Goal: Information Seeking & Learning: Learn about a topic

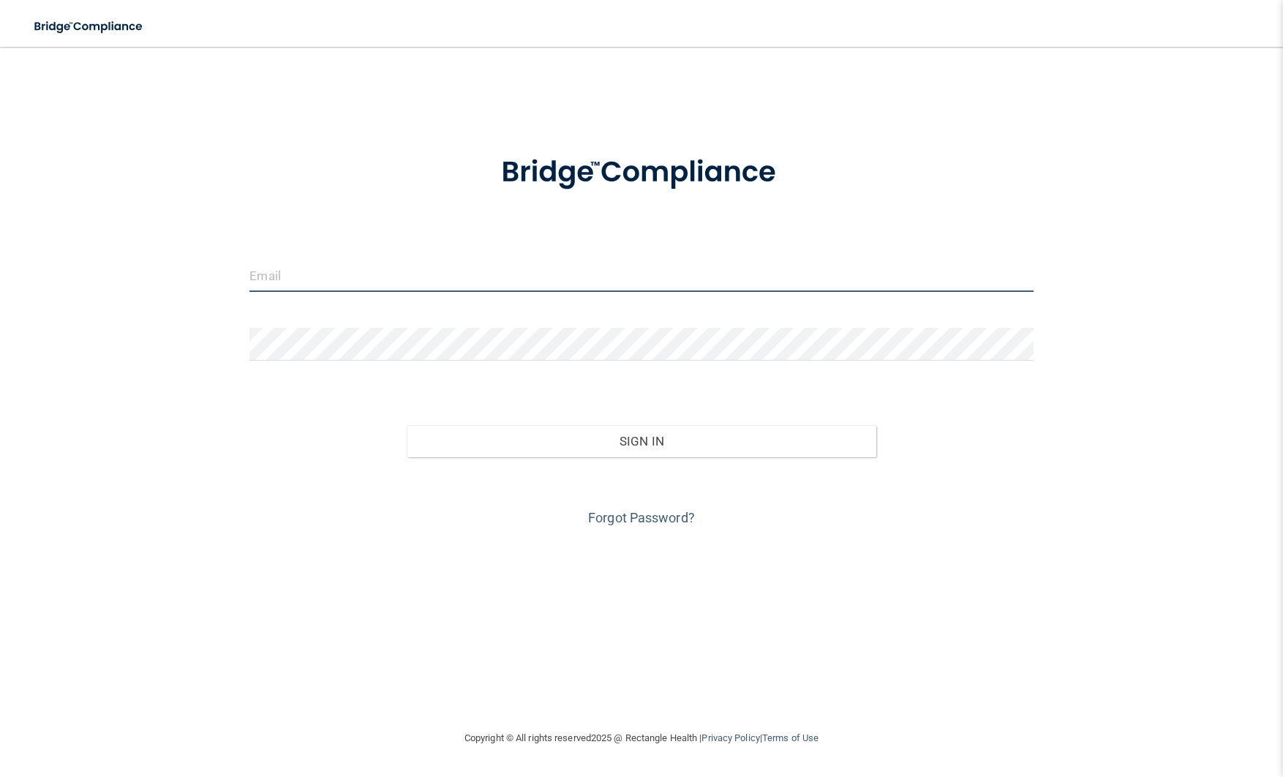
click at [571, 288] on input "email" at bounding box center [642, 275] width 784 height 33
click at [276, 280] on input "email" at bounding box center [642, 275] width 784 height 33
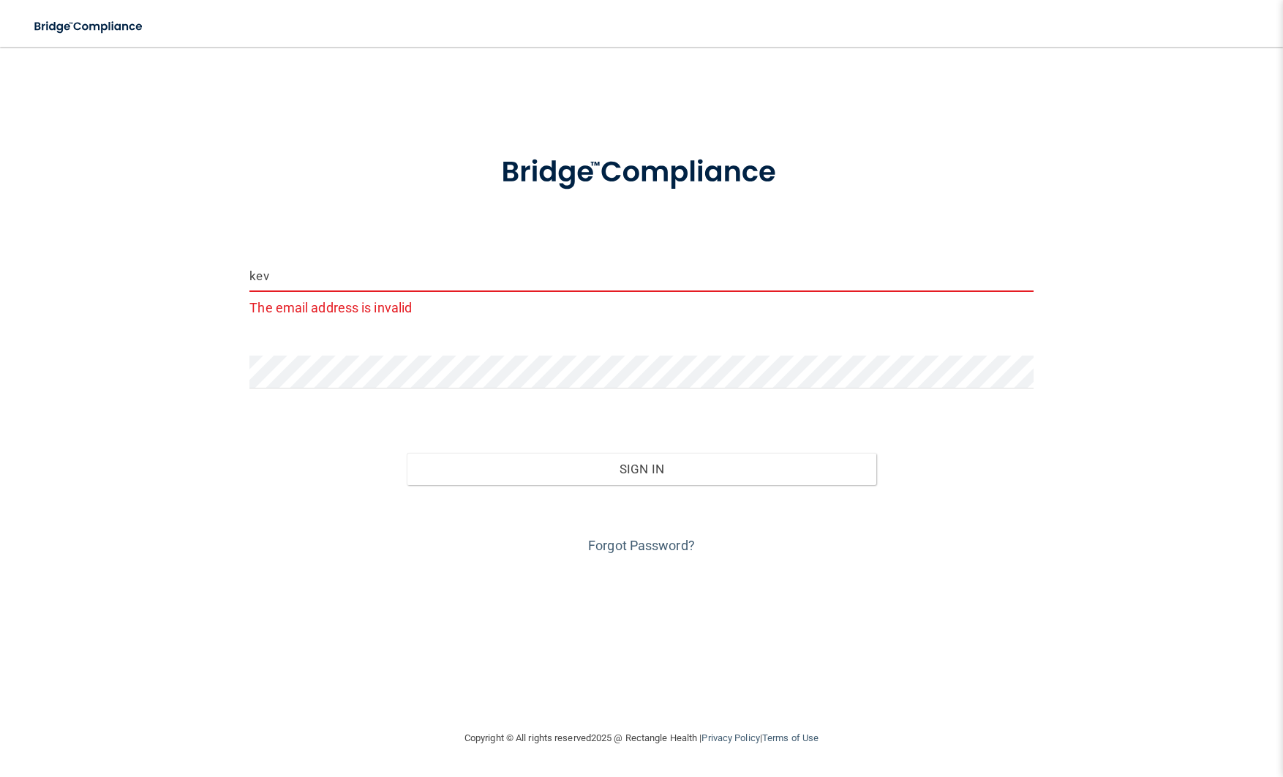
type input "[EMAIL_ADDRESS][DOMAIN_NAME]"
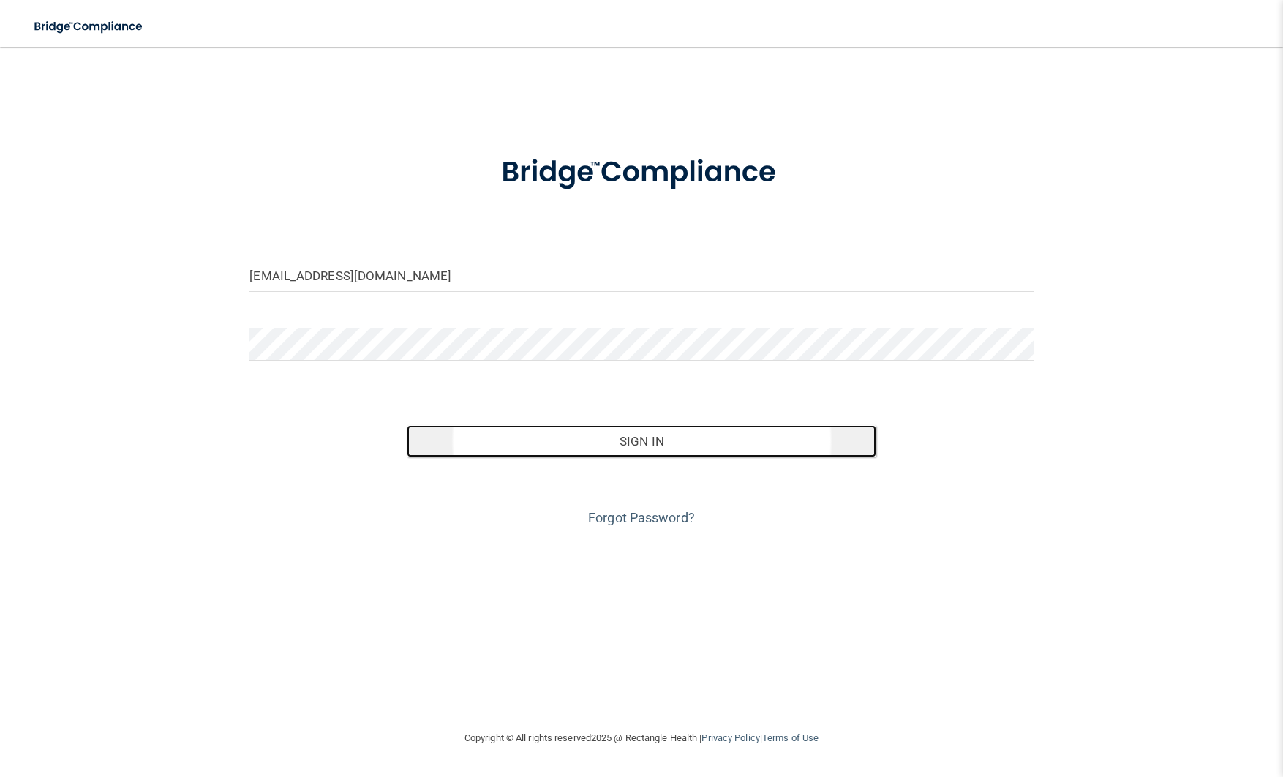
click at [597, 438] on button "Sign In" at bounding box center [642, 441] width 470 height 32
click at [636, 440] on button "Sign In" at bounding box center [642, 441] width 470 height 32
click at [680, 446] on button "Sign In" at bounding box center [642, 441] width 470 height 32
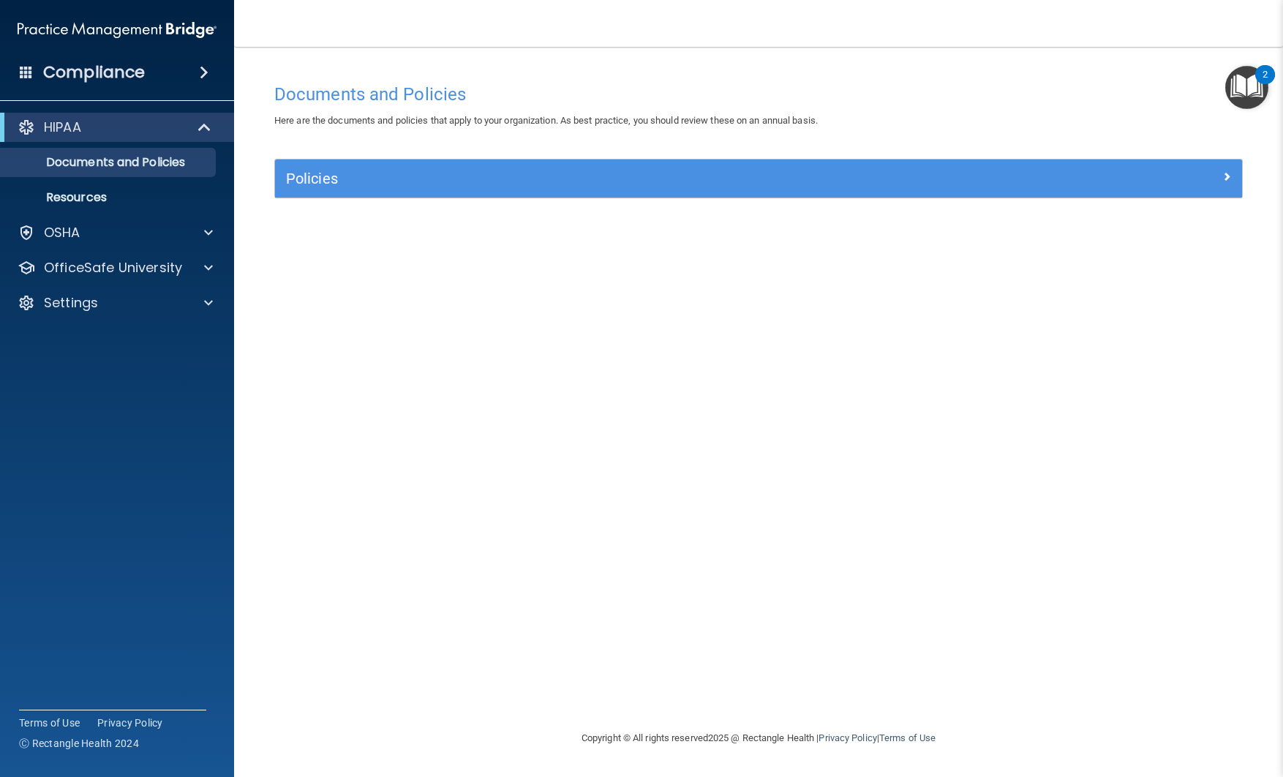
click at [1127, 191] on div "Policies" at bounding box center [758, 179] width 967 height 38
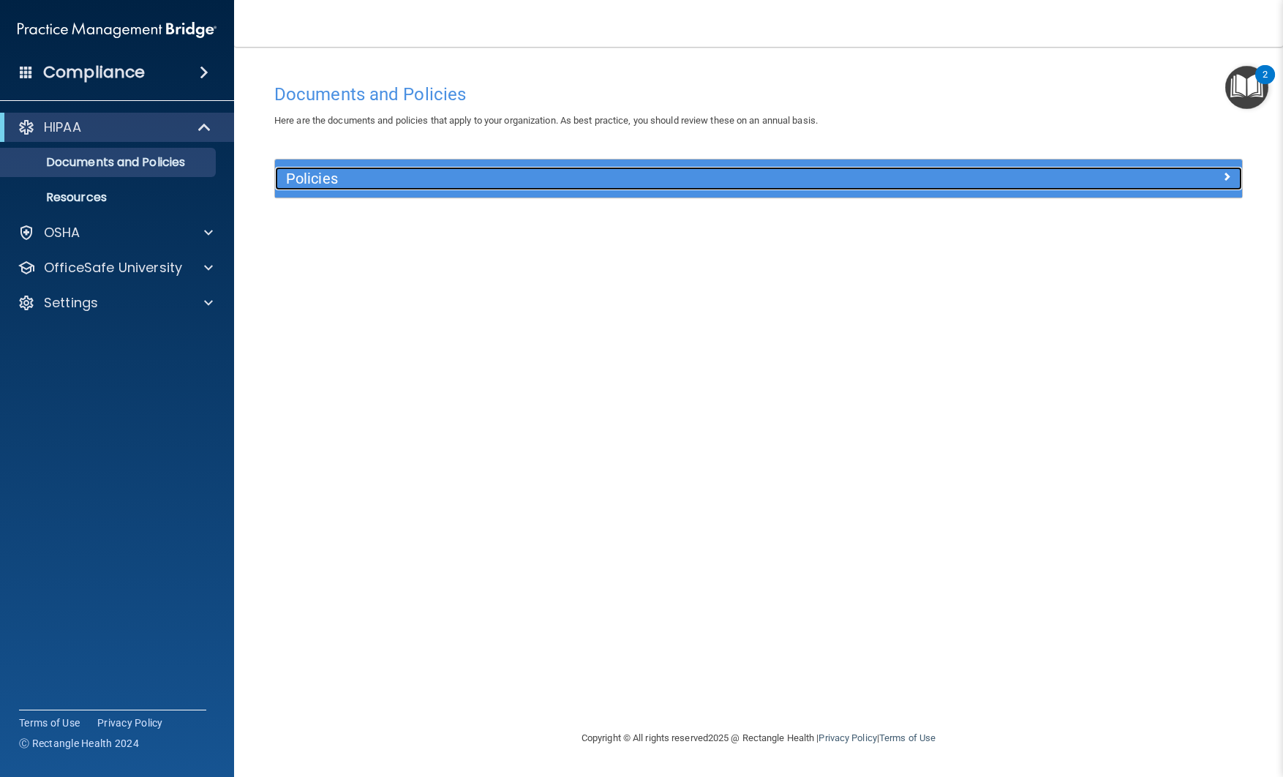
click at [1230, 178] on span at bounding box center [1227, 177] width 9 height 18
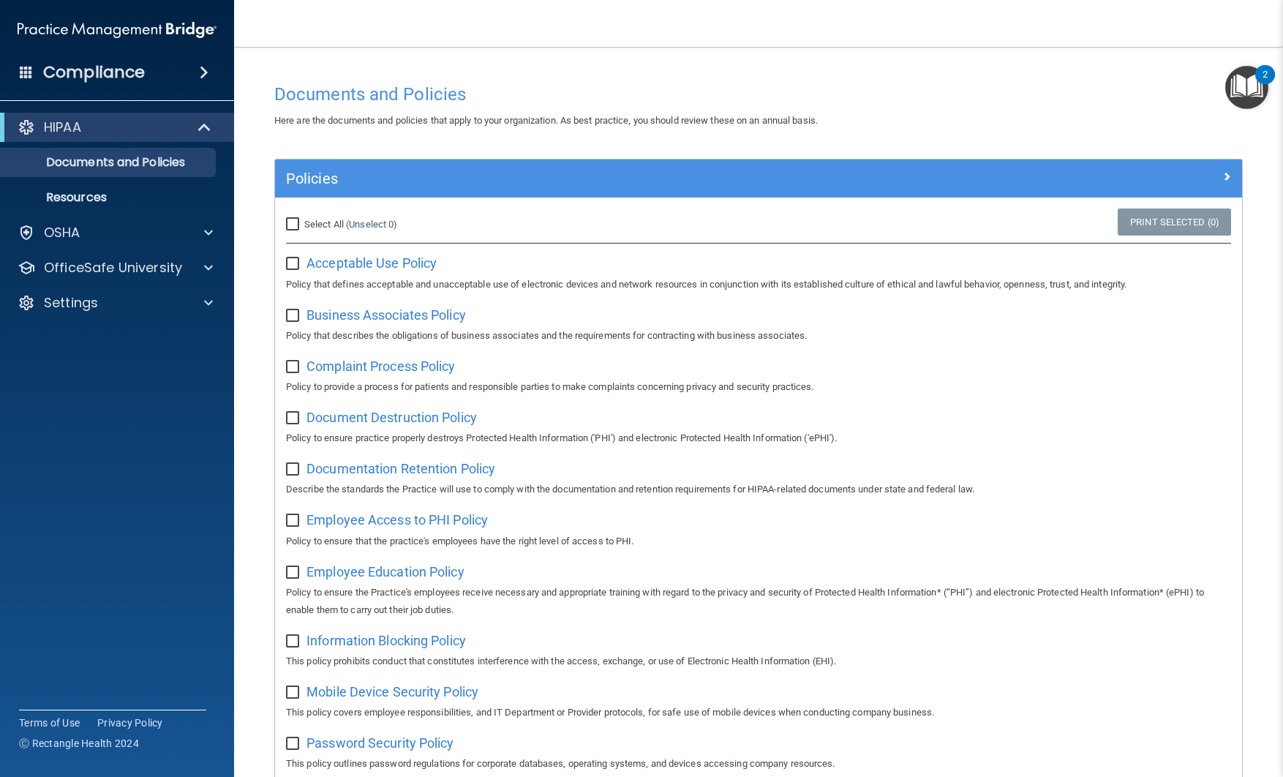
click at [296, 230] on label "Select All (Unselect 0) Unselect All" at bounding box center [341, 225] width 111 height 18
click at [296, 230] on input "Select All (Unselect 0) Unselect All" at bounding box center [294, 225] width 17 height 12
checkbox input "true"
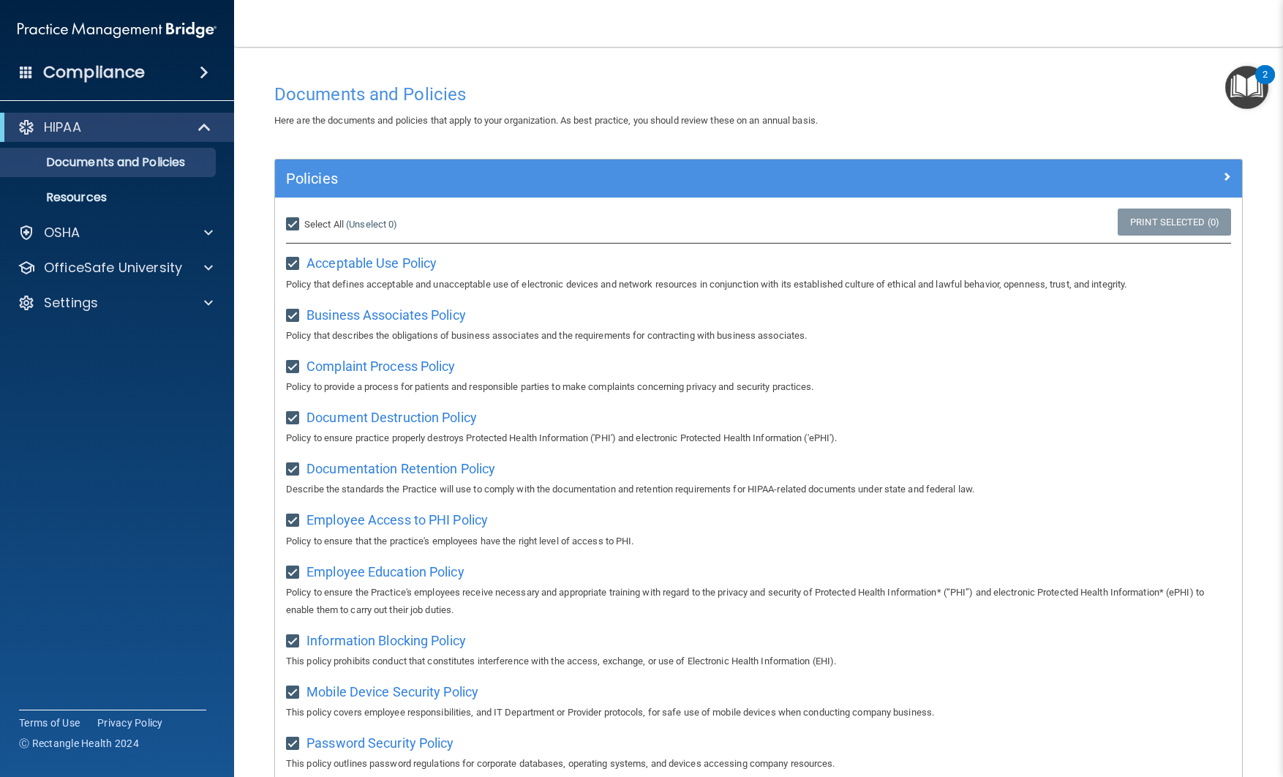
checkbox input "true"
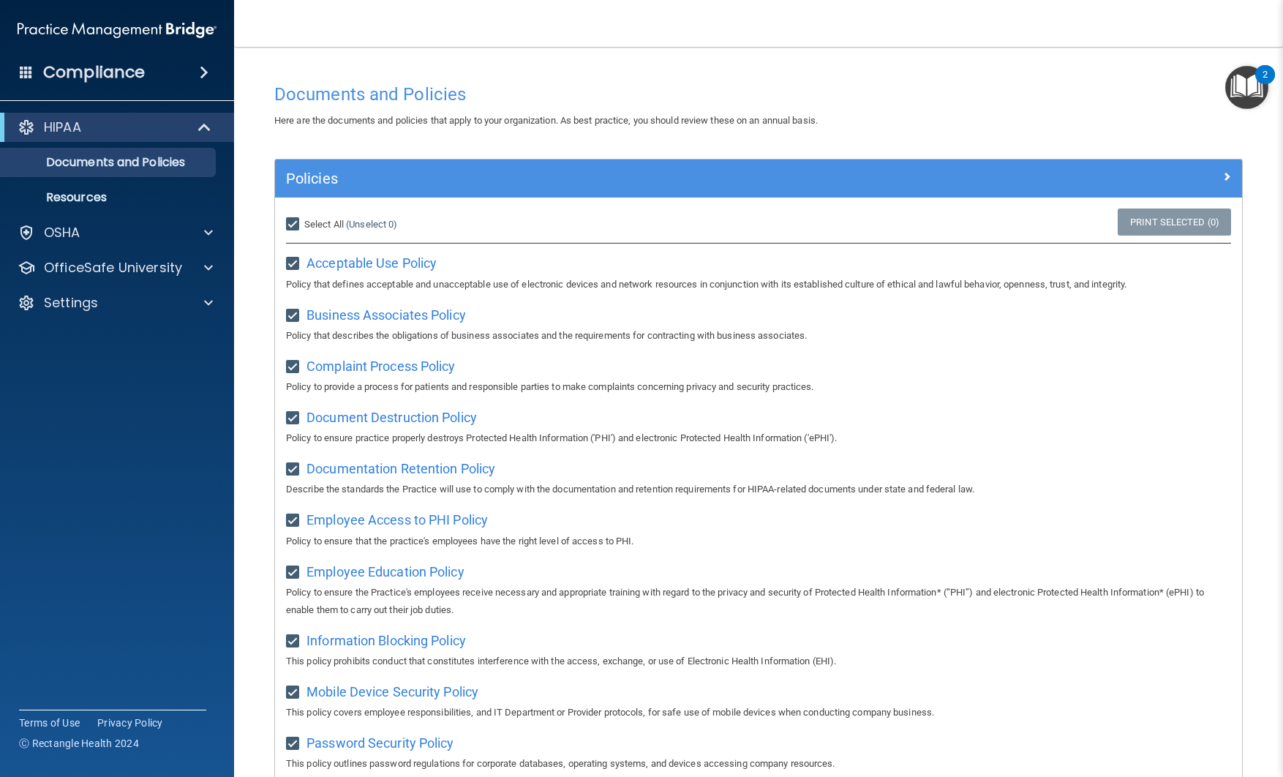
checkbox input "true"
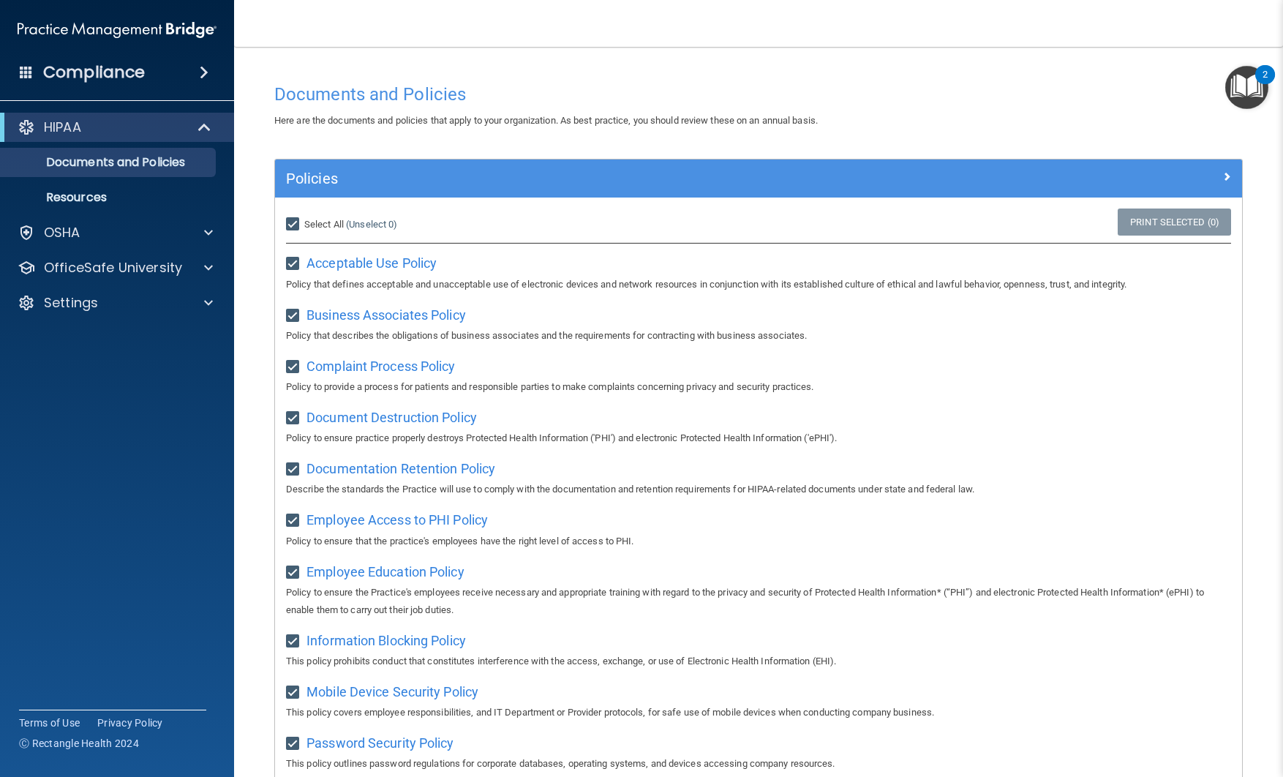
checkbox input "true"
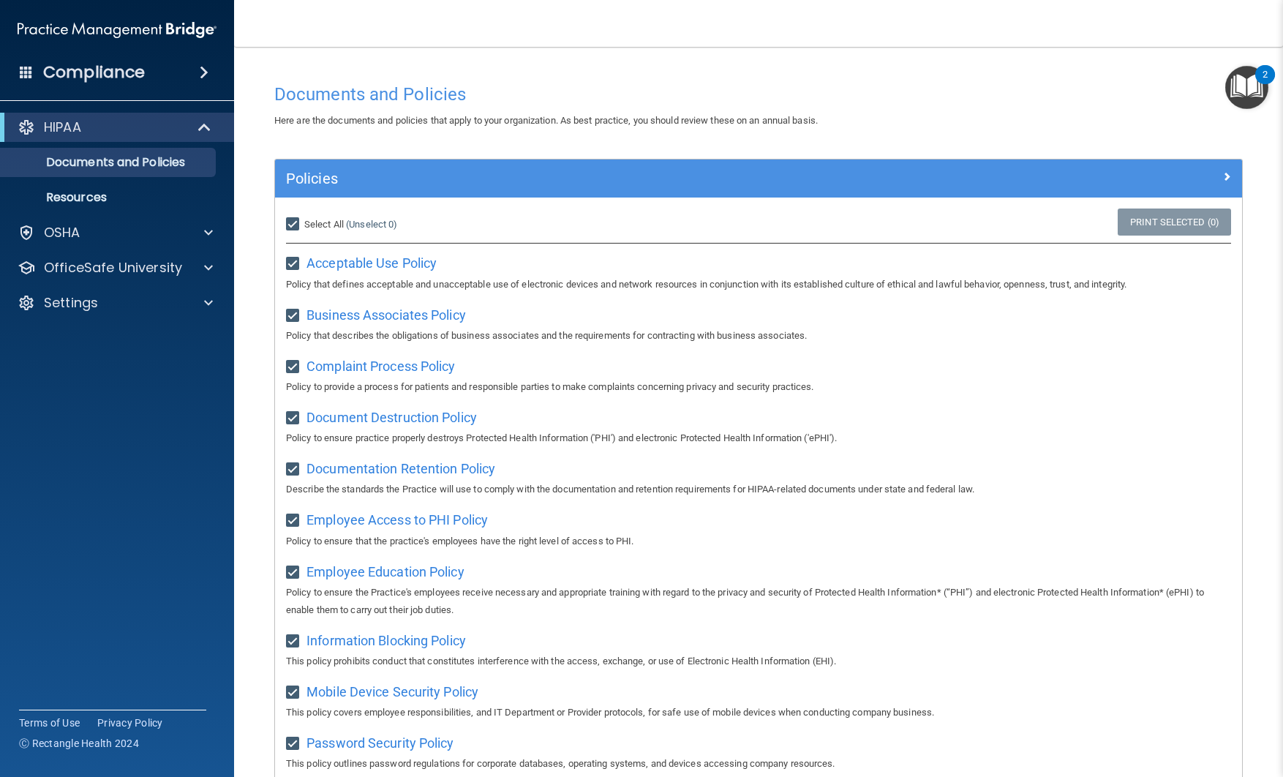
checkbox input "true"
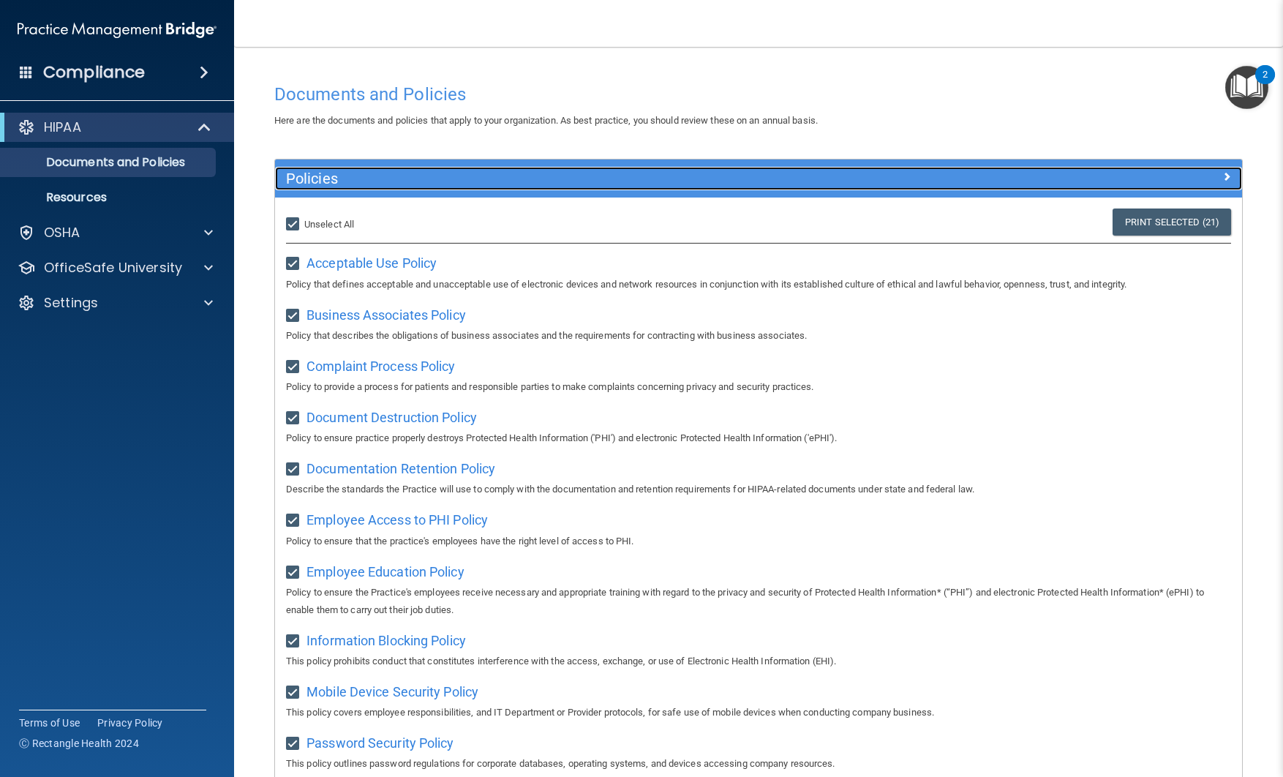
click at [1226, 174] on span at bounding box center [1227, 177] width 9 height 18
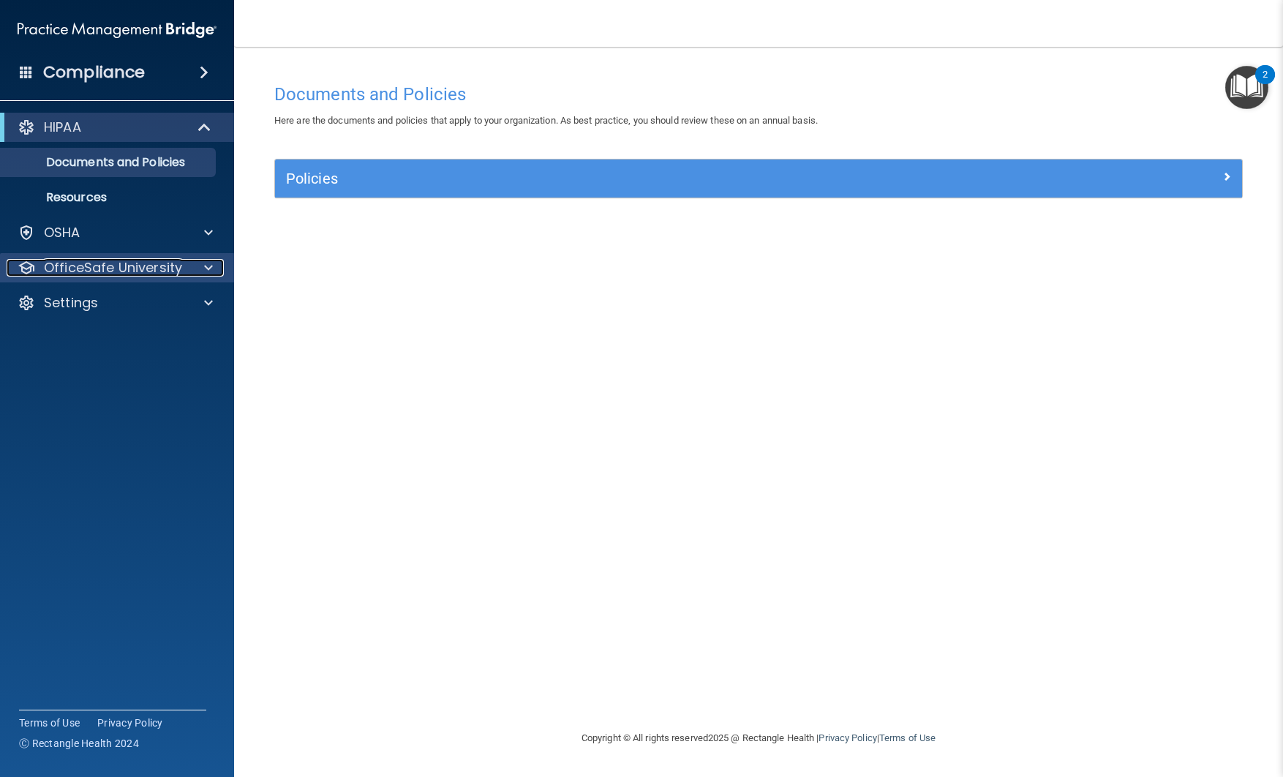
click at [214, 266] on div at bounding box center [206, 268] width 37 height 18
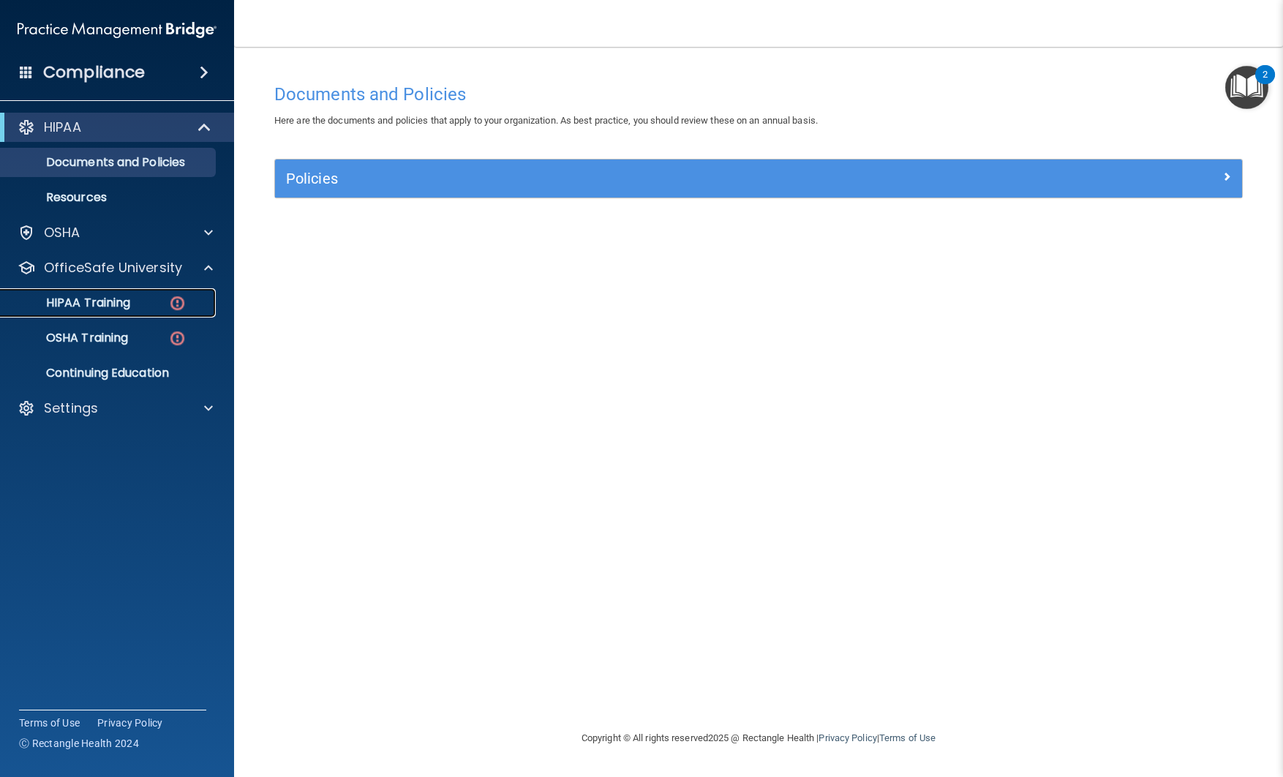
click at [126, 302] on p "HIPAA Training" at bounding box center [70, 303] width 121 height 15
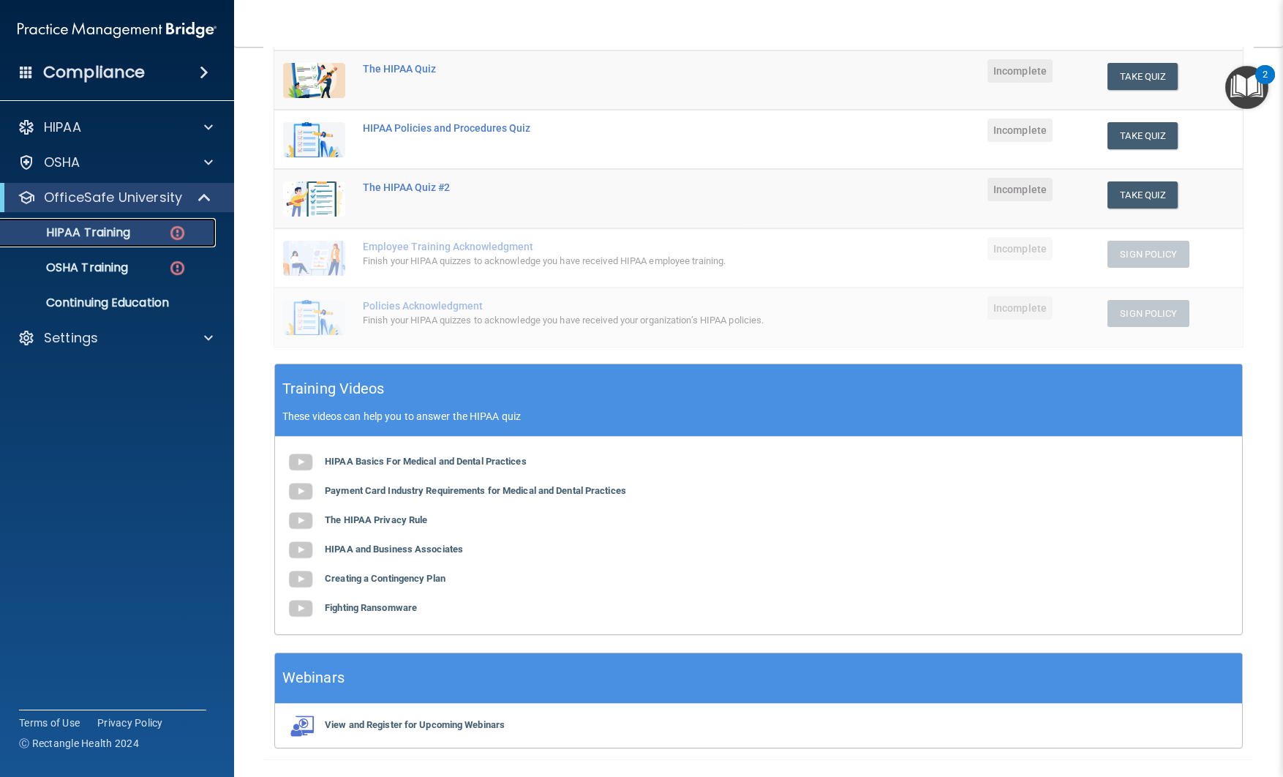
scroll to position [247, 0]
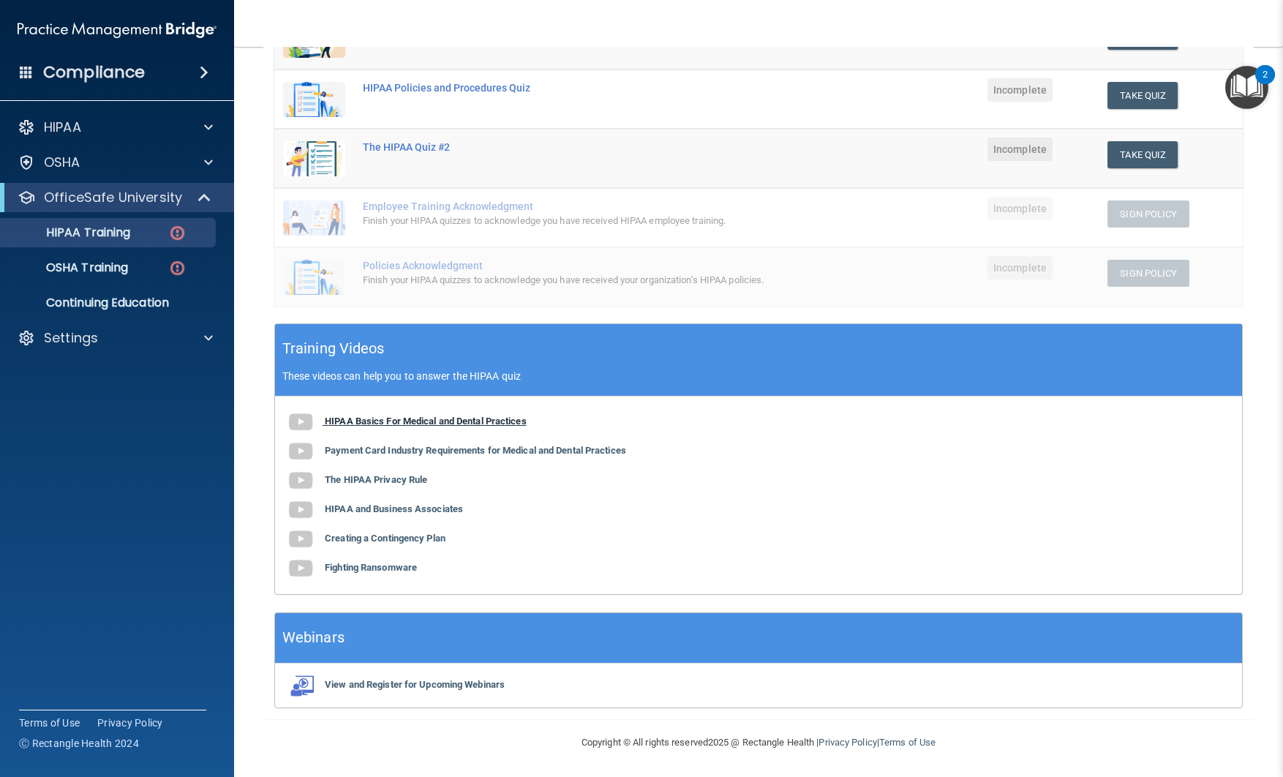
click at [402, 418] on b "HIPAA Basics For Medical and Dental Practices" at bounding box center [426, 421] width 202 height 11
click at [406, 449] on b "Payment Card Industry Requirements for Medical and Dental Practices" at bounding box center [475, 450] width 301 height 11
click at [364, 476] on b "The HIPAA Privacy Rule" at bounding box center [376, 479] width 102 height 11
click at [394, 510] on b "HIPAA and Business Associates" at bounding box center [394, 508] width 138 height 11
click at [406, 540] on b "Creating a Contingency Plan" at bounding box center [385, 538] width 121 height 11
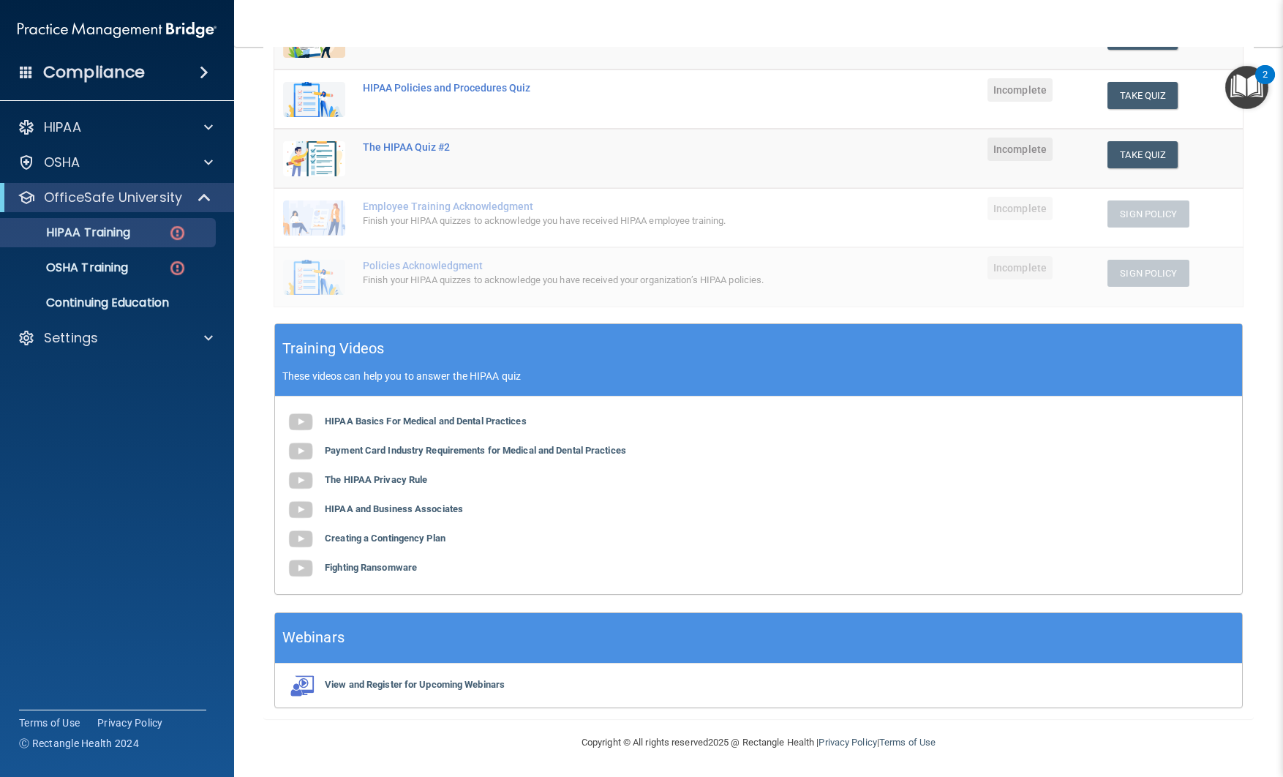
scroll to position [244, 0]
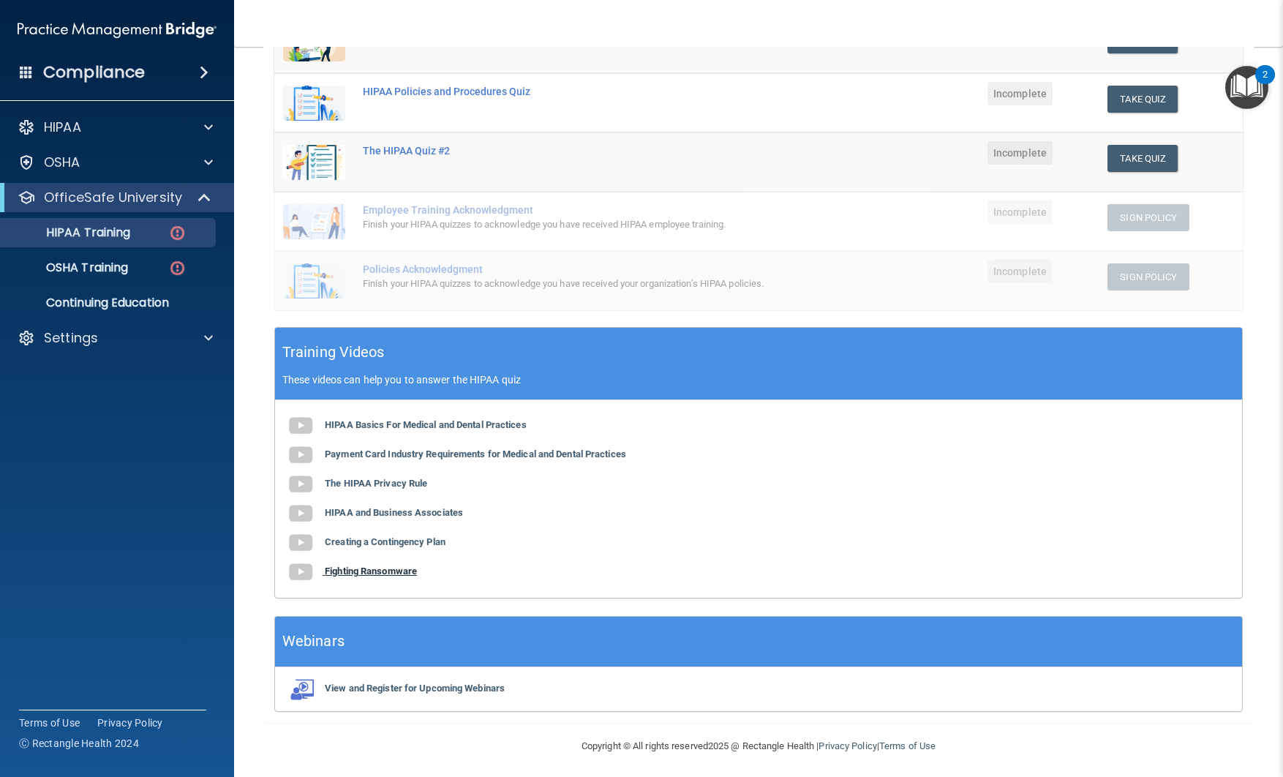
click at [366, 569] on b "Fighting Ransomware" at bounding box center [371, 571] width 92 height 11
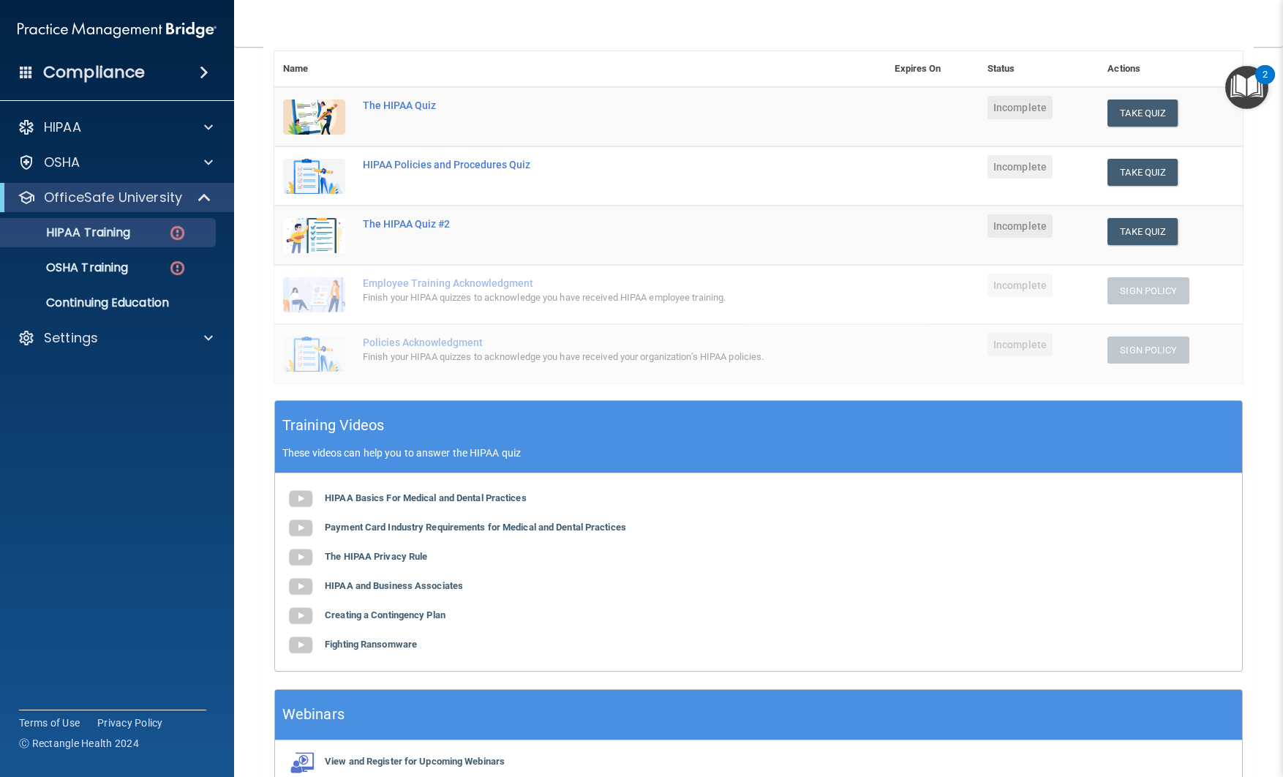
scroll to position [0, 0]
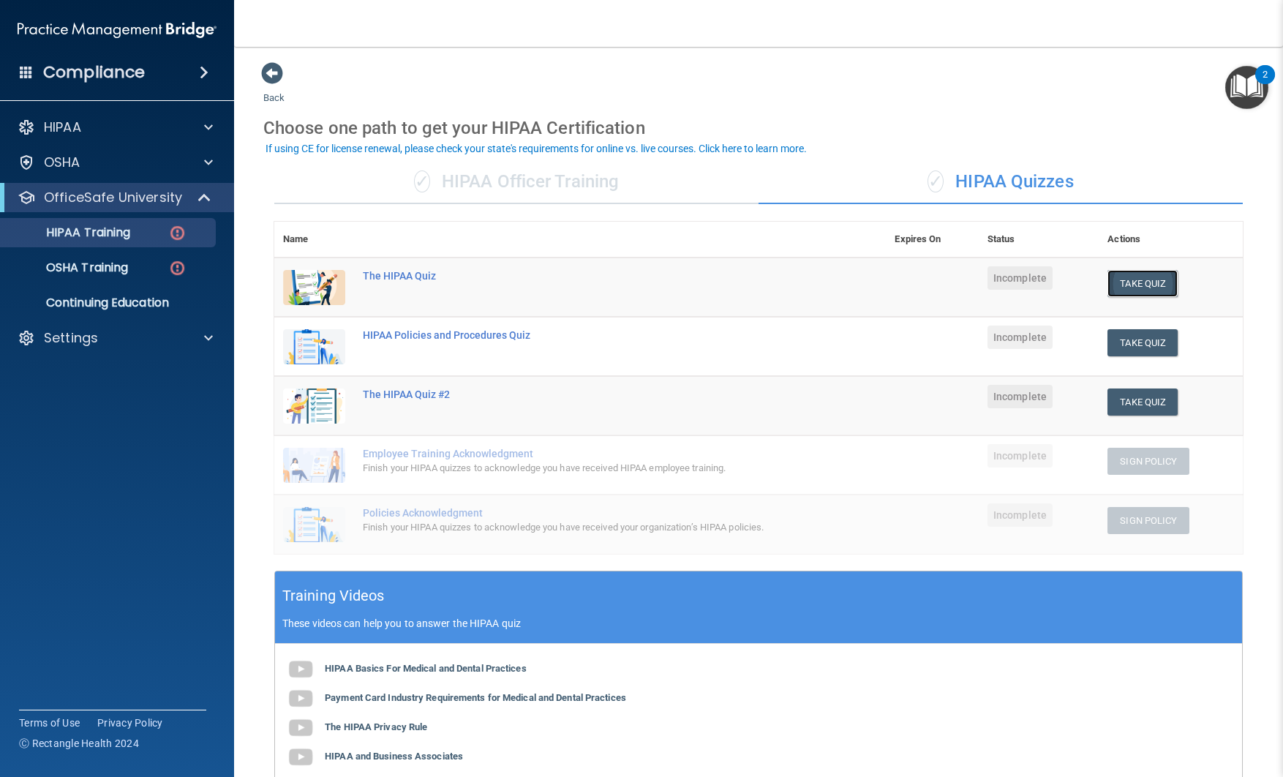
click at [1136, 285] on button "Take Quiz" at bounding box center [1143, 283] width 70 height 27
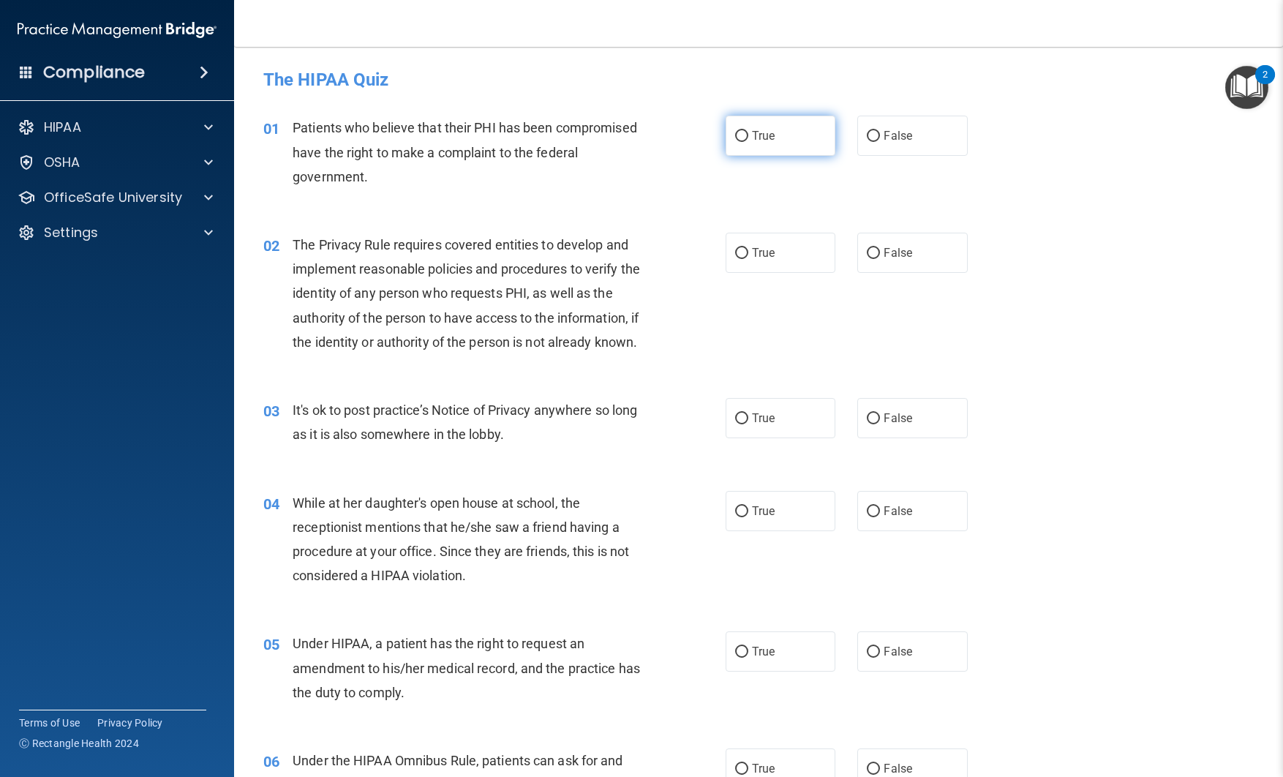
click at [768, 138] on span "True" at bounding box center [763, 136] width 23 height 14
click at [749, 138] on input "True" at bounding box center [741, 136] width 13 height 11
radio input "true"
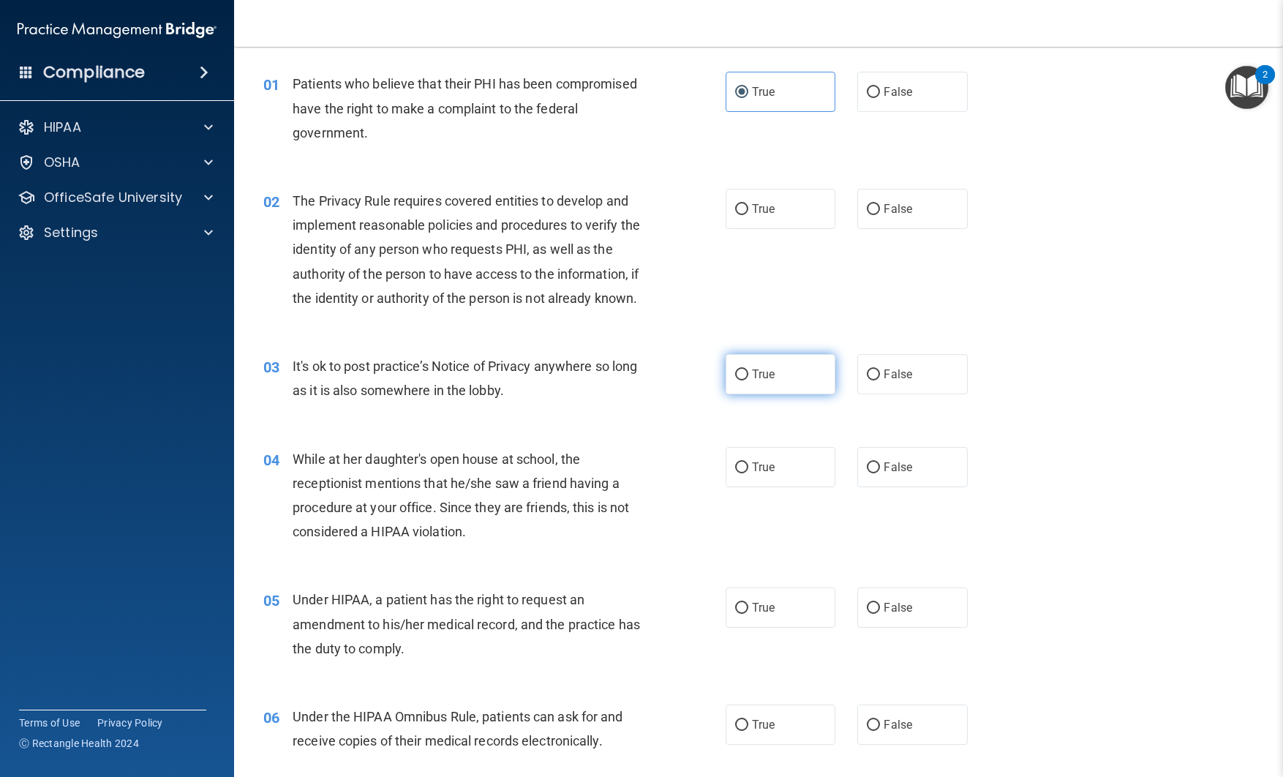
click at [762, 362] on label "True" at bounding box center [781, 374] width 110 height 40
click at [749, 370] on input "True" at bounding box center [741, 375] width 13 height 11
radio input "true"
click at [782, 226] on label "True" at bounding box center [781, 209] width 110 height 40
click at [749, 215] on input "True" at bounding box center [741, 209] width 13 height 11
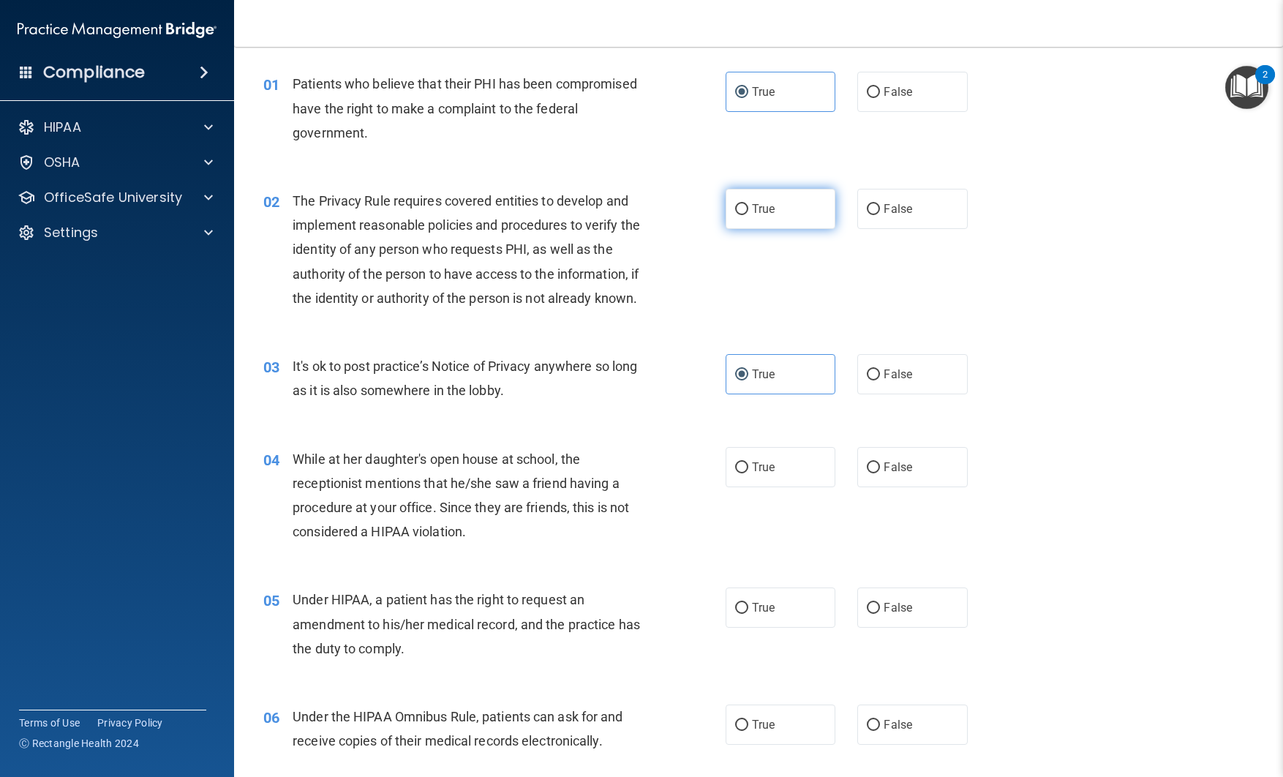
radio input "true"
click at [870, 458] on label "False" at bounding box center [913, 467] width 110 height 40
click at [870, 462] on input "False" at bounding box center [873, 467] width 13 height 11
radio input "true"
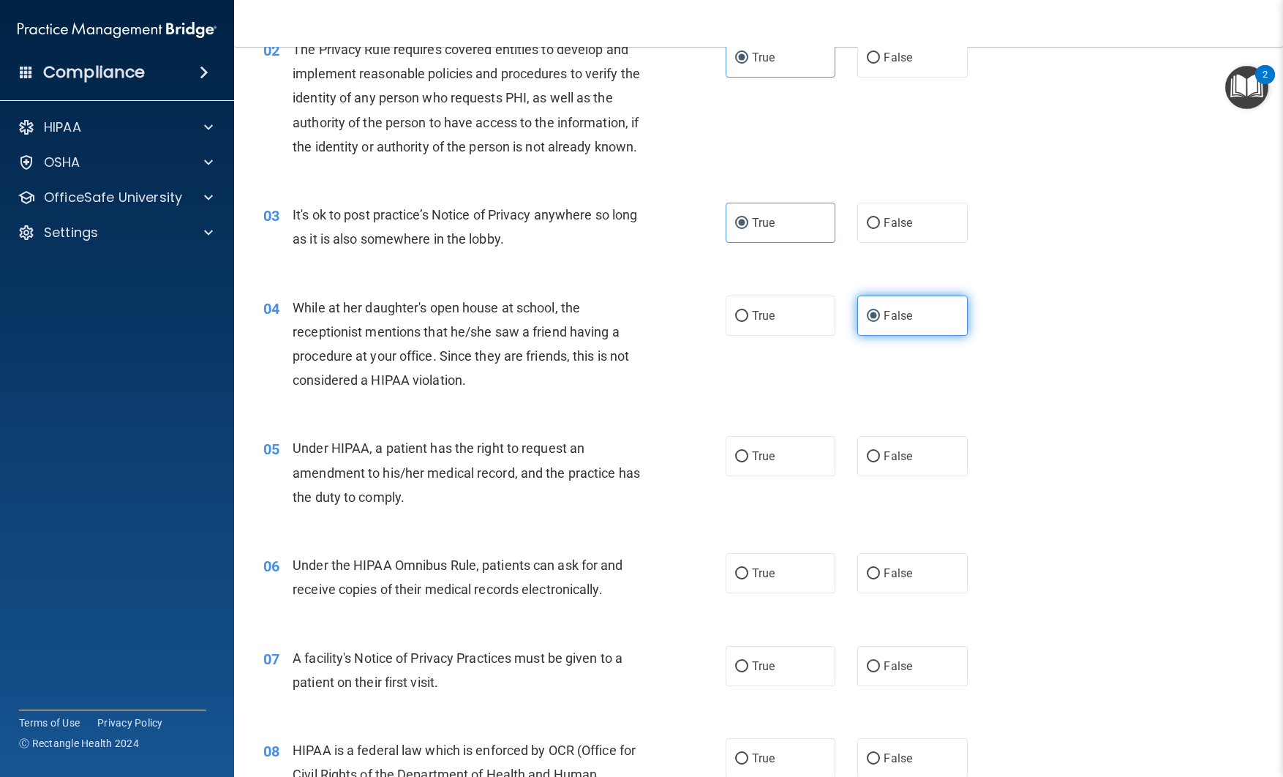
scroll to position [222, 0]
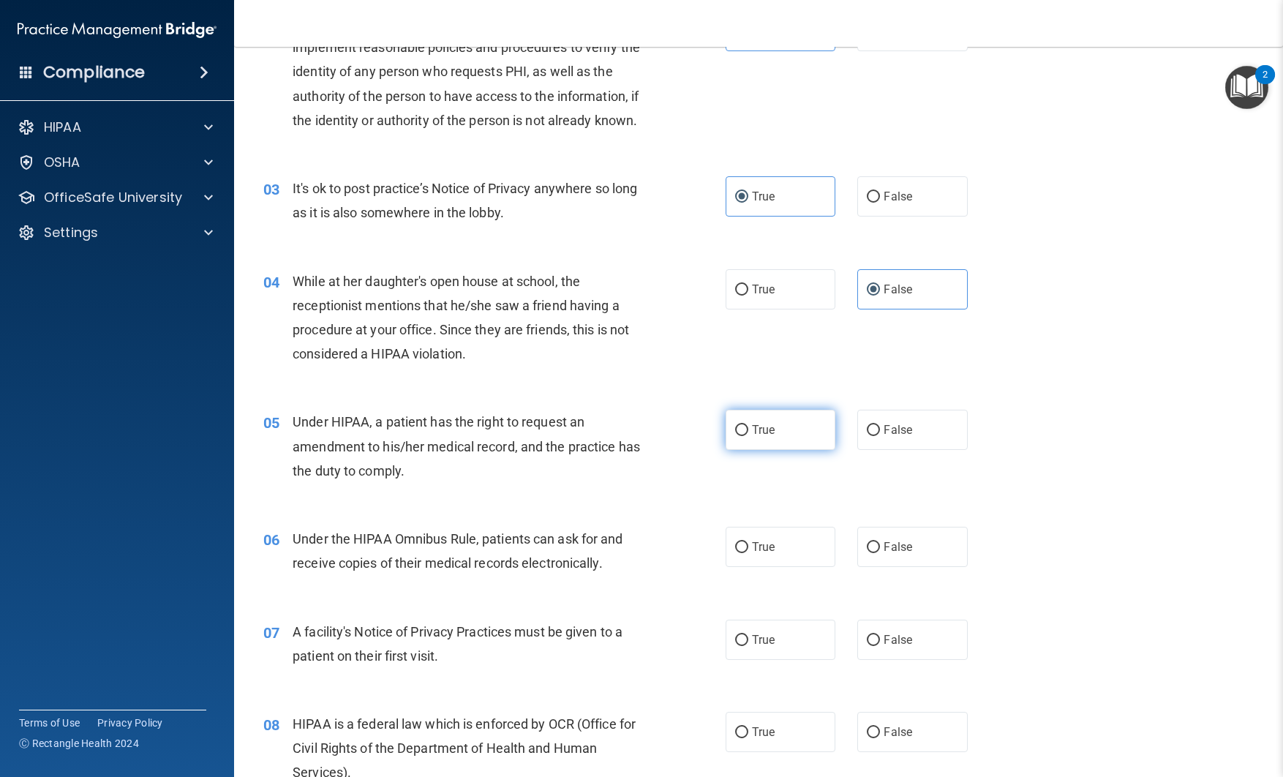
click at [784, 434] on label "True" at bounding box center [781, 430] width 110 height 40
click at [749, 434] on input "True" at bounding box center [741, 430] width 13 height 11
radio input "true"
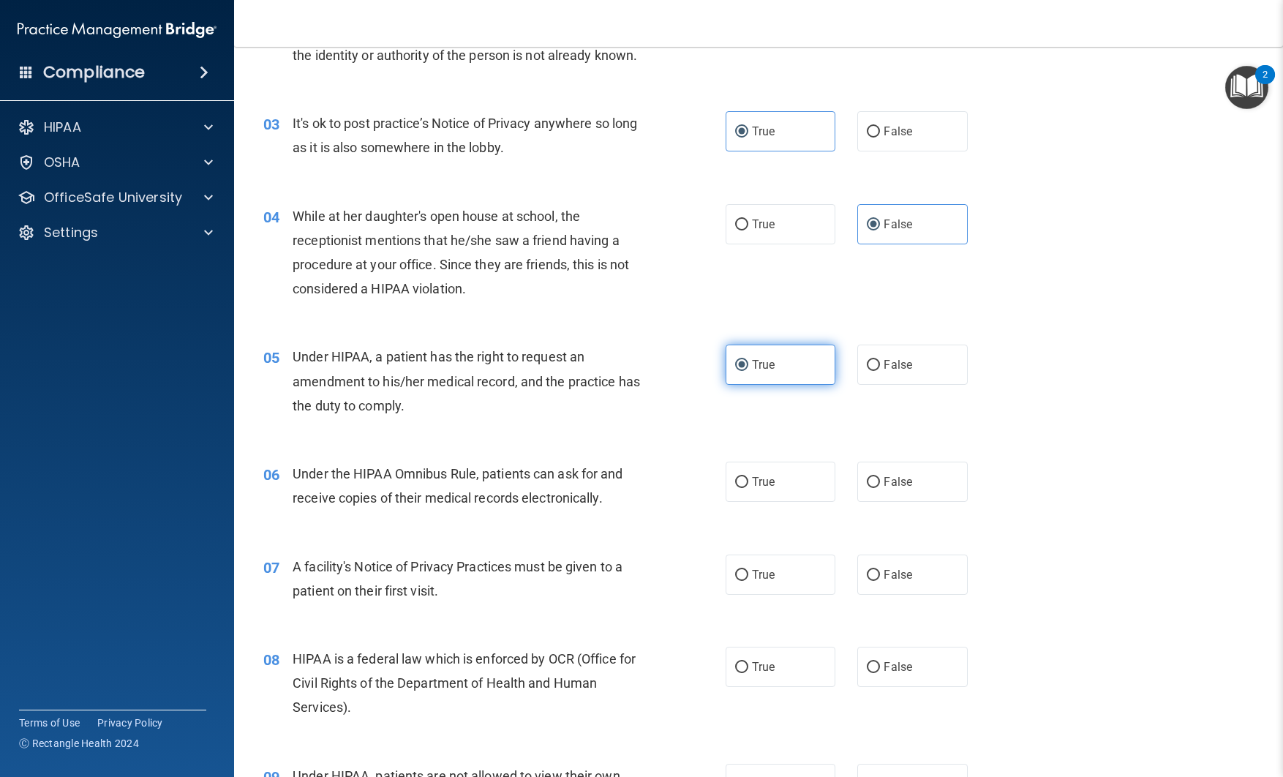
scroll to position [317, 0]
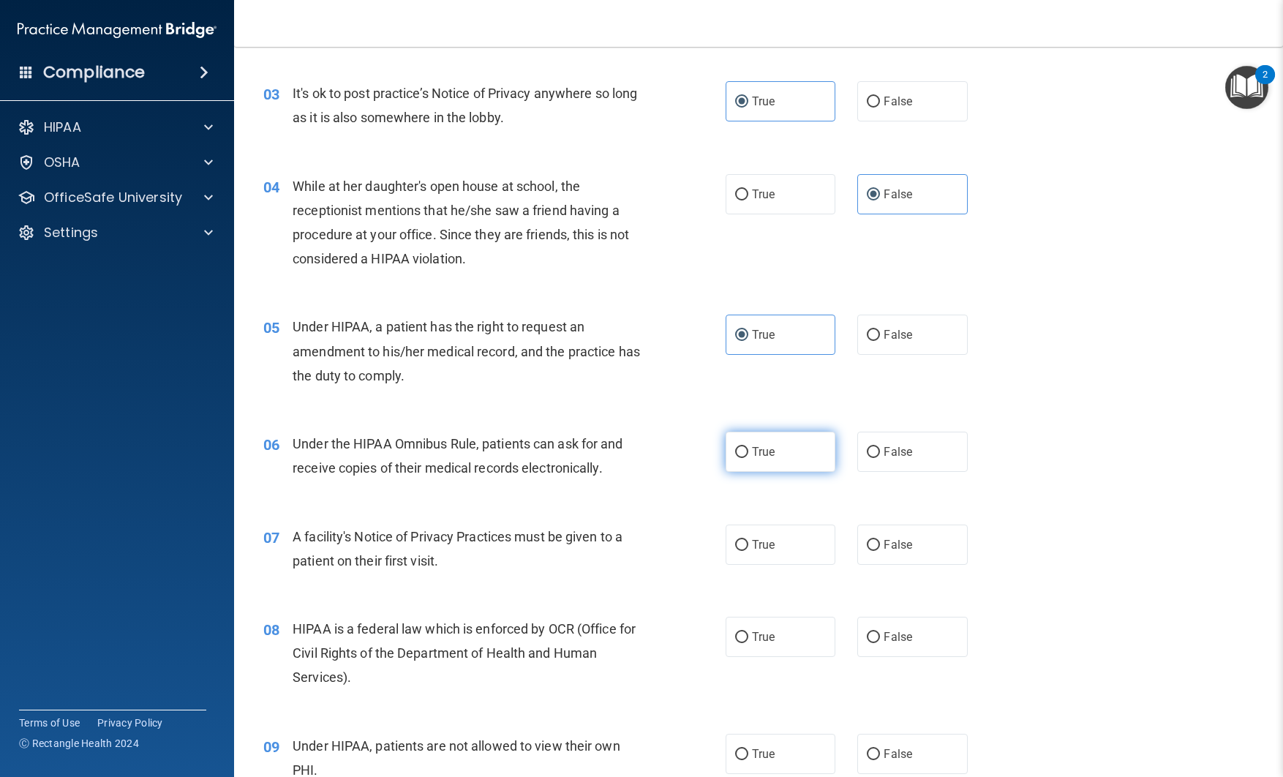
click at [765, 443] on label "True" at bounding box center [781, 452] width 110 height 40
click at [749, 447] on input "True" at bounding box center [741, 452] width 13 height 11
radio input "true"
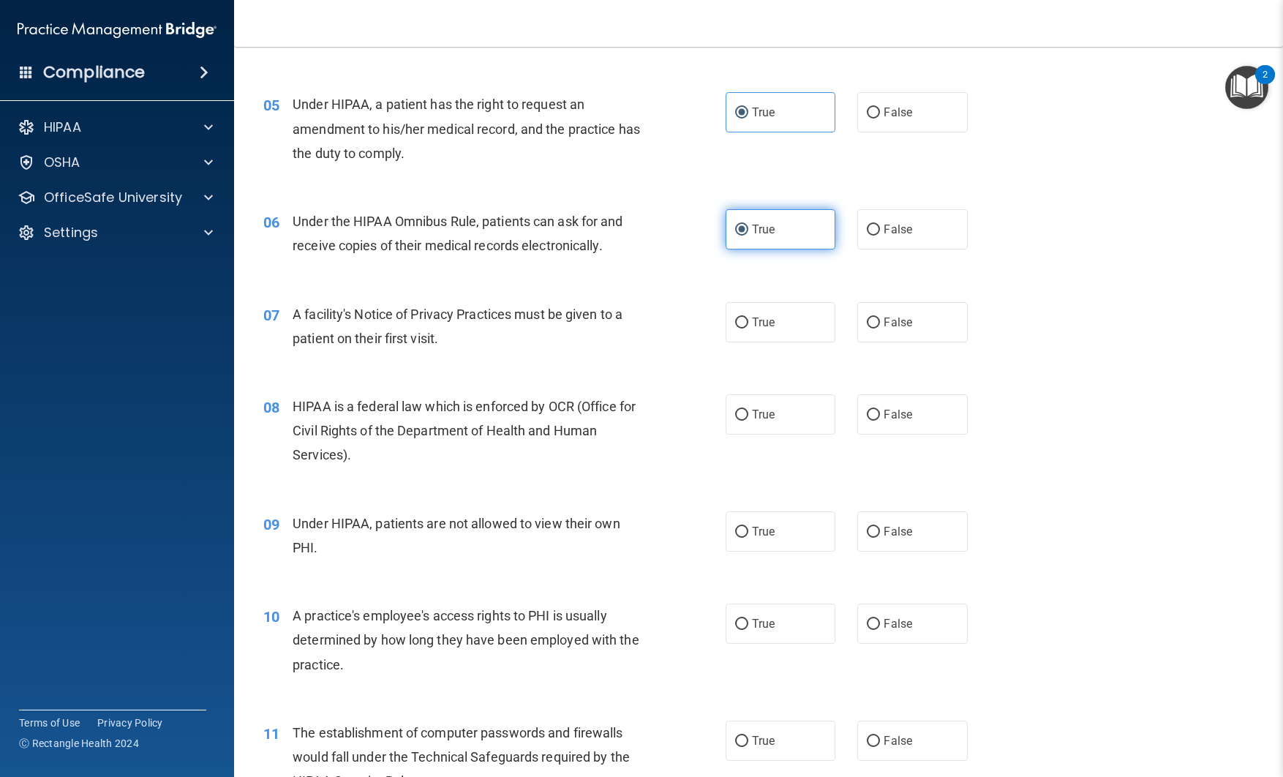
scroll to position [552, 0]
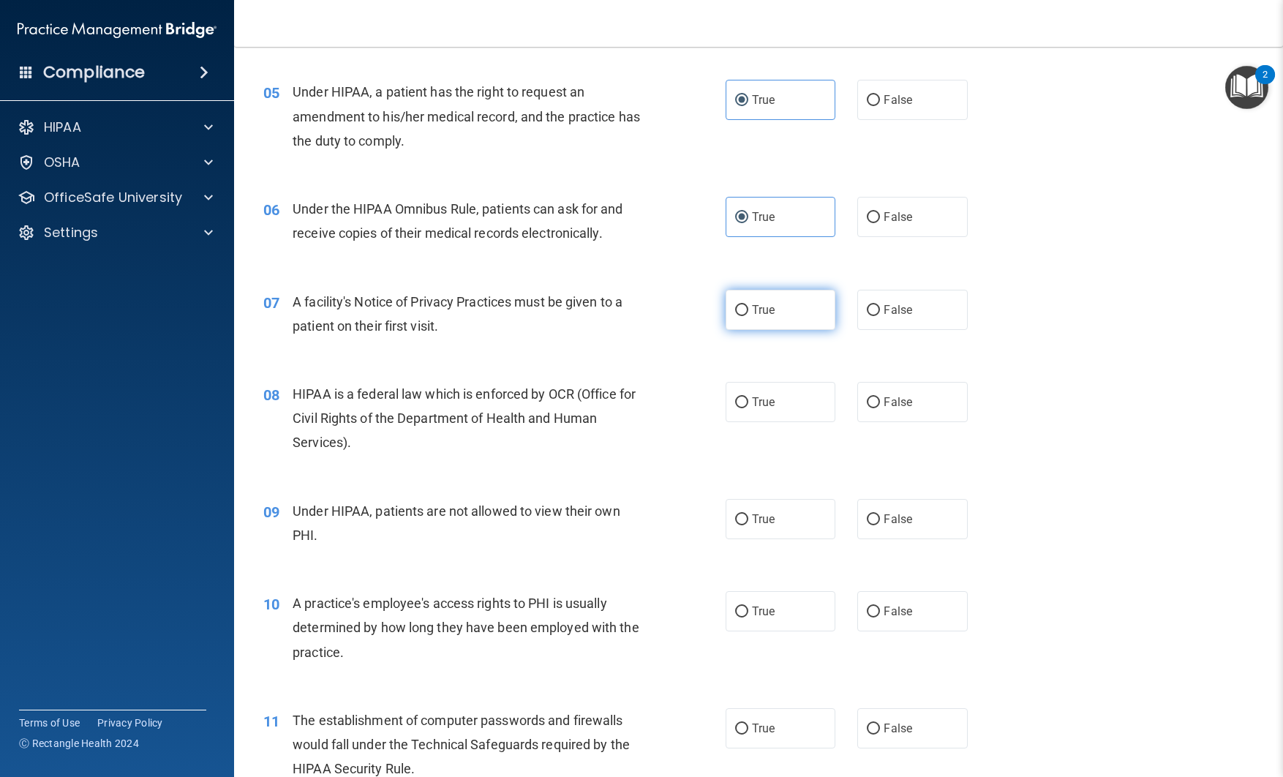
click at [760, 322] on label "True" at bounding box center [781, 310] width 110 height 40
click at [749, 316] on input "True" at bounding box center [741, 310] width 13 height 11
radio input "true"
click at [784, 396] on label "True" at bounding box center [781, 402] width 110 height 40
click at [749, 397] on input "True" at bounding box center [741, 402] width 13 height 11
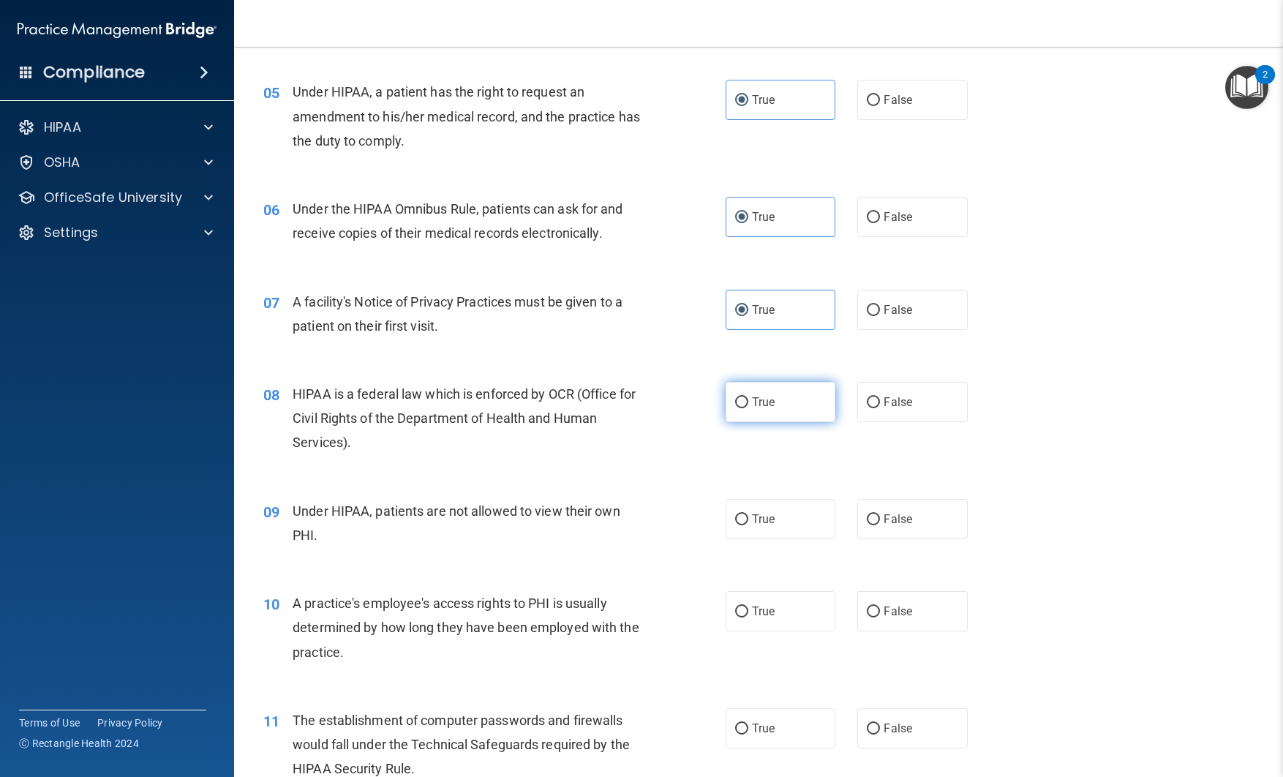
radio input "true"
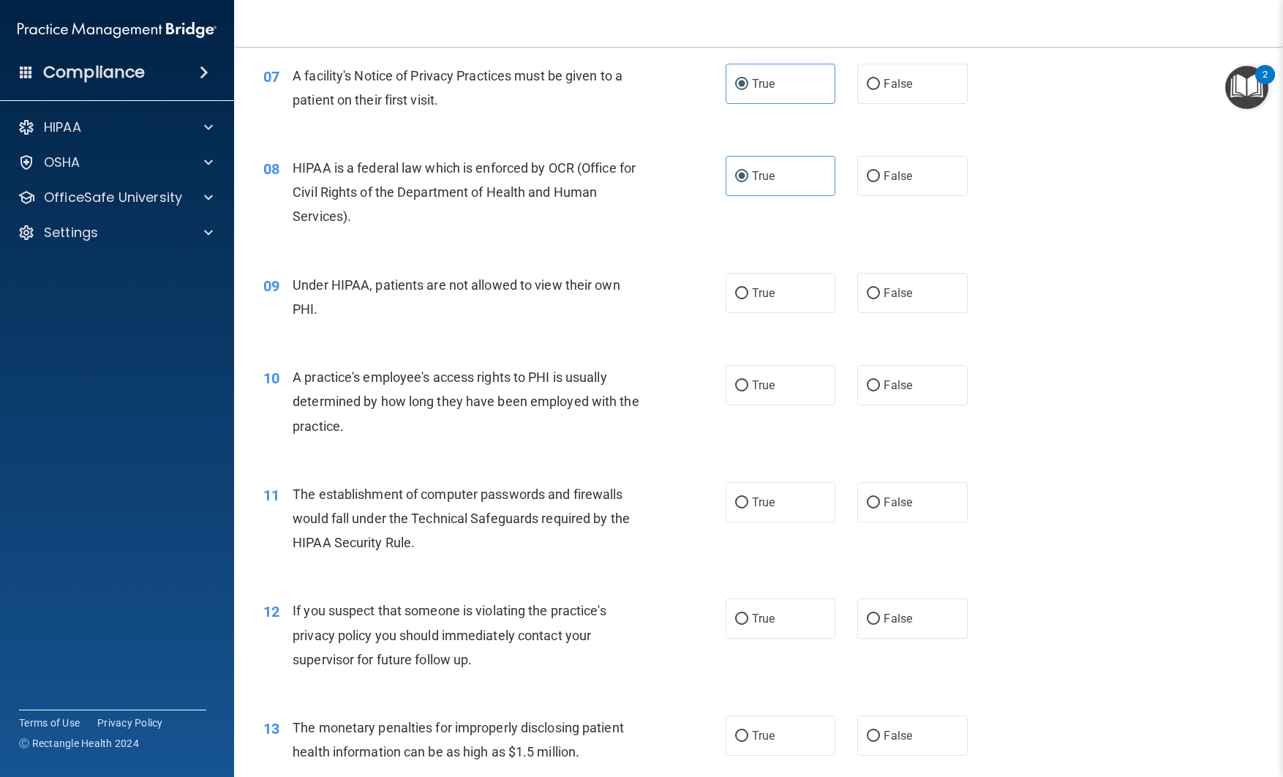
scroll to position [779, 0]
click at [866, 292] on label "False" at bounding box center [913, 291] width 110 height 40
click at [867, 292] on input "False" at bounding box center [873, 292] width 13 height 11
radio input "true"
click at [880, 383] on label "False" at bounding box center [913, 384] width 110 height 40
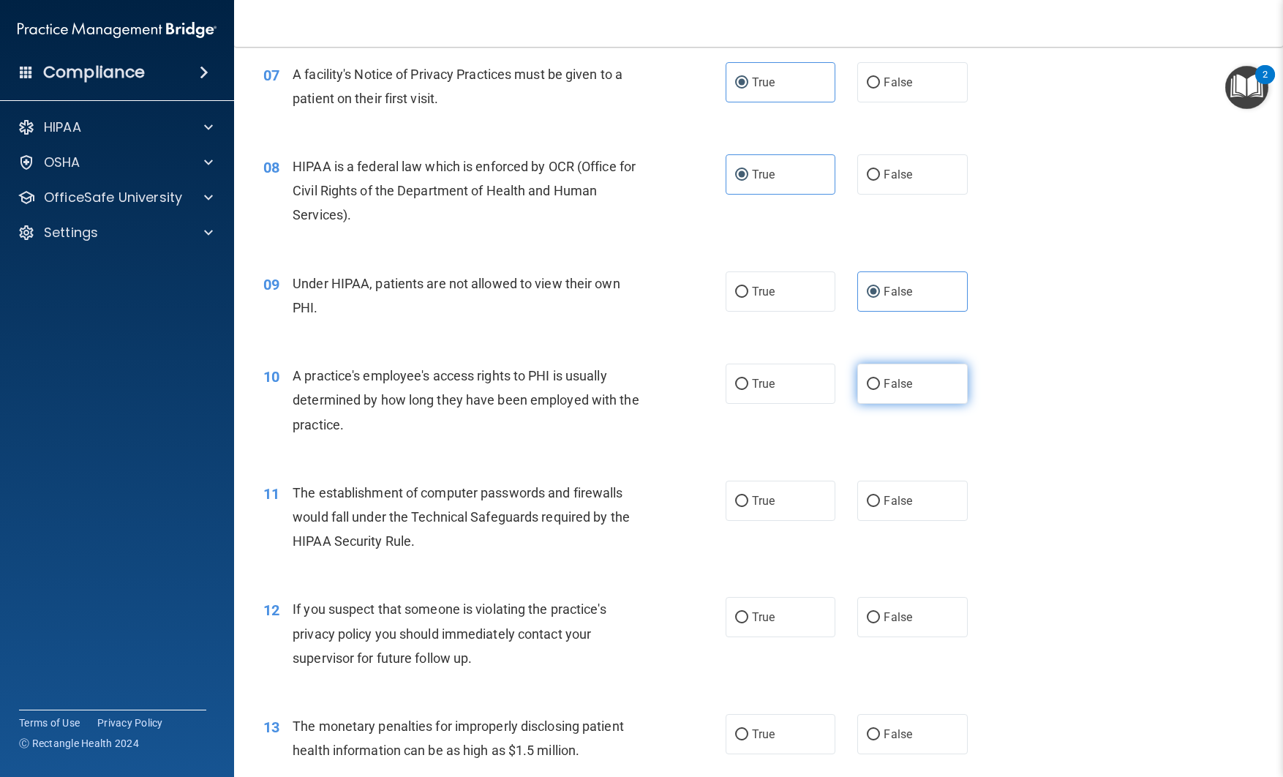
click at [880, 383] on input "False" at bounding box center [873, 384] width 13 height 11
radio input "true"
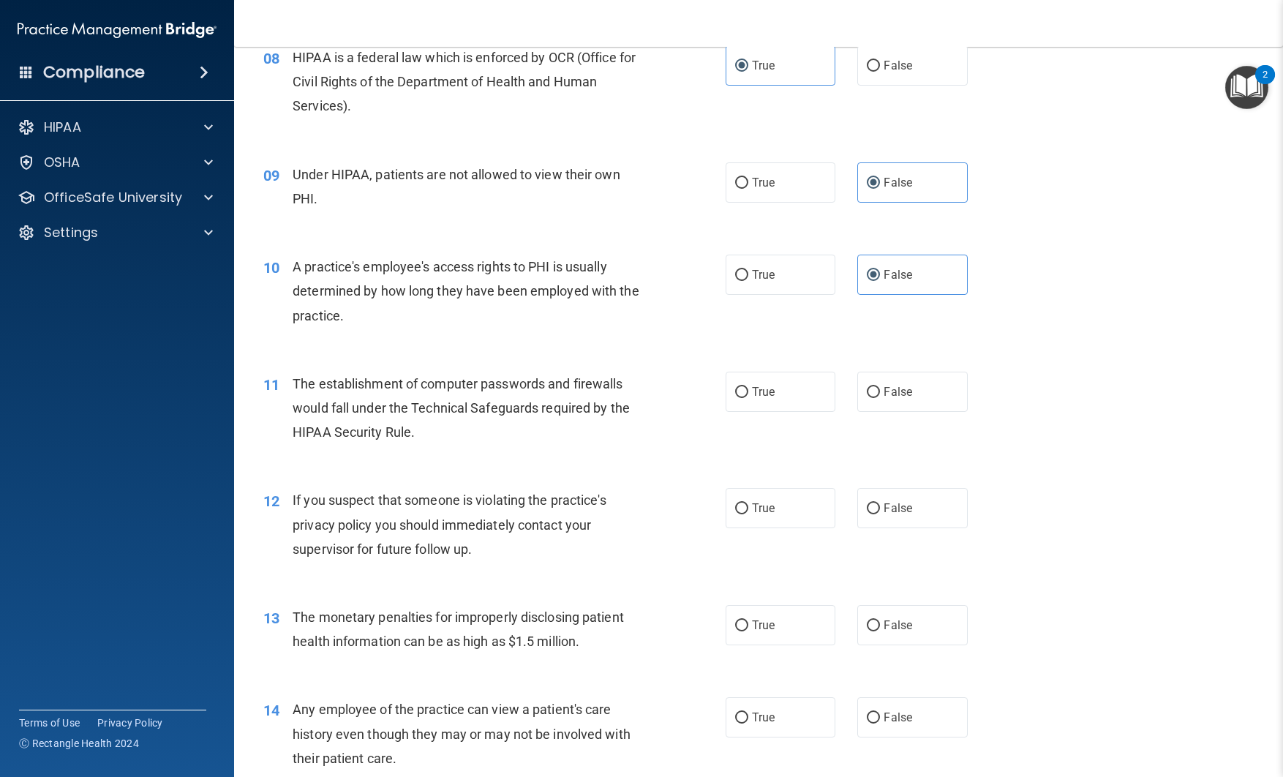
scroll to position [890, 0]
click at [771, 397] on label "True" at bounding box center [781, 390] width 110 height 40
click at [749, 397] on input "True" at bounding box center [741, 391] width 13 height 11
radio input "true"
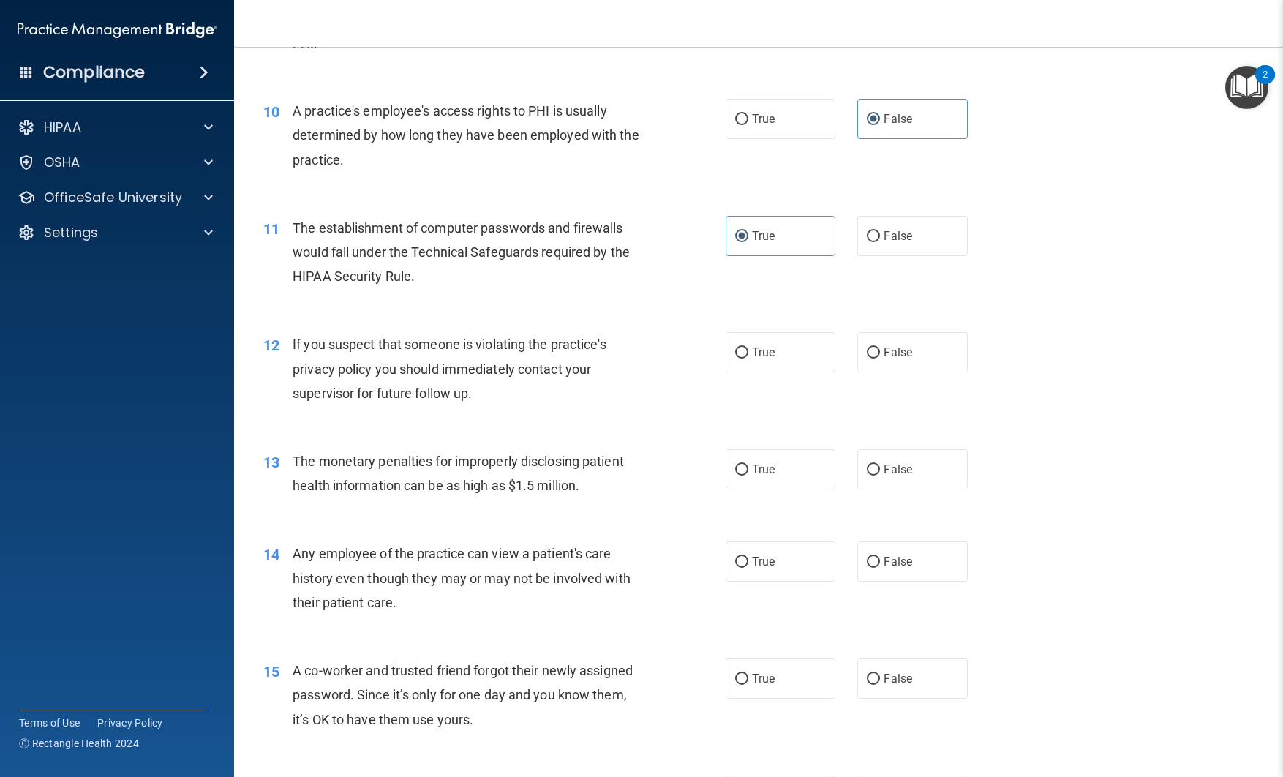
scroll to position [1045, 0]
click at [746, 362] on label "True" at bounding box center [781, 351] width 110 height 40
click at [746, 358] on input "True" at bounding box center [741, 352] width 13 height 11
radio input "true"
click at [735, 473] on input "True" at bounding box center [741, 469] width 13 height 11
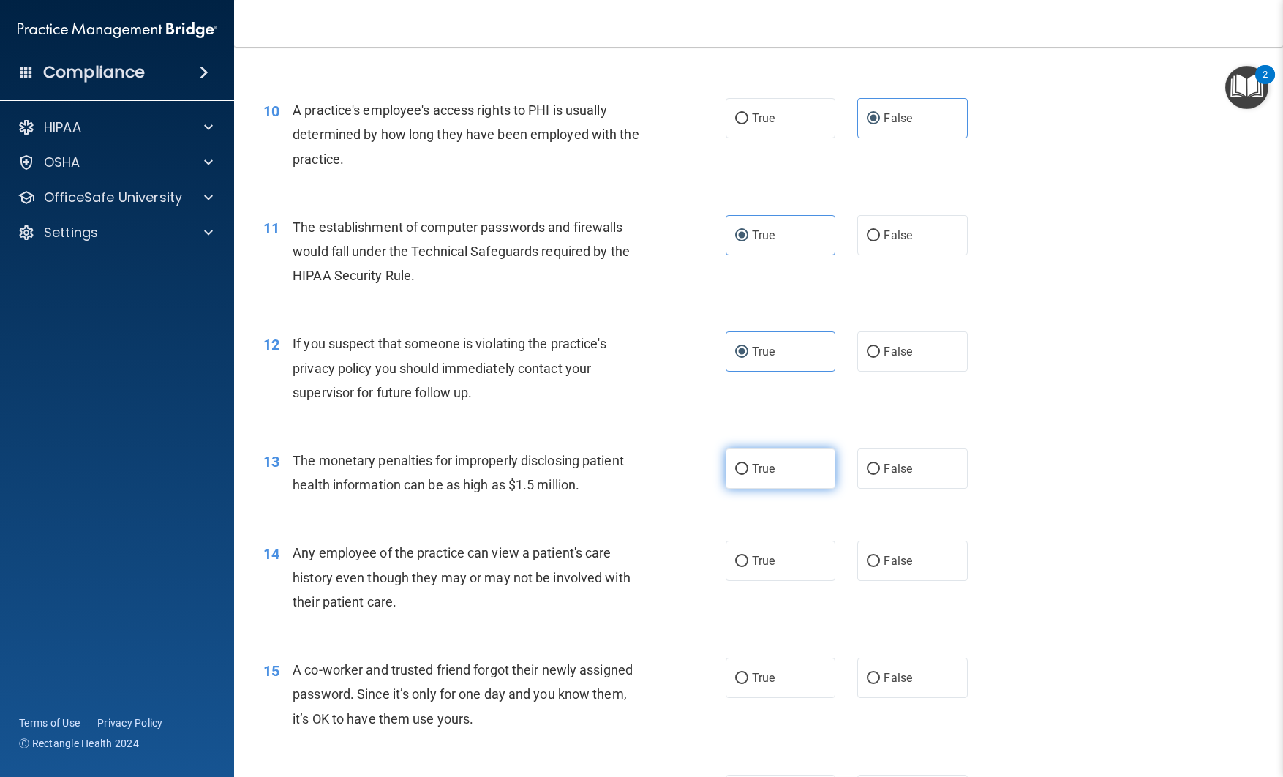
radio input "true"
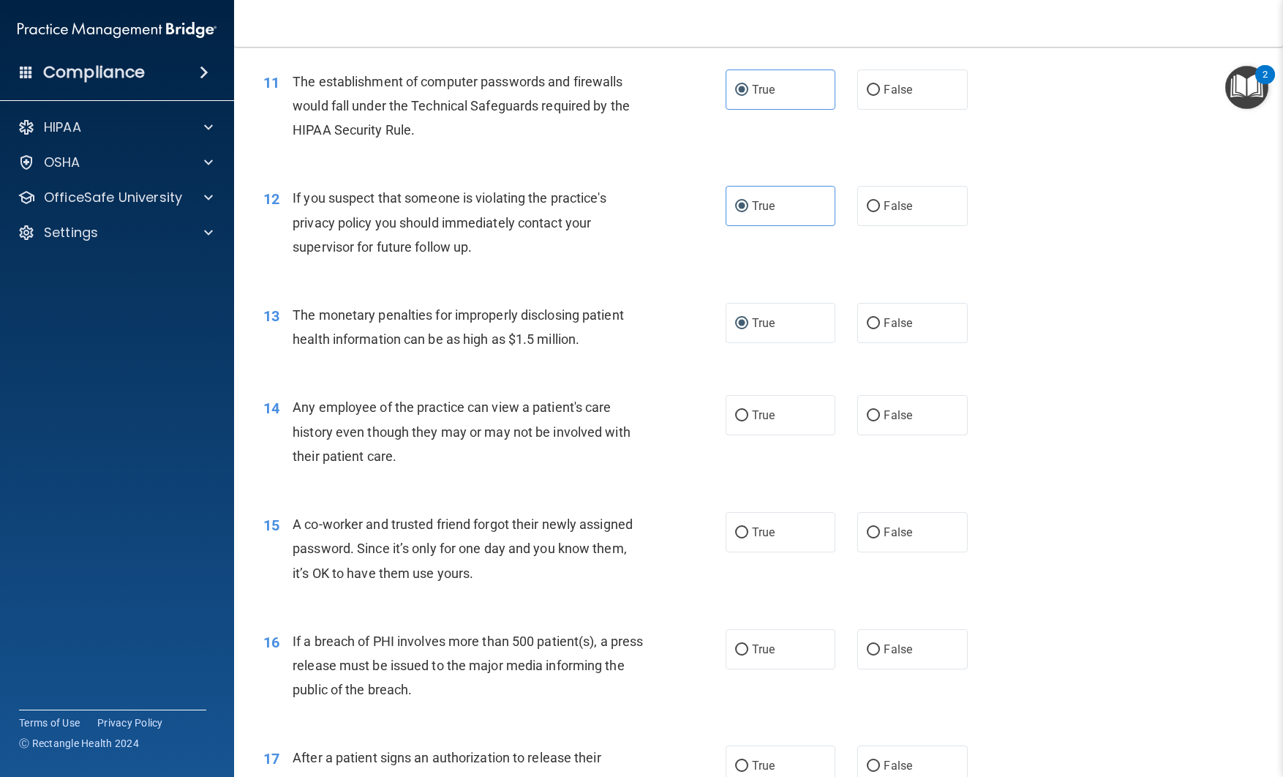
scroll to position [1196, 0]
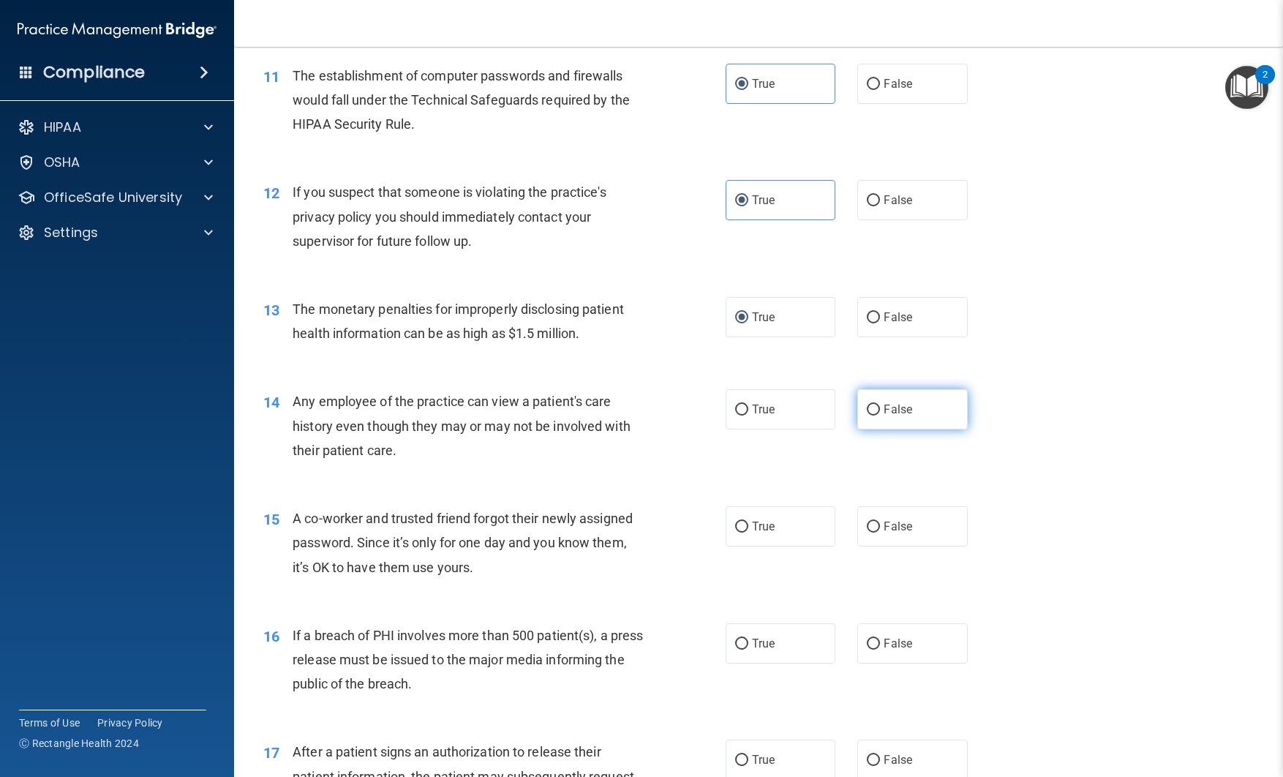
click at [871, 419] on label "False" at bounding box center [913, 409] width 110 height 40
click at [871, 416] on input "False" at bounding box center [873, 410] width 13 height 11
radio input "true"
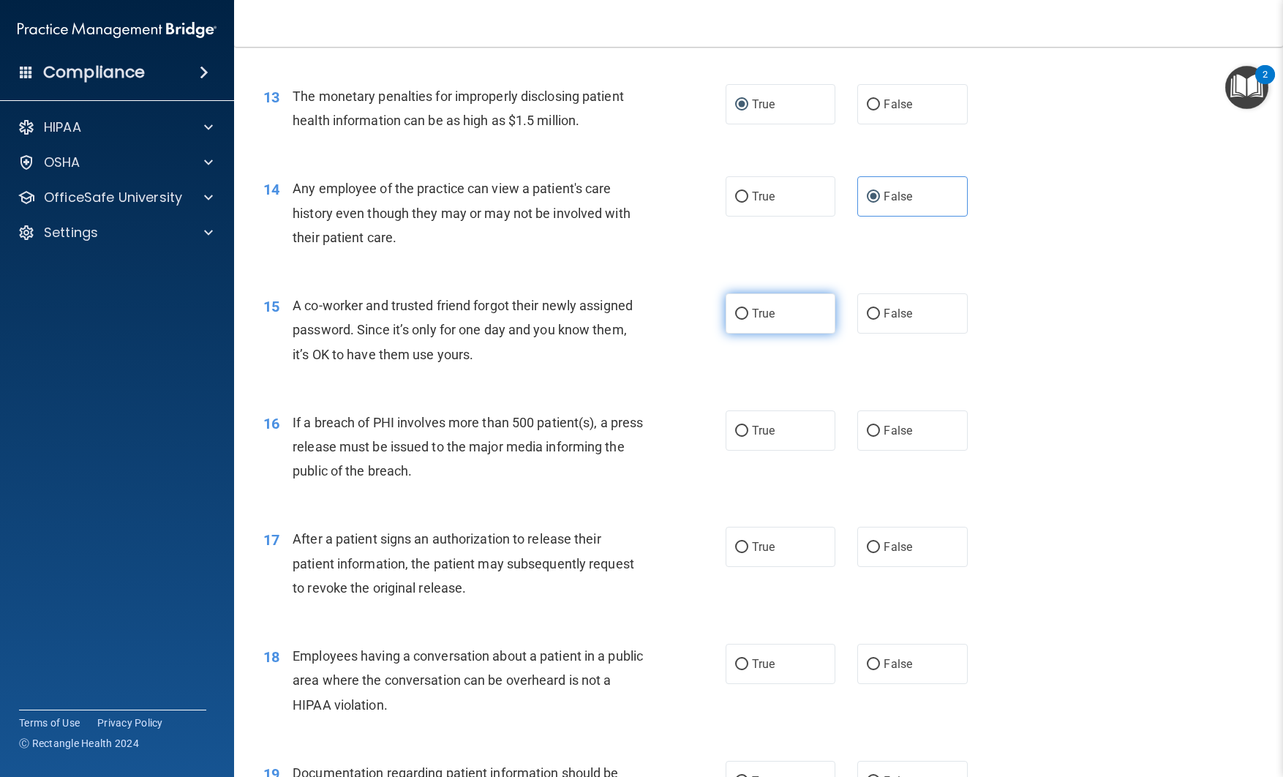
scroll to position [1411, 0]
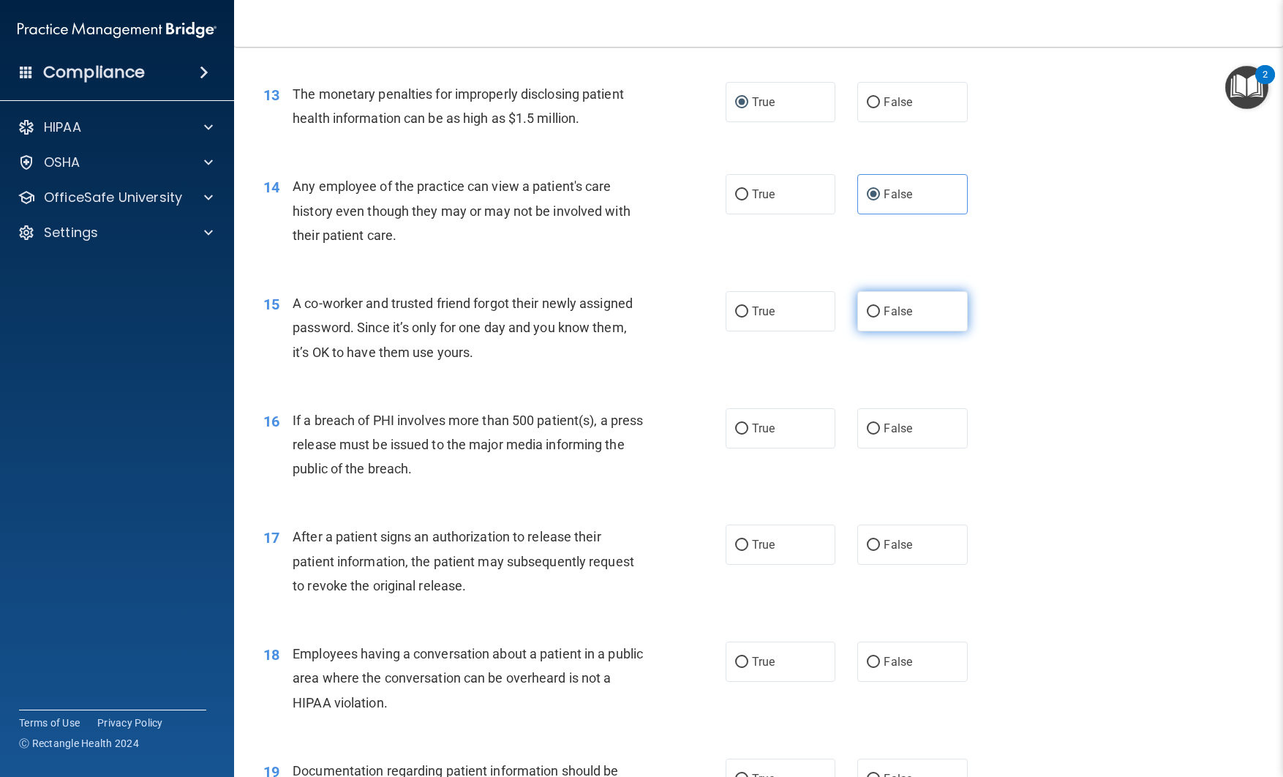
click at [876, 319] on label "False" at bounding box center [913, 311] width 110 height 40
click at [876, 318] on input "False" at bounding box center [873, 312] width 13 height 11
radio input "true"
click at [788, 434] on label "True" at bounding box center [781, 428] width 110 height 40
click at [749, 434] on input "True" at bounding box center [741, 429] width 13 height 11
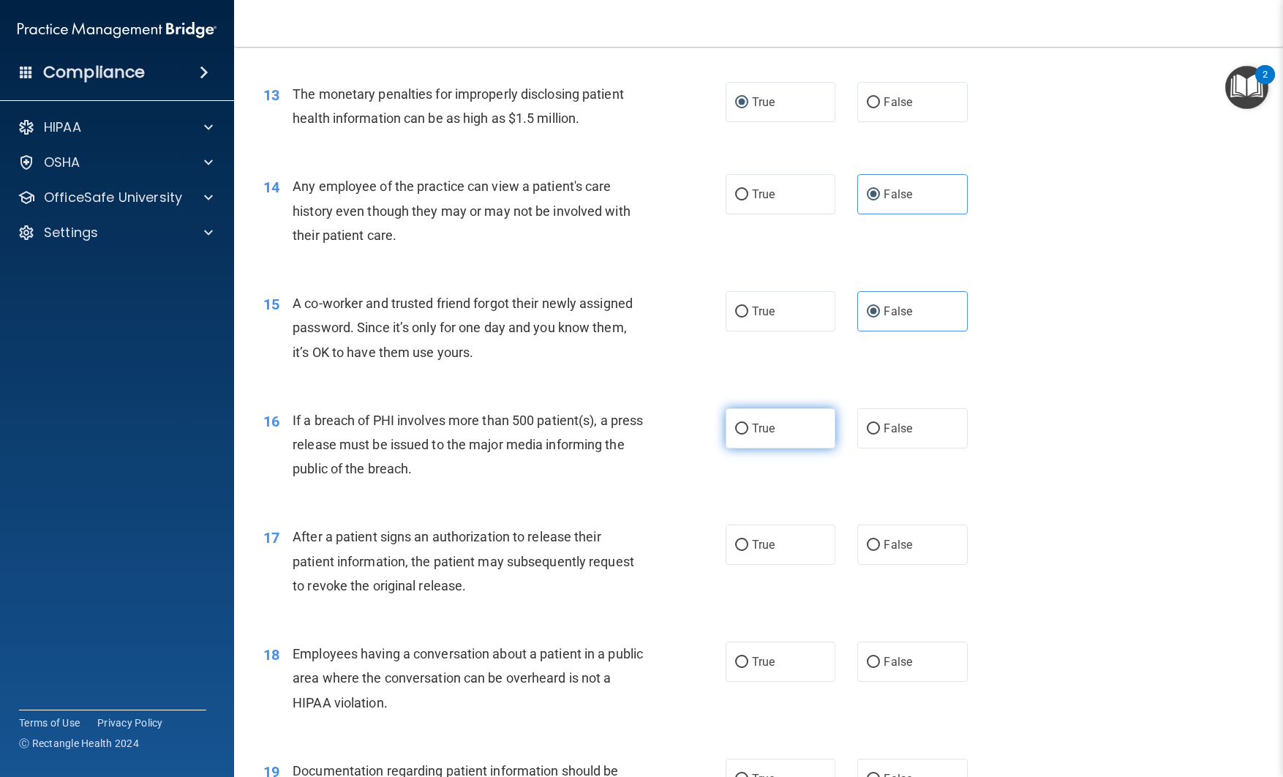
radio input "true"
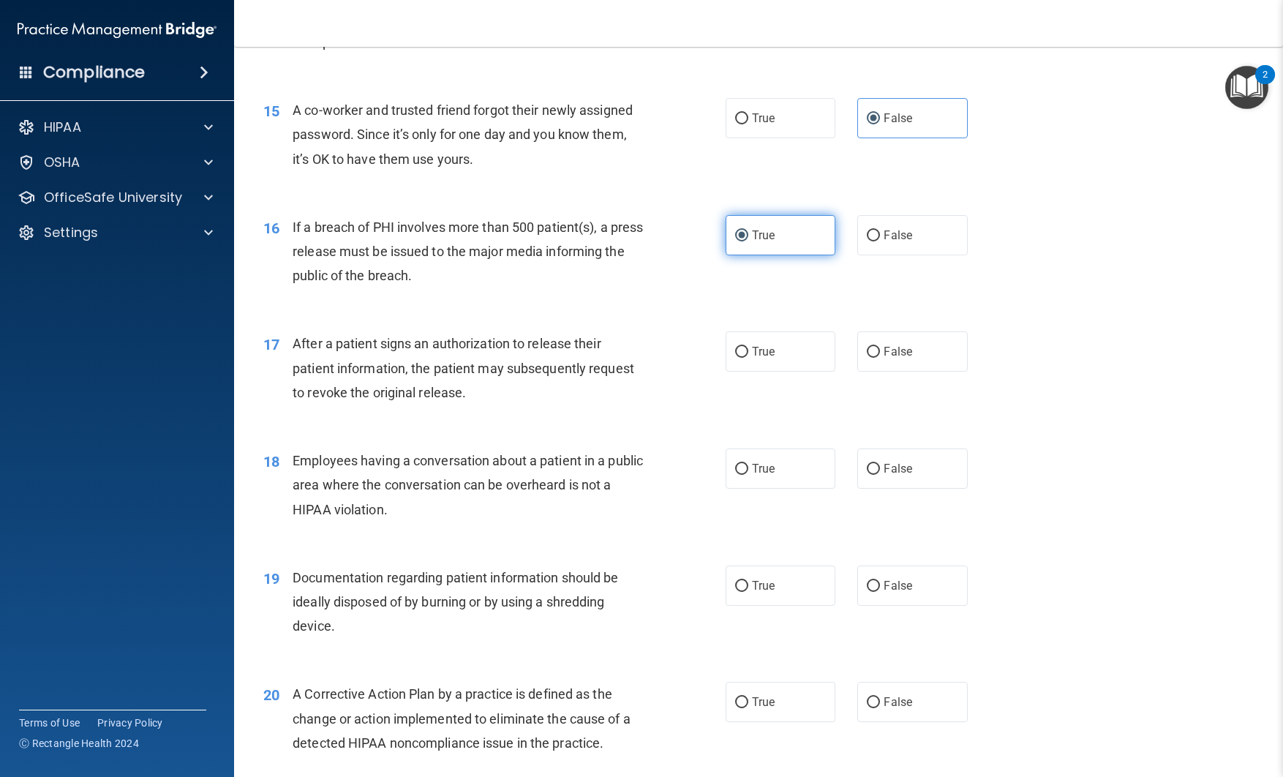
scroll to position [1608, 0]
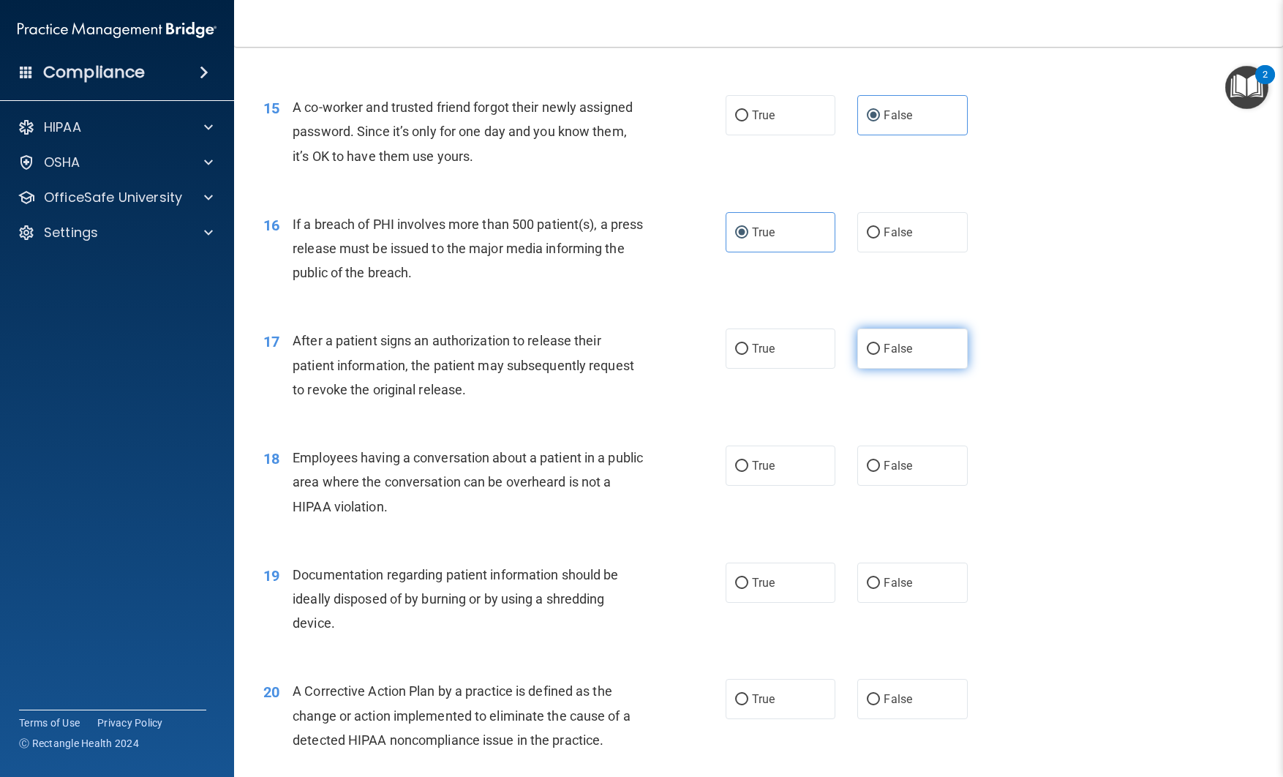
click at [877, 349] on input "False" at bounding box center [873, 349] width 13 height 11
radio input "true"
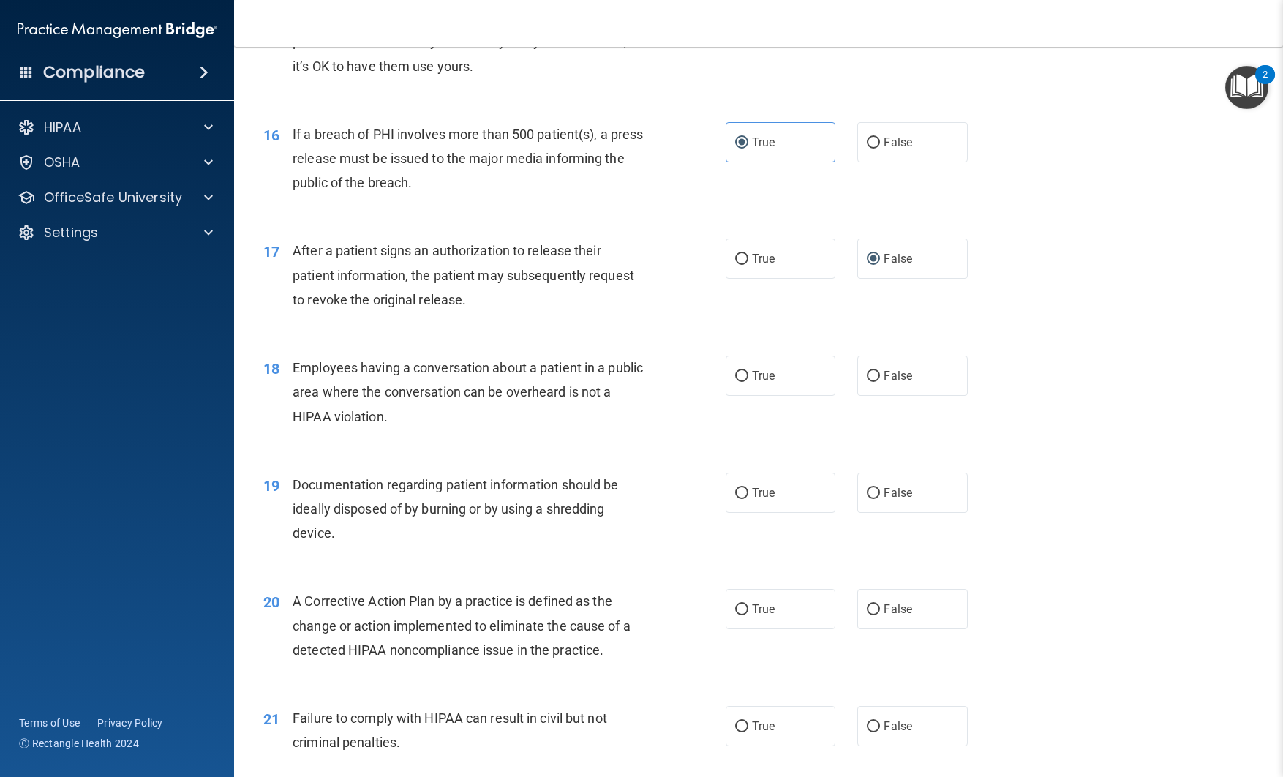
scroll to position [1698, 0]
click at [875, 376] on input "False" at bounding box center [873, 375] width 13 height 11
radio input "true"
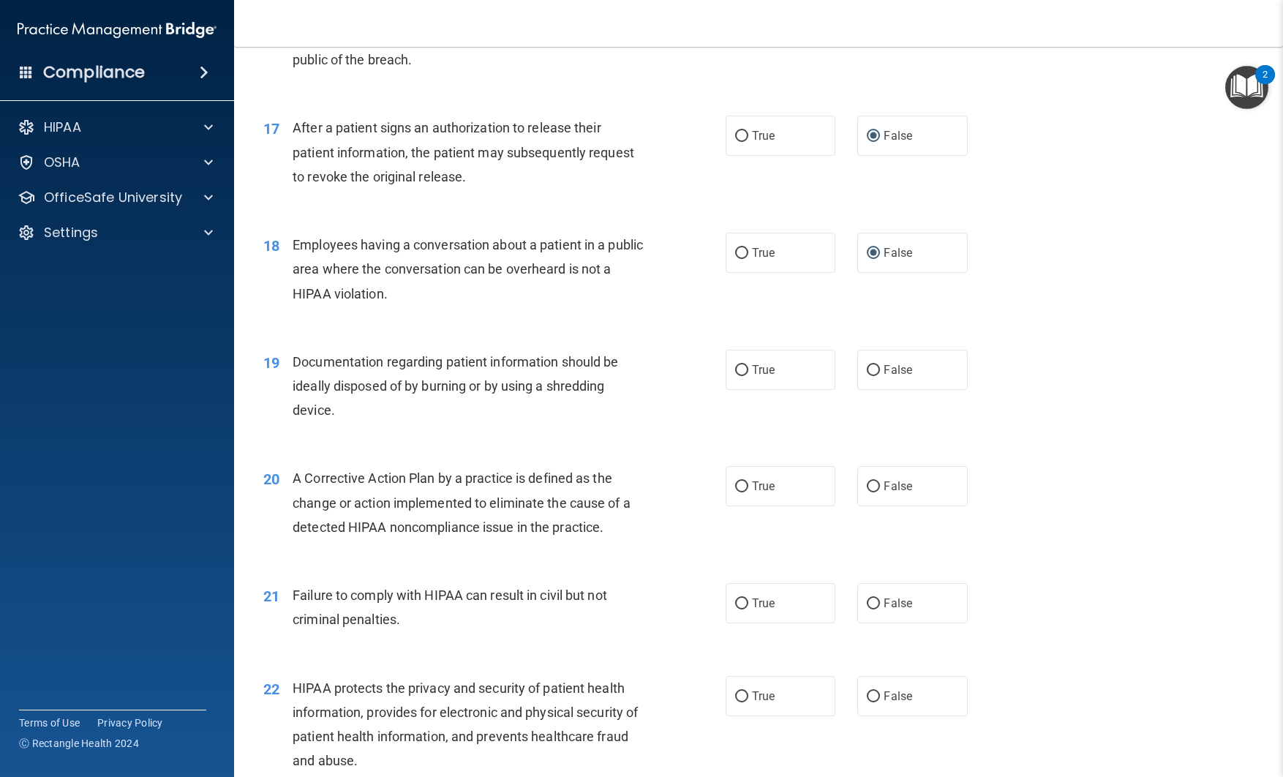
scroll to position [1822, 0]
click at [785, 379] on label "True" at bounding box center [781, 368] width 110 height 40
click at [749, 375] on input "True" at bounding box center [741, 369] width 13 height 11
radio input "true"
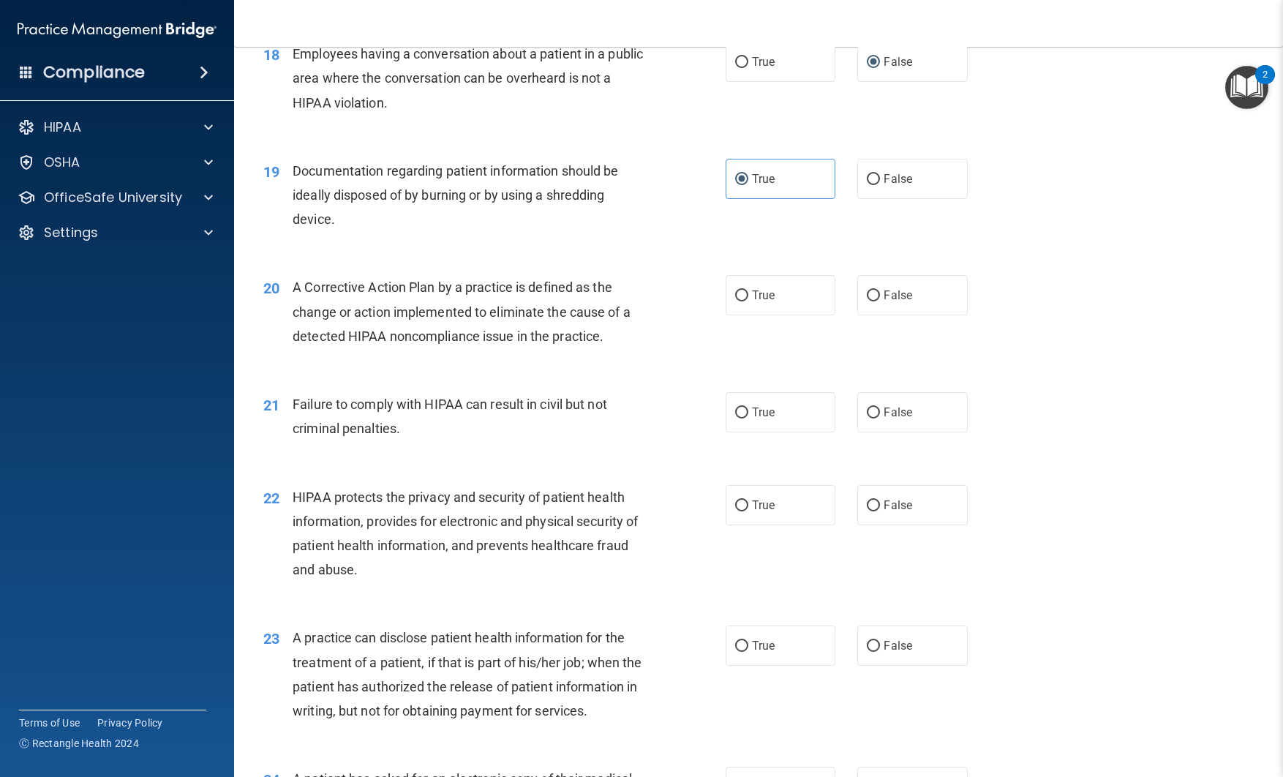
scroll to position [2018, 0]
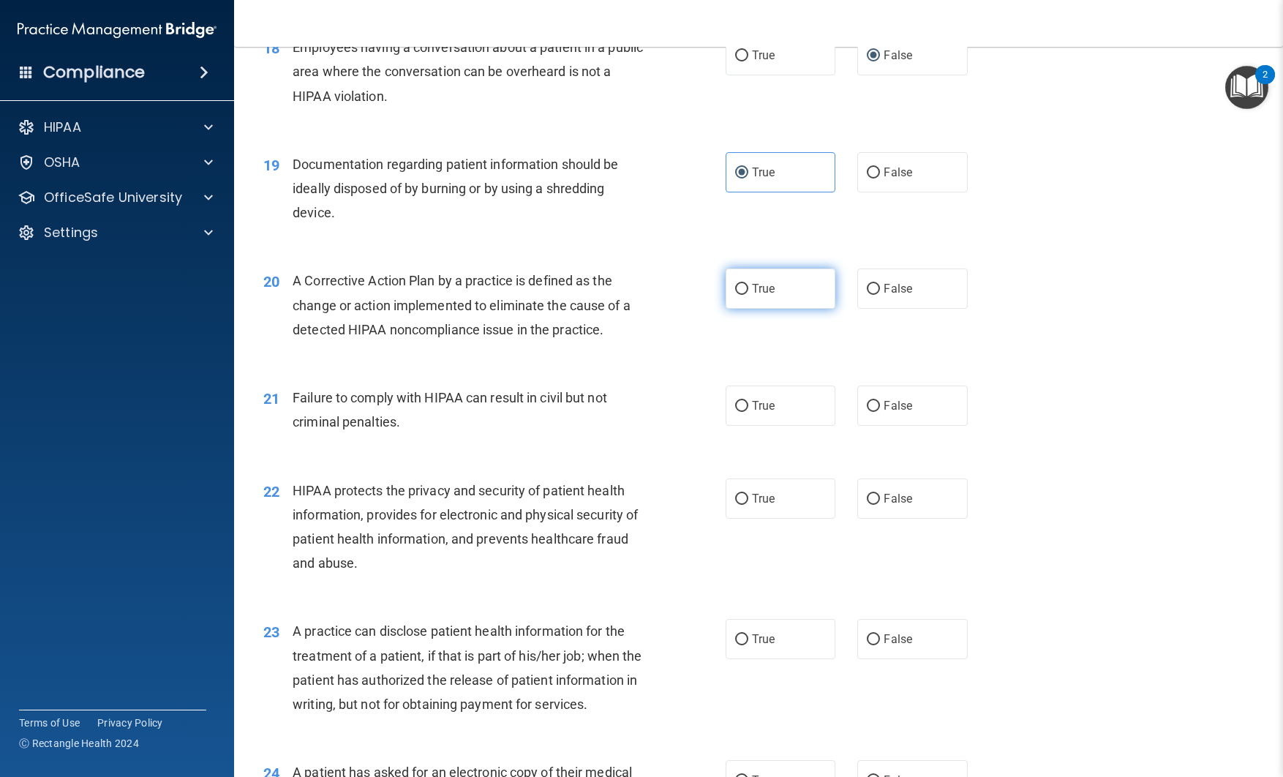
click at [774, 288] on span "True" at bounding box center [763, 289] width 23 height 14
click at [749, 288] on input "True" at bounding box center [741, 289] width 13 height 11
radio input "true"
click at [774, 405] on span "True" at bounding box center [763, 406] width 23 height 14
click at [749, 405] on input "True" at bounding box center [741, 406] width 13 height 11
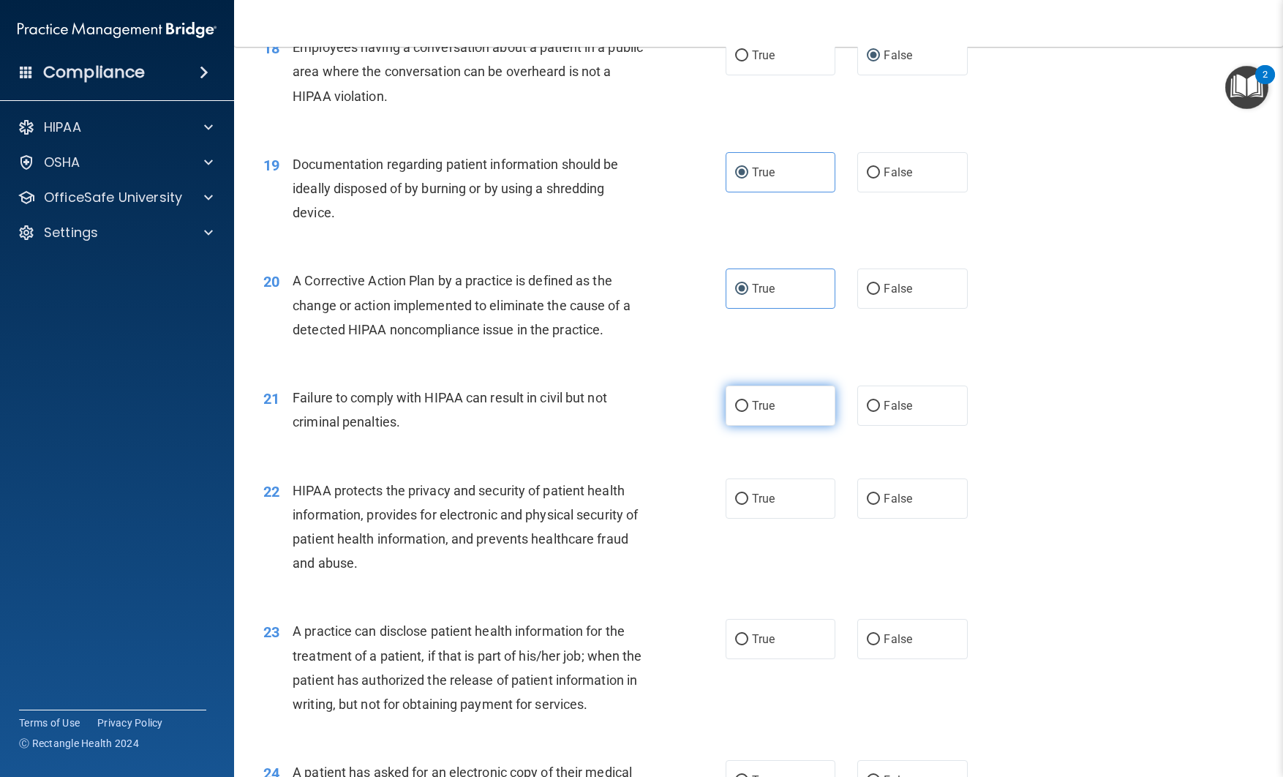
radio input "true"
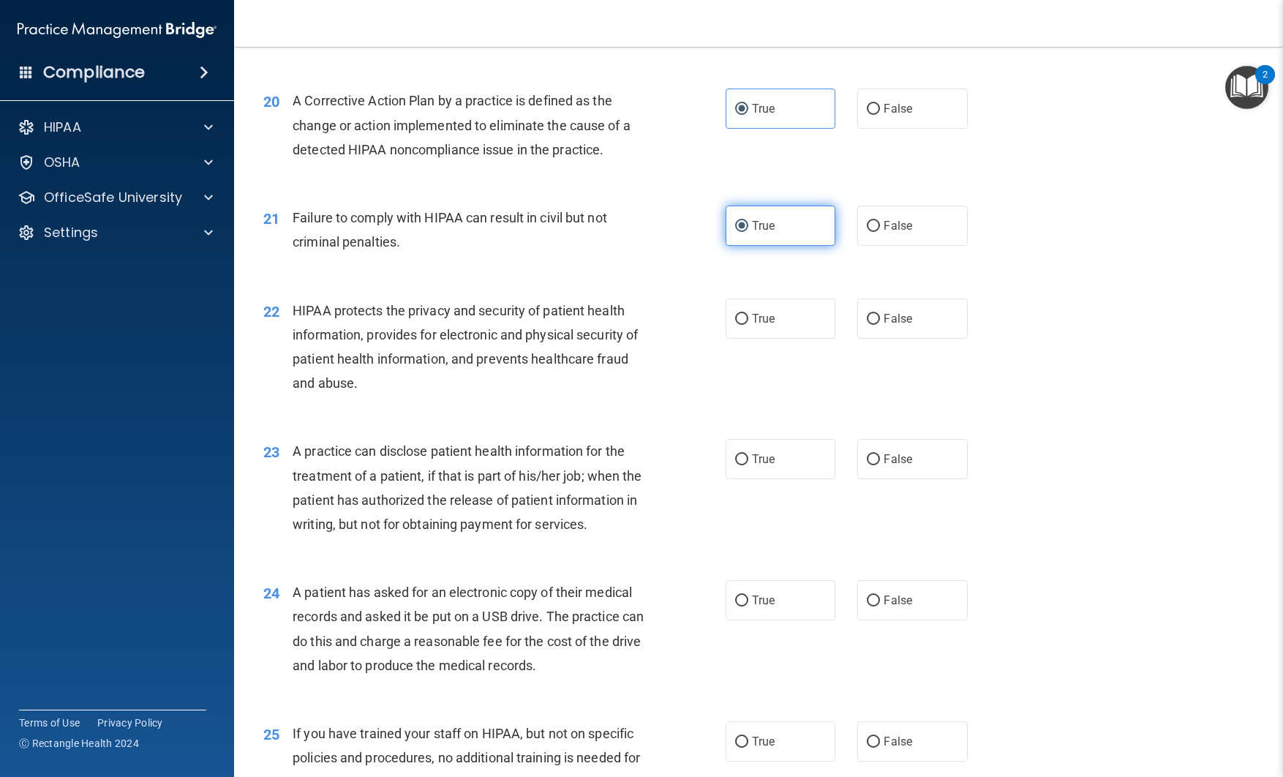
scroll to position [2200, 0]
click at [753, 321] on span "True" at bounding box center [763, 317] width 23 height 14
click at [749, 321] on input "True" at bounding box center [741, 317] width 13 height 11
radio input "true"
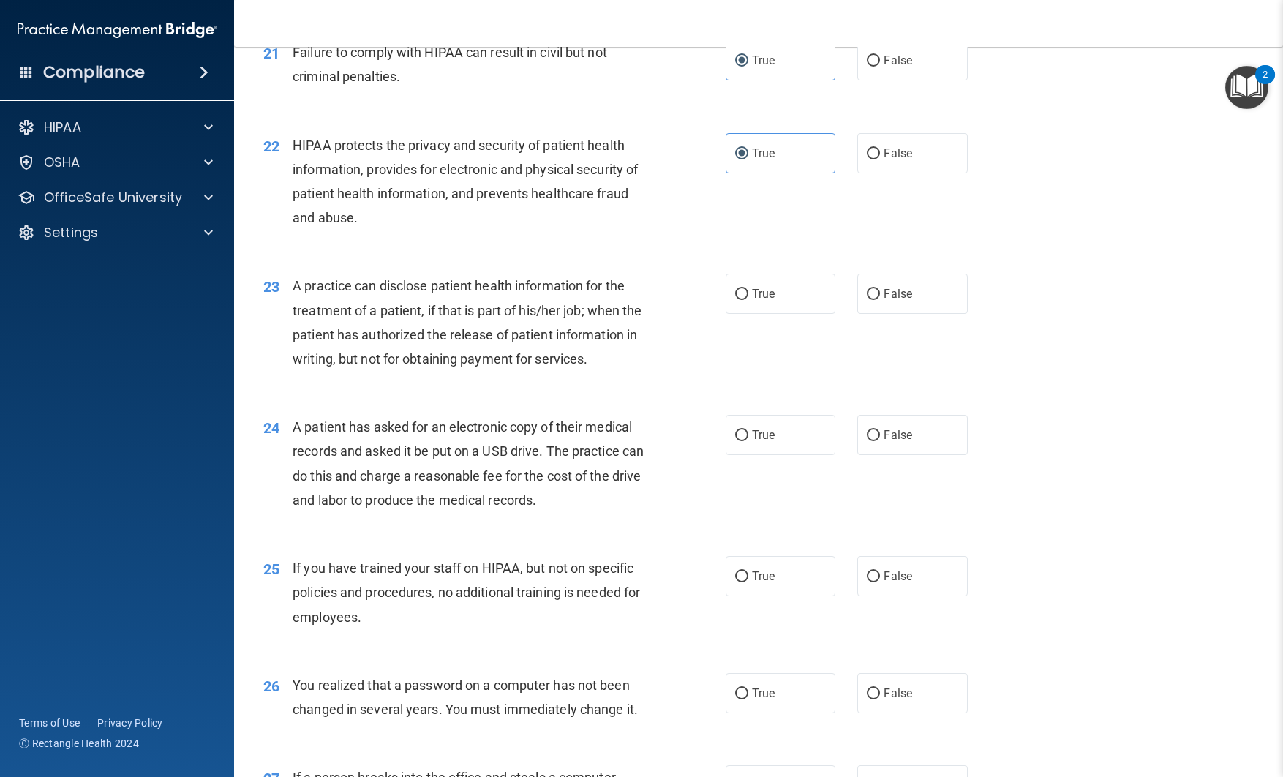
scroll to position [2373, 0]
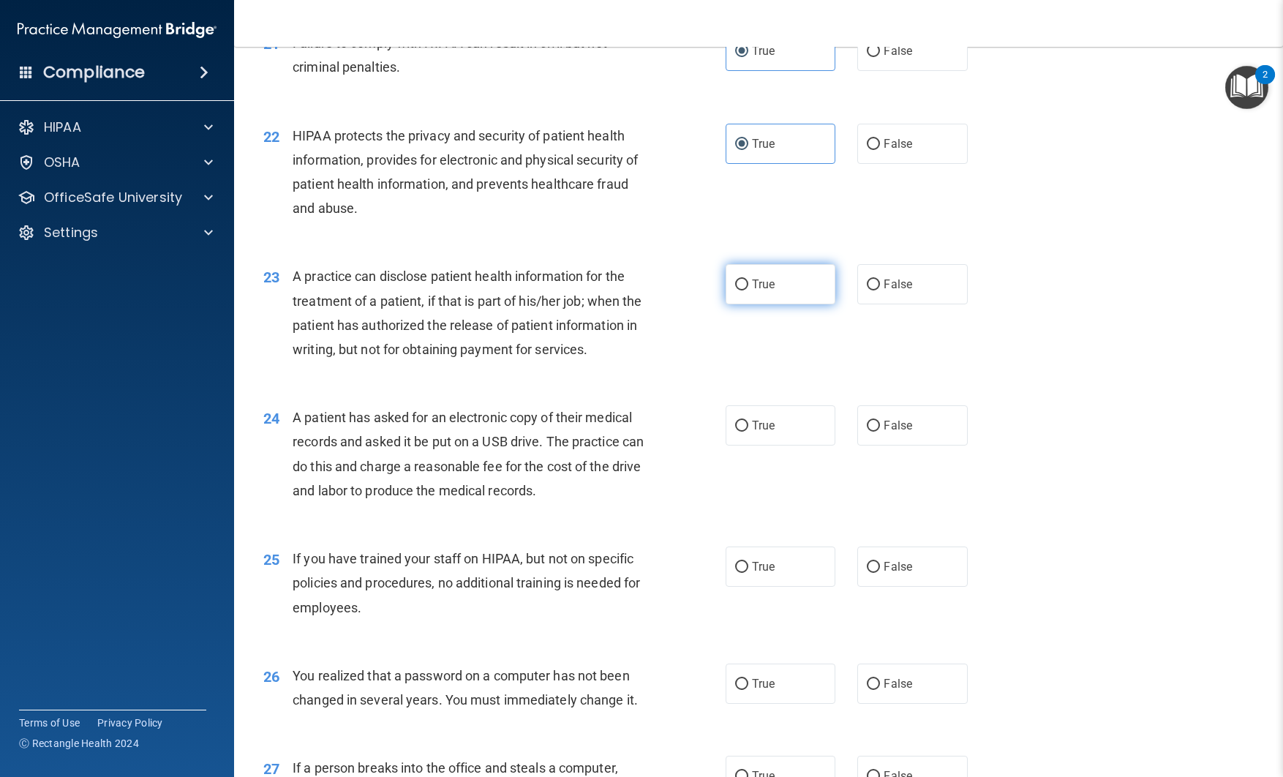
click at [764, 291] on span "True" at bounding box center [763, 284] width 23 height 14
click at [749, 290] on input "True" at bounding box center [741, 285] width 13 height 11
radio input "true"
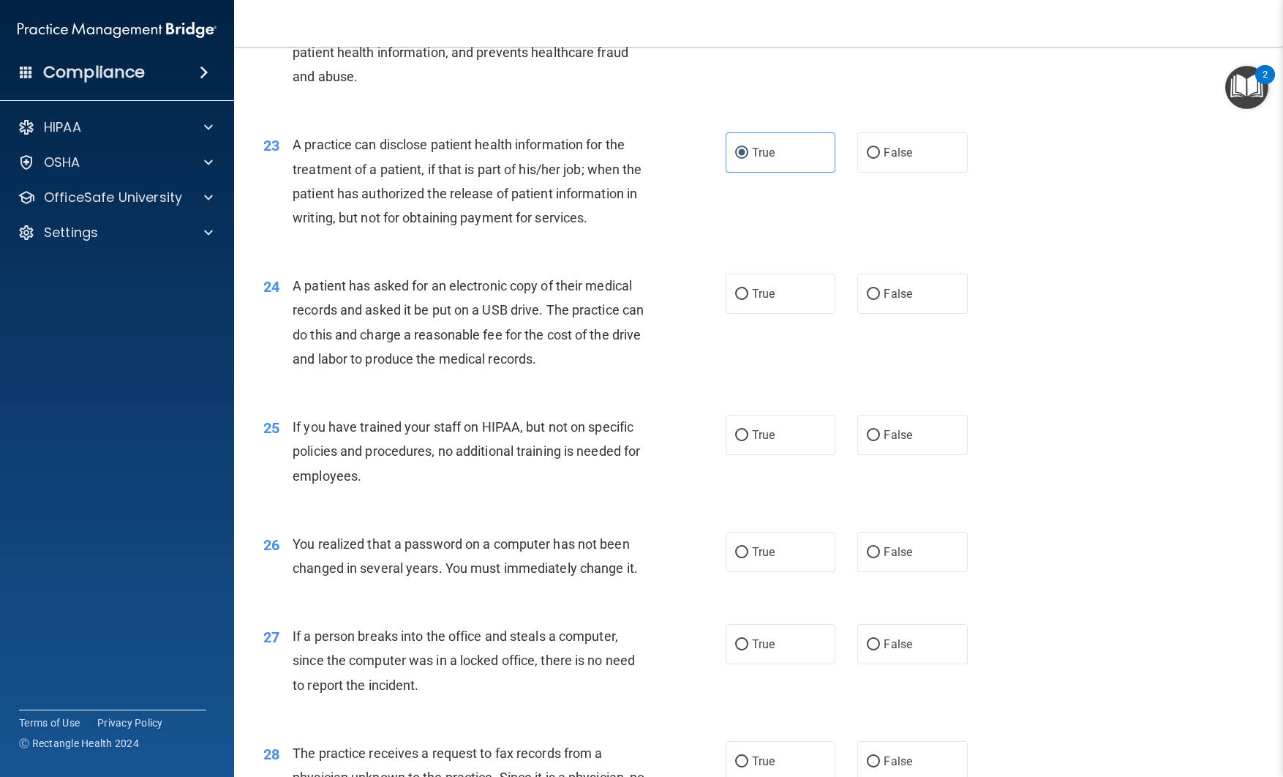
scroll to position [2506, 0]
click at [886, 299] on span "False" at bounding box center [898, 292] width 29 height 14
click at [880, 299] on input "False" at bounding box center [873, 293] width 13 height 11
radio input "true"
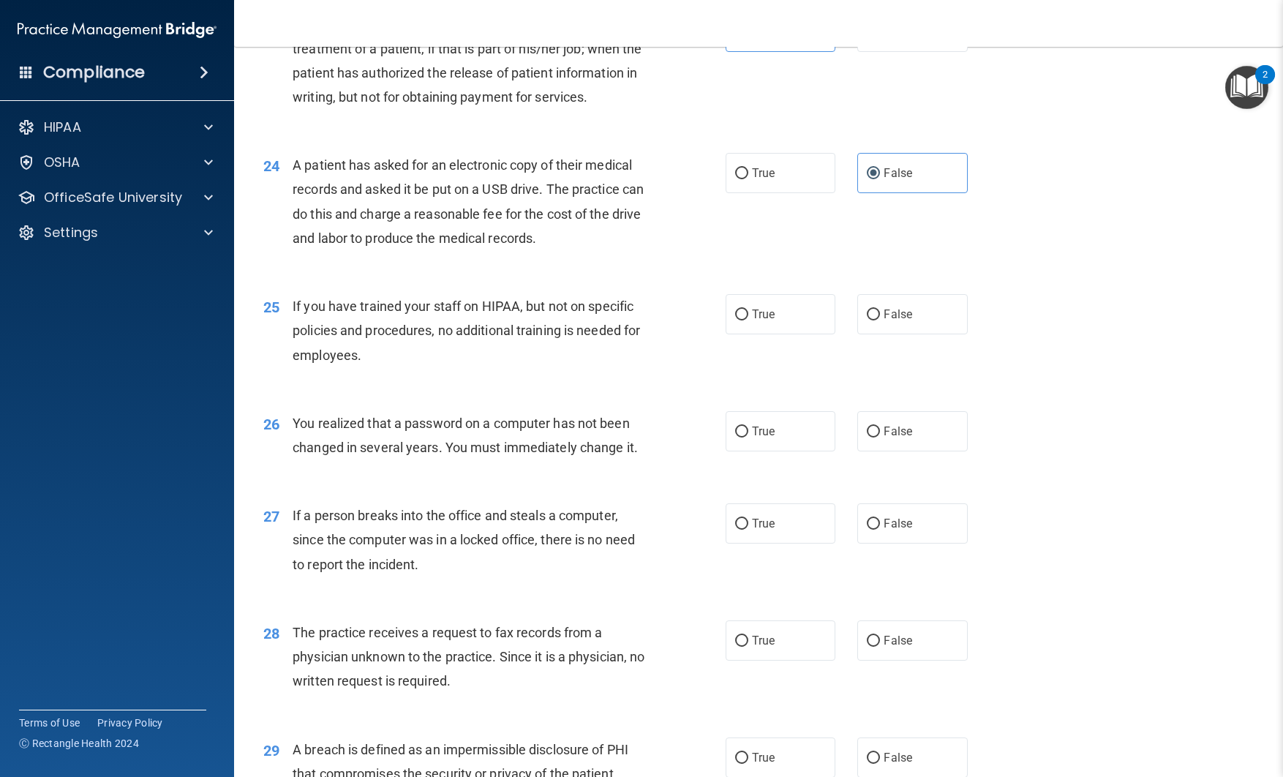
scroll to position [2626, 0]
click at [874, 334] on label "False" at bounding box center [913, 313] width 110 height 40
click at [874, 320] on input "False" at bounding box center [873, 314] width 13 height 11
radio input "true"
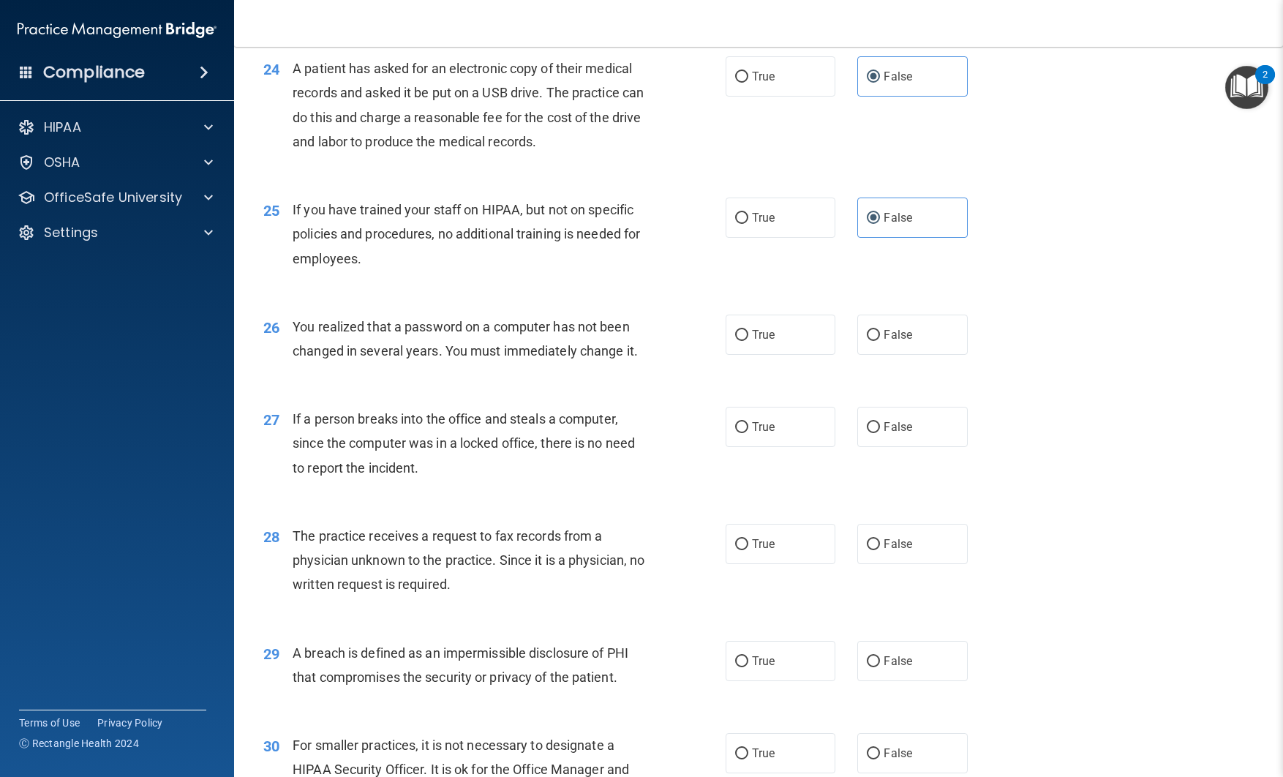
scroll to position [2723, 0]
click at [776, 354] on label "True" at bounding box center [781, 334] width 110 height 40
click at [749, 340] on input "True" at bounding box center [741, 334] width 13 height 11
radio input "true"
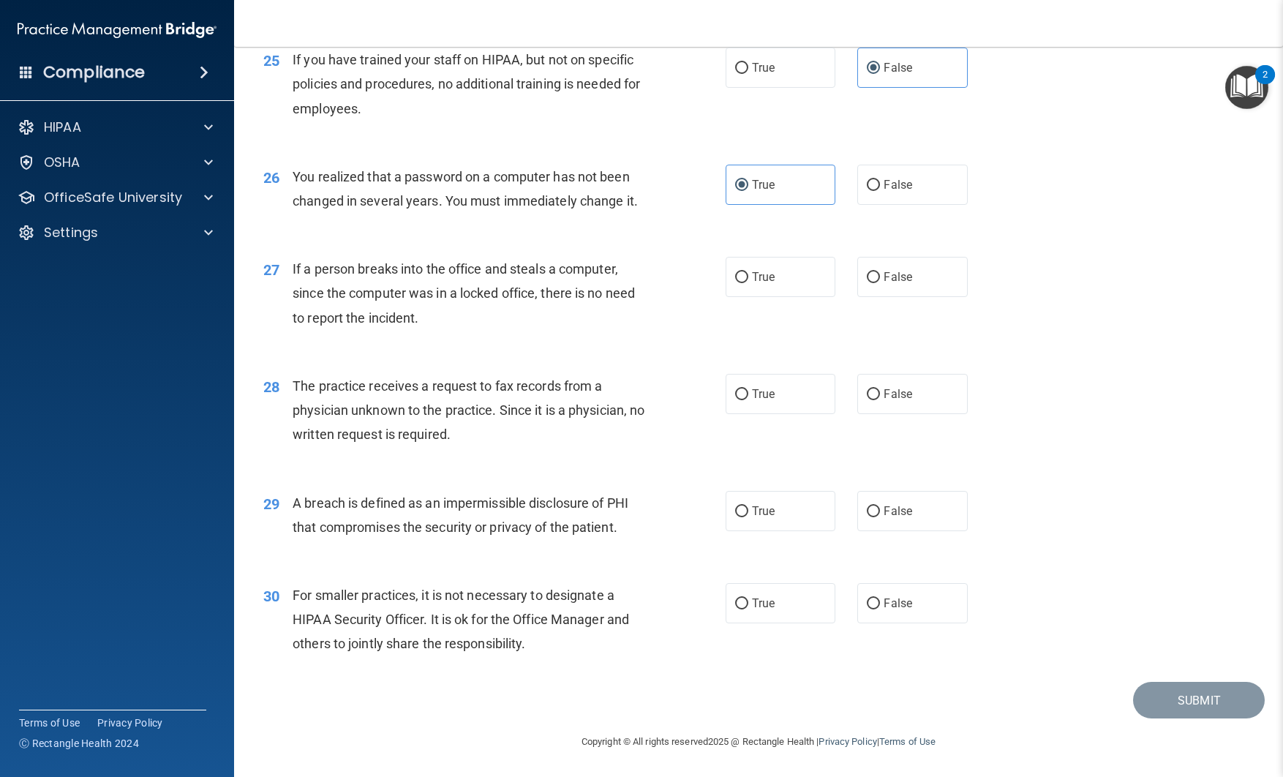
scroll to position [2897, 0]
click at [874, 291] on label "False" at bounding box center [913, 277] width 110 height 40
click at [874, 283] on input "False" at bounding box center [873, 277] width 13 height 11
radio input "true"
click at [871, 394] on input "False" at bounding box center [873, 394] width 13 height 11
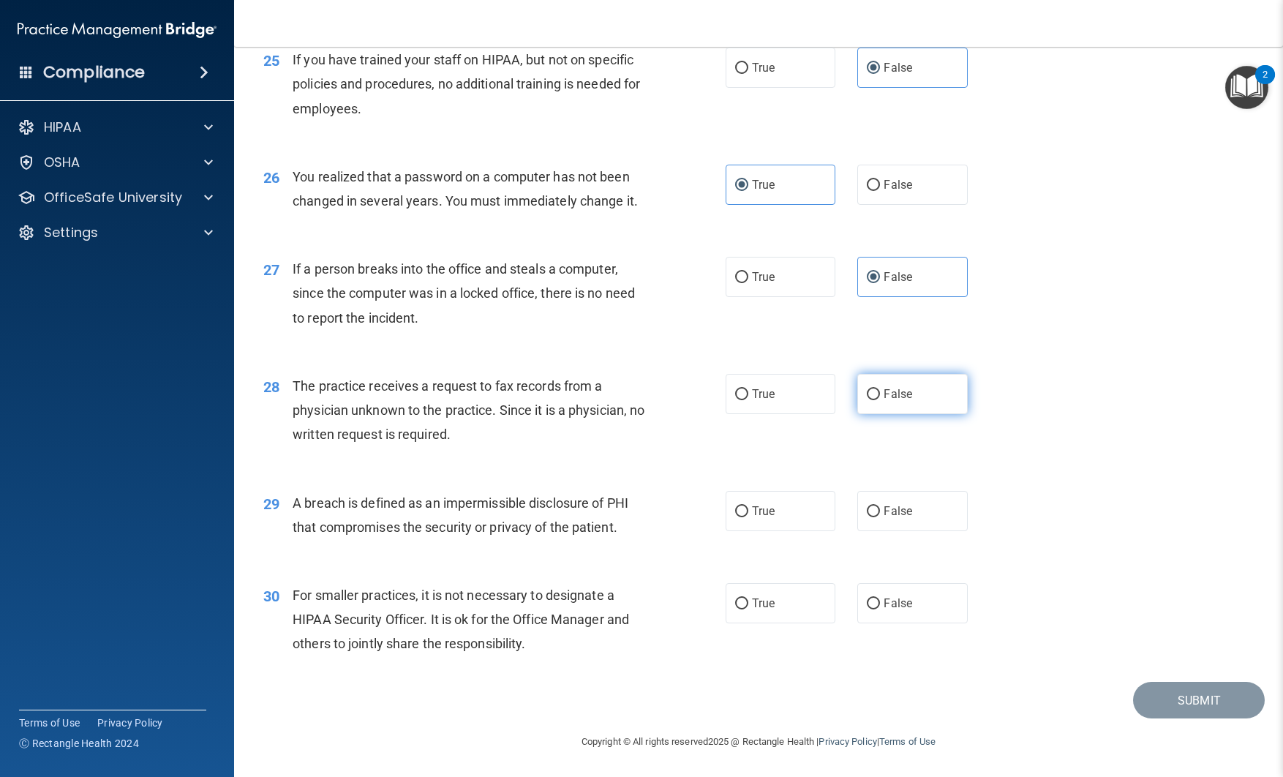
radio input "true"
click at [784, 509] on label "True" at bounding box center [781, 511] width 110 height 40
click at [749, 509] on input "True" at bounding box center [741, 511] width 13 height 11
radio input "true"
click at [761, 600] on span "True" at bounding box center [763, 603] width 23 height 14
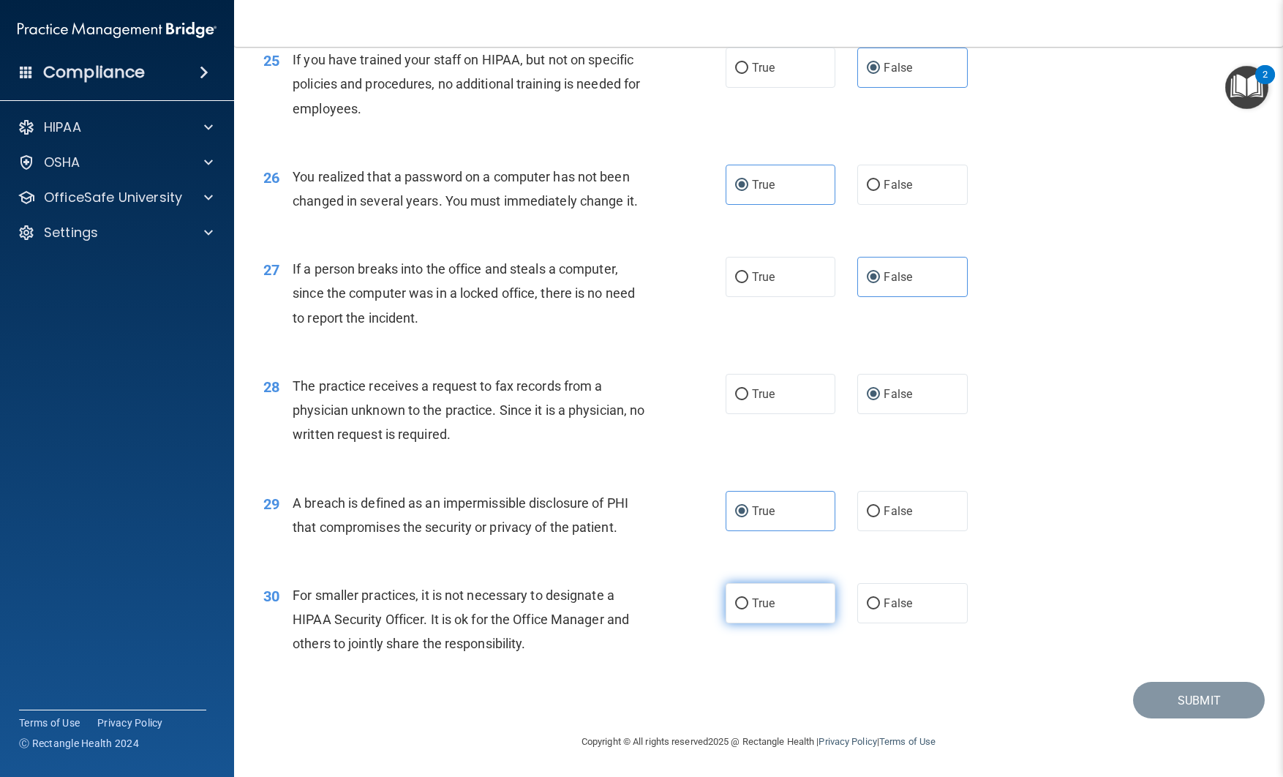
click at [749, 600] on input "True" at bounding box center [741, 604] width 13 height 11
radio input "true"
click at [1182, 692] on button "Submit" at bounding box center [1199, 700] width 132 height 37
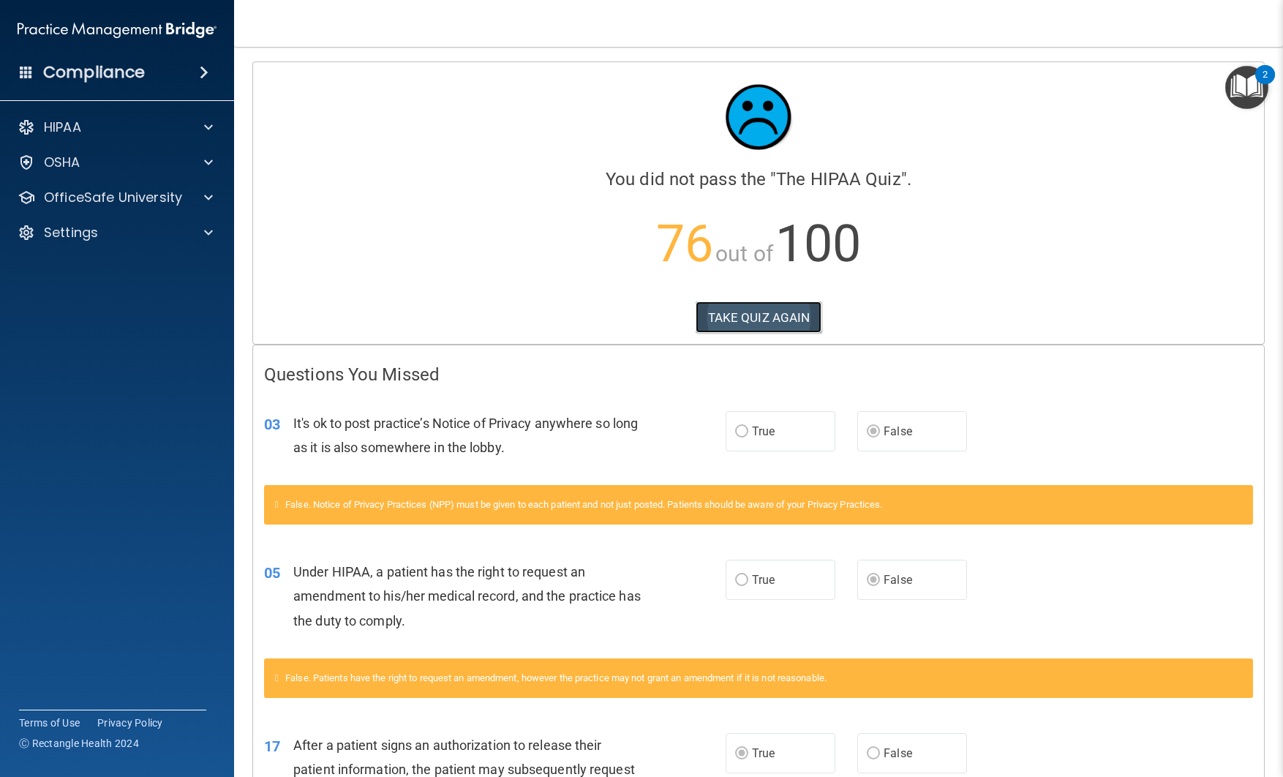
click at [751, 326] on button "TAKE QUIZ AGAIN" at bounding box center [759, 317] width 127 height 32
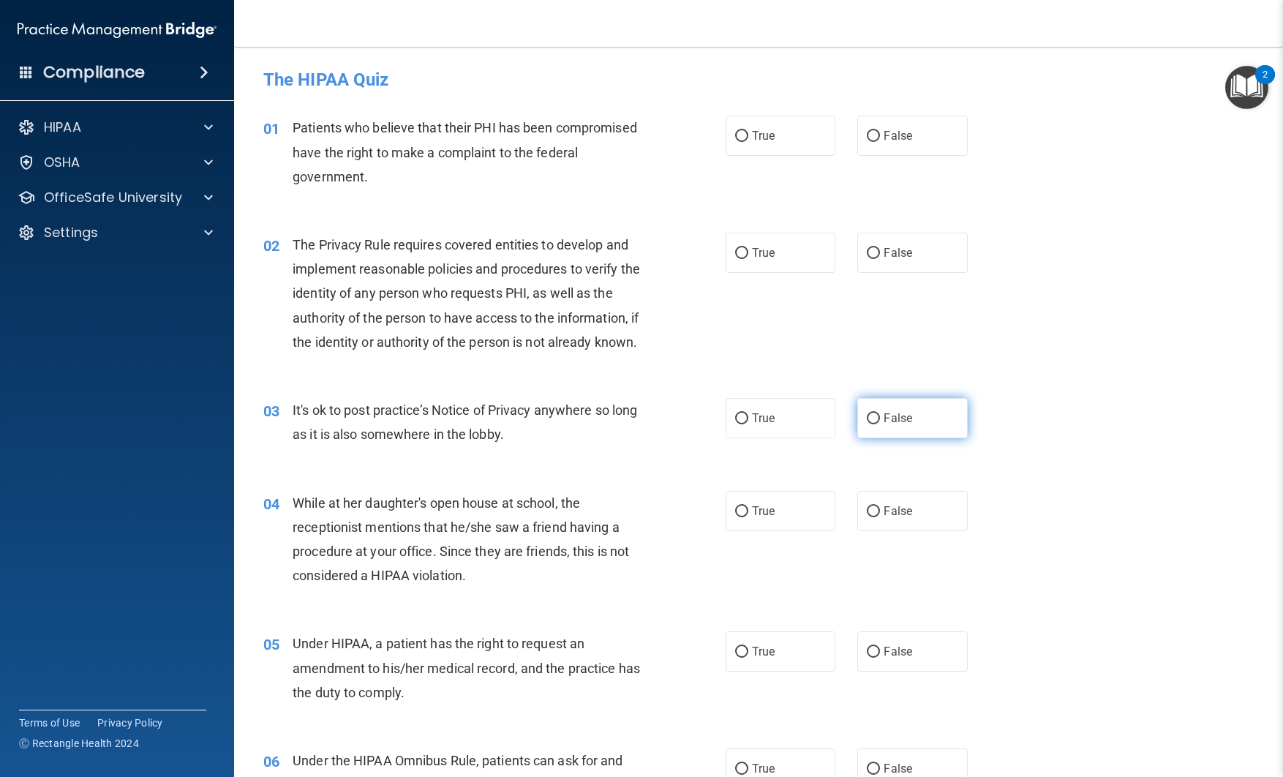
drag, startPoint x: 874, startPoint y: 410, endPoint x: 881, endPoint y: 401, distance: 11.0
click at [874, 410] on label "False" at bounding box center [913, 418] width 110 height 40
click at [874, 413] on input "False" at bounding box center [873, 418] width 13 height 11
radio input "true"
click at [764, 143] on label "True" at bounding box center [781, 136] width 110 height 40
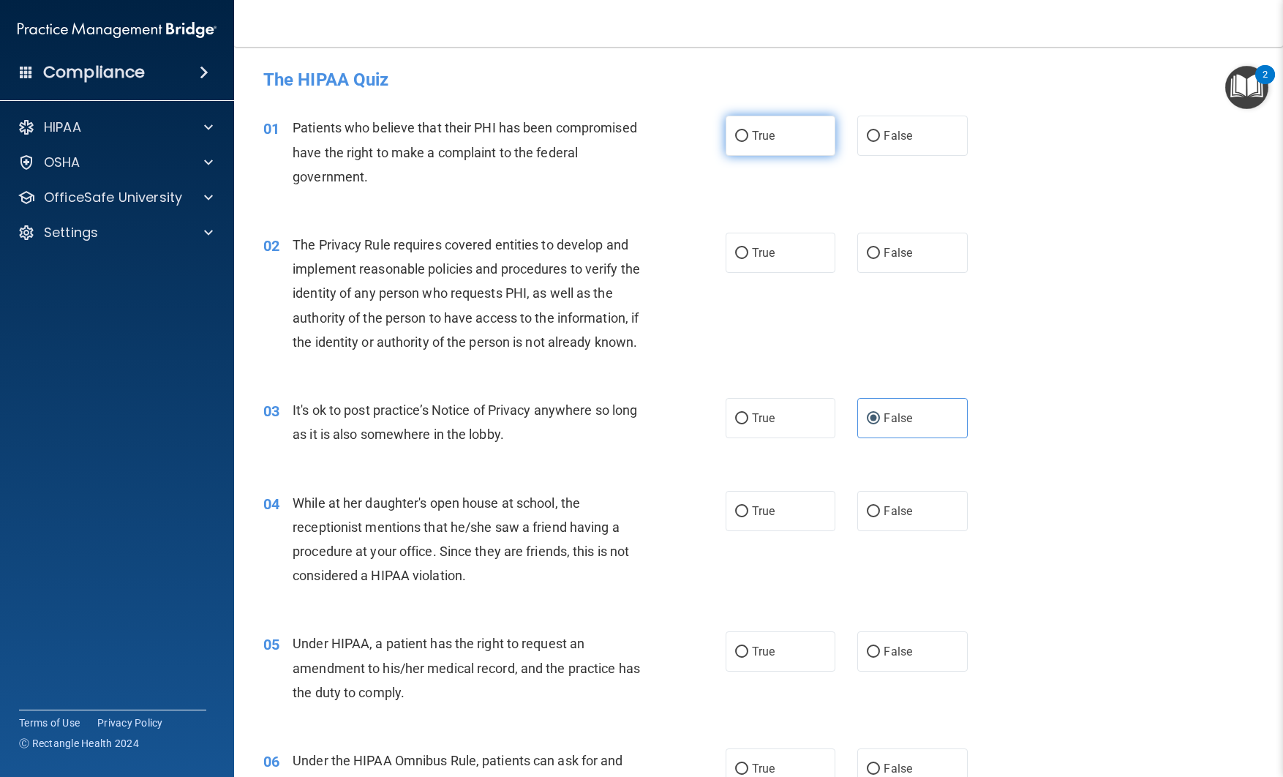
click at [749, 142] on input "True" at bounding box center [741, 136] width 13 height 11
radio input "true"
click at [754, 242] on label "True" at bounding box center [781, 253] width 110 height 40
click at [749, 248] on input "True" at bounding box center [741, 253] width 13 height 11
radio input "true"
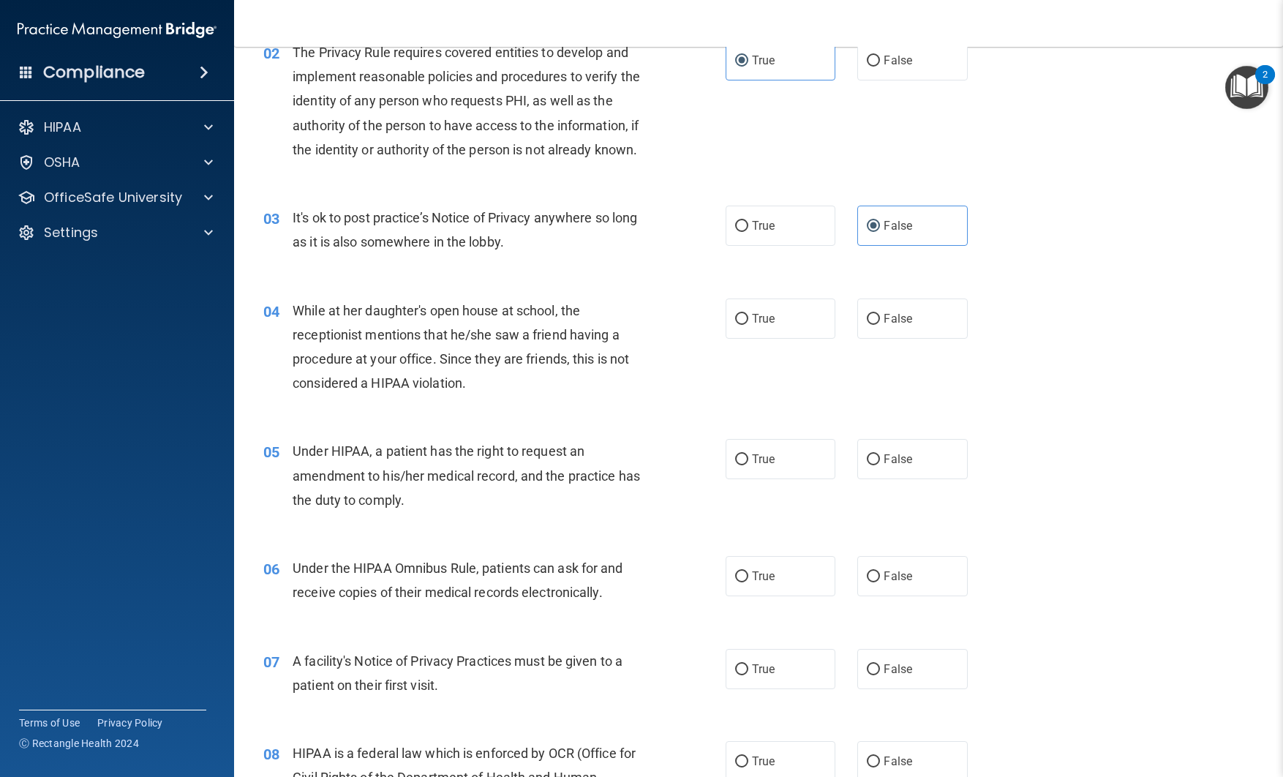
scroll to position [196, 0]
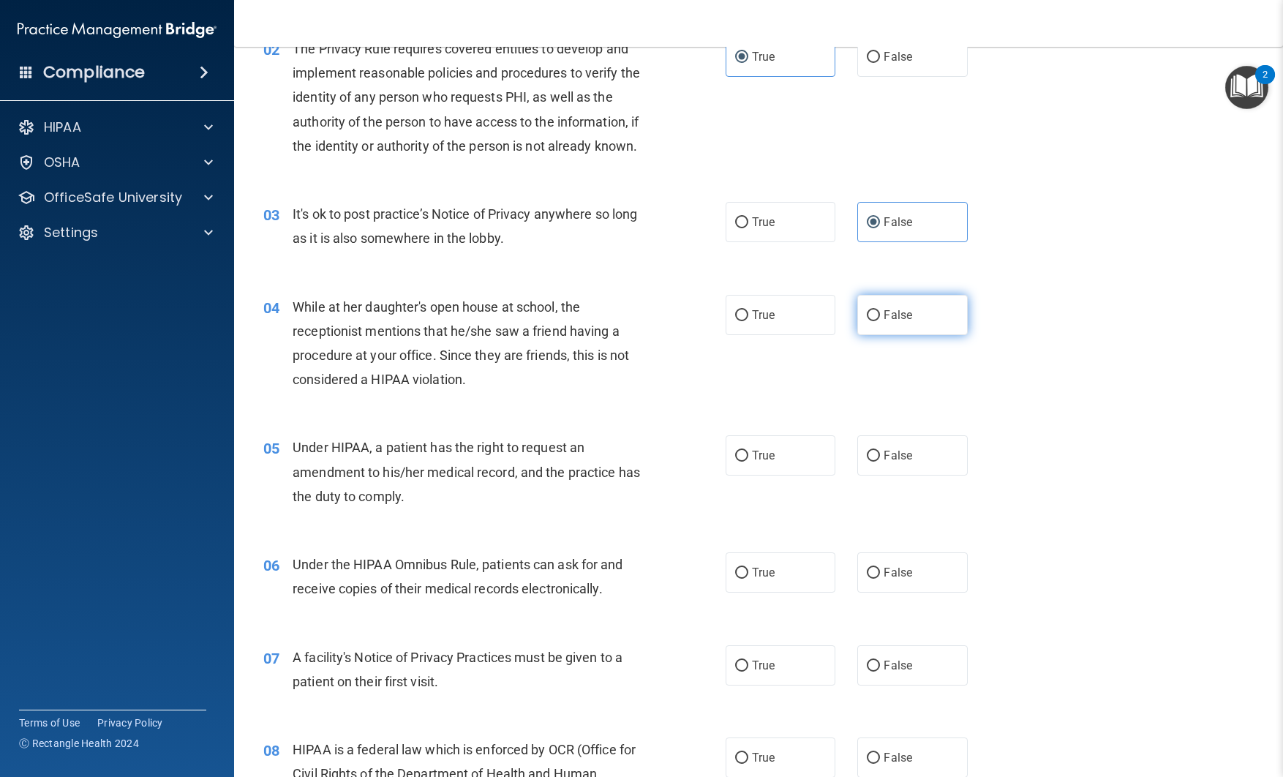
click at [880, 322] on label "False" at bounding box center [913, 315] width 110 height 40
click at [880, 321] on input "False" at bounding box center [873, 315] width 13 height 11
radio input "true"
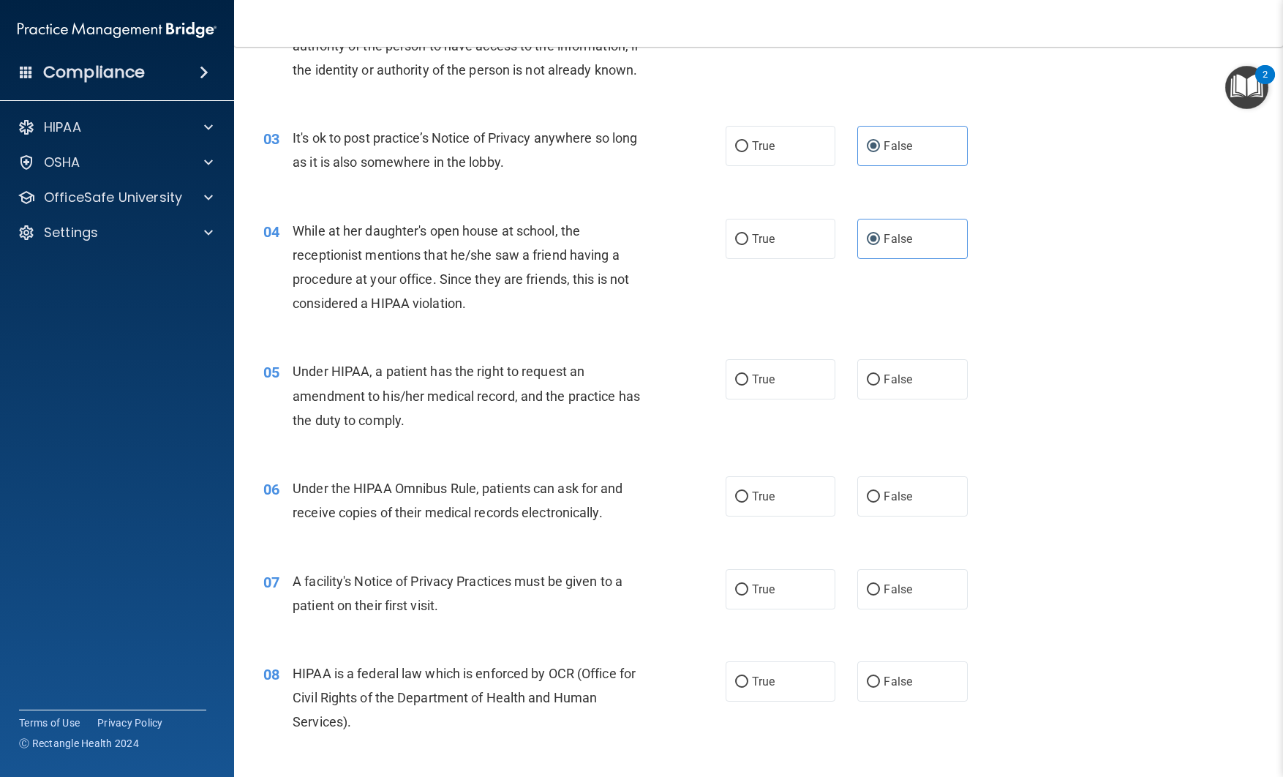
scroll to position [274, 0]
click at [767, 372] on span "True" at bounding box center [763, 378] width 23 height 14
click at [749, 373] on input "True" at bounding box center [741, 378] width 13 height 11
radio input "true"
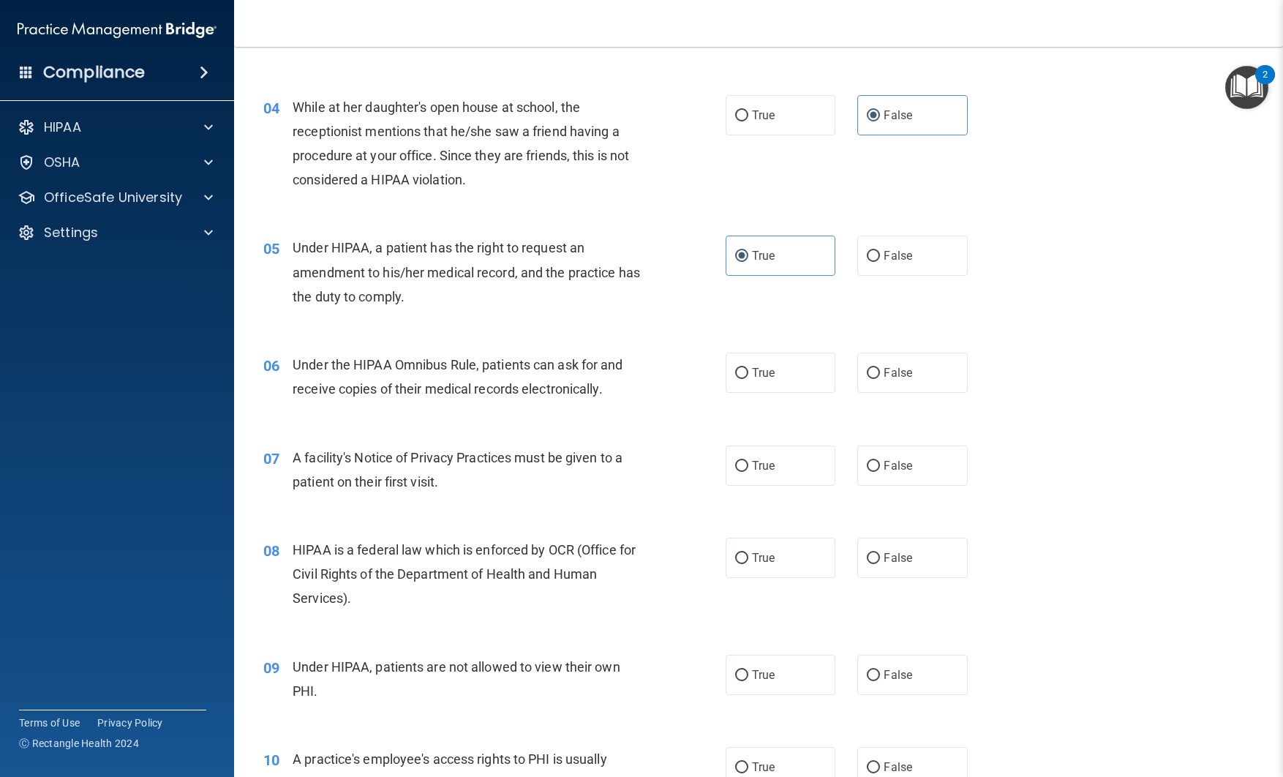
scroll to position [400, 0]
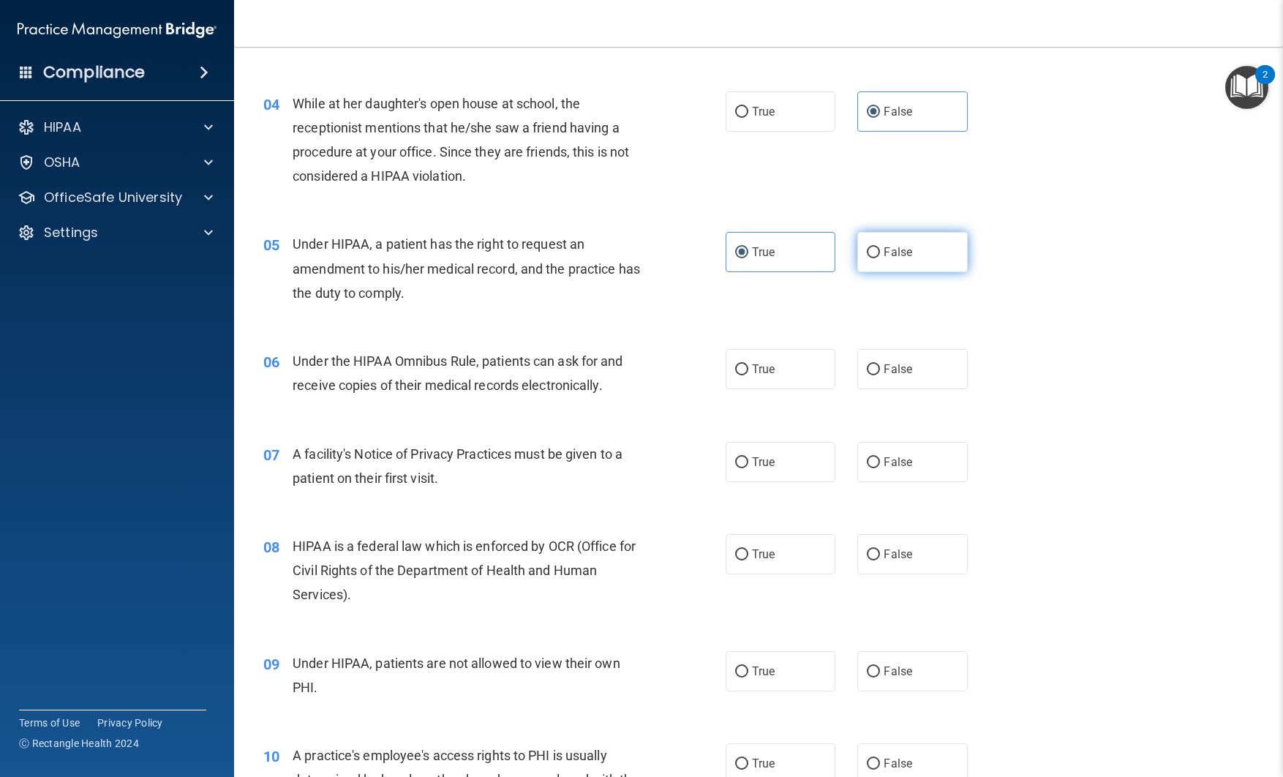
click at [919, 251] on label "False" at bounding box center [913, 252] width 110 height 40
click at [880, 251] on input "False" at bounding box center [873, 252] width 13 height 11
radio input "true"
radio input "false"
click at [761, 363] on span "True" at bounding box center [763, 369] width 23 height 14
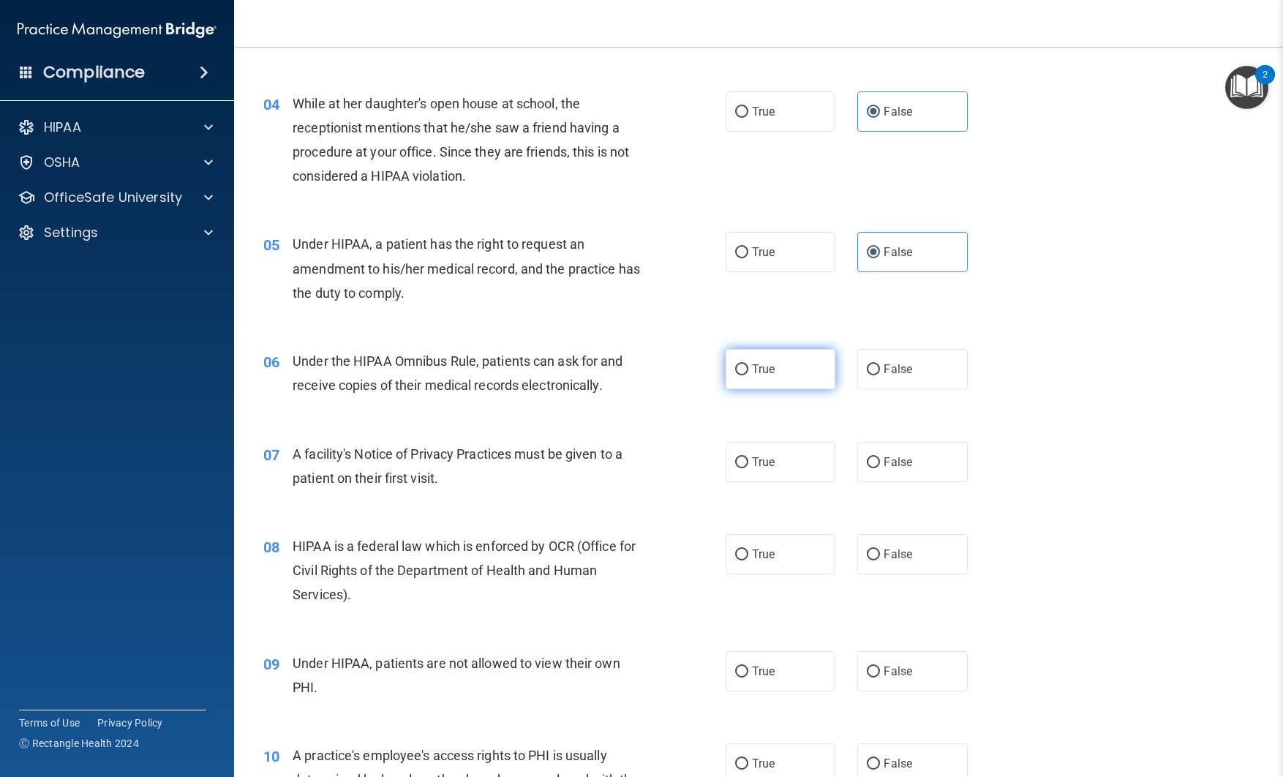
click at [749, 364] on input "True" at bounding box center [741, 369] width 13 height 11
radio input "true"
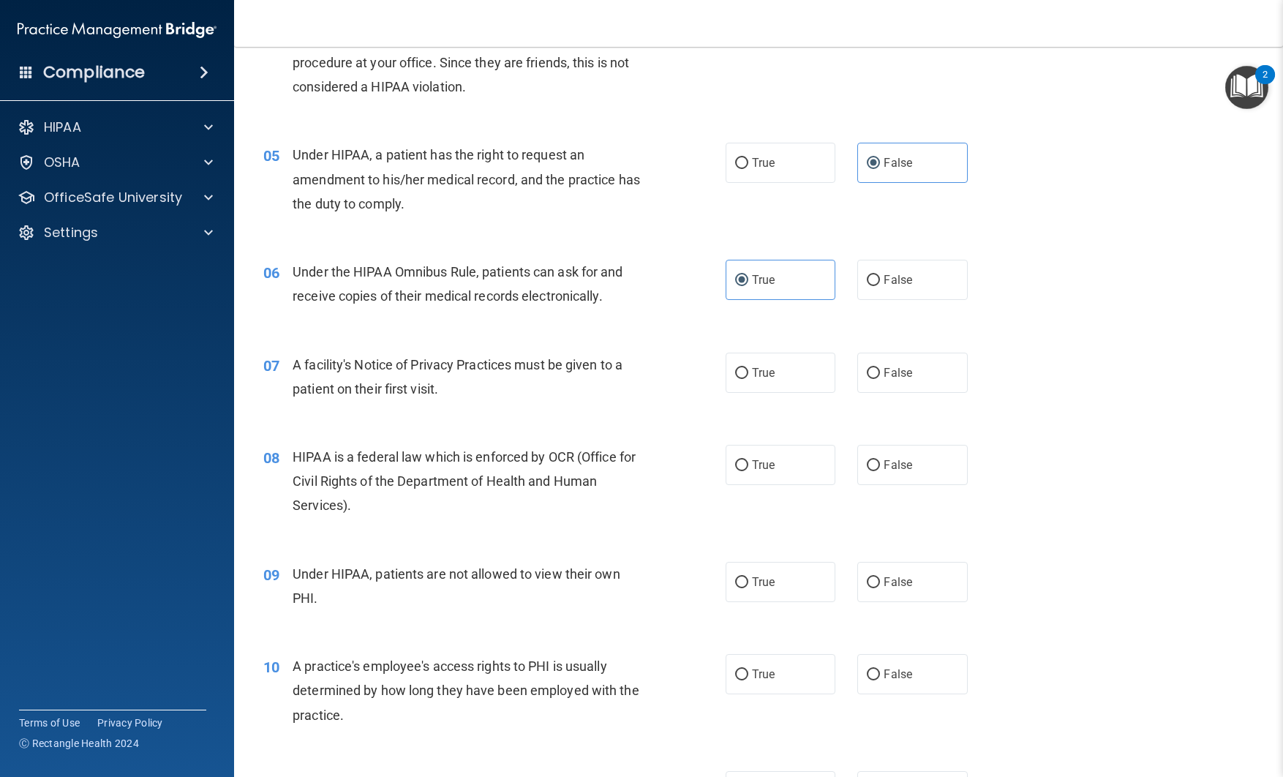
scroll to position [492, 0]
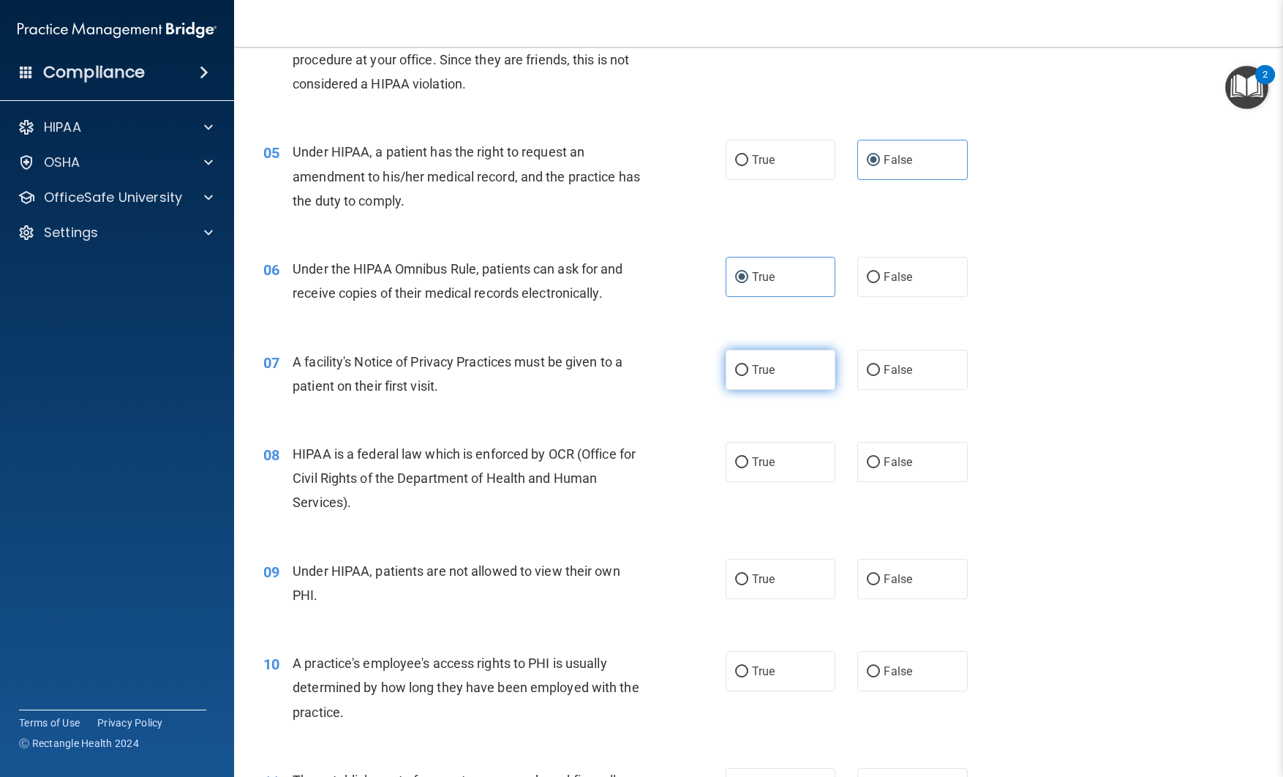
click at [763, 378] on label "True" at bounding box center [781, 370] width 110 height 40
click at [749, 376] on input "True" at bounding box center [741, 370] width 13 height 11
radio input "true"
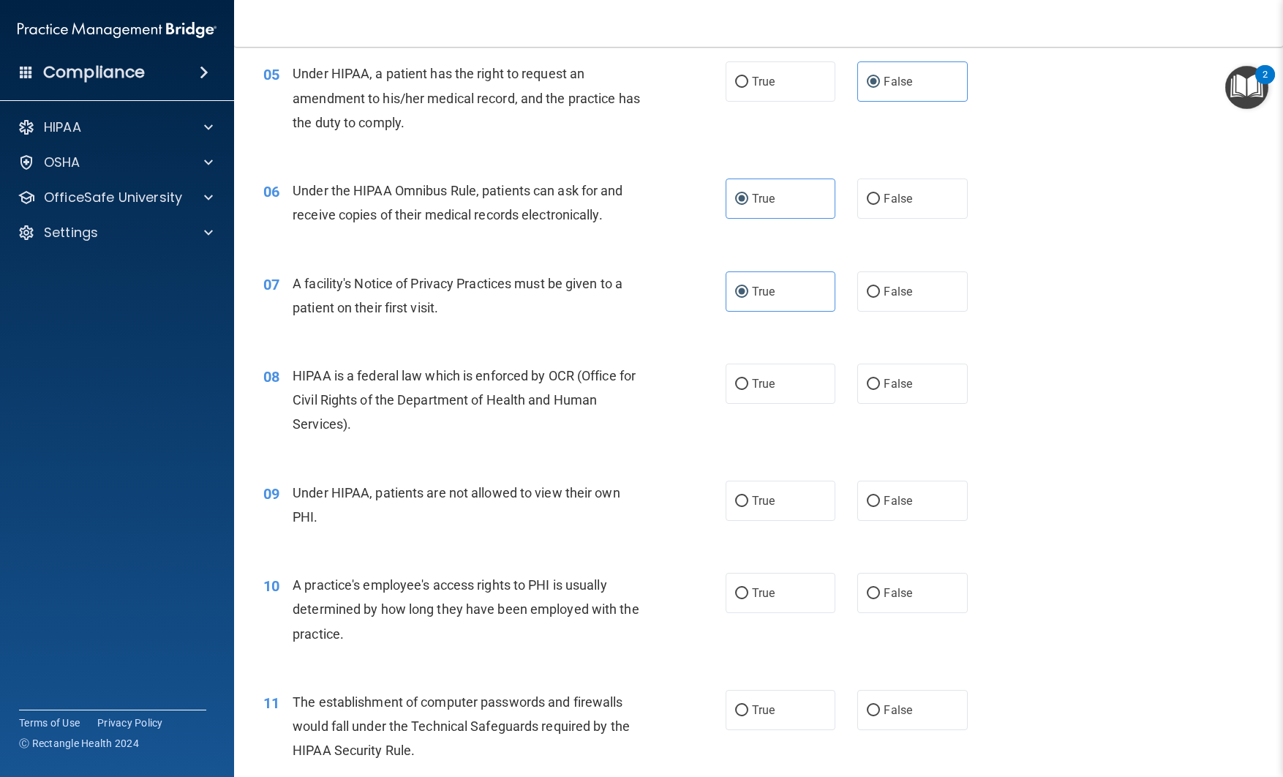
scroll to position [573, 0]
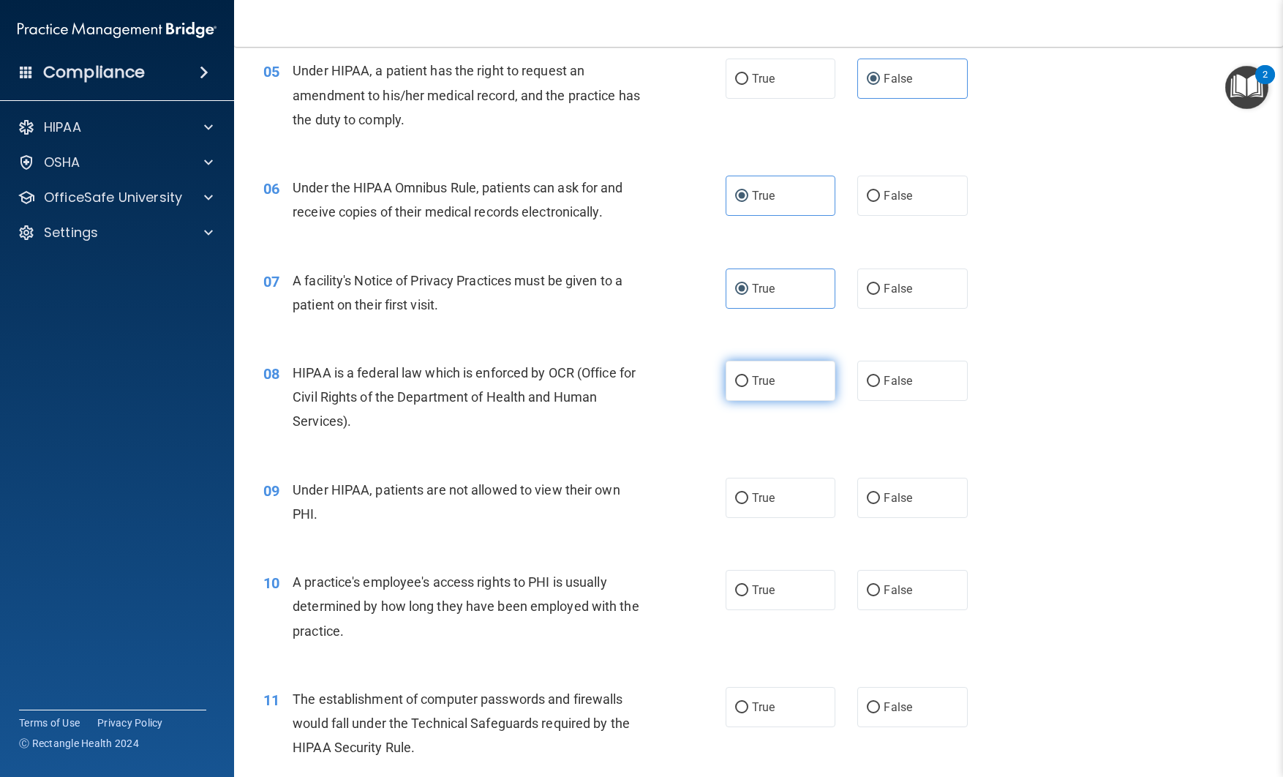
click at [762, 390] on label "True" at bounding box center [781, 381] width 110 height 40
click at [749, 387] on input "True" at bounding box center [741, 381] width 13 height 11
radio input "true"
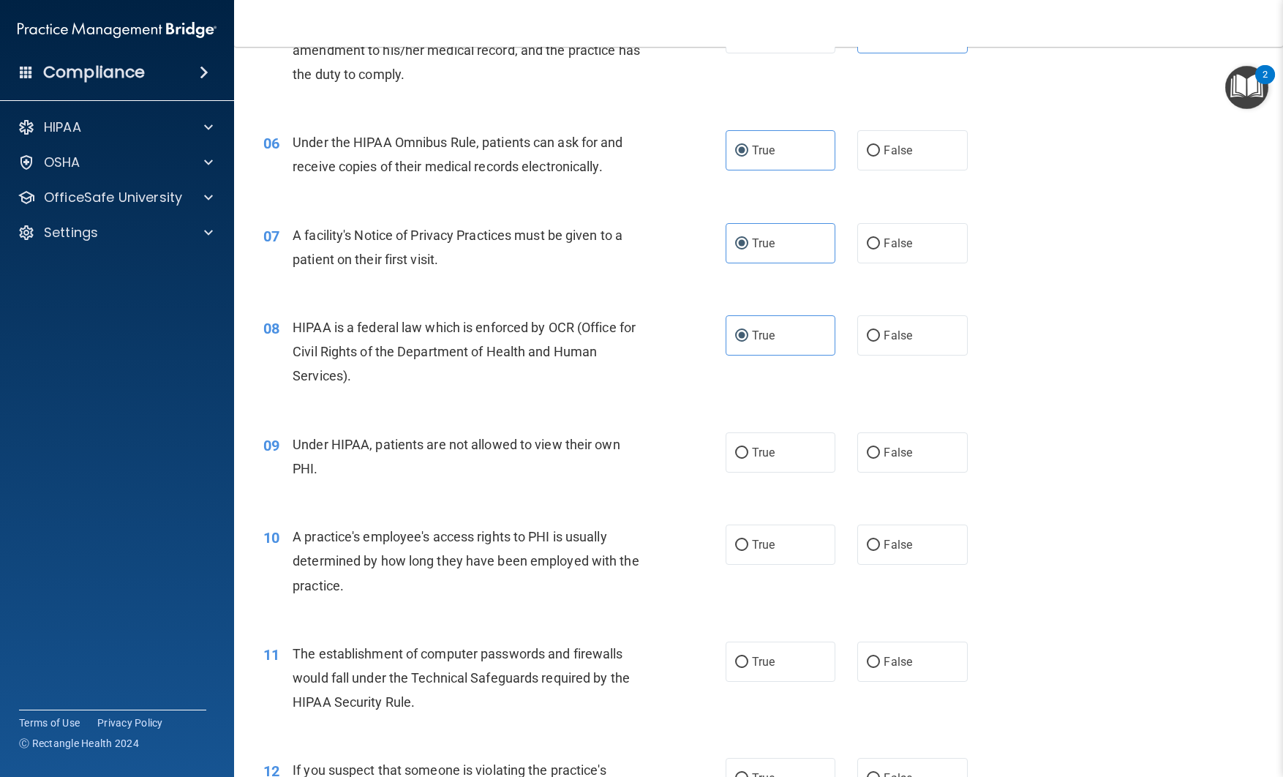
scroll to position [621, 0]
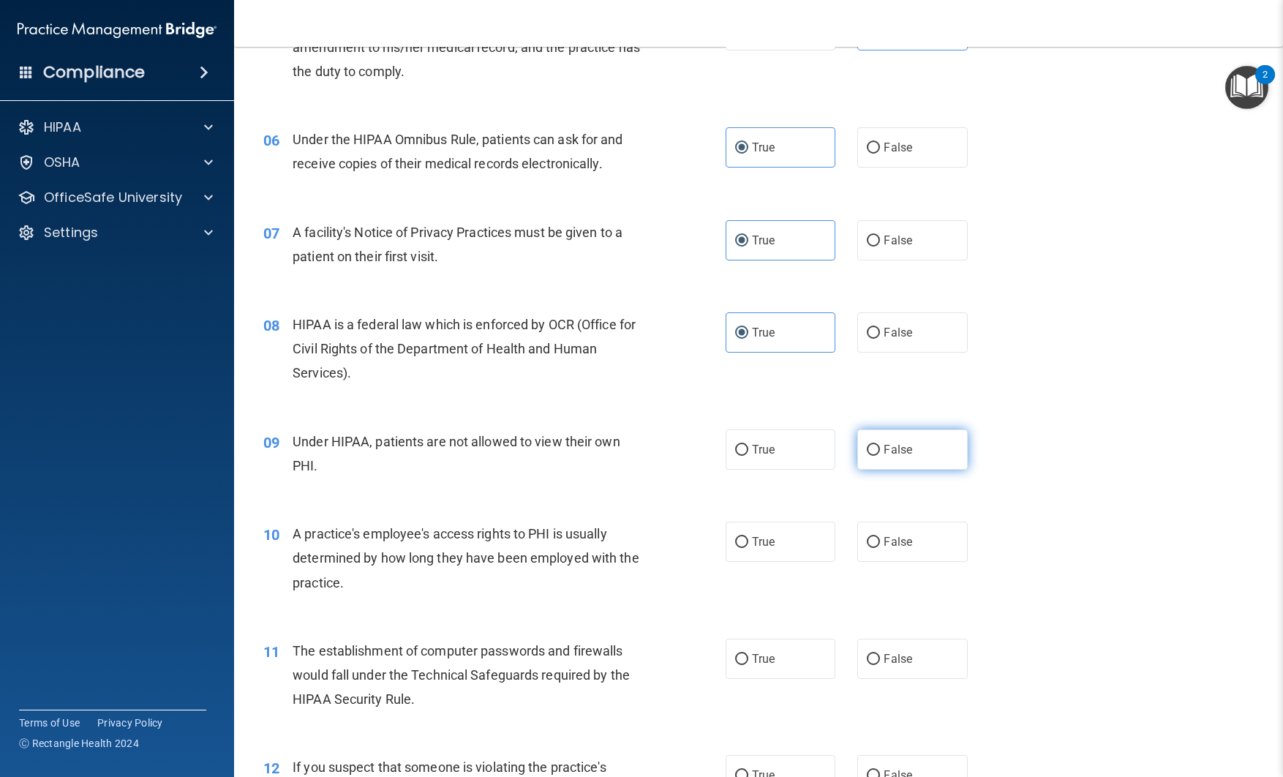
click at [869, 450] on input "False" at bounding box center [873, 450] width 13 height 11
radio input "true"
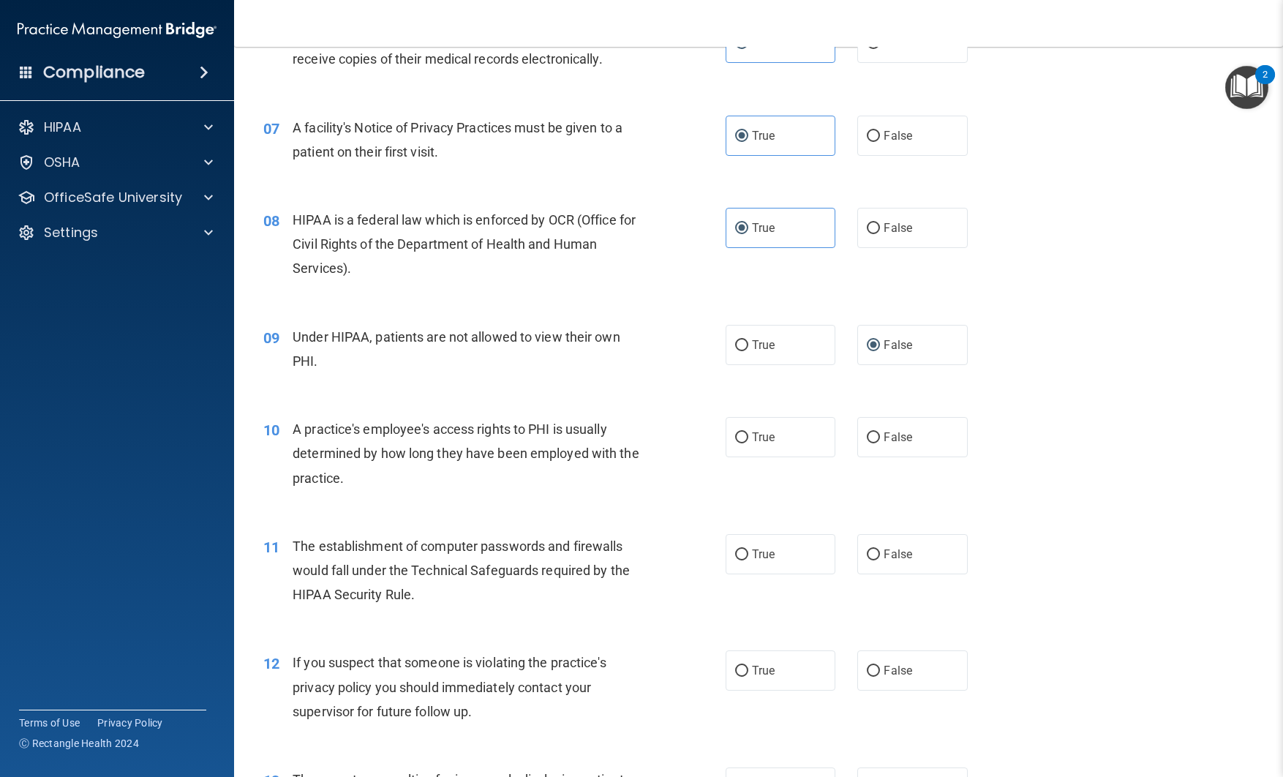
scroll to position [727, 0]
click at [871, 445] on label "False" at bounding box center [913, 436] width 110 height 40
click at [871, 443] on input "False" at bounding box center [873, 437] width 13 height 11
radio input "true"
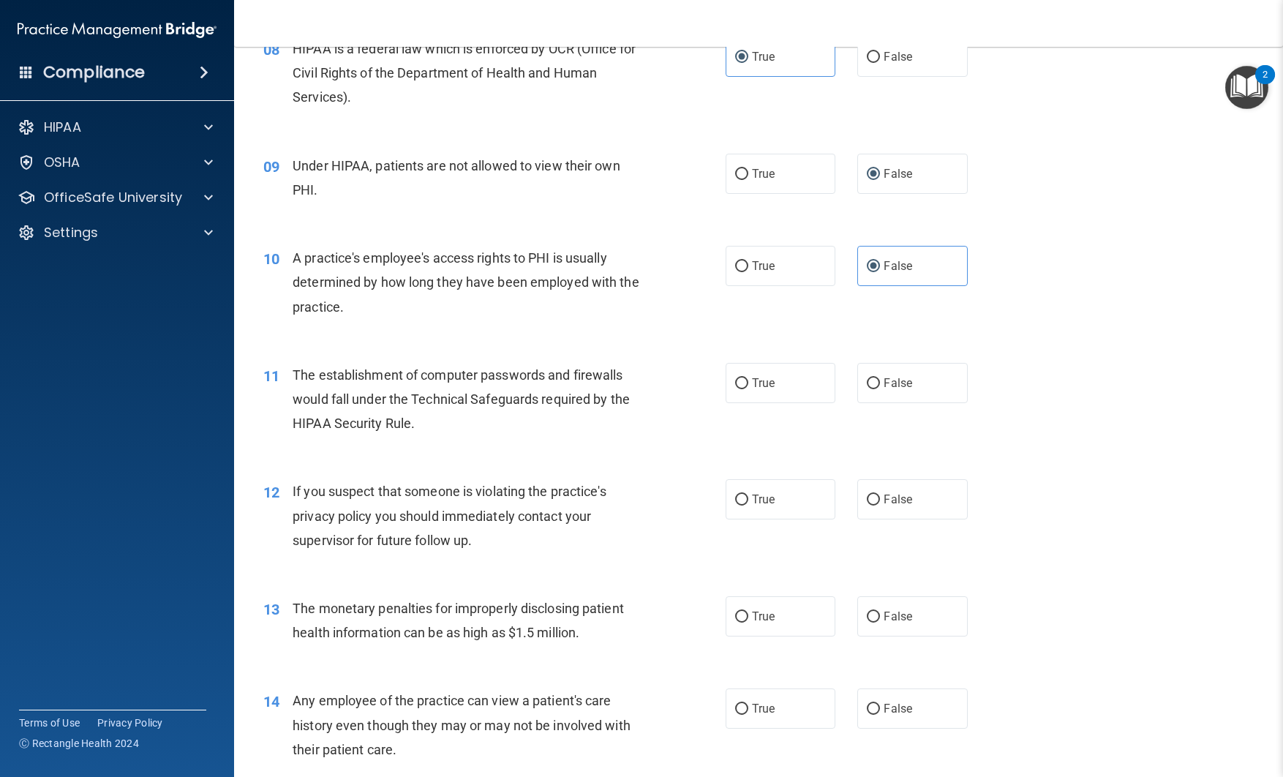
scroll to position [904, 0]
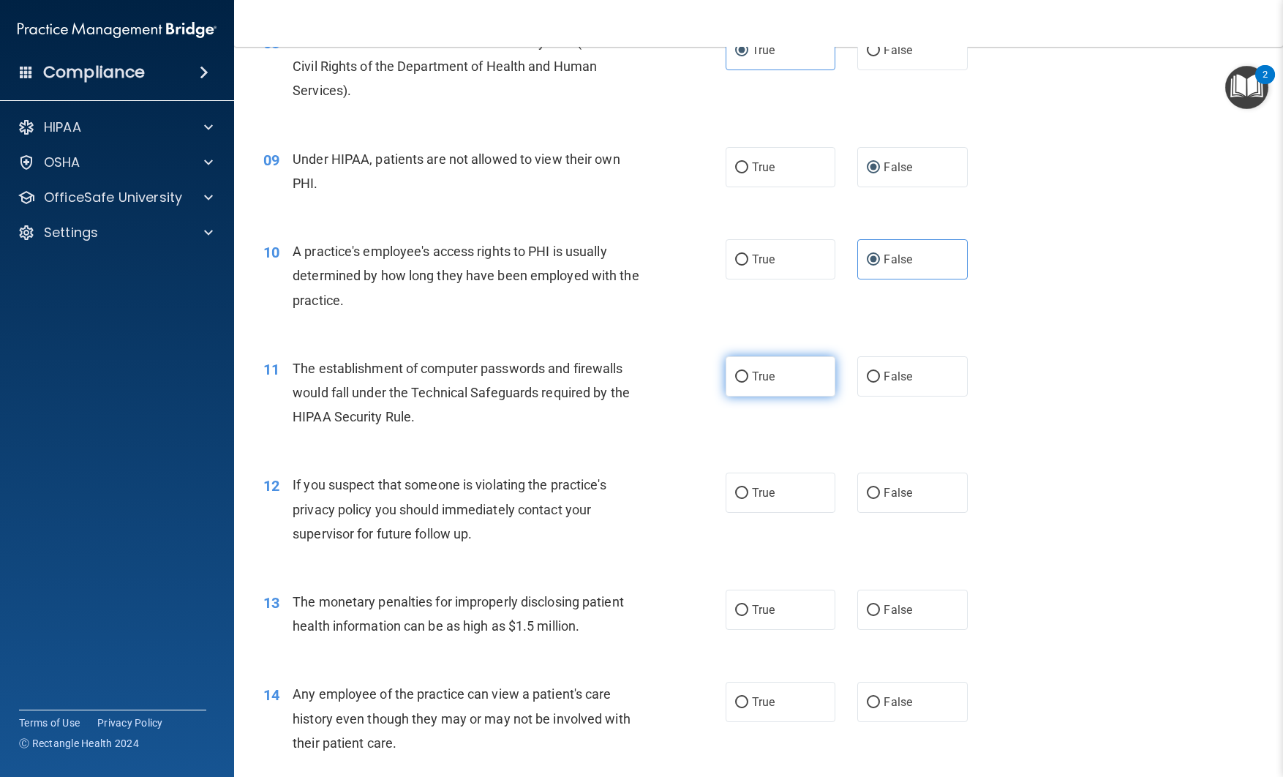
click at [757, 383] on span "True" at bounding box center [763, 377] width 23 height 14
click at [749, 383] on input "True" at bounding box center [741, 377] width 13 height 11
radio input "true"
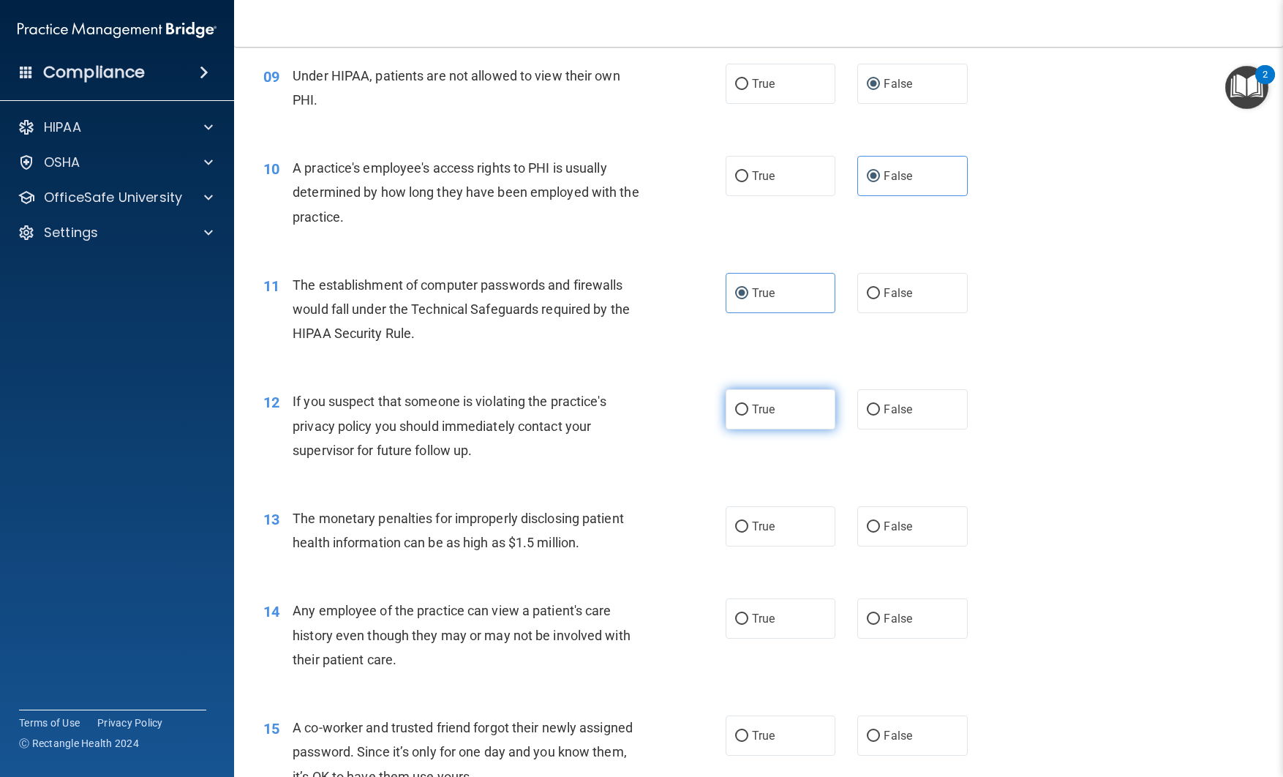
scroll to position [997, 0]
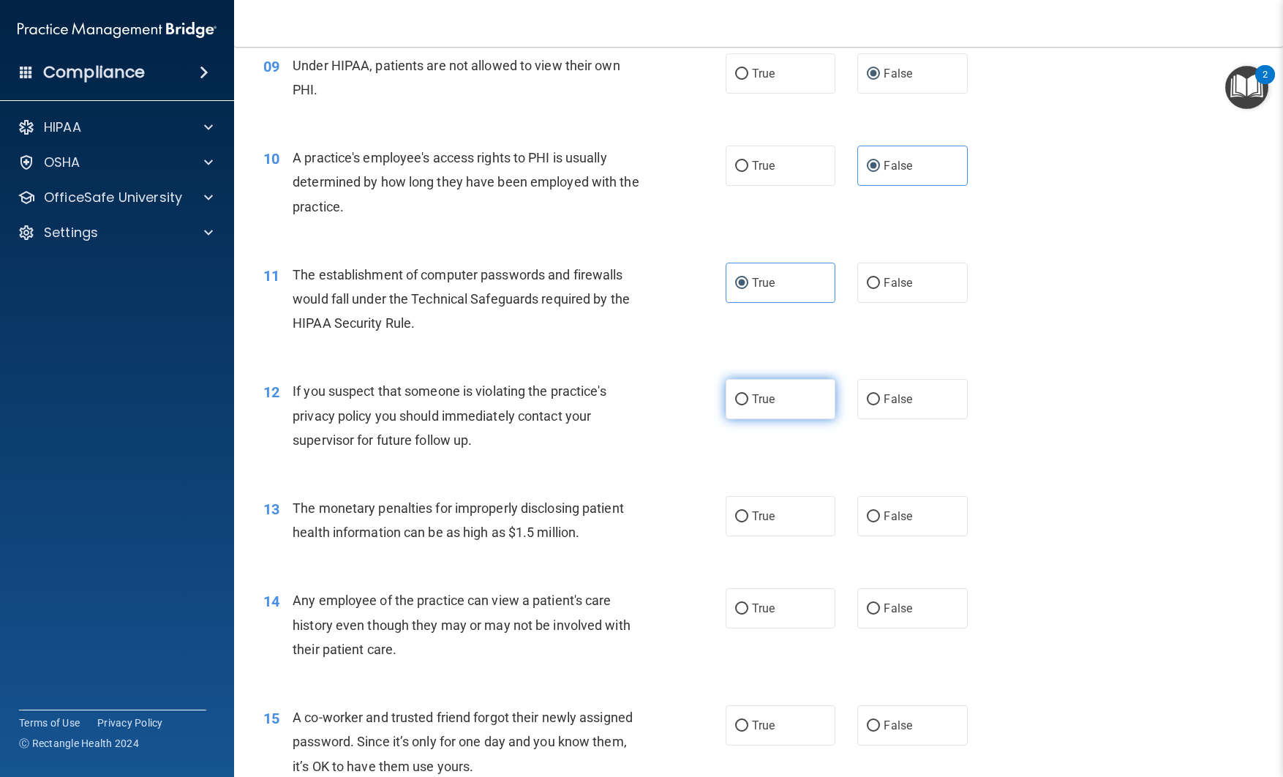
click at [766, 408] on label "True" at bounding box center [781, 399] width 110 height 40
click at [749, 405] on input "True" at bounding box center [741, 399] width 13 height 11
radio input "true"
click at [765, 516] on span "True" at bounding box center [763, 516] width 23 height 14
click at [749, 516] on input "True" at bounding box center [741, 516] width 13 height 11
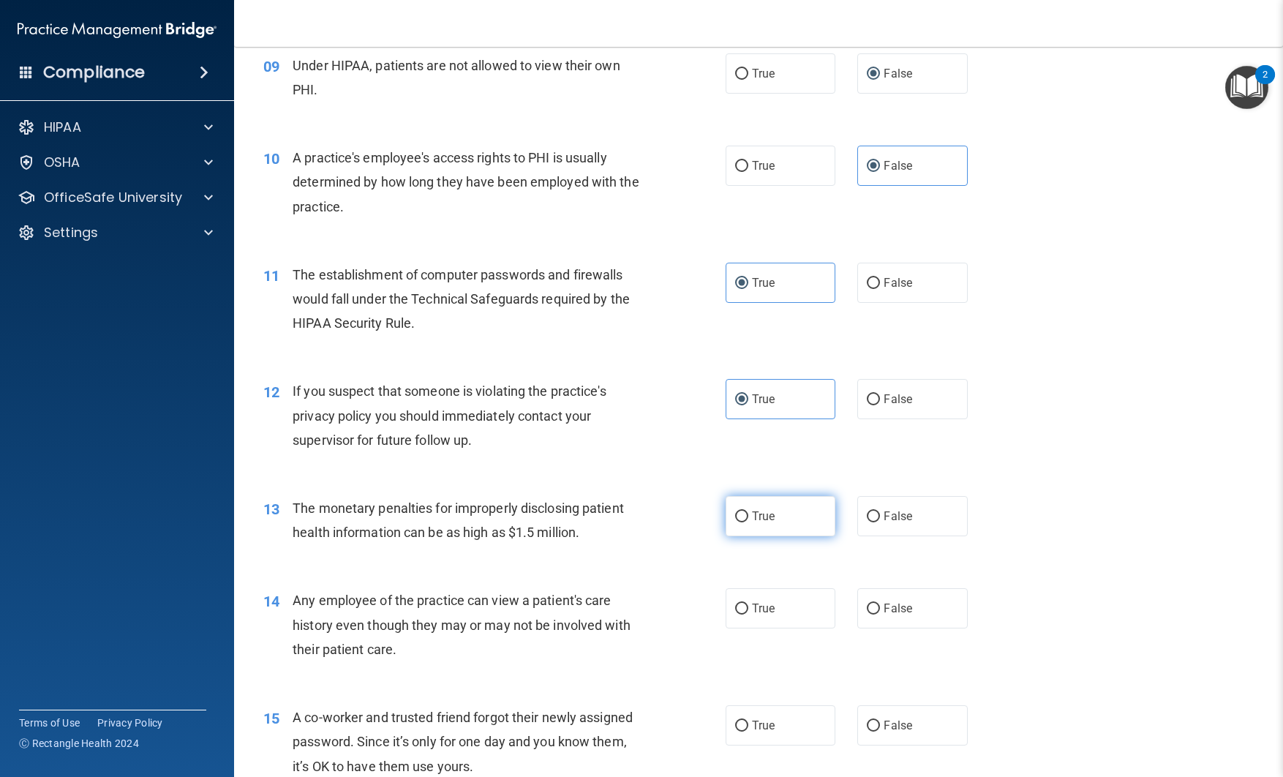
radio input "true"
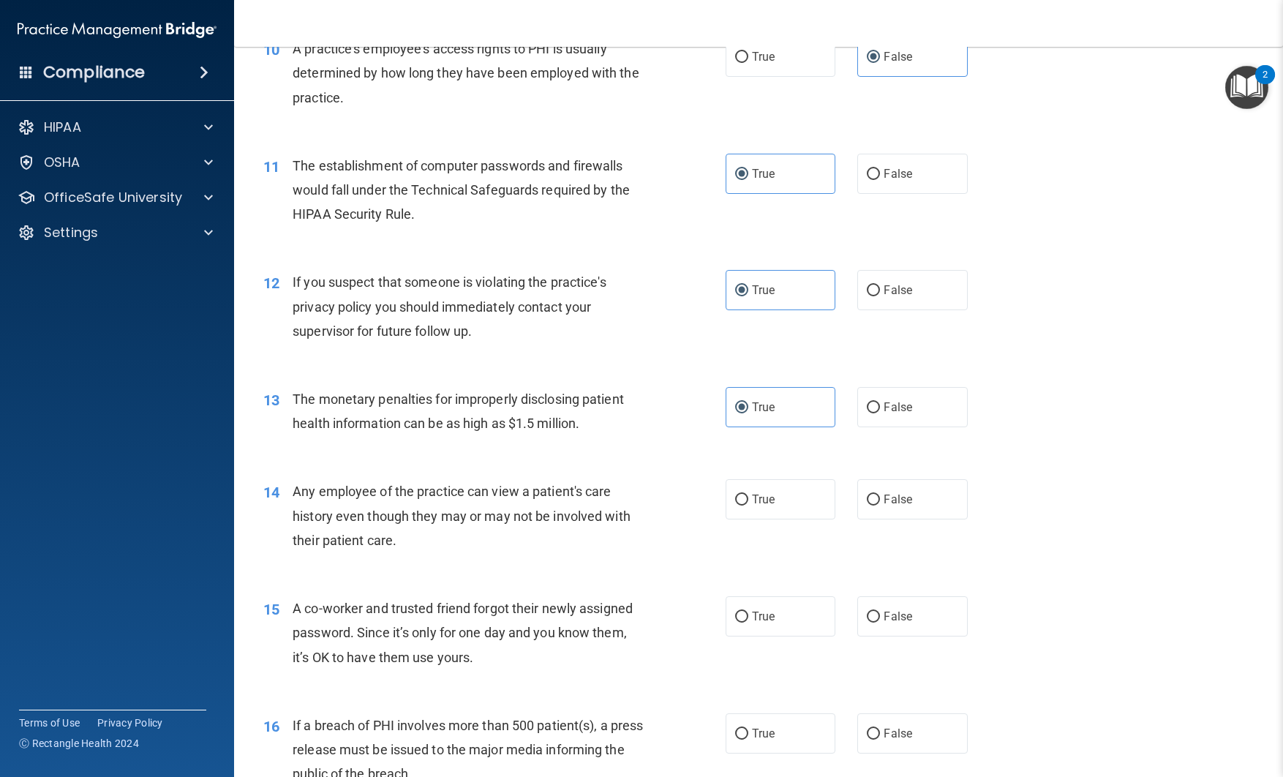
scroll to position [1114, 0]
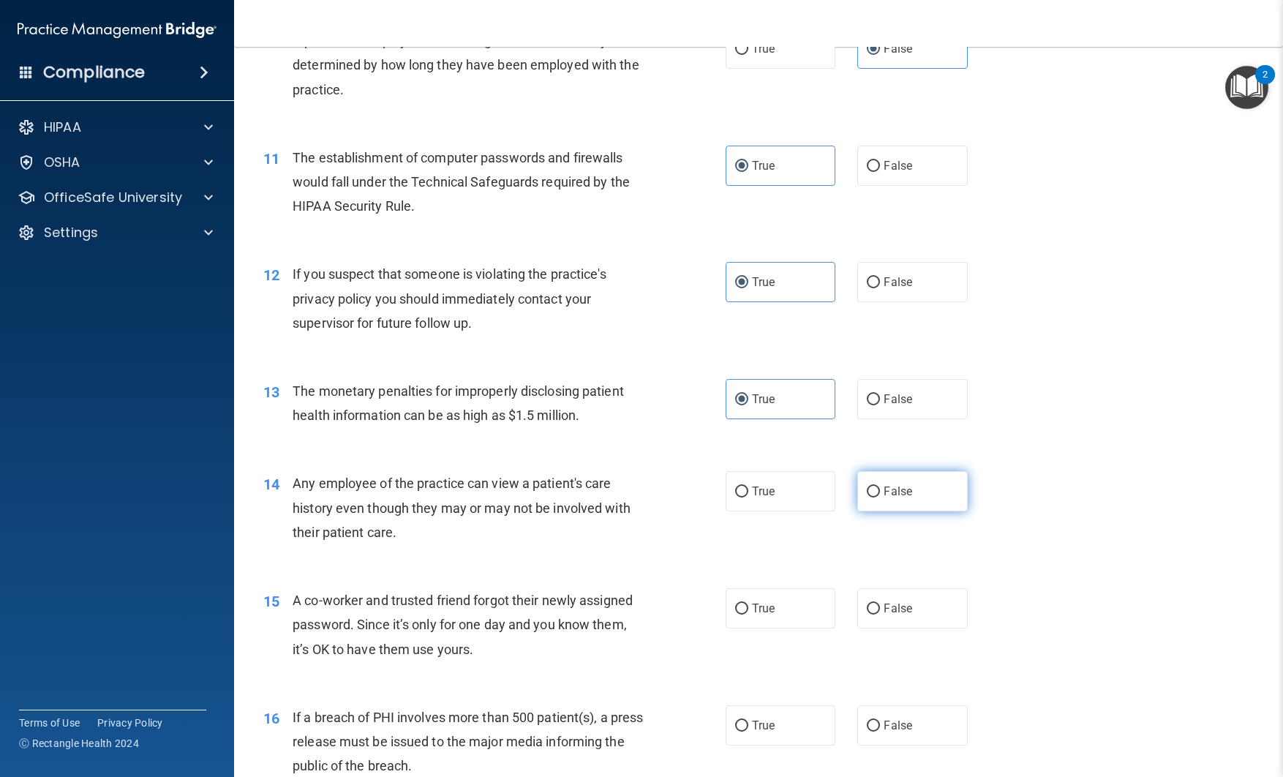
click at [872, 490] on input "False" at bounding box center [873, 492] width 13 height 11
radio input "true"
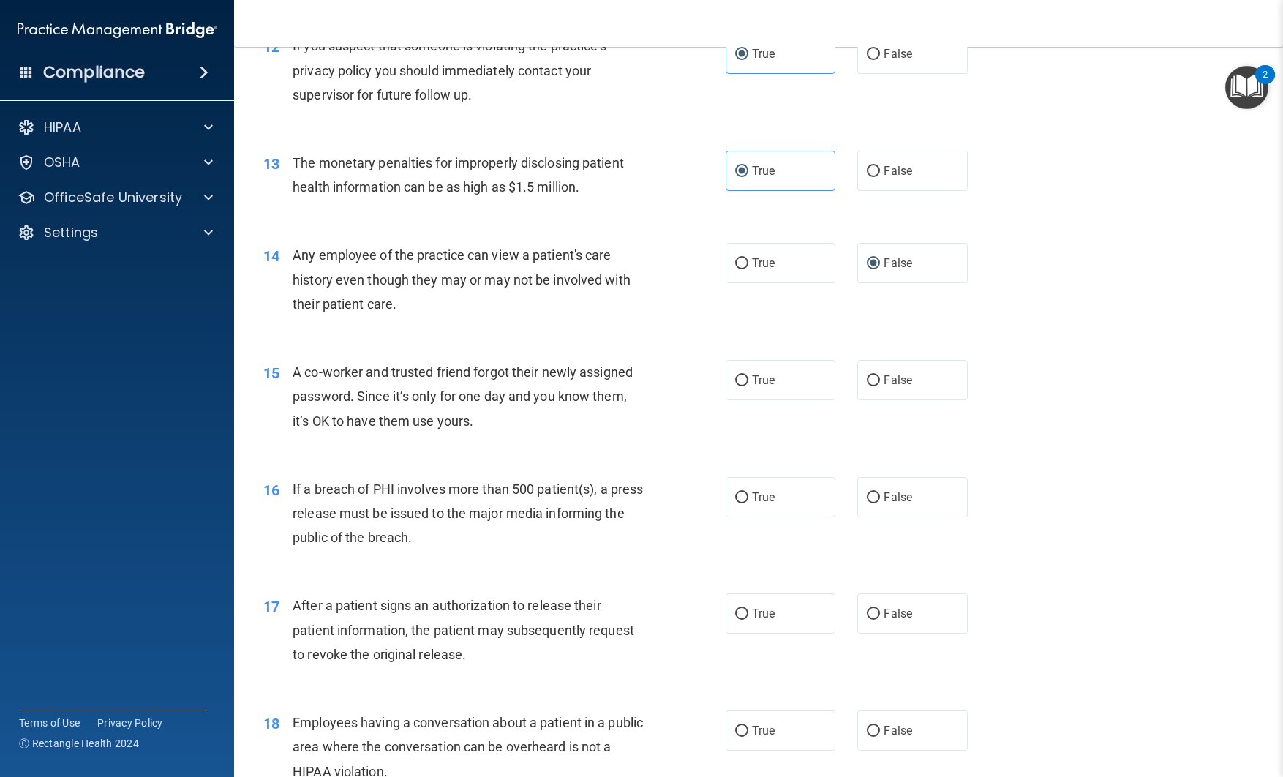
scroll to position [1343, 0]
click at [894, 384] on span "False" at bounding box center [898, 379] width 29 height 14
click at [880, 384] on input "False" at bounding box center [873, 380] width 13 height 11
radio input "true"
click at [761, 497] on span "True" at bounding box center [763, 497] width 23 height 14
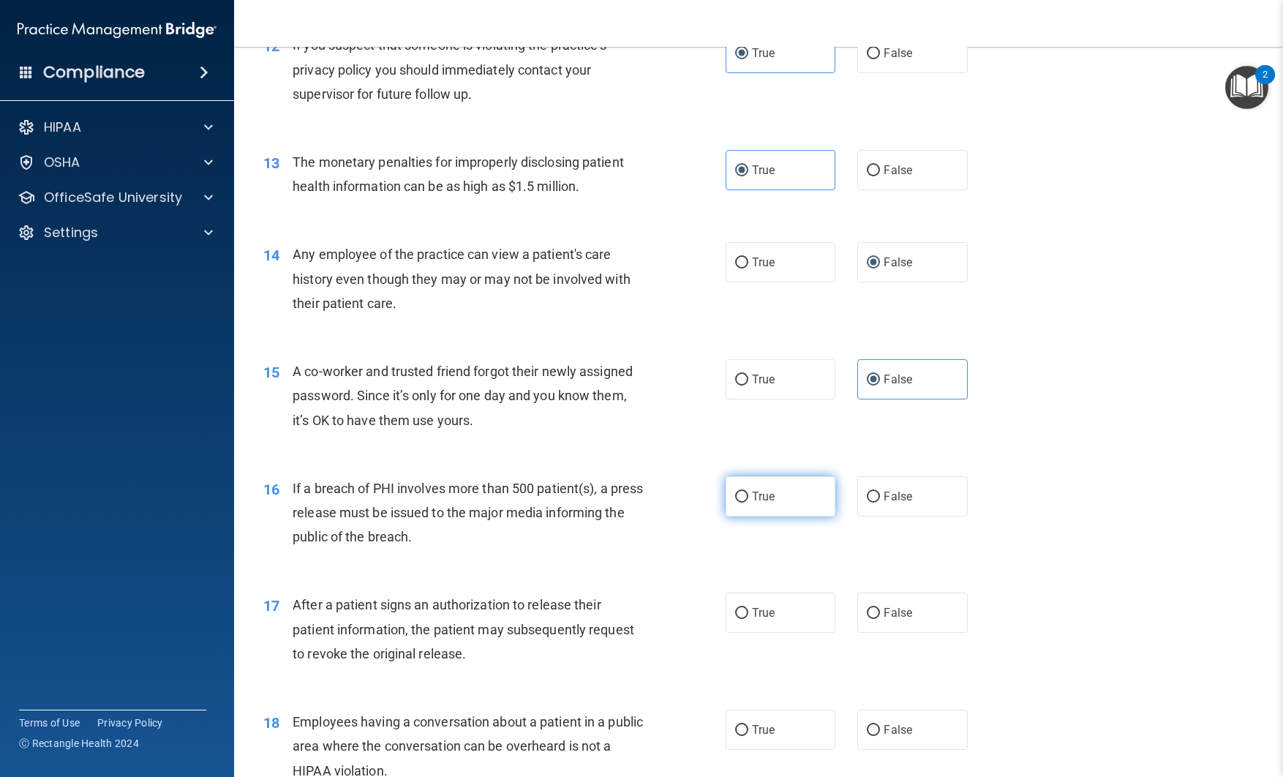
click at [749, 497] on input "True" at bounding box center [741, 497] width 13 height 11
radio input "true"
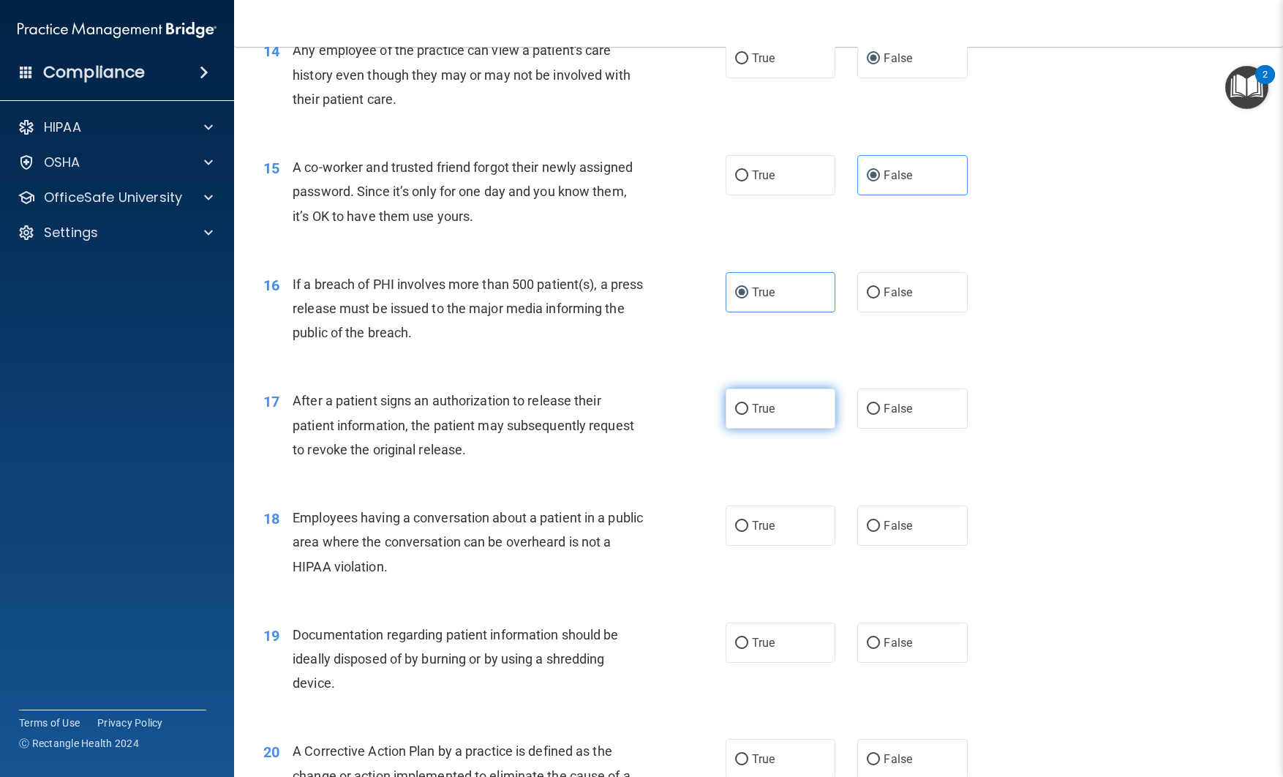
scroll to position [1548, 0]
click at [753, 423] on label "True" at bounding box center [781, 408] width 110 height 40
click at [749, 414] on input "True" at bounding box center [741, 408] width 13 height 11
radio input "true"
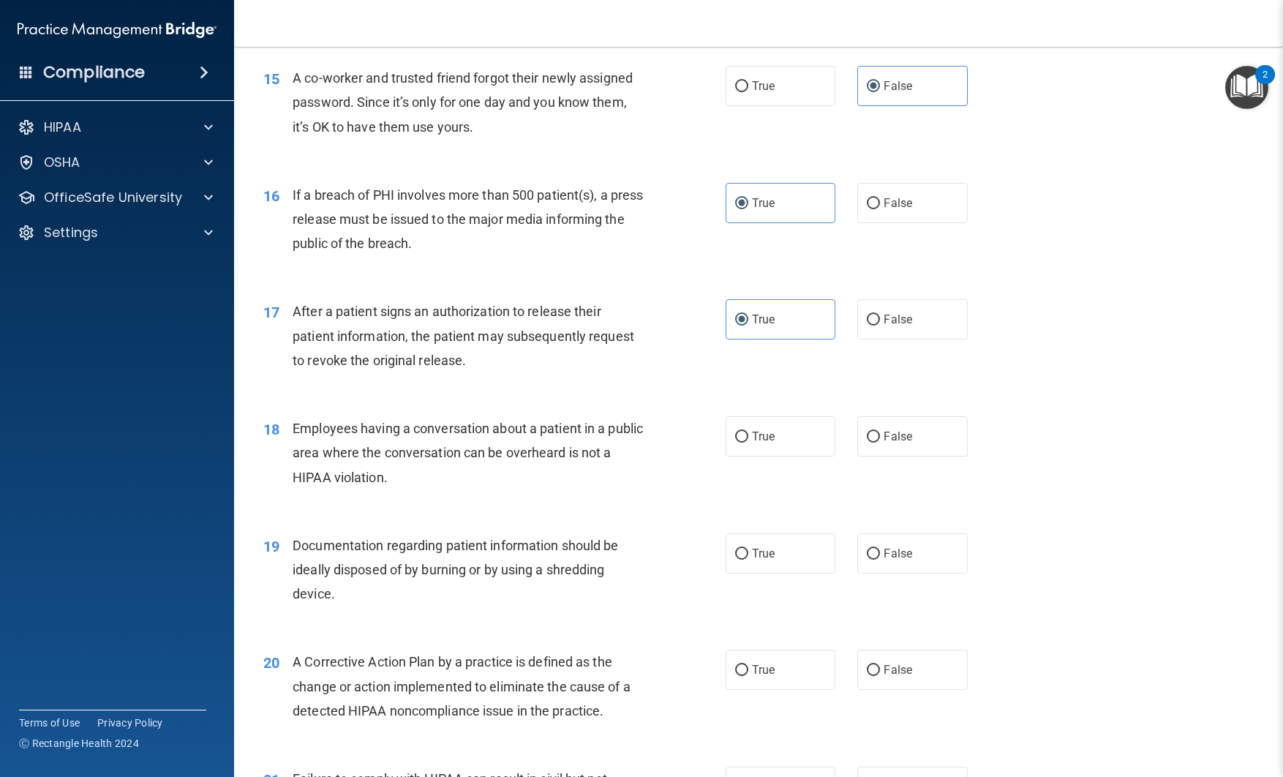
scroll to position [1641, 0]
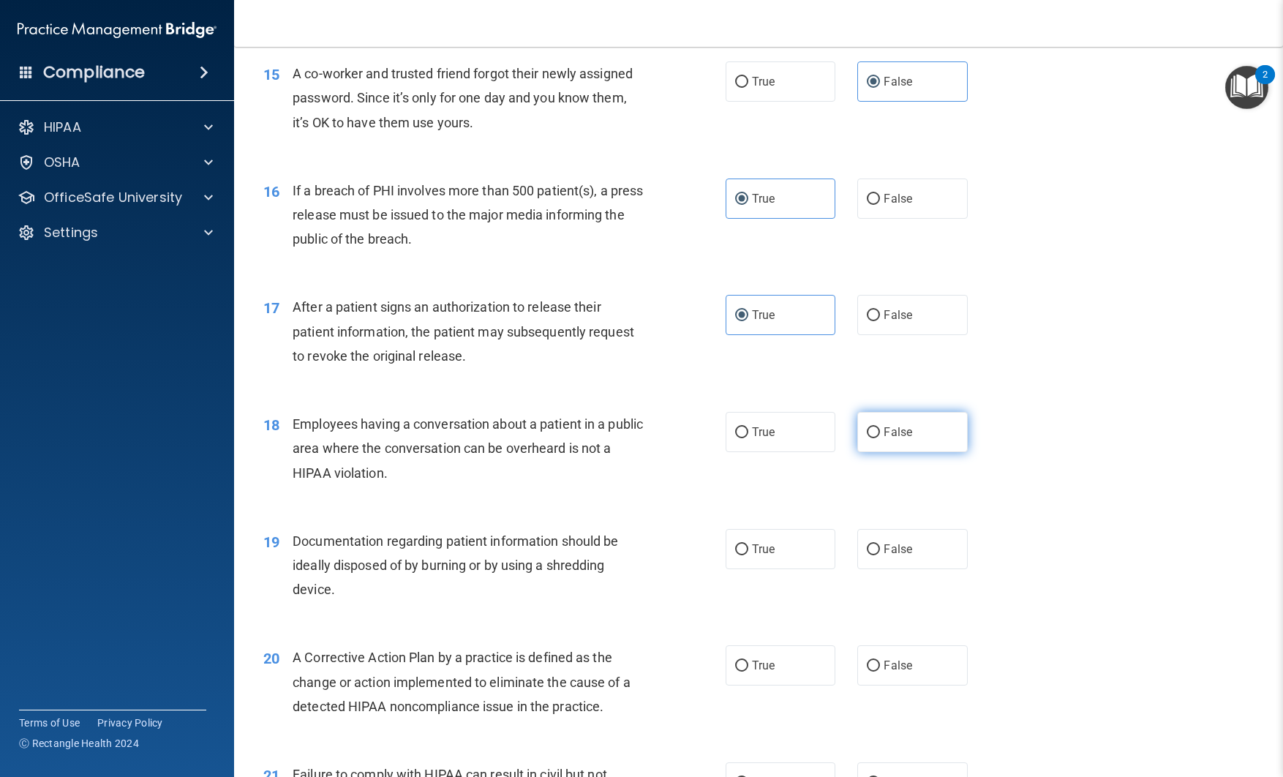
click at [907, 432] on span "False" at bounding box center [898, 432] width 29 height 14
click at [880, 432] on input "False" at bounding box center [873, 432] width 13 height 11
radio input "true"
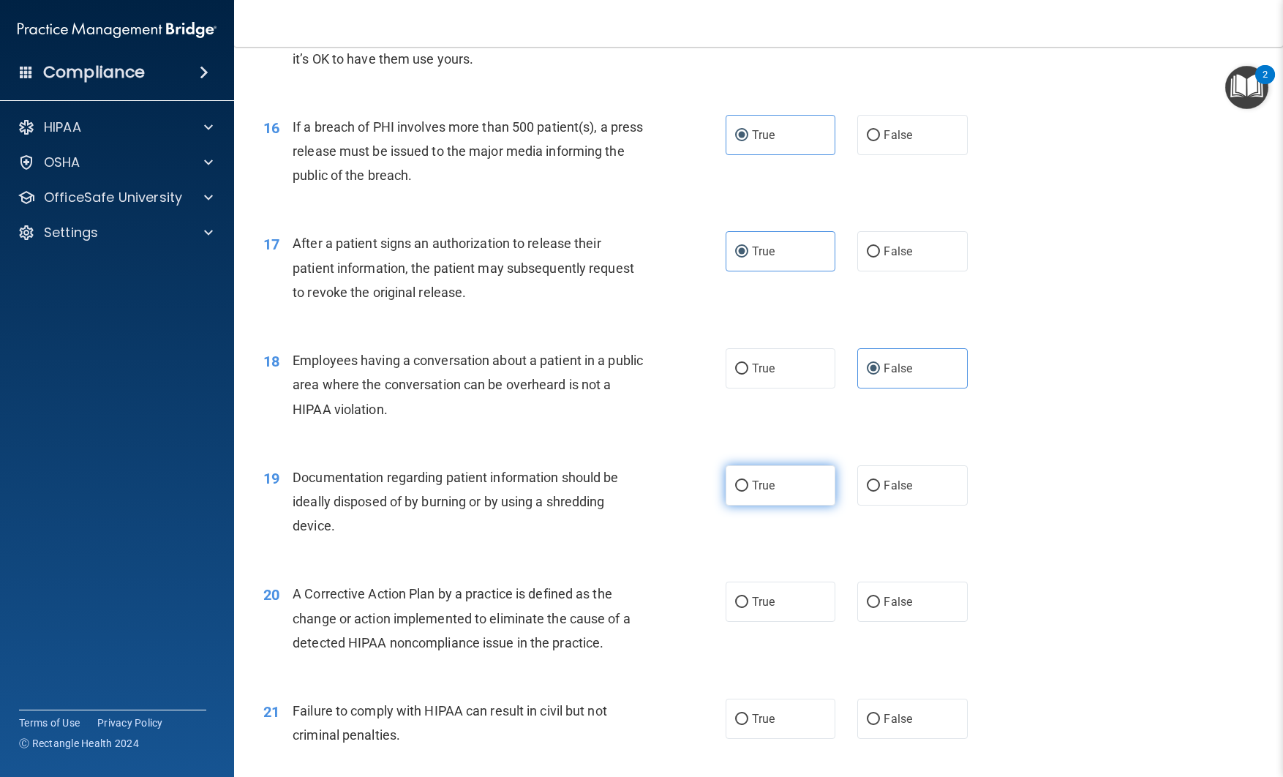
scroll to position [1709, 0]
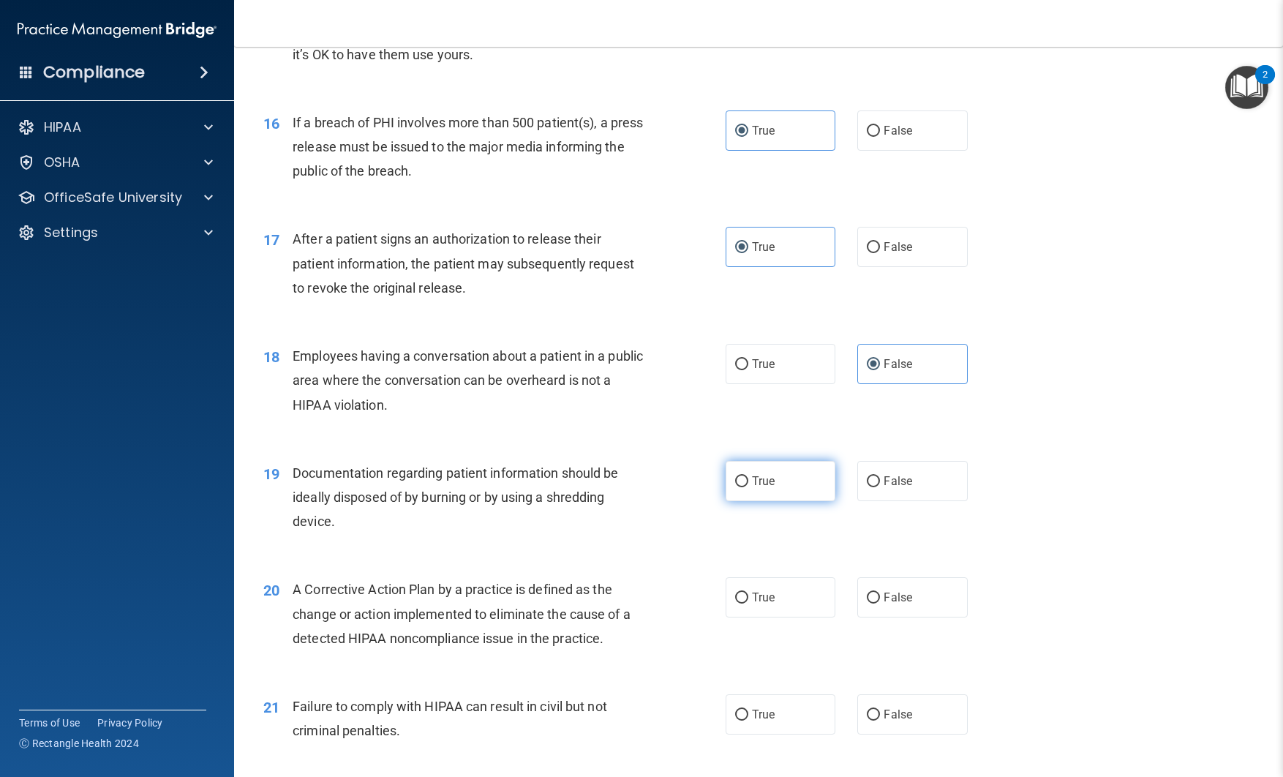
click at [794, 484] on label "True" at bounding box center [781, 481] width 110 height 40
click at [749, 484] on input "True" at bounding box center [741, 481] width 13 height 11
radio input "true"
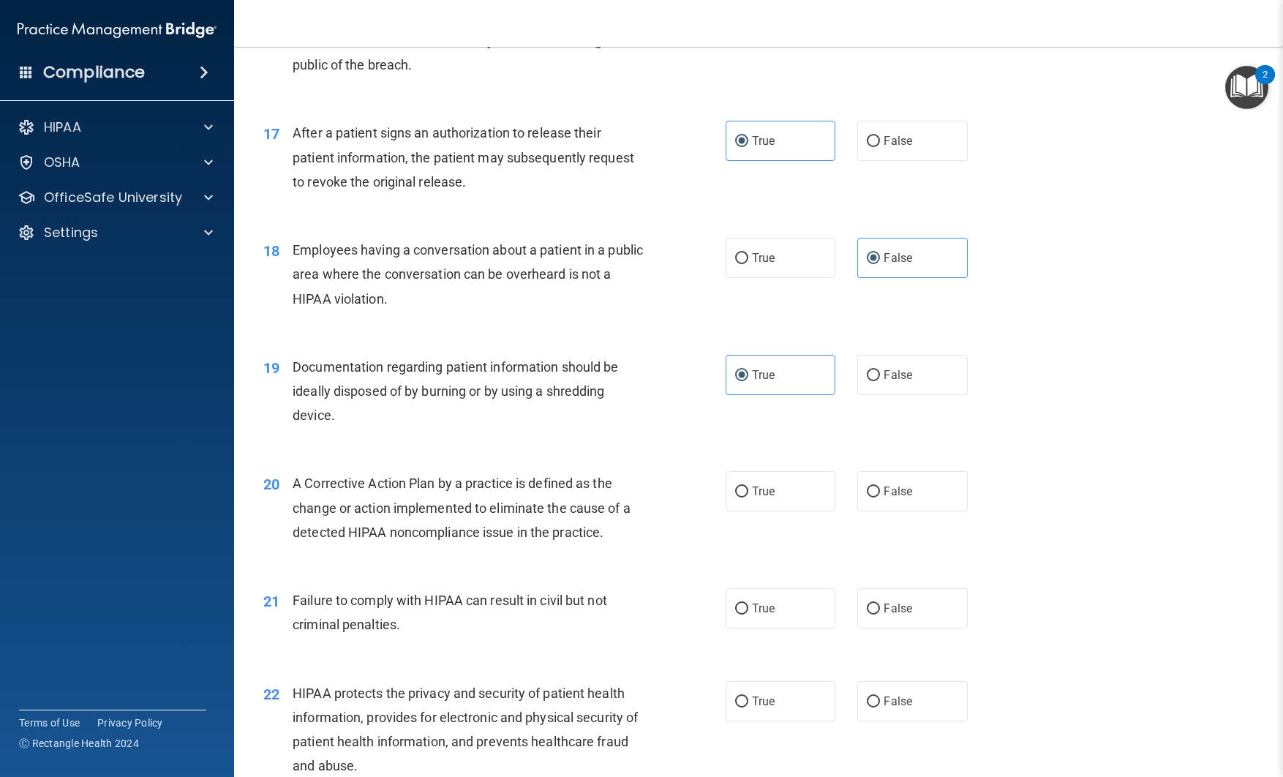
scroll to position [1817, 0]
click at [757, 483] on label "True" at bounding box center [781, 490] width 110 height 40
click at [749, 485] on input "True" at bounding box center [741, 490] width 13 height 11
radio input "true"
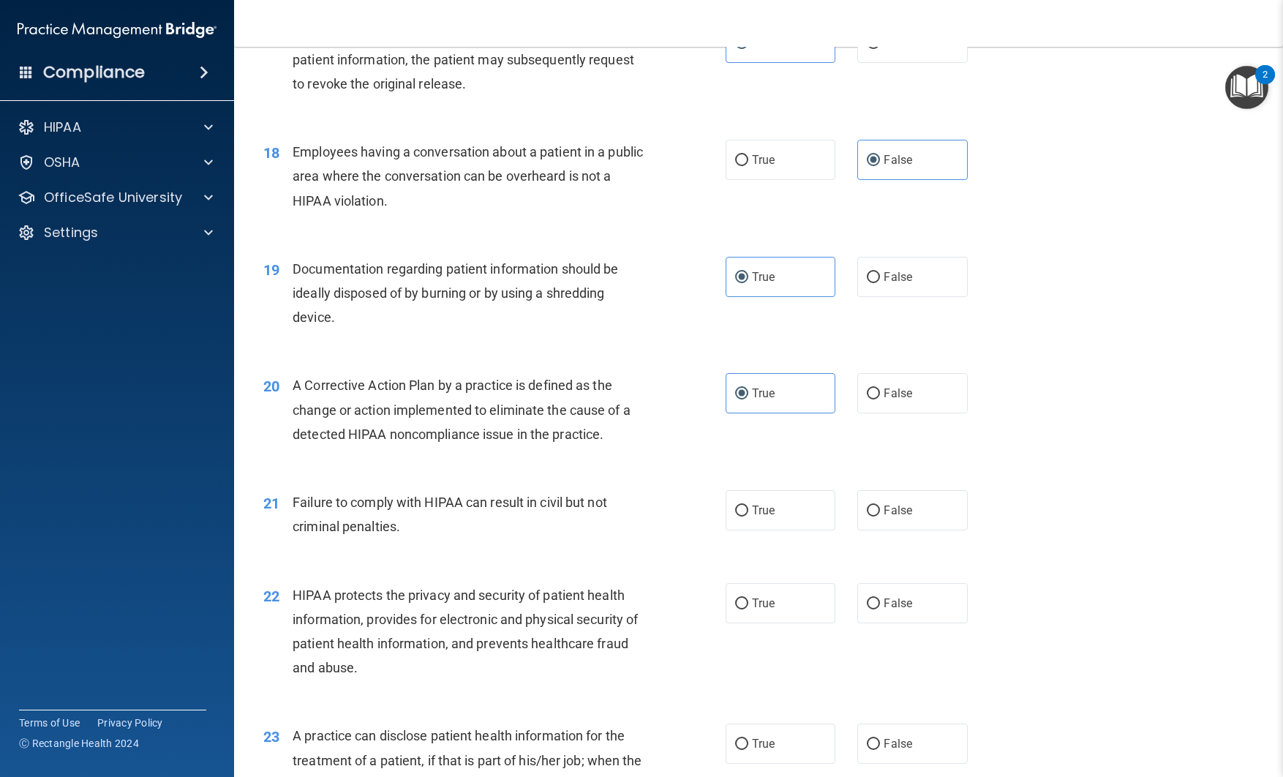
scroll to position [1916, 0]
click at [868, 512] on input "False" at bounding box center [873, 508] width 13 height 11
radio input "true"
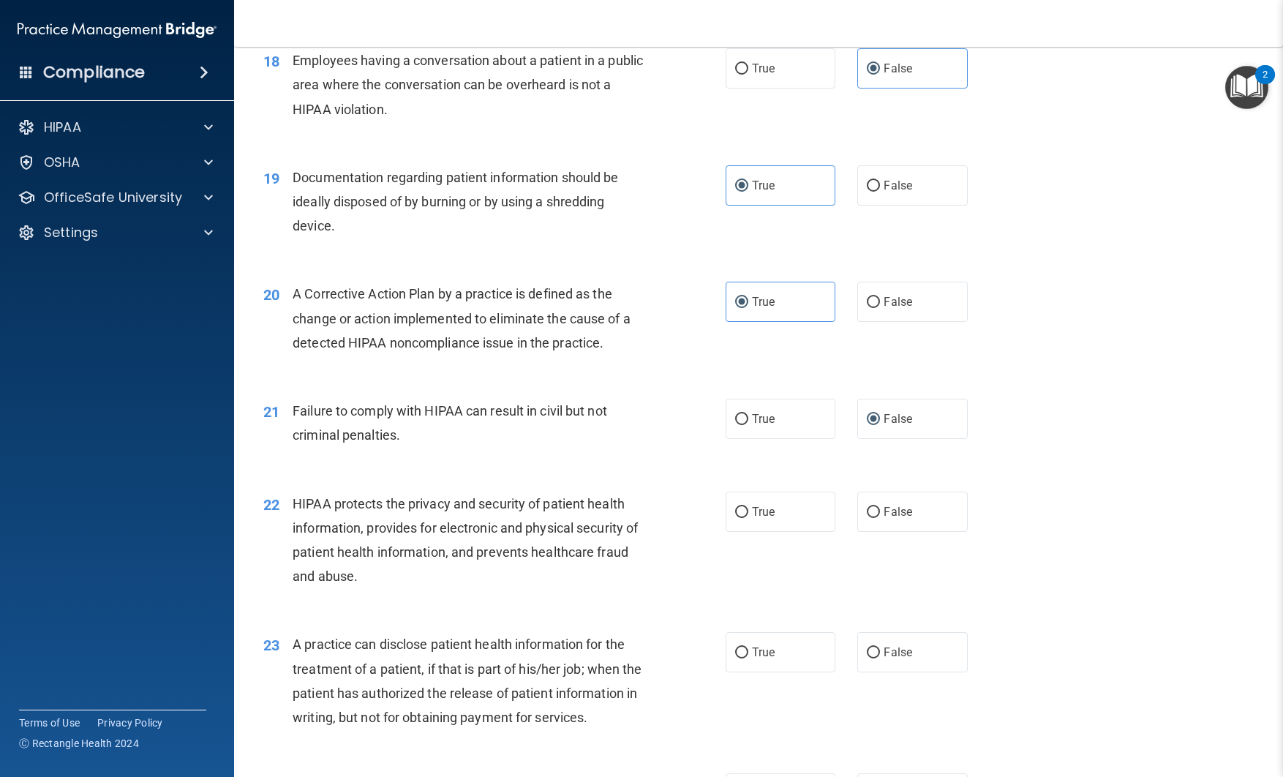
scroll to position [2006, 0]
click at [755, 510] on span "True" at bounding box center [763, 510] width 23 height 14
click at [749, 510] on input "True" at bounding box center [741, 511] width 13 height 11
radio input "true"
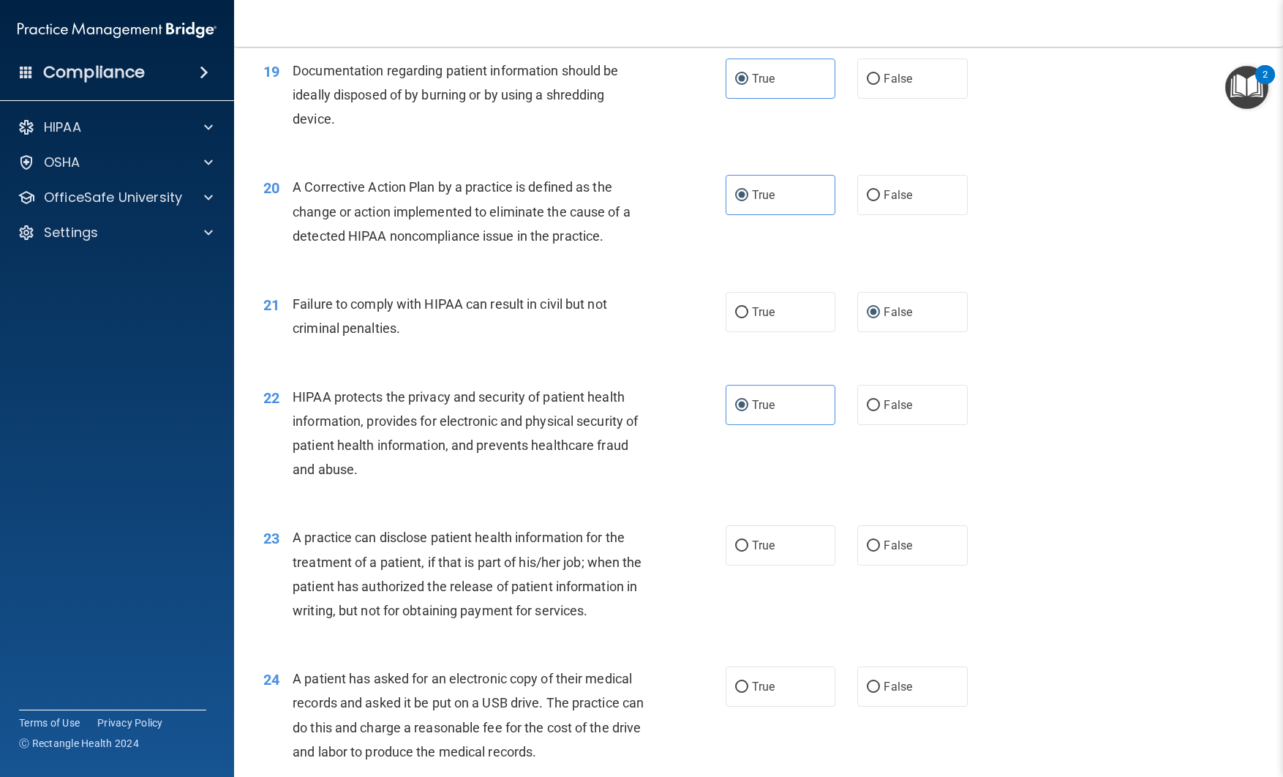
scroll to position [2112, 0]
click at [882, 547] on label "False" at bounding box center [913, 545] width 110 height 40
click at [880, 547] on input "False" at bounding box center [873, 545] width 13 height 11
radio input "true"
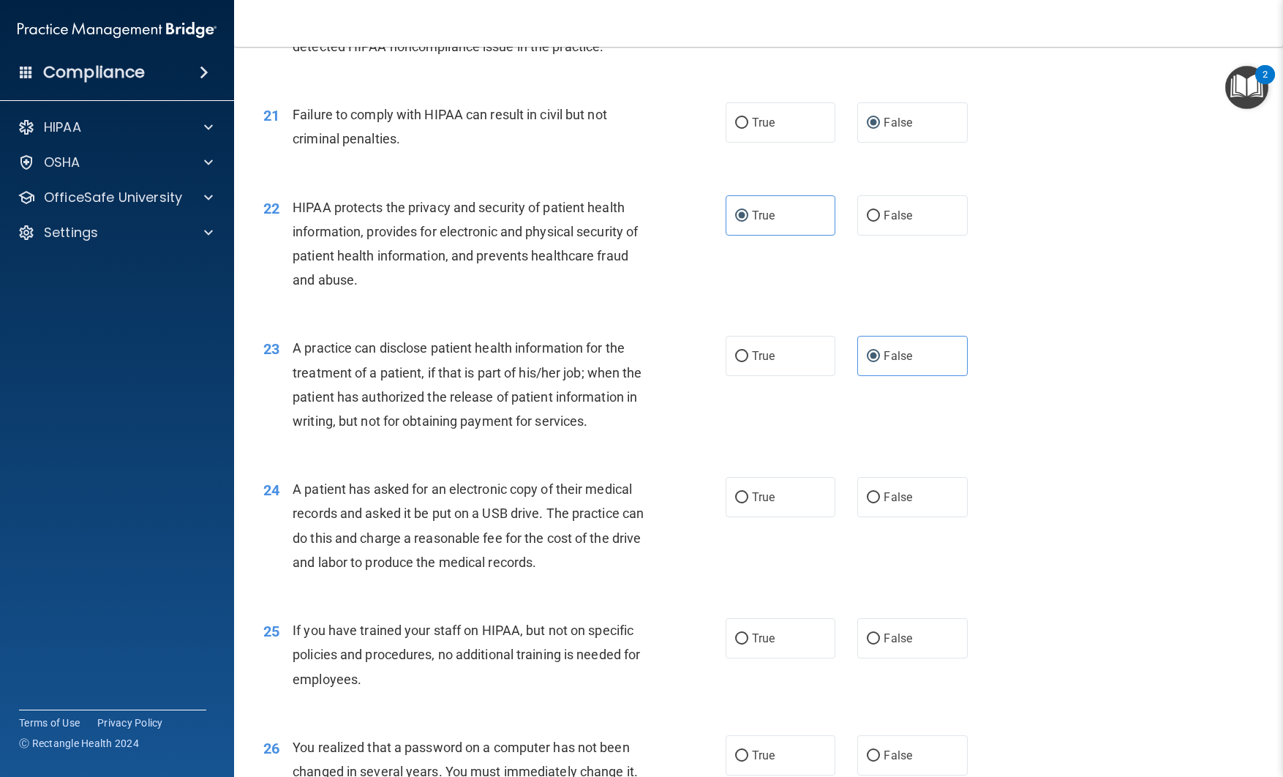
scroll to position [2305, 0]
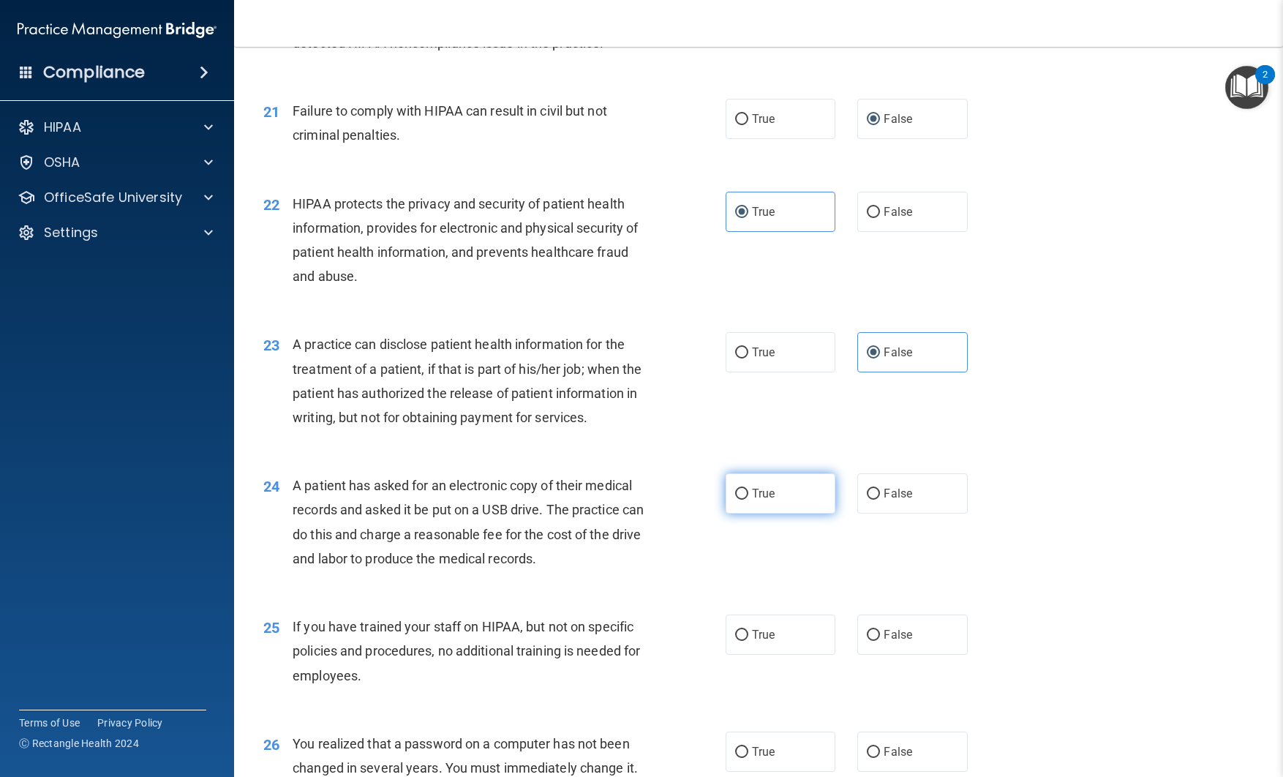
click at [743, 514] on label "True" at bounding box center [781, 493] width 110 height 40
click at [743, 500] on input "True" at bounding box center [741, 494] width 13 height 11
radio input "true"
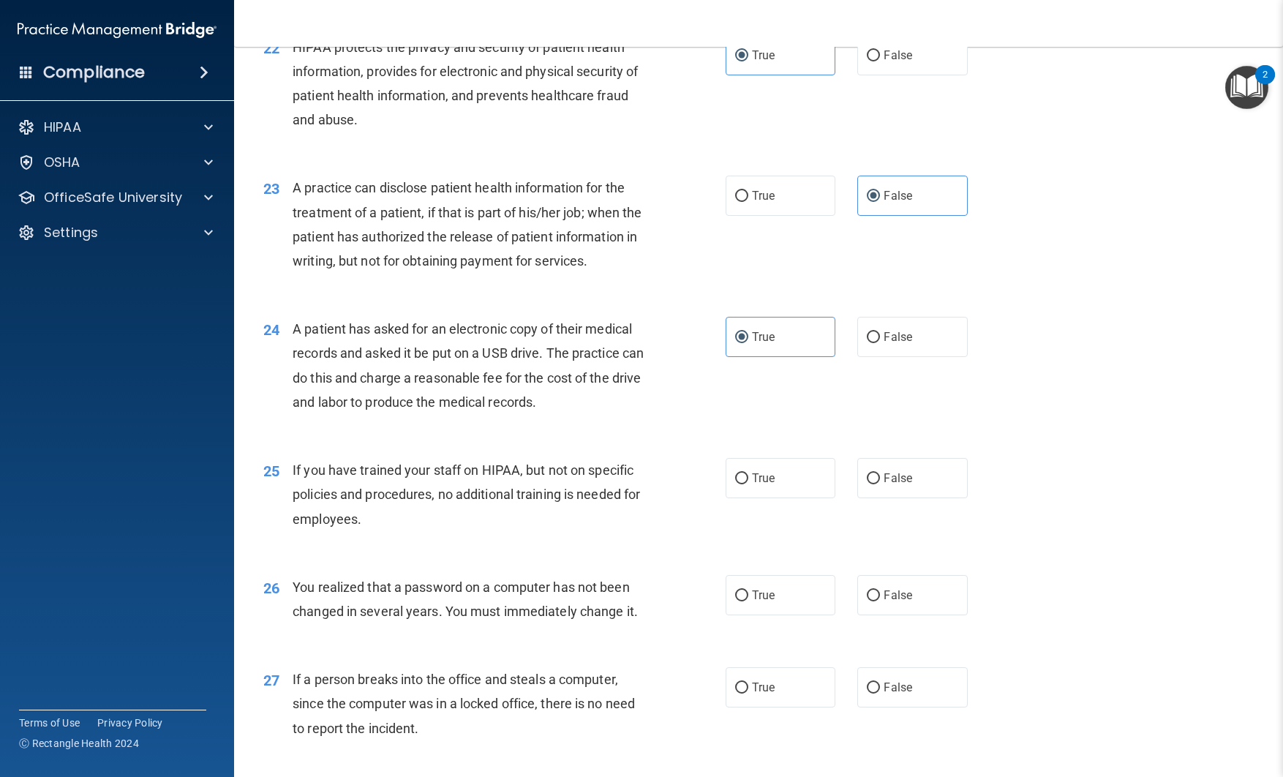
scroll to position [2463, 0]
click at [891, 484] on span "False" at bounding box center [898, 477] width 29 height 14
click at [880, 483] on input "False" at bounding box center [873, 477] width 13 height 11
radio input "true"
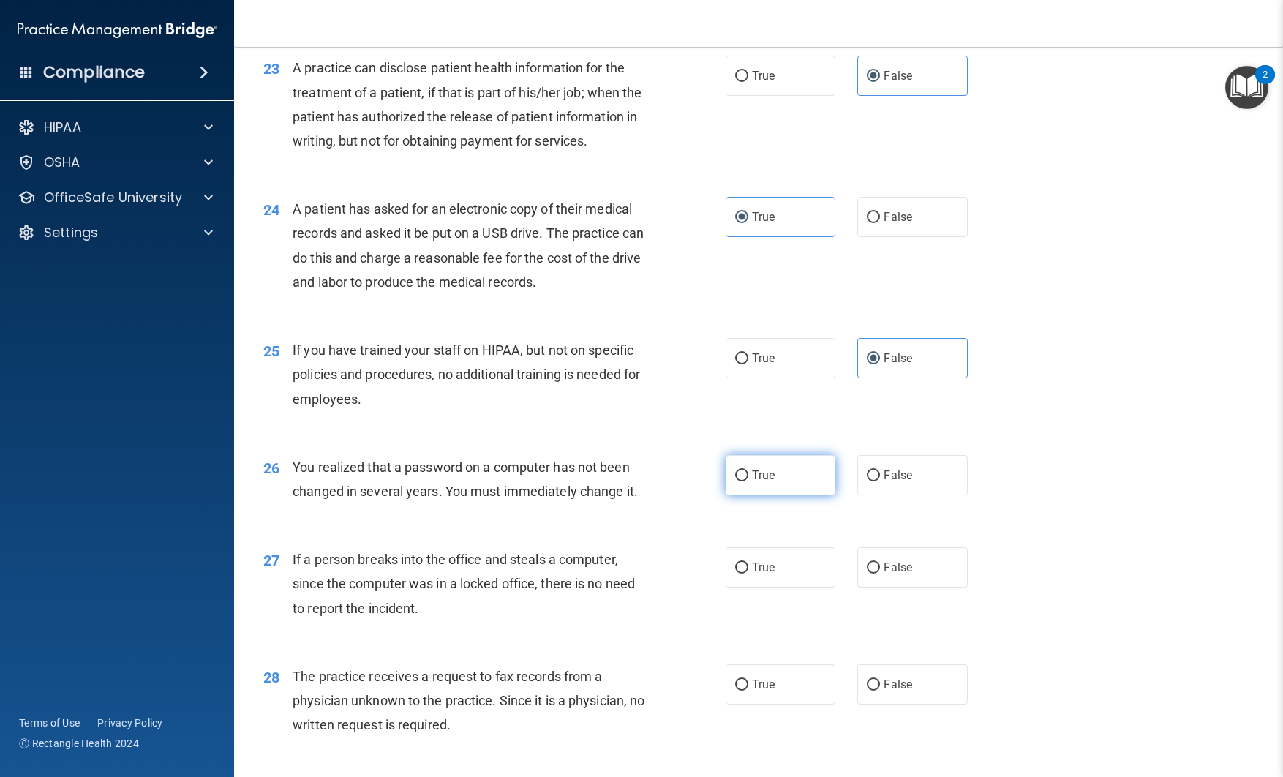
scroll to position [2584, 0]
click at [753, 493] on label "True" at bounding box center [781, 473] width 110 height 40
click at [749, 479] on input "True" at bounding box center [741, 473] width 13 height 11
radio input "true"
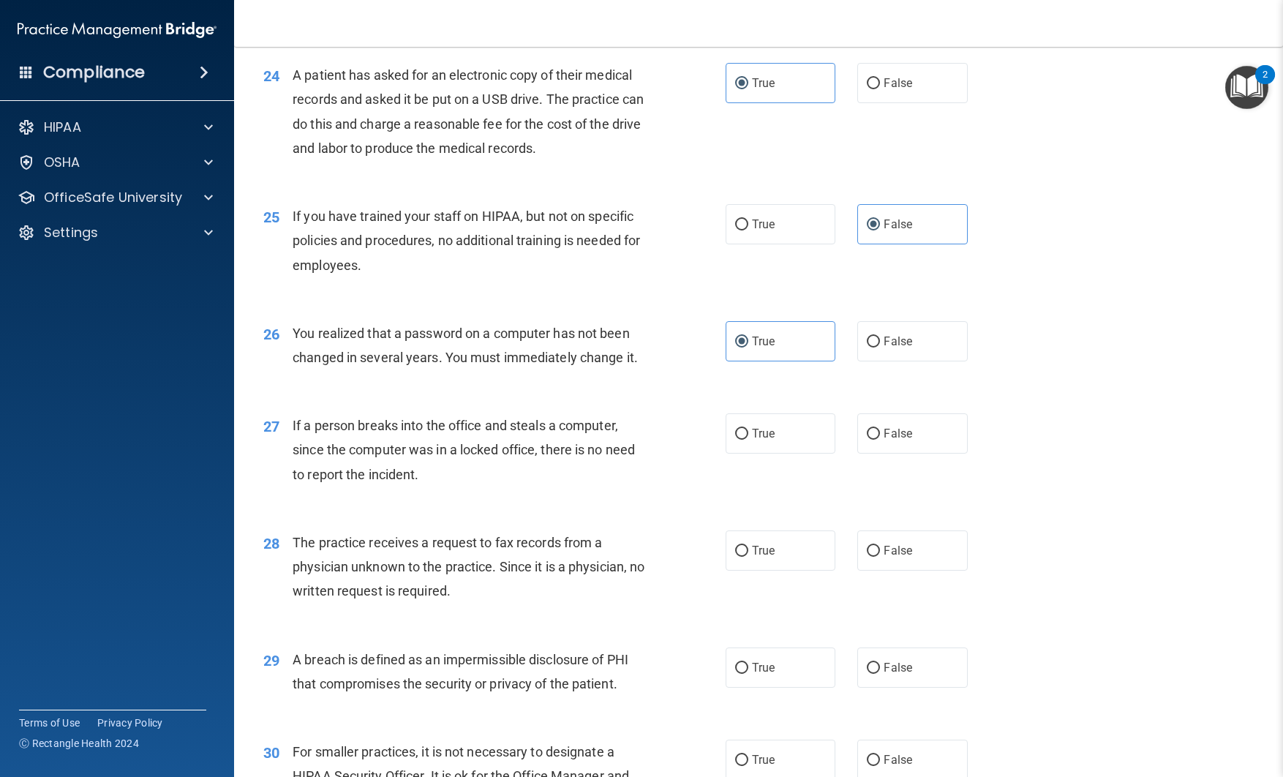
scroll to position [2716, 0]
click at [883, 453] on label "False" at bounding box center [913, 433] width 110 height 40
click at [880, 439] on input "False" at bounding box center [873, 433] width 13 height 11
radio input "true"
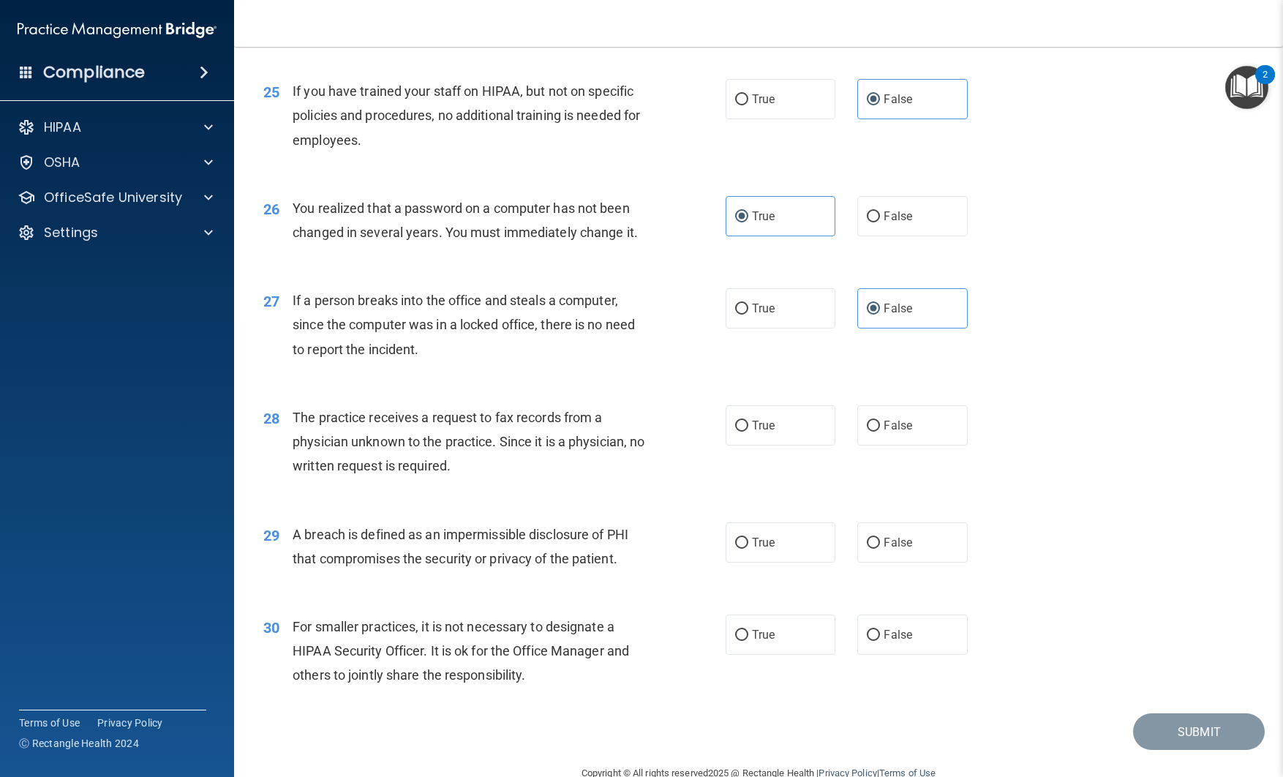
scroll to position [2841, 0]
click at [884, 432] on span "False" at bounding box center [898, 425] width 29 height 14
click at [880, 431] on input "False" at bounding box center [873, 425] width 13 height 11
radio input "true"
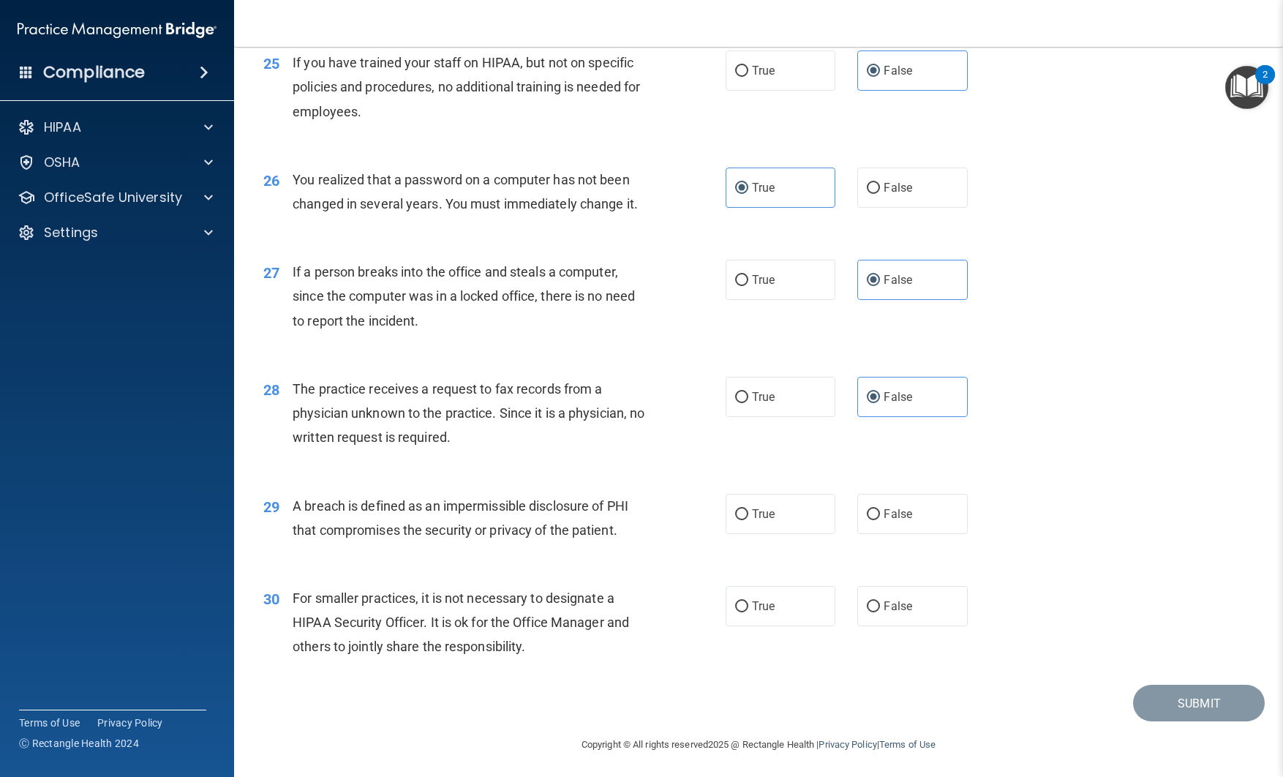
scroll to position [2897, 0]
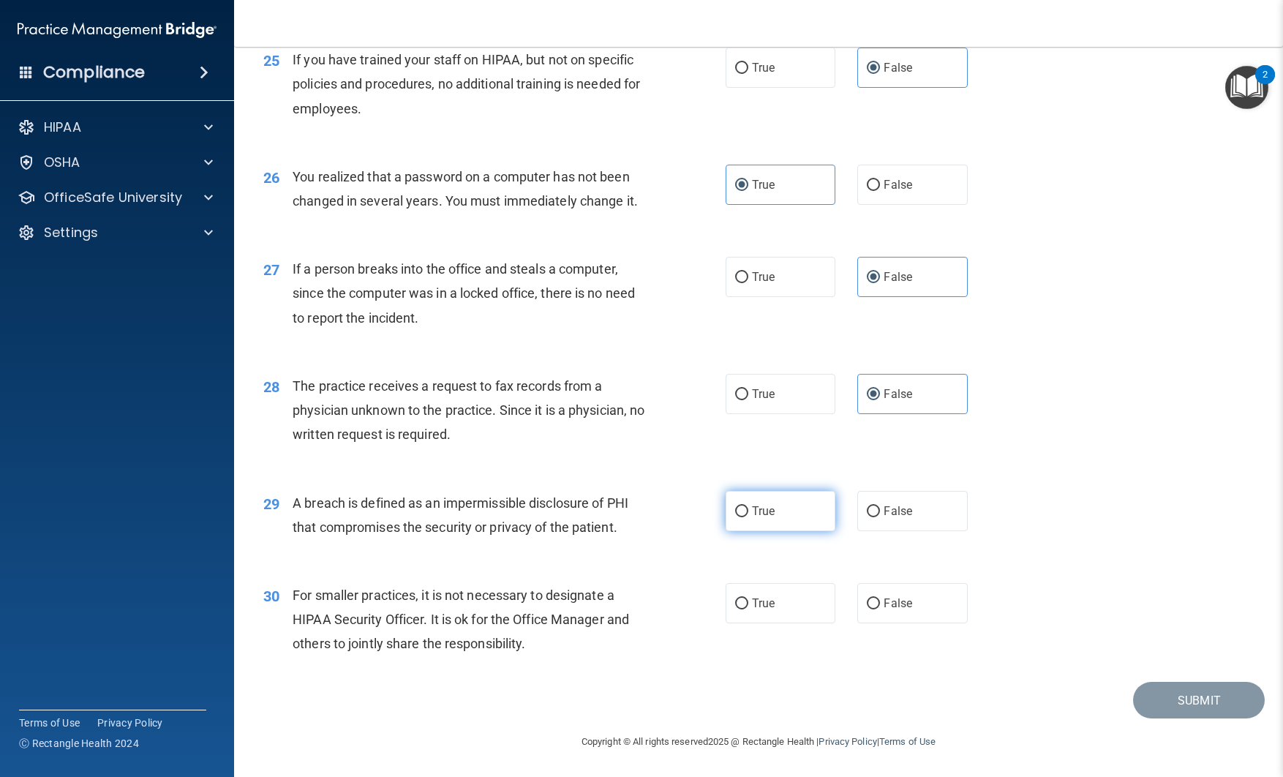
click at [761, 507] on span "True" at bounding box center [763, 511] width 23 height 14
click at [749, 507] on input "True" at bounding box center [741, 511] width 13 height 11
radio input "true"
click at [880, 588] on label "False" at bounding box center [913, 603] width 110 height 40
click at [880, 599] on input "False" at bounding box center [873, 604] width 13 height 11
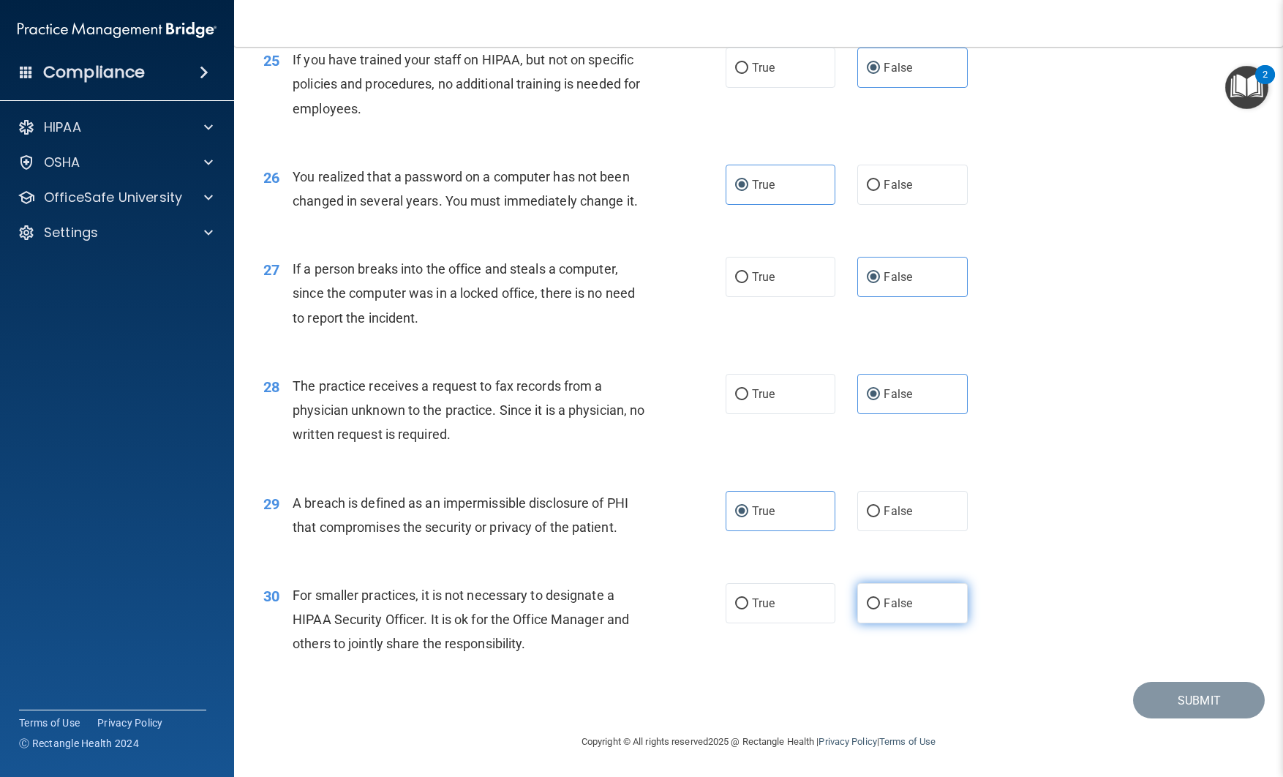
radio input "true"
click at [1195, 694] on button "Submit" at bounding box center [1199, 700] width 132 height 37
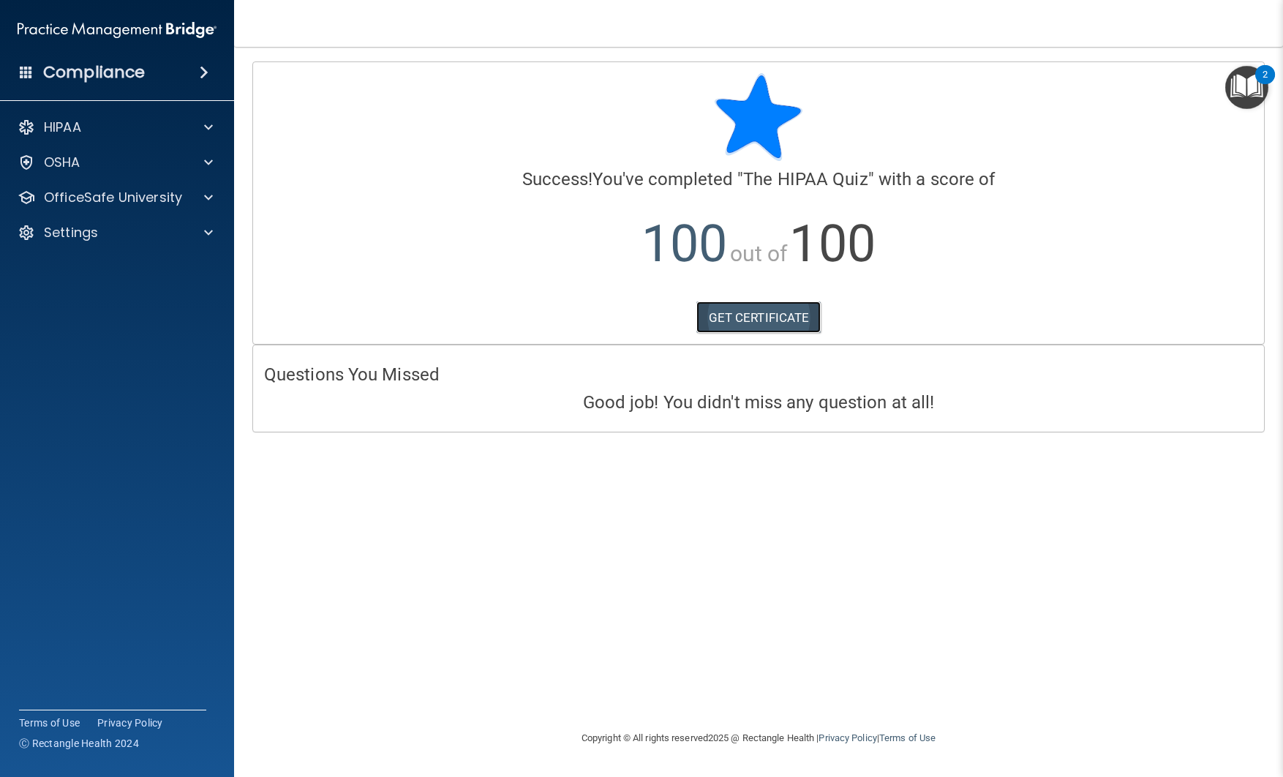
click at [781, 318] on link "GET CERTIFICATE" at bounding box center [759, 317] width 125 height 32
click at [1245, 87] on img "Open Resource Center, 2 new notifications" at bounding box center [1247, 87] width 43 height 43
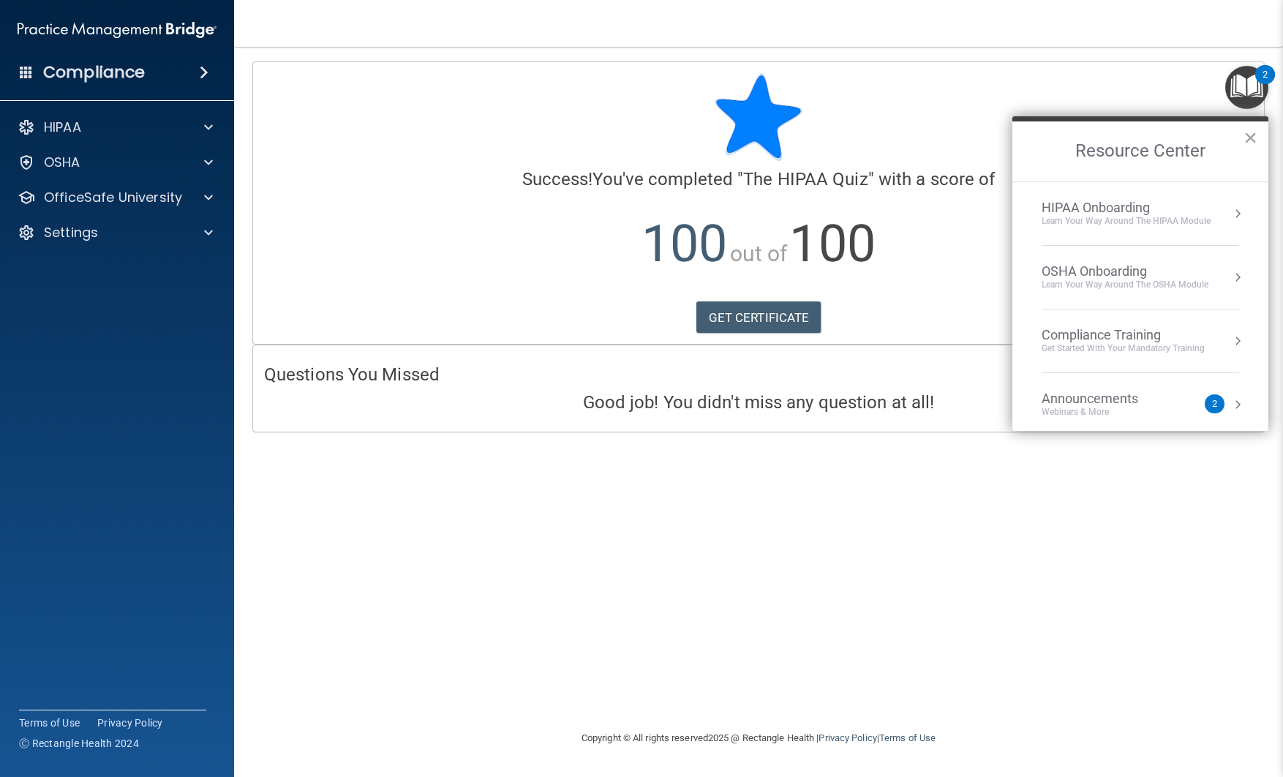
click at [1245, 87] on img "Open Resource Center, 2 new notifications" at bounding box center [1247, 87] width 43 height 43
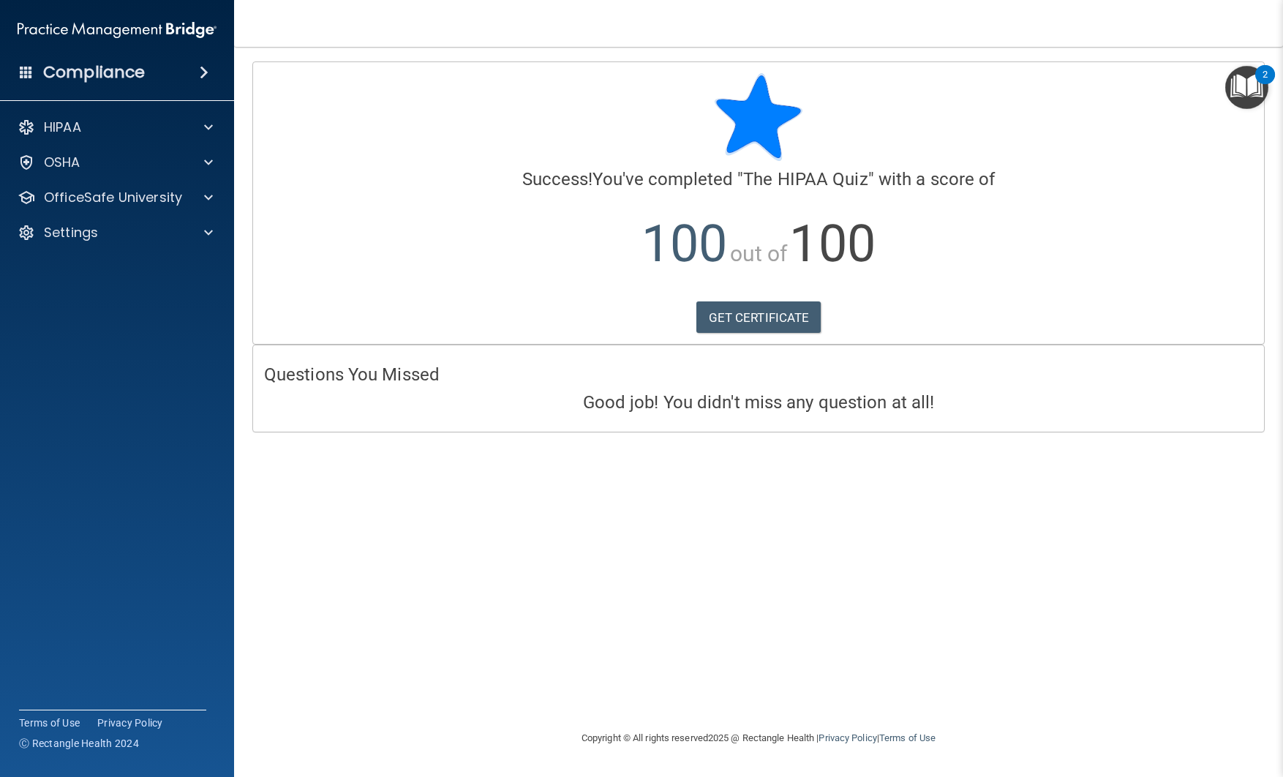
click at [139, 72] on h4 "Compliance" at bounding box center [94, 72] width 102 height 20
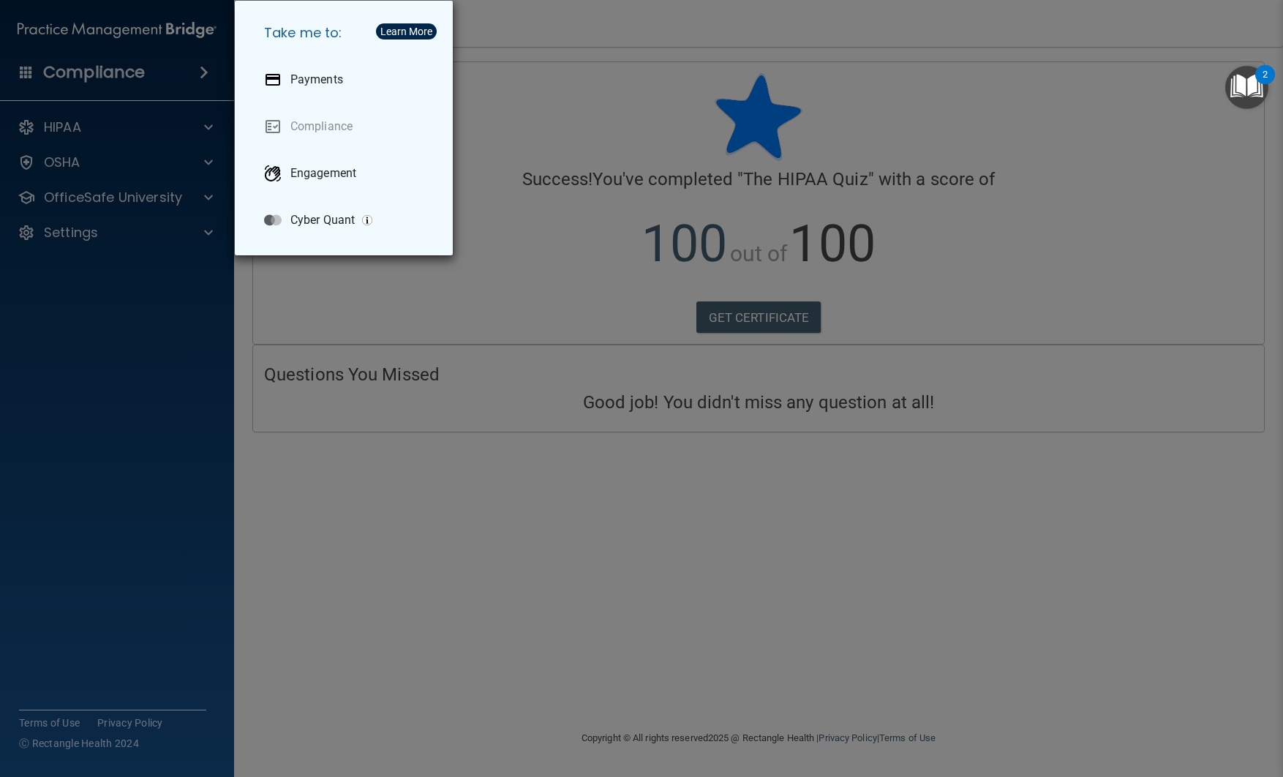
click at [124, 71] on div "Take me to: Payments Compliance Engagement Cyber Quant" at bounding box center [641, 388] width 1283 height 777
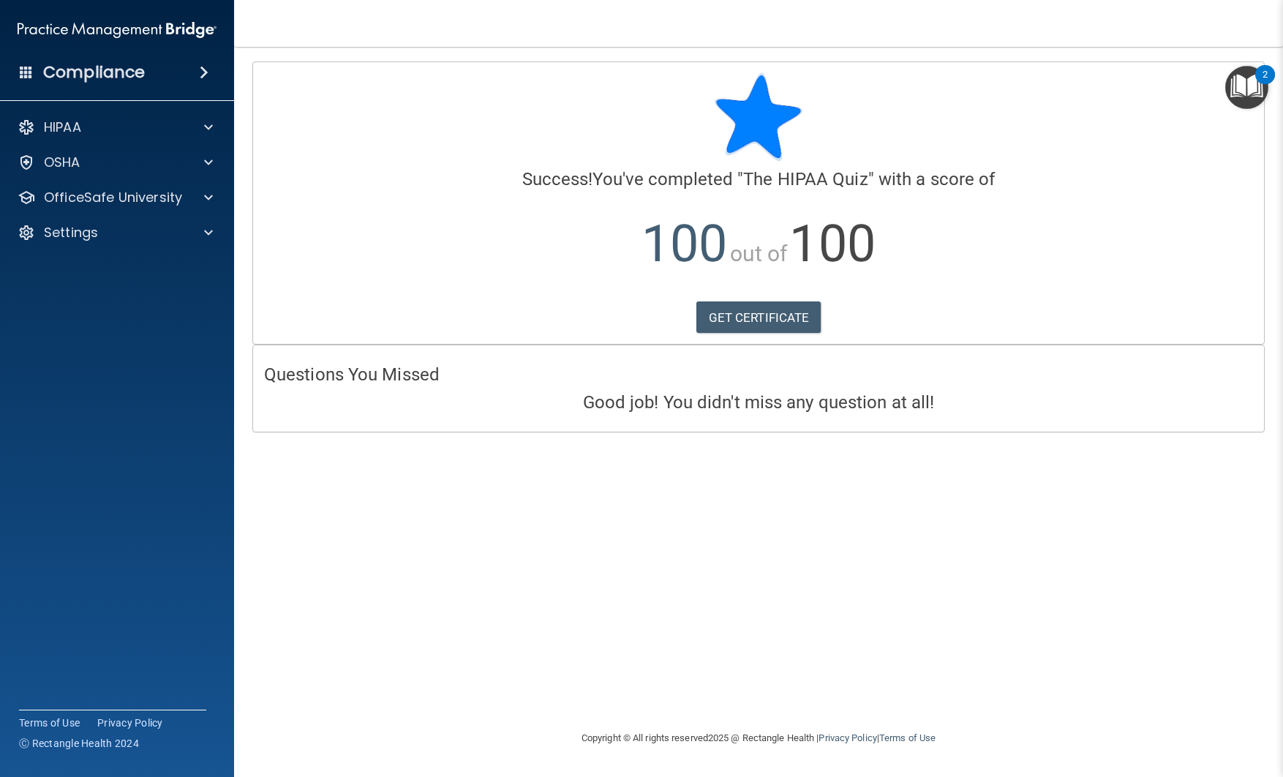
click at [29, 73] on span at bounding box center [26, 71] width 13 height 13
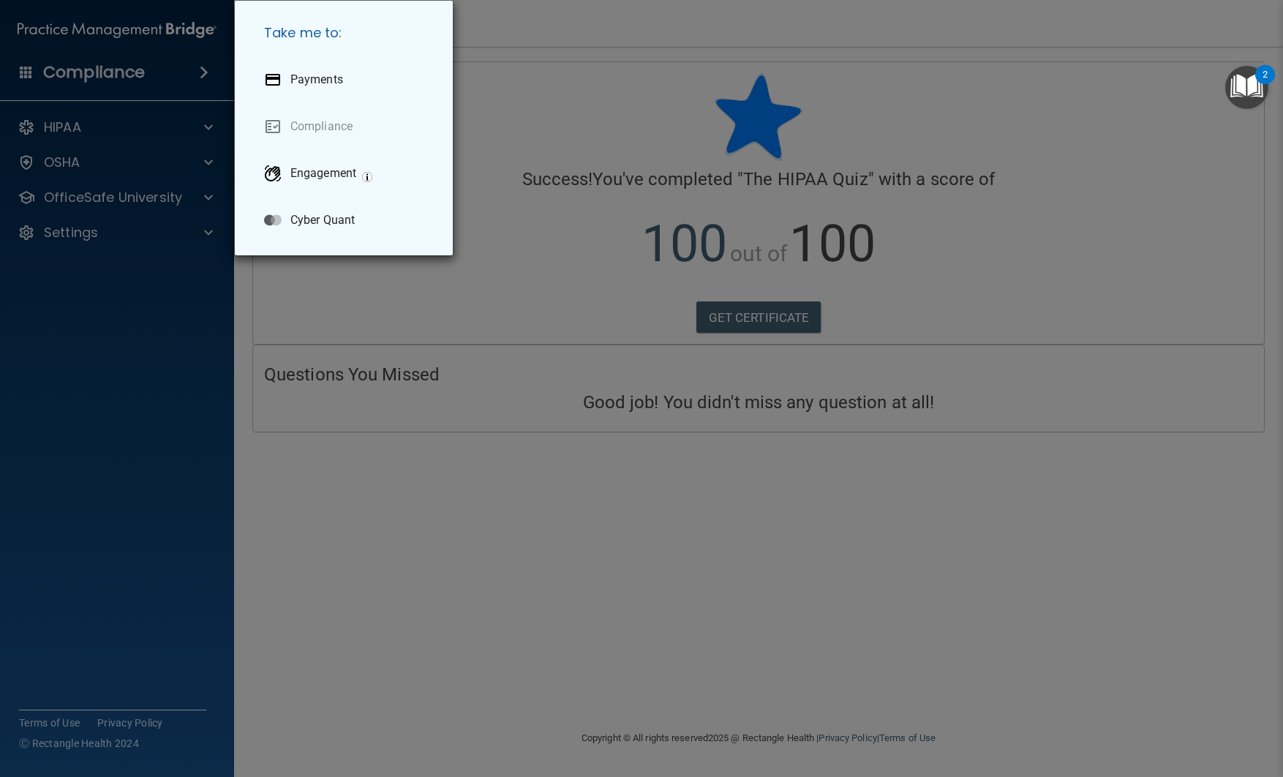
click at [29, 73] on div "Take me to: Payments Compliance Engagement Cyber Quant" at bounding box center [641, 388] width 1283 height 777
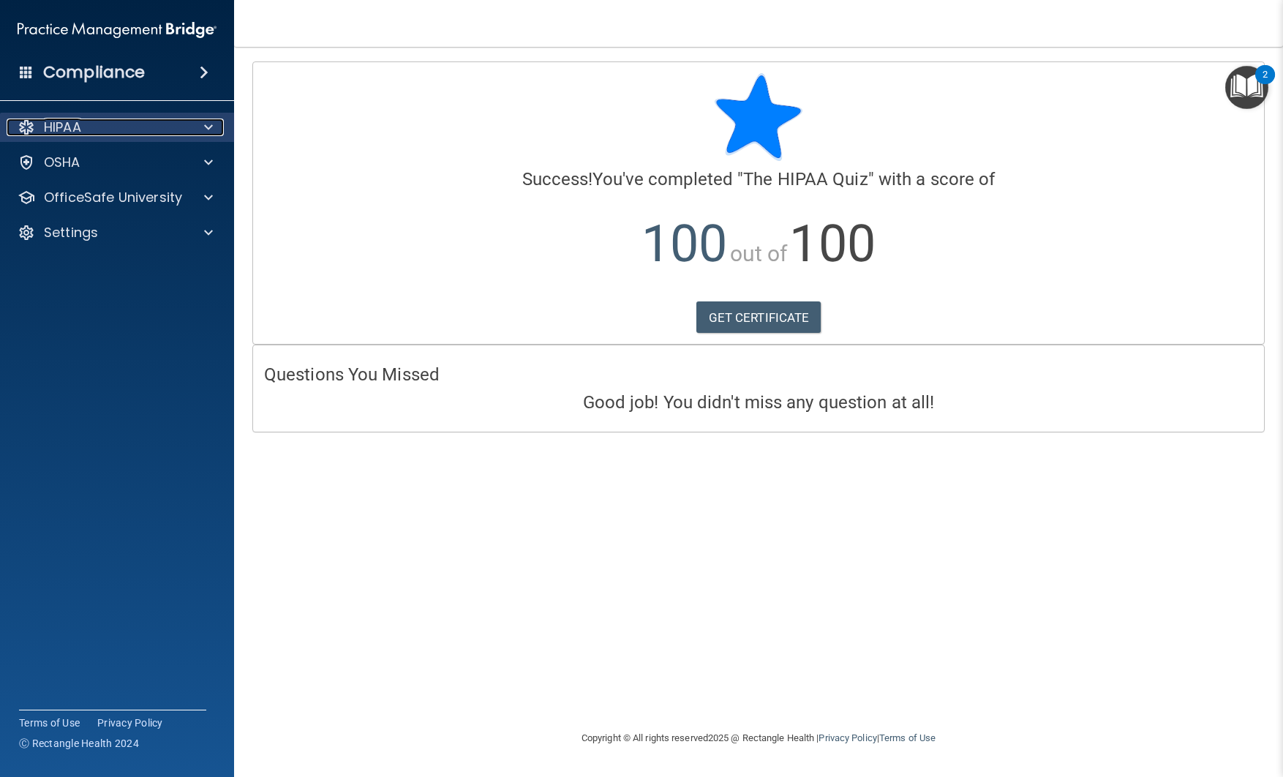
click at [75, 121] on p "HIPAA" at bounding box center [62, 128] width 37 height 18
click at [74, 121] on p "HIPAA" at bounding box center [62, 128] width 37 height 18
click at [1245, 95] on img "Open Resource Center, 2 new notifications" at bounding box center [1247, 87] width 43 height 43
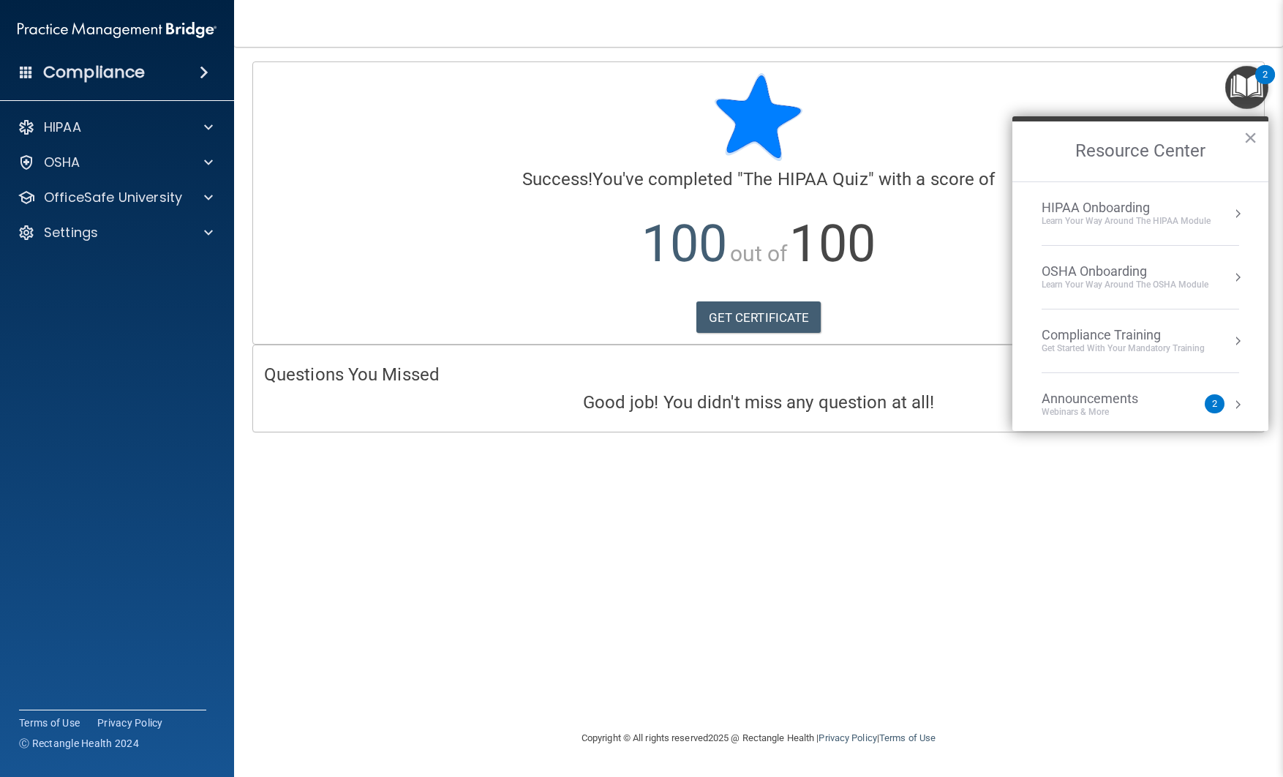
click at [1121, 267] on div "OSHA Onboarding" at bounding box center [1125, 271] width 167 height 16
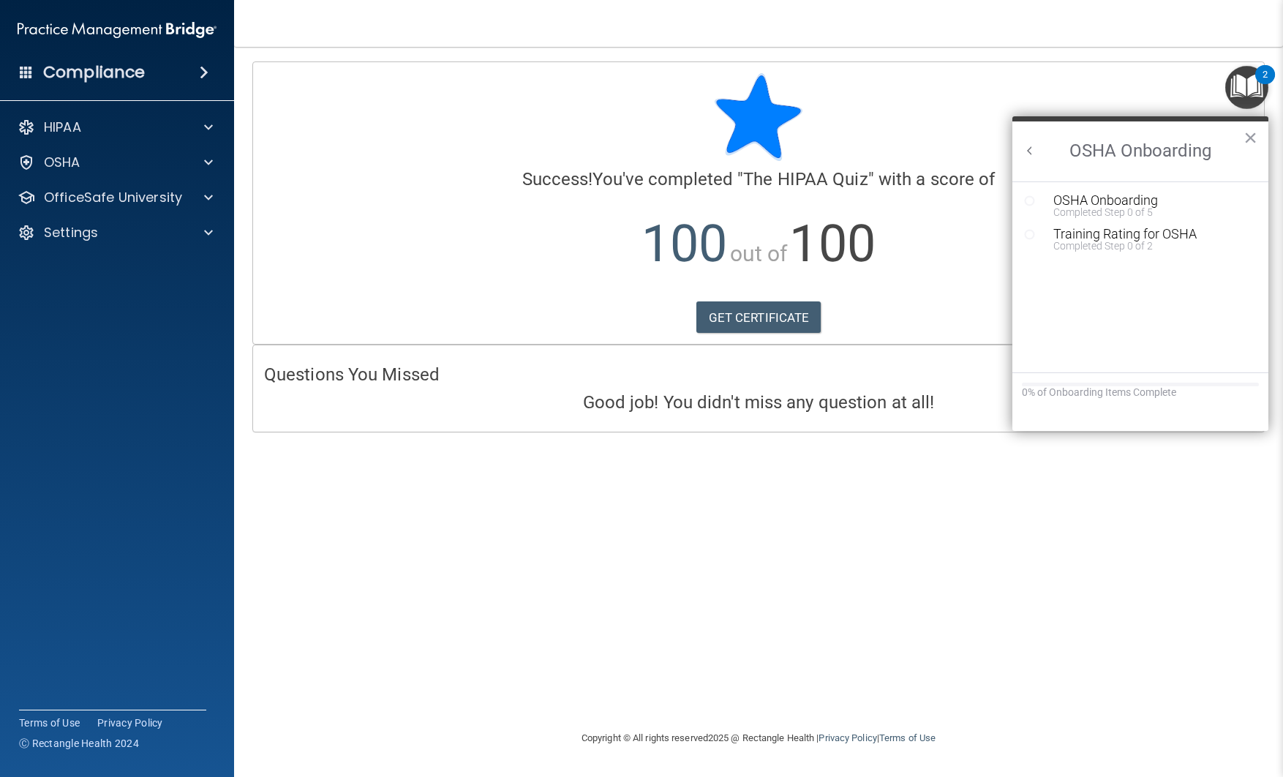
click at [1032, 154] on button "Back to Resource Center Home" at bounding box center [1030, 150] width 15 height 15
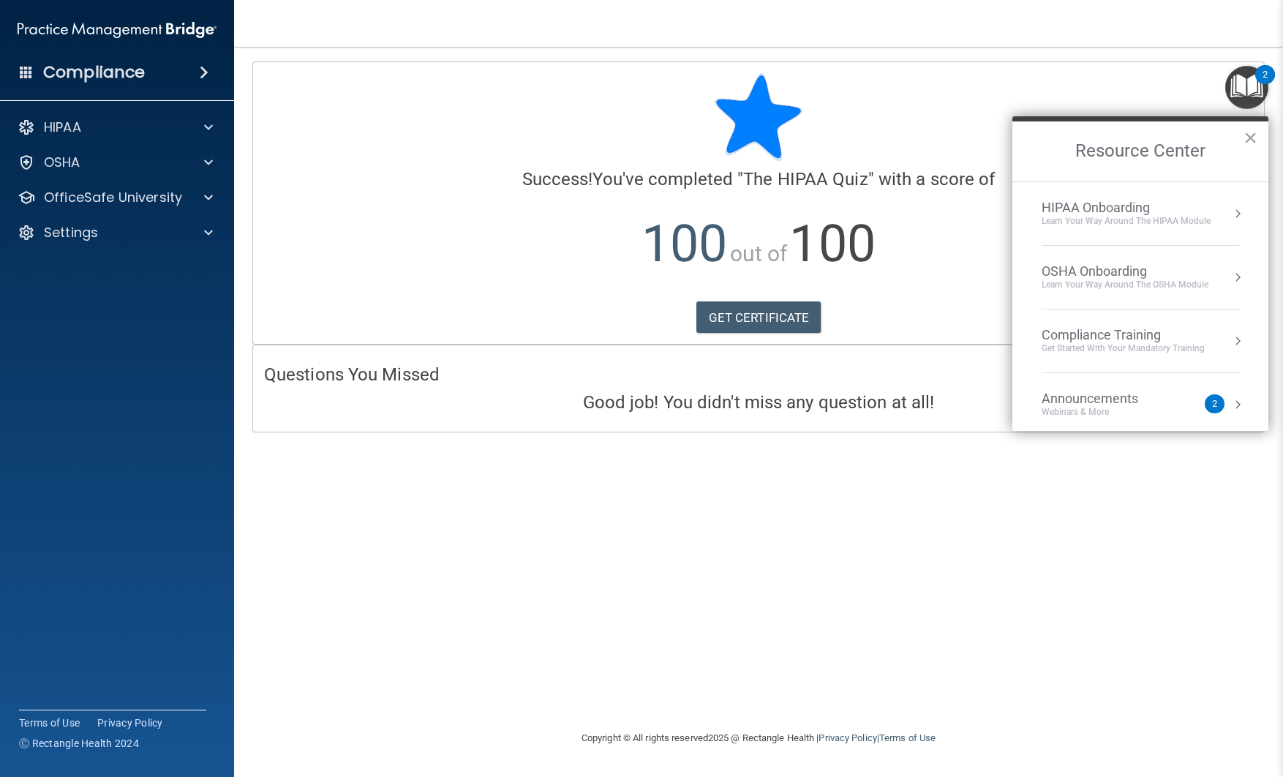
click at [1095, 211] on div "HIPAA Onboarding" at bounding box center [1126, 208] width 169 height 16
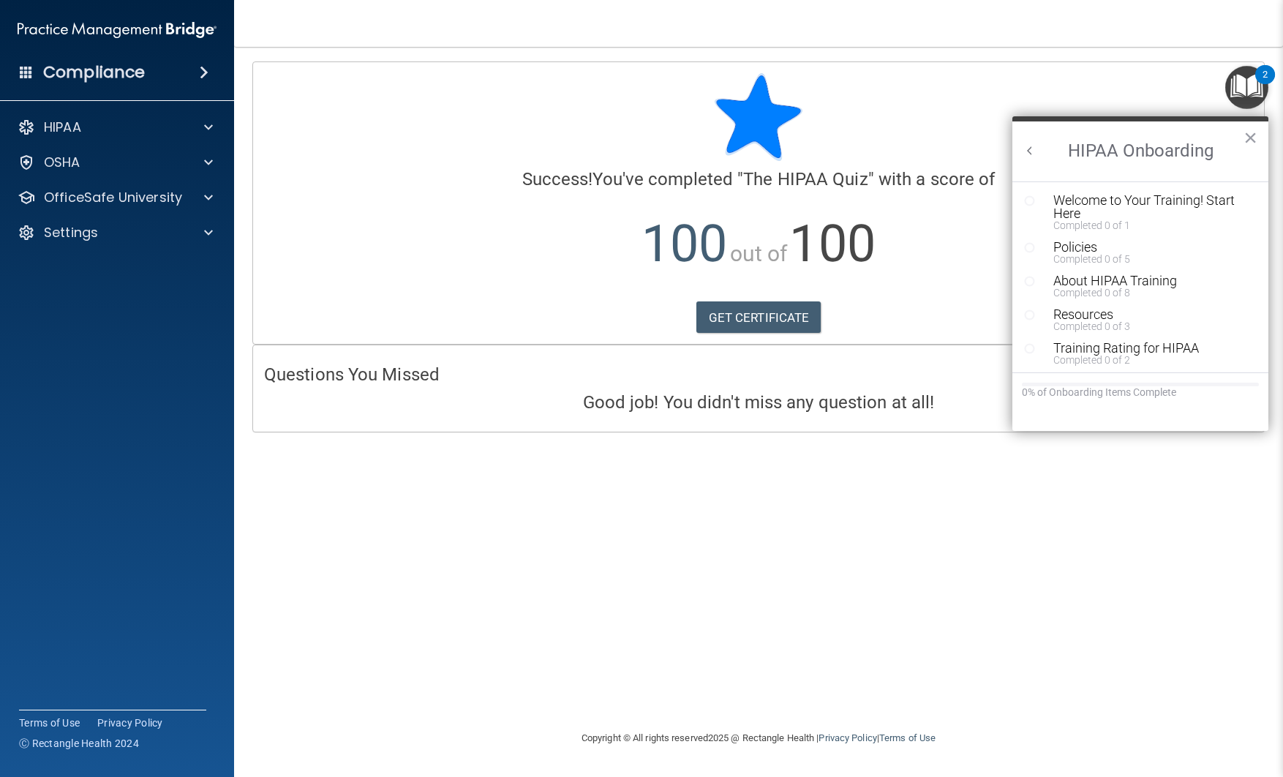
click at [1032, 150] on button "Back to Resource Center Home" at bounding box center [1030, 150] width 15 height 15
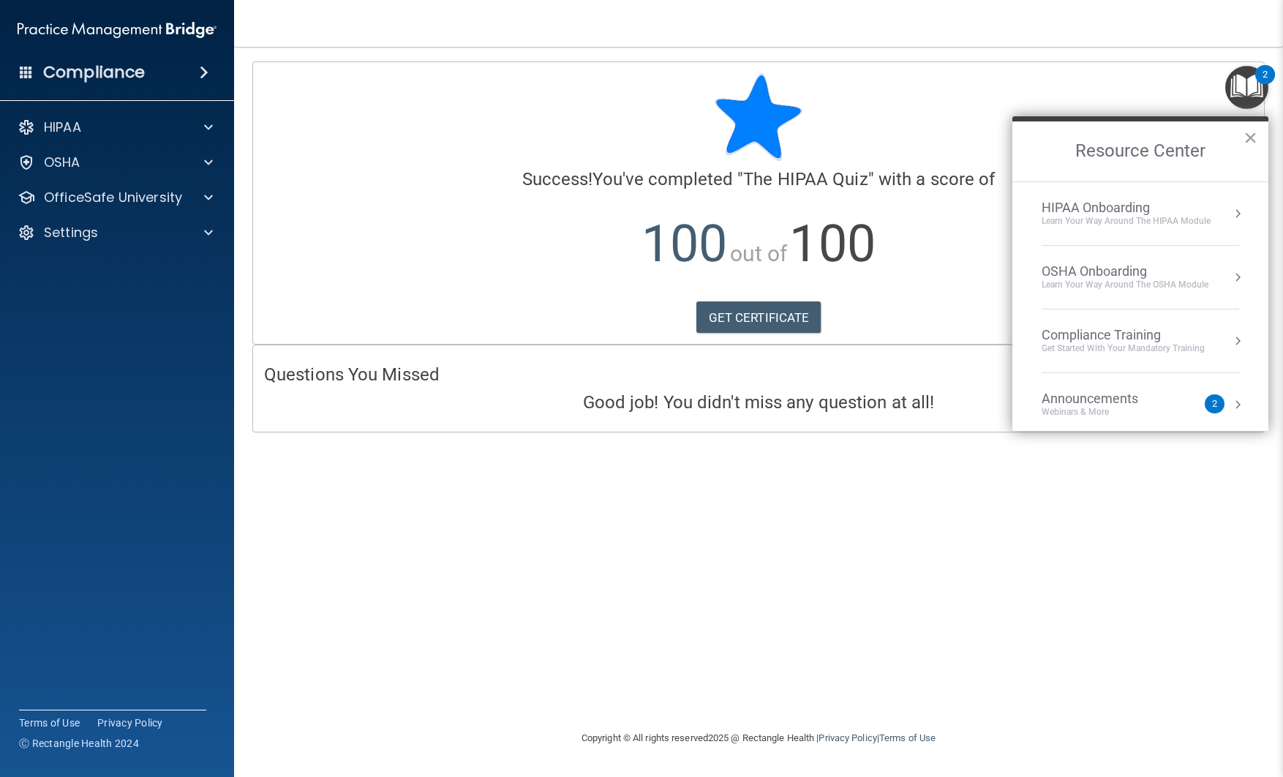
click at [1254, 139] on button "×" at bounding box center [1251, 137] width 14 height 23
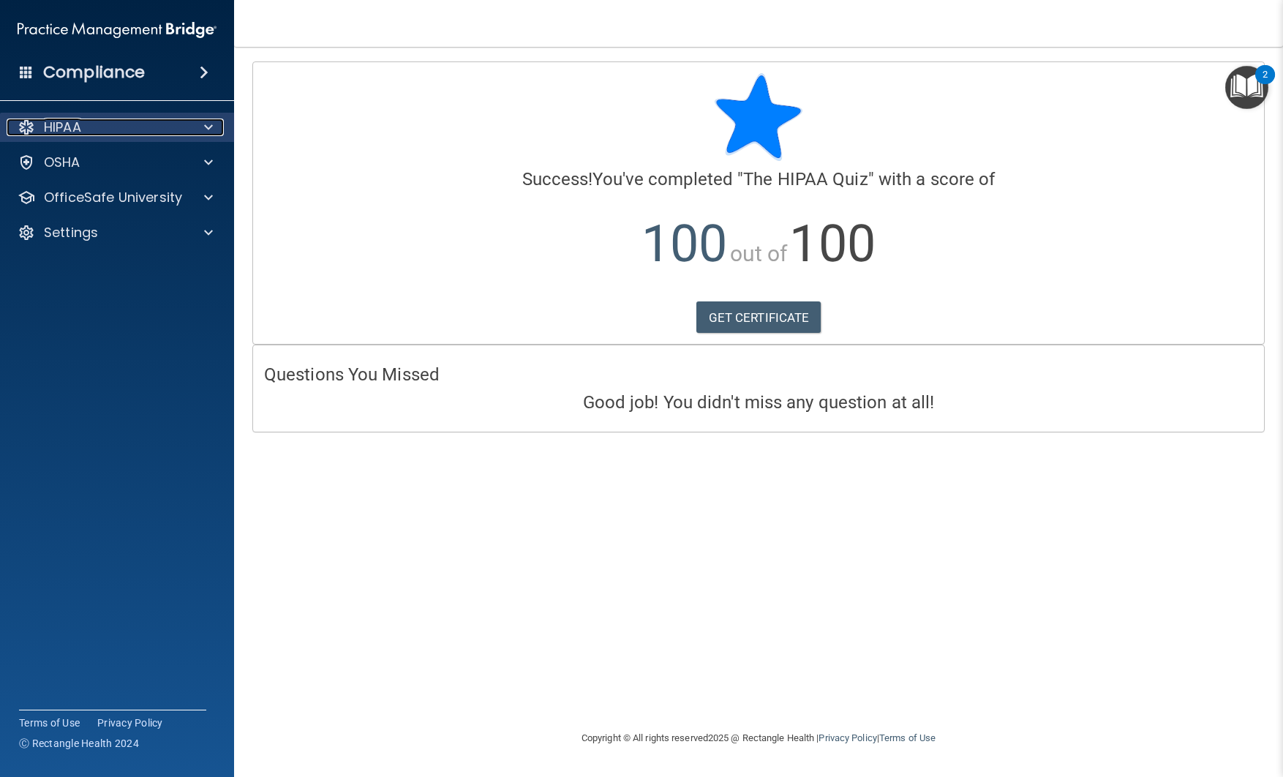
click at [204, 123] on span at bounding box center [208, 128] width 9 height 18
click at [61, 126] on p "HIPAA" at bounding box center [62, 128] width 37 height 18
drag, startPoint x: 61, startPoint y: 126, endPoint x: 65, endPoint y: 137, distance: 11.6
click at [61, 126] on p "HIPAA" at bounding box center [62, 128] width 37 height 18
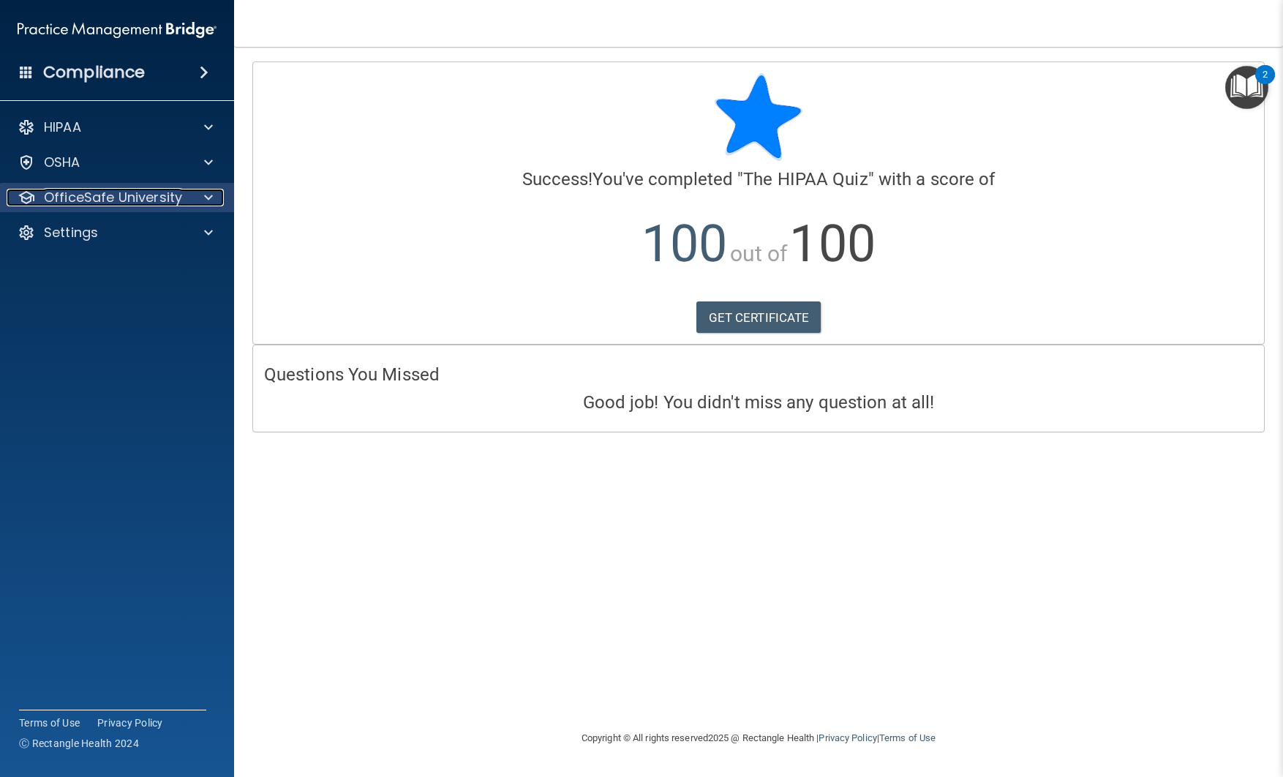
click at [198, 193] on div at bounding box center [206, 198] width 37 height 18
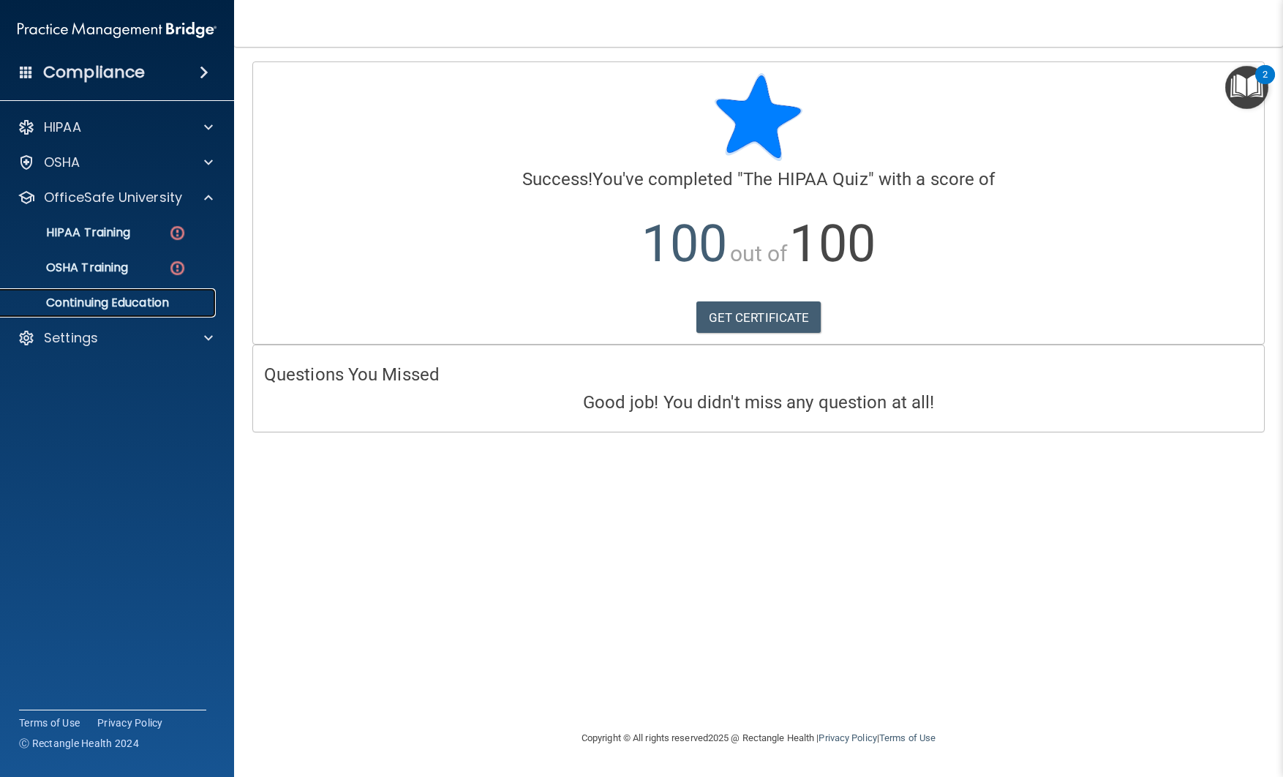
click at [131, 303] on p "Continuing Education" at bounding box center [110, 303] width 200 height 15
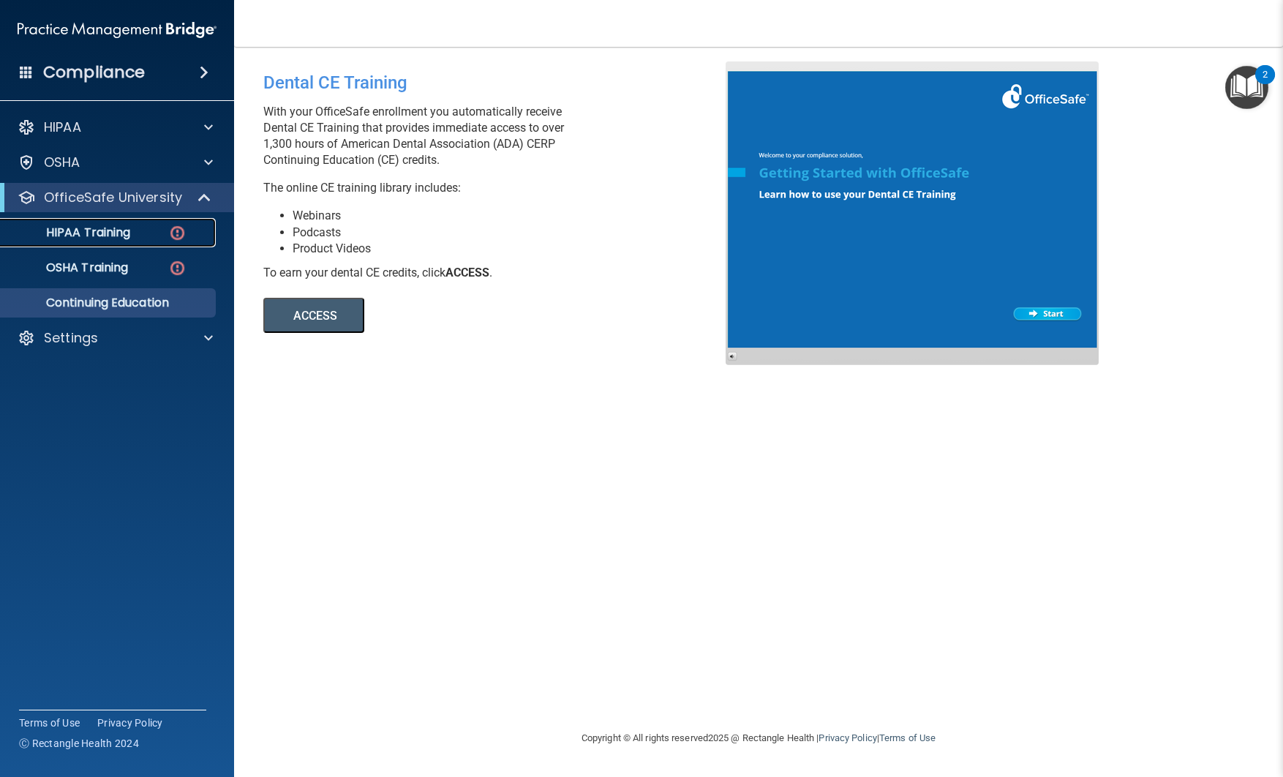
click at [94, 231] on p "HIPAA Training" at bounding box center [70, 232] width 121 height 15
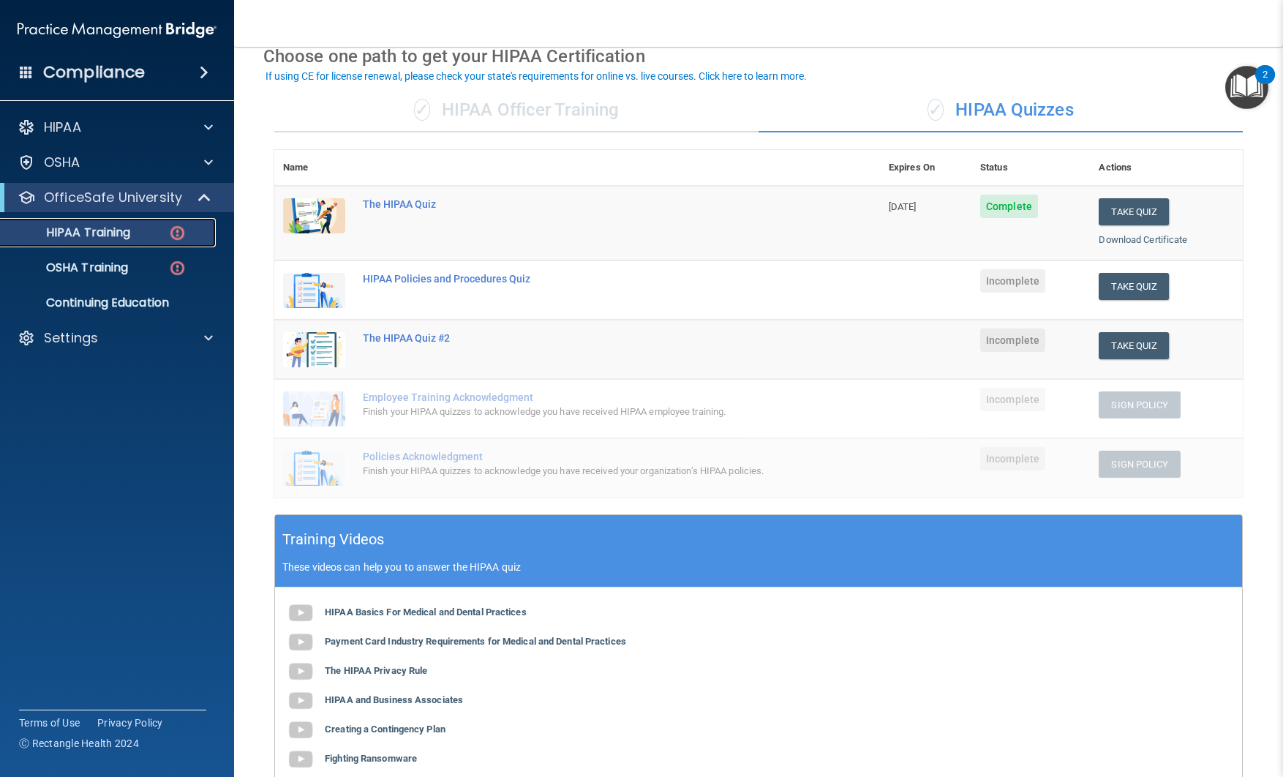
scroll to position [78, 0]
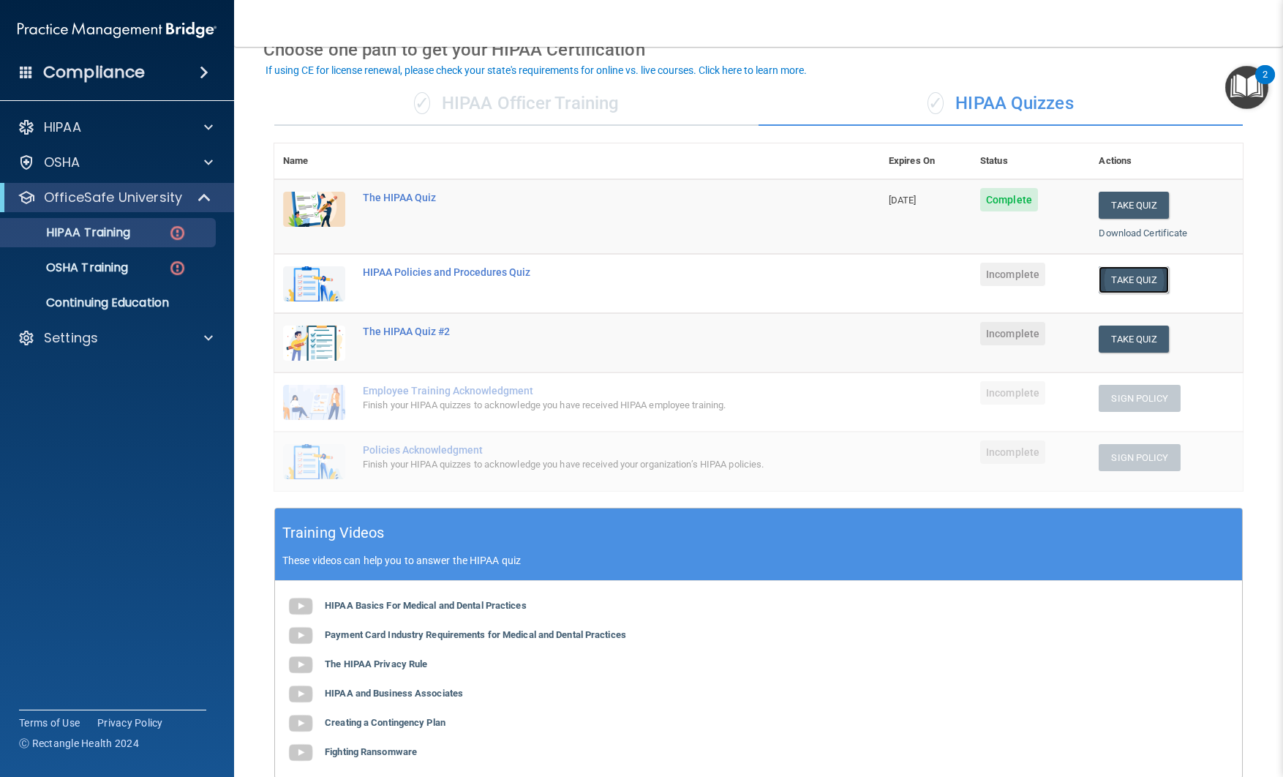
click at [1137, 282] on button "Take Quiz" at bounding box center [1134, 279] width 70 height 27
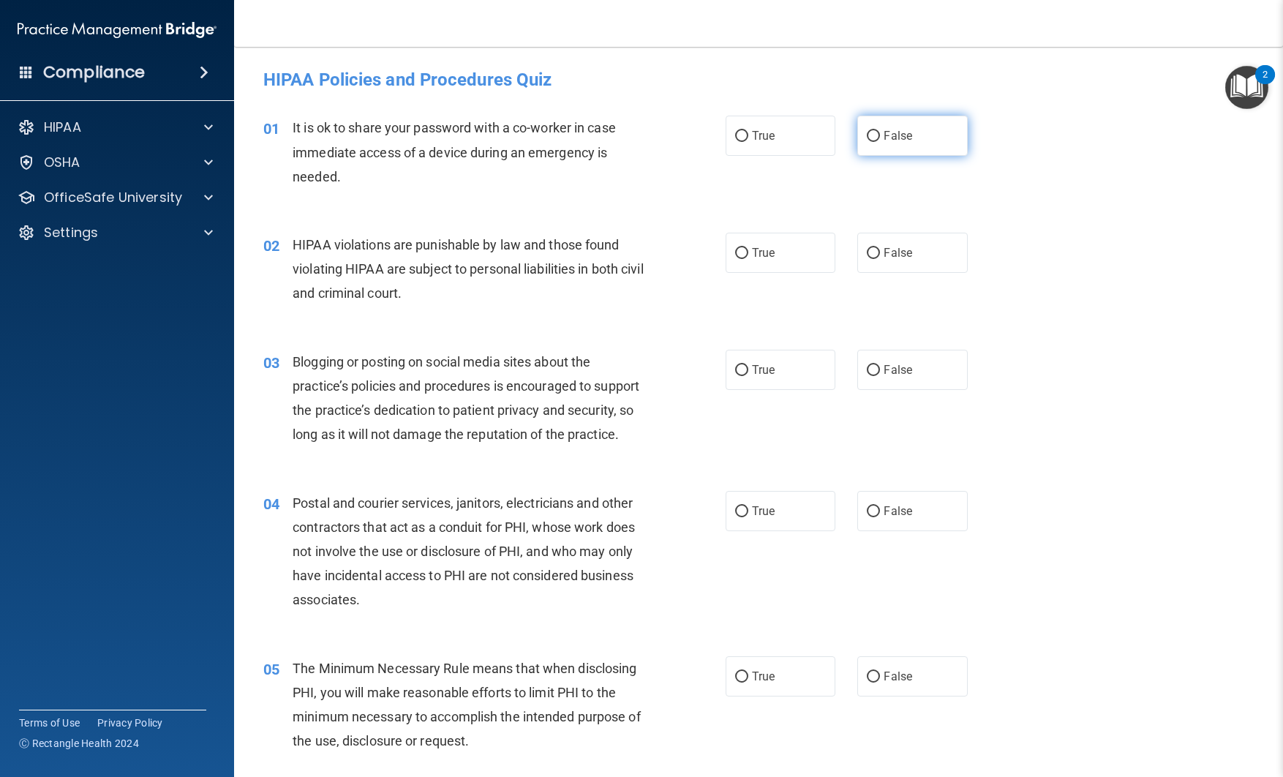
click at [899, 137] on span "False" at bounding box center [898, 136] width 29 height 14
click at [880, 137] on input "False" at bounding box center [873, 136] width 13 height 11
radio input "true"
click at [773, 248] on span "True" at bounding box center [763, 253] width 23 height 14
click at [749, 248] on input "True" at bounding box center [741, 253] width 13 height 11
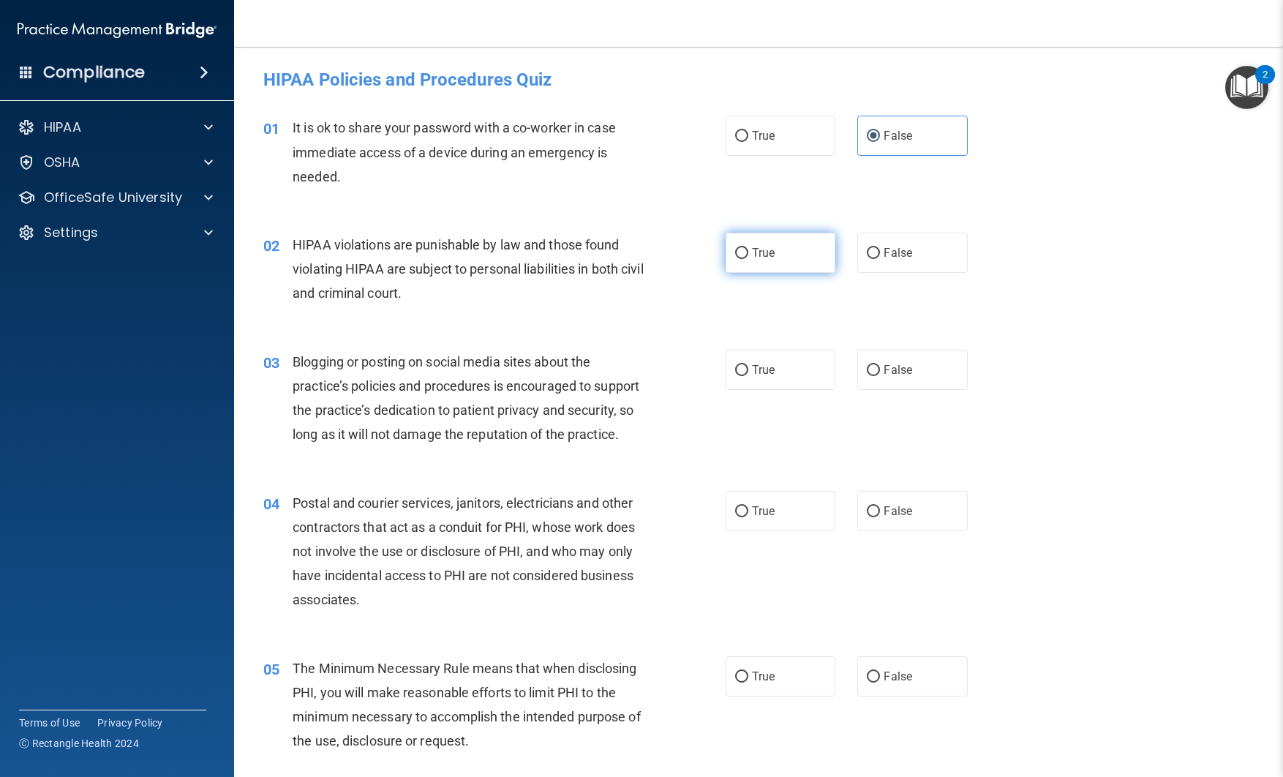
radio input "true"
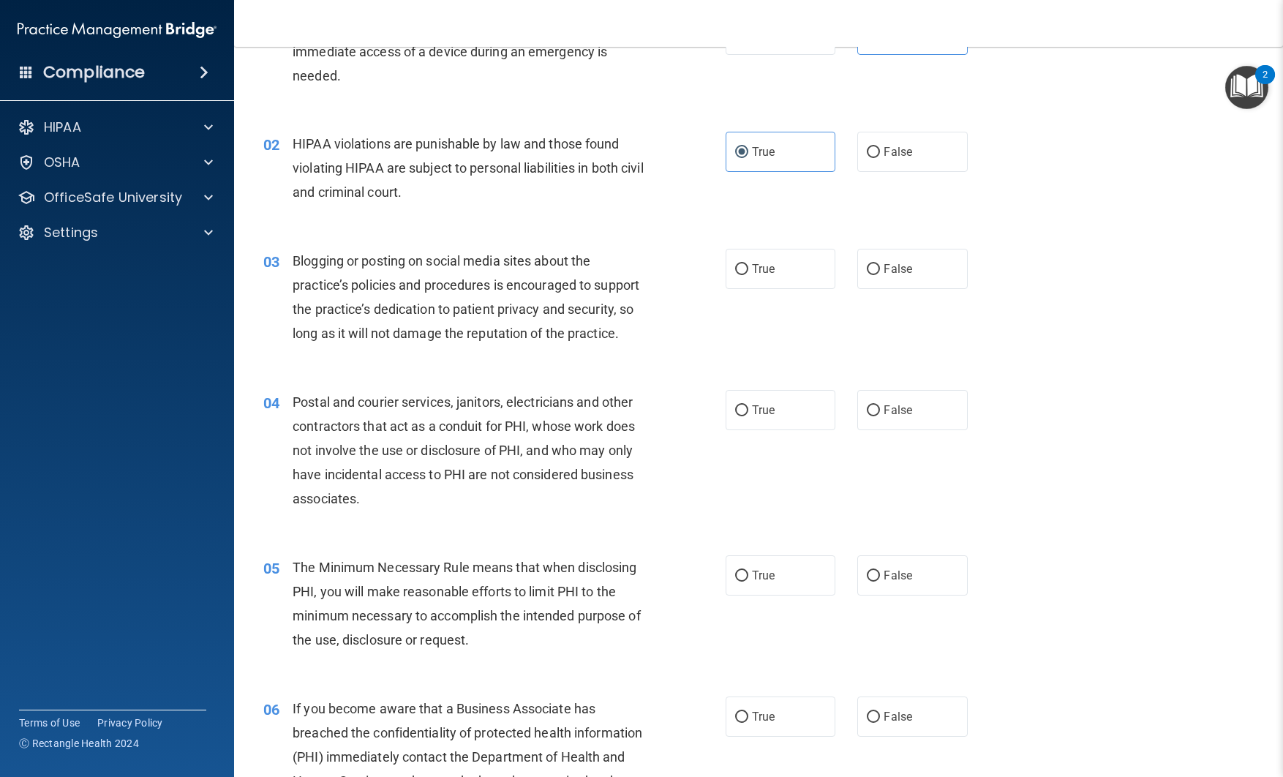
scroll to position [102, 0]
click at [876, 266] on input "False" at bounding box center [873, 268] width 13 height 11
radio input "true"
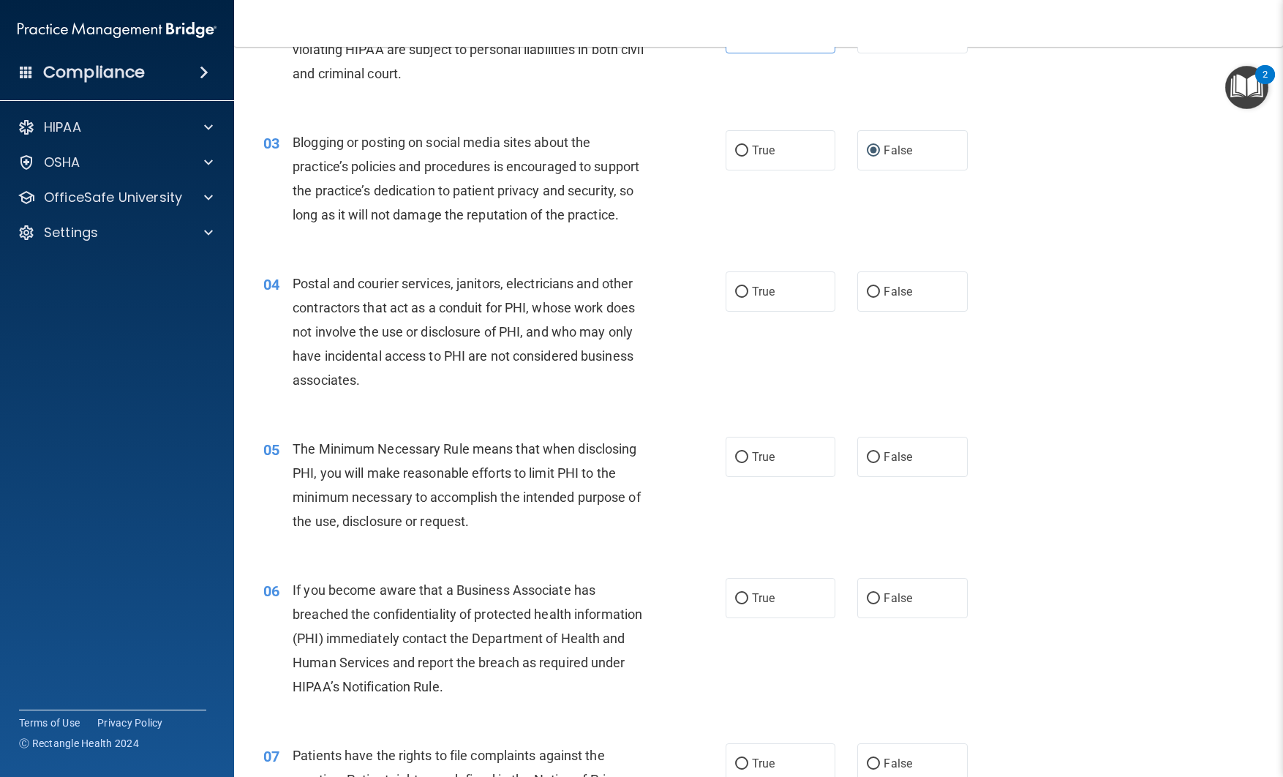
scroll to position [229, 0]
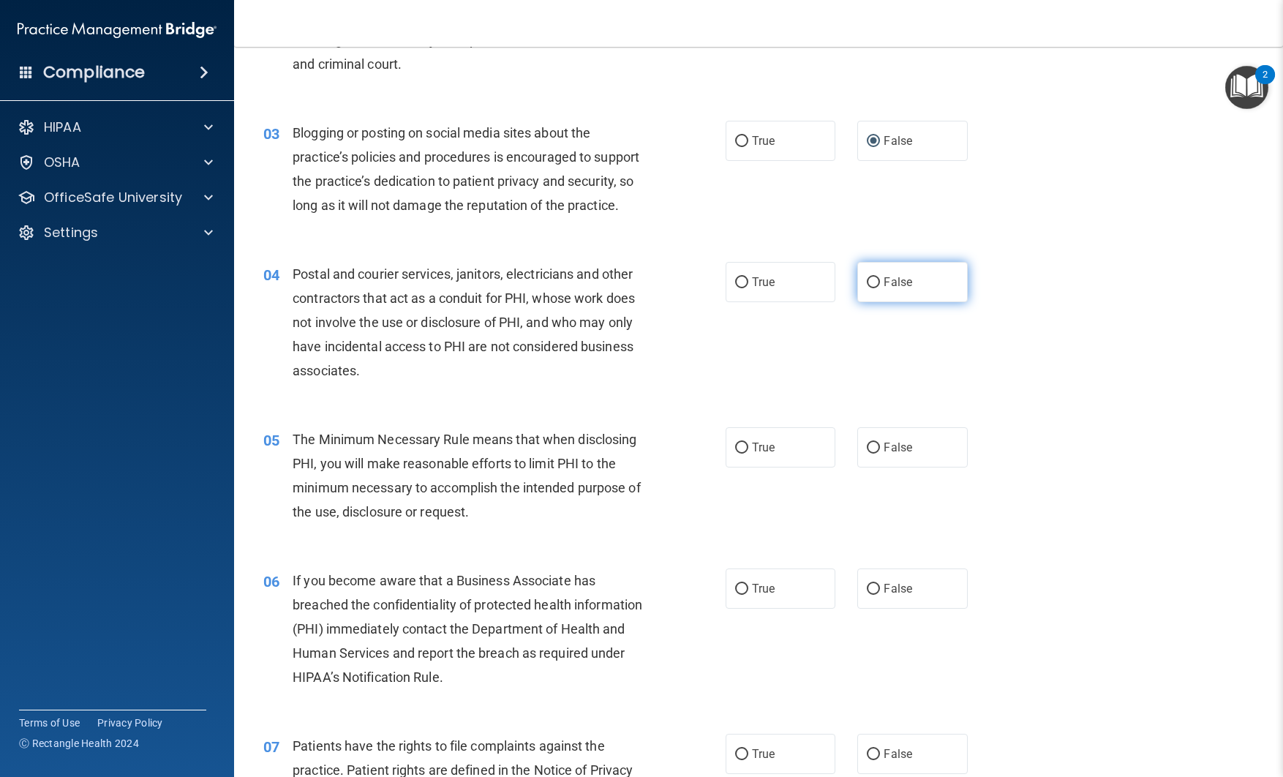
click at [871, 283] on input "False" at bounding box center [873, 282] width 13 height 11
radio input "true"
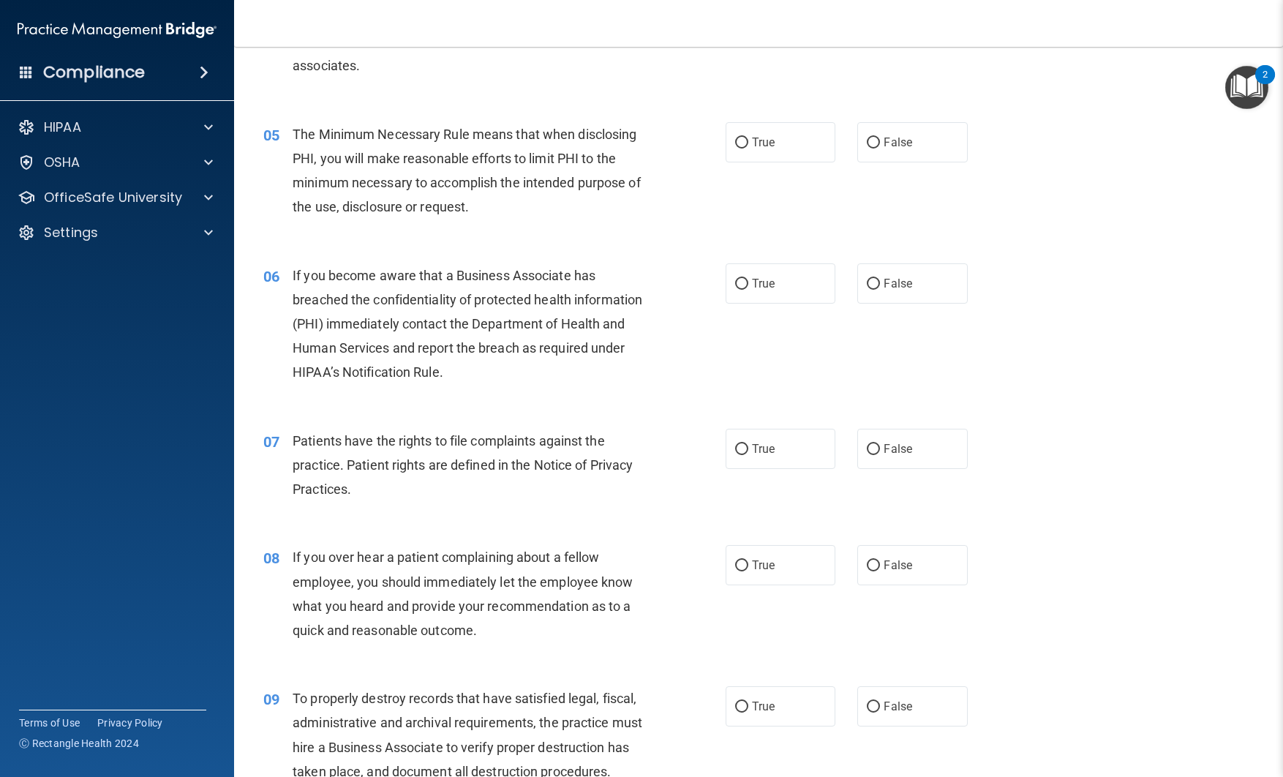
scroll to position [535, 0]
click at [759, 142] on span "True" at bounding box center [763, 142] width 23 height 14
click at [749, 142] on input "True" at bounding box center [741, 142] width 13 height 11
radio input "true"
click at [738, 278] on input "True" at bounding box center [741, 283] width 13 height 11
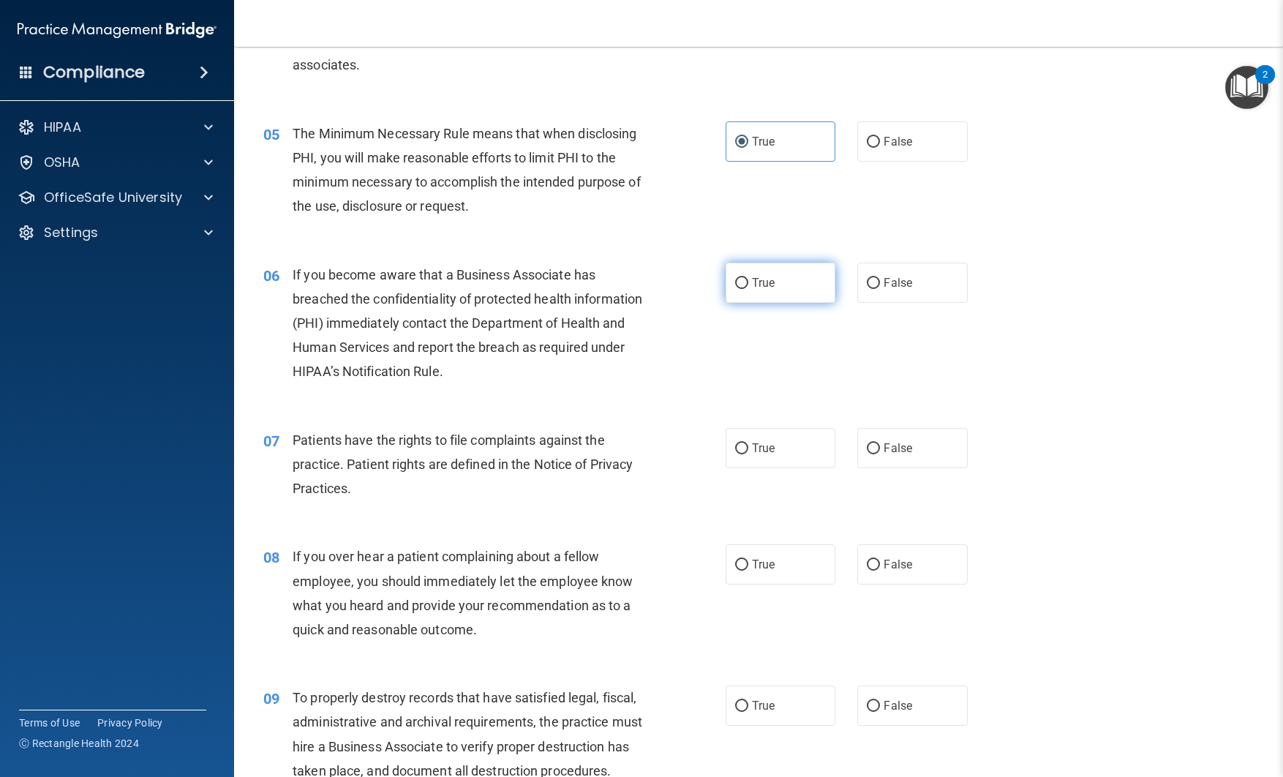
radio input "true"
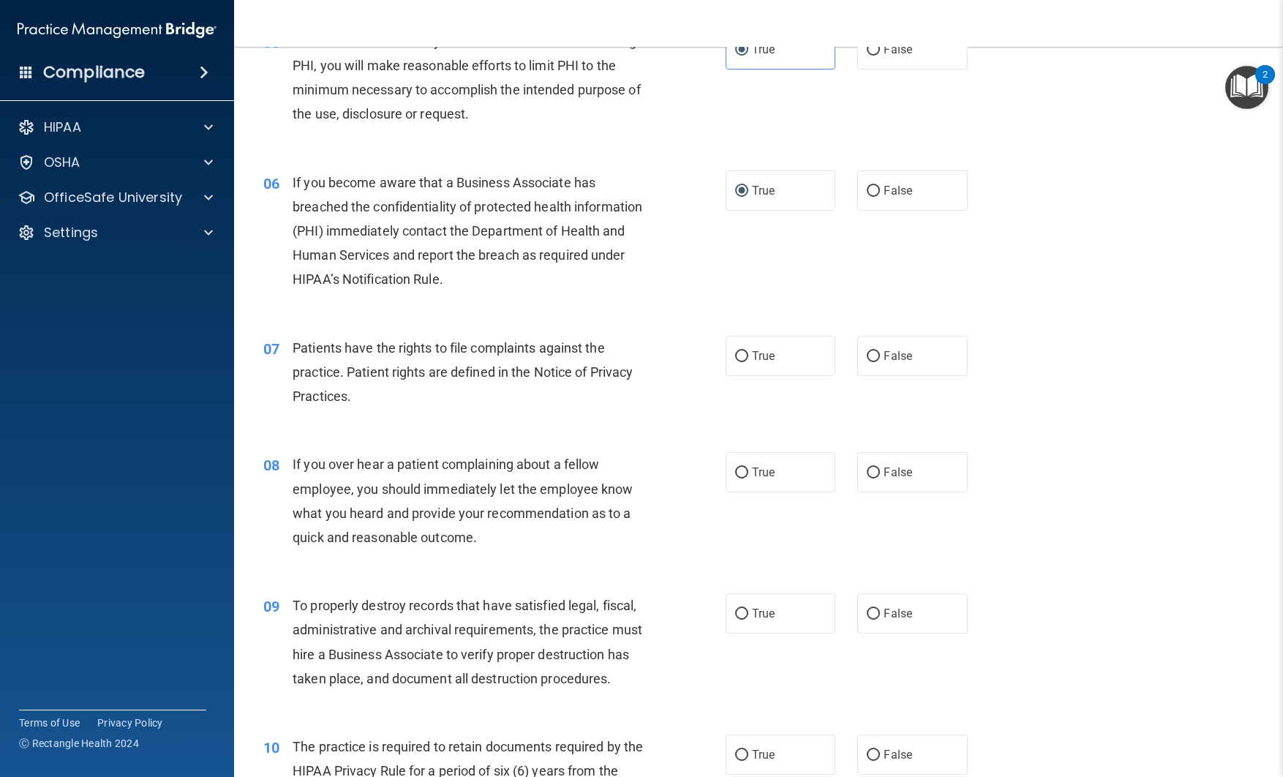
scroll to position [658, 0]
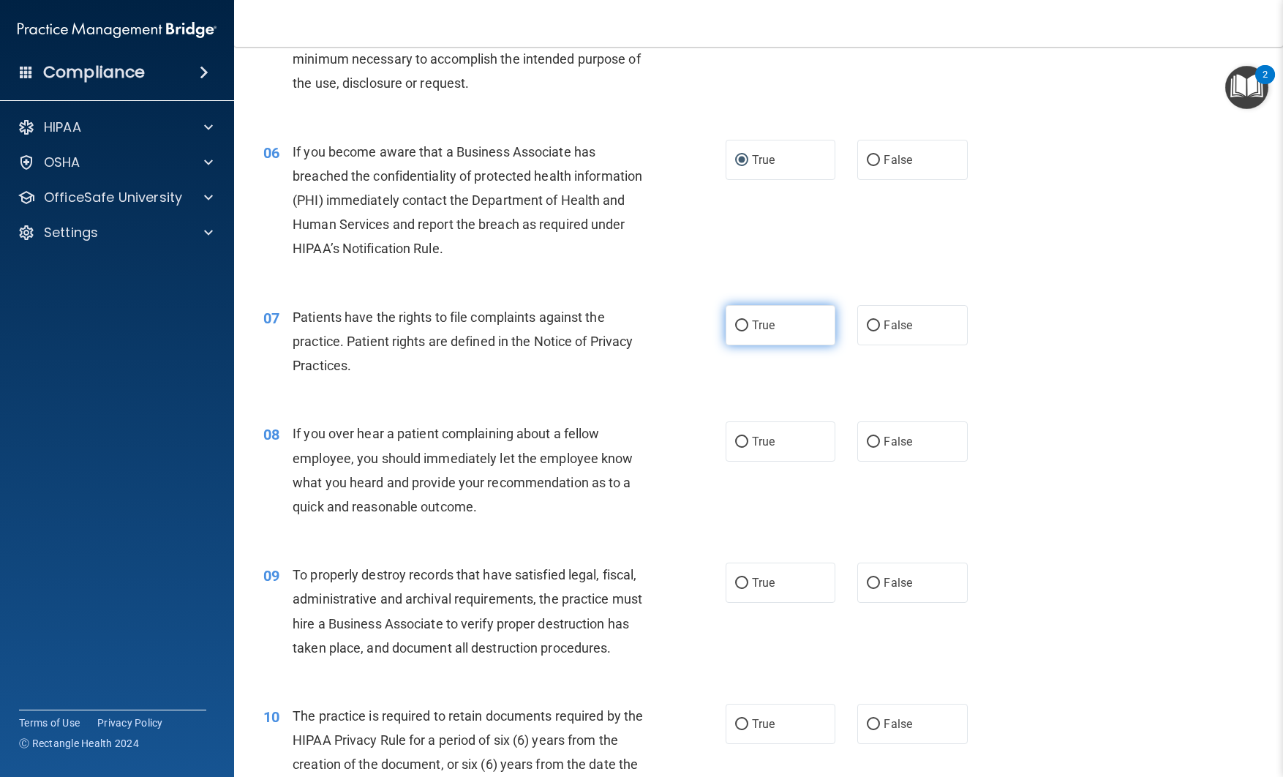
click at [749, 328] on label "True" at bounding box center [781, 325] width 110 height 40
click at [749, 328] on input "True" at bounding box center [741, 325] width 13 height 11
radio input "true"
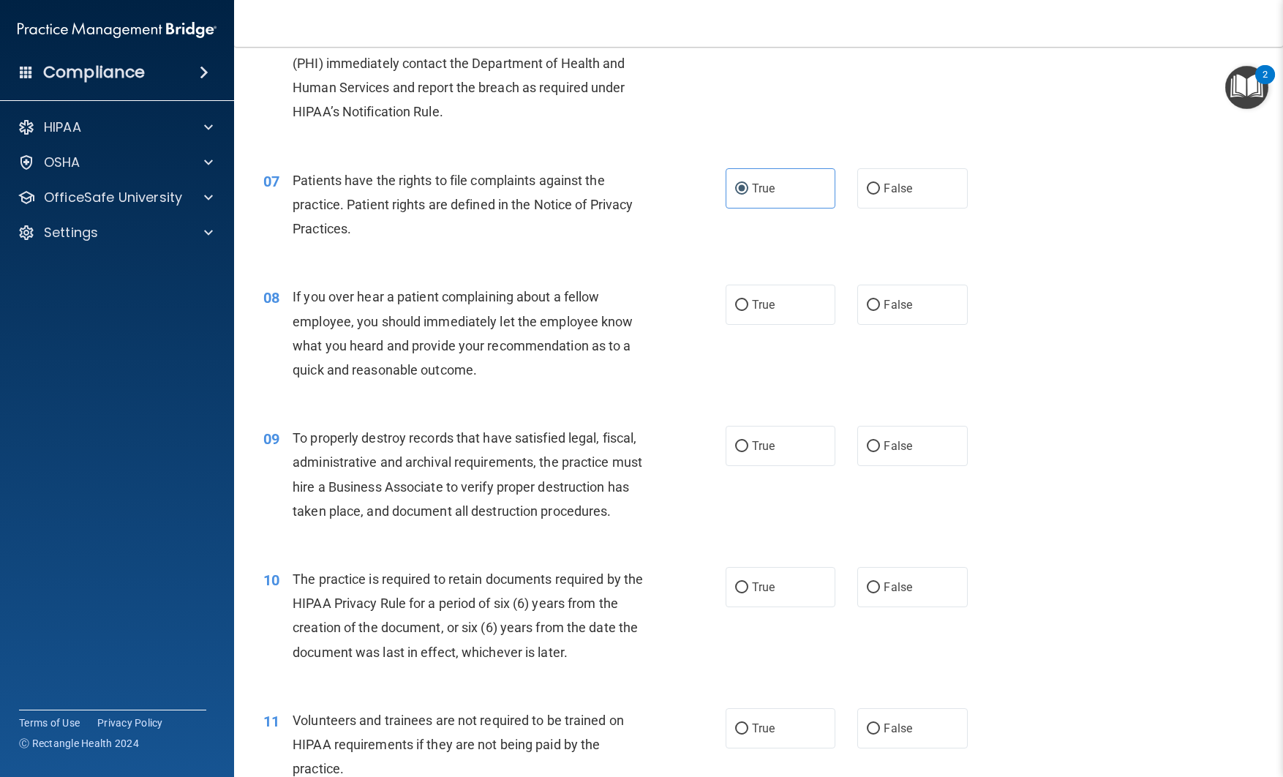
scroll to position [801, 0]
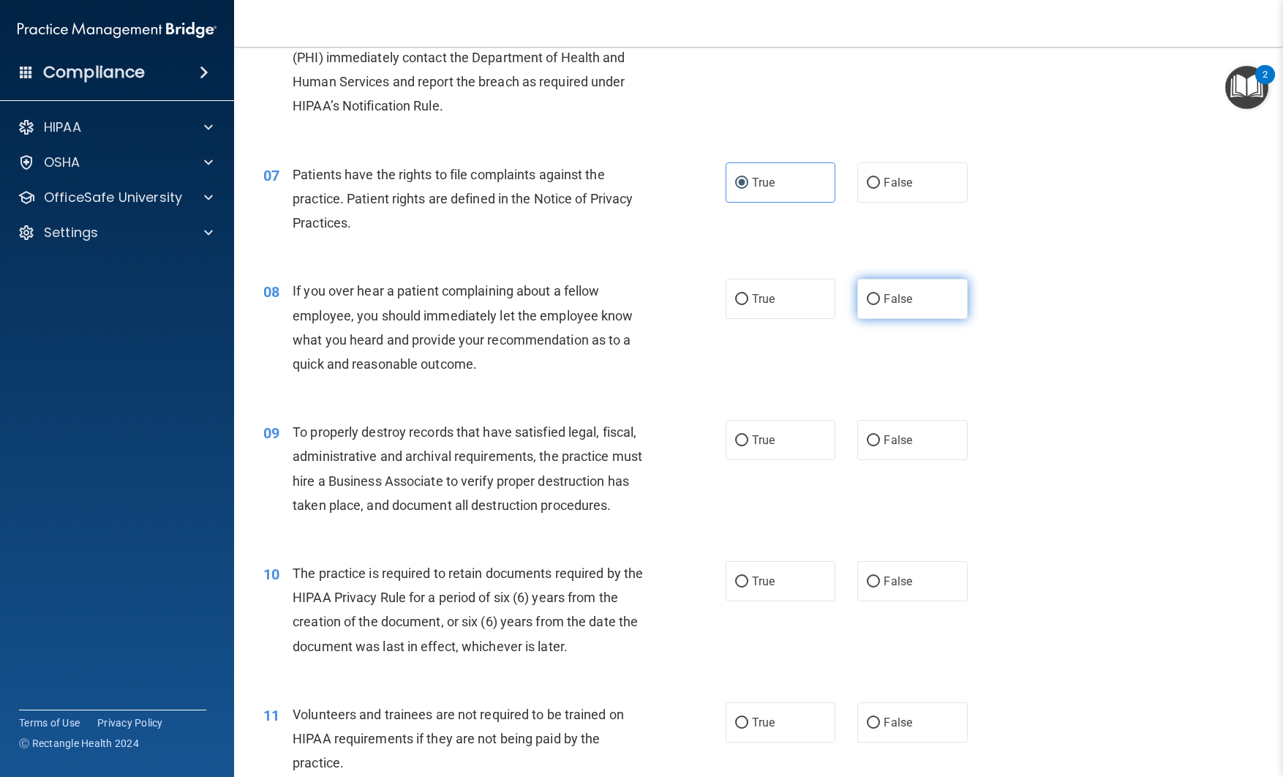
click at [870, 304] on input "False" at bounding box center [873, 299] width 13 height 11
radio input "true"
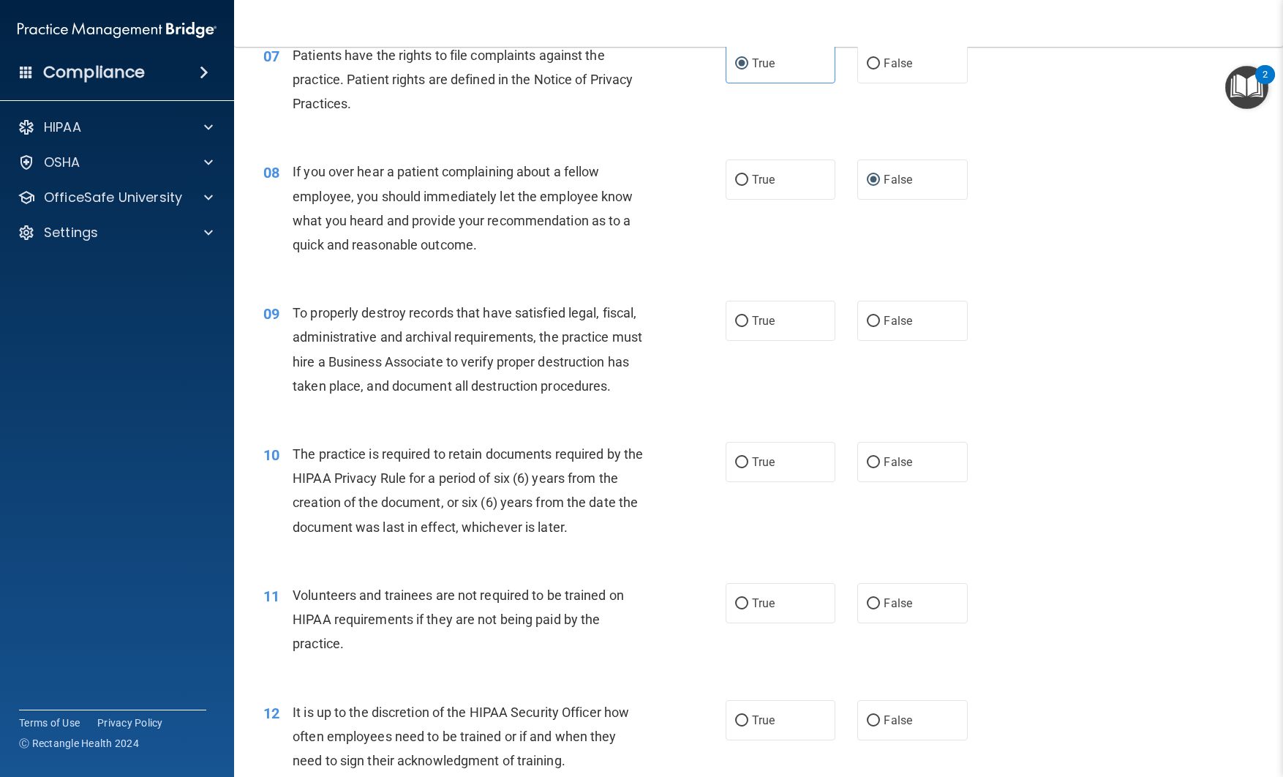
scroll to position [921, 0]
click at [887, 328] on label "False" at bounding box center [913, 320] width 110 height 40
click at [880, 326] on input "False" at bounding box center [873, 320] width 13 height 11
radio input "true"
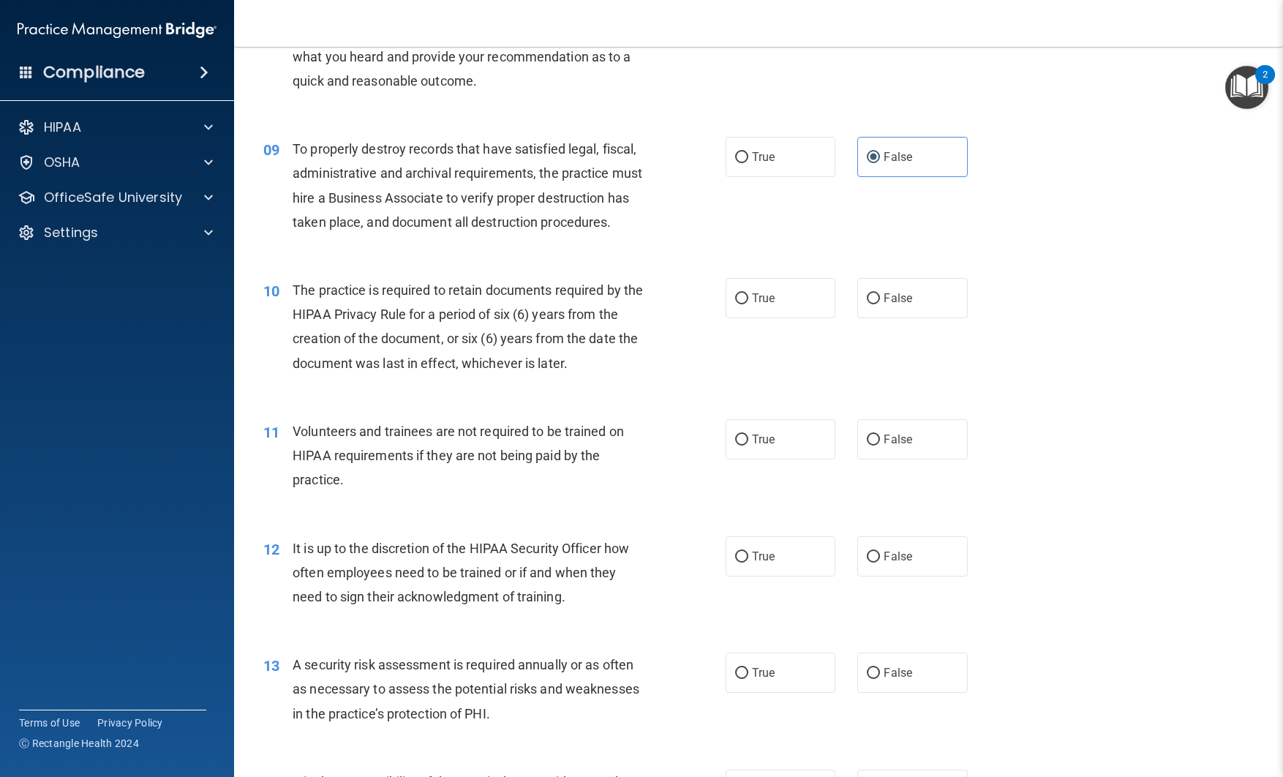
scroll to position [1092, 0]
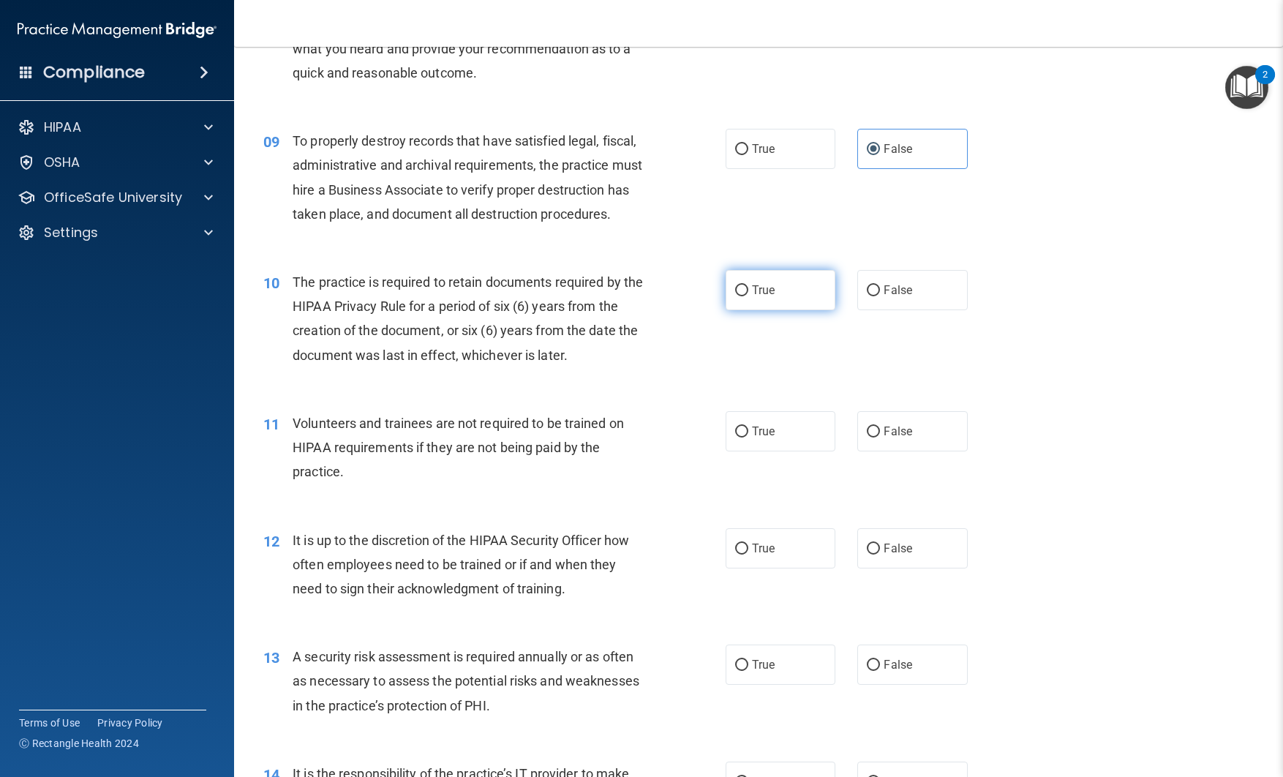
click at [765, 299] on label "True" at bounding box center [781, 290] width 110 height 40
click at [749, 296] on input "True" at bounding box center [741, 290] width 13 height 11
radio input "true"
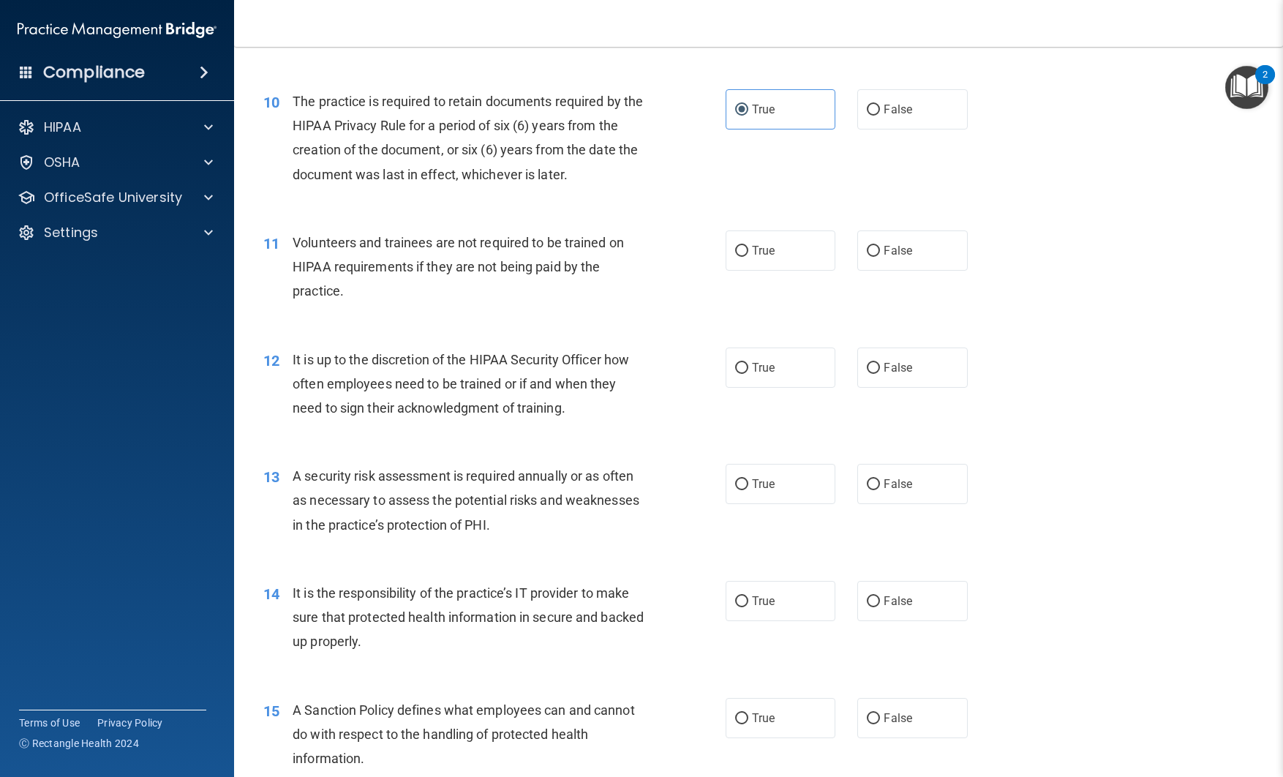
scroll to position [1275, 0]
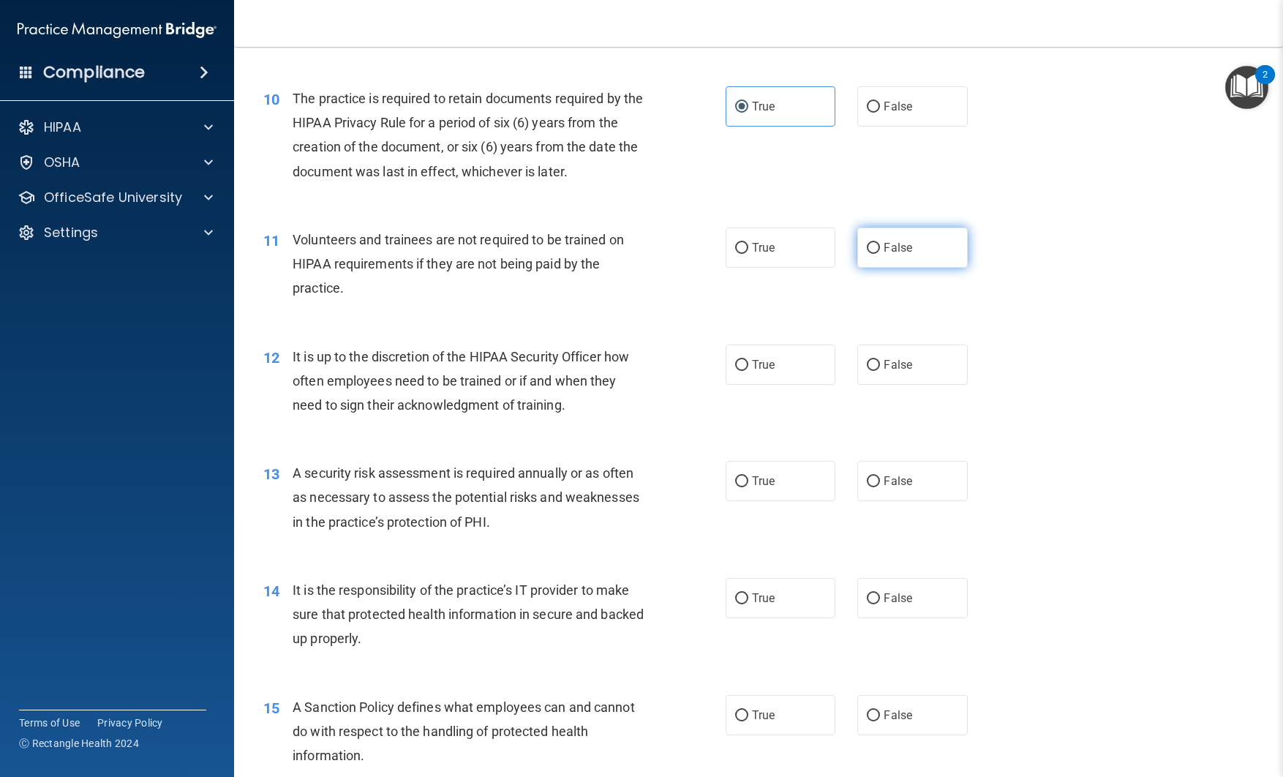
click at [886, 256] on label "False" at bounding box center [913, 248] width 110 height 40
click at [880, 254] on input "False" at bounding box center [873, 248] width 13 height 11
radio input "true"
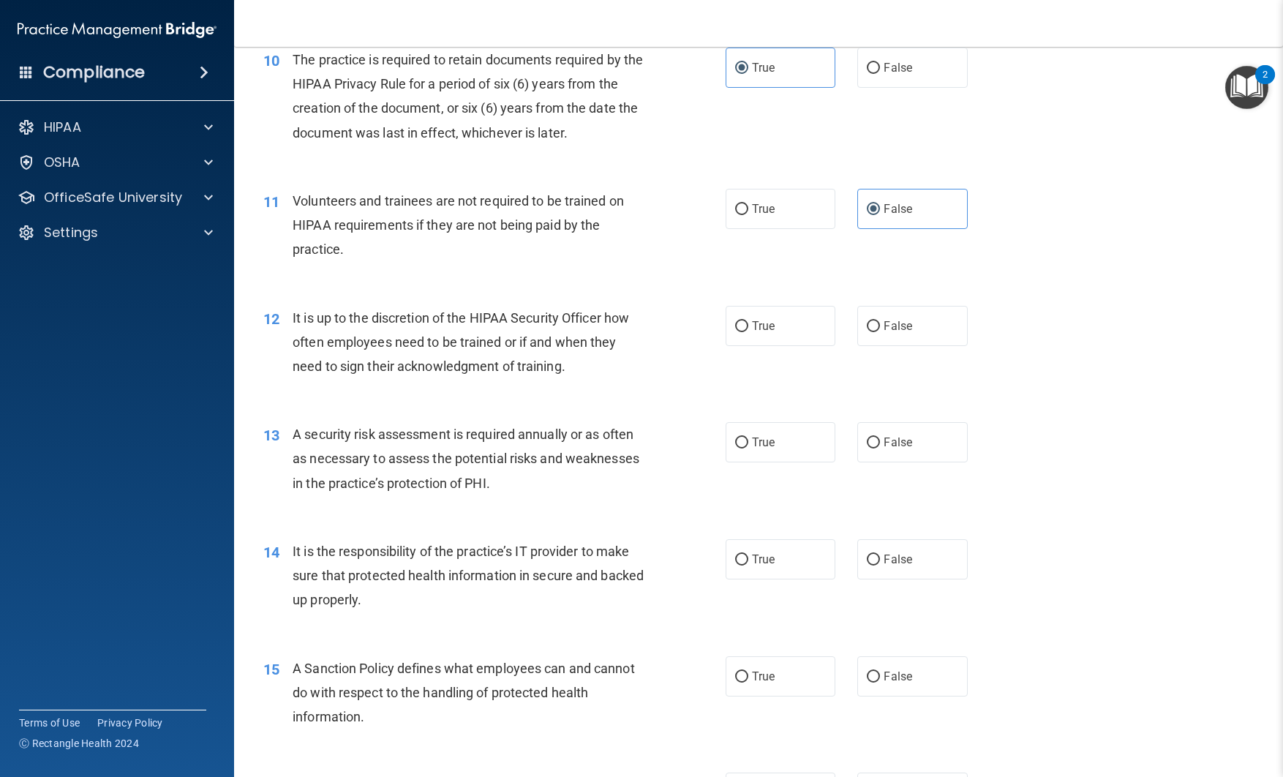
scroll to position [1324, 0]
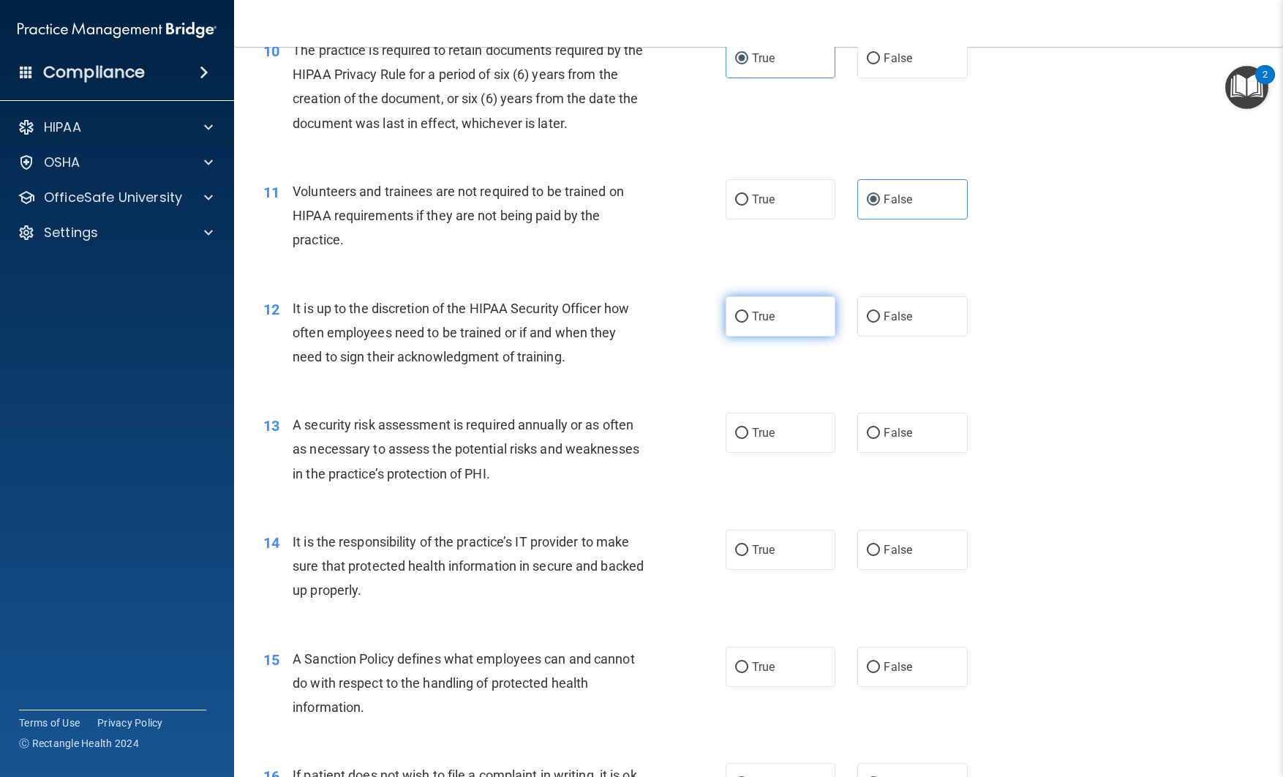
click at [753, 311] on span "True" at bounding box center [763, 317] width 23 height 14
click at [749, 312] on input "True" at bounding box center [741, 317] width 13 height 11
radio input "true"
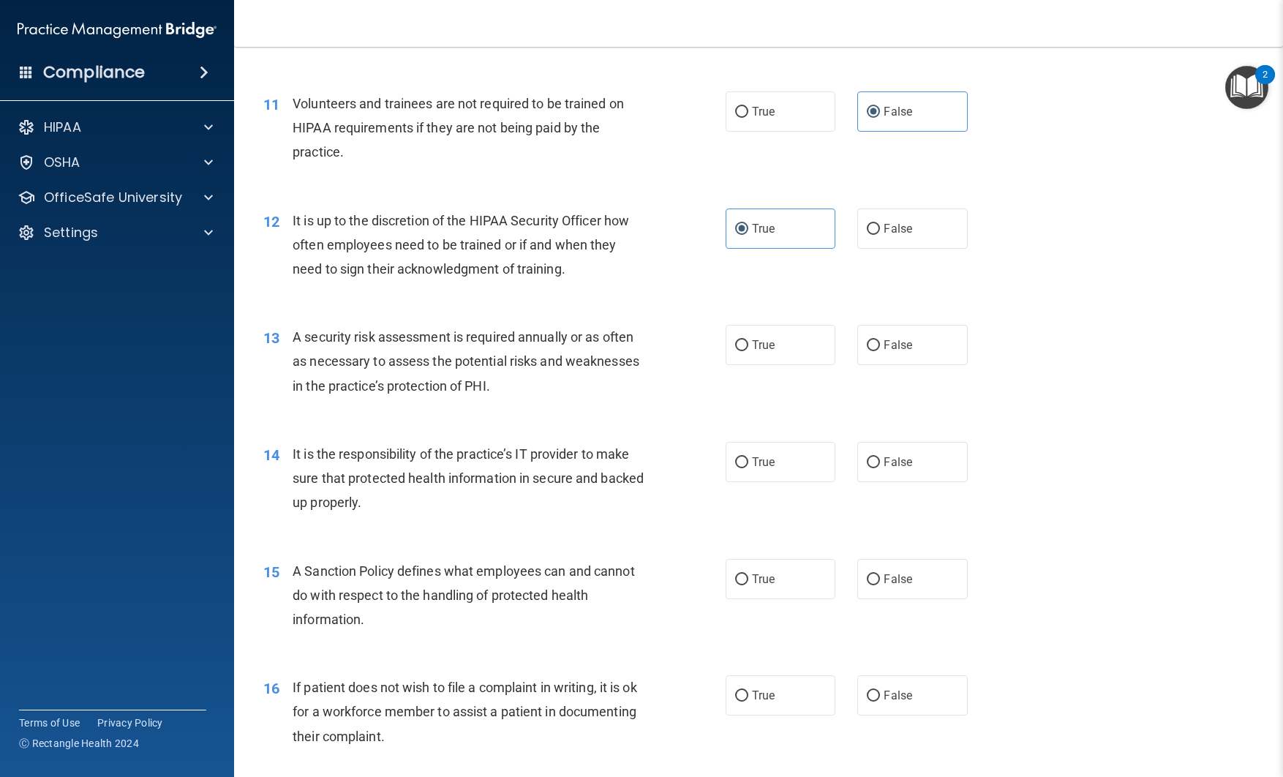
scroll to position [1422, 0]
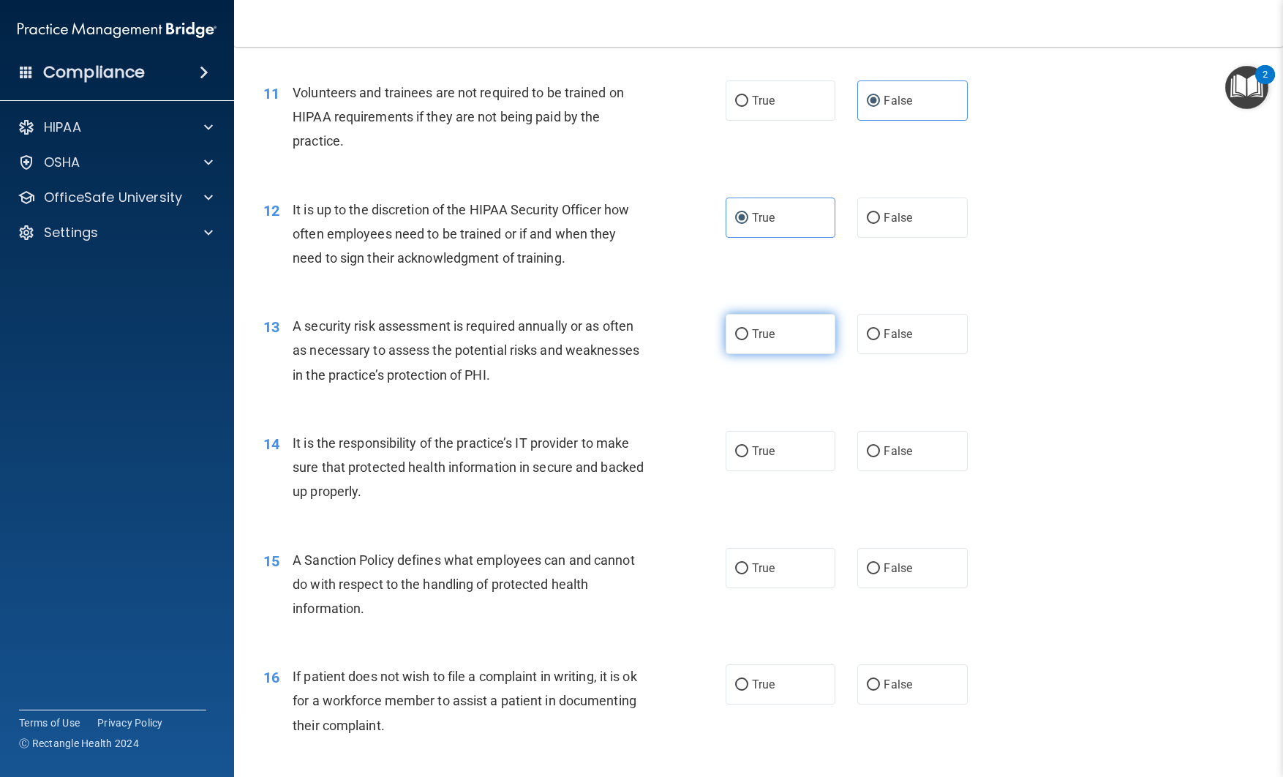
click at [757, 345] on label "True" at bounding box center [781, 334] width 110 height 40
click at [749, 340] on input "True" at bounding box center [741, 334] width 13 height 11
radio input "true"
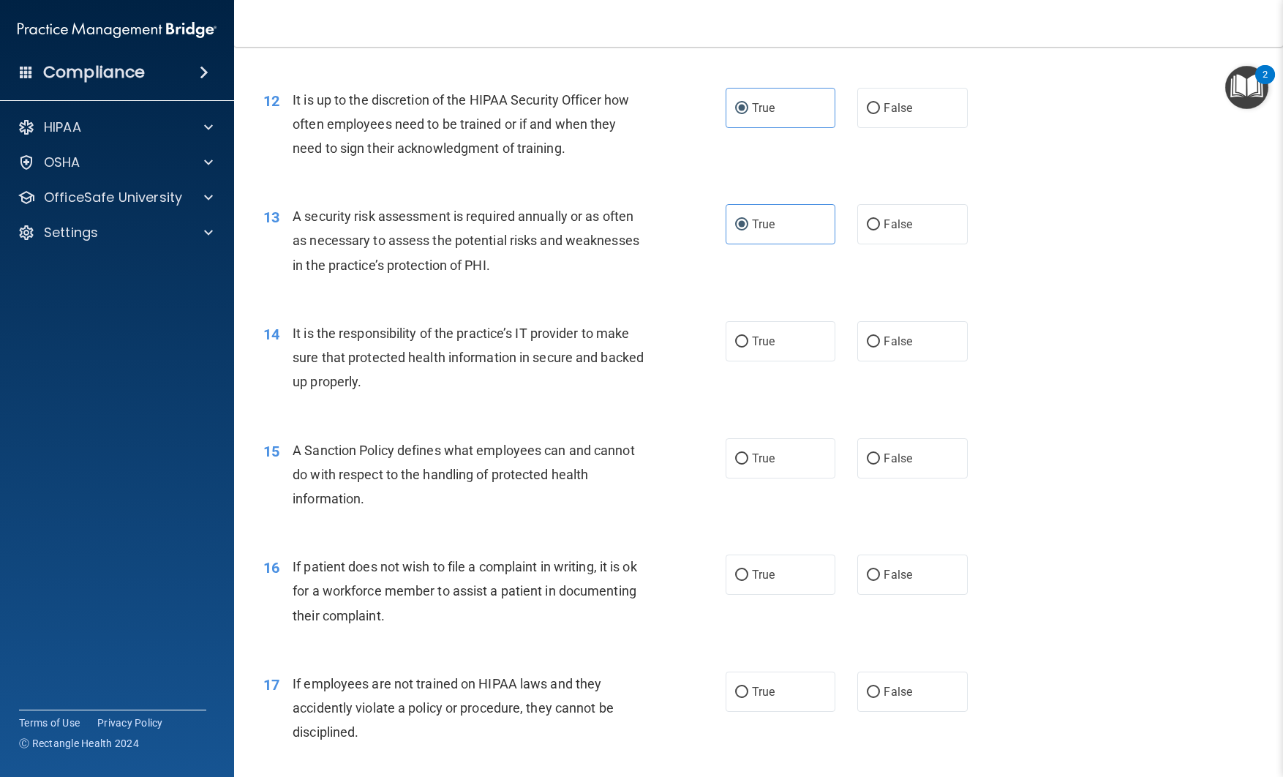
scroll to position [1533, 0]
click at [760, 348] on label "True" at bounding box center [781, 340] width 110 height 40
click at [749, 347] on input "True" at bounding box center [741, 341] width 13 height 11
radio input "true"
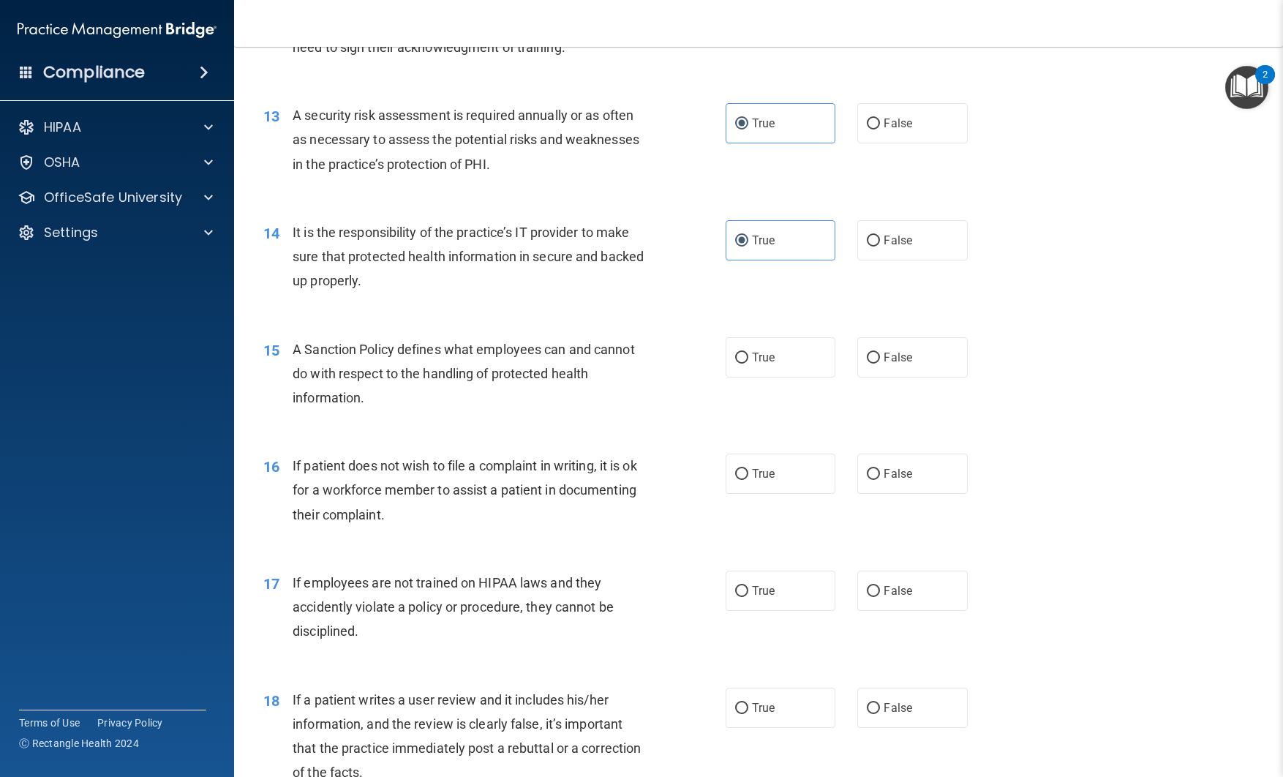
scroll to position [1635, 0]
click at [898, 363] on label "False" at bounding box center [913, 355] width 110 height 40
click at [880, 361] on input "False" at bounding box center [873, 355] width 13 height 11
radio input "true"
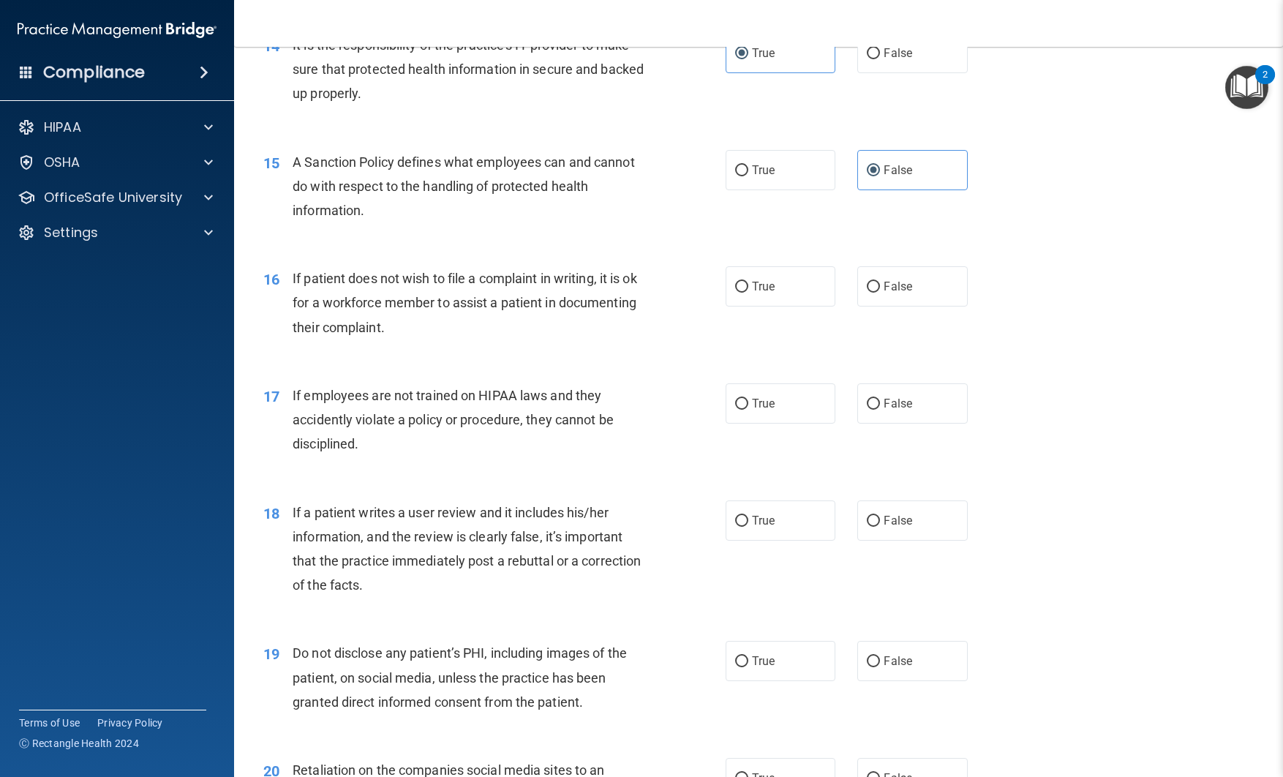
scroll to position [1815, 0]
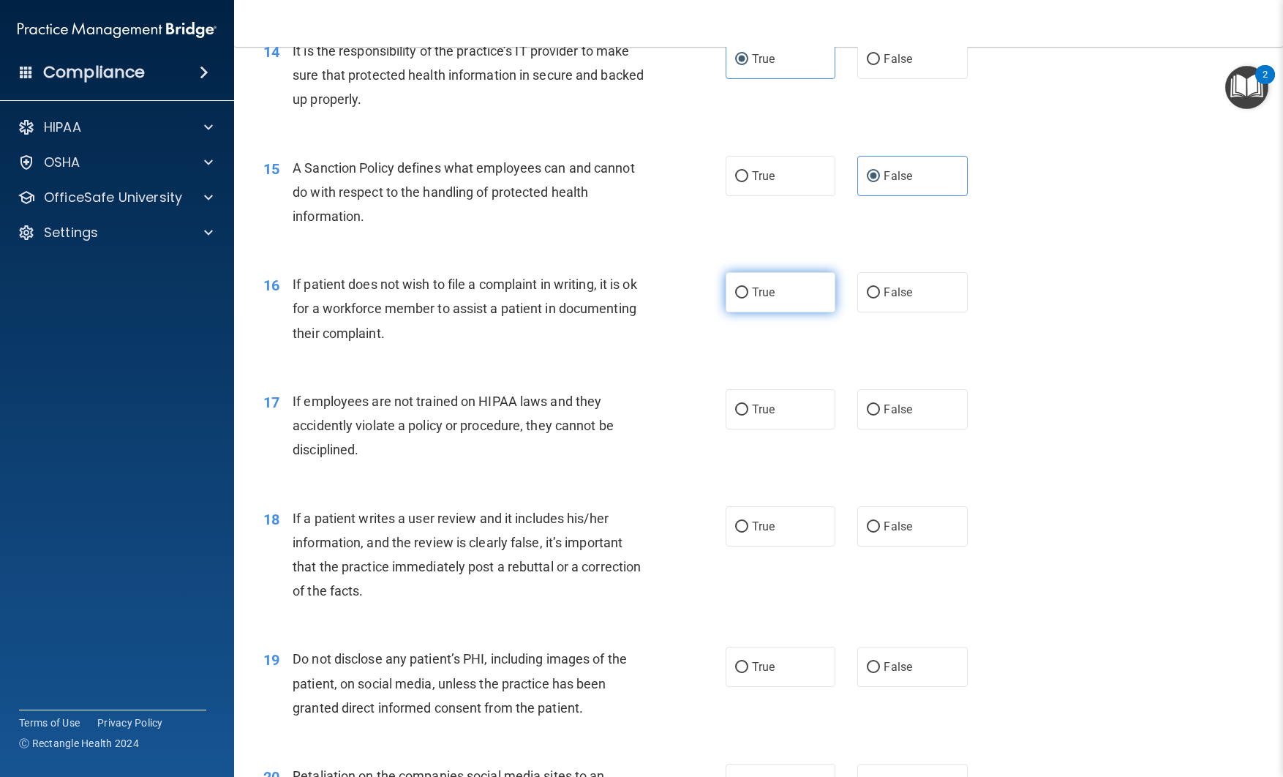
click at [762, 301] on label "True" at bounding box center [781, 292] width 110 height 40
click at [749, 299] on input "True" at bounding box center [741, 293] width 13 height 11
radio input "true"
click at [897, 410] on span "False" at bounding box center [898, 409] width 29 height 14
click at [880, 410] on input "False" at bounding box center [873, 410] width 13 height 11
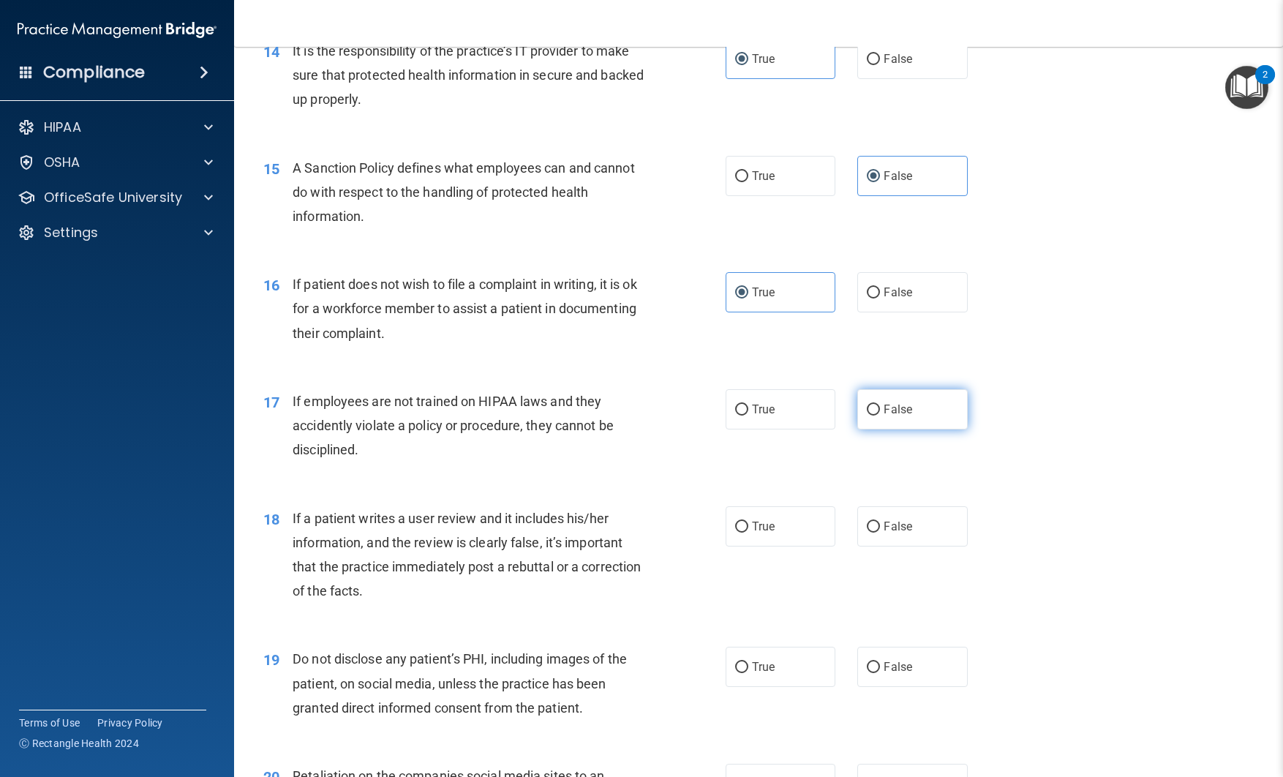
radio input "true"
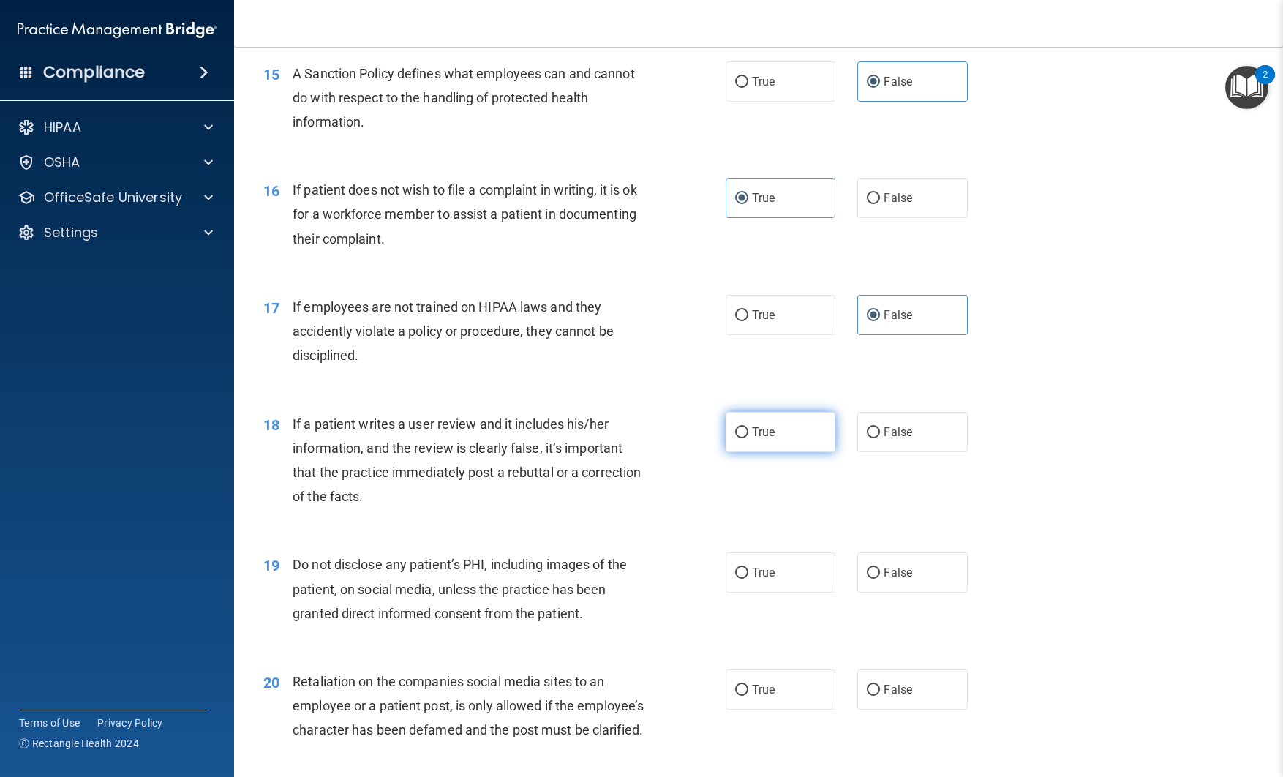
scroll to position [1910, 0]
click at [871, 431] on input "False" at bounding box center [873, 432] width 13 height 11
radio input "true"
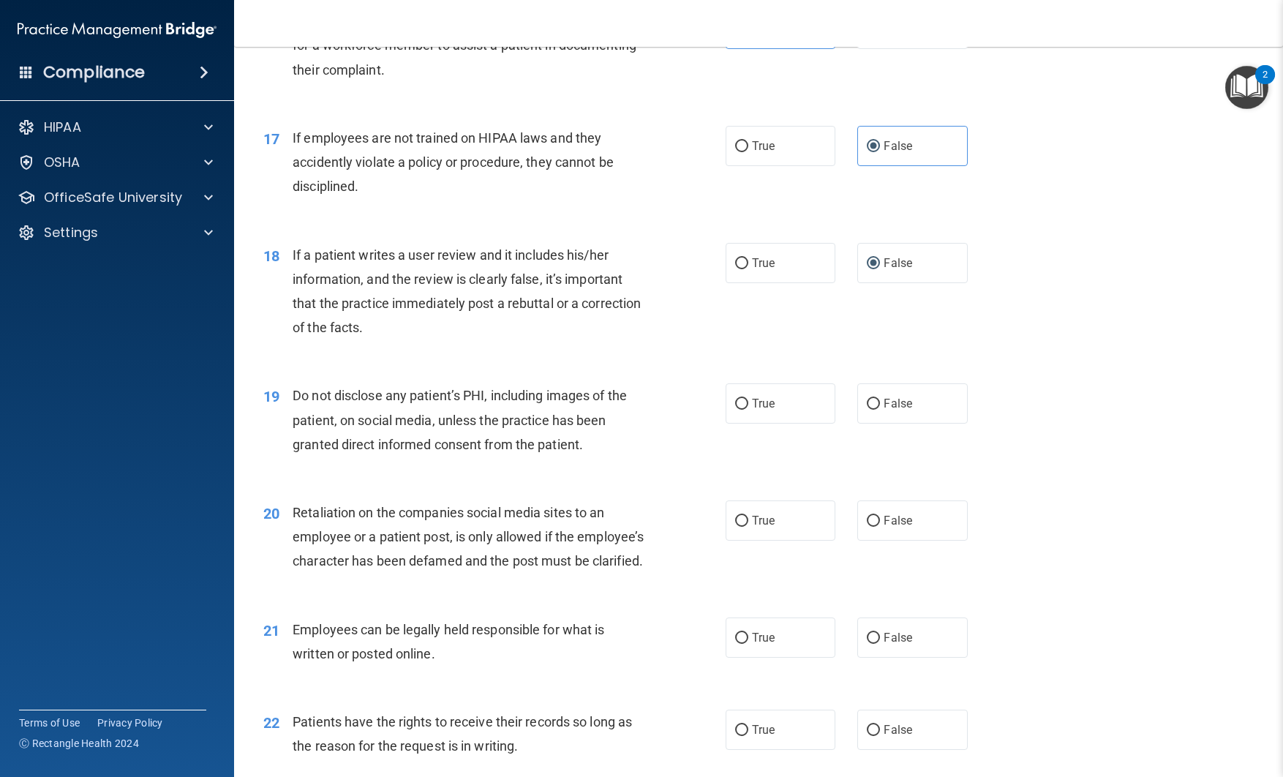
scroll to position [2080, 0]
click at [748, 409] on label "True" at bounding box center [781, 402] width 110 height 40
click at [748, 408] on input "True" at bounding box center [741, 402] width 13 height 11
radio input "true"
click at [880, 508] on label "False" at bounding box center [913, 519] width 110 height 40
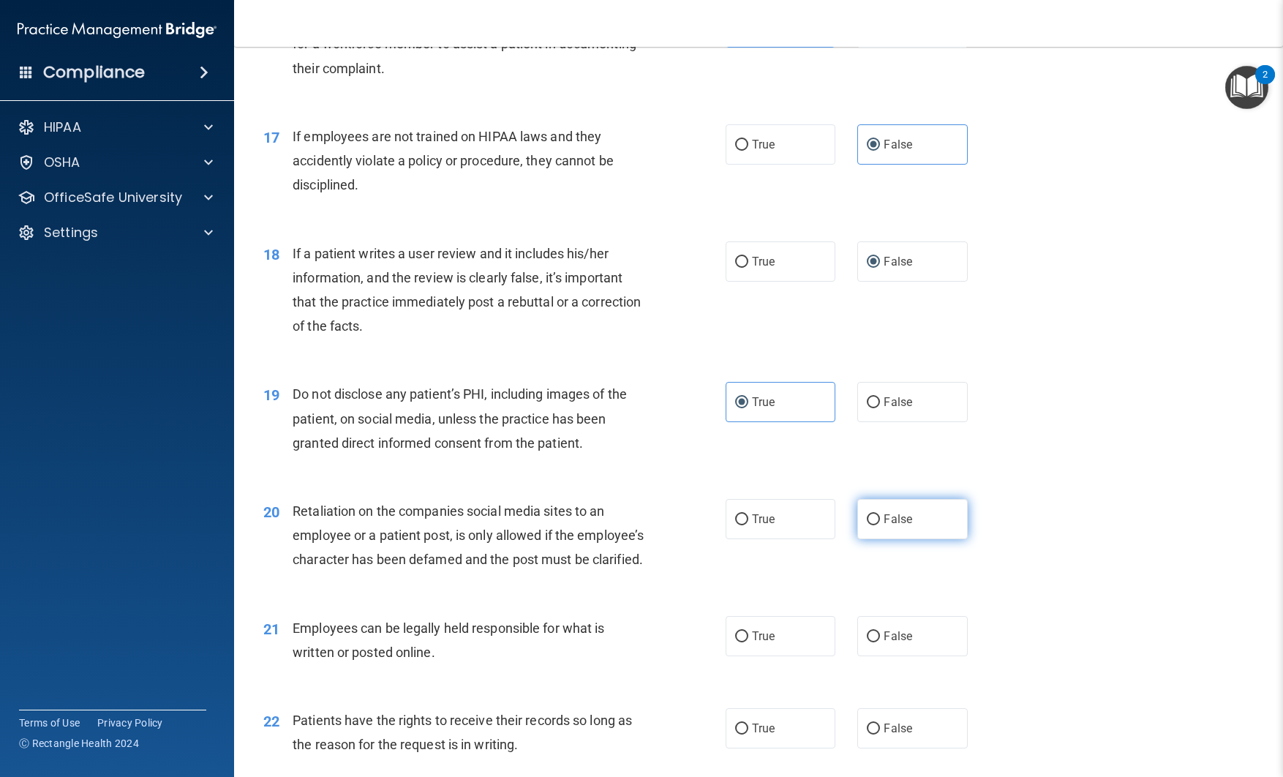
click at [880, 514] on input "False" at bounding box center [873, 519] width 13 height 11
radio input "true"
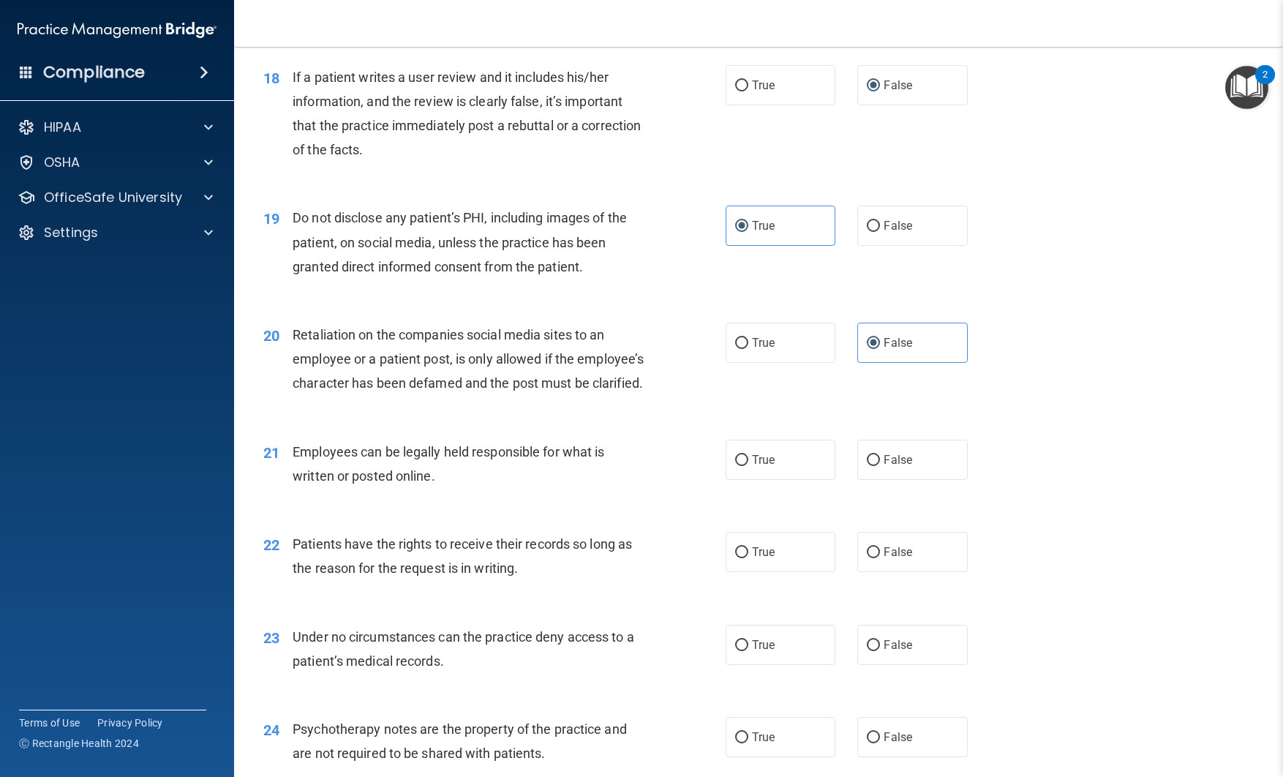
scroll to position [2265, 0]
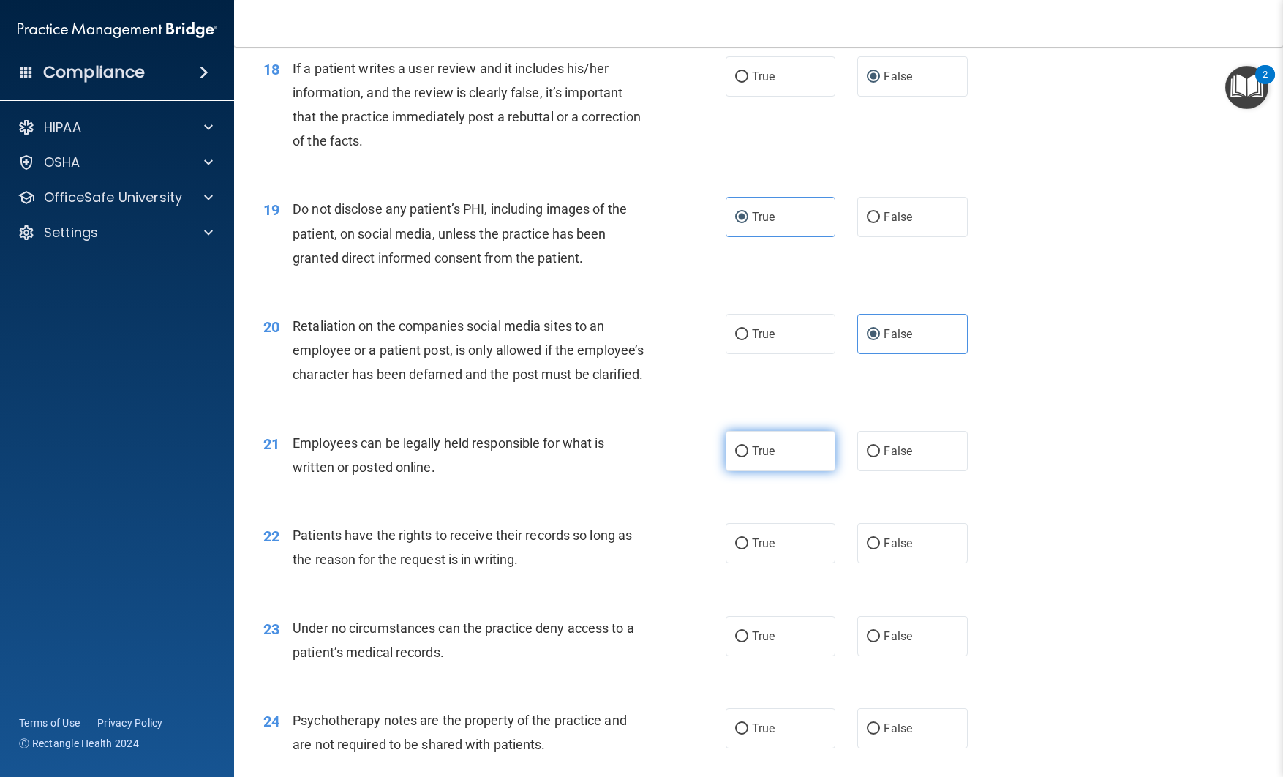
click at [759, 471] on label "True" at bounding box center [781, 451] width 110 height 40
click at [749, 457] on input "True" at bounding box center [741, 451] width 13 height 11
radio input "true"
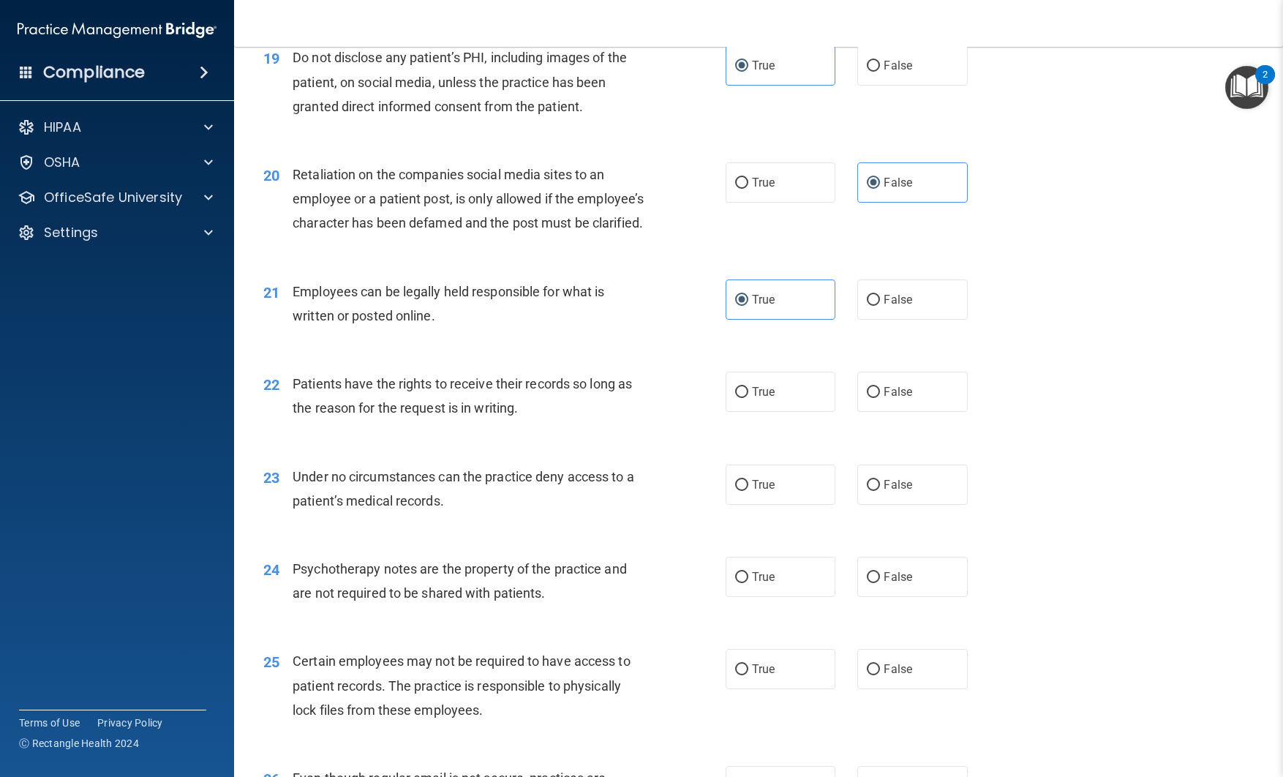
scroll to position [2421, 0]
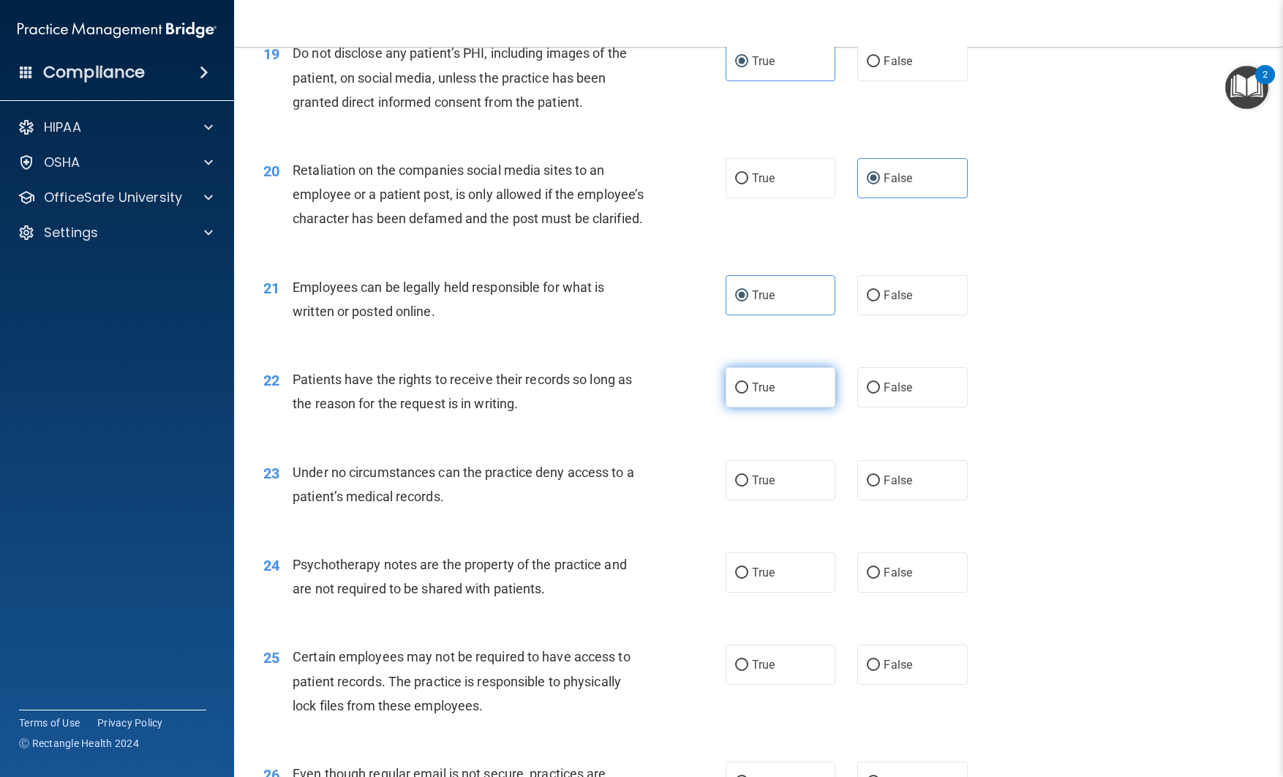
click at [772, 394] on span "True" at bounding box center [763, 387] width 23 height 14
click at [749, 394] on input "True" at bounding box center [741, 388] width 13 height 11
radio input "true"
click at [866, 408] on label "False" at bounding box center [913, 387] width 110 height 40
click at [867, 394] on input "False" at bounding box center [873, 388] width 13 height 11
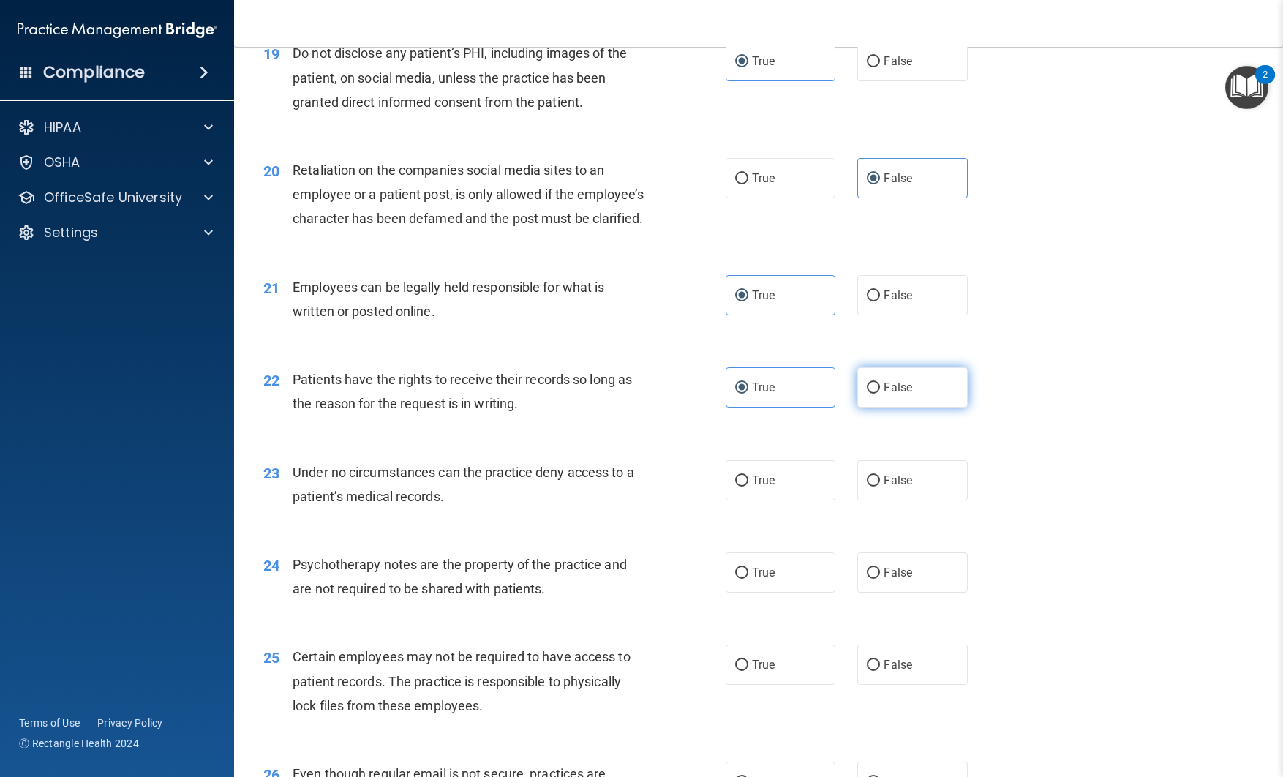
radio input "true"
radio input "false"
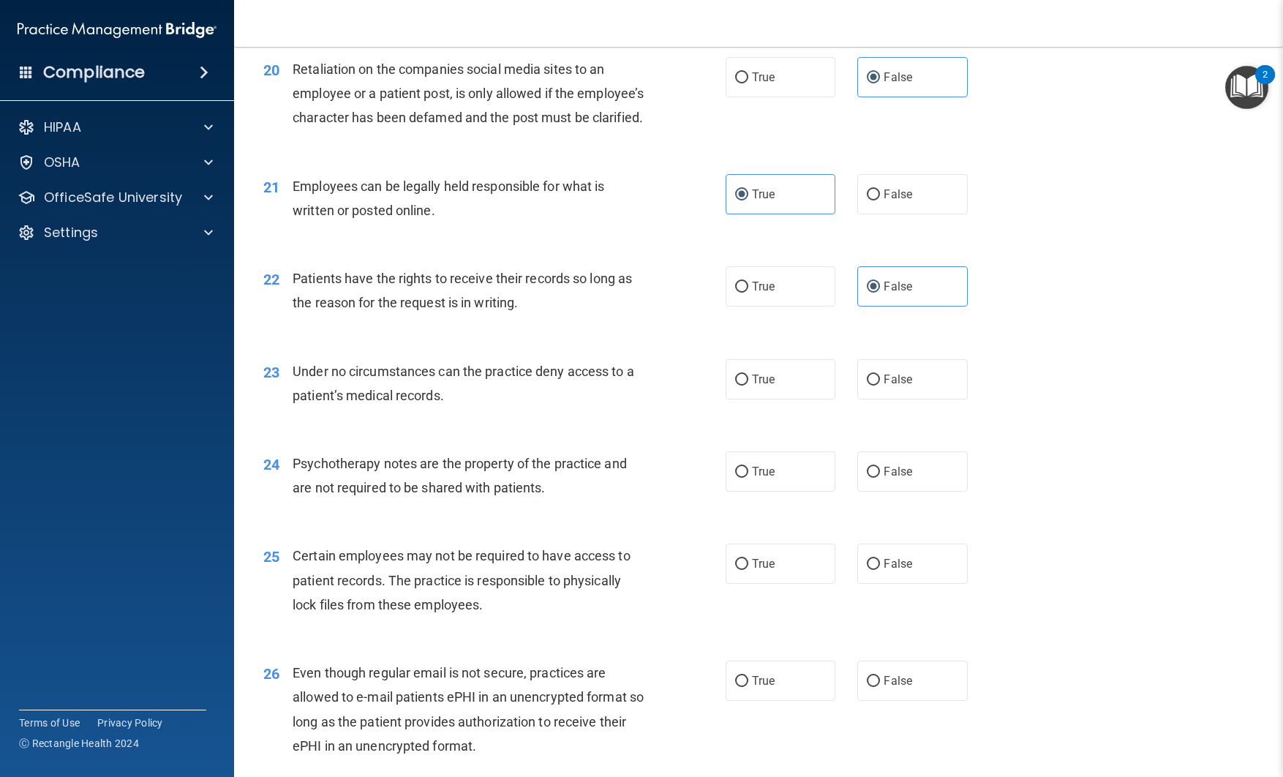
scroll to position [2523, 0]
click at [803, 398] on label "True" at bounding box center [781, 378] width 110 height 40
click at [749, 384] on input "True" at bounding box center [741, 378] width 13 height 11
radio input "true"
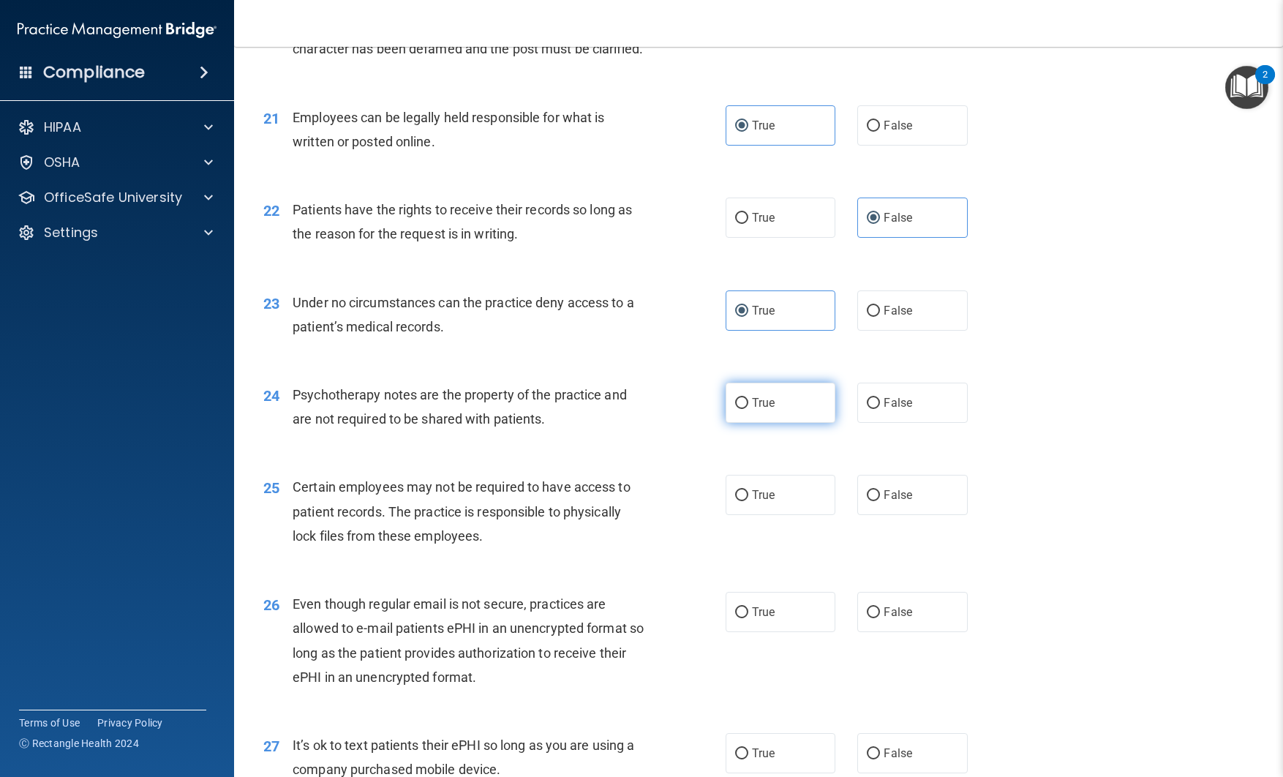
scroll to position [2589, 0]
click at [886, 424] on label "False" at bounding box center [913, 404] width 110 height 40
click at [880, 410] on input "False" at bounding box center [873, 405] width 13 height 11
radio input "true"
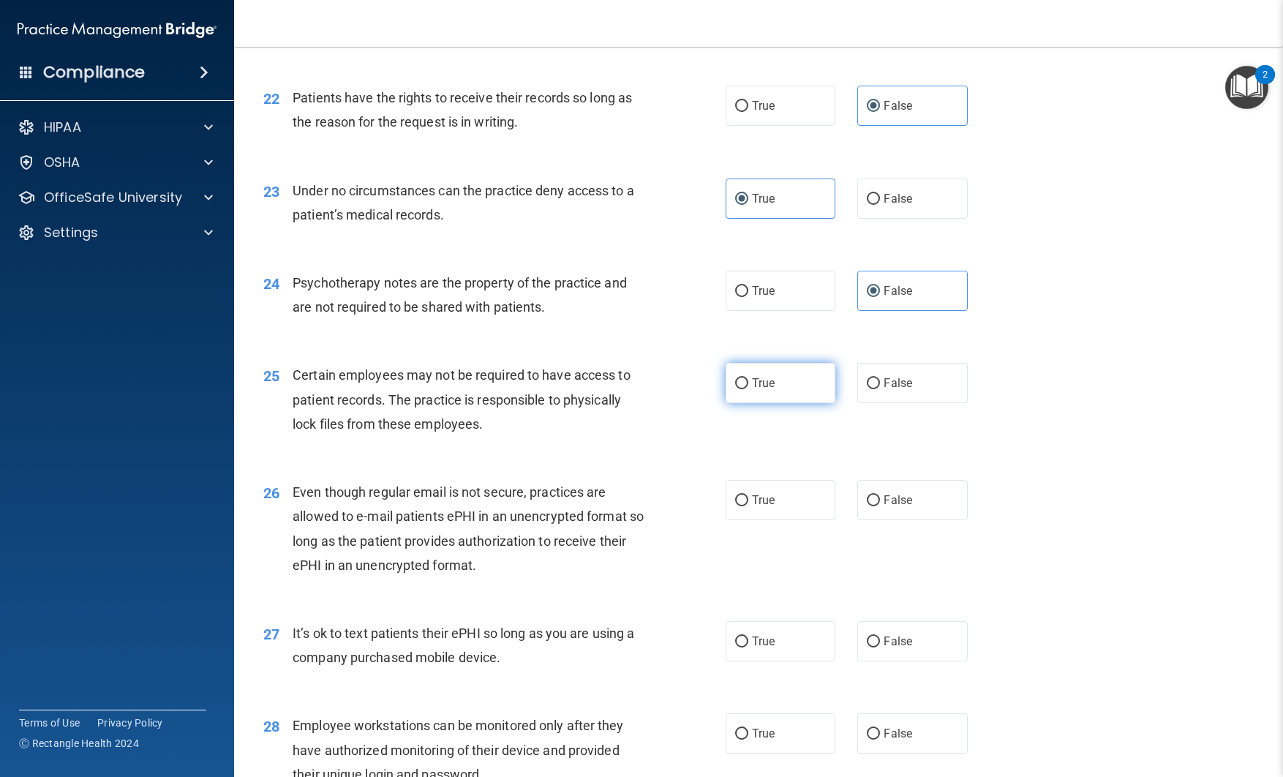
scroll to position [2708, 0]
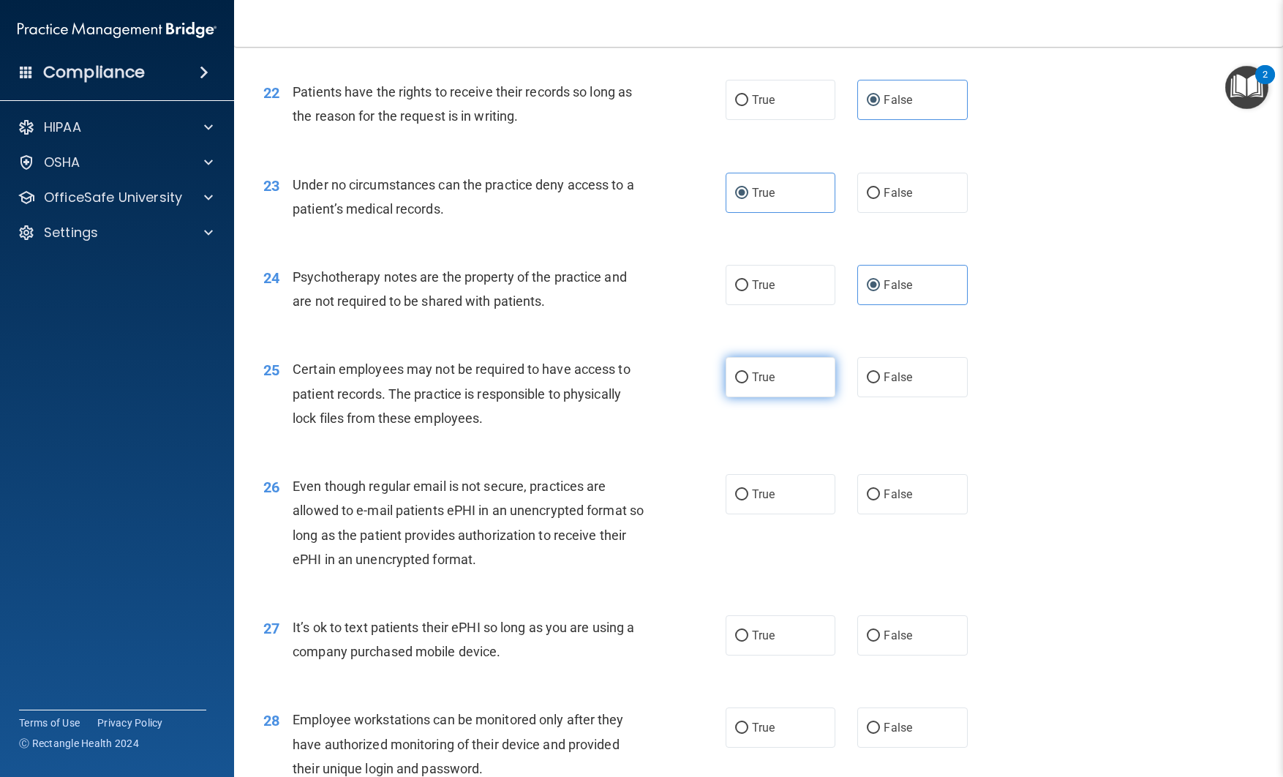
click at [762, 397] on label "True" at bounding box center [781, 377] width 110 height 40
click at [749, 383] on input "True" at bounding box center [741, 377] width 13 height 11
radio input "true"
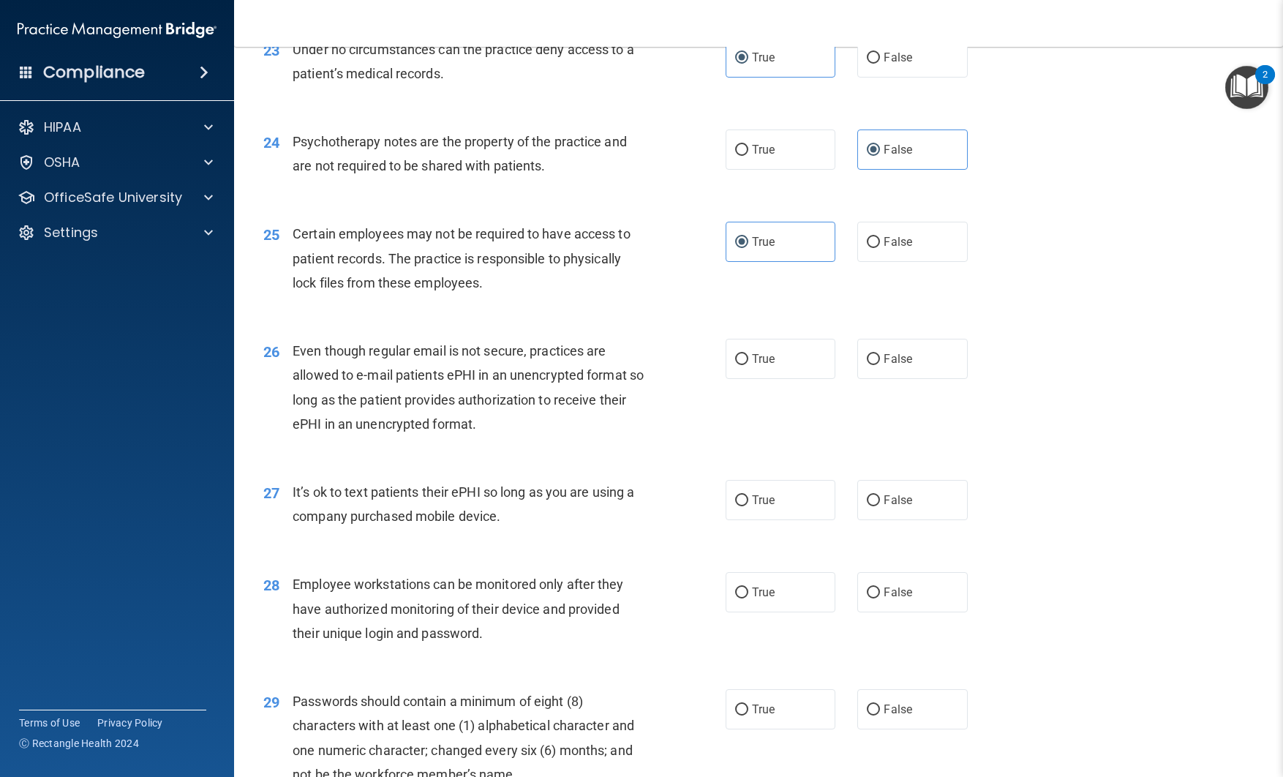
scroll to position [2845, 0]
click at [882, 378] on label "False" at bounding box center [913, 357] width 110 height 40
click at [880, 364] on input "False" at bounding box center [873, 358] width 13 height 11
radio input "true"
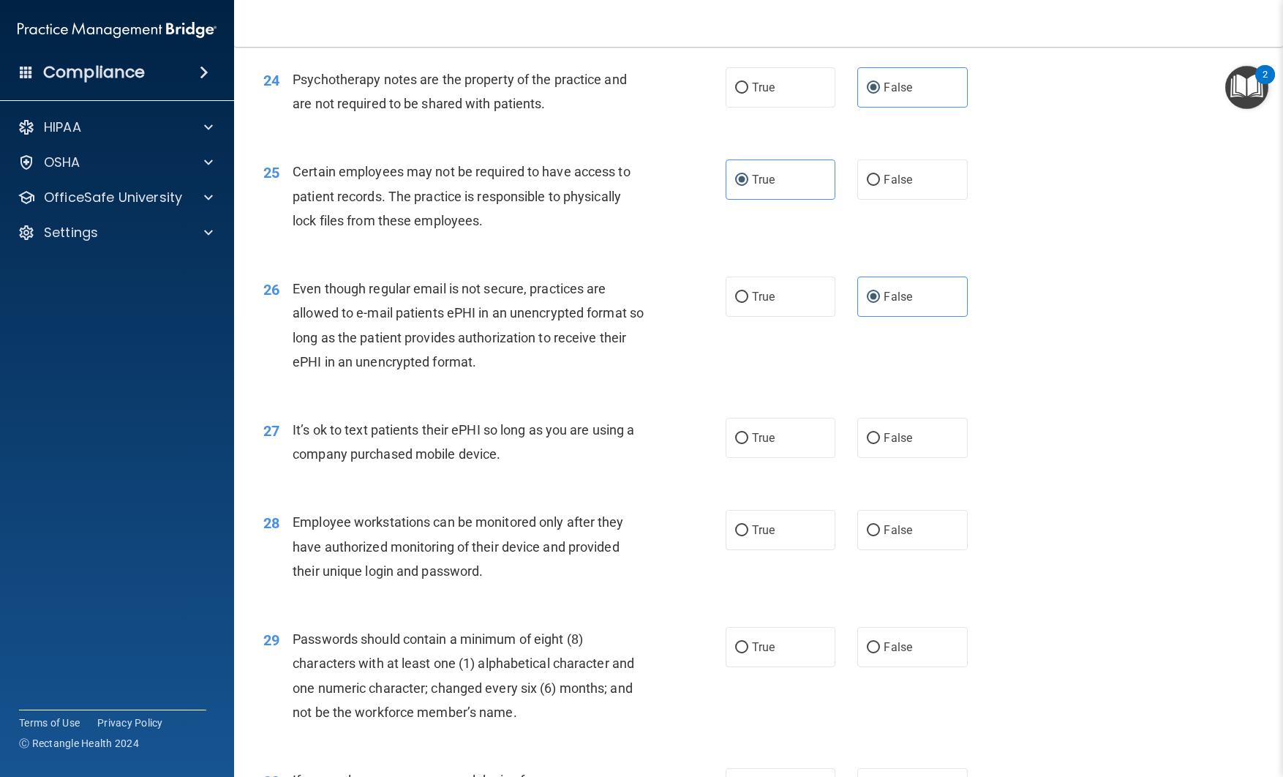
scroll to position [2916, 0]
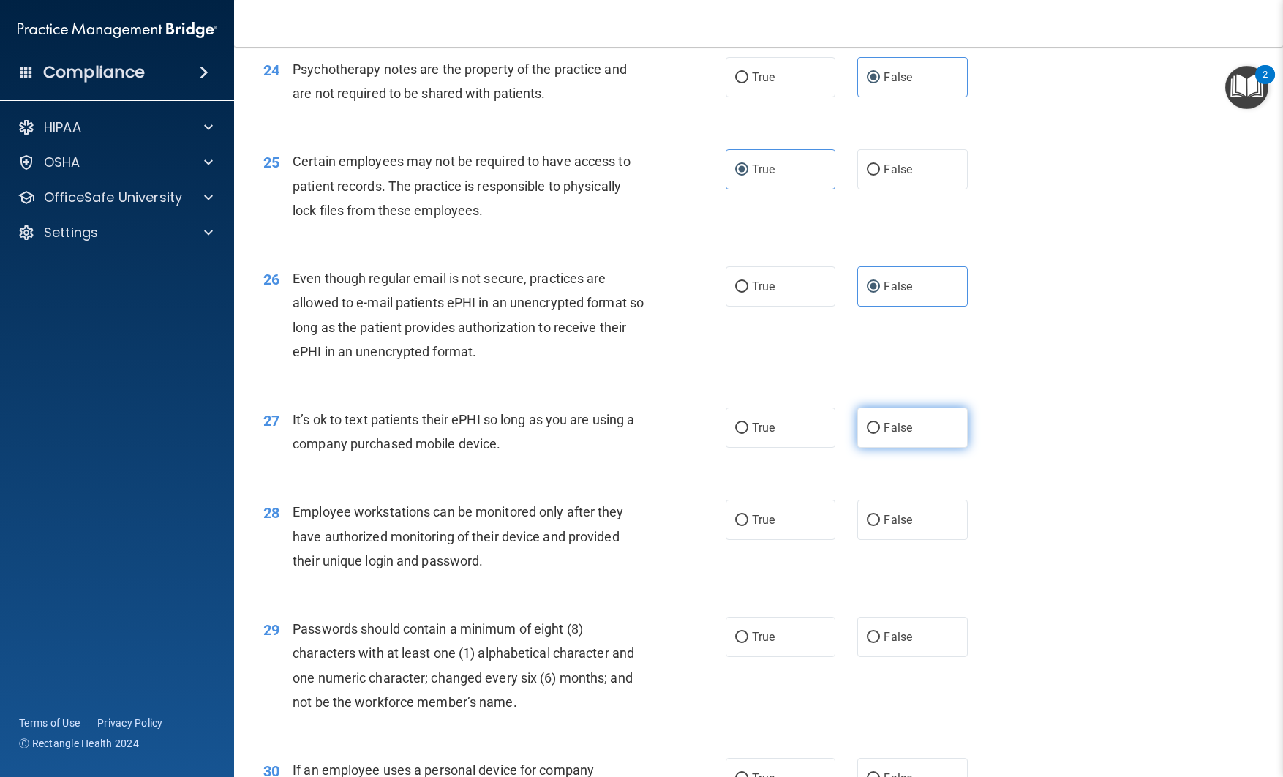
click at [873, 434] on input "False" at bounding box center [873, 428] width 13 height 11
radio input "true"
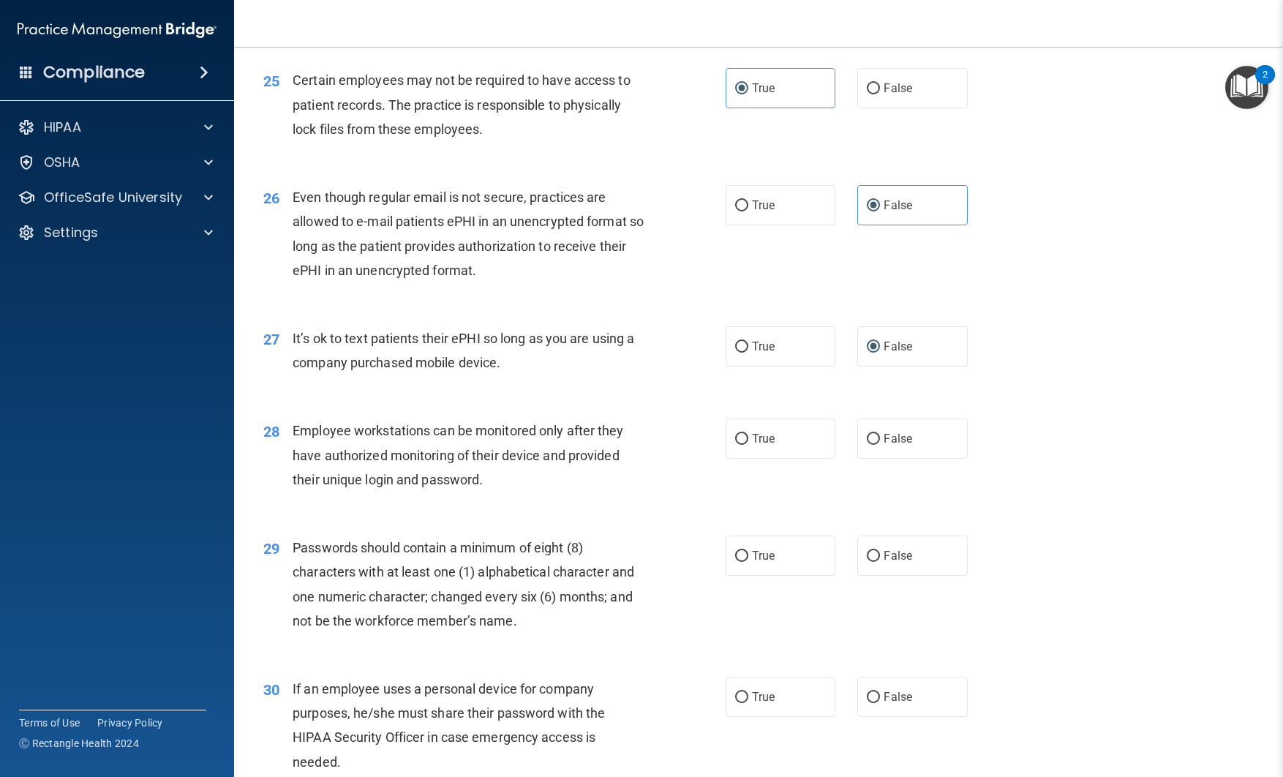
scroll to position [2998, 0]
click at [868, 444] on input "False" at bounding box center [873, 438] width 13 height 11
radio input "true"
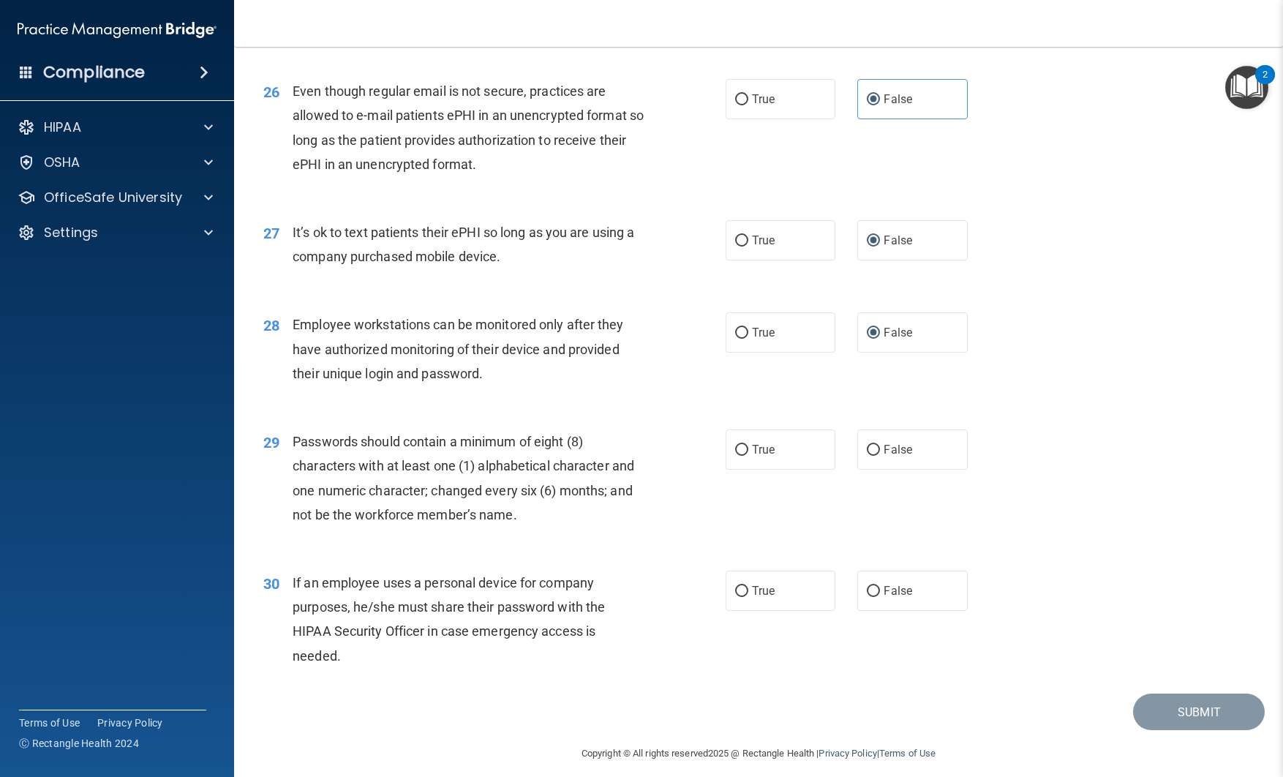
scroll to position [3105, 0]
click at [772, 454] on span "True" at bounding box center [763, 447] width 23 height 14
click at [749, 454] on input "True" at bounding box center [741, 448] width 13 height 11
radio input "true"
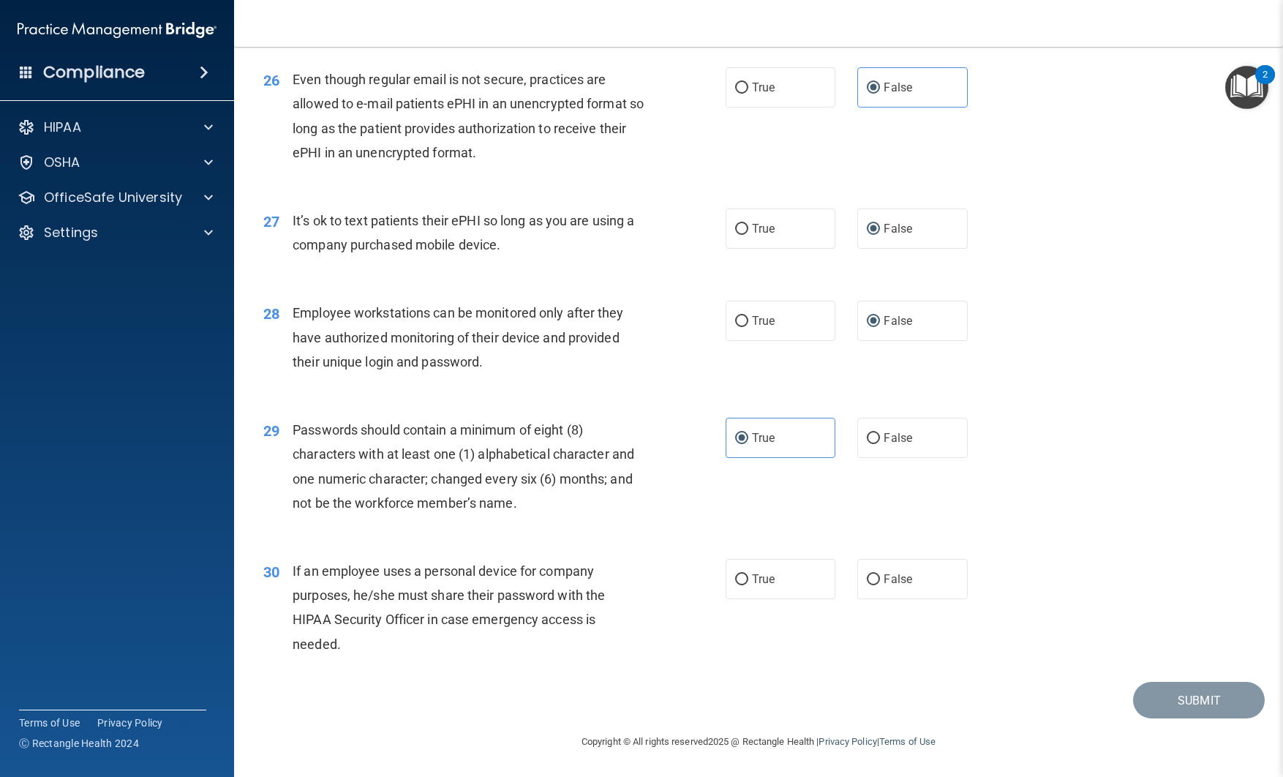
scroll to position [3140, 0]
click at [777, 578] on label "True" at bounding box center [781, 579] width 110 height 40
click at [749, 578] on input "True" at bounding box center [741, 579] width 13 height 11
radio input "true"
click at [1185, 691] on button "Submit" at bounding box center [1199, 700] width 132 height 37
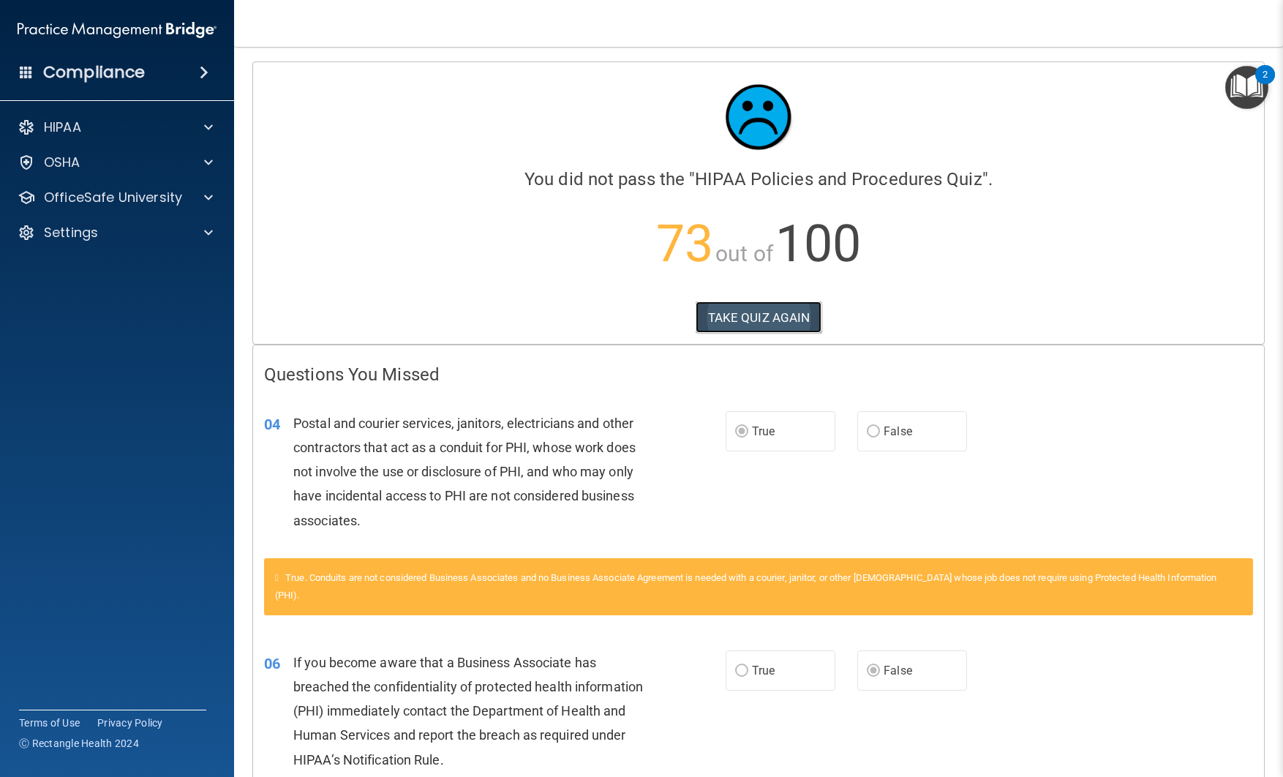
click at [774, 320] on button "TAKE QUIZ AGAIN" at bounding box center [759, 317] width 127 height 32
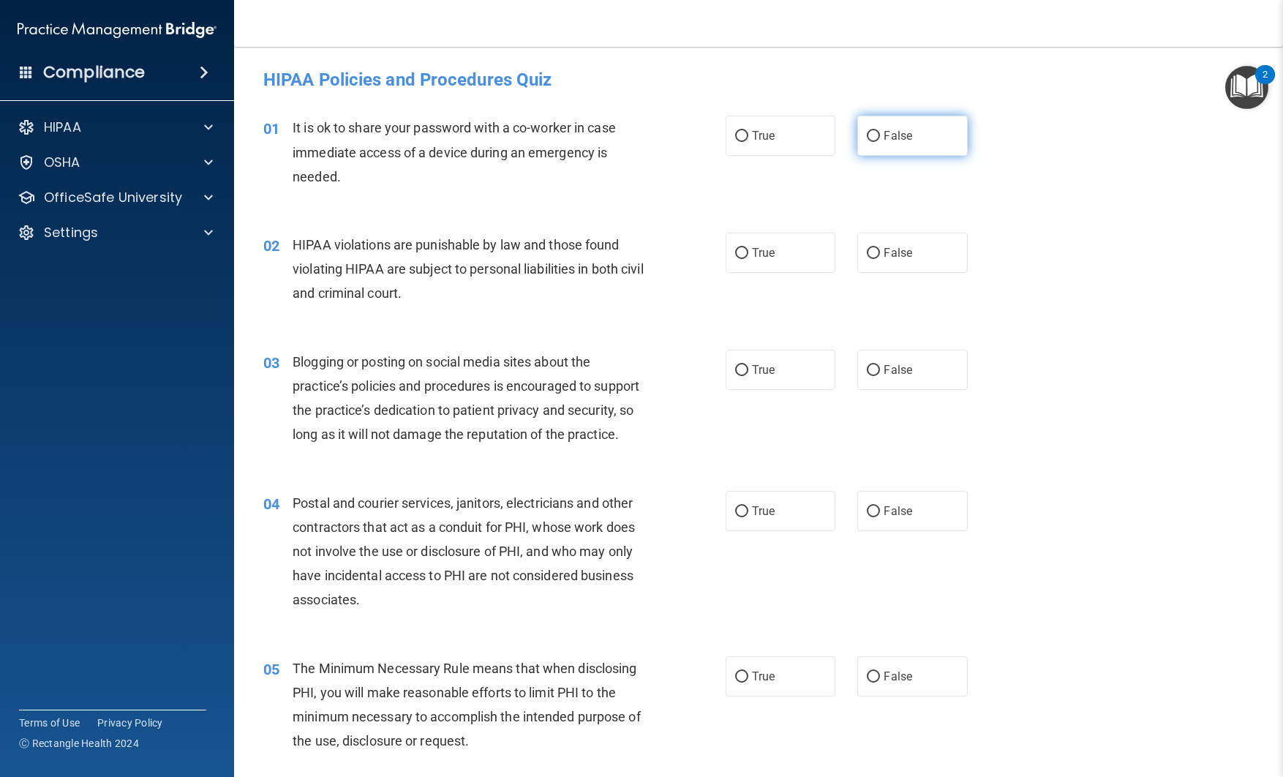
click at [872, 140] on input "False" at bounding box center [873, 136] width 13 height 11
radio input "true"
click at [755, 244] on label "True" at bounding box center [781, 253] width 110 height 40
click at [749, 248] on input "True" at bounding box center [741, 253] width 13 height 11
radio input "true"
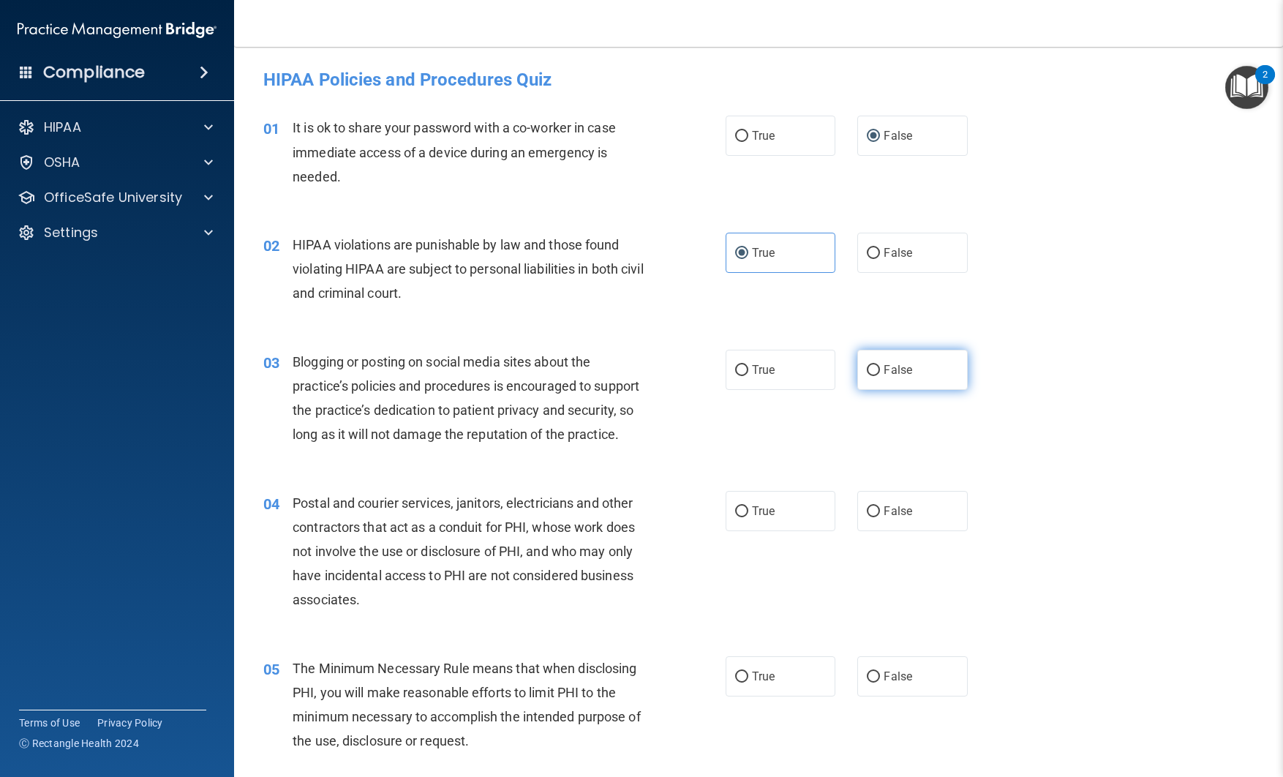
click at [894, 372] on span "False" at bounding box center [898, 370] width 29 height 14
click at [880, 372] on input "False" at bounding box center [873, 370] width 13 height 11
radio input "true"
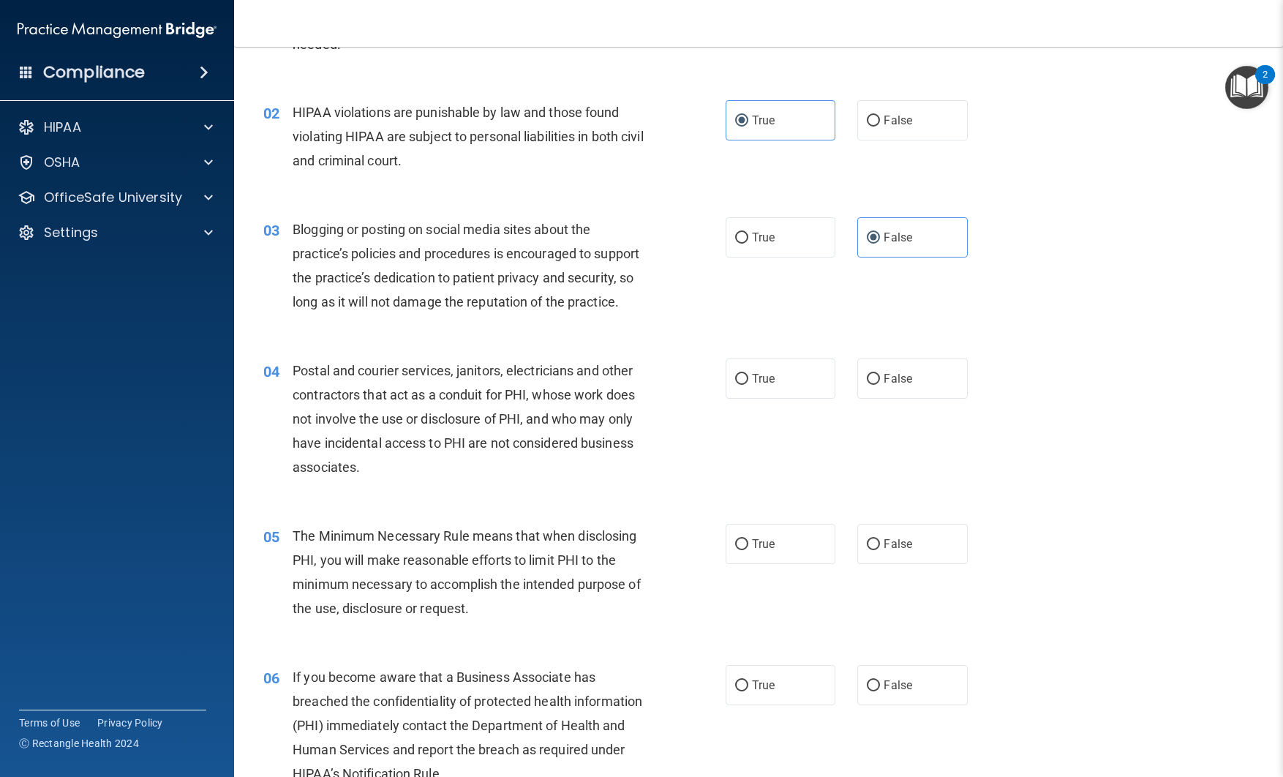
scroll to position [135, 0]
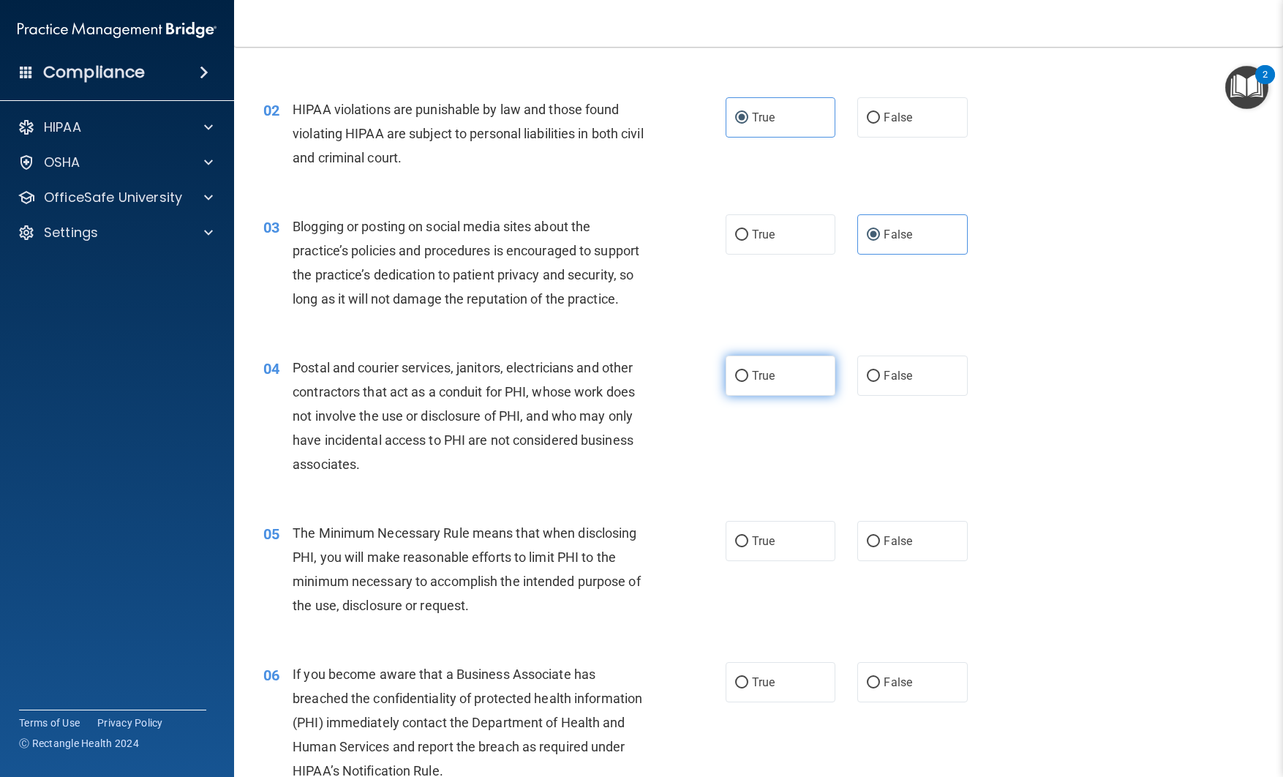
click at [760, 383] on label "True" at bounding box center [781, 376] width 110 height 40
click at [749, 382] on input "True" at bounding box center [741, 376] width 13 height 11
radio input "true"
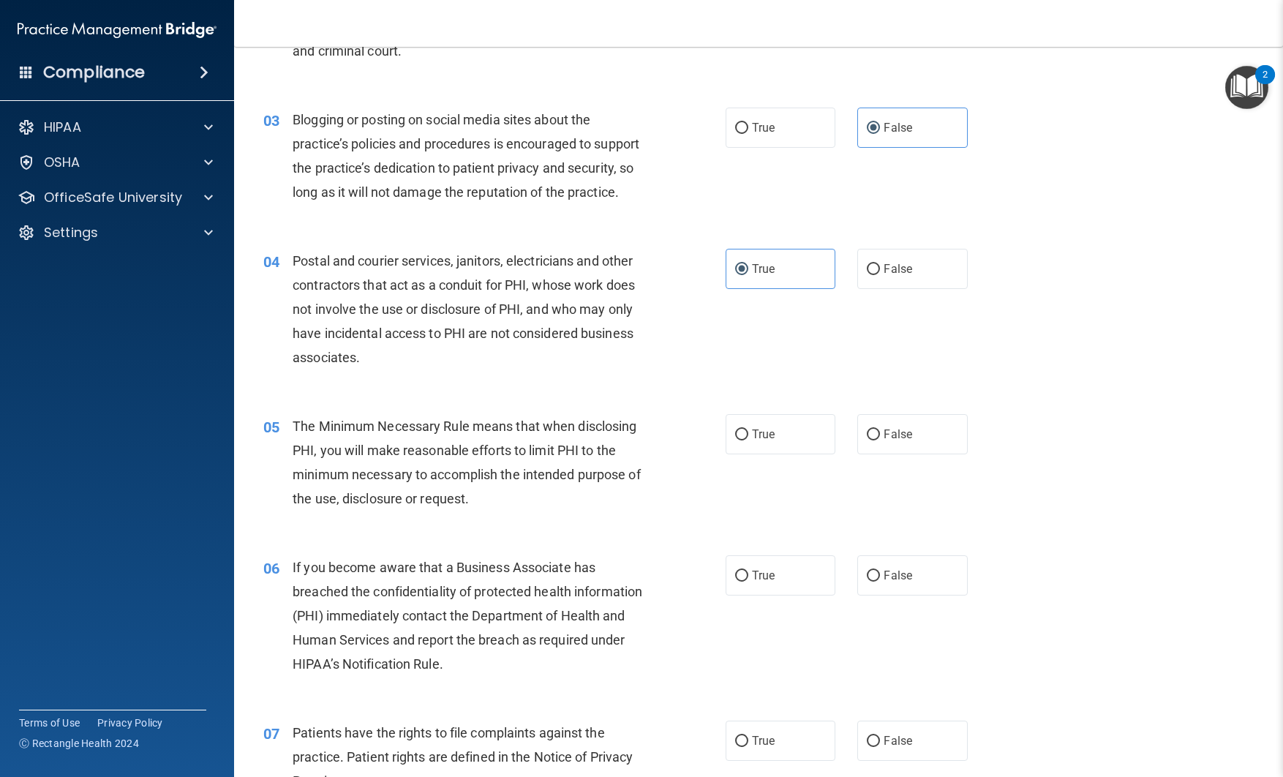
scroll to position [244, 0]
click at [759, 432] on span "True" at bounding box center [763, 432] width 23 height 14
click at [749, 432] on input "True" at bounding box center [741, 432] width 13 height 11
radio input "true"
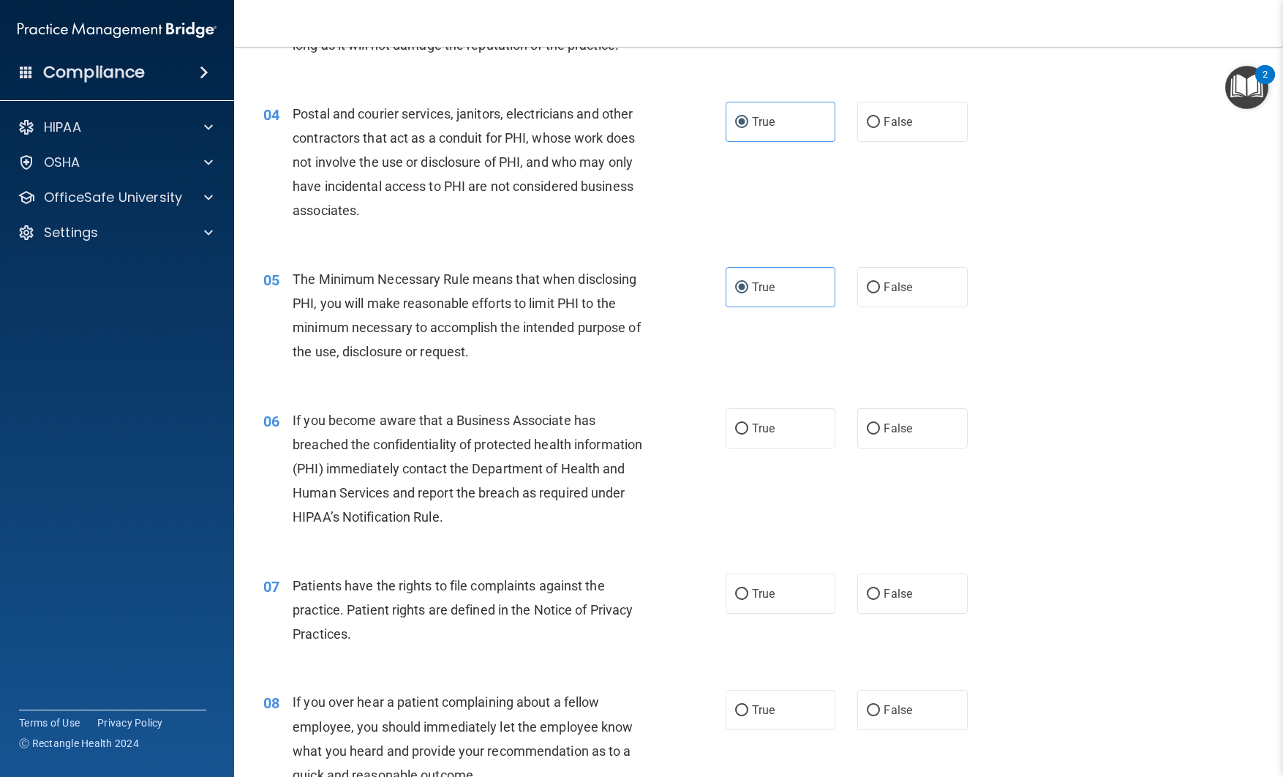
scroll to position [390, 0]
click at [759, 432] on span "True" at bounding box center [763, 428] width 23 height 14
click at [749, 432] on input "True" at bounding box center [741, 428] width 13 height 11
radio input "true"
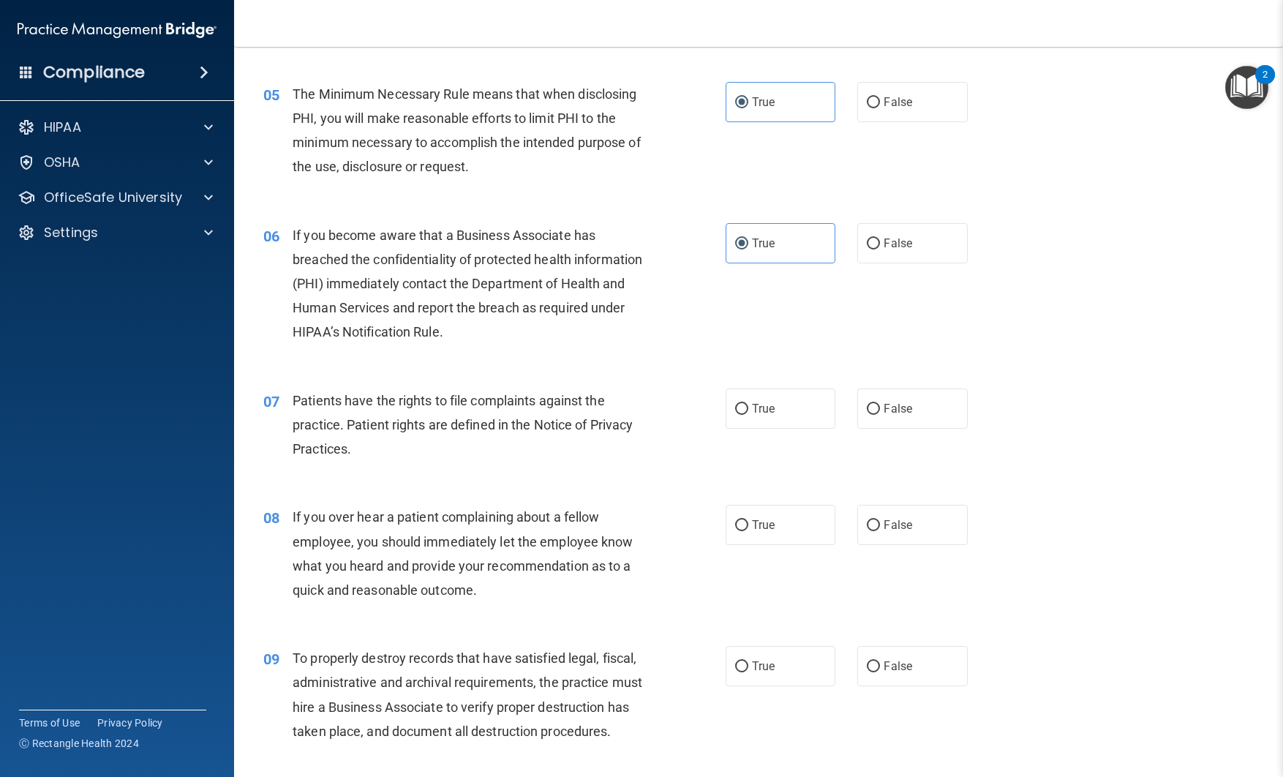
scroll to position [575, 0]
click at [762, 419] on label "True" at bounding box center [781, 408] width 110 height 40
click at [749, 414] on input "True" at bounding box center [741, 408] width 13 height 11
radio input "true"
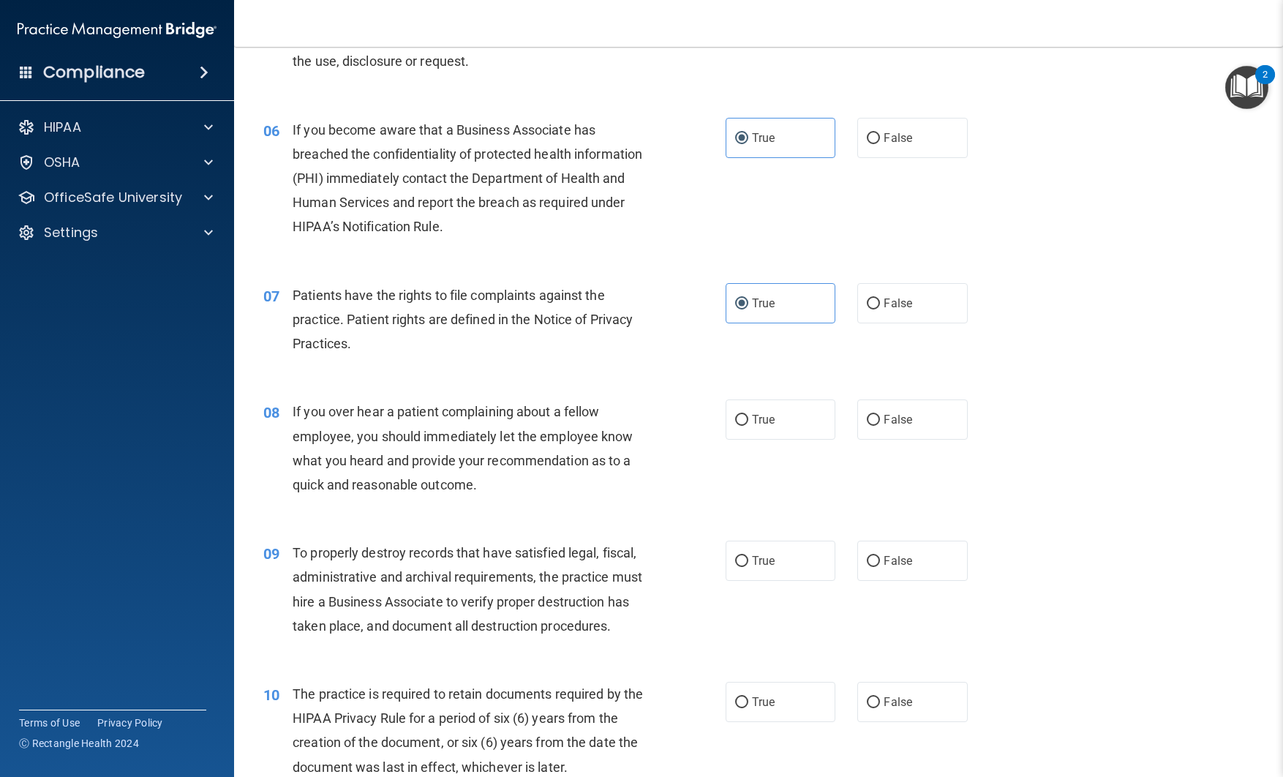
scroll to position [682, 0]
click at [873, 131] on input "False" at bounding box center [873, 136] width 13 height 11
radio input "true"
radio input "false"
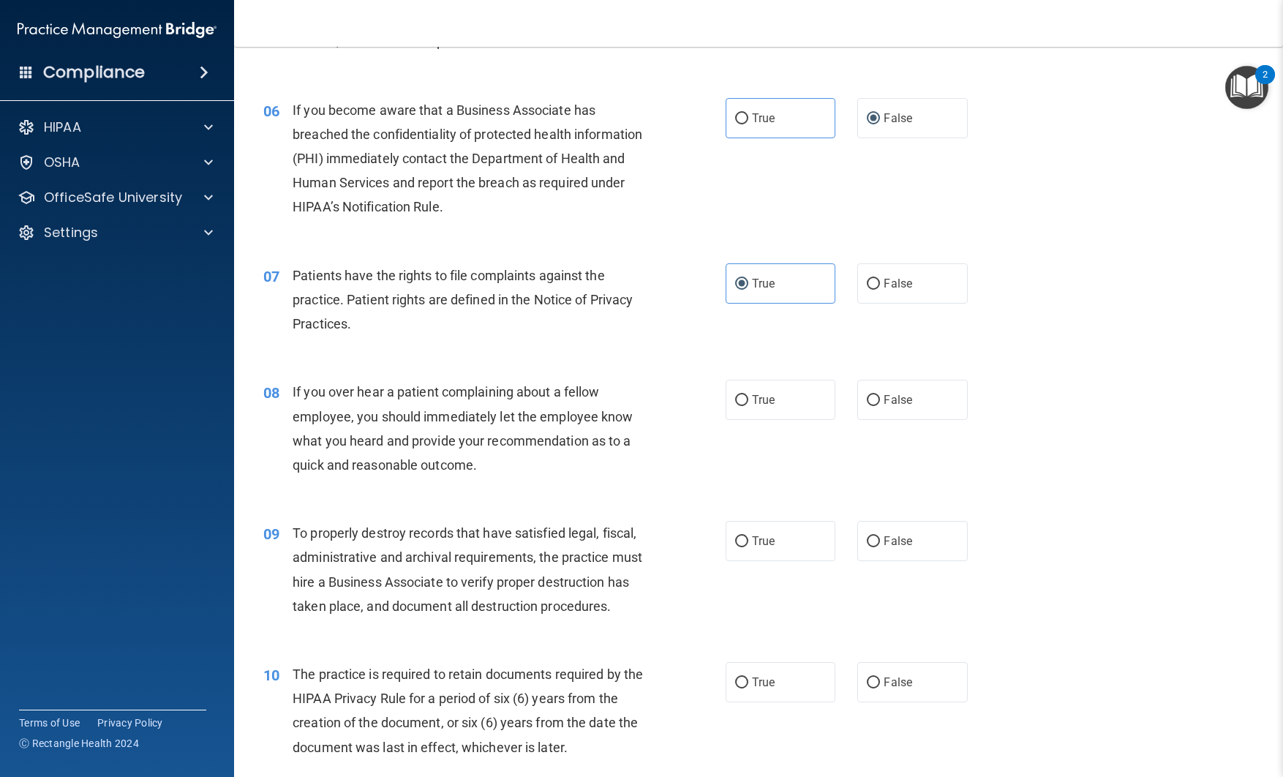
scroll to position [706, 0]
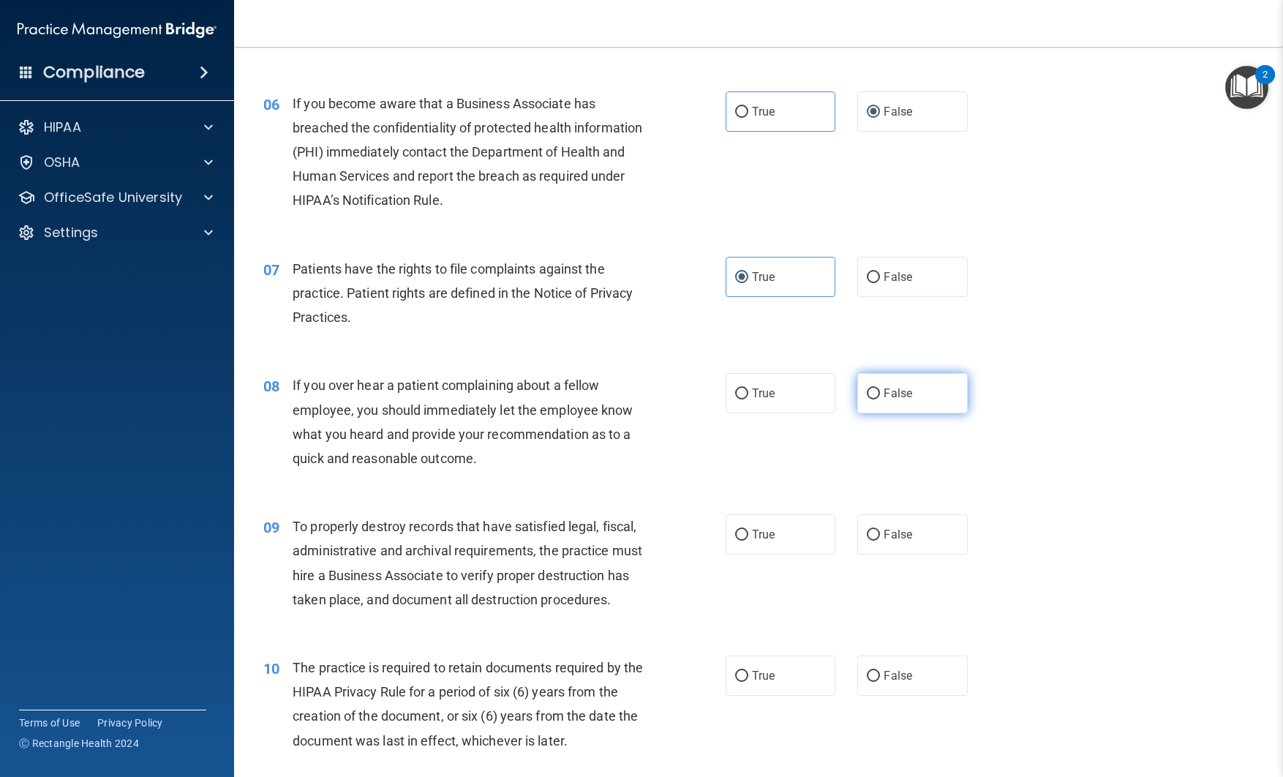
drag, startPoint x: 891, startPoint y: 400, endPoint x: 876, endPoint y: 402, distance: 15.5
click at [892, 400] on span "False" at bounding box center [898, 393] width 29 height 14
click at [880, 400] on input "False" at bounding box center [873, 394] width 13 height 11
radio input "true"
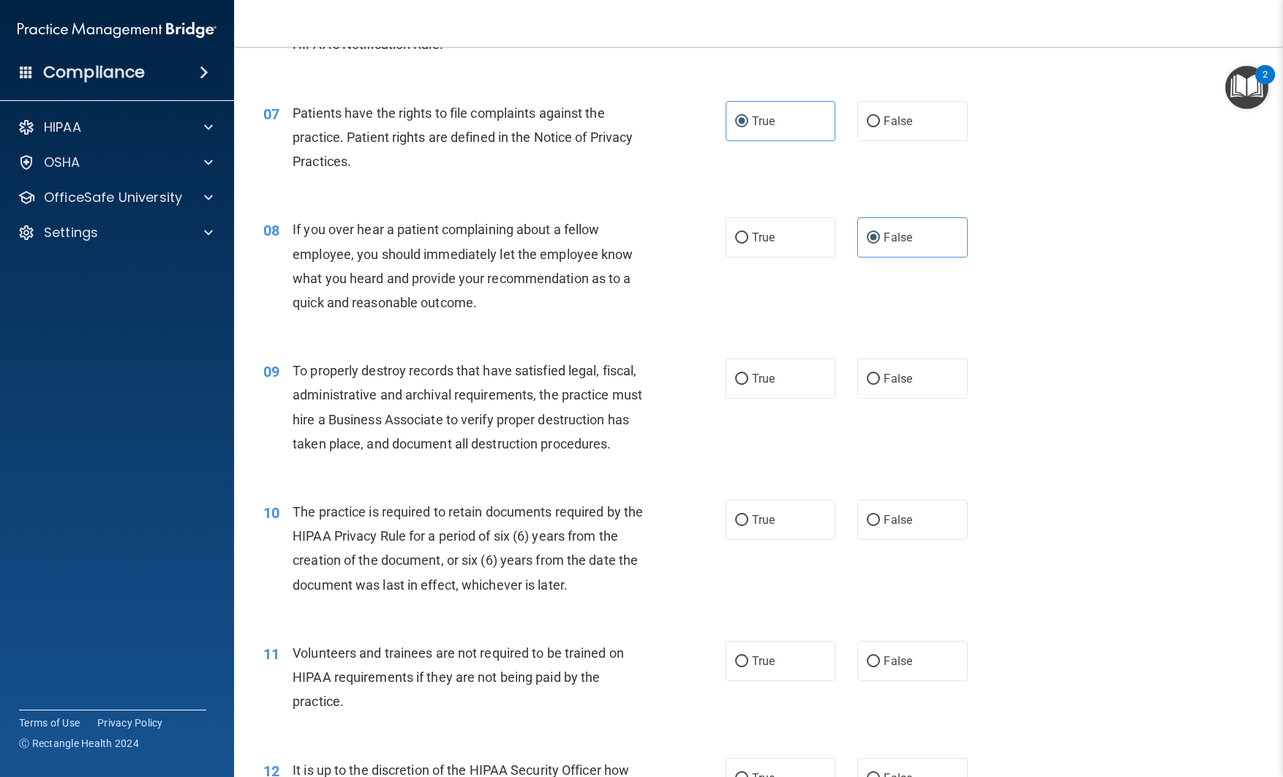
scroll to position [863, 0]
click at [743, 385] on label "True" at bounding box center [781, 377] width 110 height 40
click at [743, 383] on input "True" at bounding box center [741, 377] width 13 height 11
radio input "true"
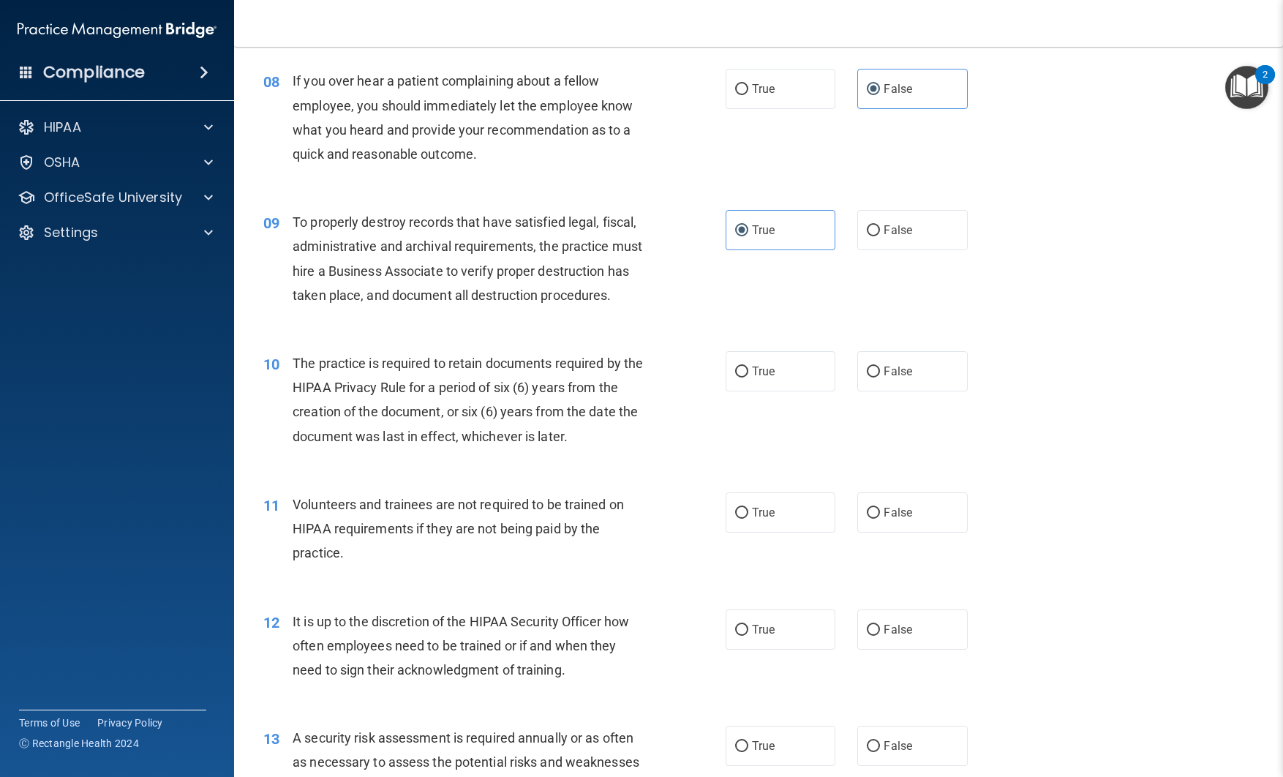
scroll to position [1011, 0]
click at [755, 377] on span "True" at bounding box center [763, 371] width 23 height 14
click at [749, 377] on input "True" at bounding box center [741, 371] width 13 height 11
radio input "true"
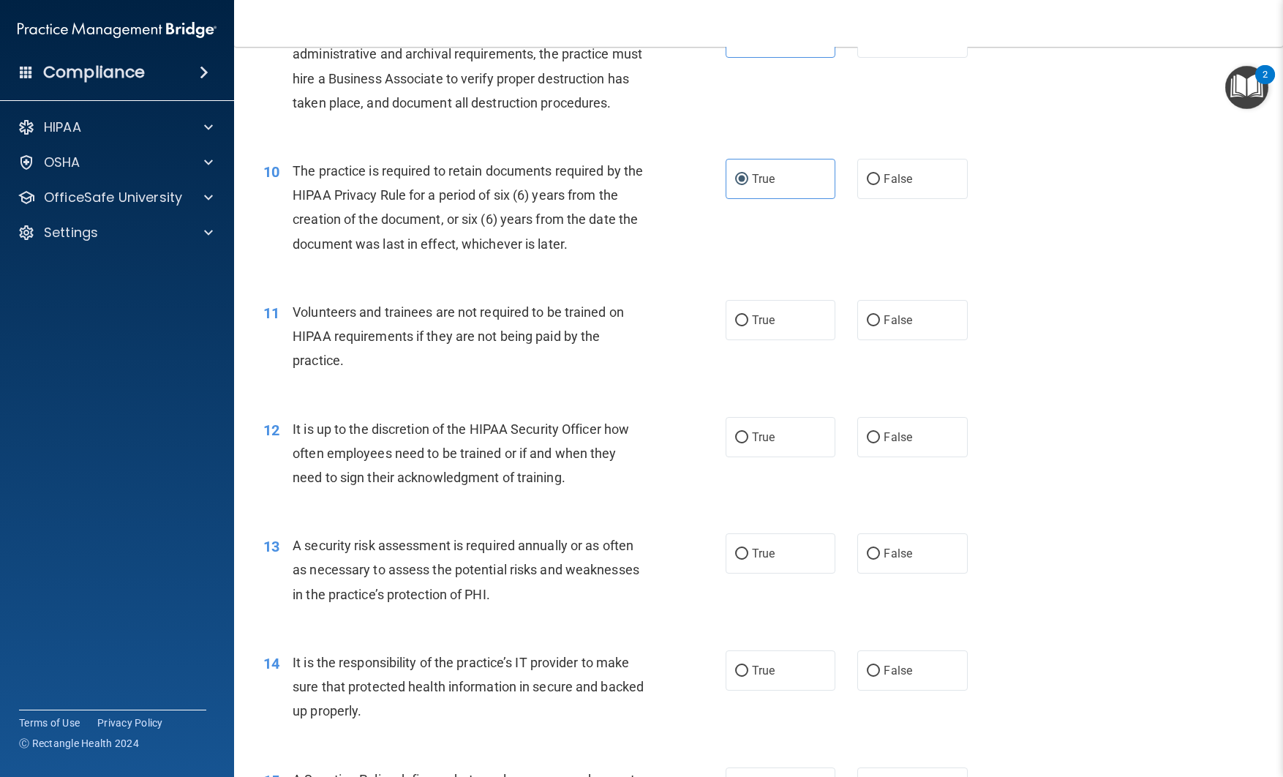
scroll to position [1214, 0]
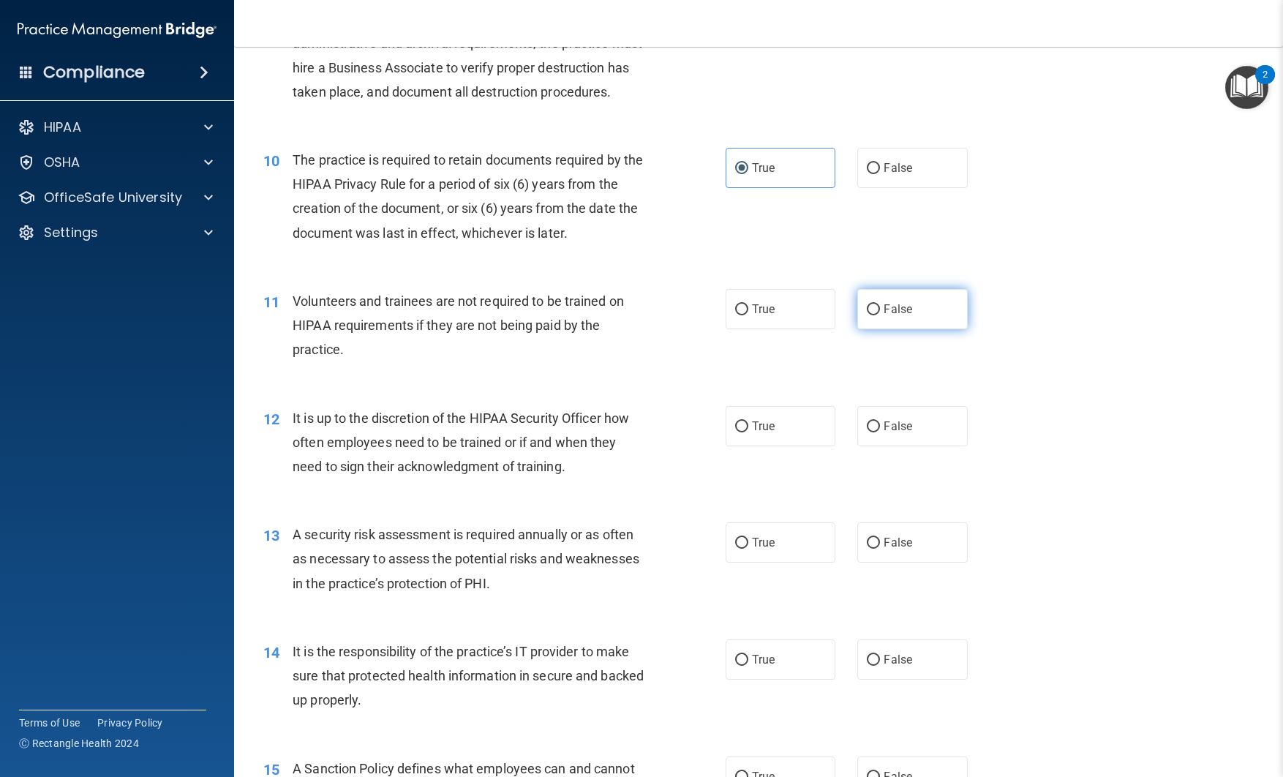
click at [866, 311] on label "False" at bounding box center [913, 309] width 110 height 40
click at [867, 311] on input "False" at bounding box center [873, 309] width 13 height 11
radio input "true"
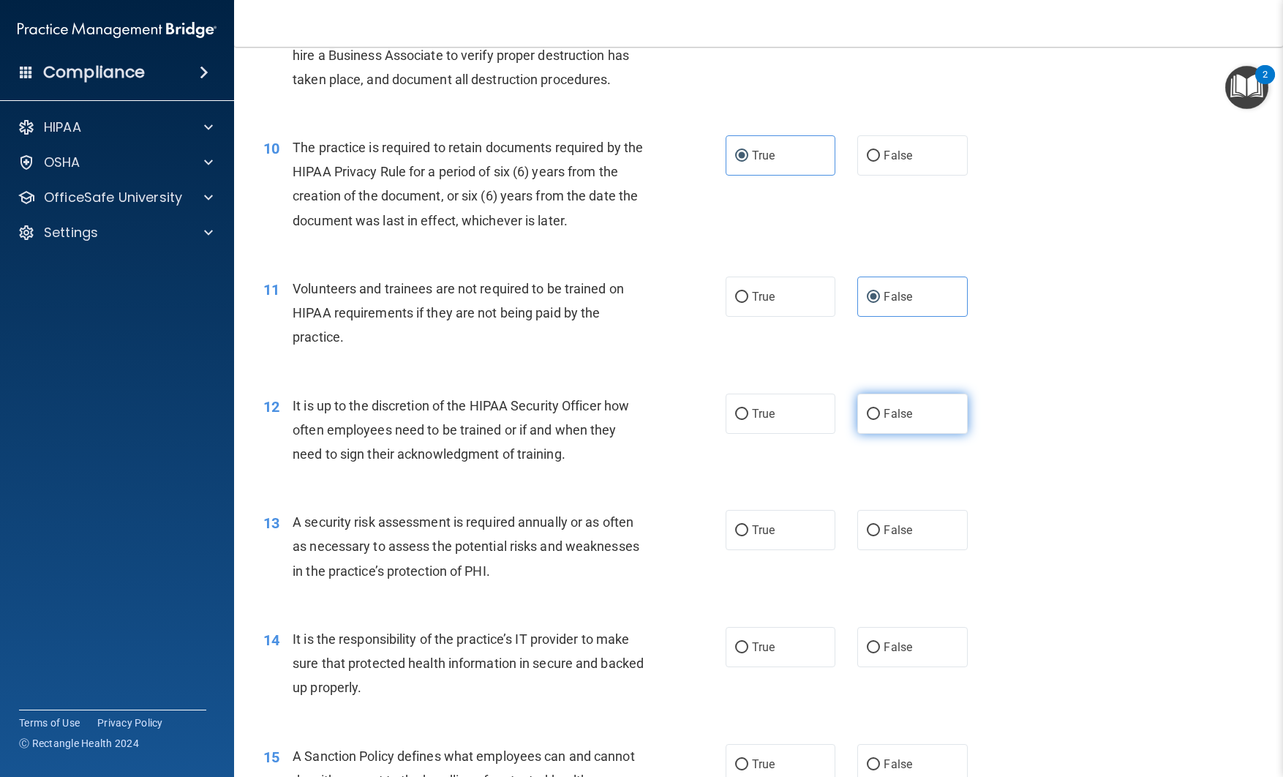
click at [873, 425] on label "False" at bounding box center [913, 414] width 110 height 40
click at [873, 420] on input "False" at bounding box center [873, 414] width 13 height 11
radio input "true"
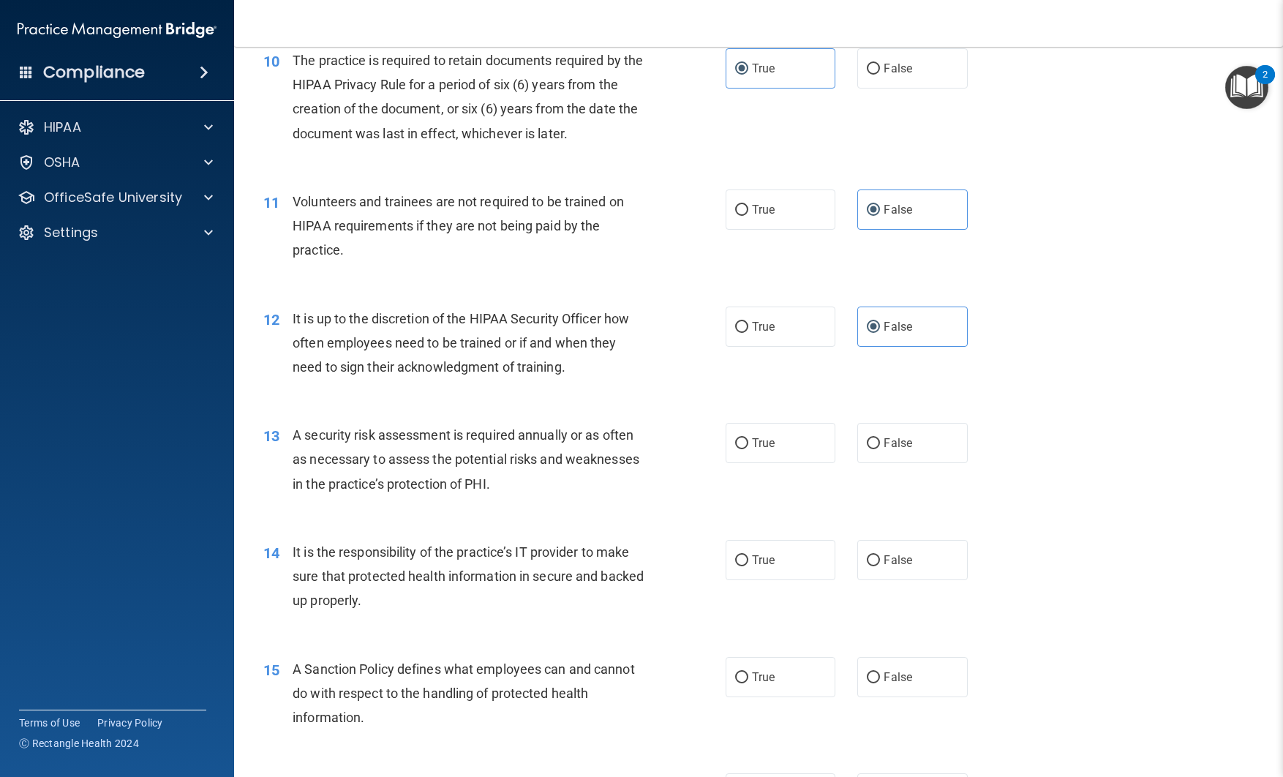
scroll to position [1317, 0]
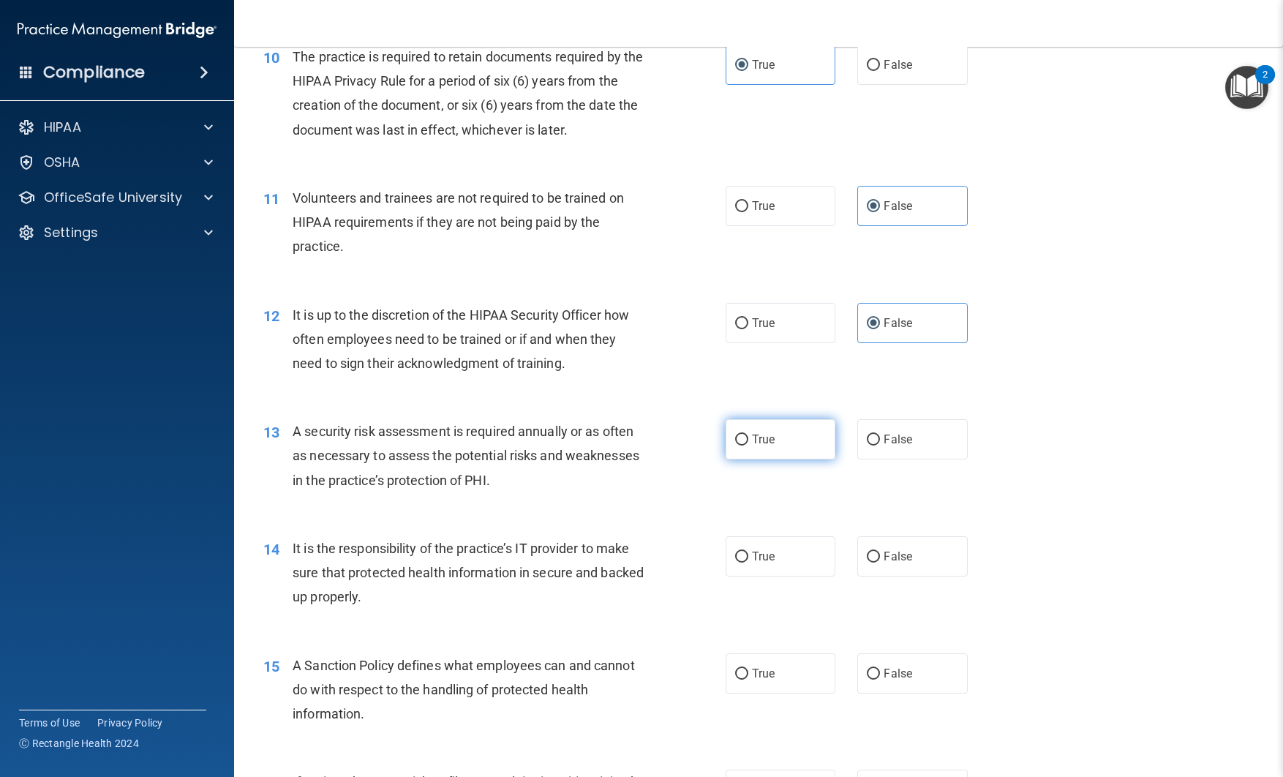
click at [770, 447] on label "True" at bounding box center [781, 439] width 110 height 40
click at [749, 446] on input "True" at bounding box center [741, 440] width 13 height 11
radio input "true"
click at [882, 557] on label "False" at bounding box center [913, 556] width 110 height 40
click at [880, 557] on input "False" at bounding box center [873, 557] width 13 height 11
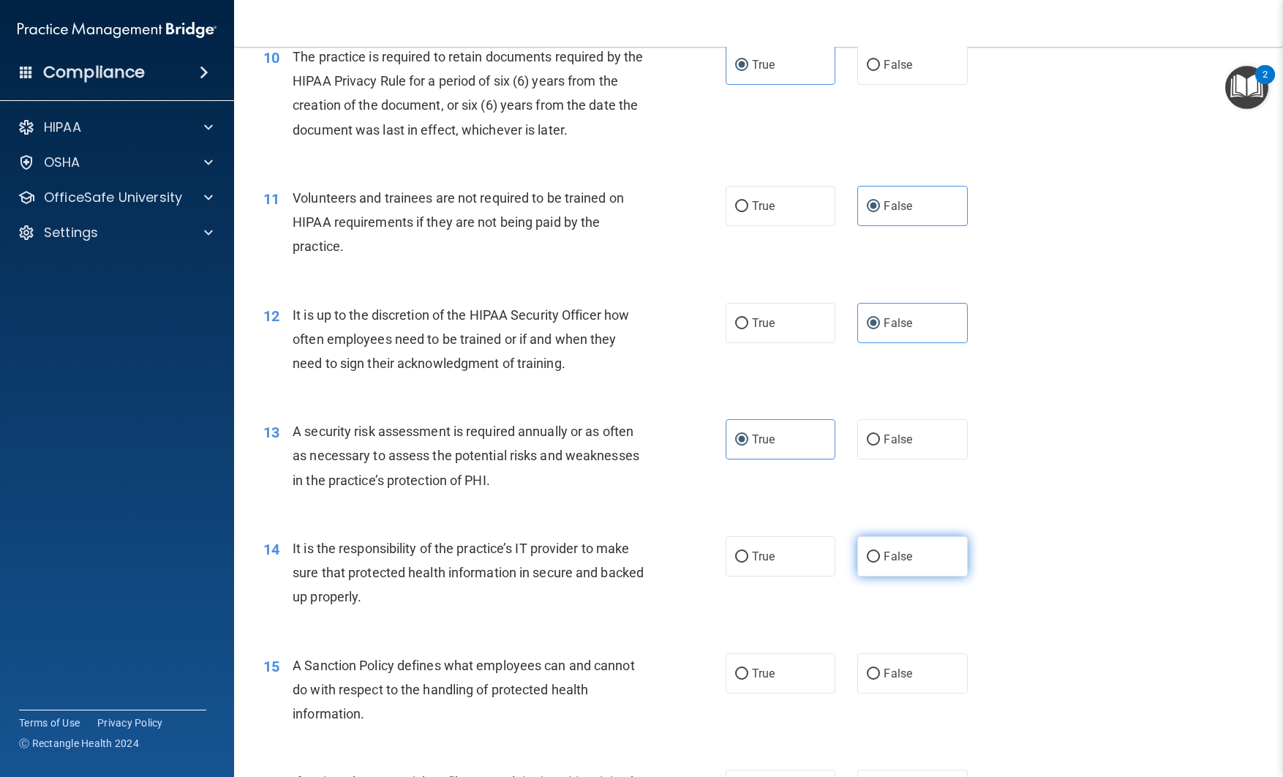
radio input "true"
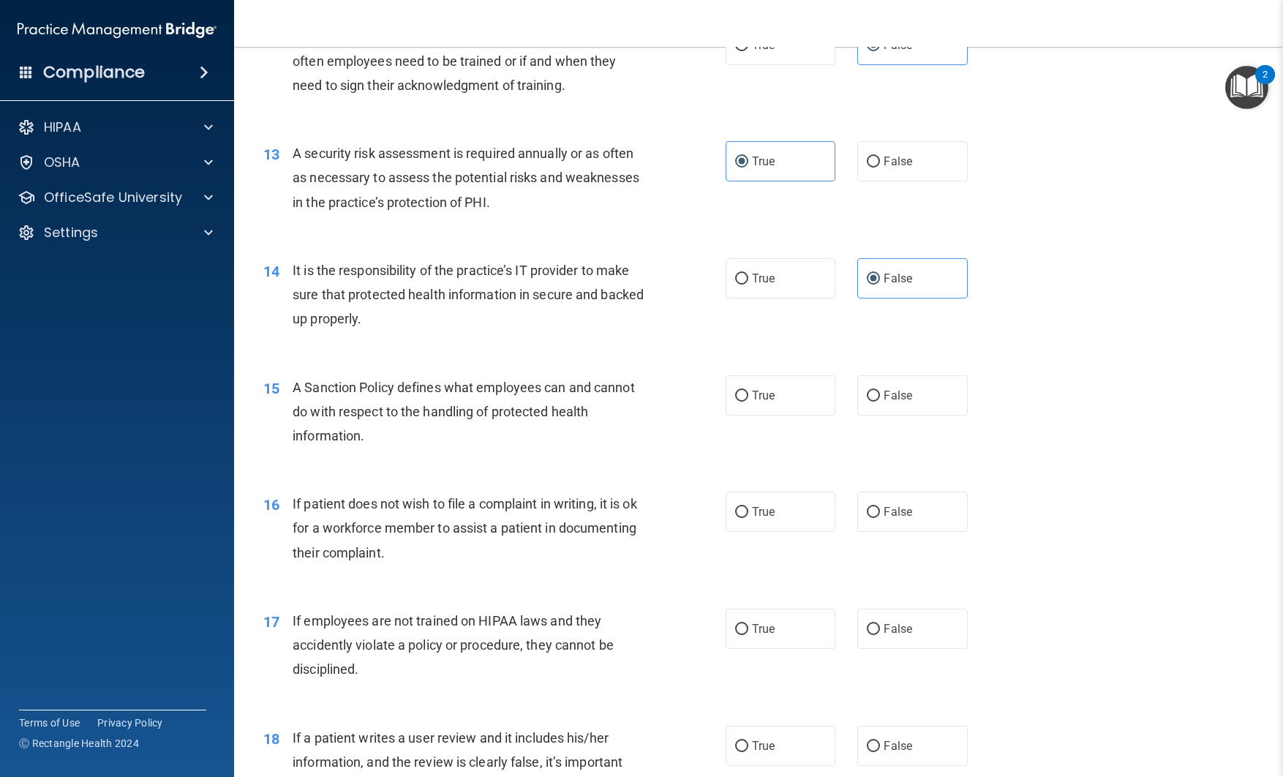
scroll to position [1598, 0]
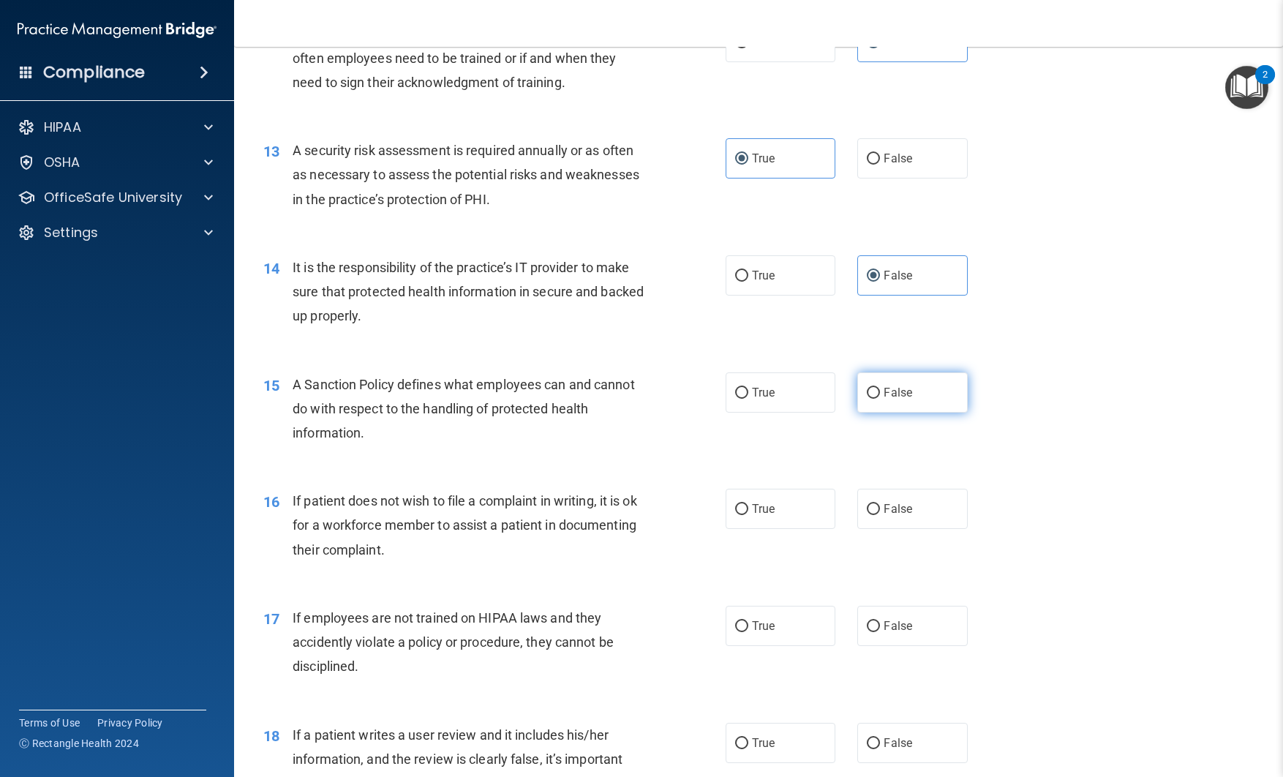
click at [883, 398] on label "False" at bounding box center [913, 392] width 110 height 40
click at [880, 398] on input "False" at bounding box center [873, 393] width 13 height 11
radio input "true"
click at [790, 395] on label "True" at bounding box center [781, 392] width 110 height 40
click at [749, 395] on input "True" at bounding box center [741, 393] width 13 height 11
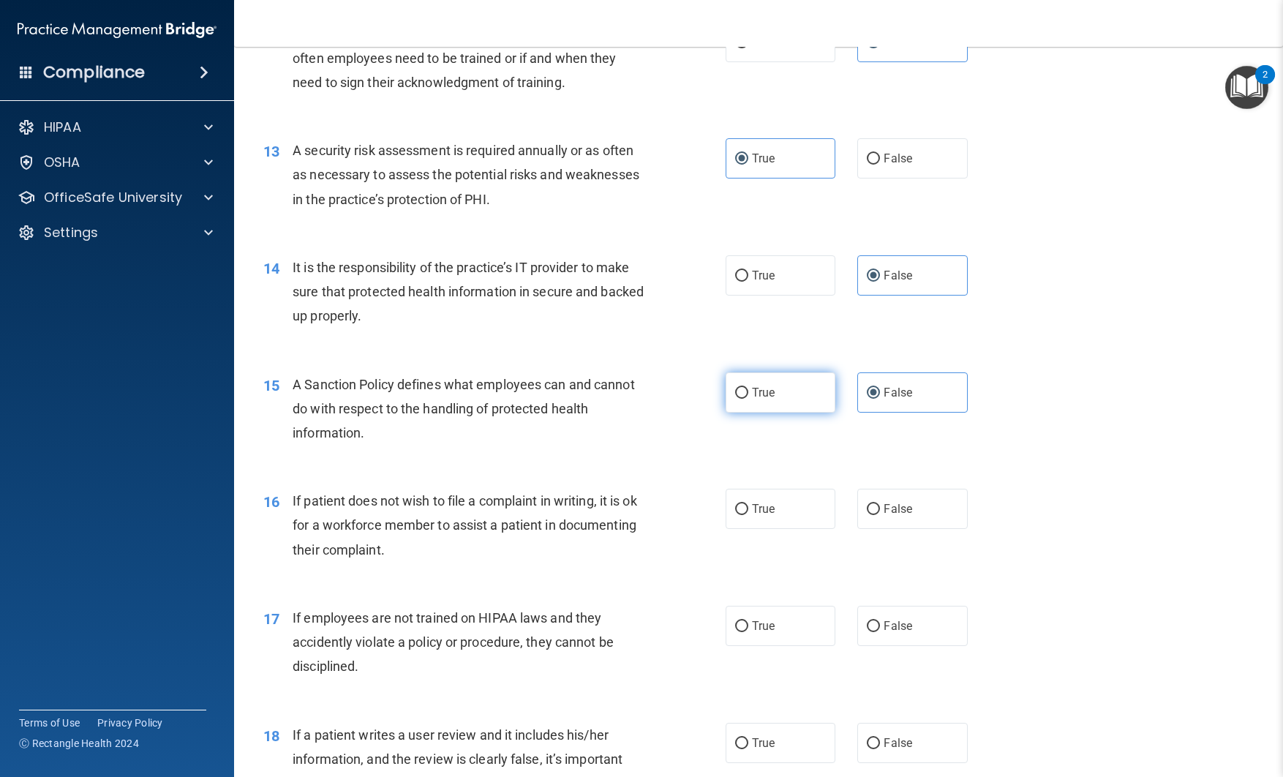
radio input "true"
click at [872, 400] on label "False" at bounding box center [913, 392] width 110 height 40
click at [872, 399] on input "False" at bounding box center [873, 393] width 13 height 11
radio input "true"
radio input "false"
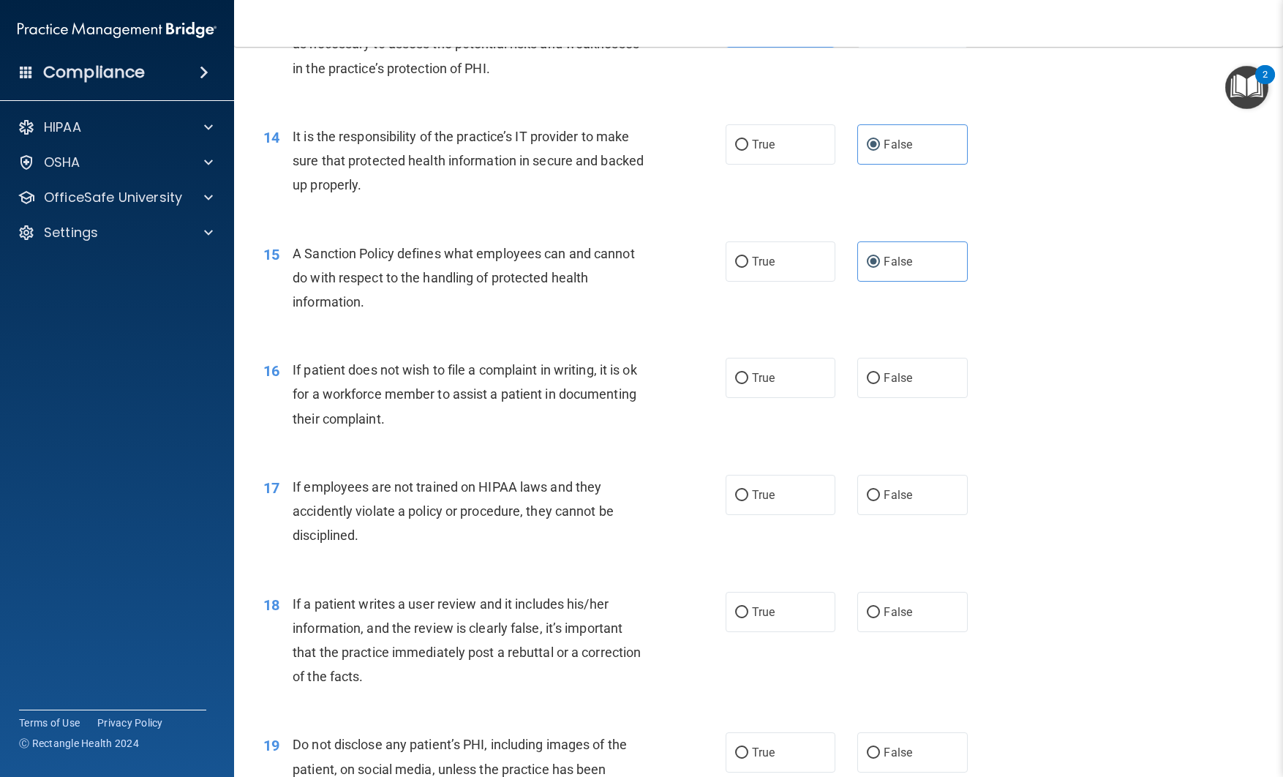
scroll to position [1730, 0]
click at [757, 382] on span "True" at bounding box center [763, 377] width 23 height 14
click at [749, 382] on input "True" at bounding box center [741, 377] width 13 height 11
radio input "true"
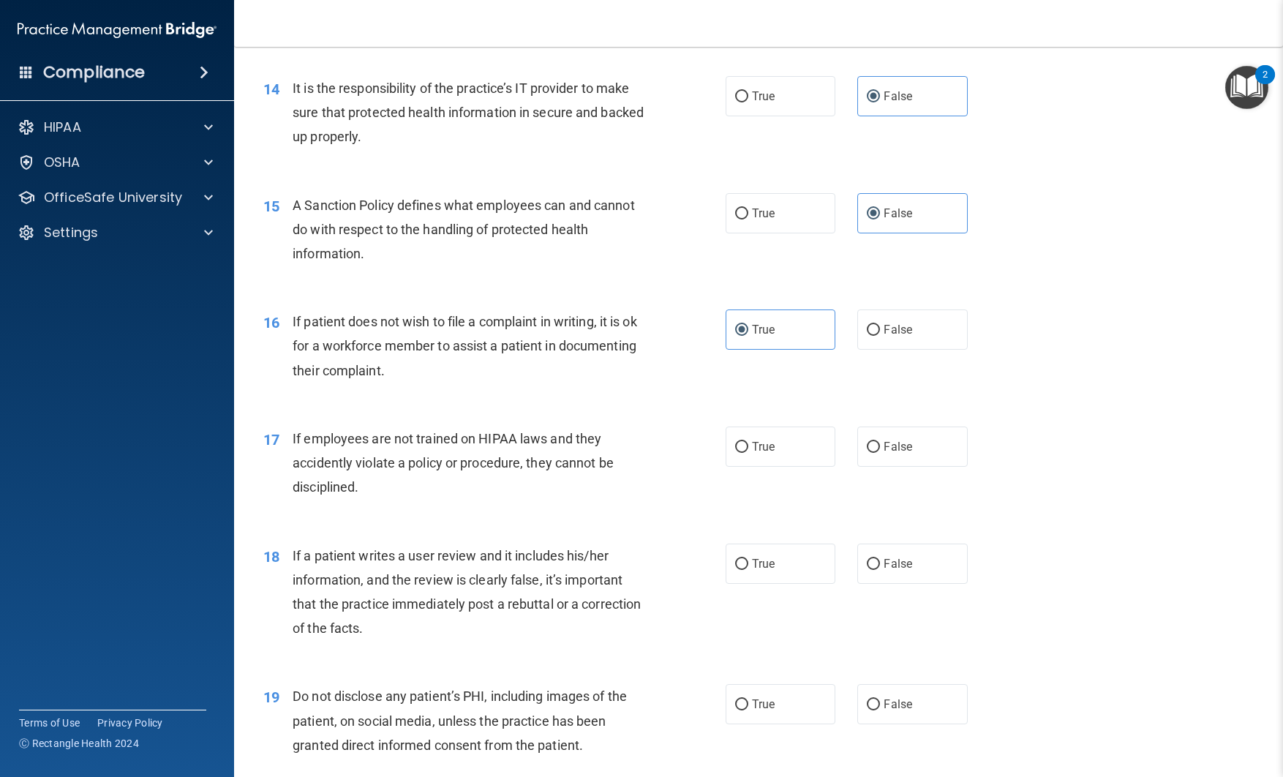
scroll to position [1789, 0]
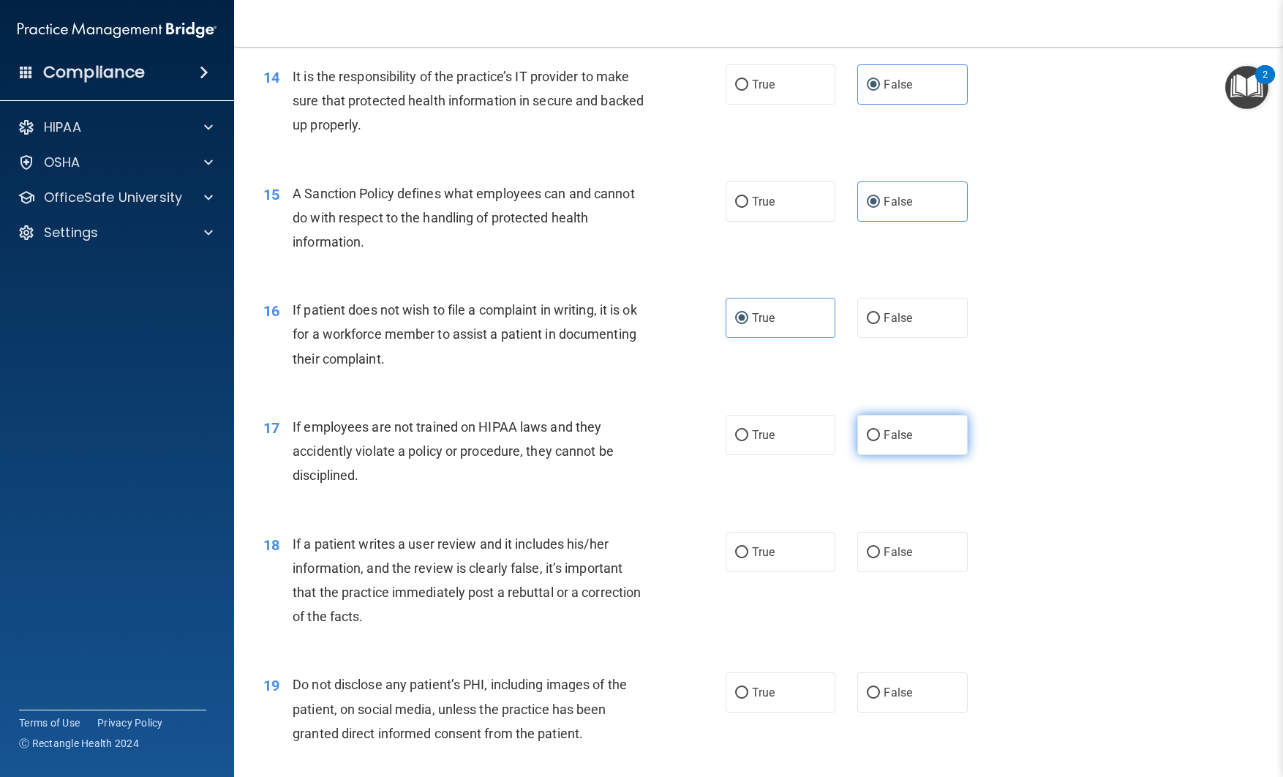
click at [874, 439] on input "False" at bounding box center [873, 435] width 13 height 11
radio input "true"
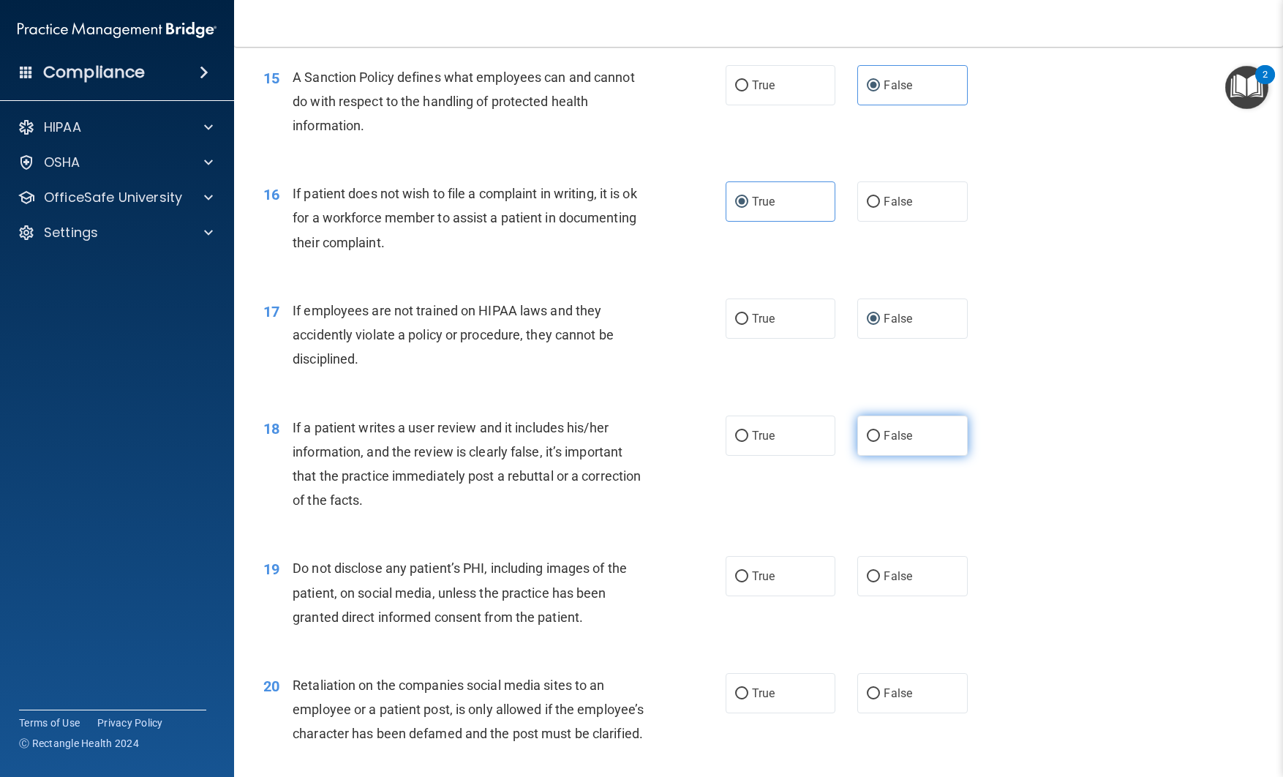
scroll to position [1926, 0]
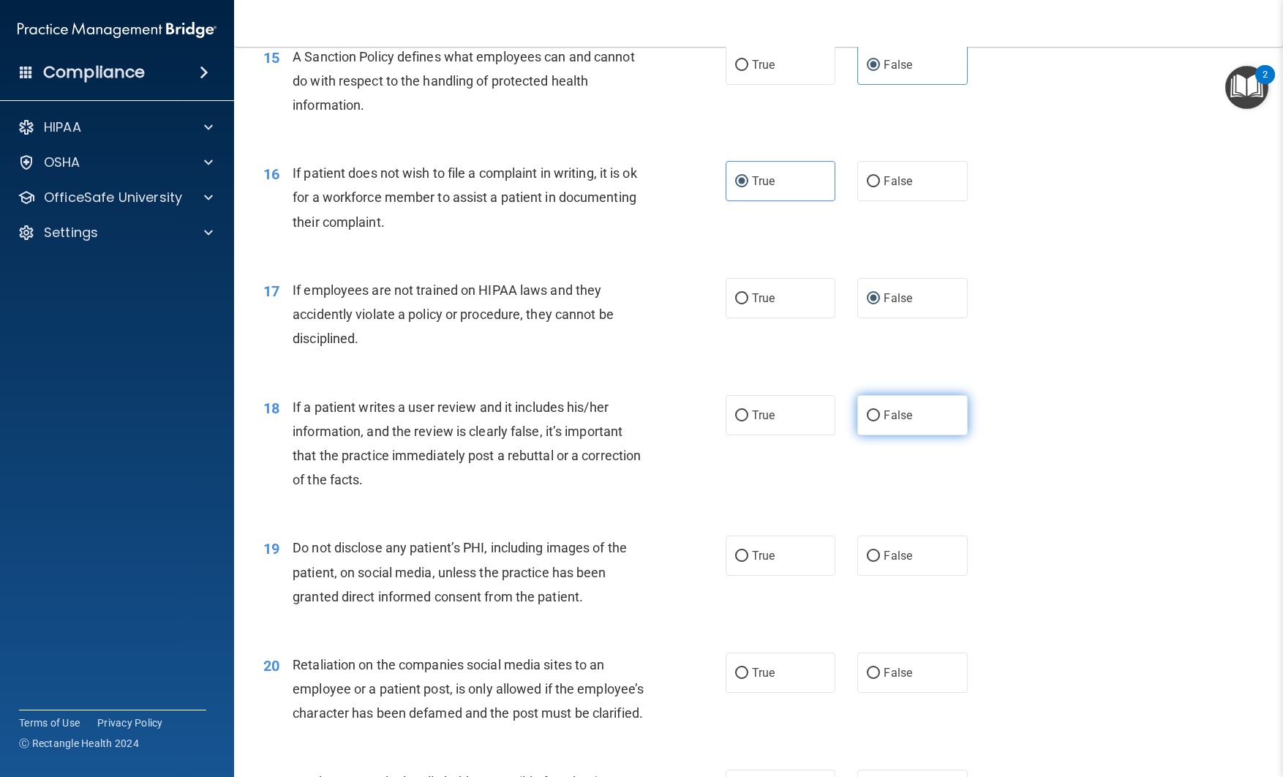
click at [869, 413] on input "False" at bounding box center [873, 415] width 13 height 11
radio input "true"
click at [757, 560] on span "True" at bounding box center [763, 556] width 23 height 14
click at [749, 560] on input "True" at bounding box center [741, 556] width 13 height 11
radio input "true"
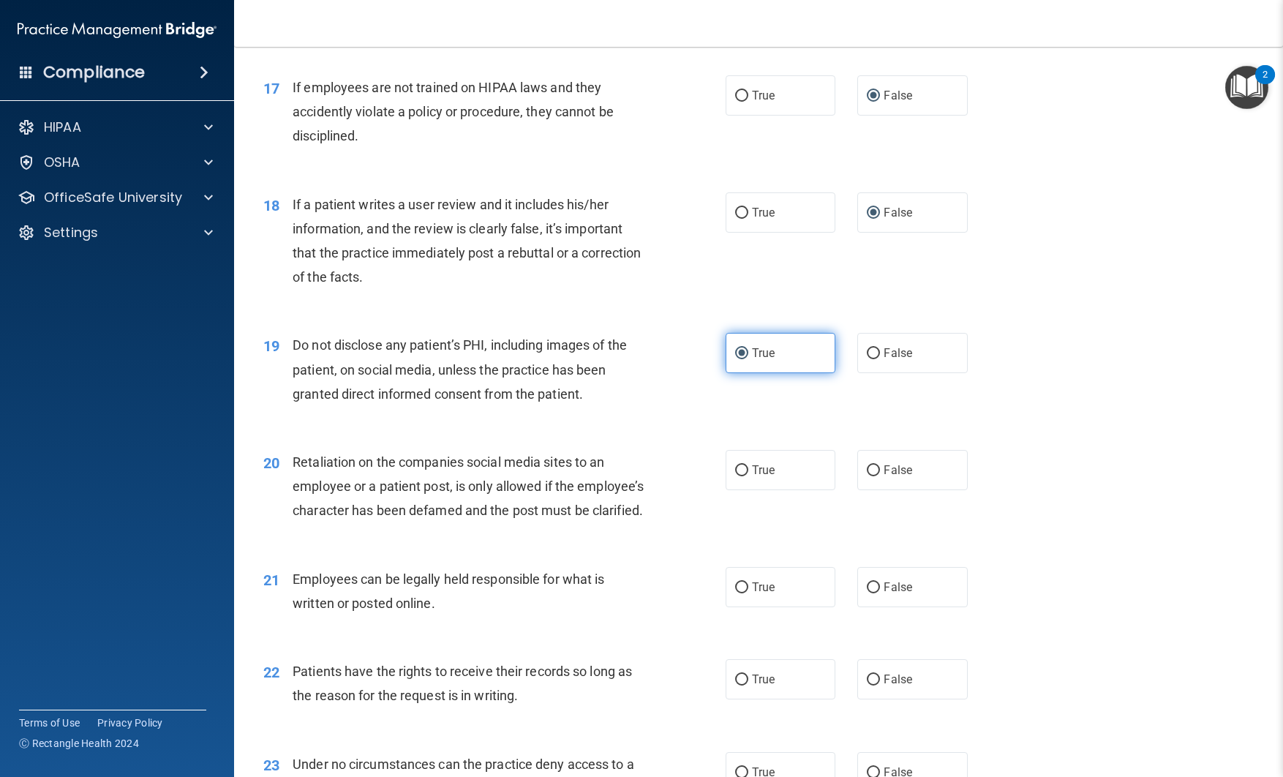
scroll to position [2130, 0]
click at [882, 479] on label "False" at bounding box center [913, 469] width 110 height 40
click at [880, 475] on input "False" at bounding box center [873, 469] width 13 height 11
radio input "true"
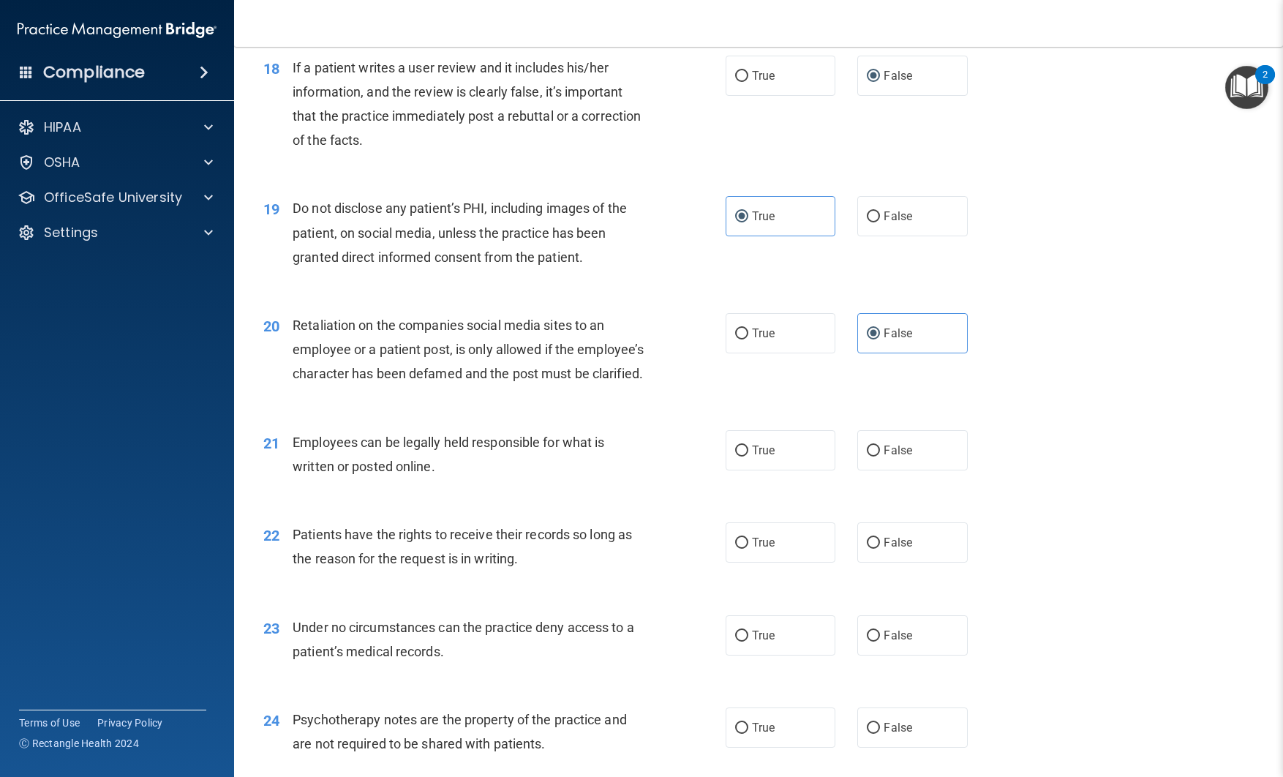
scroll to position [2269, 0]
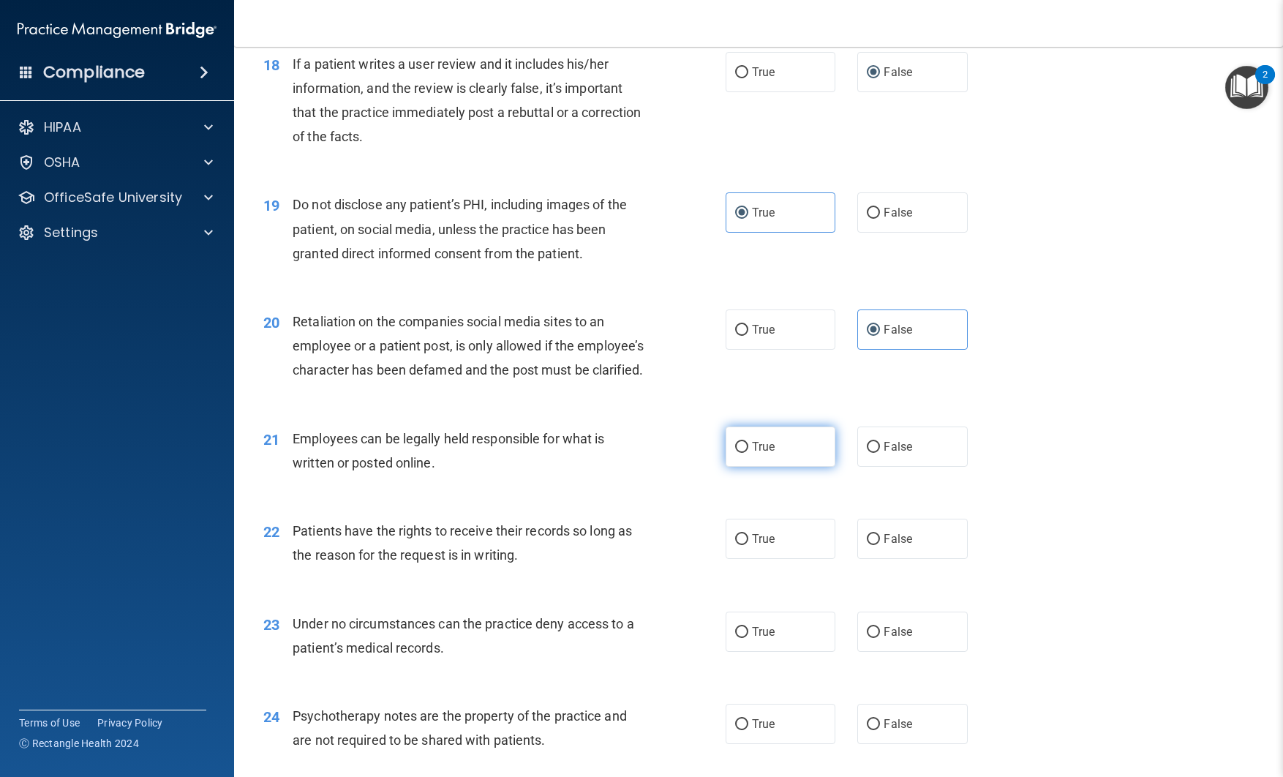
click at [771, 454] on span "True" at bounding box center [763, 447] width 23 height 14
click at [749, 453] on input "True" at bounding box center [741, 447] width 13 height 11
radio input "true"
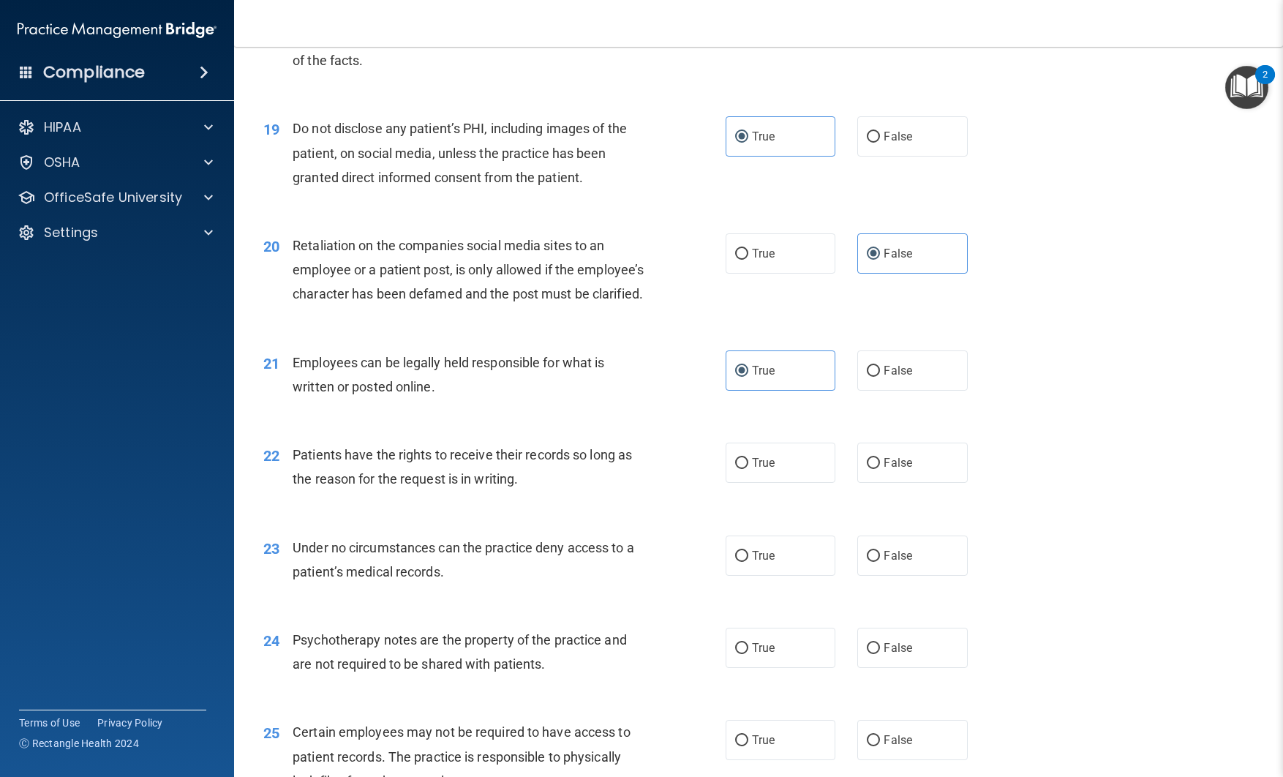
scroll to position [2348, 0]
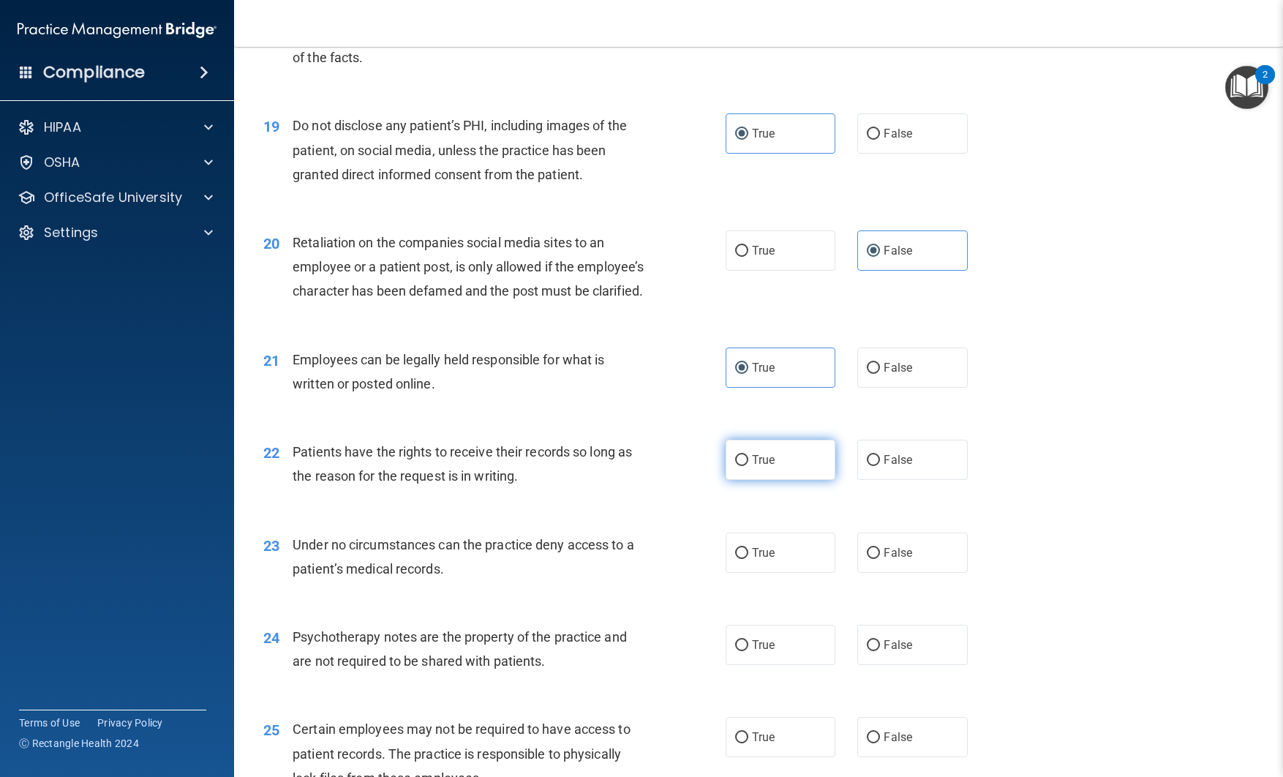
click at [751, 480] on label "True" at bounding box center [781, 460] width 110 height 40
click at [749, 466] on input "True" at bounding box center [741, 460] width 13 height 11
radio input "true"
click at [901, 560] on span "False" at bounding box center [898, 553] width 29 height 14
click at [880, 559] on input "False" at bounding box center [873, 553] width 13 height 11
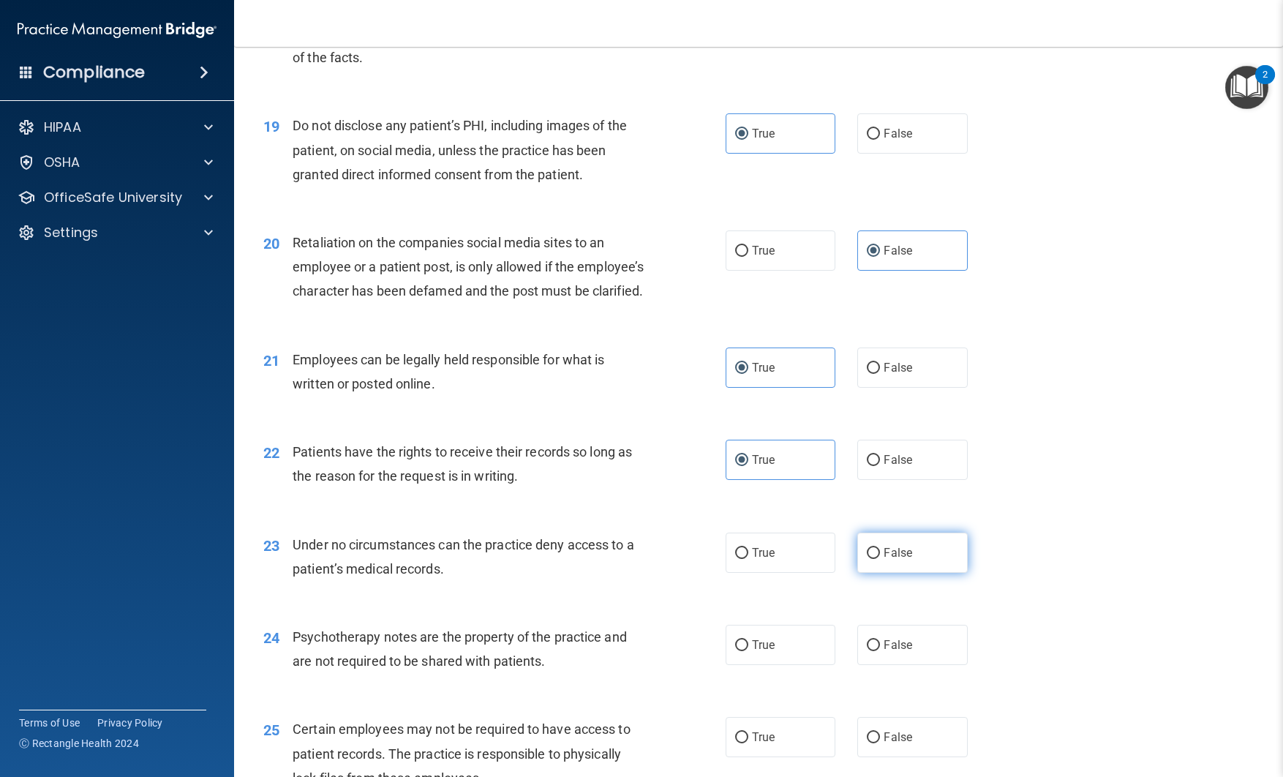
radio input "true"
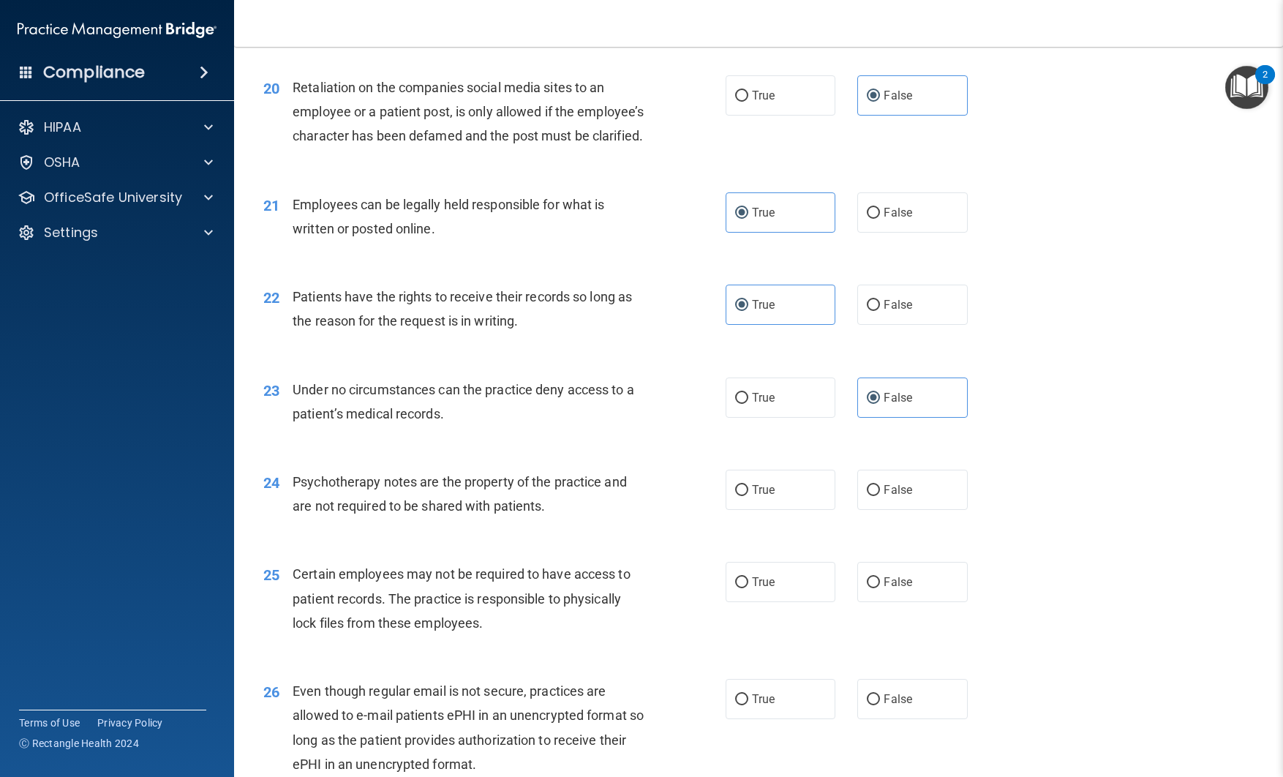
scroll to position [2510, 0]
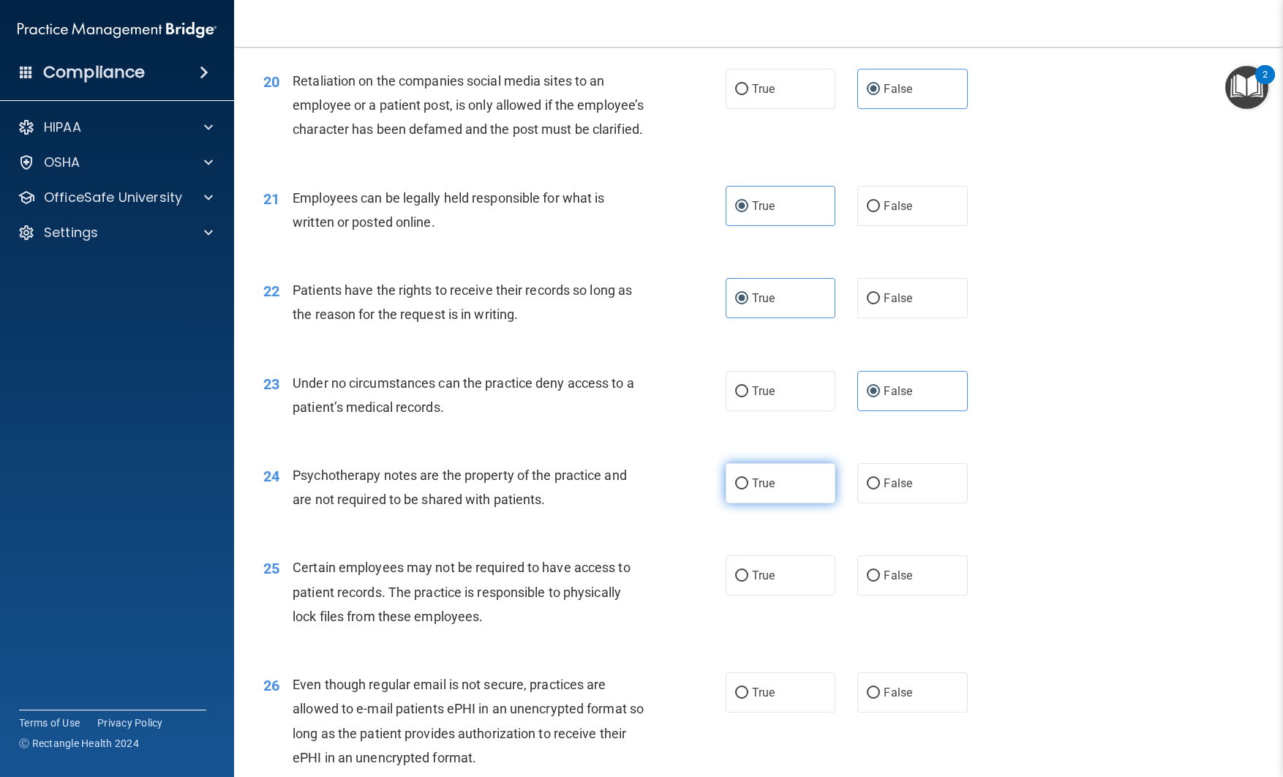
click at [758, 490] on span "True" at bounding box center [763, 483] width 23 height 14
click at [749, 490] on input "True" at bounding box center [741, 484] width 13 height 11
radio input "true"
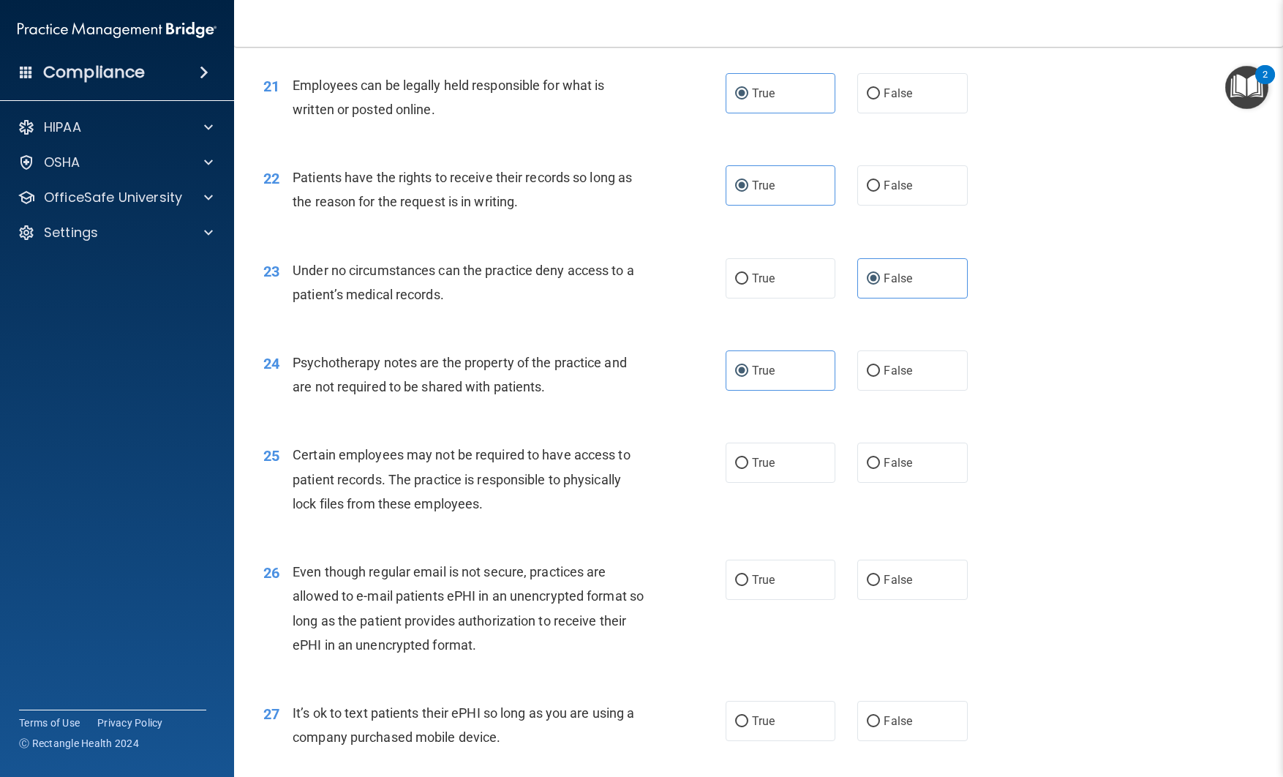
scroll to position [2623, 0]
click at [765, 469] on span "True" at bounding box center [763, 462] width 23 height 14
click at [749, 468] on input "True" at bounding box center [741, 462] width 13 height 11
radio input "true"
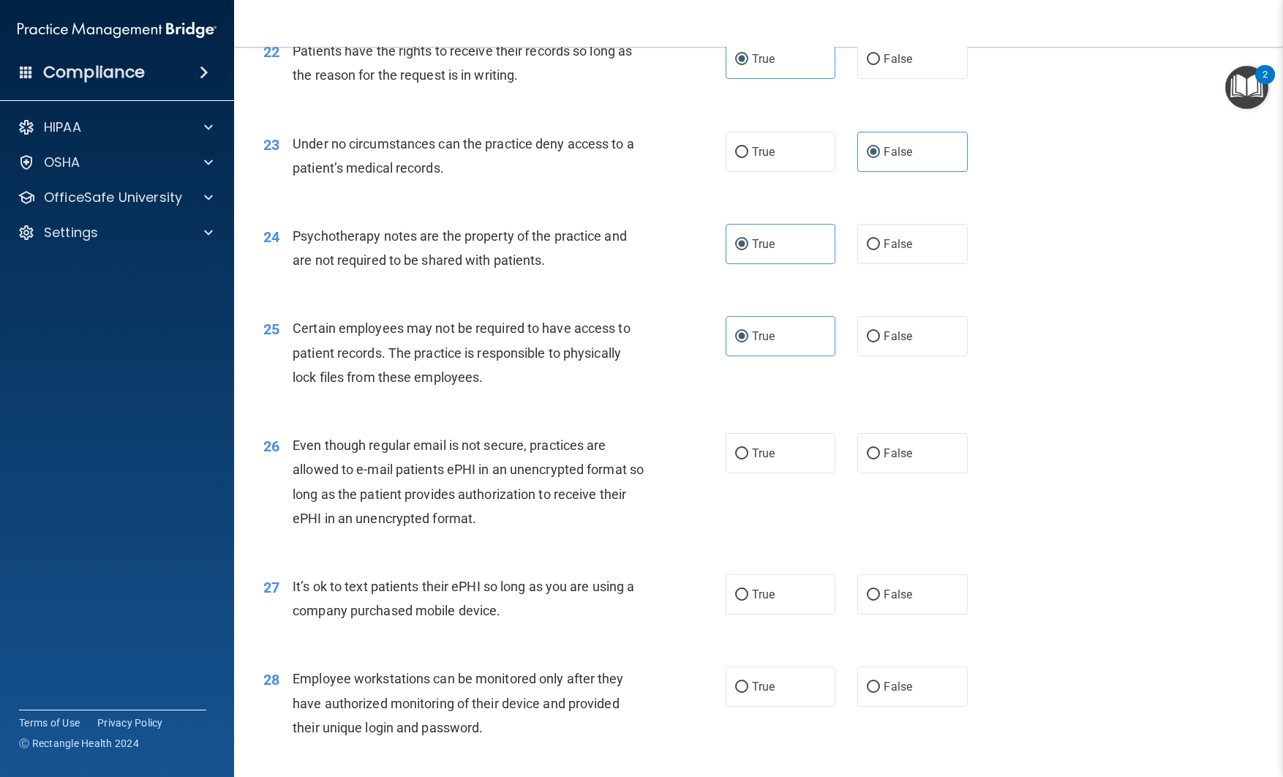
scroll to position [2752, 0]
click at [757, 457] on span "True" at bounding box center [763, 450] width 23 height 14
click at [749, 457] on input "True" at bounding box center [741, 451] width 13 height 11
radio input "true"
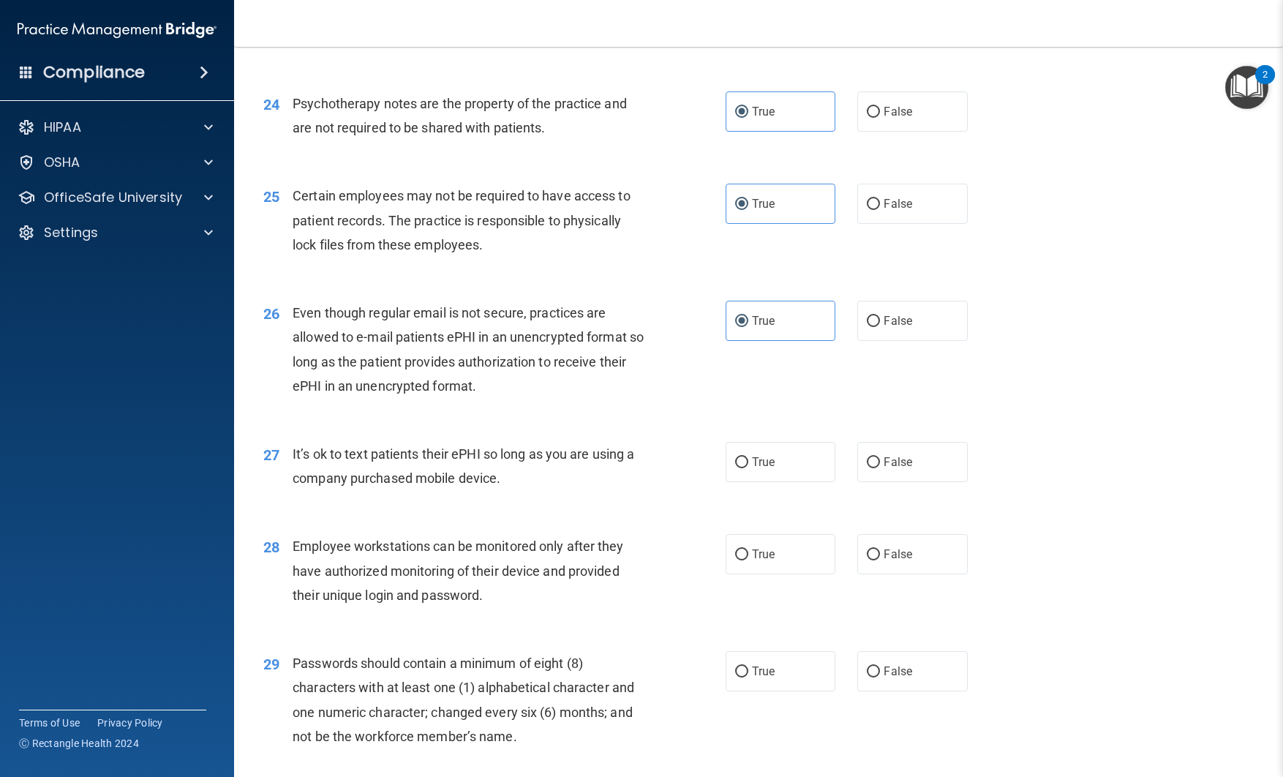
scroll to position [2888, 0]
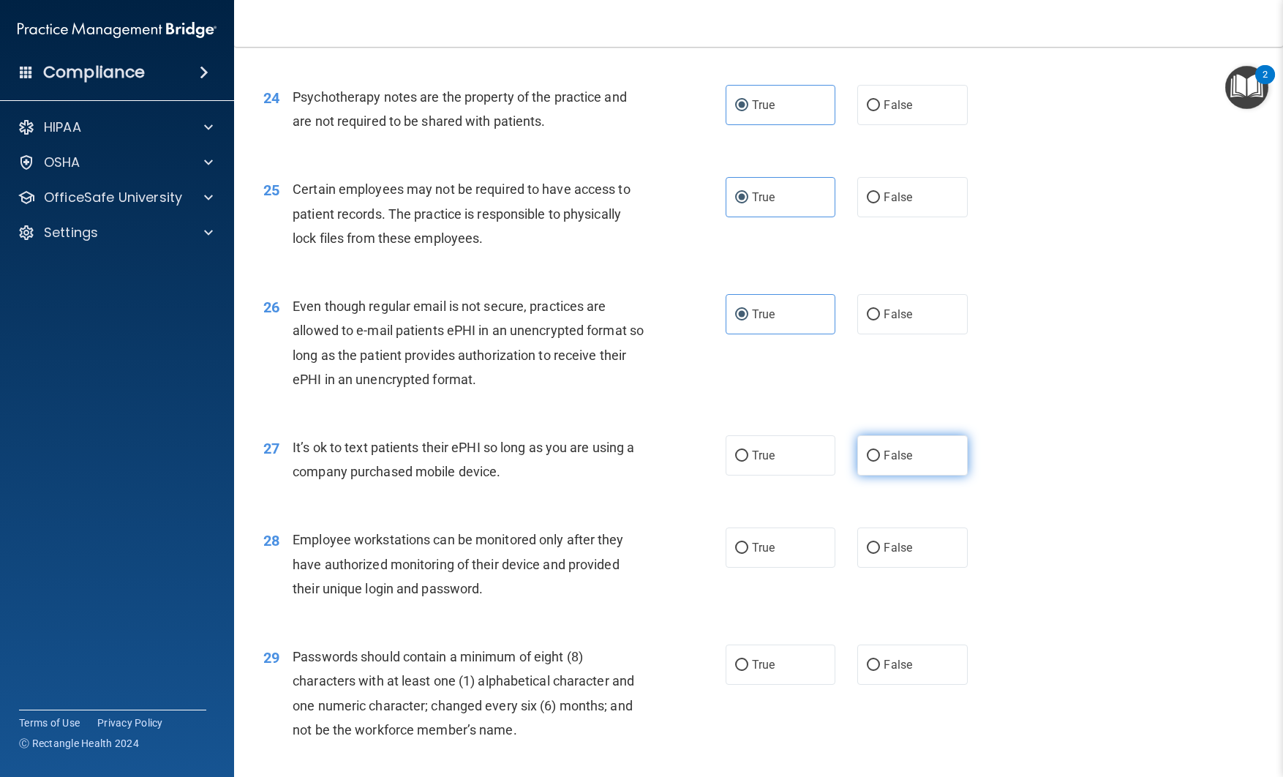
click at [877, 476] on label "False" at bounding box center [913, 455] width 110 height 40
click at [877, 462] on input "False" at bounding box center [873, 456] width 13 height 11
radio input "true"
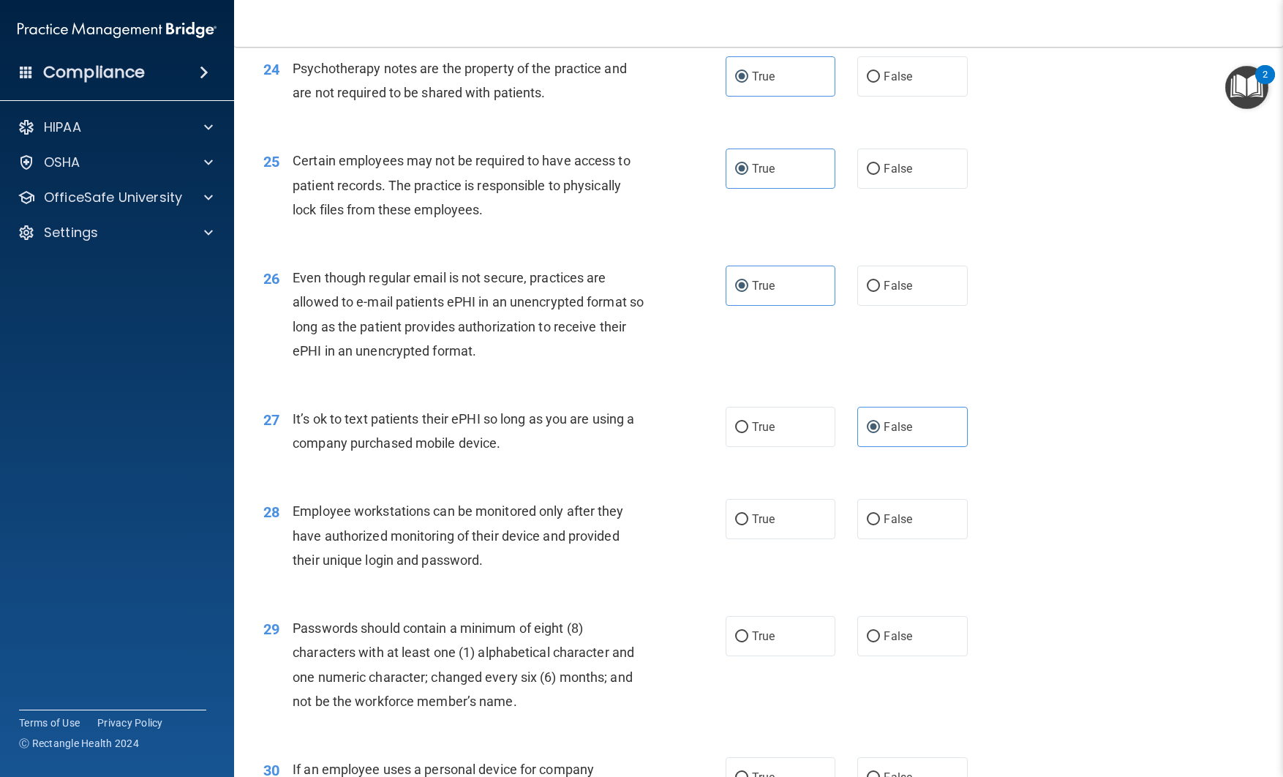
scroll to position [2931, 0]
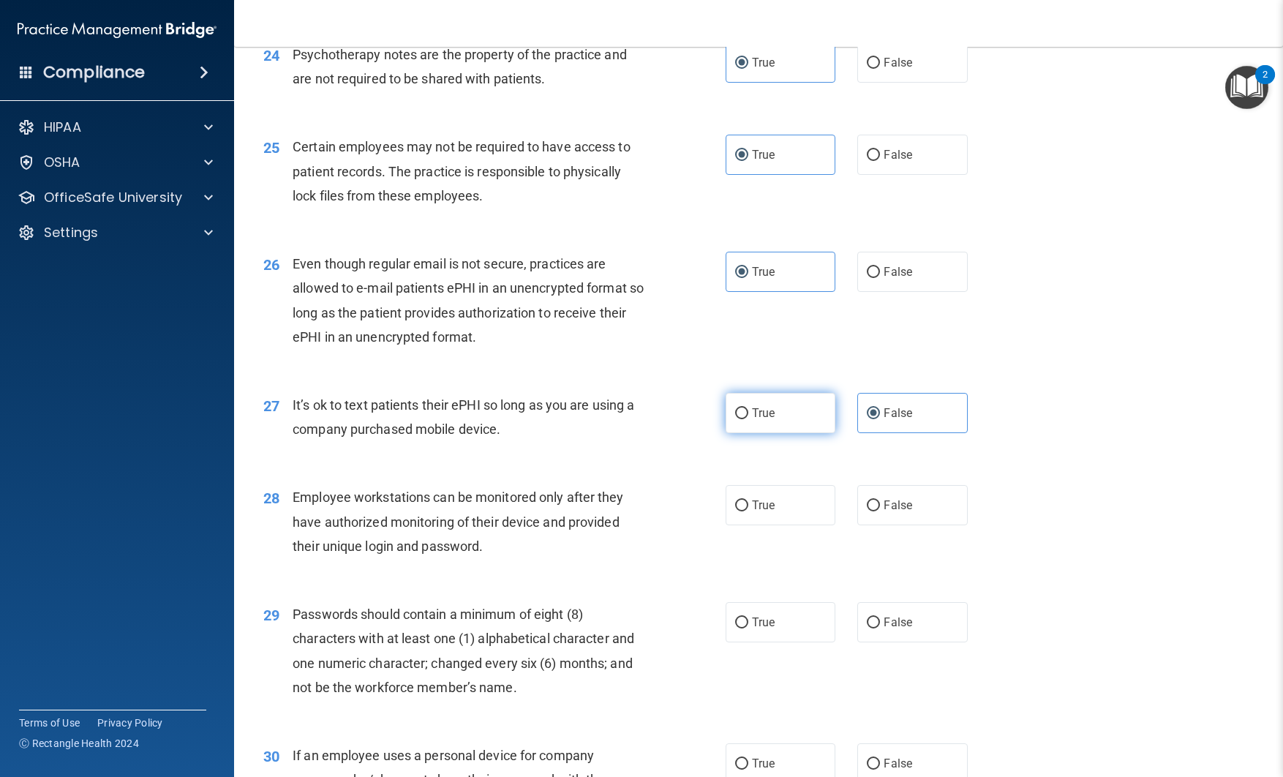
click at [776, 433] on label "True" at bounding box center [781, 413] width 110 height 40
click at [749, 419] on input "True" at bounding box center [741, 413] width 13 height 11
radio input "true"
radio input "false"
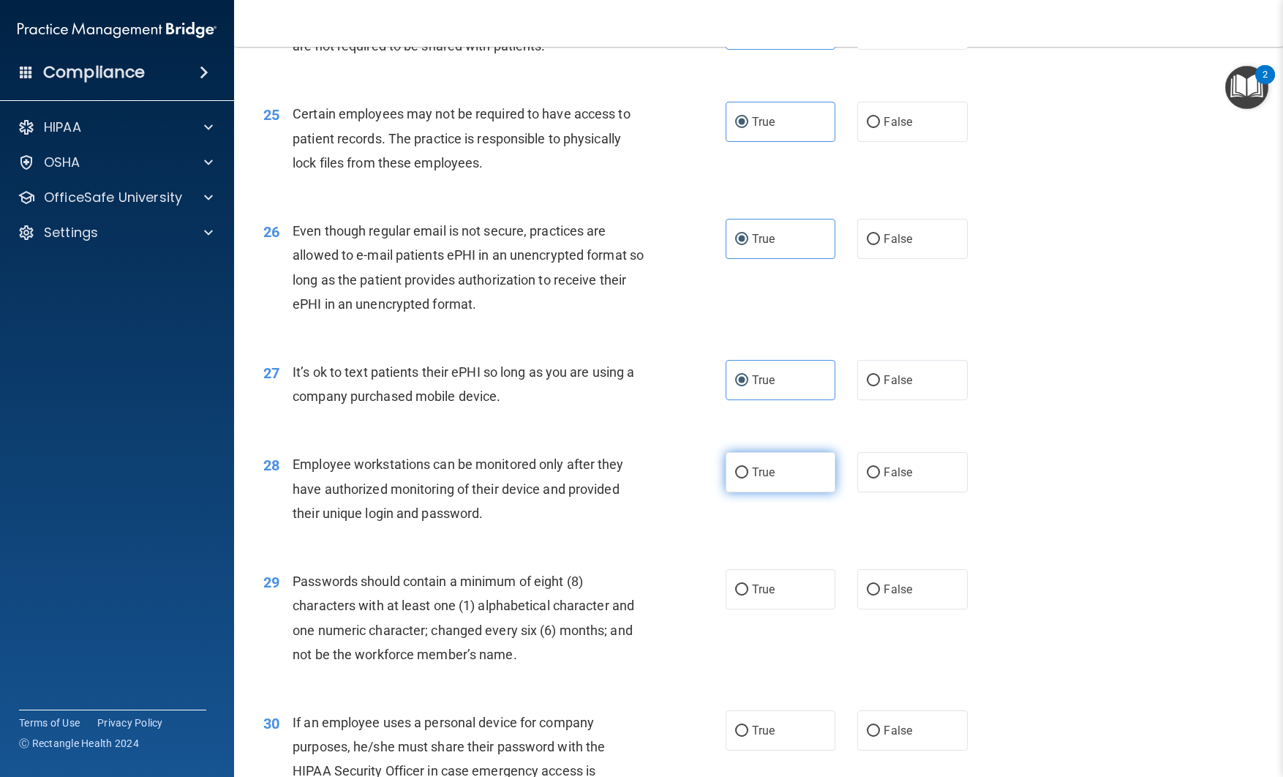
scroll to position [2983, 0]
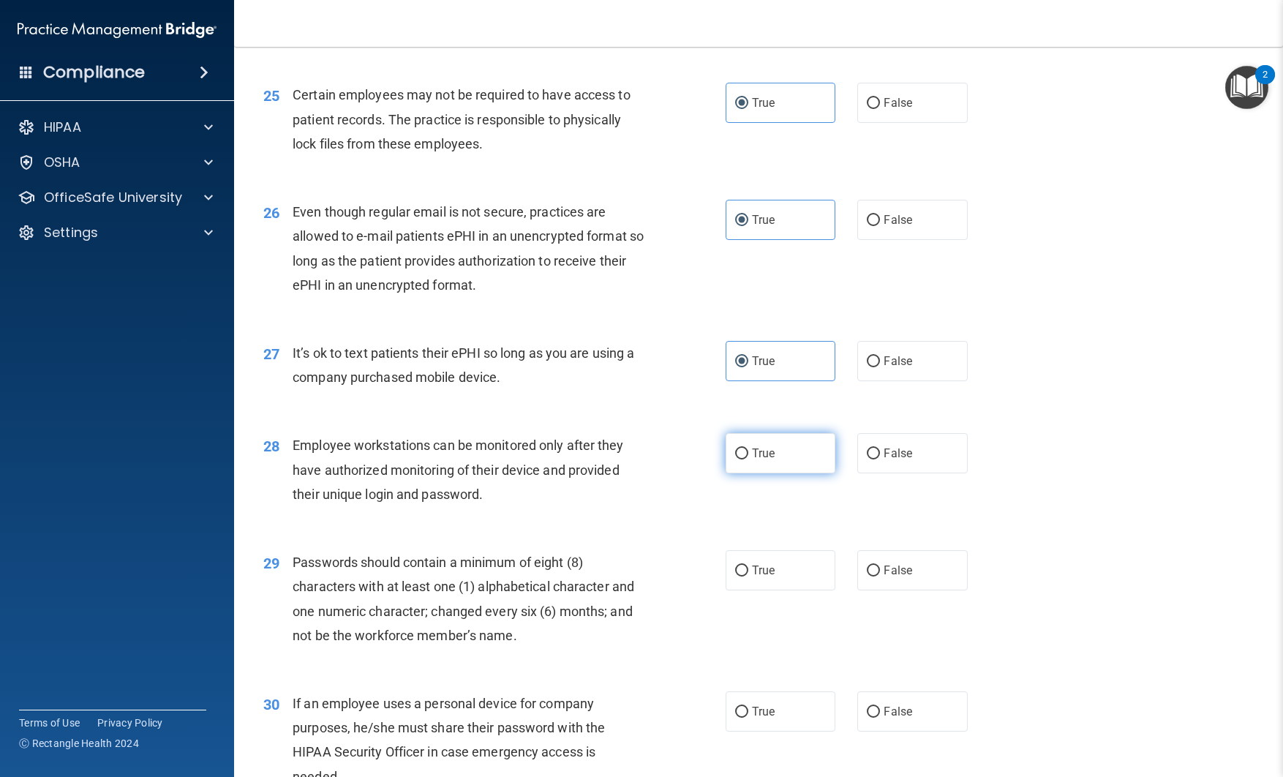
click at [752, 460] on span "True" at bounding box center [763, 453] width 23 height 14
click at [749, 460] on input "True" at bounding box center [741, 454] width 13 height 11
radio input "true"
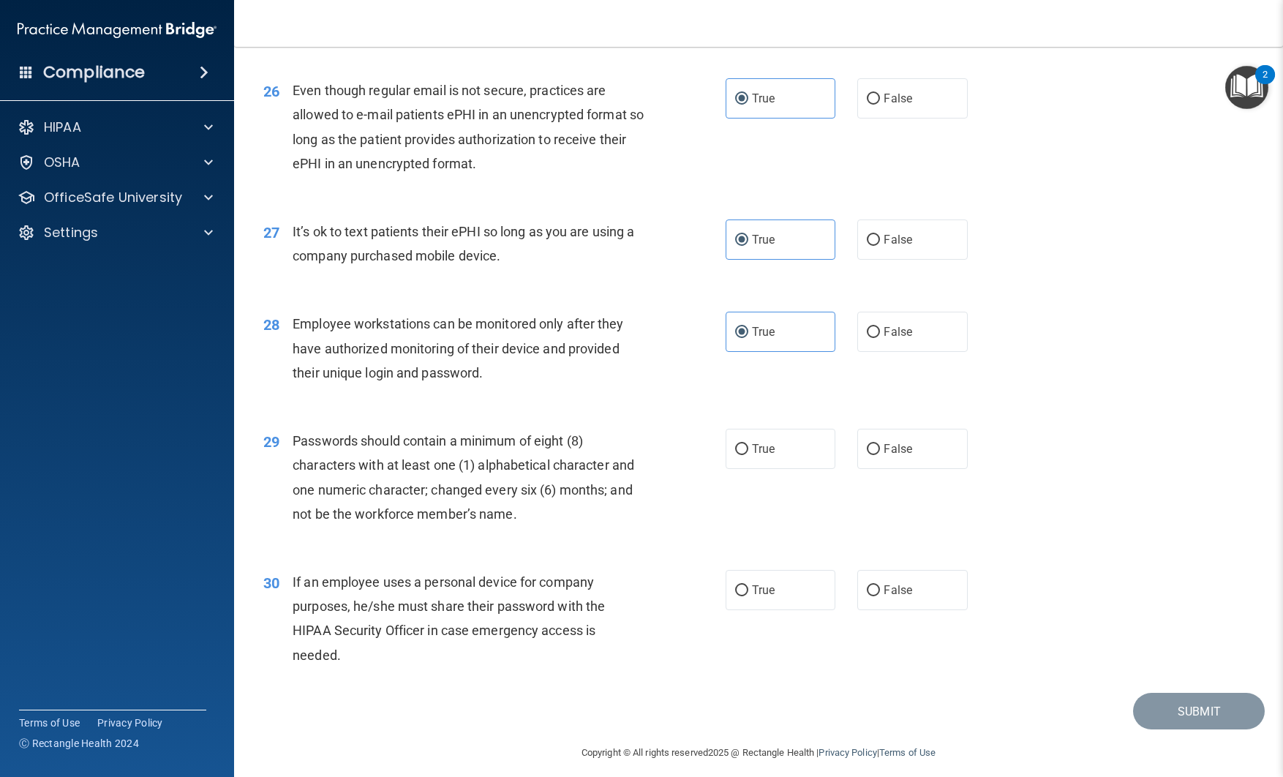
scroll to position [3105, 0]
click at [759, 455] on span "True" at bounding box center [763, 448] width 23 height 14
click at [749, 454] on input "True" at bounding box center [741, 448] width 13 height 11
radio input "true"
drag, startPoint x: 875, startPoint y: 615, endPoint x: 900, endPoint y: 623, distance: 26.1
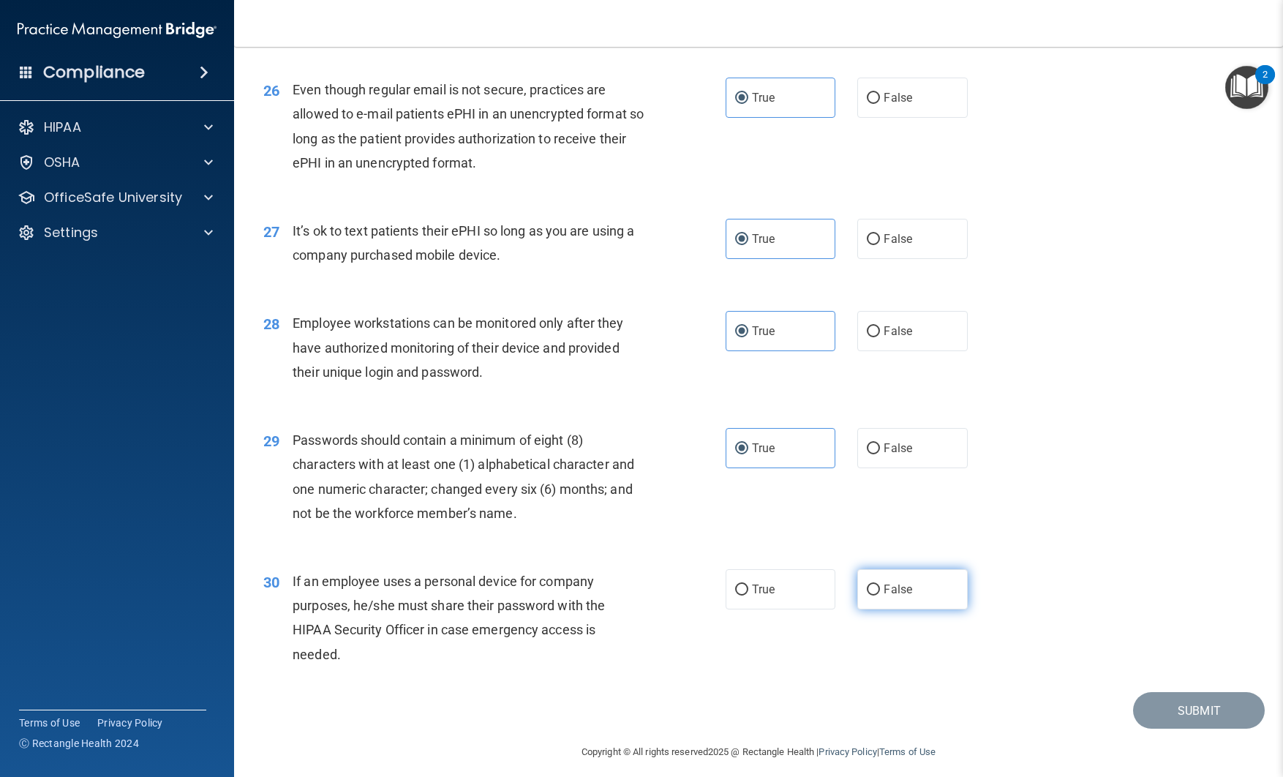
click at [876, 596] on input "False" at bounding box center [873, 590] width 13 height 11
radio input "true"
click at [1197, 730] on button "Submit" at bounding box center [1199, 710] width 132 height 37
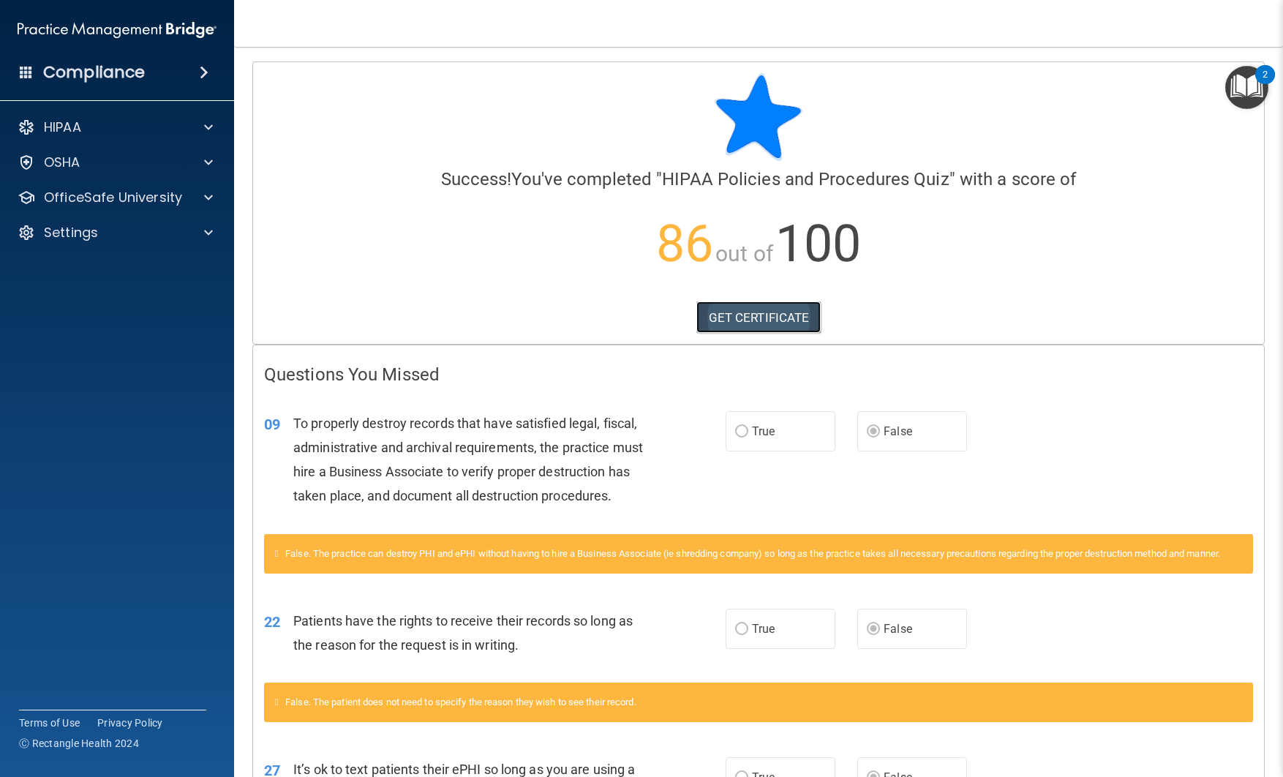
click at [763, 322] on link "GET CERTIFICATE" at bounding box center [759, 317] width 125 height 32
click at [146, 129] on div "HIPAA" at bounding box center [97, 128] width 181 height 18
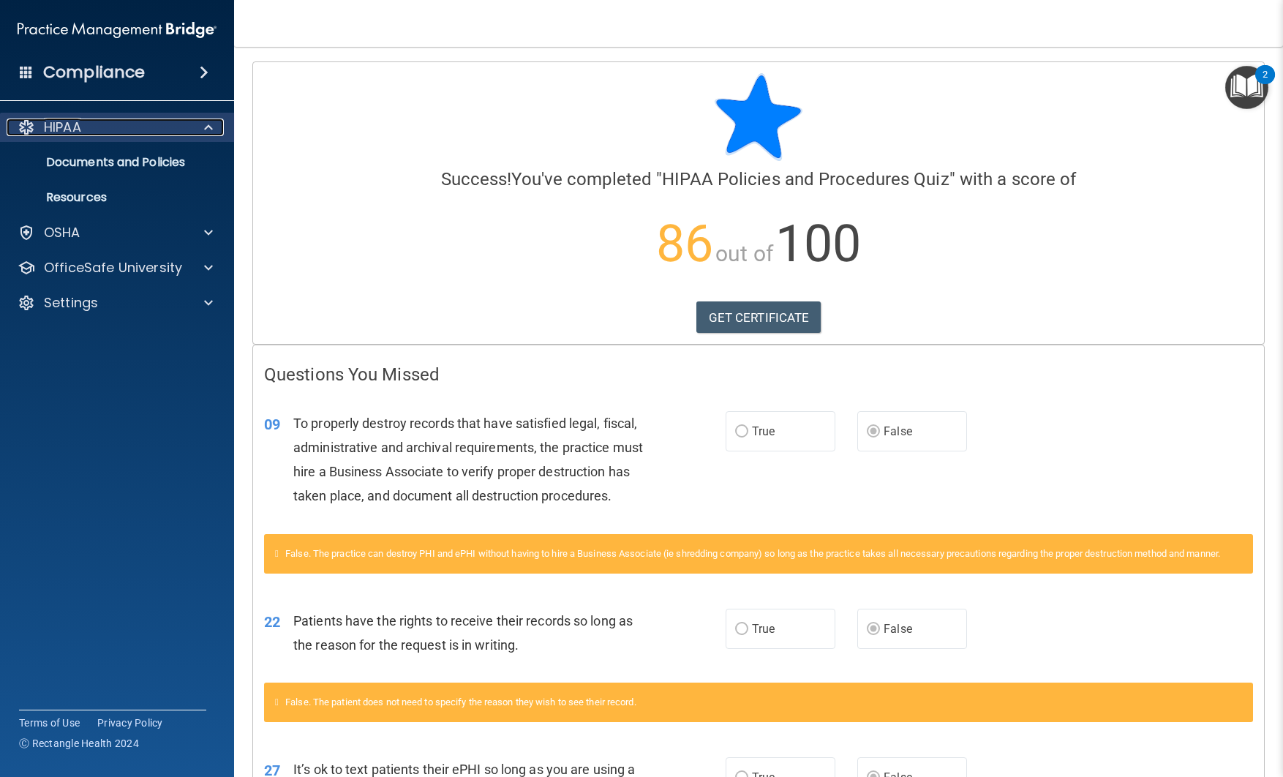
click at [94, 135] on div "HIPAA" at bounding box center [97, 128] width 181 height 18
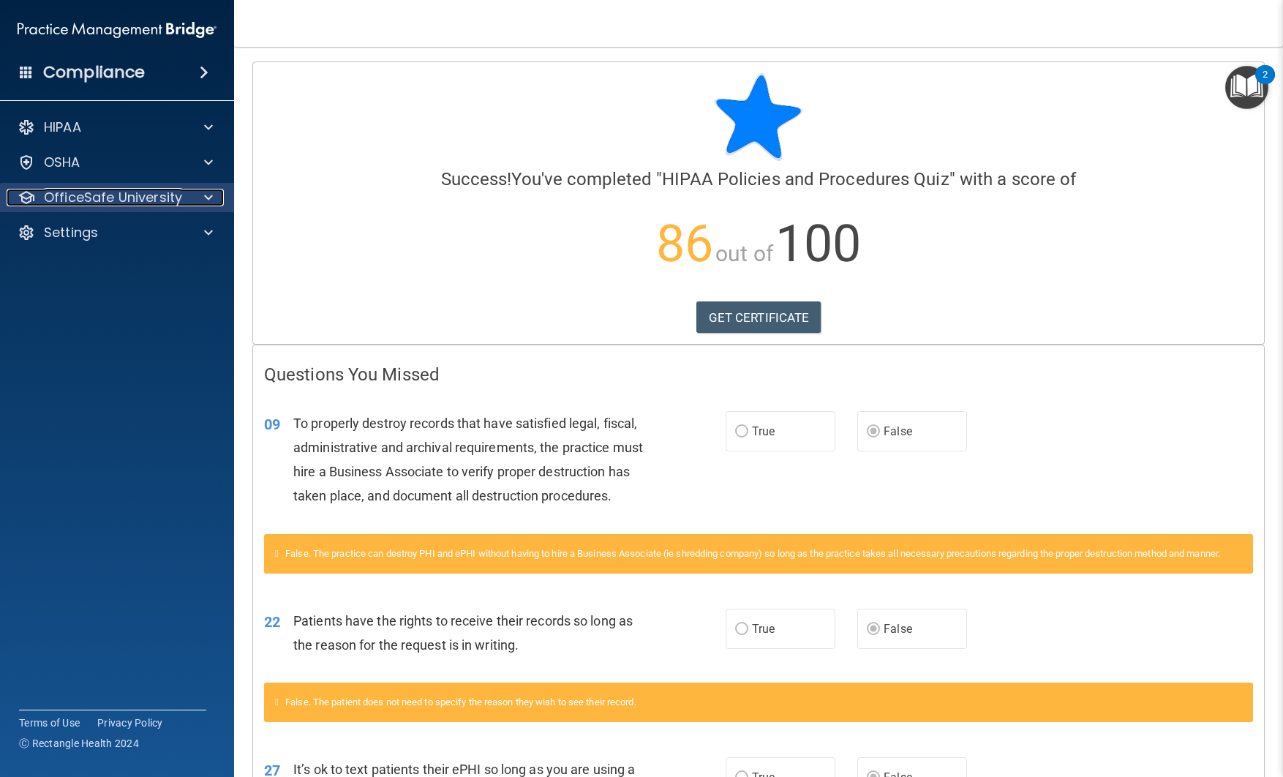
click at [111, 195] on p "OfficeSafe University" at bounding box center [113, 198] width 138 height 18
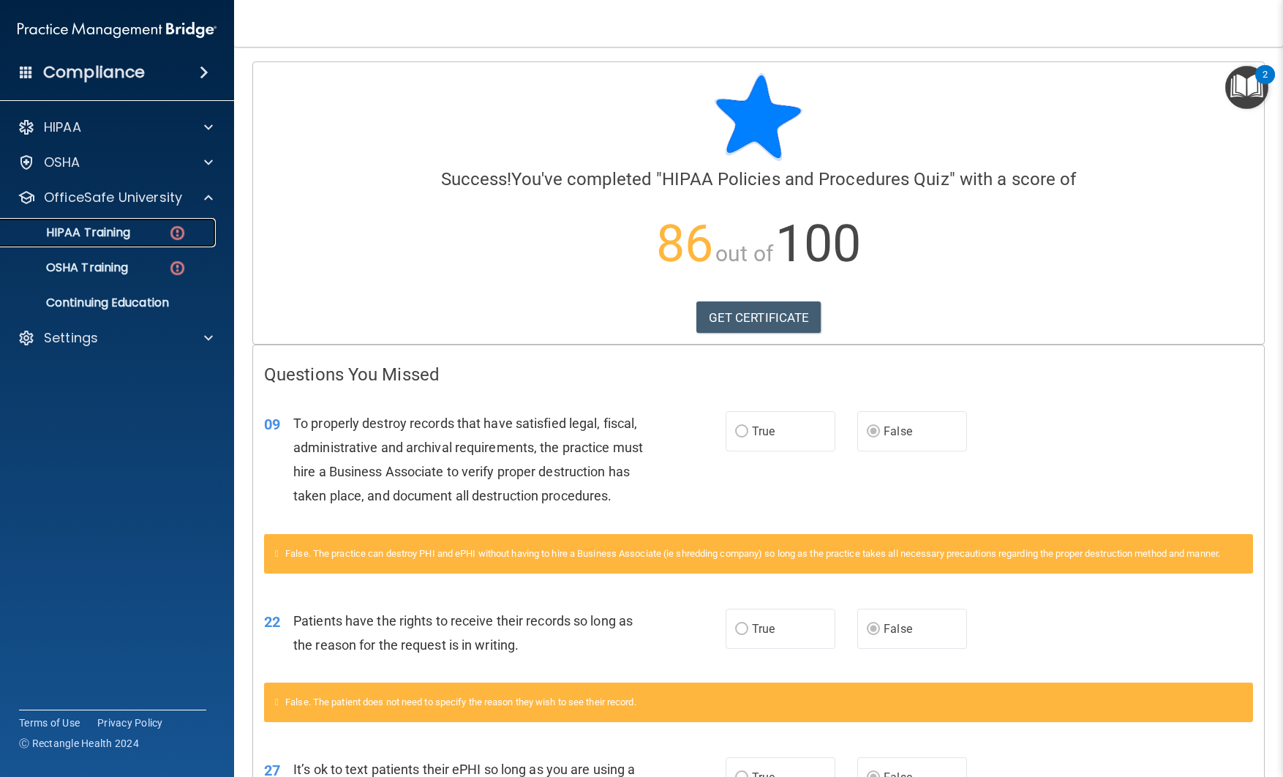
click at [99, 228] on p "HIPAA Training" at bounding box center [70, 232] width 121 height 15
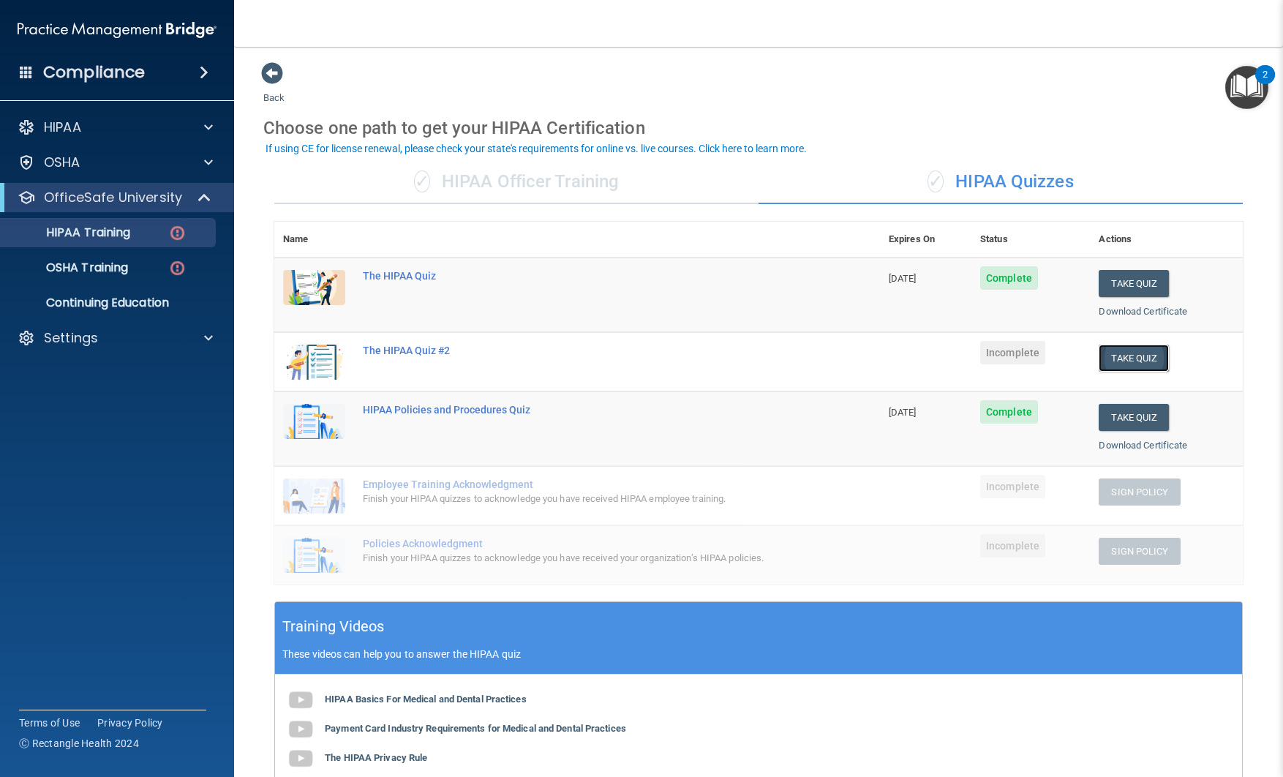
click at [1131, 359] on button "Take Quiz" at bounding box center [1134, 358] width 70 height 27
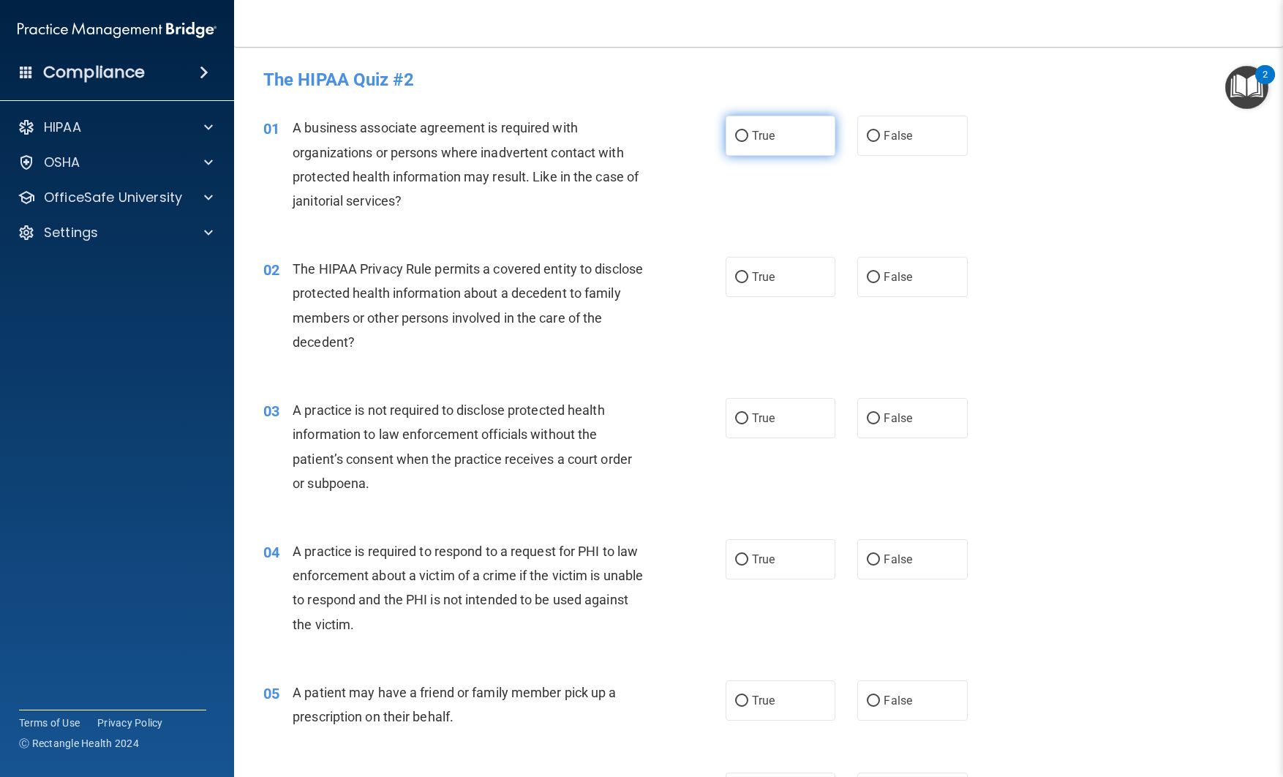
click at [740, 132] on input "True" at bounding box center [741, 136] width 13 height 11
radio input "true"
click at [749, 281] on label "True" at bounding box center [781, 277] width 110 height 40
click at [749, 281] on input "True" at bounding box center [741, 277] width 13 height 11
radio input "true"
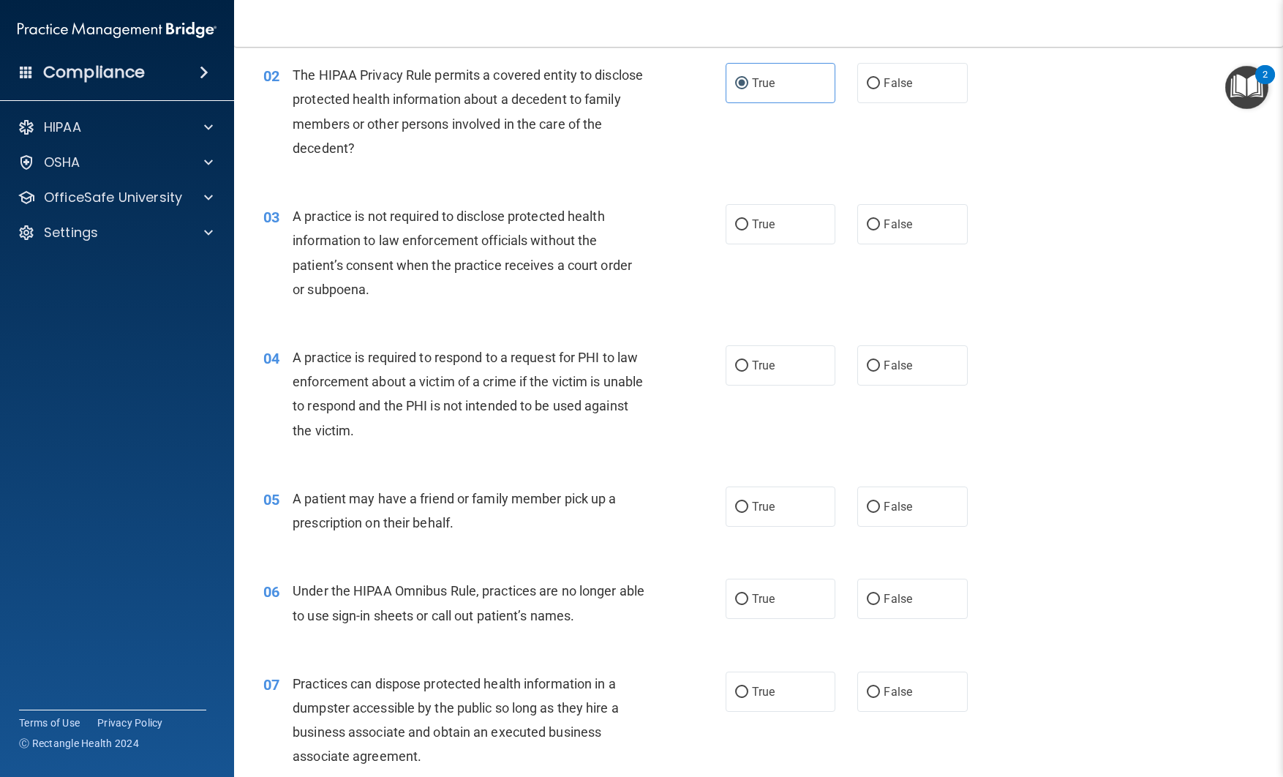
scroll to position [196, 0]
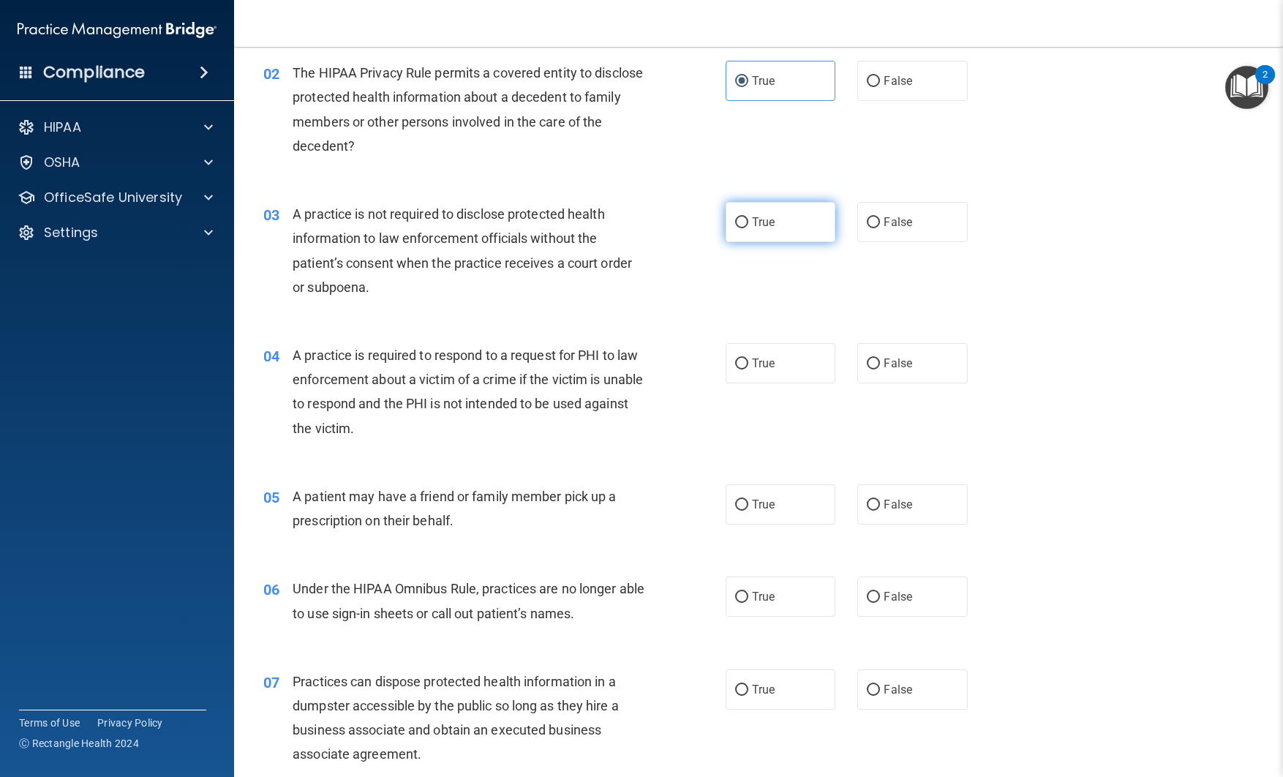
click at [760, 223] on span "True" at bounding box center [763, 222] width 23 height 14
click at [749, 223] on input "True" at bounding box center [741, 222] width 13 height 11
radio input "true"
click at [882, 366] on label "False" at bounding box center [913, 363] width 110 height 40
click at [880, 366] on input "False" at bounding box center [873, 364] width 13 height 11
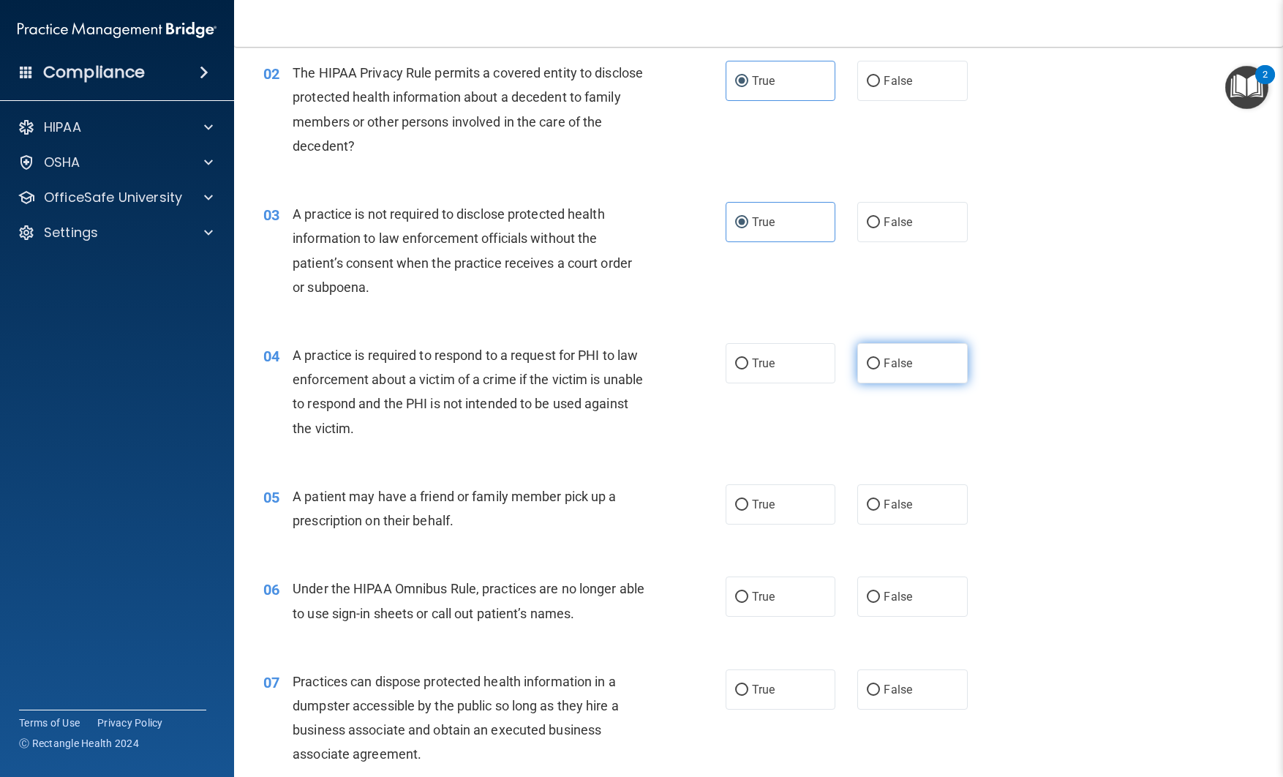
radio input "true"
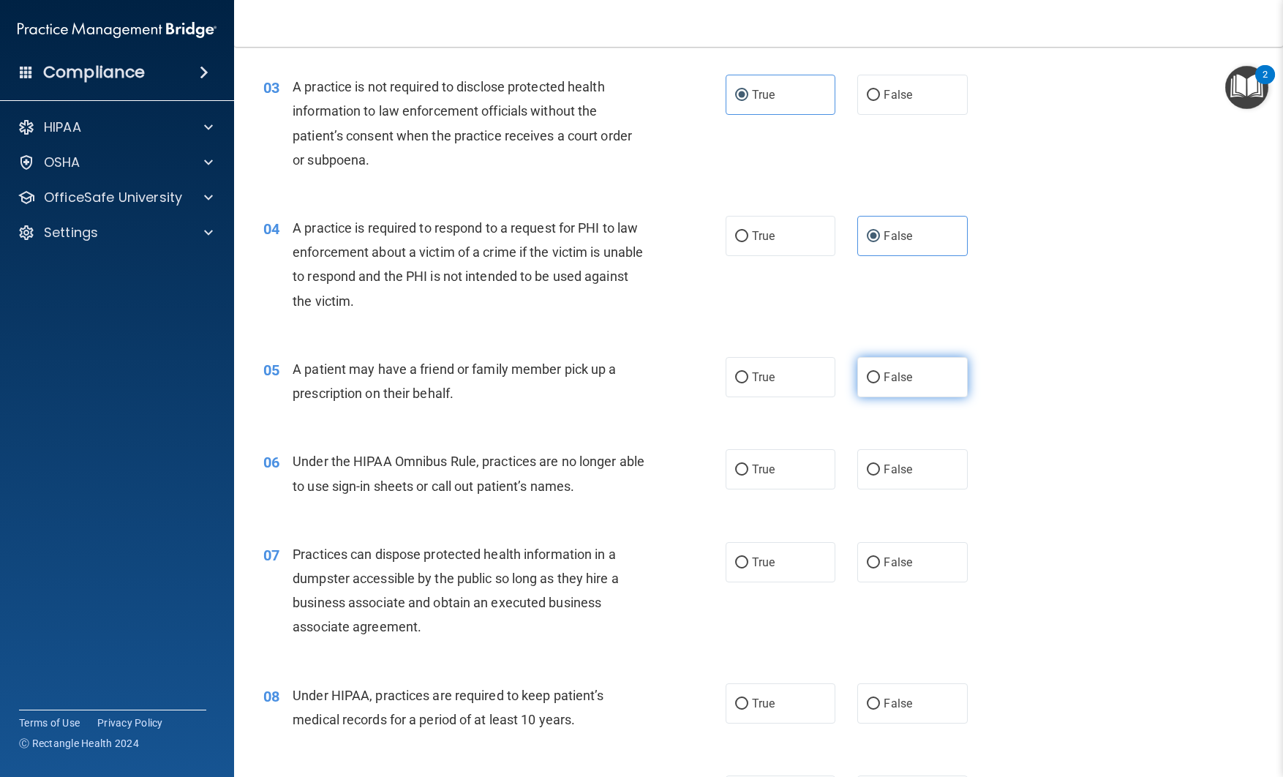
scroll to position [325, 0]
click at [876, 371] on input "False" at bounding box center [873, 376] width 13 height 11
radio input "true"
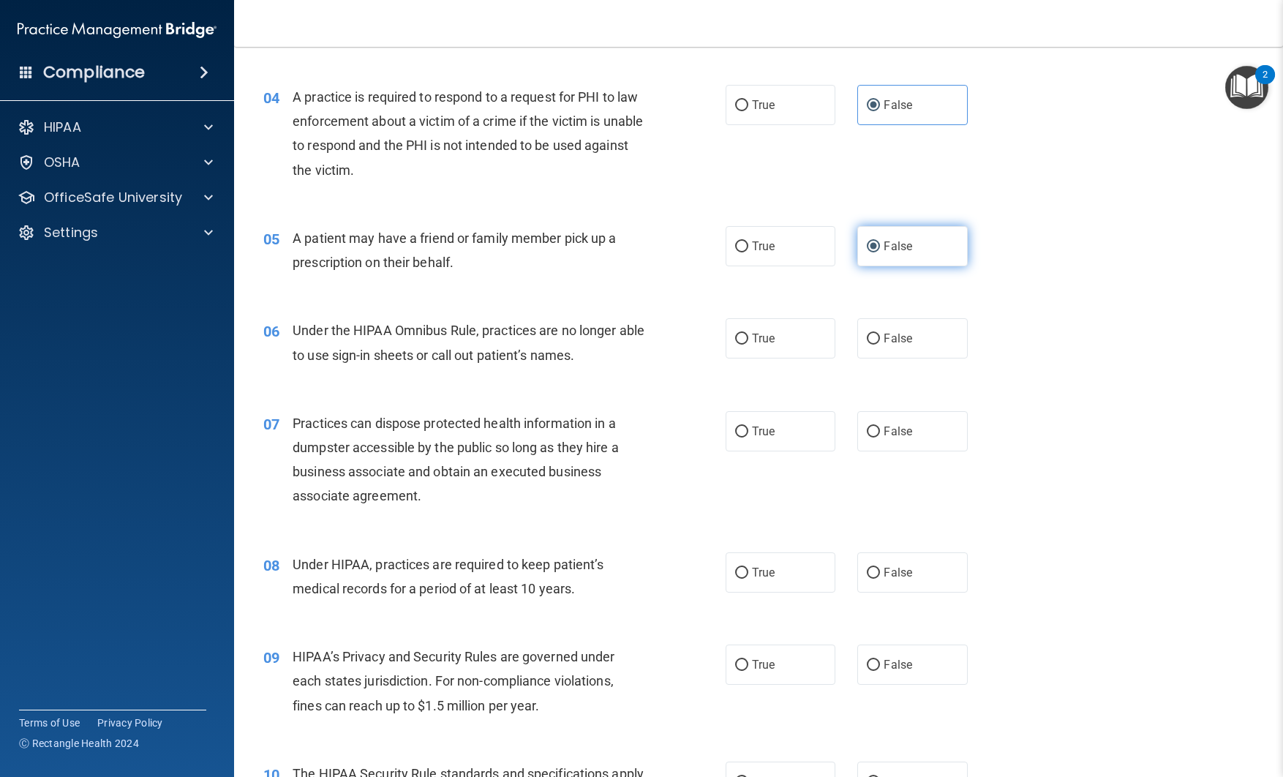
scroll to position [457, 0]
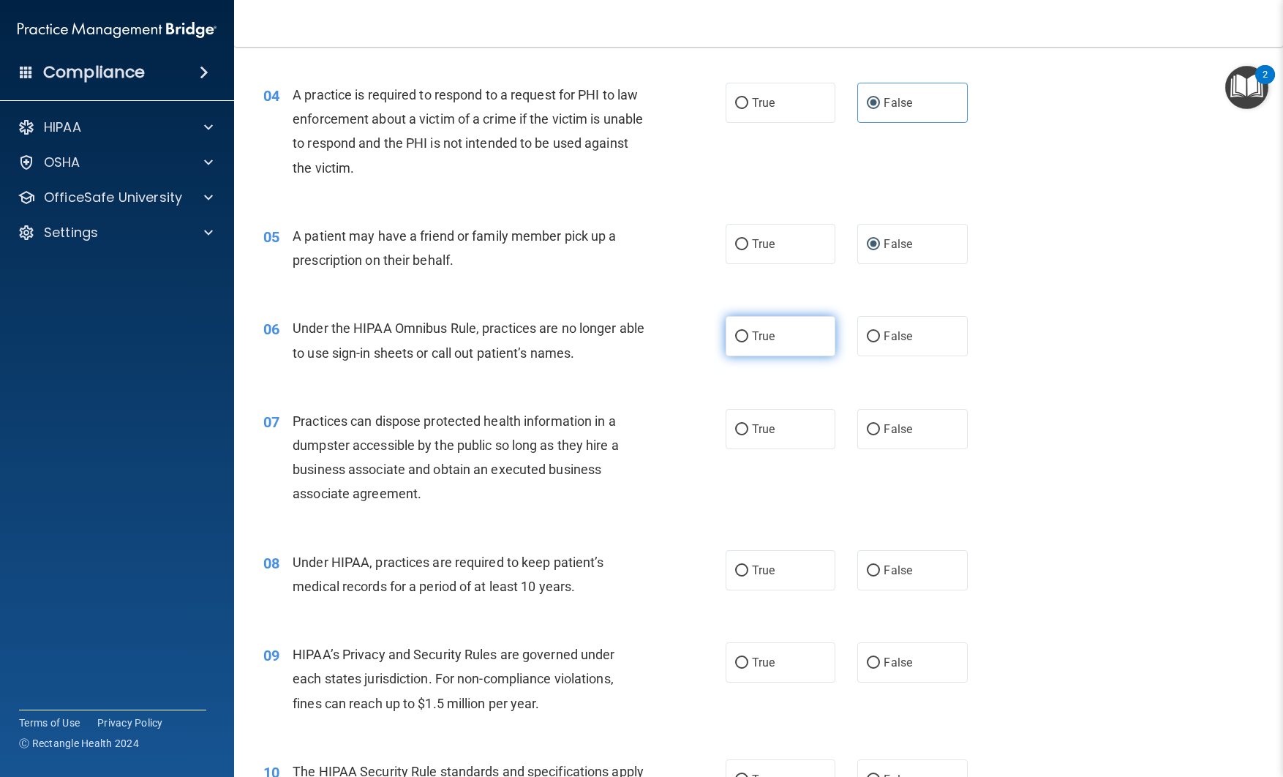
click at [787, 337] on label "True" at bounding box center [781, 336] width 110 height 40
click at [749, 337] on input "True" at bounding box center [741, 336] width 13 height 11
radio input "true"
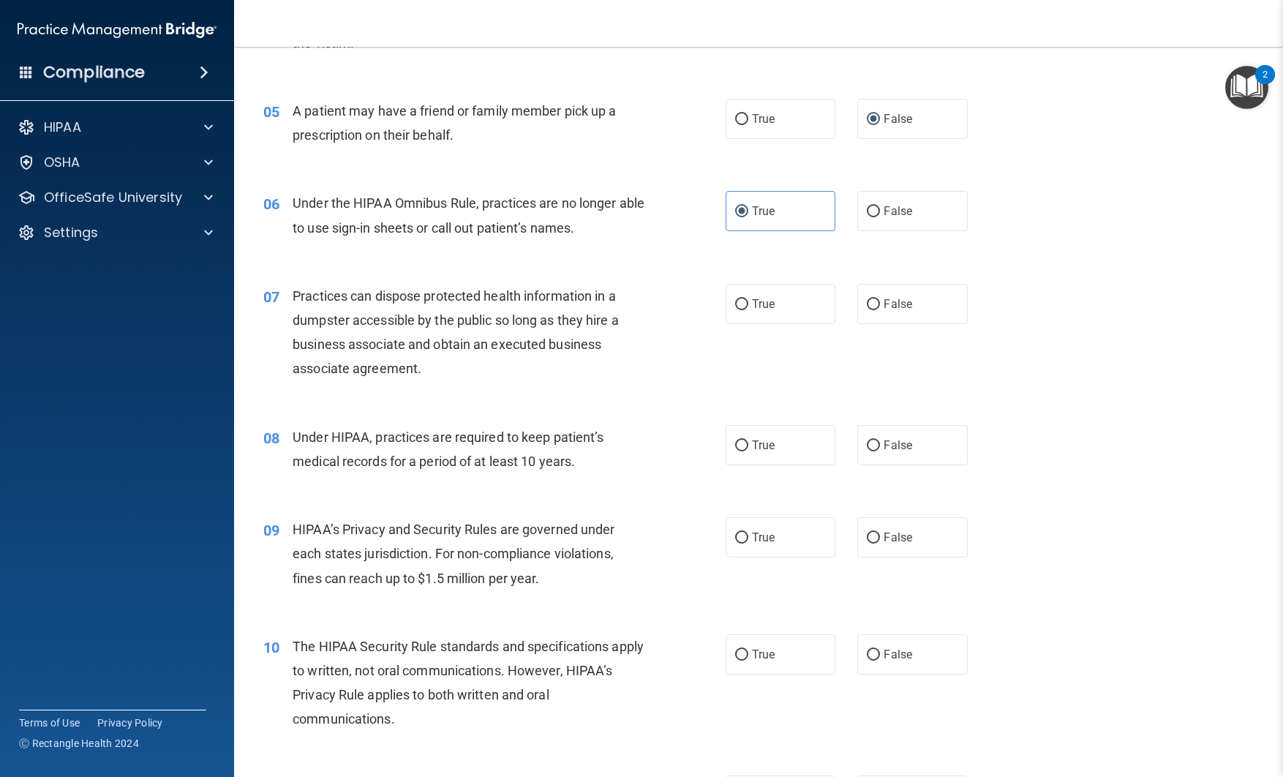
scroll to position [583, 0]
click at [885, 307] on span "False" at bounding box center [898, 303] width 29 height 14
click at [880, 307] on input "False" at bounding box center [873, 303] width 13 height 11
radio input "true"
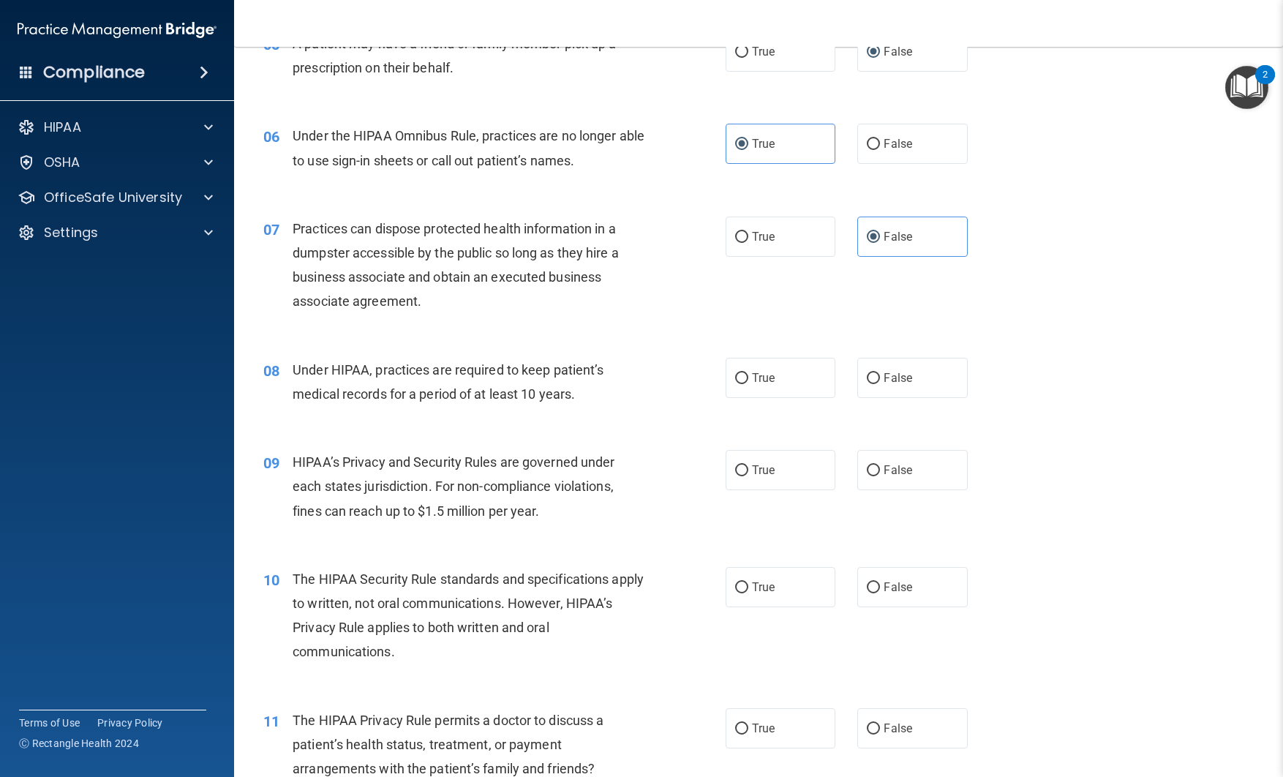
scroll to position [651, 0]
click at [763, 383] on label "True" at bounding box center [781, 376] width 110 height 40
click at [749, 382] on input "True" at bounding box center [741, 376] width 13 height 11
radio input "true"
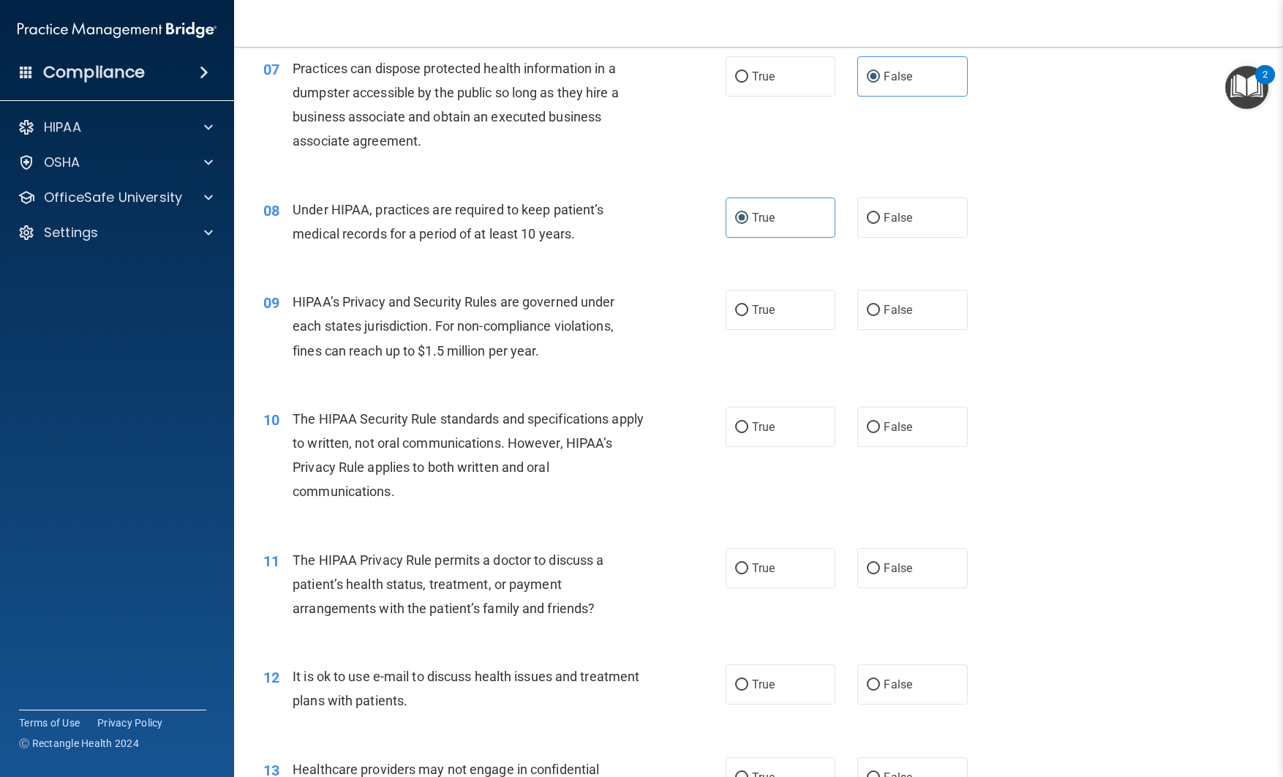
scroll to position [810, 0]
click at [881, 227] on label "False" at bounding box center [913, 217] width 110 height 40
click at [880, 223] on input "False" at bounding box center [873, 217] width 13 height 11
radio input "true"
radio input "false"
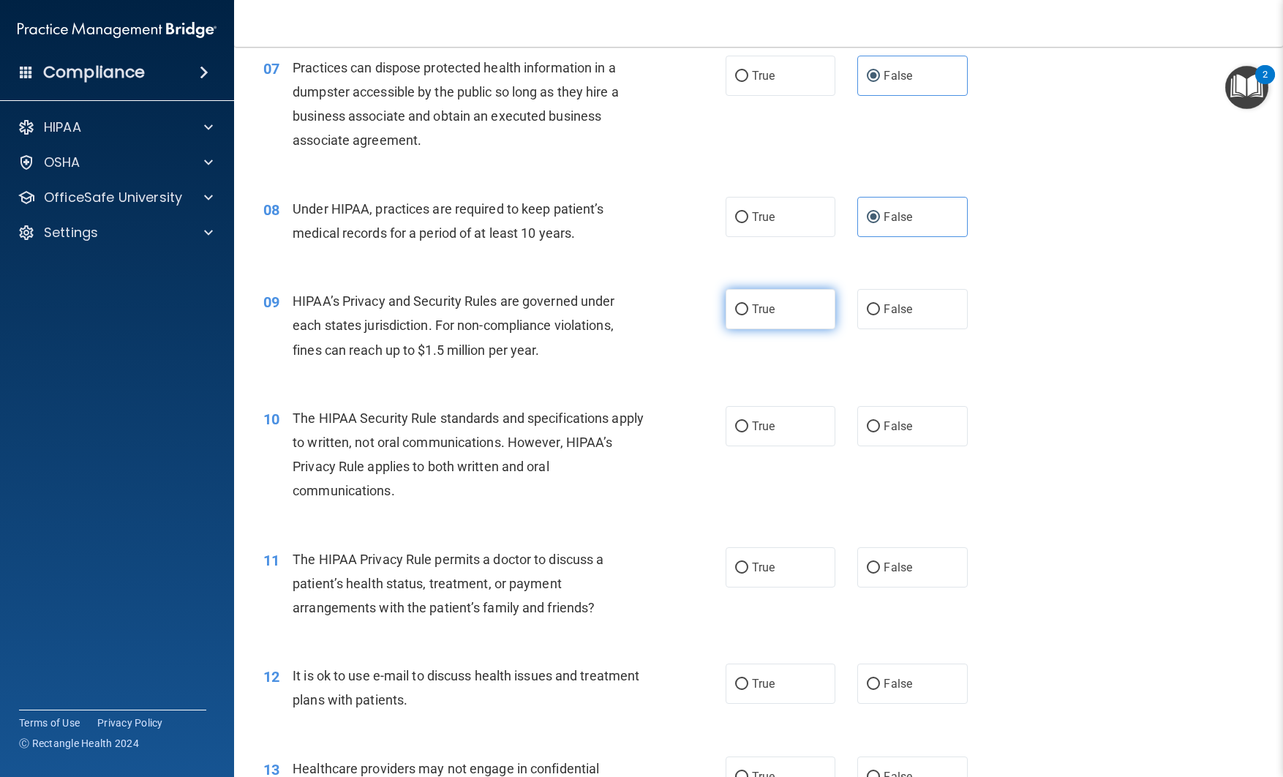
click at [743, 307] on input "True" at bounding box center [741, 309] width 13 height 11
radio input "true"
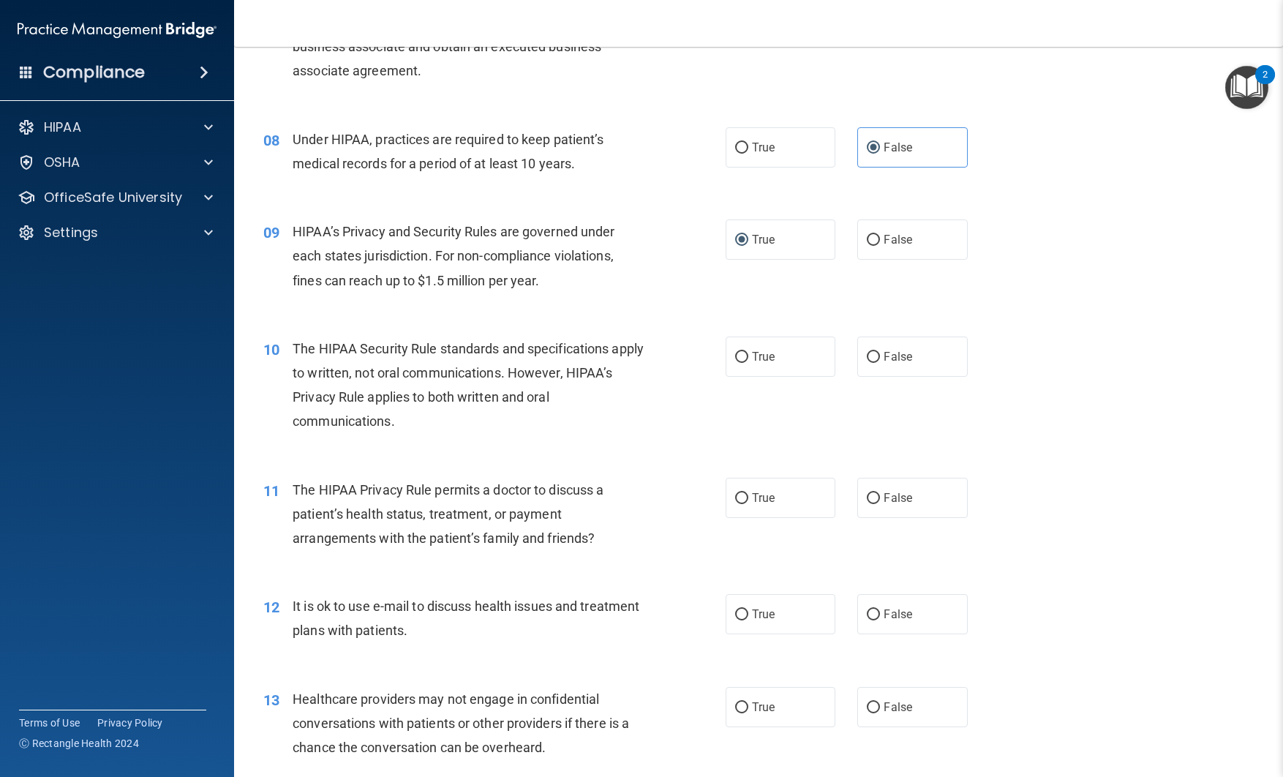
scroll to position [887, 0]
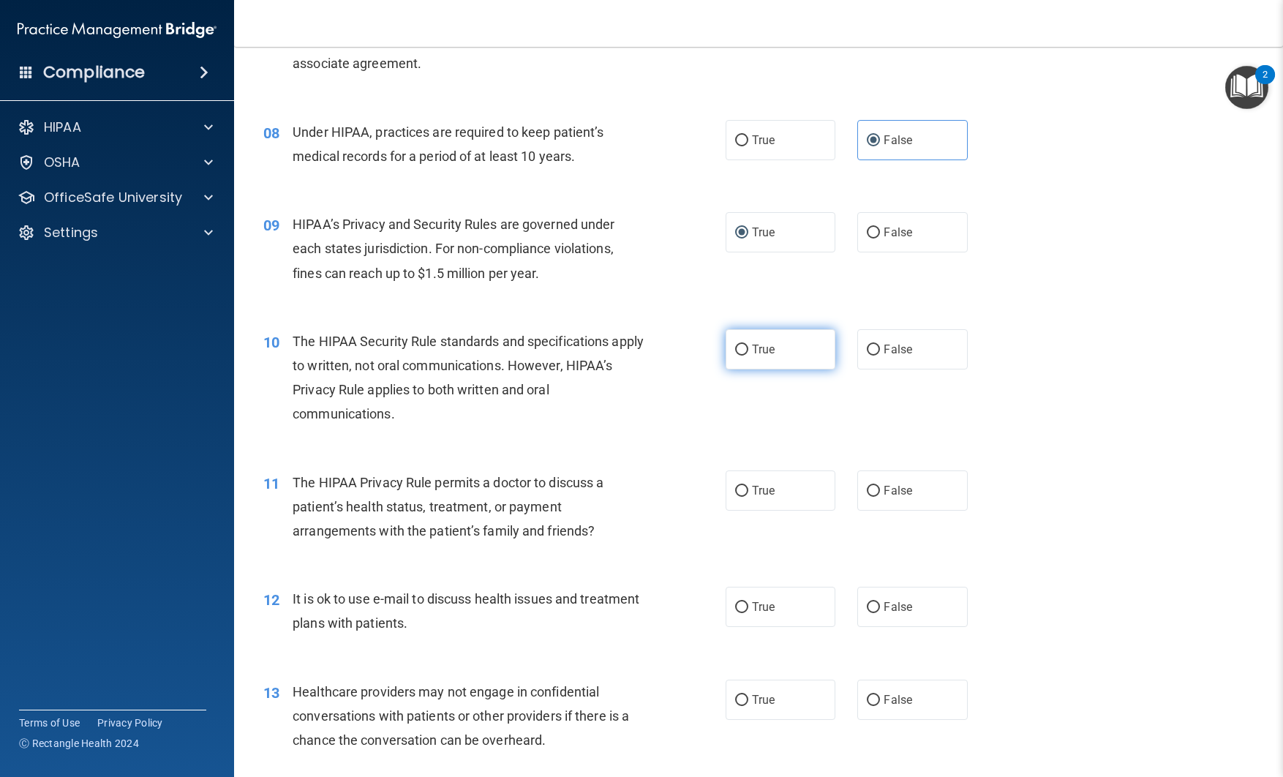
click at [790, 353] on label "True" at bounding box center [781, 349] width 110 height 40
click at [749, 353] on input "True" at bounding box center [741, 350] width 13 height 11
radio input "true"
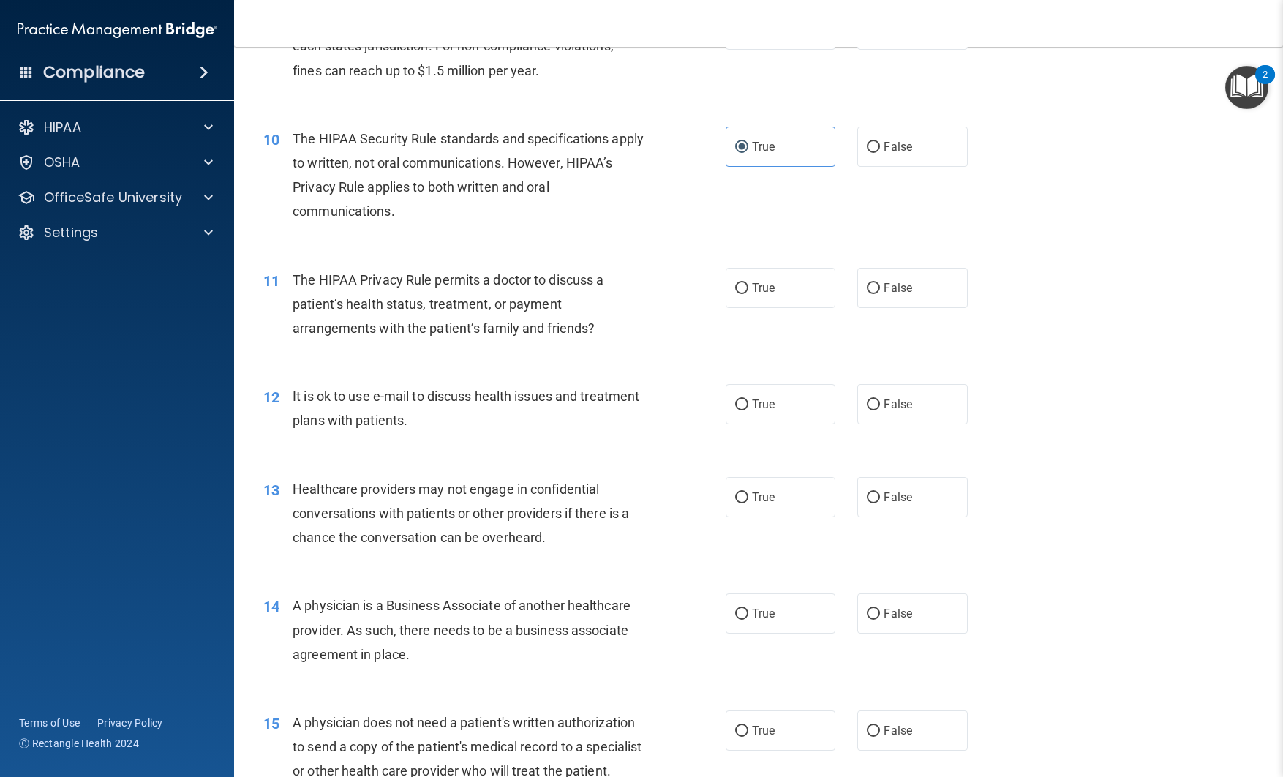
scroll to position [1101, 0]
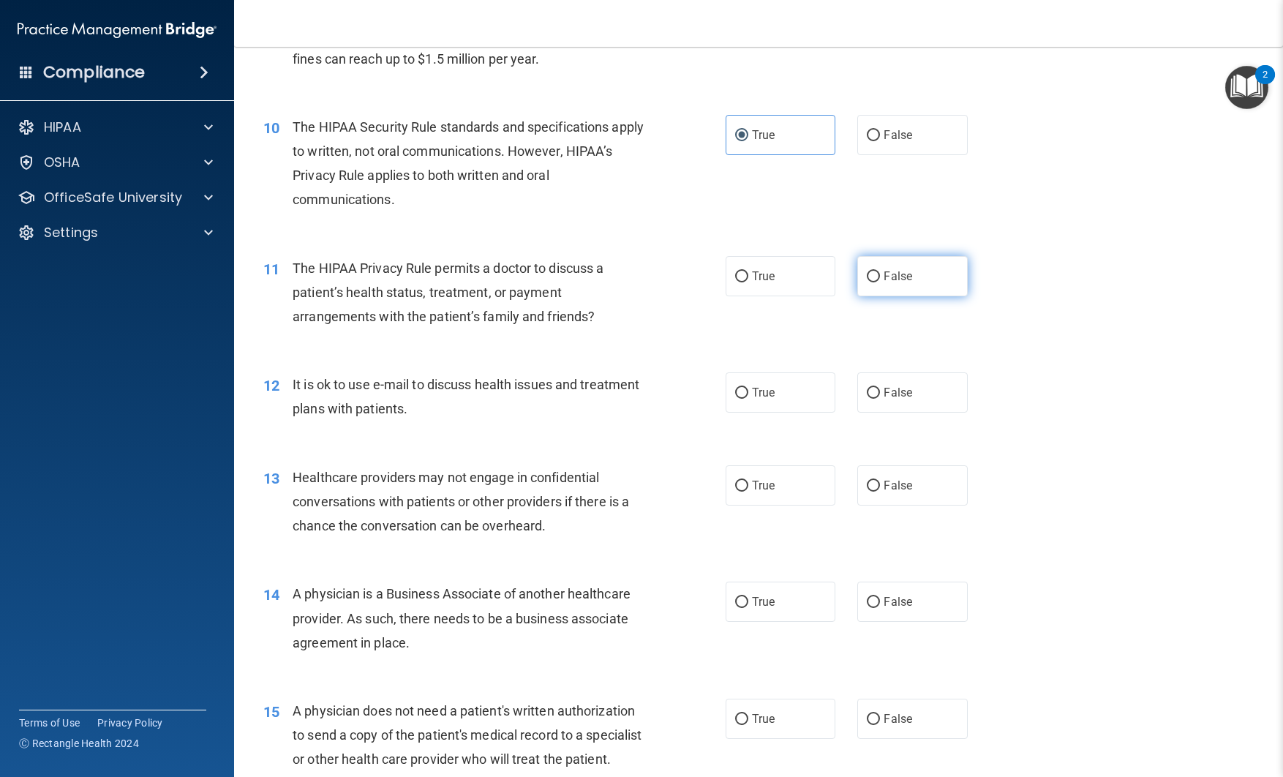
click at [877, 276] on input "False" at bounding box center [873, 276] width 13 height 11
radio input "true"
click at [776, 387] on label "True" at bounding box center [781, 392] width 110 height 40
click at [749, 388] on input "True" at bounding box center [741, 393] width 13 height 11
radio input "true"
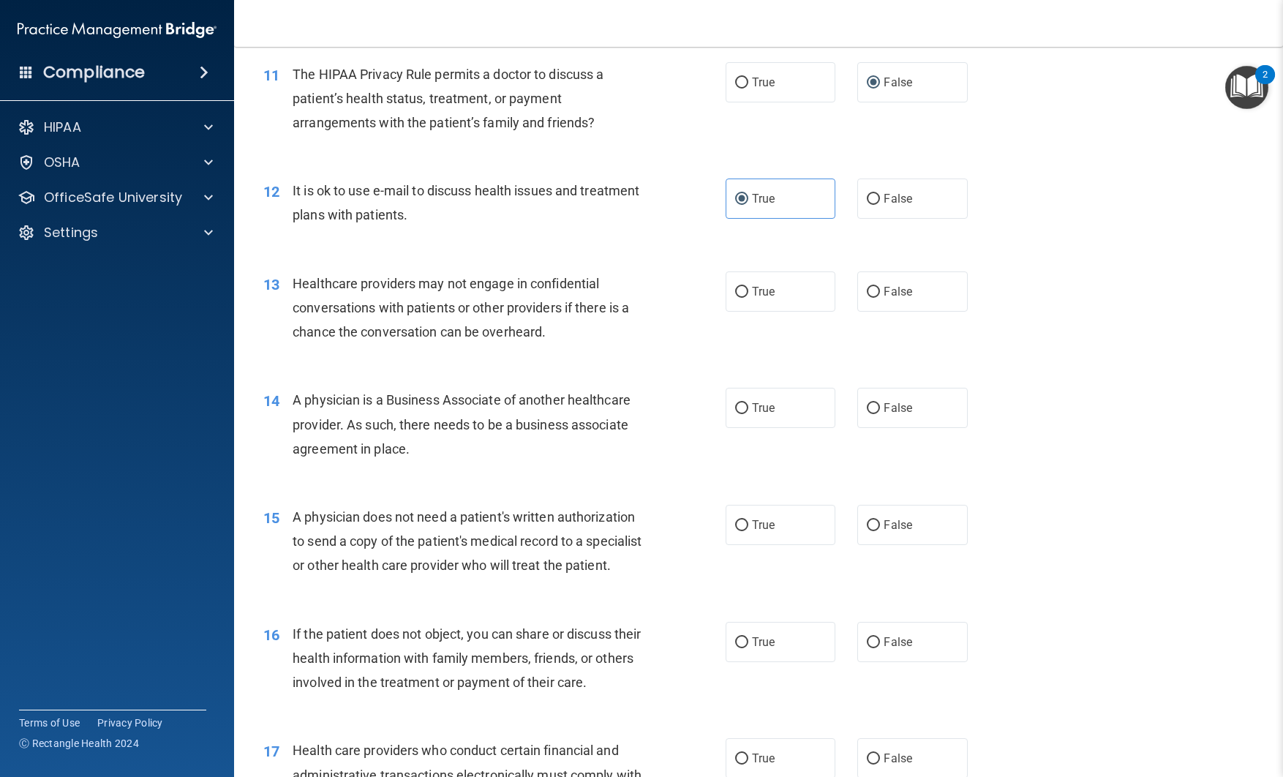
scroll to position [1302, 0]
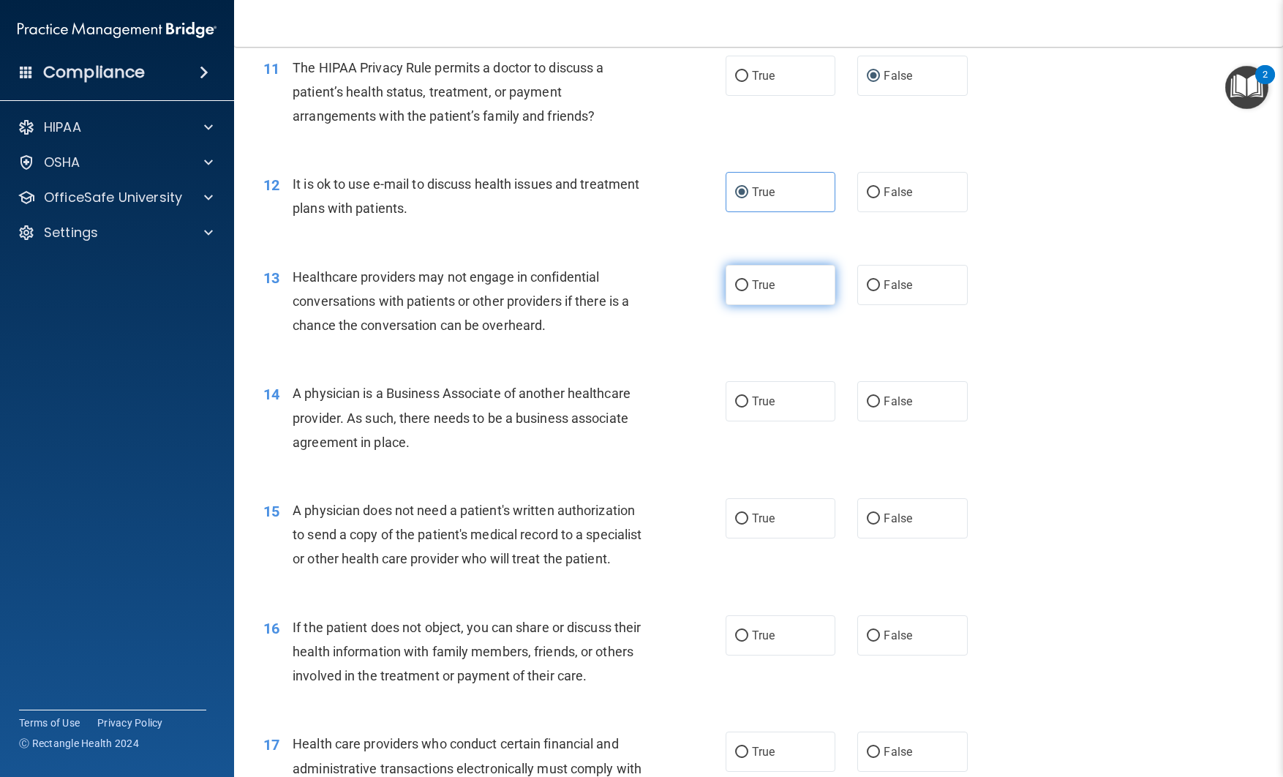
click at [752, 287] on span "True" at bounding box center [763, 285] width 23 height 14
click at [749, 287] on input "True" at bounding box center [741, 285] width 13 height 11
radio input "true"
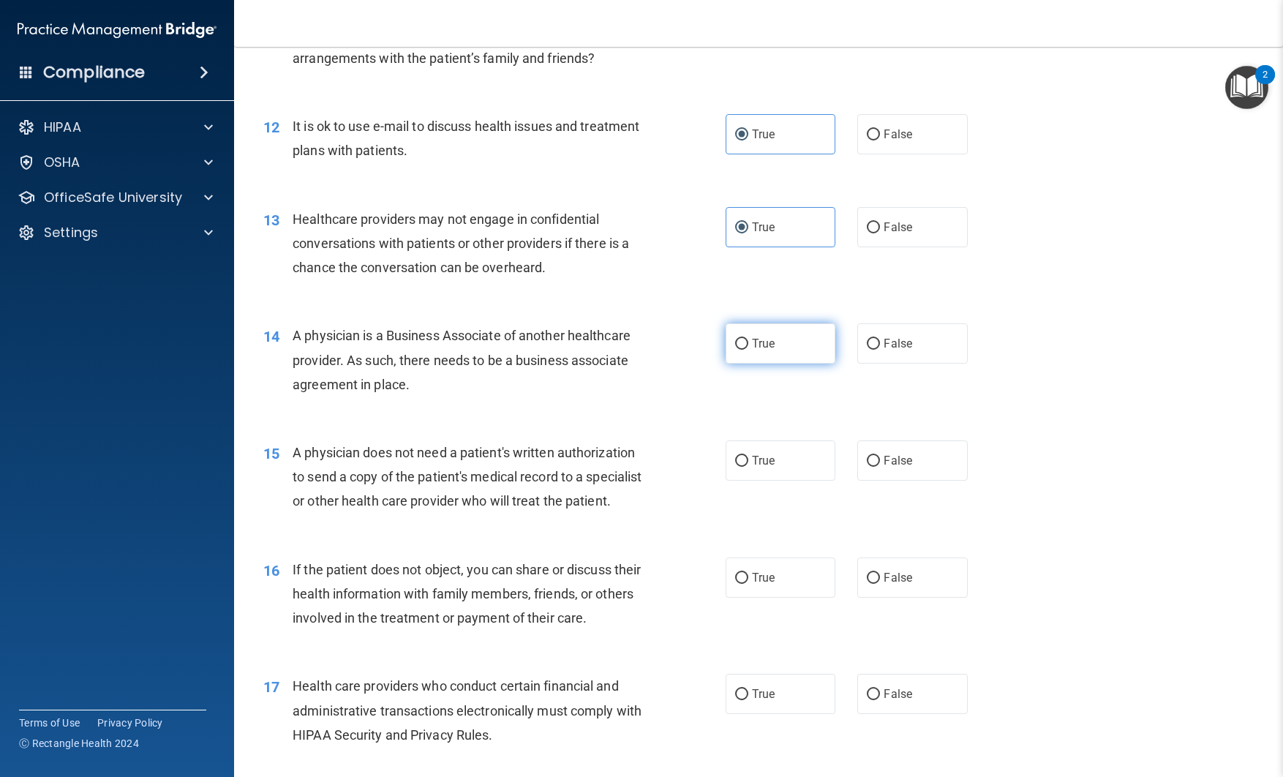
scroll to position [1362, 0]
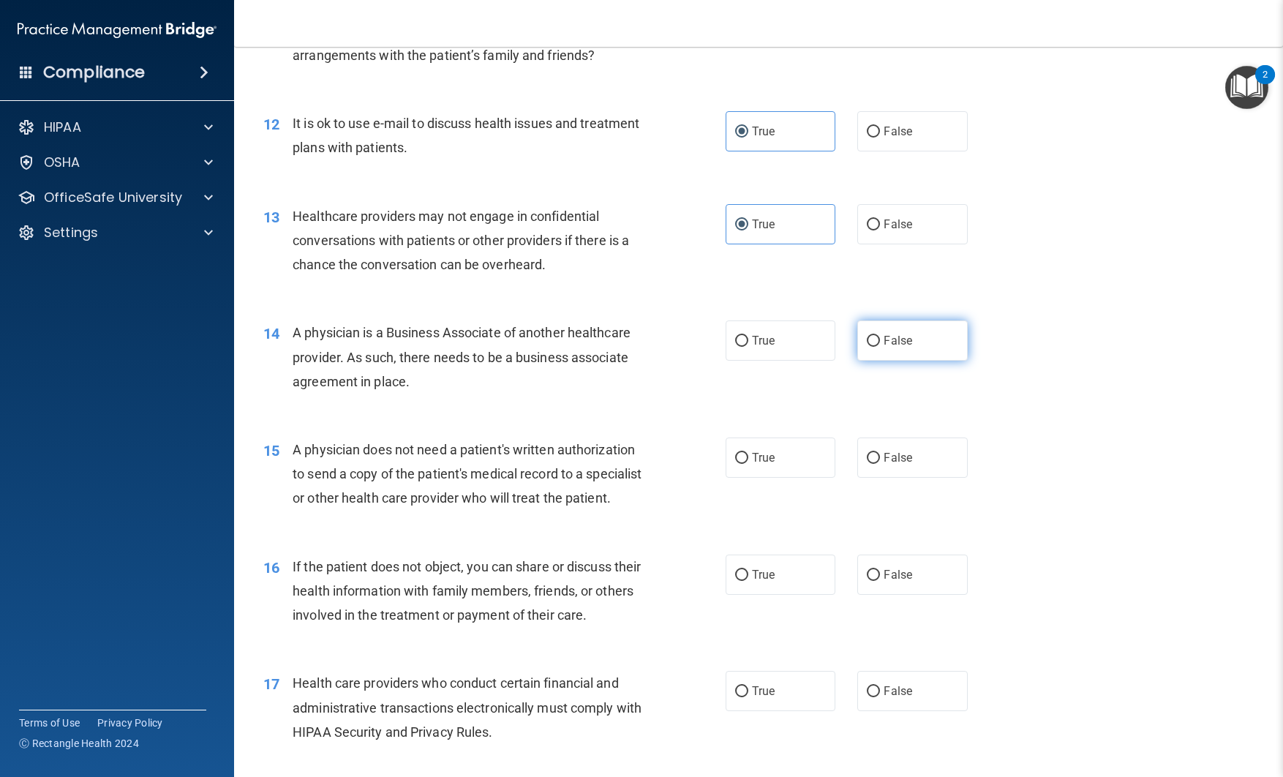
click at [866, 340] on label "False" at bounding box center [913, 340] width 110 height 40
click at [867, 340] on input "False" at bounding box center [873, 341] width 13 height 11
radio input "true"
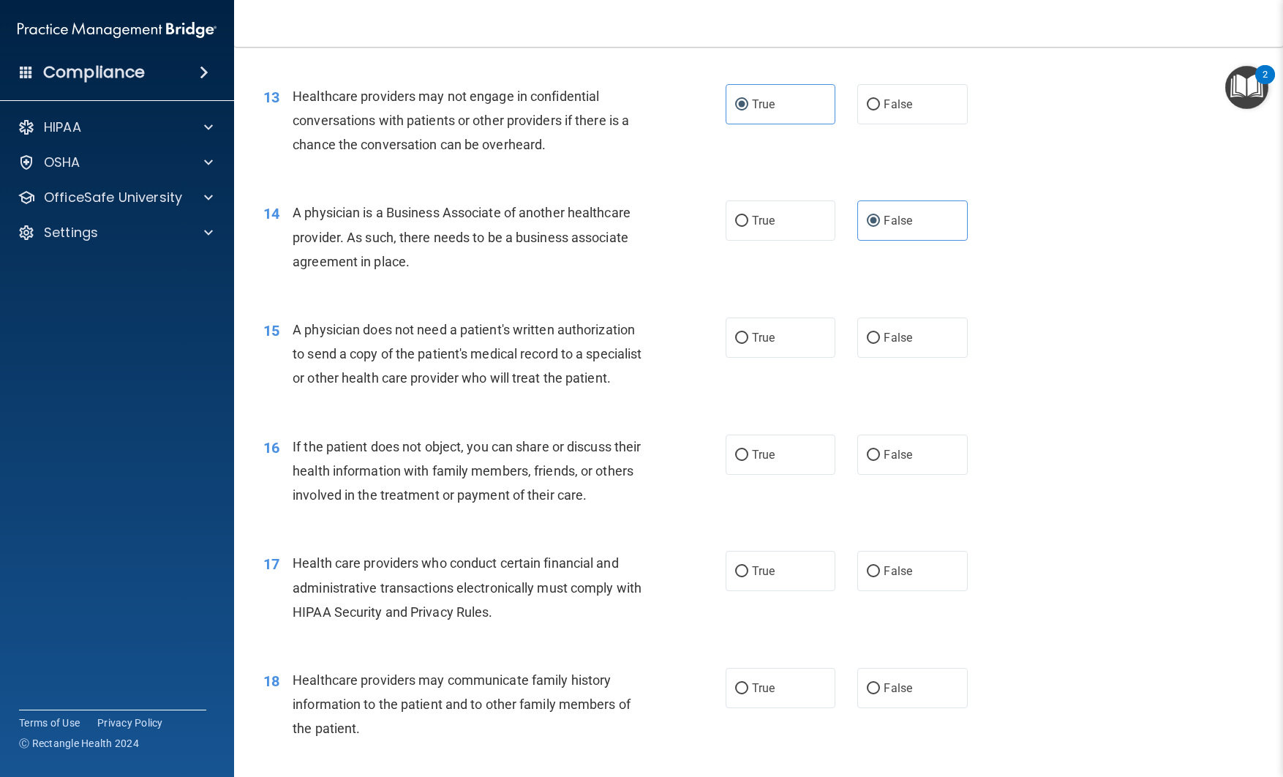
scroll to position [1484, 0]
click at [786, 345] on label "True" at bounding box center [781, 336] width 110 height 40
click at [749, 342] on input "True" at bounding box center [741, 336] width 13 height 11
radio input "true"
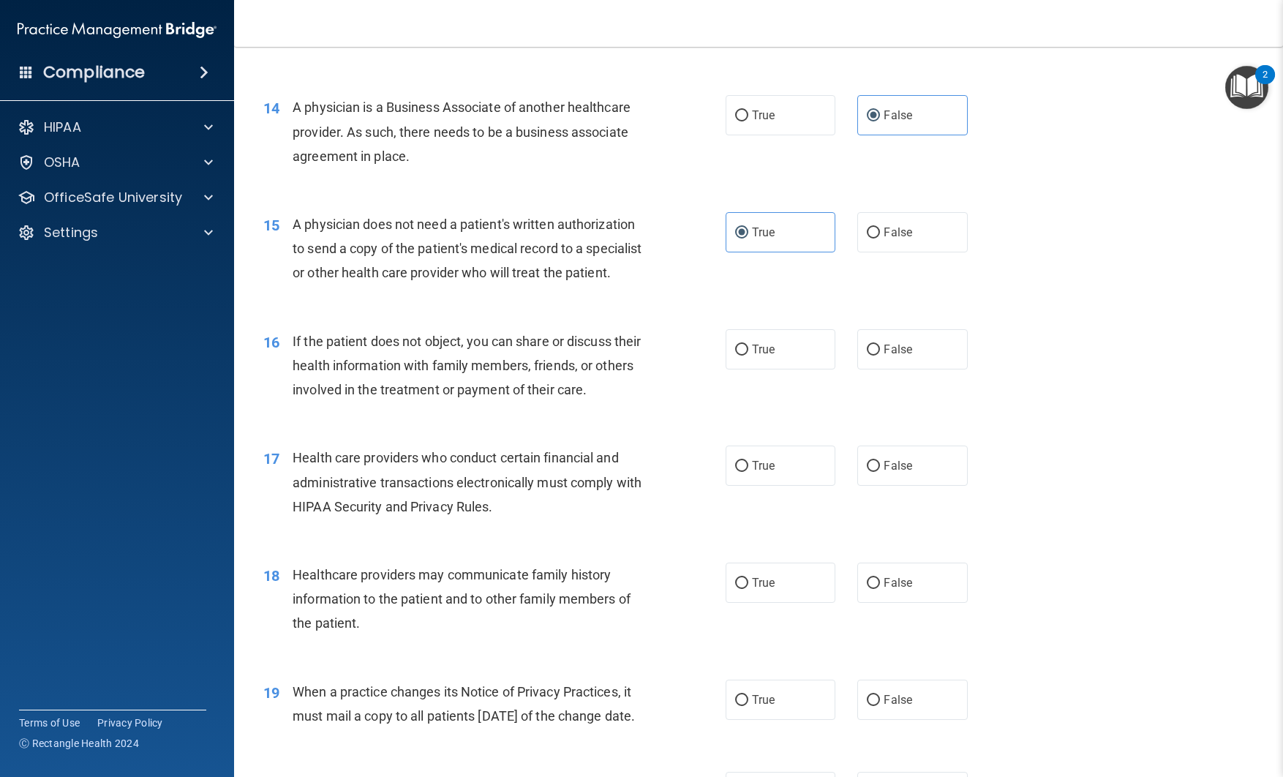
scroll to position [1589, 0]
click at [744, 368] on label "True" at bounding box center [781, 348] width 110 height 40
click at [744, 354] on input "True" at bounding box center [741, 348] width 13 height 11
radio input "true"
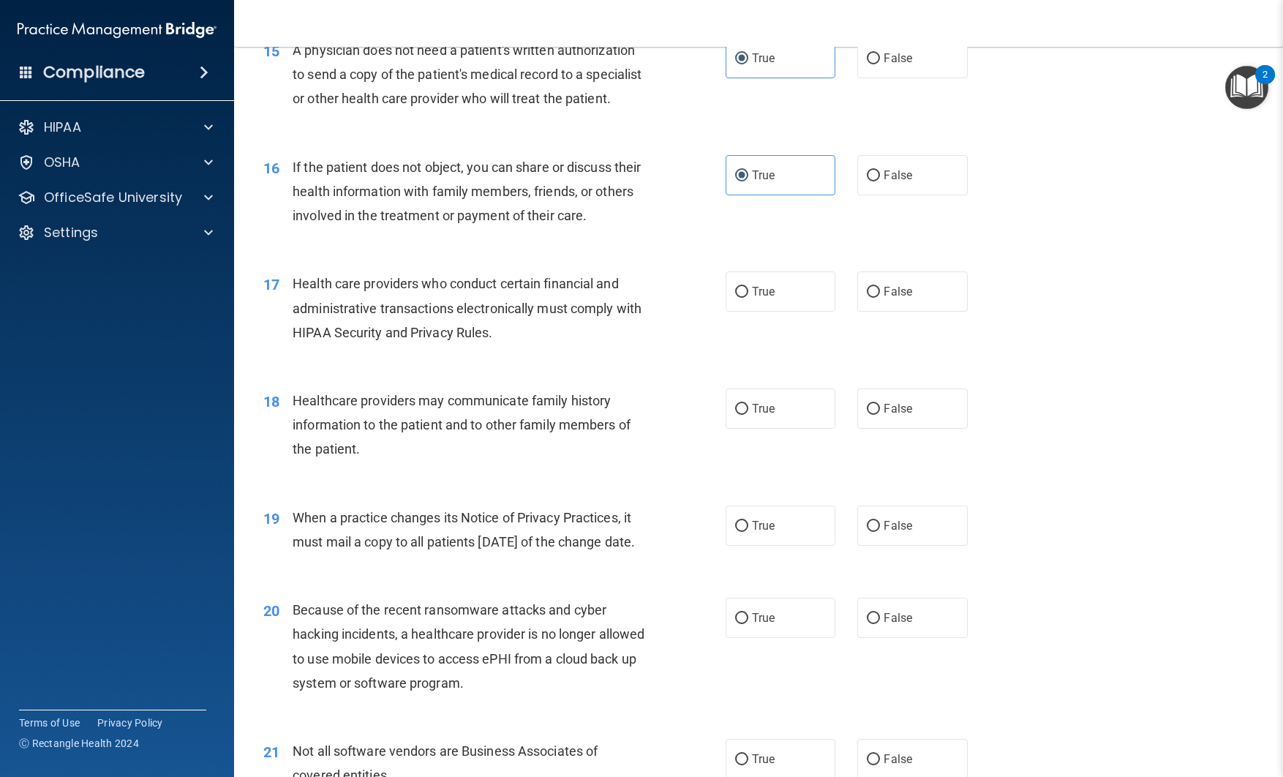
scroll to position [1763, 0]
click at [757, 297] on span "True" at bounding box center [763, 290] width 23 height 14
click at [749, 296] on input "True" at bounding box center [741, 290] width 13 height 11
radio input "true"
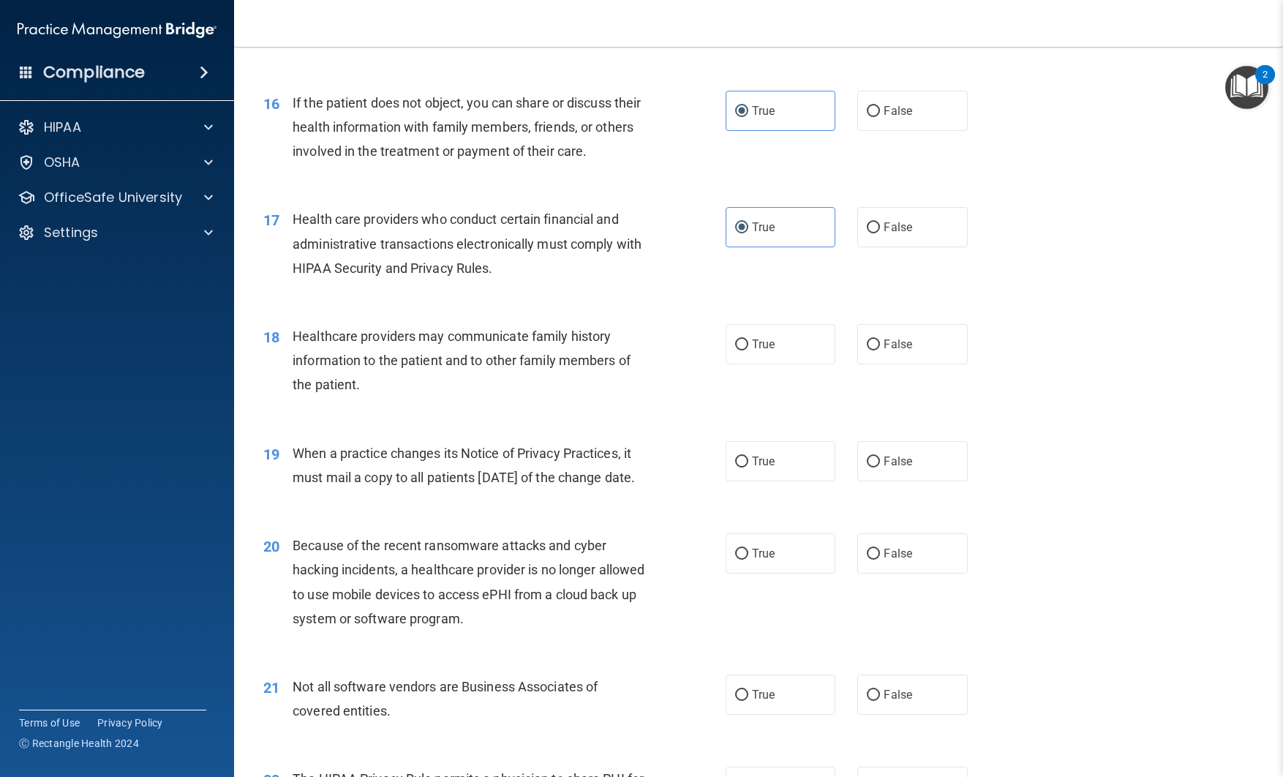
scroll to position [1827, 0]
click at [778, 364] on label "True" at bounding box center [781, 343] width 110 height 40
click at [749, 350] on input "True" at bounding box center [741, 344] width 13 height 11
radio input "true"
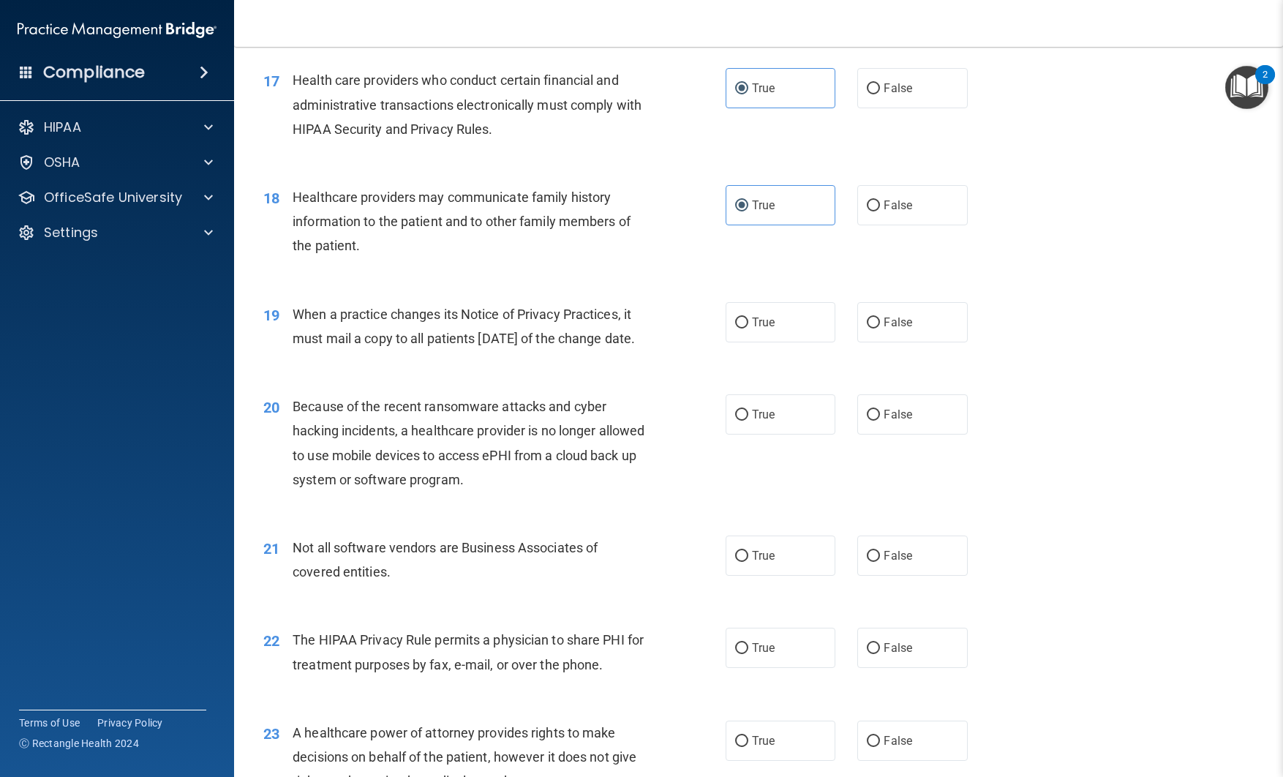
scroll to position [1969, 0]
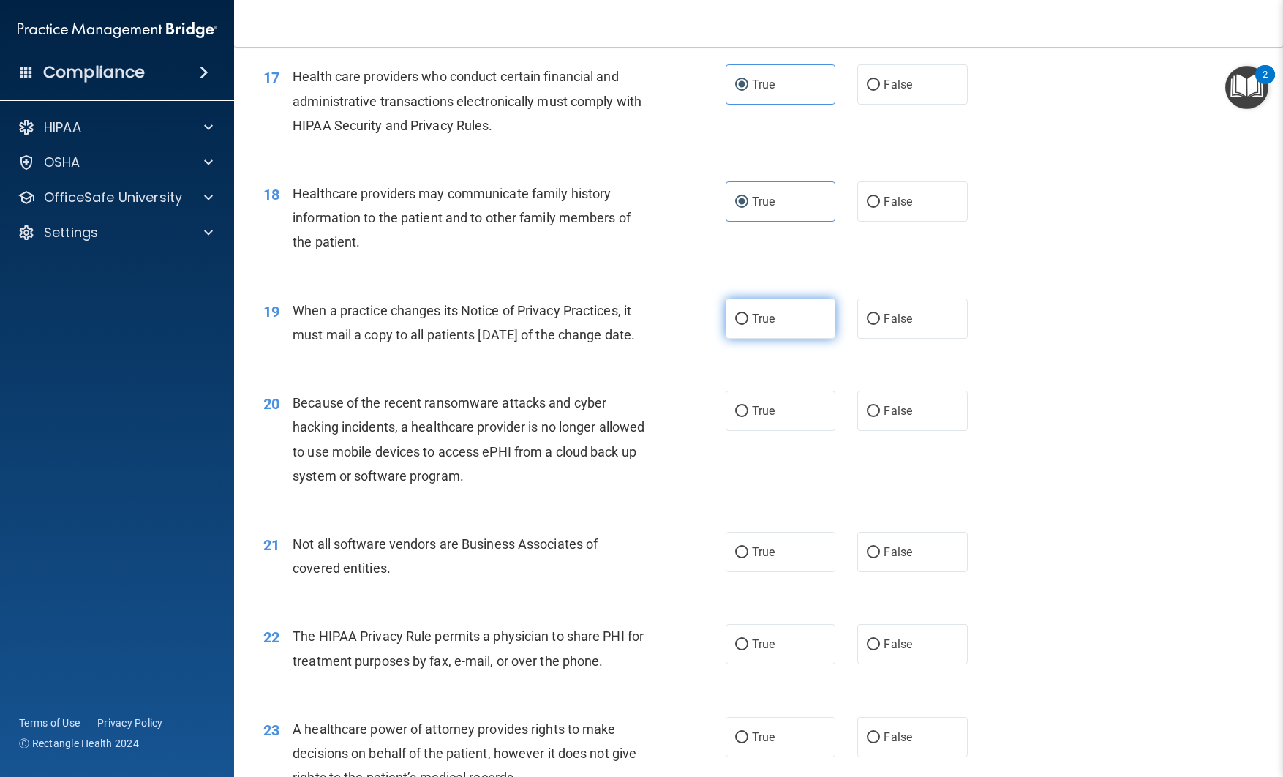
click at [778, 339] on label "True" at bounding box center [781, 319] width 110 height 40
click at [749, 325] on input "True" at bounding box center [741, 319] width 13 height 11
radio input "true"
click at [888, 418] on span "False" at bounding box center [898, 411] width 29 height 14
click at [880, 417] on input "False" at bounding box center [873, 411] width 13 height 11
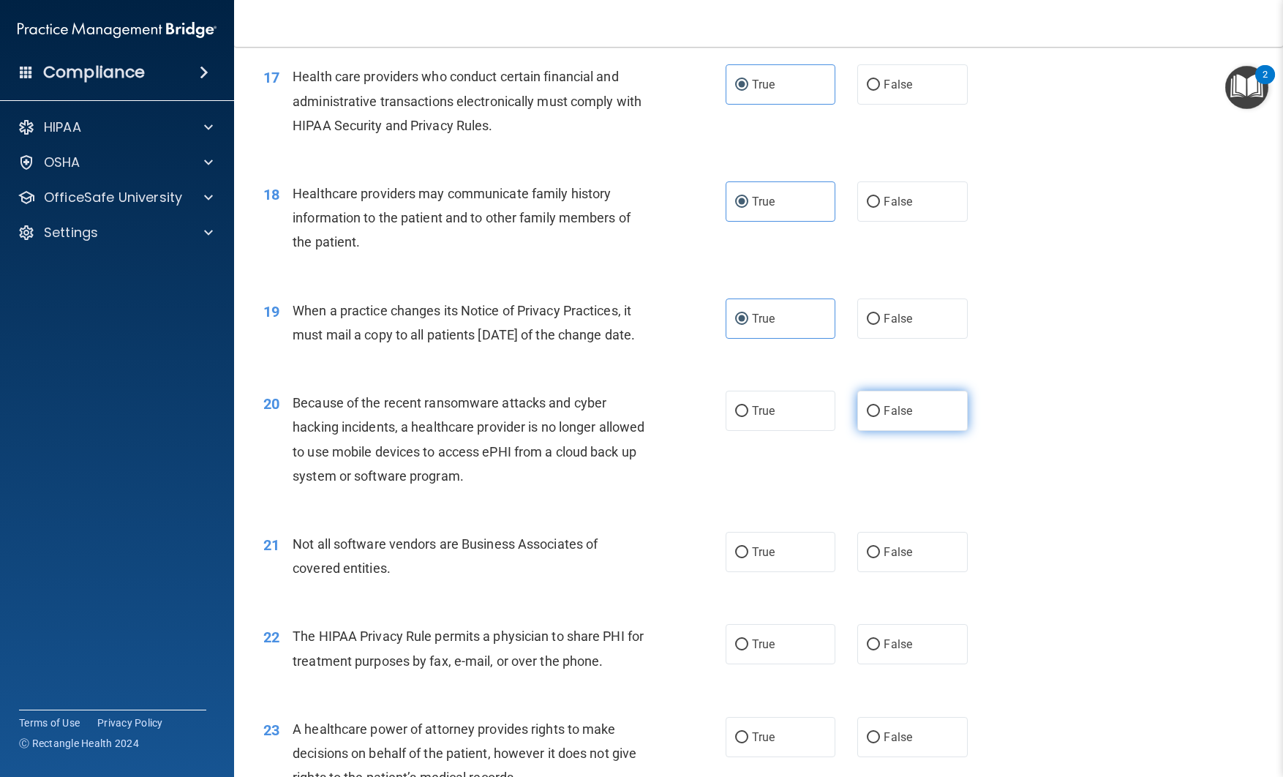
radio input "true"
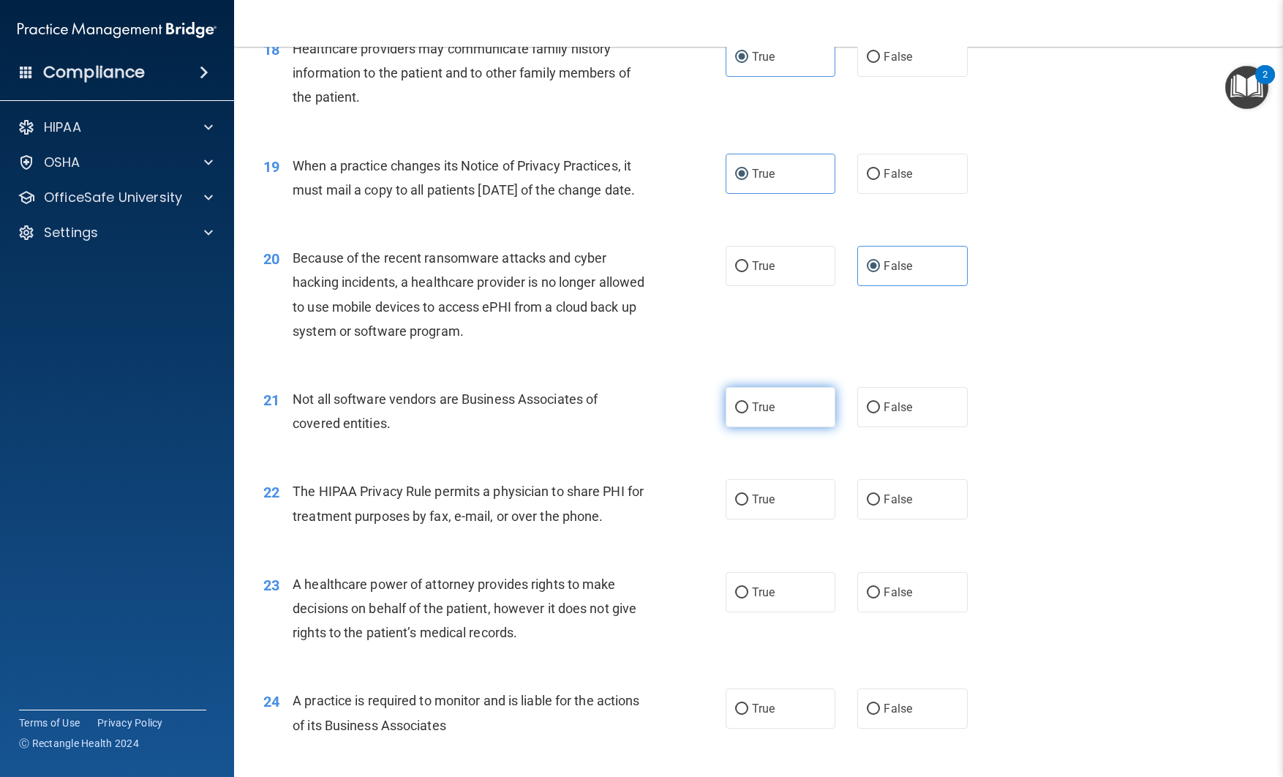
scroll to position [2118, 0]
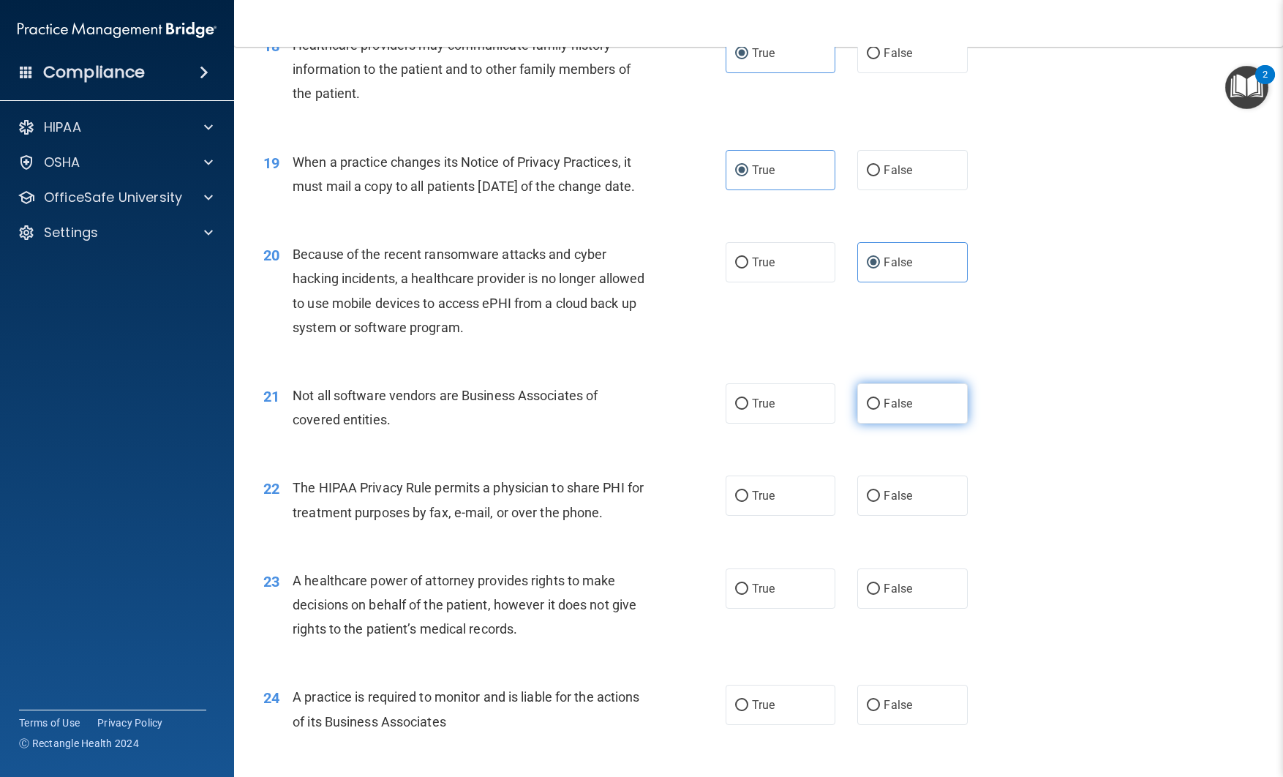
click at [861, 424] on label "False" at bounding box center [913, 403] width 110 height 40
click at [867, 410] on input "False" at bounding box center [873, 404] width 13 height 11
radio input "true"
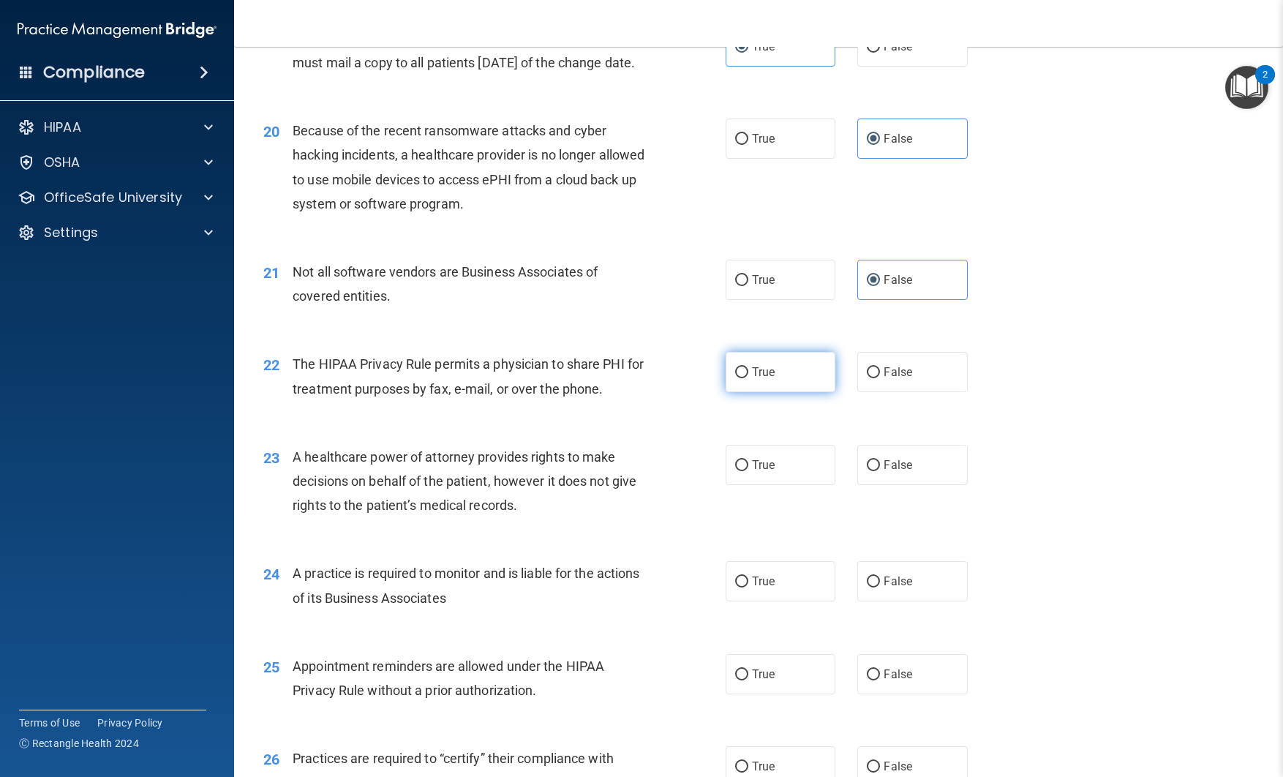
scroll to position [2245, 0]
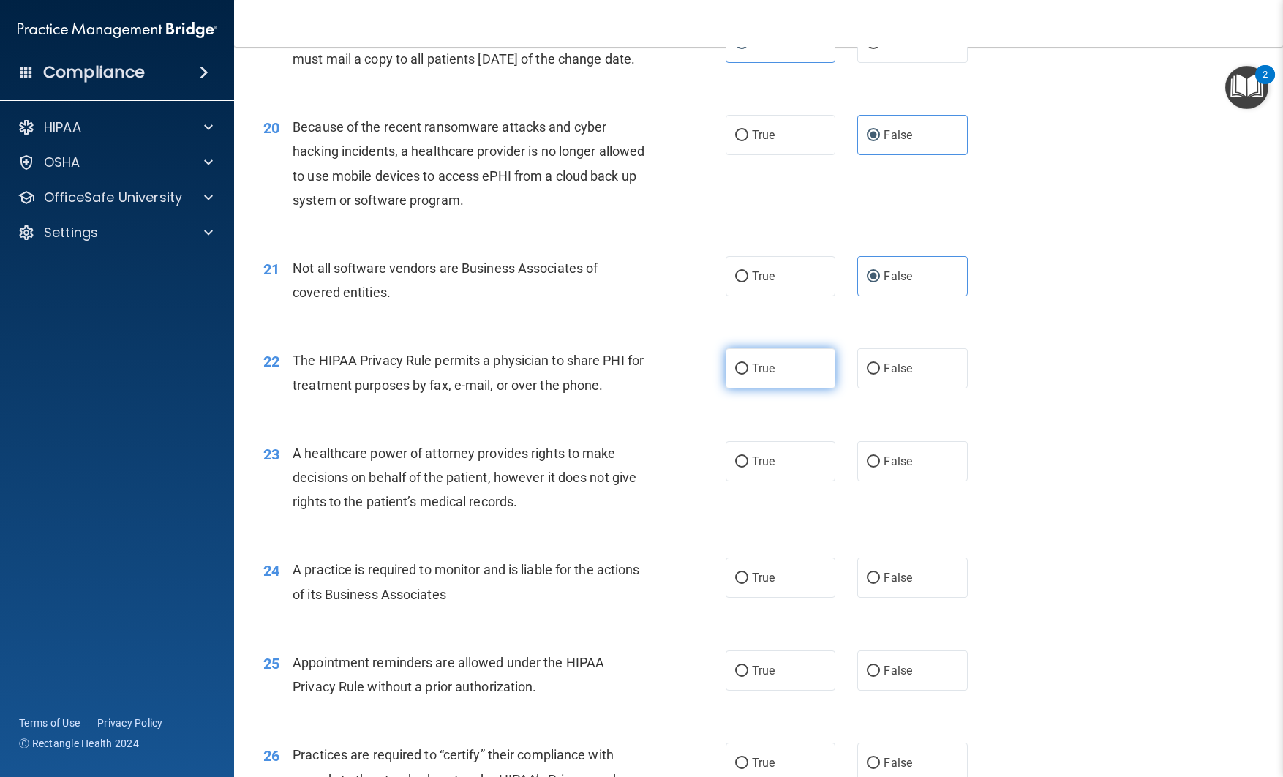
click at [765, 389] on label "True" at bounding box center [781, 368] width 110 height 40
click at [749, 375] on input "True" at bounding box center [741, 369] width 13 height 11
radio input "true"
click at [877, 481] on label "False" at bounding box center [913, 461] width 110 height 40
click at [877, 468] on input "False" at bounding box center [873, 462] width 13 height 11
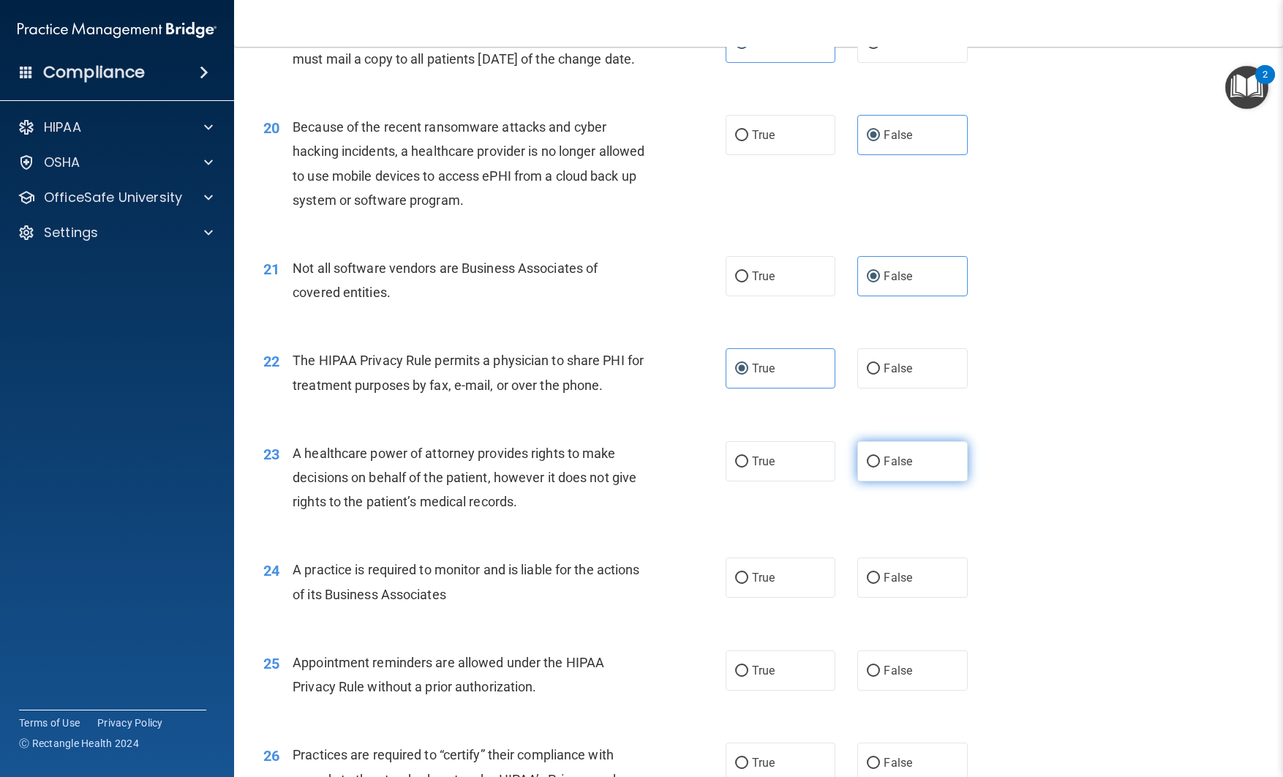
radio input "true"
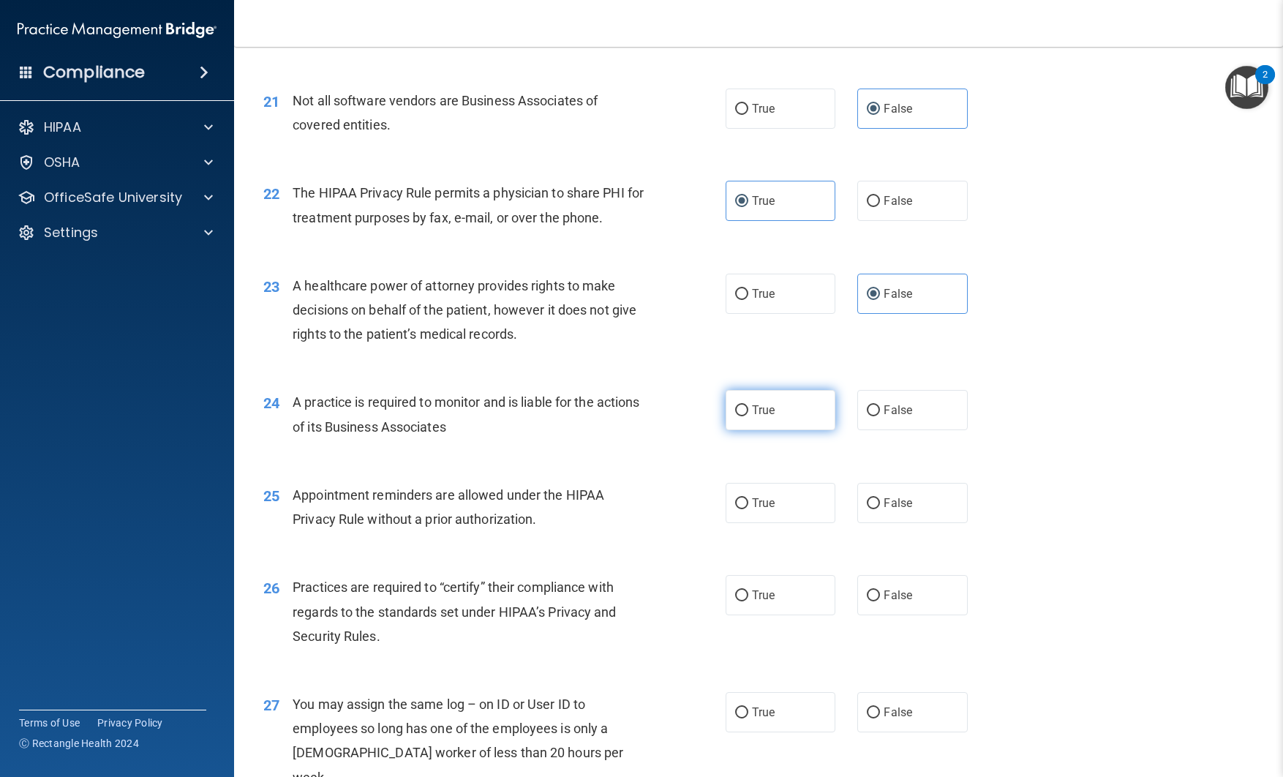
scroll to position [2415, 0]
click at [760, 428] on label "True" at bounding box center [781, 408] width 110 height 40
click at [749, 414] on input "True" at bounding box center [741, 408] width 13 height 11
radio input "true"
click at [751, 521] on label "True" at bounding box center [781, 501] width 110 height 40
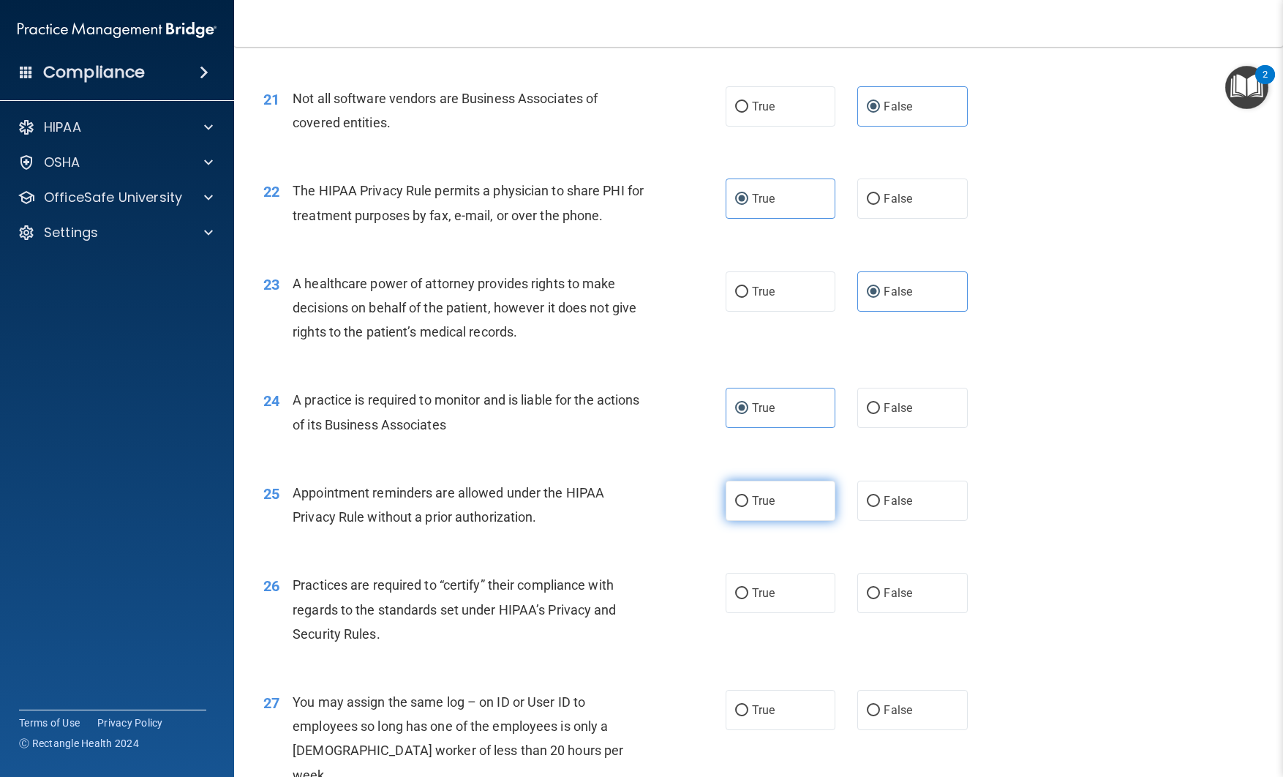
click at [749, 507] on input "True" at bounding box center [741, 501] width 13 height 11
radio input "true"
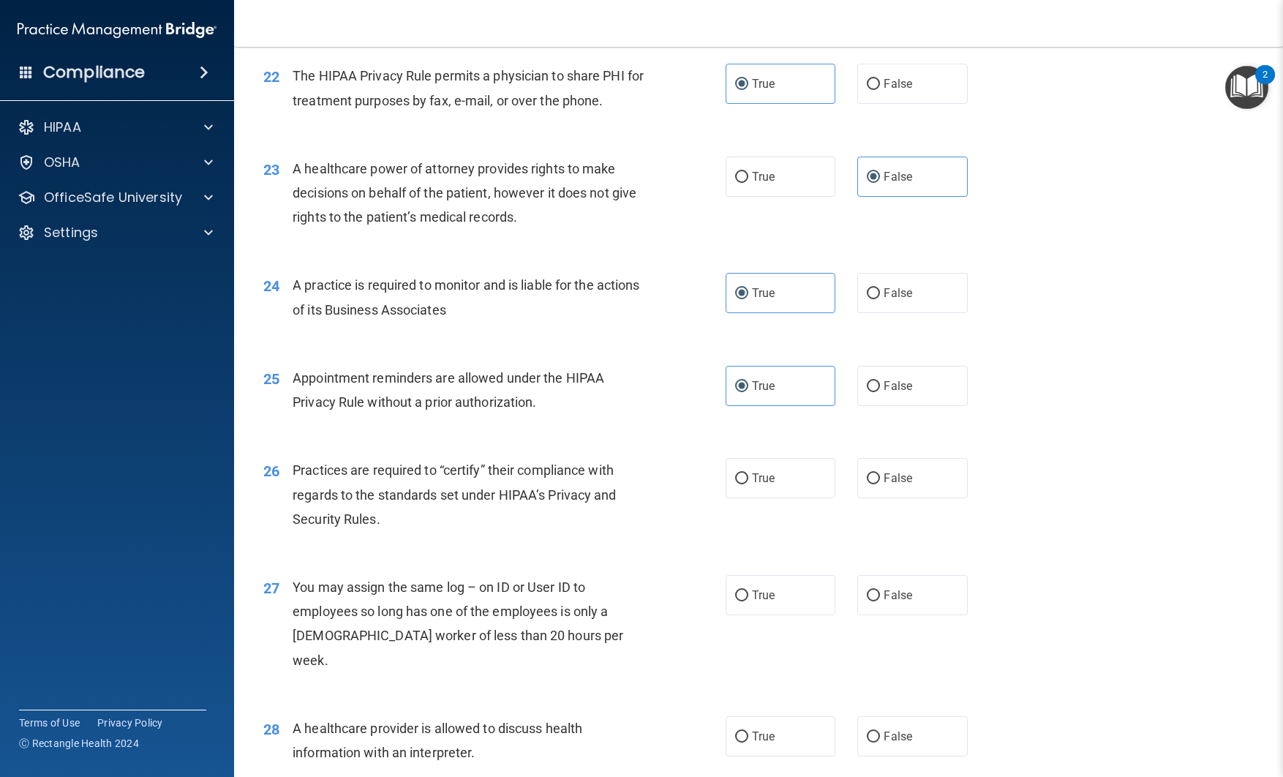
scroll to position [2532, 0]
click at [752, 483] on span "True" at bounding box center [763, 476] width 23 height 14
click at [749, 482] on input "True" at bounding box center [741, 476] width 13 height 11
radio input "true"
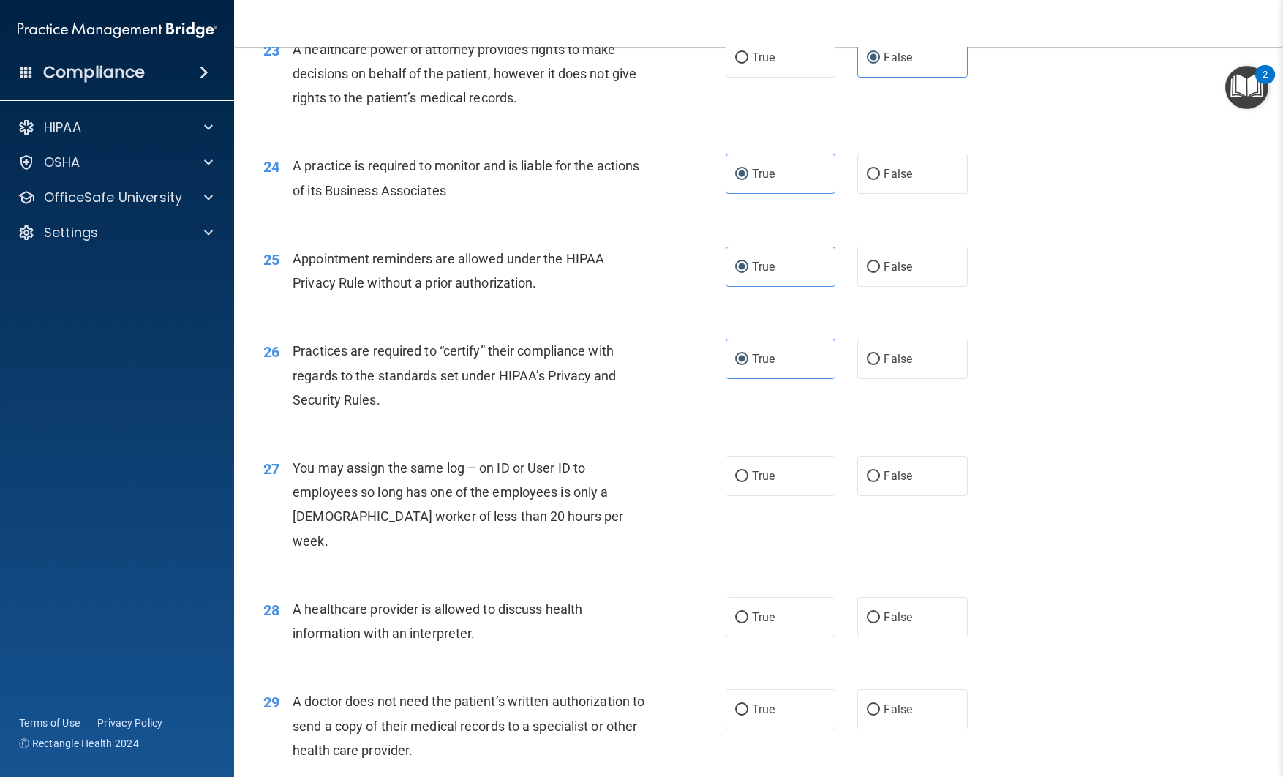
scroll to position [2650, 0]
click at [869, 481] on input "False" at bounding box center [873, 475] width 13 height 11
radio input "true"
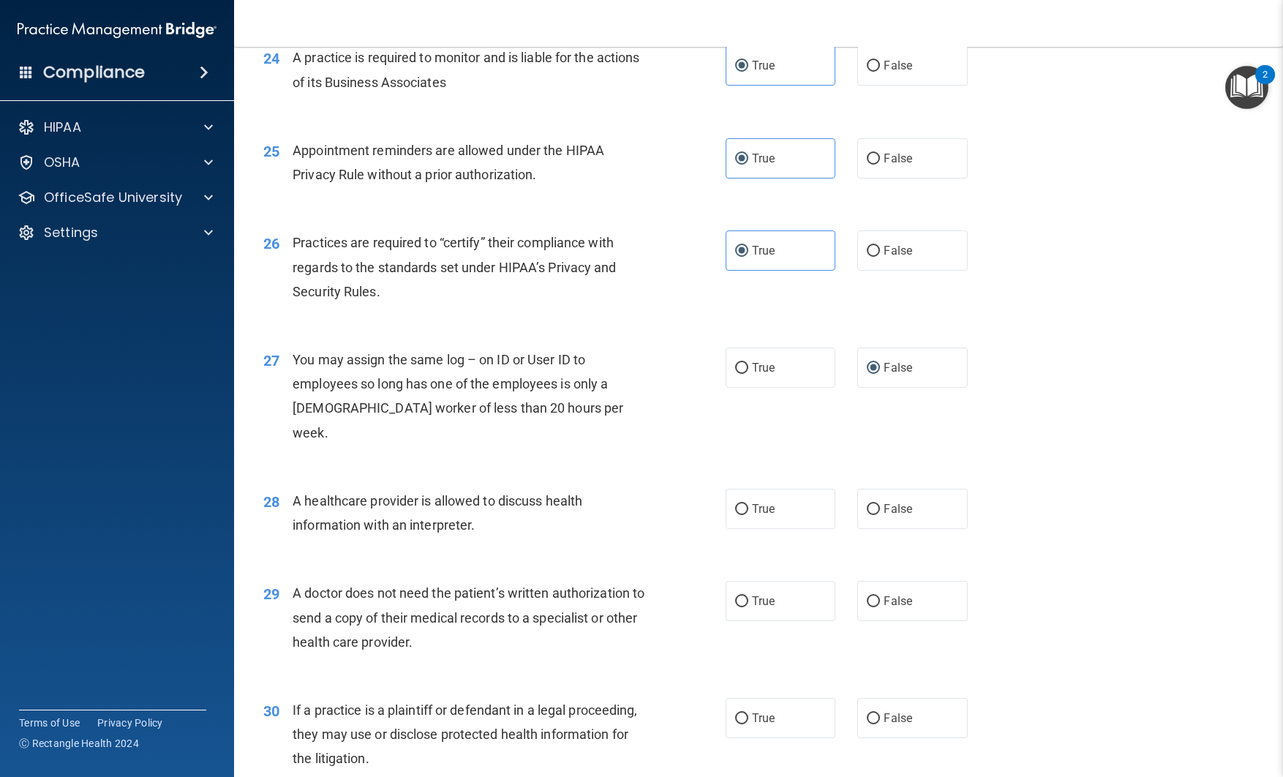
scroll to position [2758, 0]
click at [759, 515] on span "True" at bounding box center [763, 508] width 23 height 14
click at [749, 514] on input "True" at bounding box center [741, 508] width 13 height 11
radio input "true"
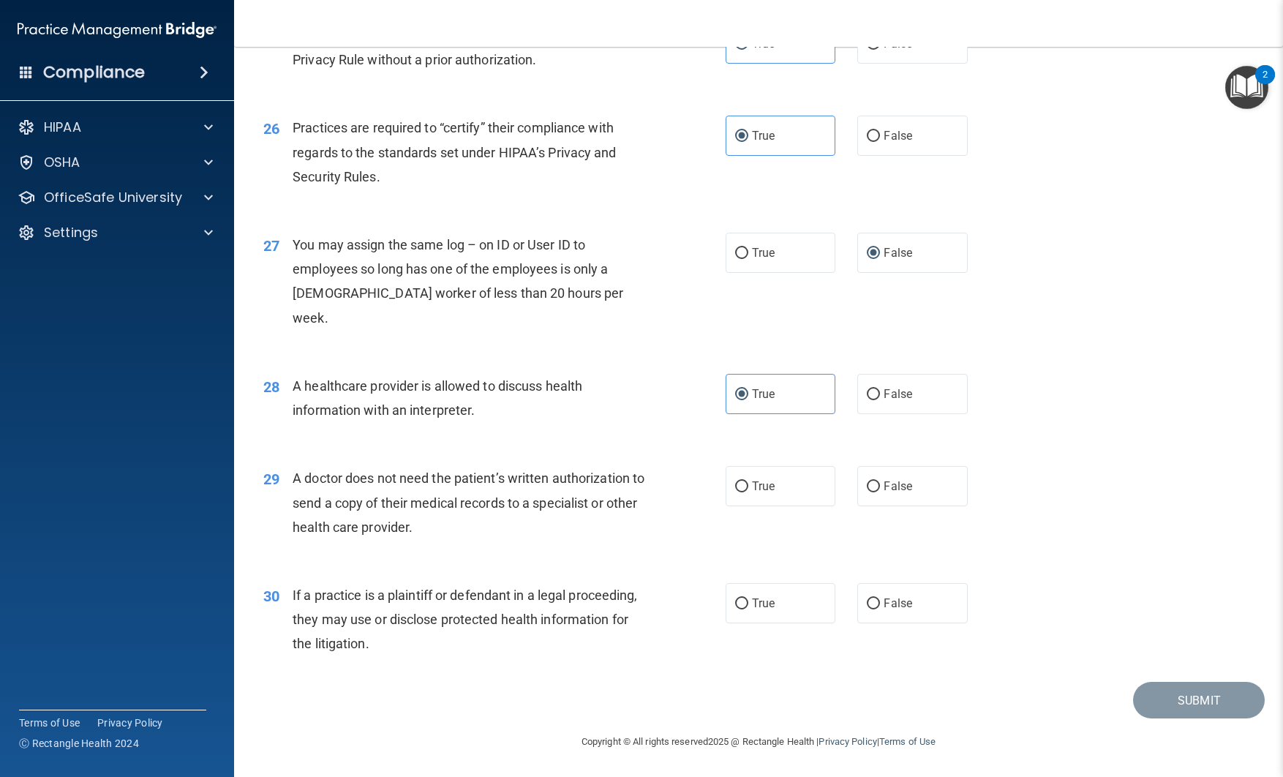
scroll to position [2897, 0]
click at [740, 491] on input "True" at bounding box center [741, 486] width 13 height 11
radio input "true"
click at [889, 599] on span "False" at bounding box center [898, 603] width 29 height 14
click at [880, 599] on input "False" at bounding box center [873, 604] width 13 height 11
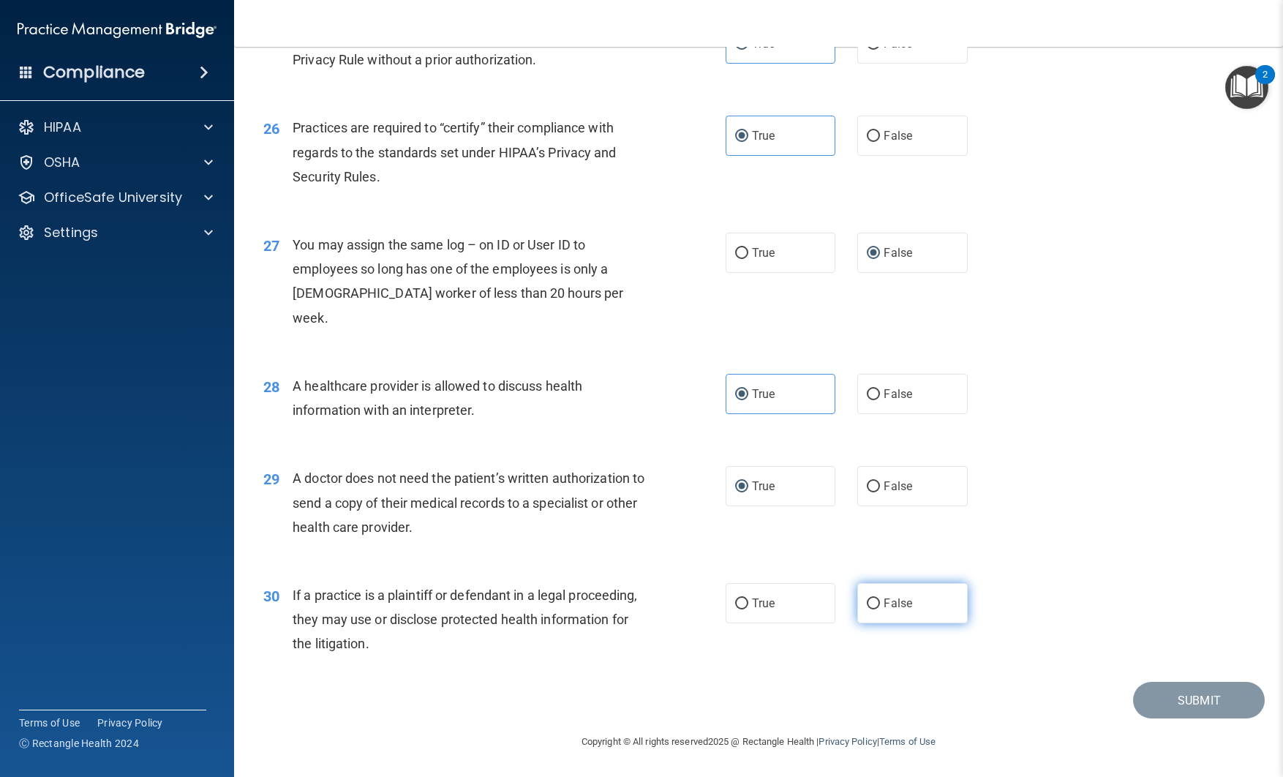
radio input "true"
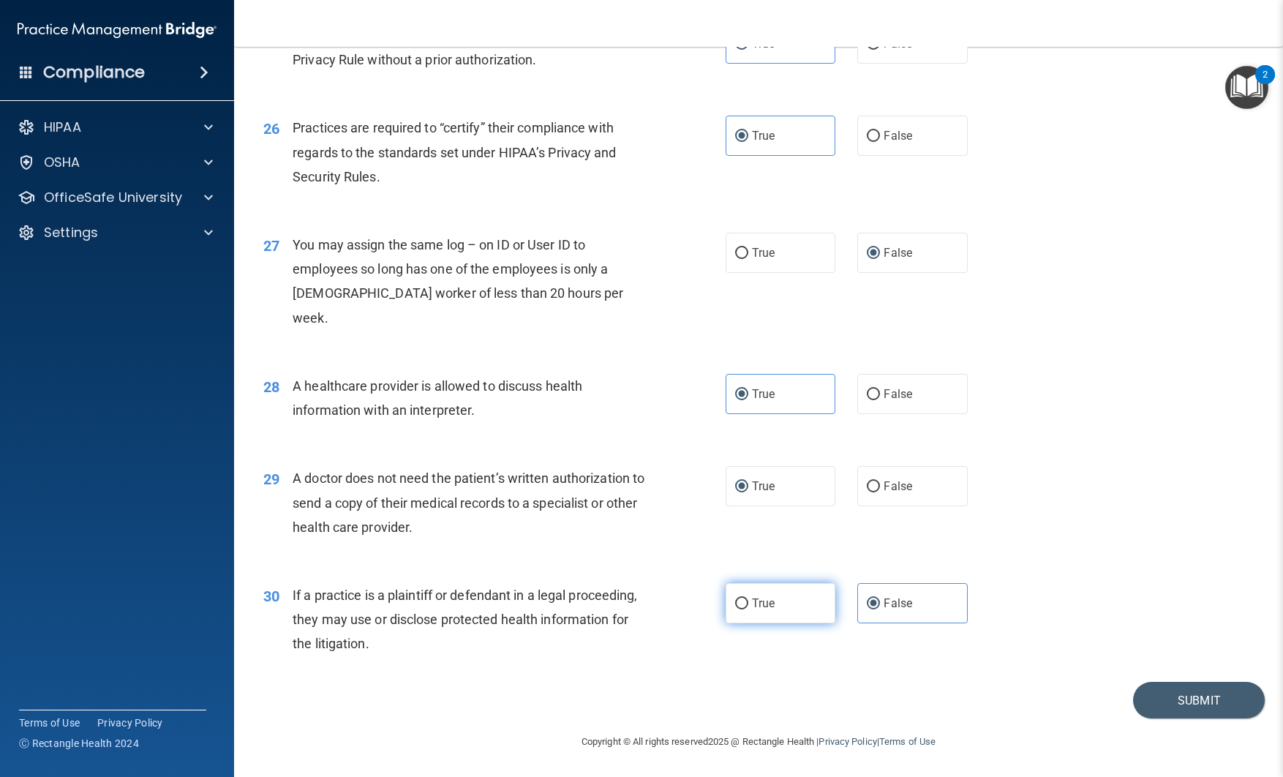
click at [805, 609] on label "True" at bounding box center [781, 603] width 110 height 40
click at [749, 609] on input "True" at bounding box center [741, 604] width 13 height 11
radio input "true"
radio input "false"
click at [1182, 697] on button "Submit" at bounding box center [1199, 700] width 132 height 37
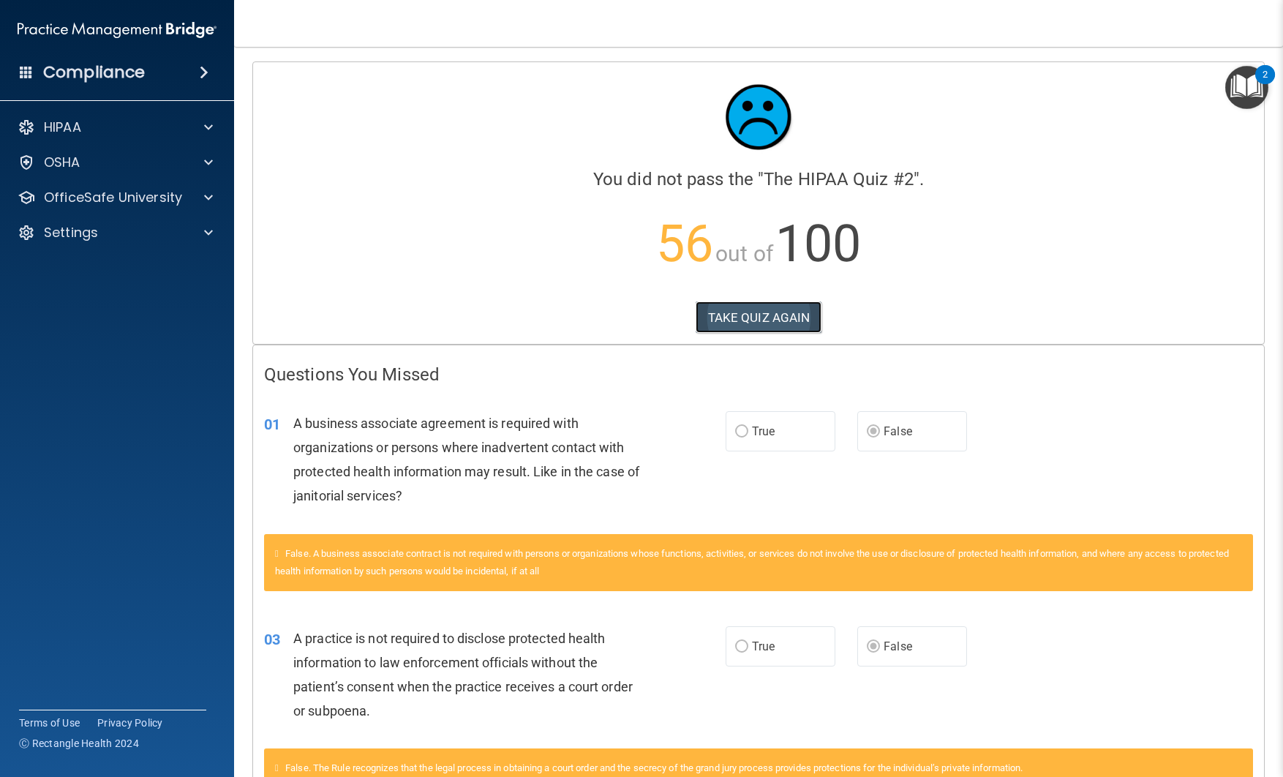
click at [790, 320] on button "TAKE QUIZ AGAIN" at bounding box center [759, 317] width 127 height 32
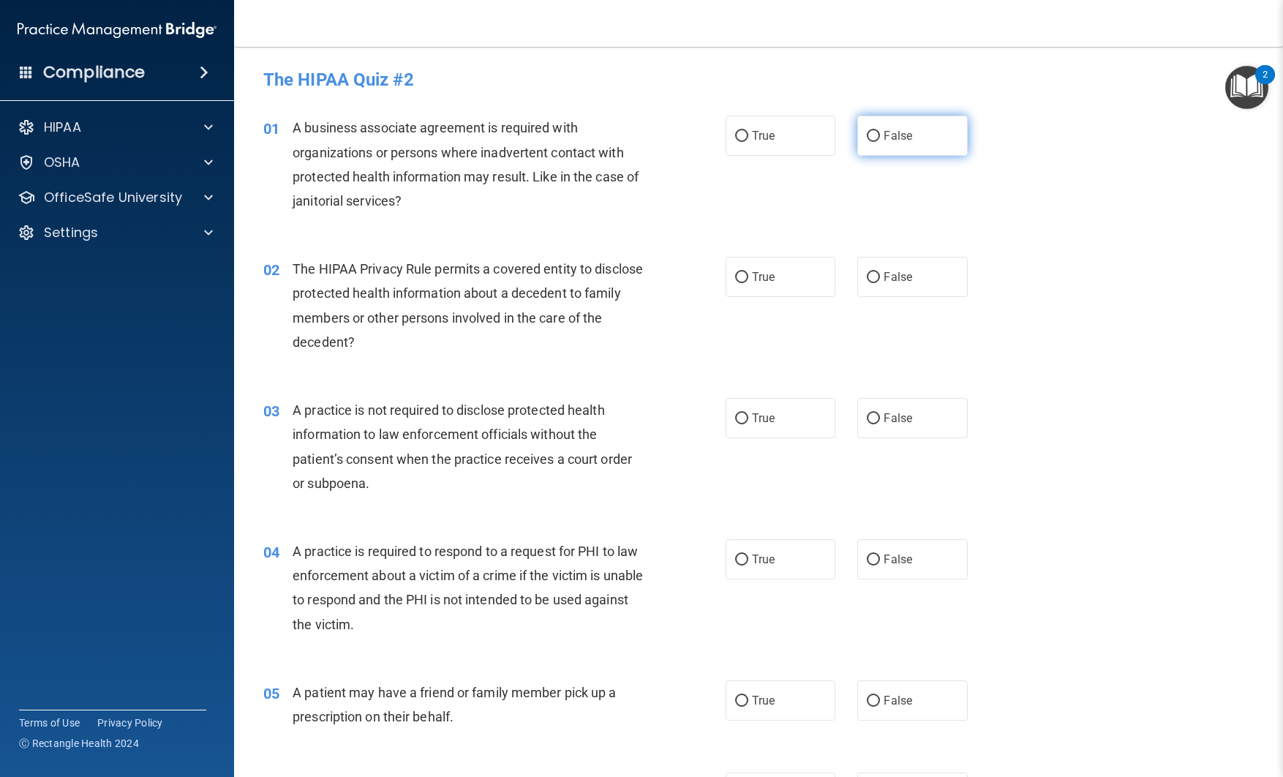
click at [888, 145] on label "False" at bounding box center [913, 136] width 110 height 40
click at [880, 142] on input "False" at bounding box center [873, 136] width 13 height 11
radio input "true"
click at [751, 260] on label "True" at bounding box center [781, 277] width 110 height 40
click at [749, 272] on input "True" at bounding box center [741, 277] width 13 height 11
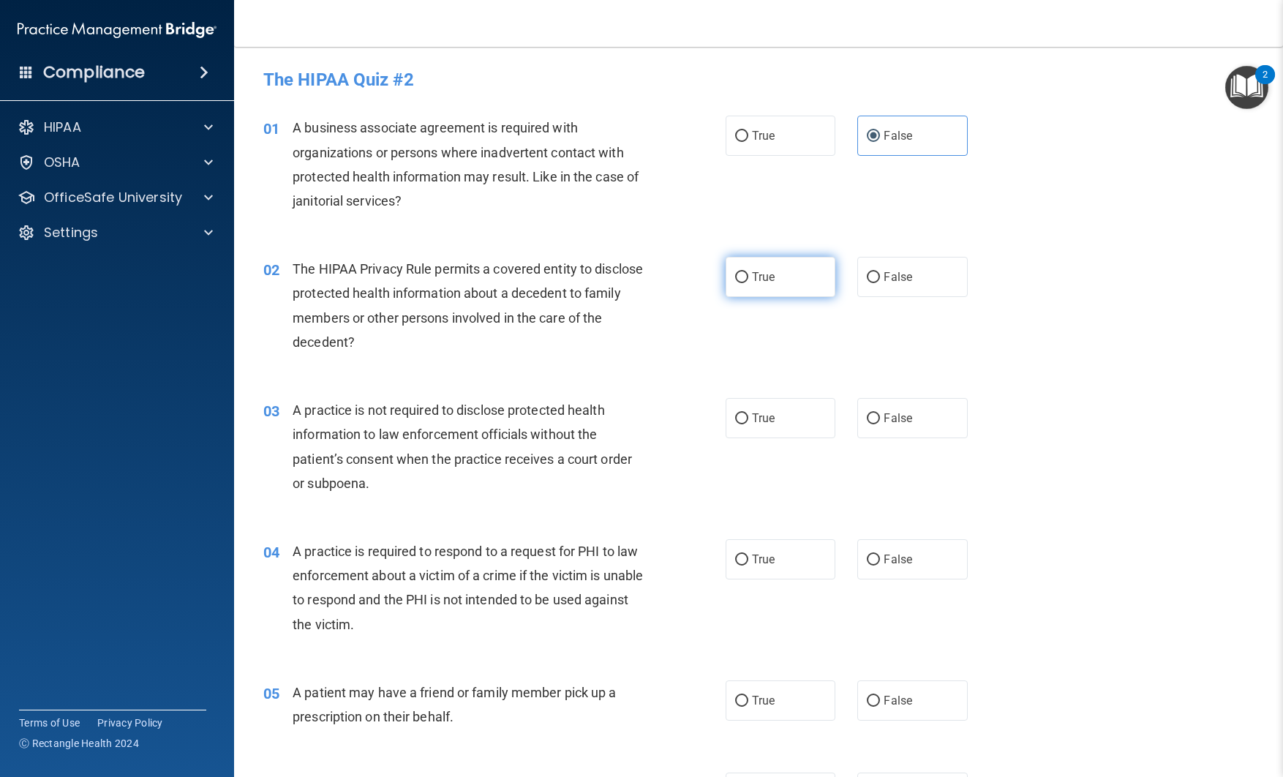
radio input "true"
drag, startPoint x: 874, startPoint y: 415, endPoint x: 860, endPoint y: 417, distance: 14.1
click at [874, 415] on input "False" at bounding box center [873, 418] width 13 height 11
radio input "true"
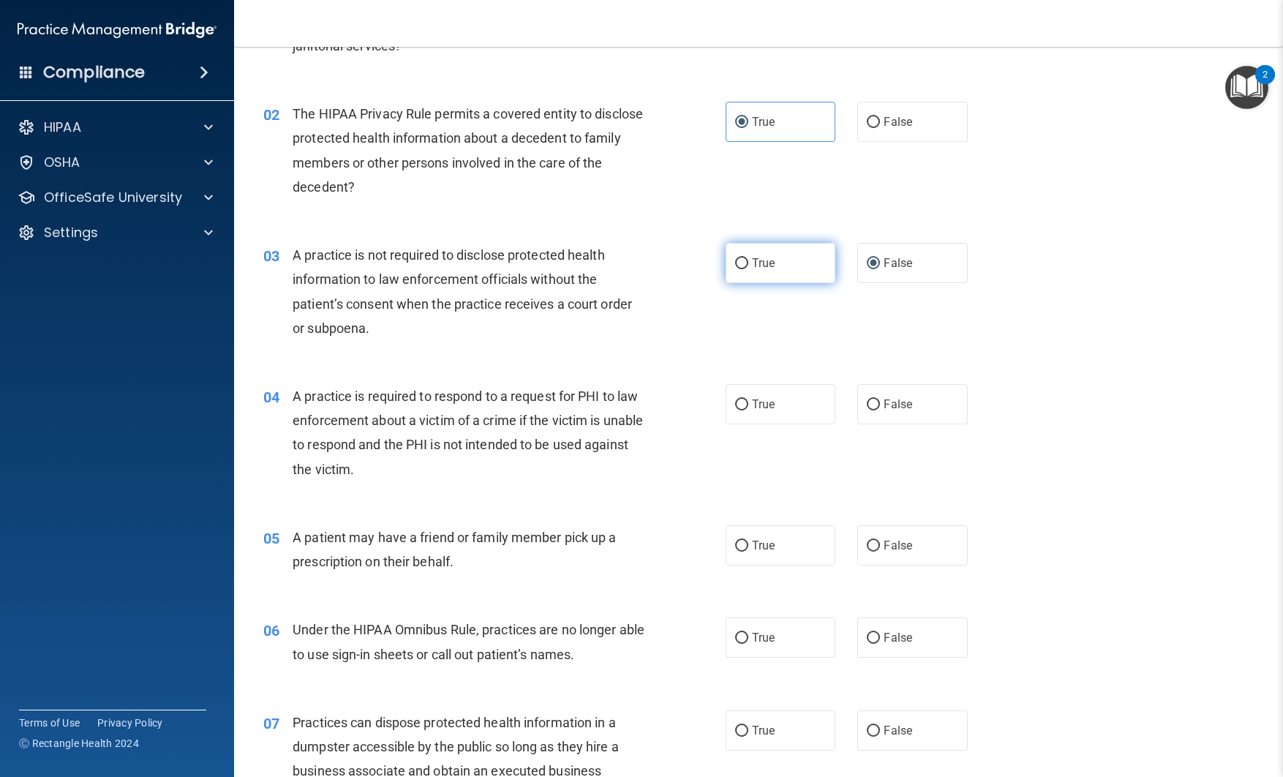
scroll to position [156, 0]
click at [758, 414] on label "True" at bounding box center [781, 403] width 110 height 40
click at [749, 410] on input "True" at bounding box center [741, 404] width 13 height 11
radio input "true"
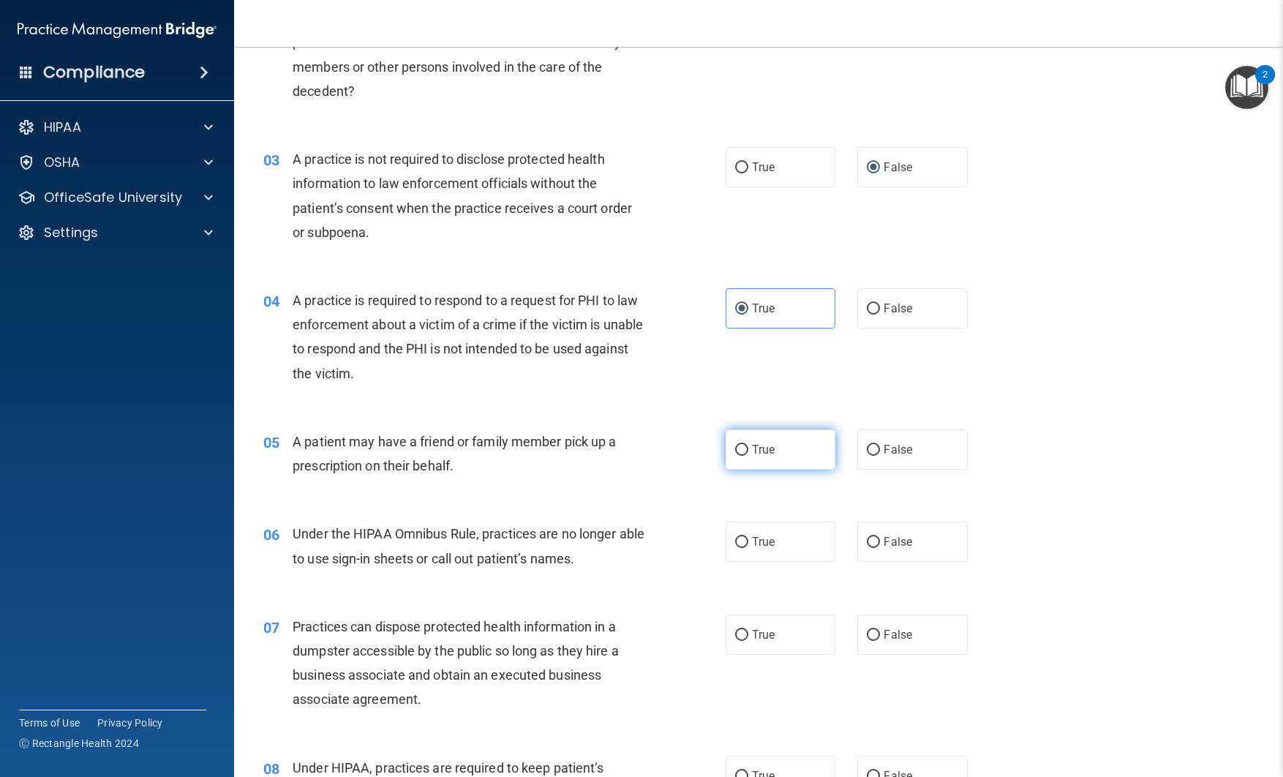
scroll to position [250, 0]
drag, startPoint x: 781, startPoint y: 454, endPoint x: 766, endPoint y: 456, distance: 15.5
click at [781, 454] on label "True" at bounding box center [781, 450] width 110 height 40
click at [749, 454] on input "True" at bounding box center [741, 451] width 13 height 11
radio input "true"
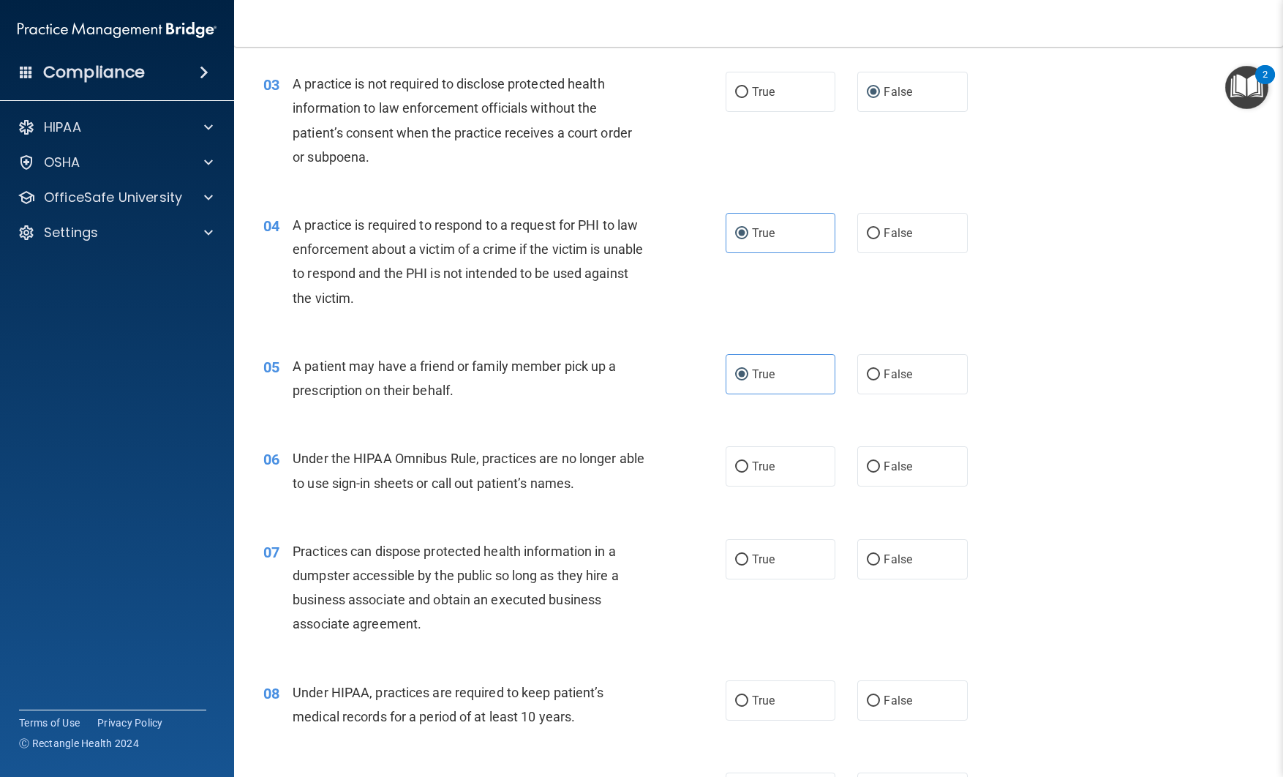
scroll to position [334, 0]
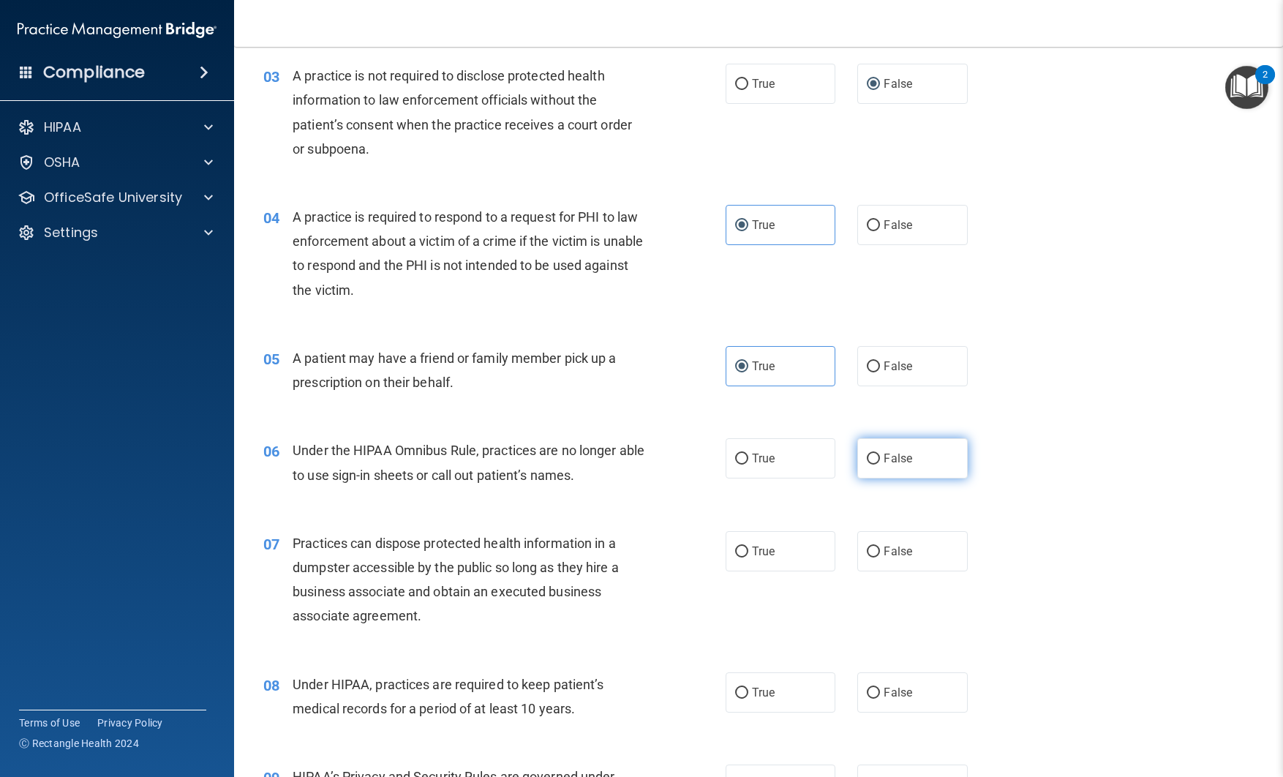
click at [877, 457] on input "False" at bounding box center [873, 459] width 13 height 11
radio input "true"
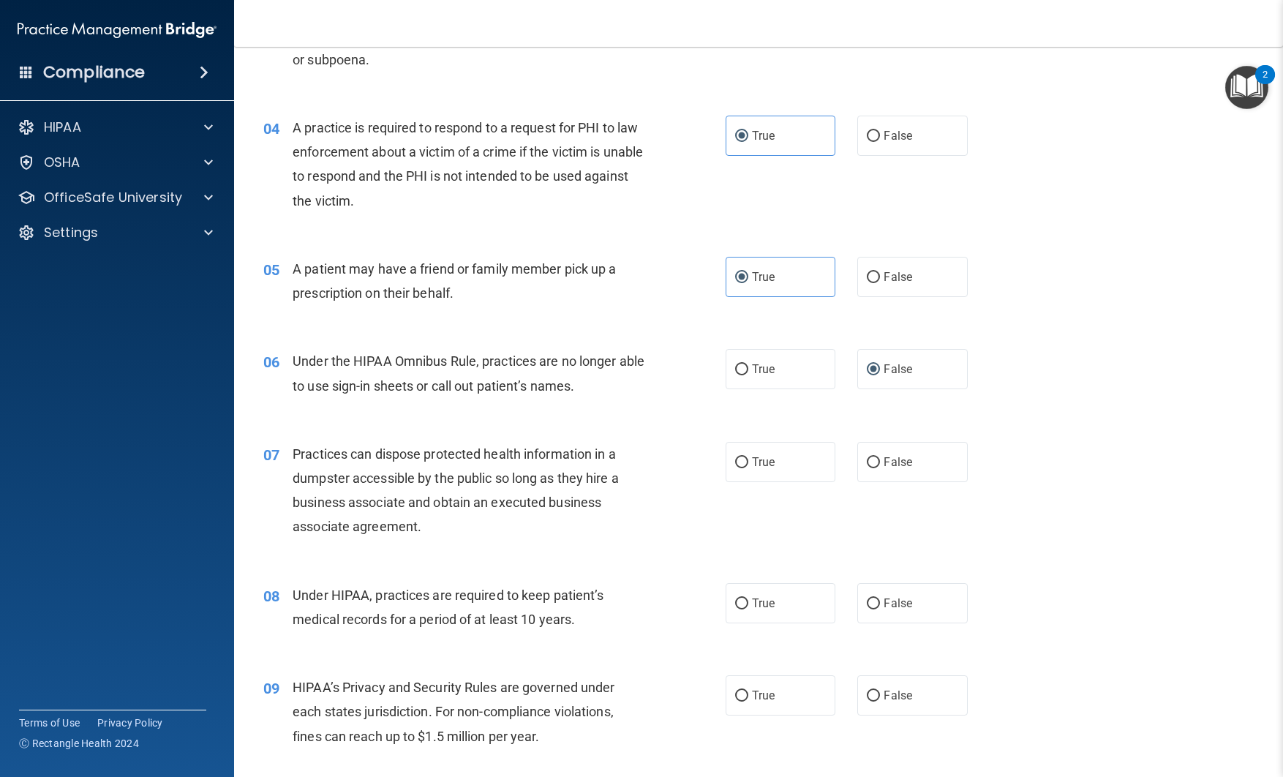
scroll to position [424, 0]
click at [883, 465] on label "False" at bounding box center [913, 461] width 110 height 40
click at [880, 465] on input "False" at bounding box center [873, 462] width 13 height 11
radio input "true"
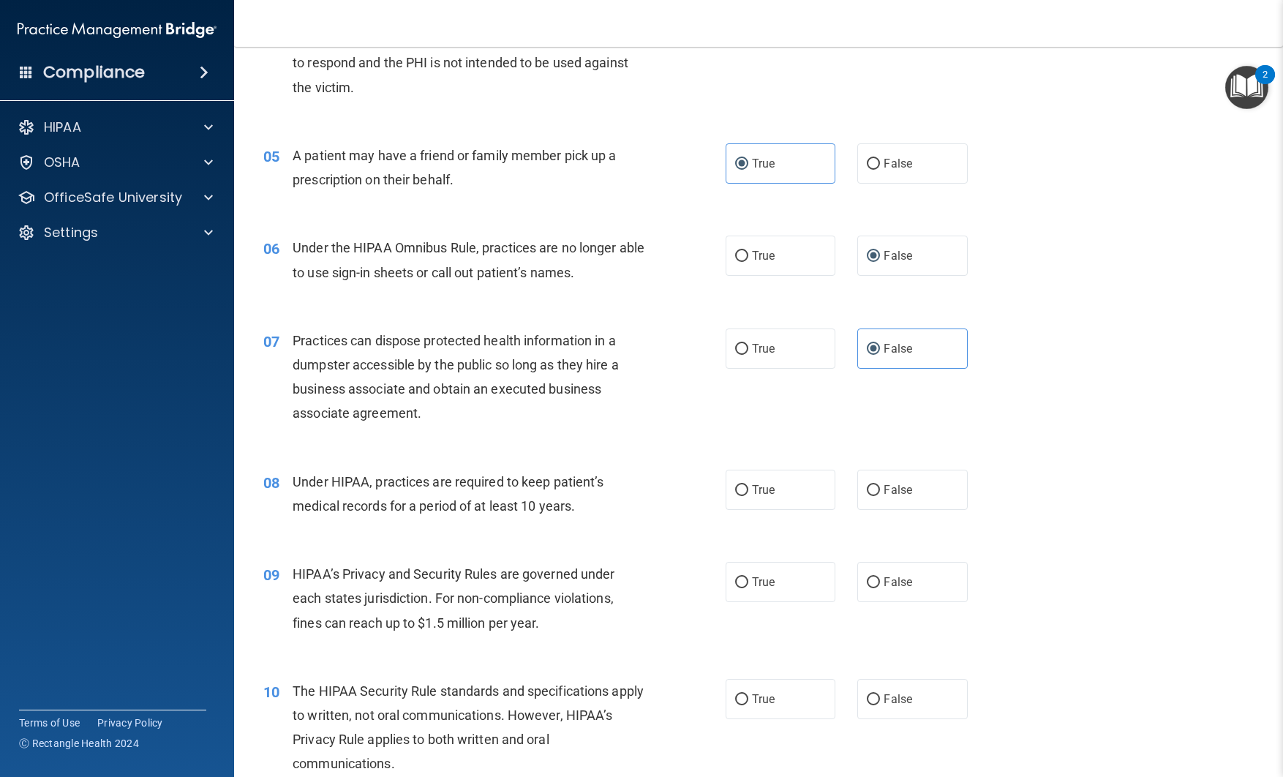
scroll to position [539, 0]
click at [899, 496] on label "False" at bounding box center [913, 488] width 110 height 40
click at [880, 495] on input "False" at bounding box center [873, 489] width 13 height 11
radio input "true"
click at [882, 582] on label "False" at bounding box center [913, 581] width 110 height 40
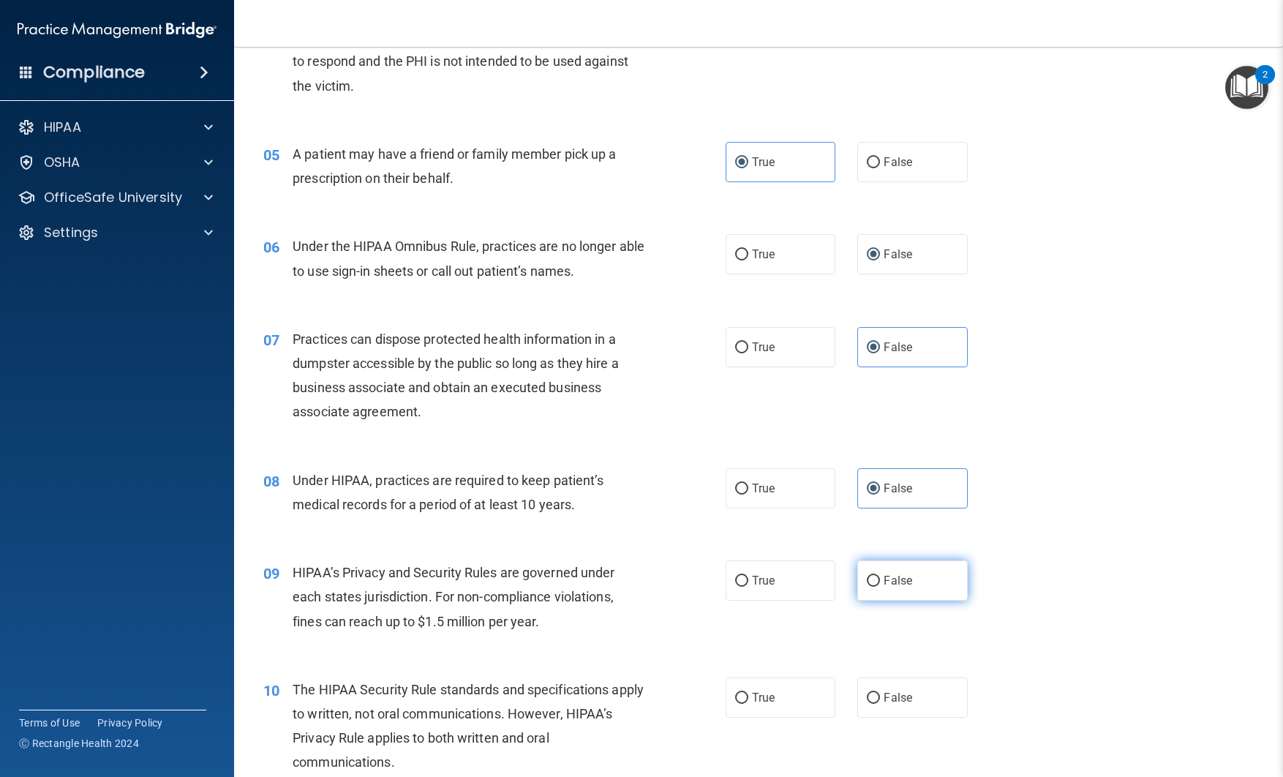
click at [880, 582] on input "False" at bounding box center [873, 581] width 13 height 11
radio input "true"
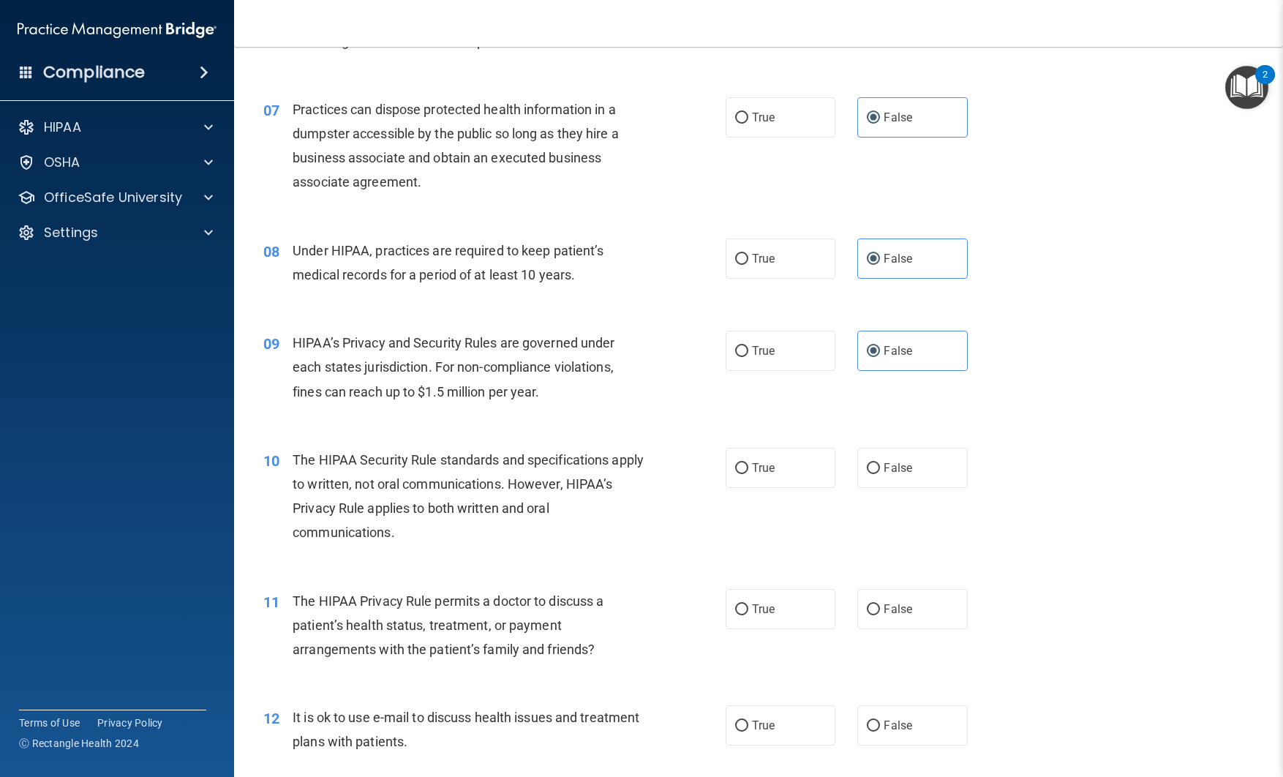
scroll to position [775, 0]
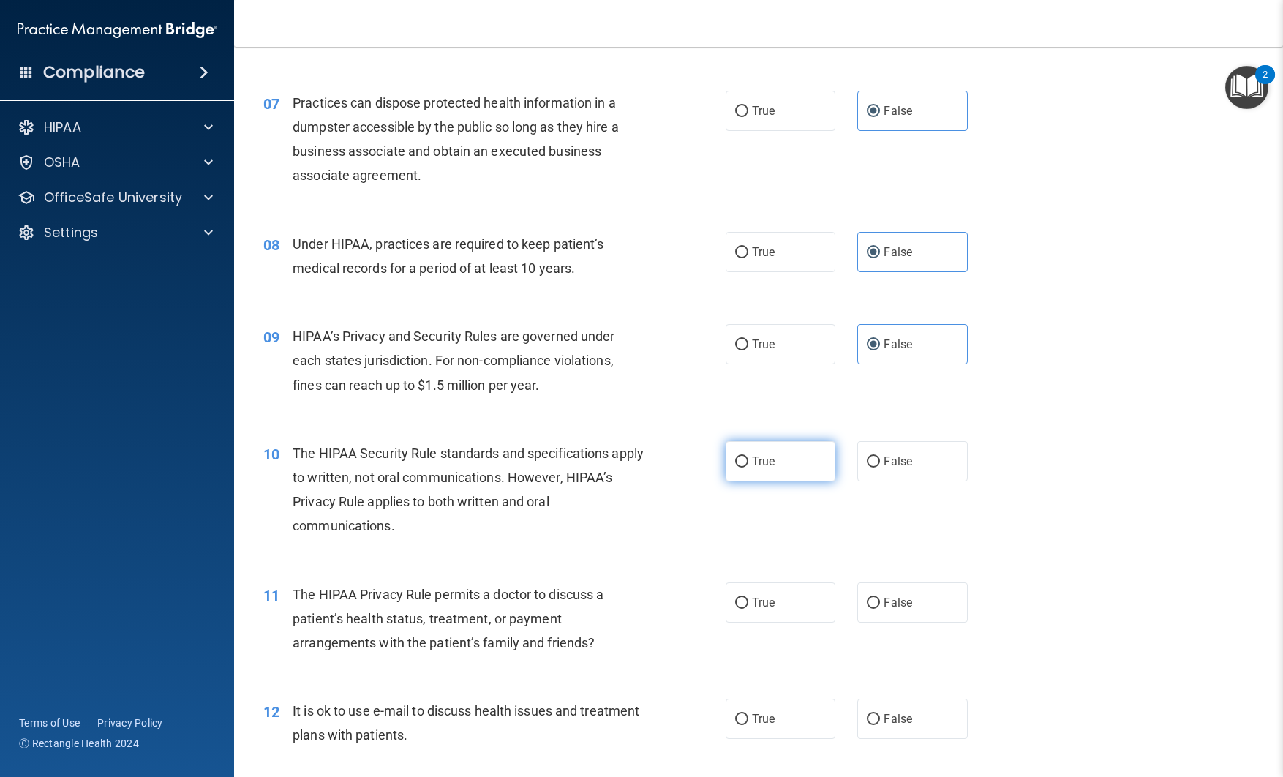
click at [798, 461] on label "True" at bounding box center [781, 461] width 110 height 40
click at [749, 461] on input "True" at bounding box center [741, 462] width 13 height 11
radio input "true"
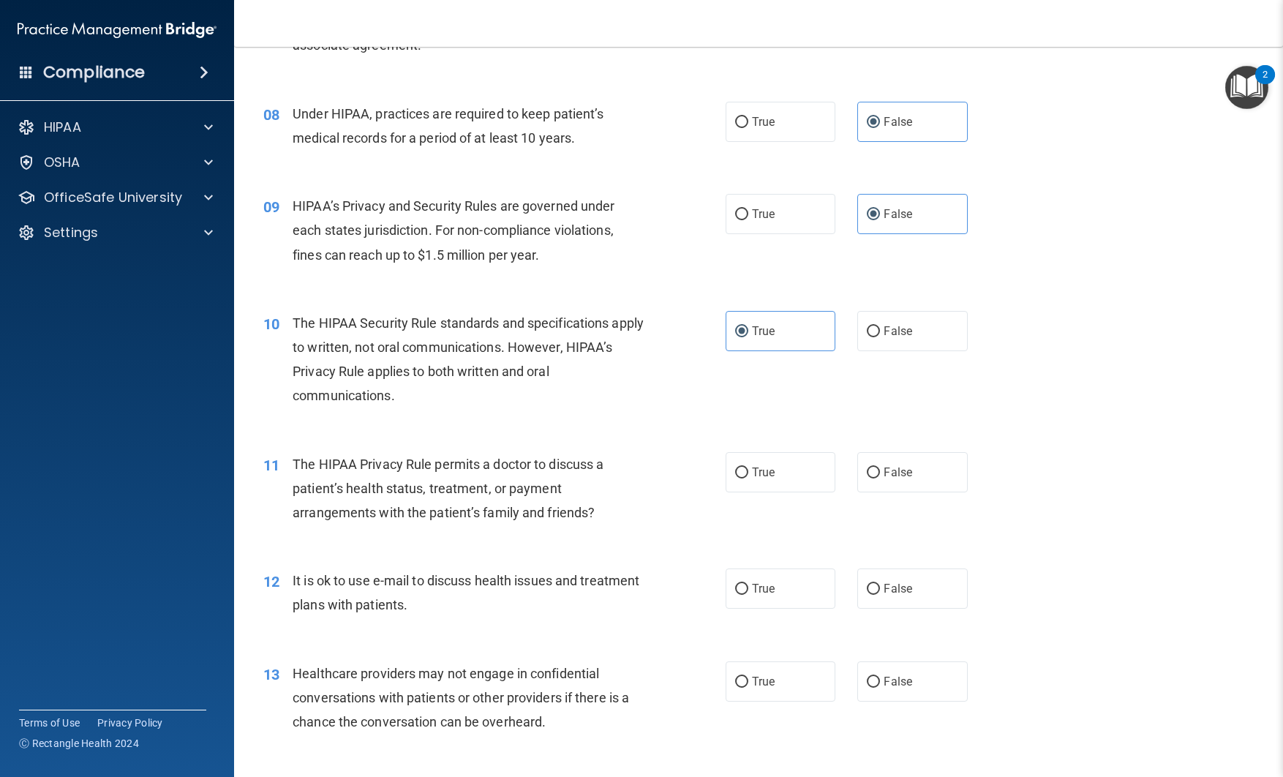
scroll to position [909, 0]
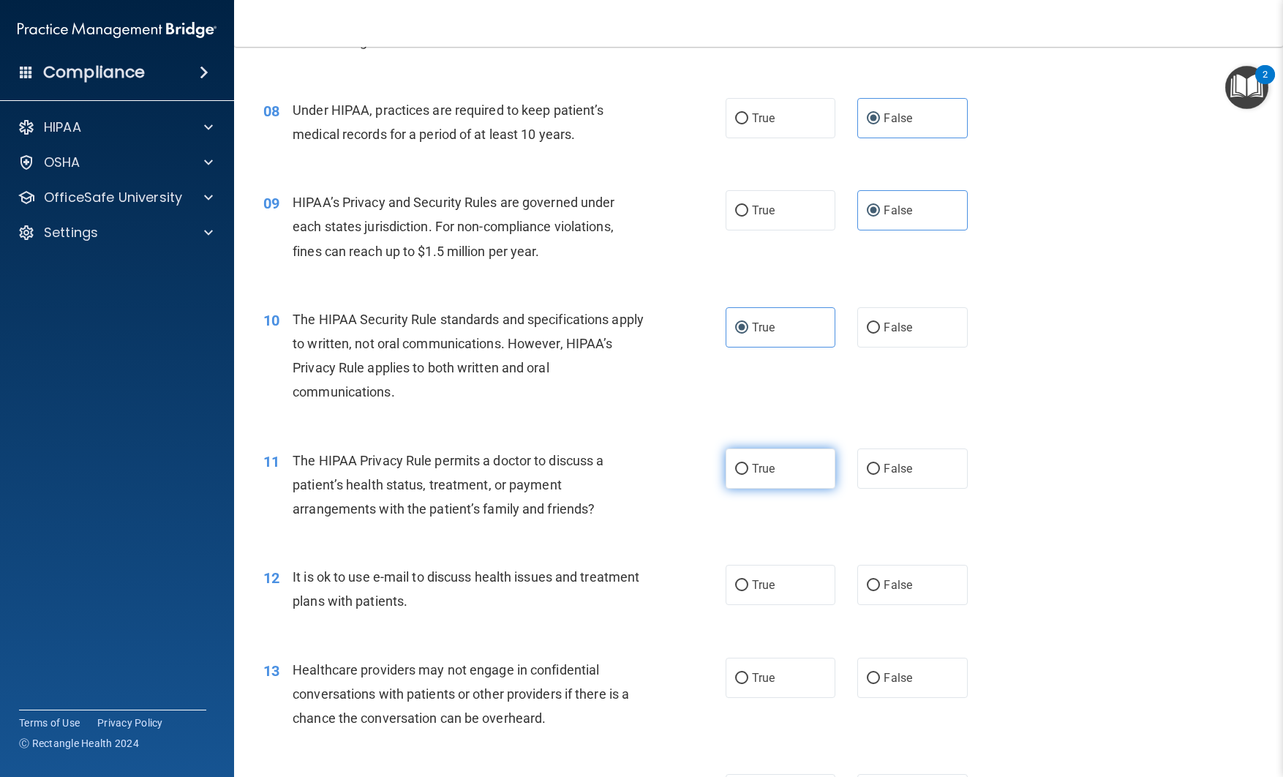
click at [778, 477] on label "True" at bounding box center [781, 469] width 110 height 40
click at [749, 475] on input "True" at bounding box center [741, 469] width 13 height 11
radio input "true"
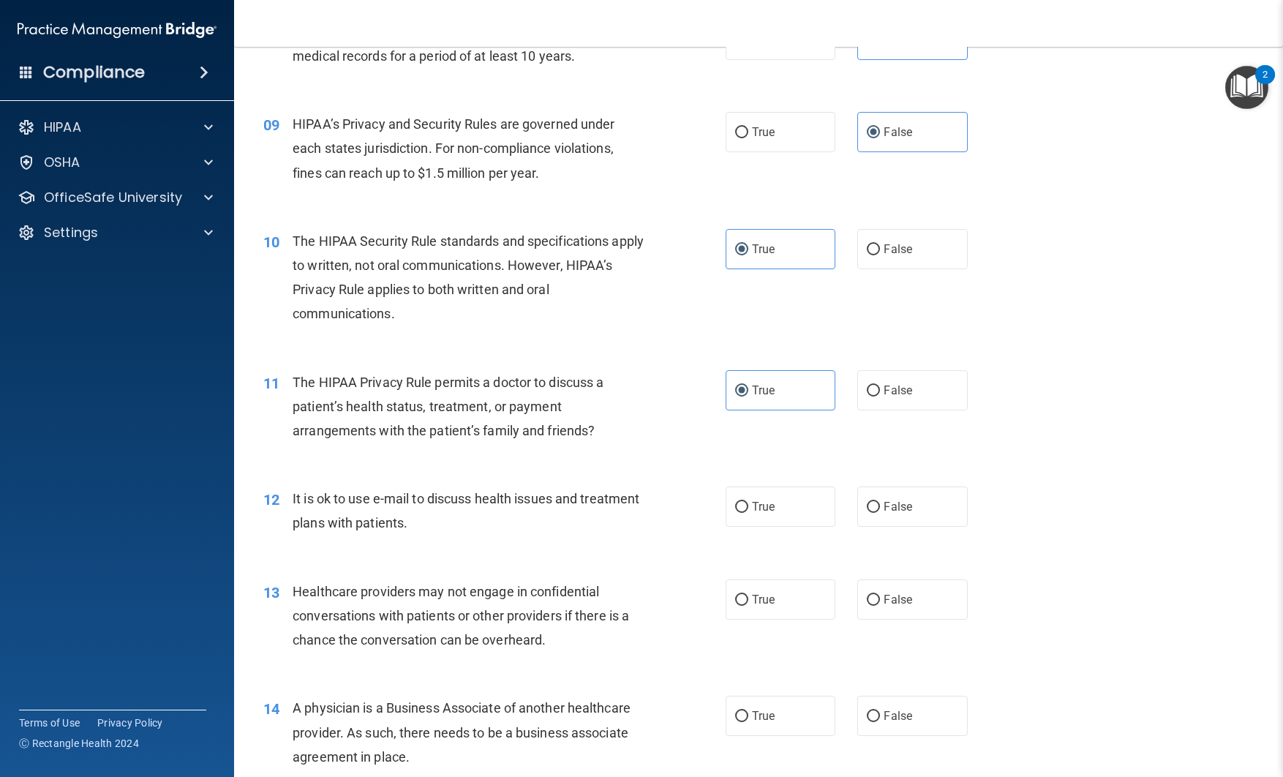
scroll to position [989, 0]
click at [898, 501] on span "False" at bounding box center [898, 505] width 29 height 14
click at [880, 501] on input "False" at bounding box center [873, 505] width 13 height 11
radio input "true"
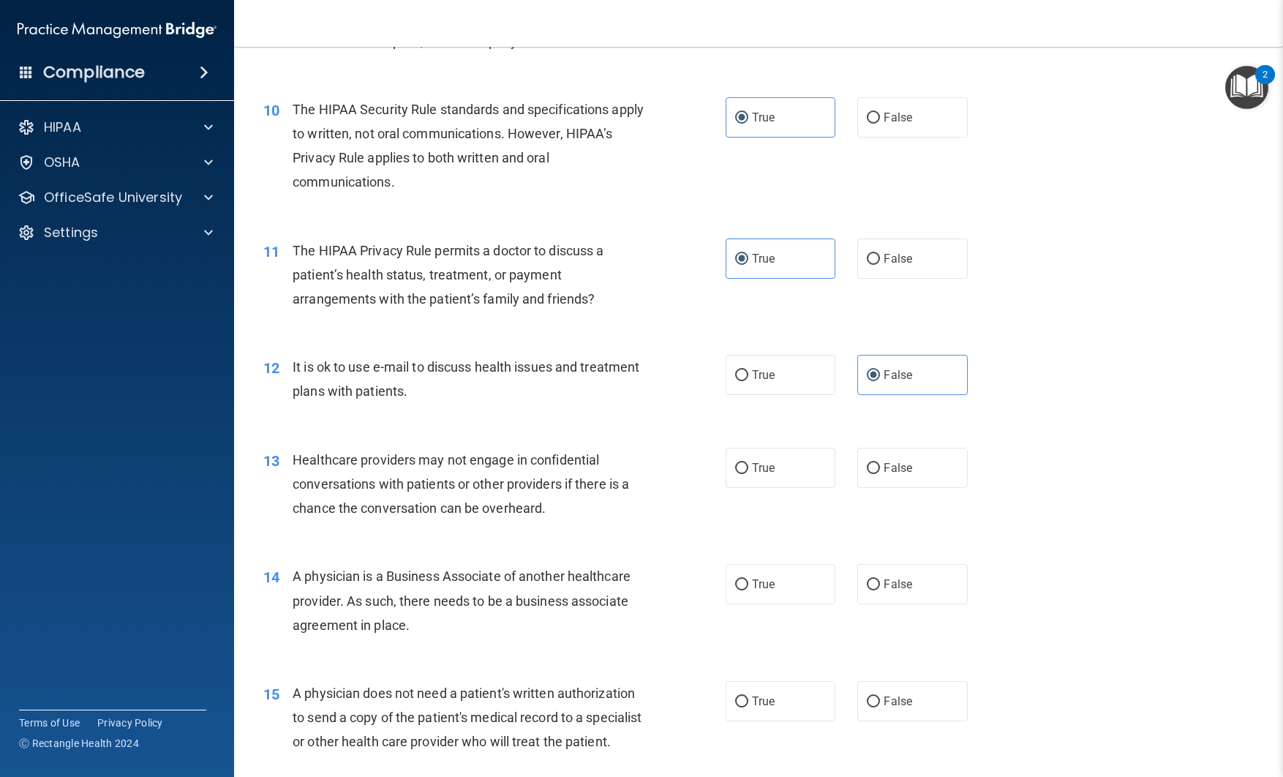
scroll to position [1122, 0]
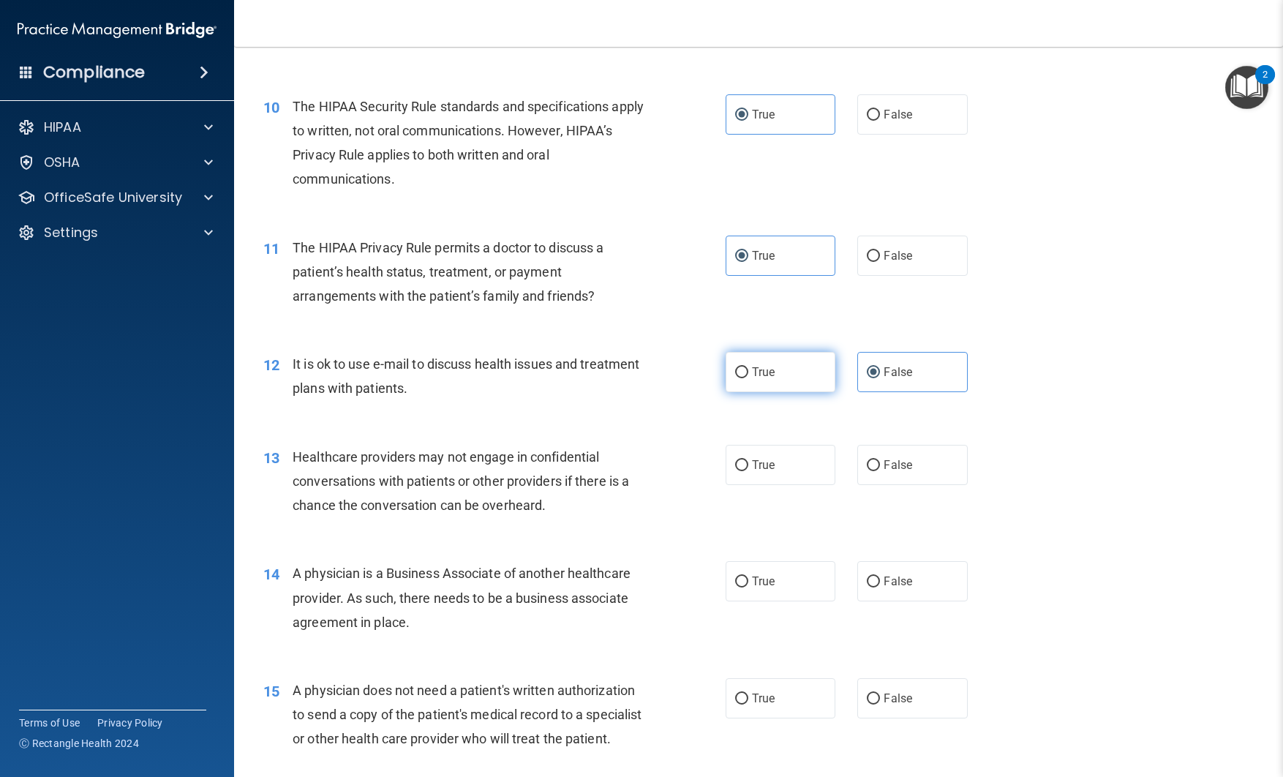
click at [736, 381] on label "True" at bounding box center [781, 372] width 110 height 40
click at [736, 378] on input "True" at bounding box center [741, 372] width 13 height 11
click at [870, 379] on label "False" at bounding box center [913, 372] width 110 height 40
click at [870, 378] on input "False" at bounding box center [873, 372] width 13 height 11
click at [882, 456] on label "False" at bounding box center [913, 465] width 110 height 40
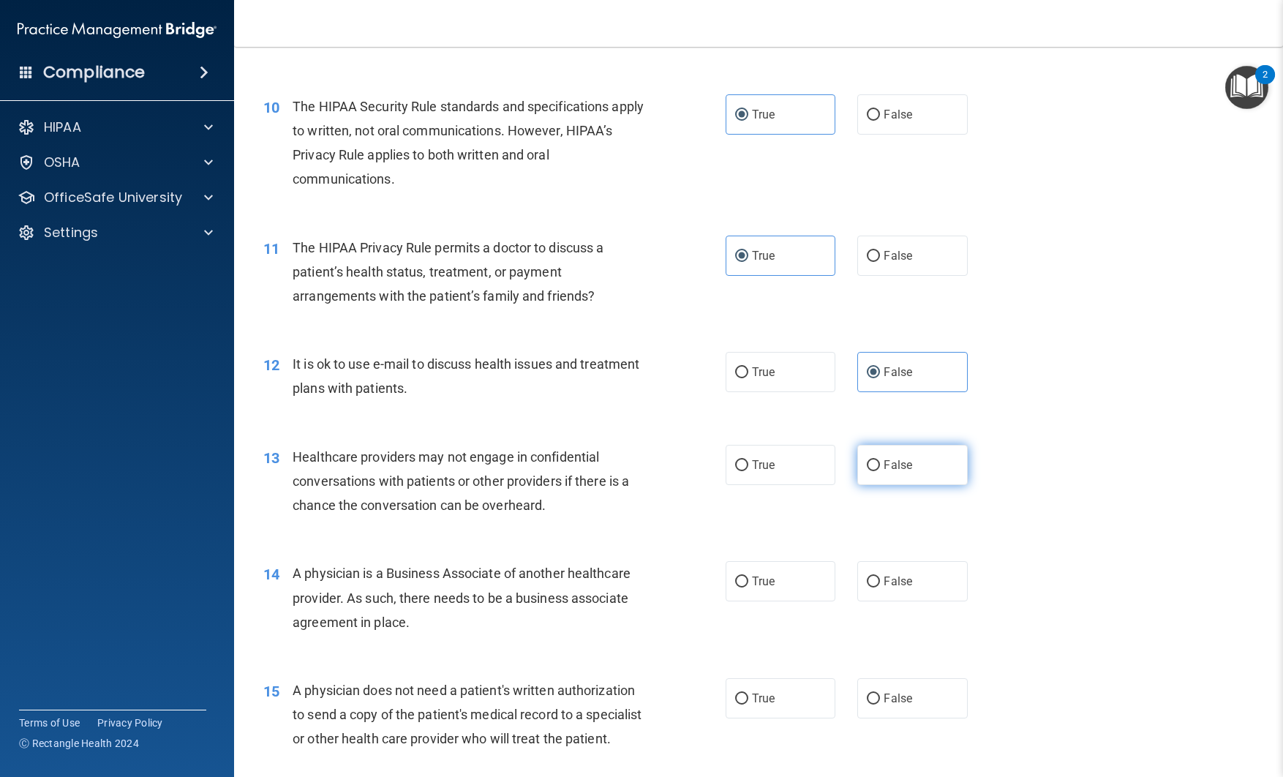
click at [880, 460] on input "False" at bounding box center [873, 465] width 13 height 11
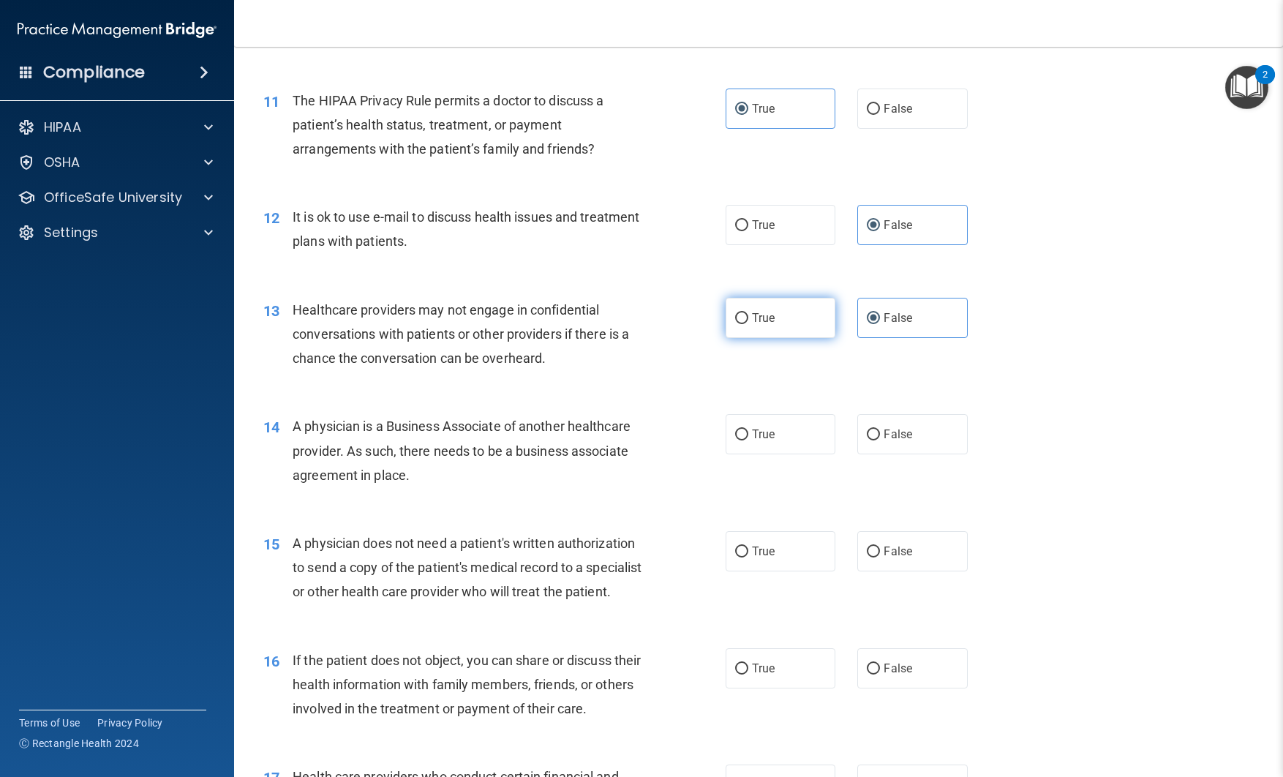
scroll to position [1274, 0]
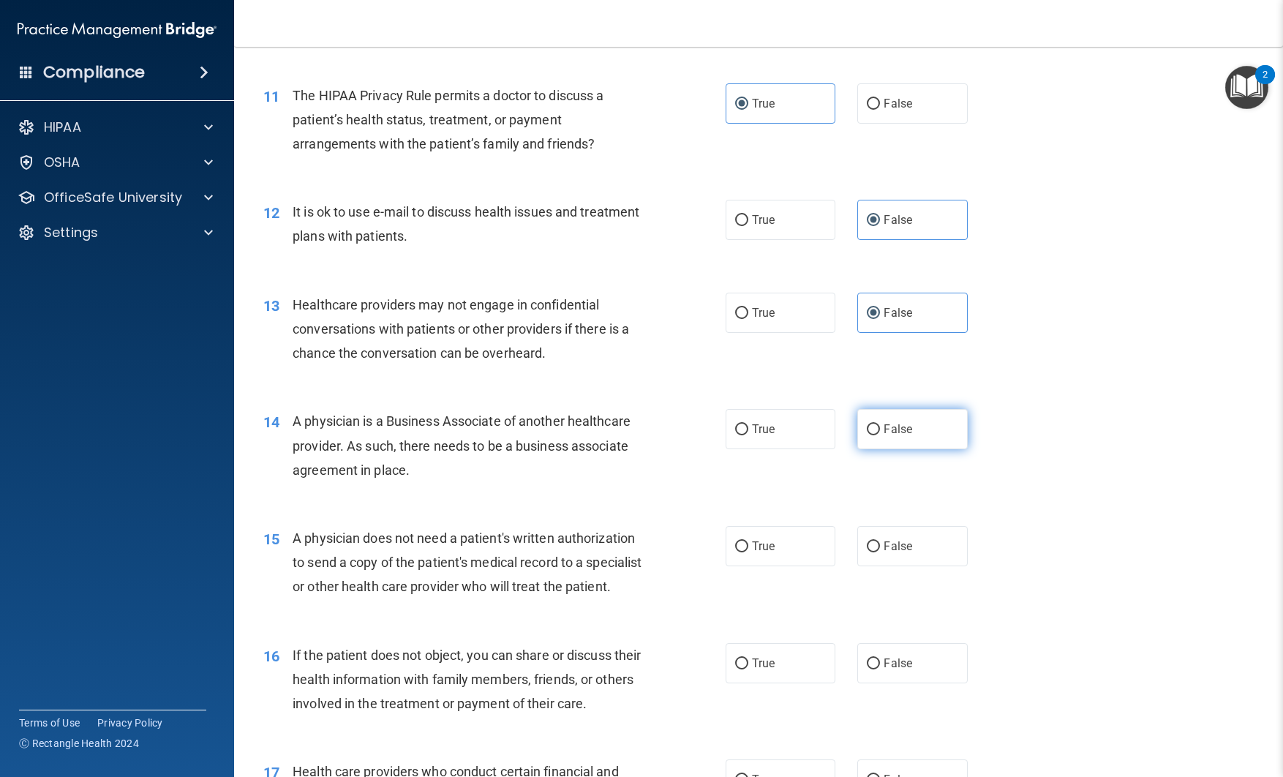
click at [880, 437] on label "False" at bounding box center [913, 429] width 110 height 40
click at [880, 435] on input "False" at bounding box center [873, 429] width 13 height 11
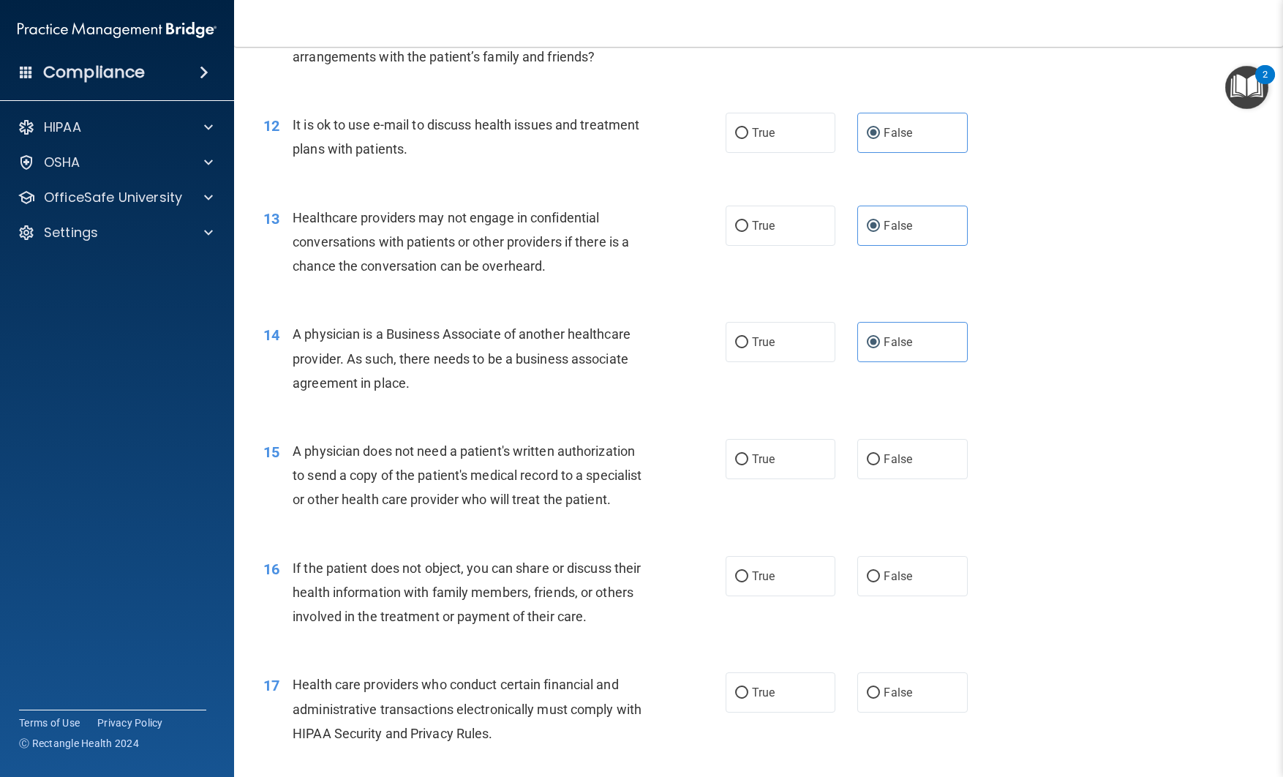
scroll to position [1372, 0]
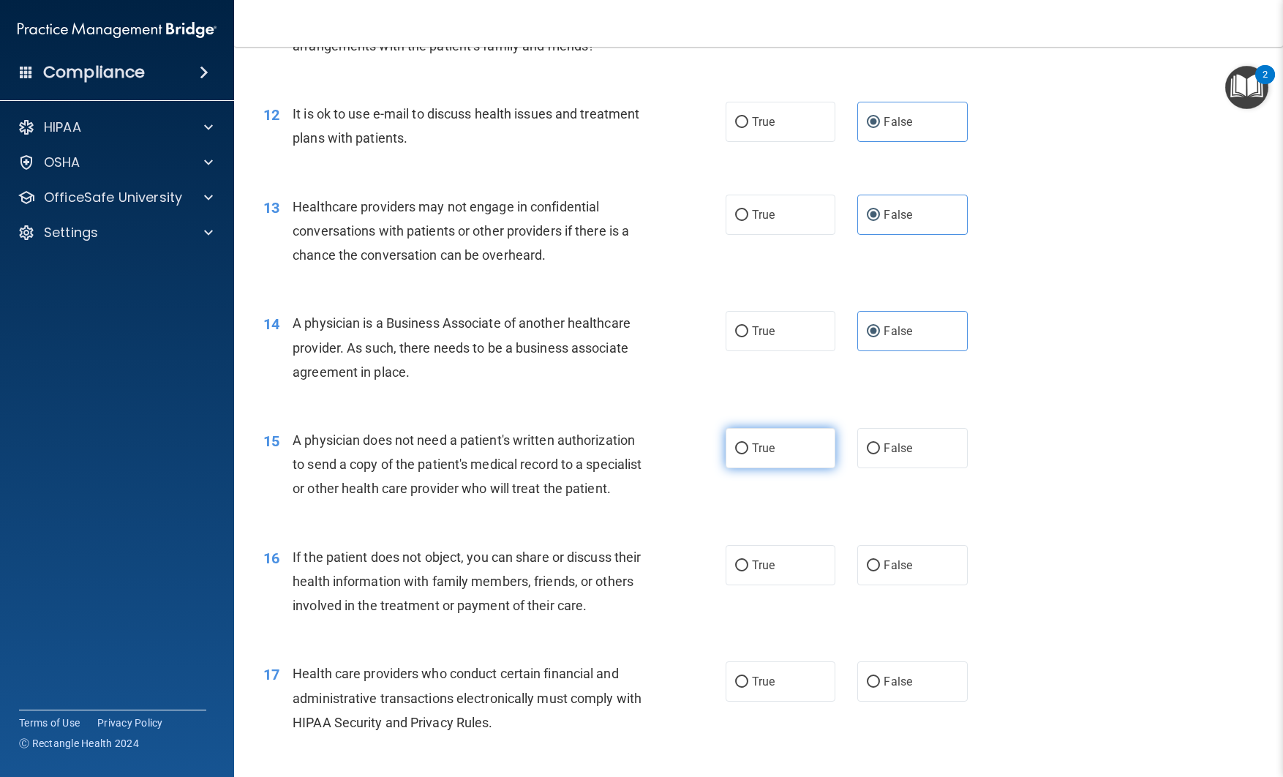
click at [762, 445] on span "True" at bounding box center [763, 448] width 23 height 14
click at [749, 445] on input "True" at bounding box center [741, 448] width 13 height 11
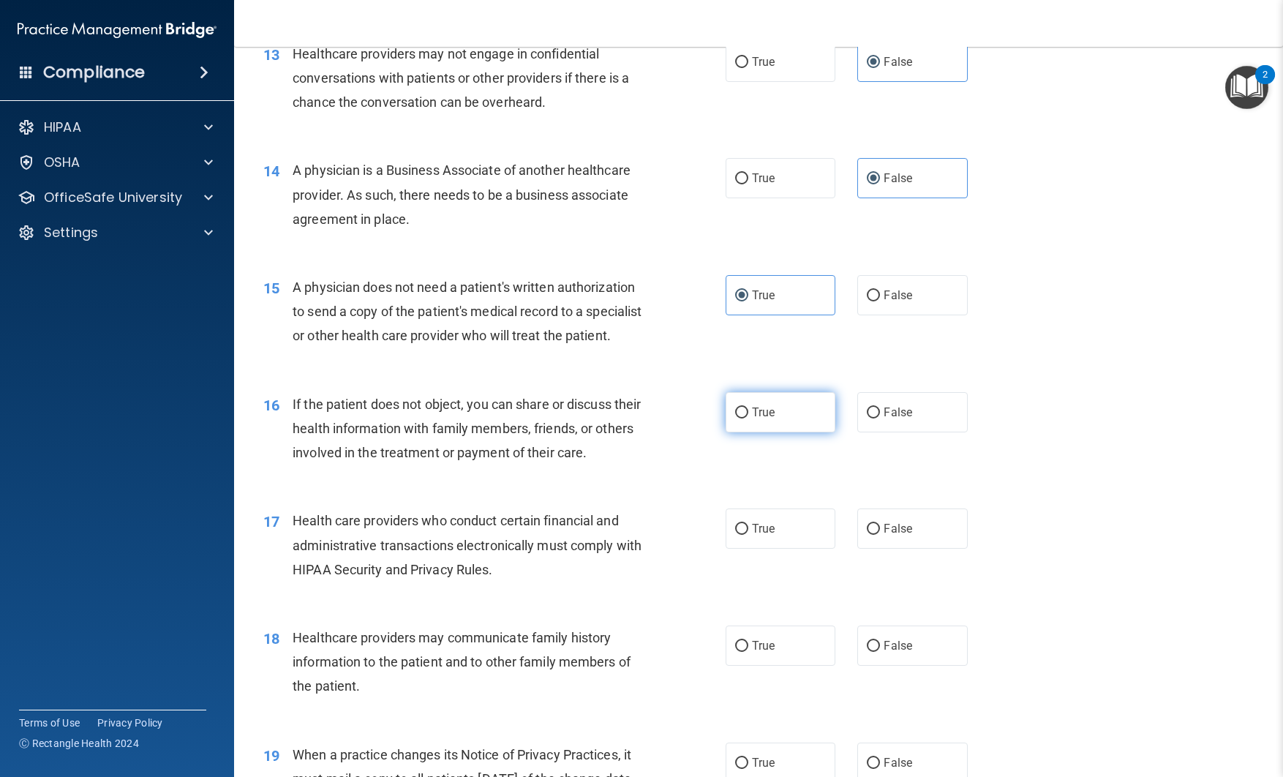
scroll to position [1526, 0]
click at [766, 419] on span "True" at bounding box center [763, 412] width 23 height 14
click at [749, 418] on input "True" at bounding box center [741, 412] width 13 height 11
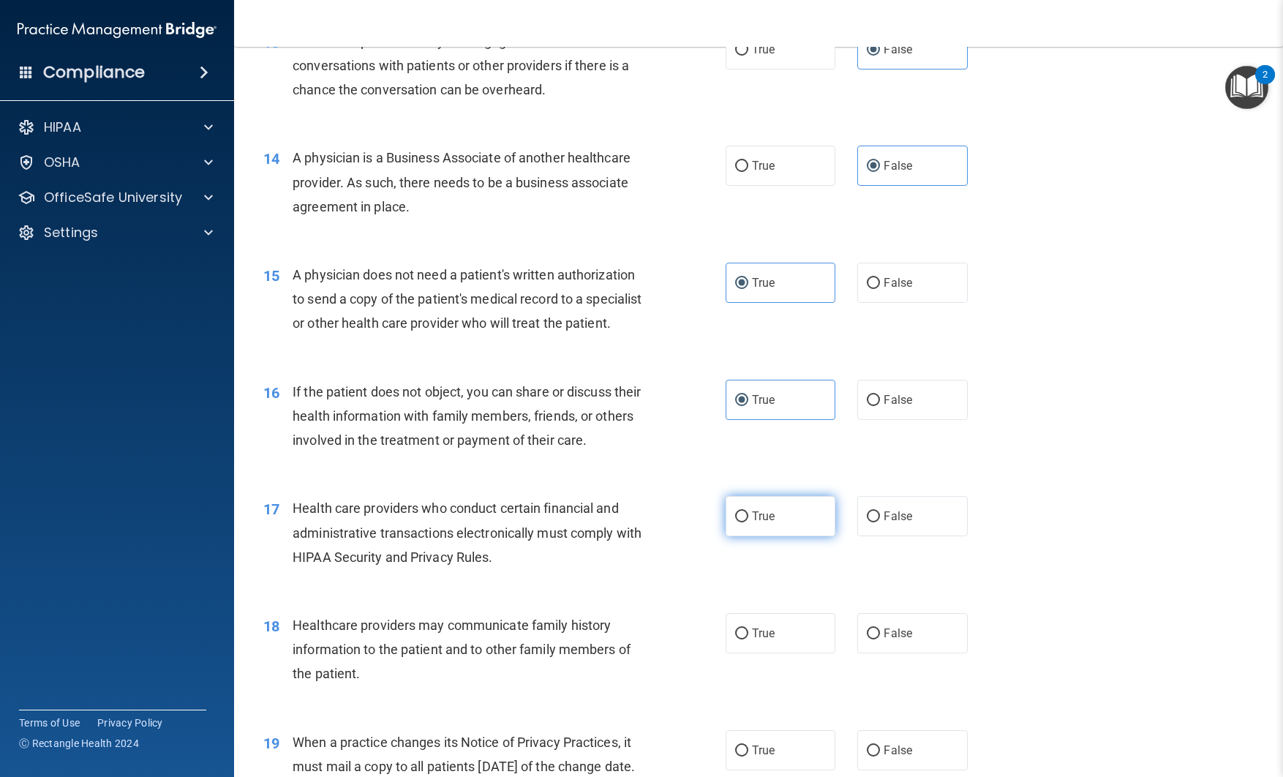
click at [754, 533] on label "True" at bounding box center [781, 516] width 110 height 40
click at [749, 522] on input "True" at bounding box center [741, 516] width 13 height 11
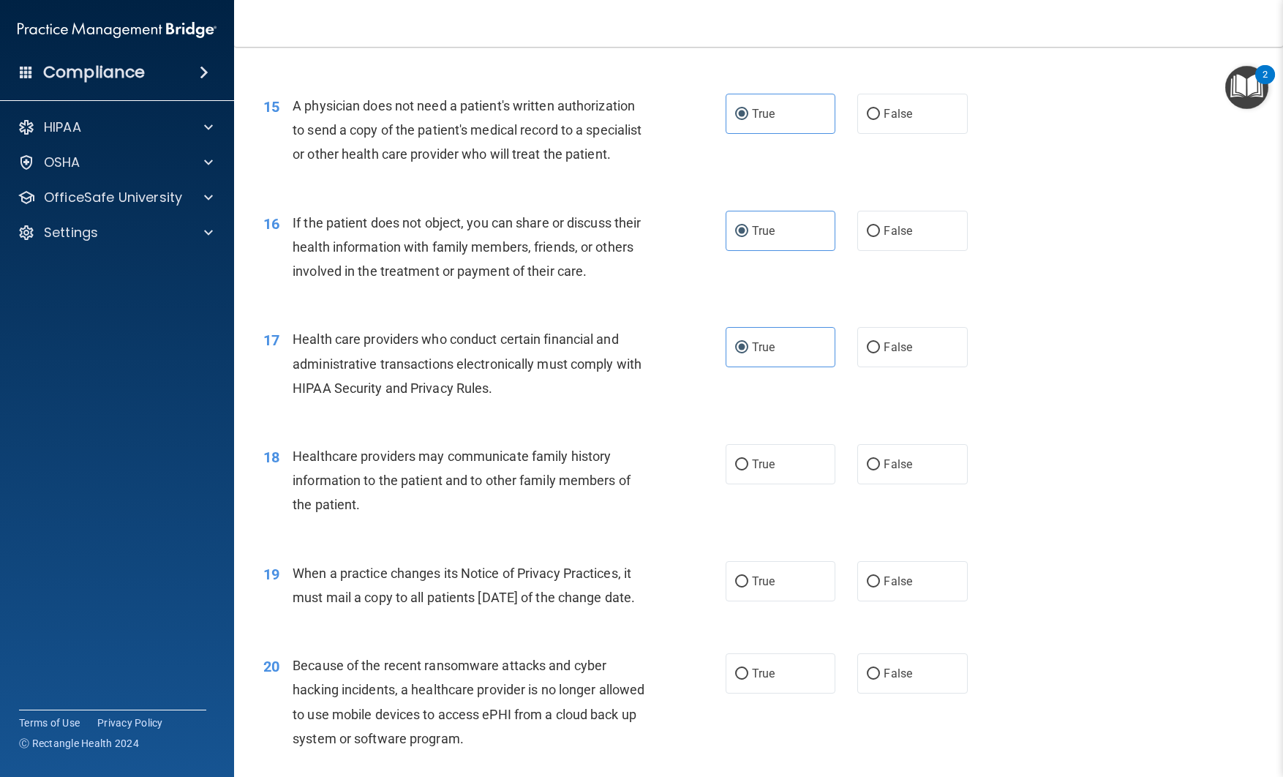
scroll to position [1709, 0]
click at [790, 482] on label "True" at bounding box center [781, 462] width 110 height 40
click at [749, 468] on input "True" at bounding box center [741, 462] width 13 height 11
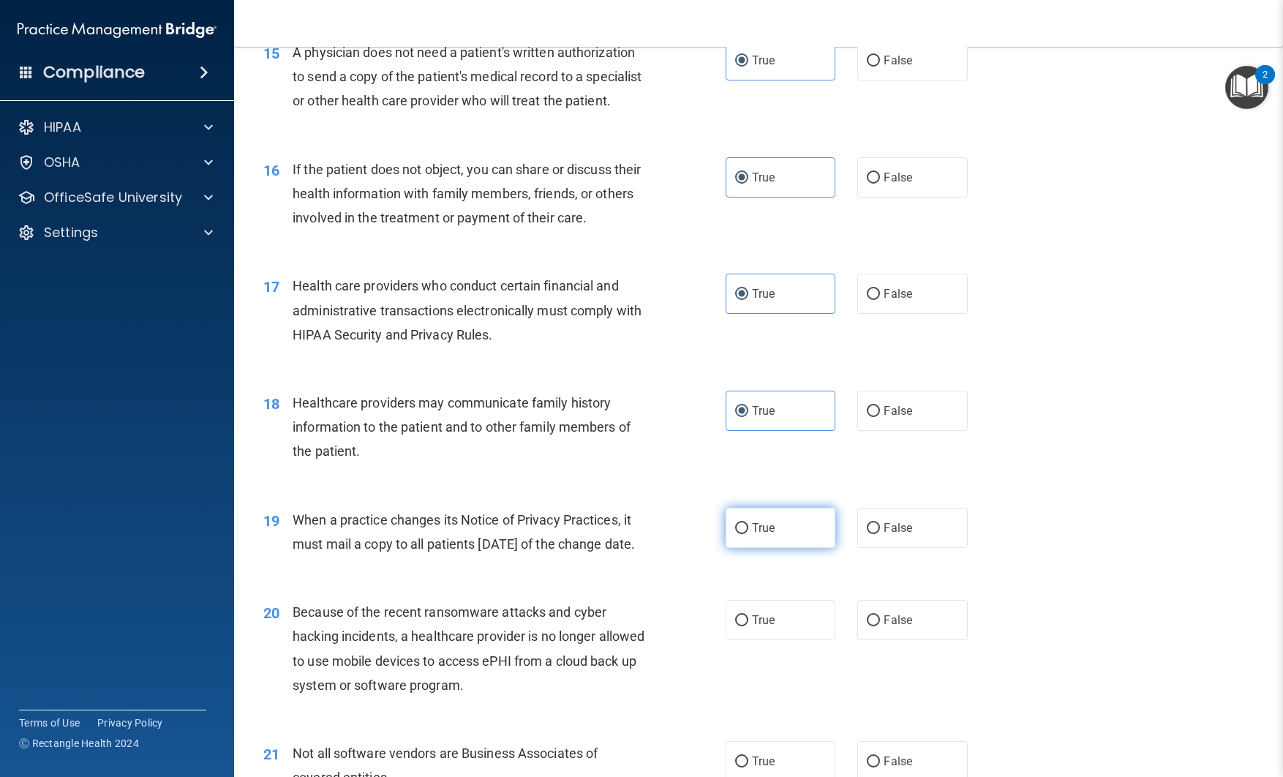
scroll to position [1761, 0]
click at [871, 533] on input "False" at bounding box center [873, 527] width 13 height 11
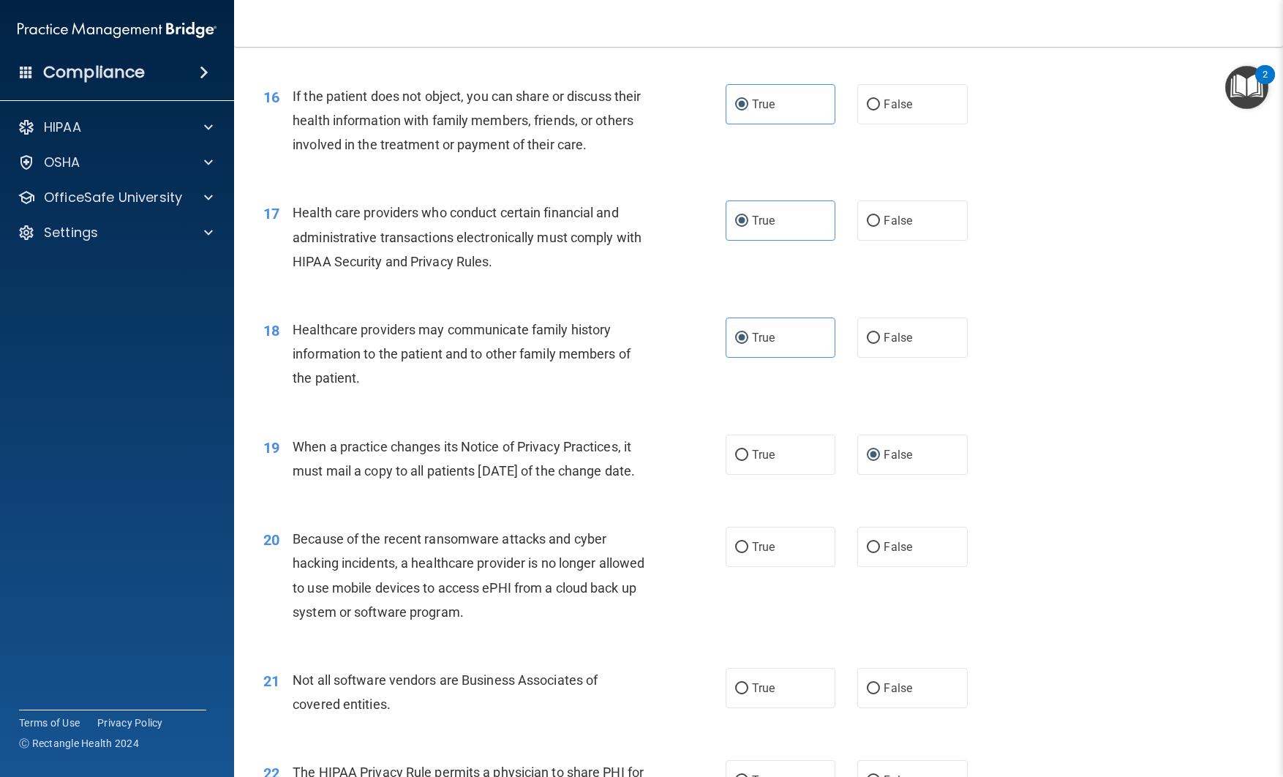
scroll to position [1870, 0]
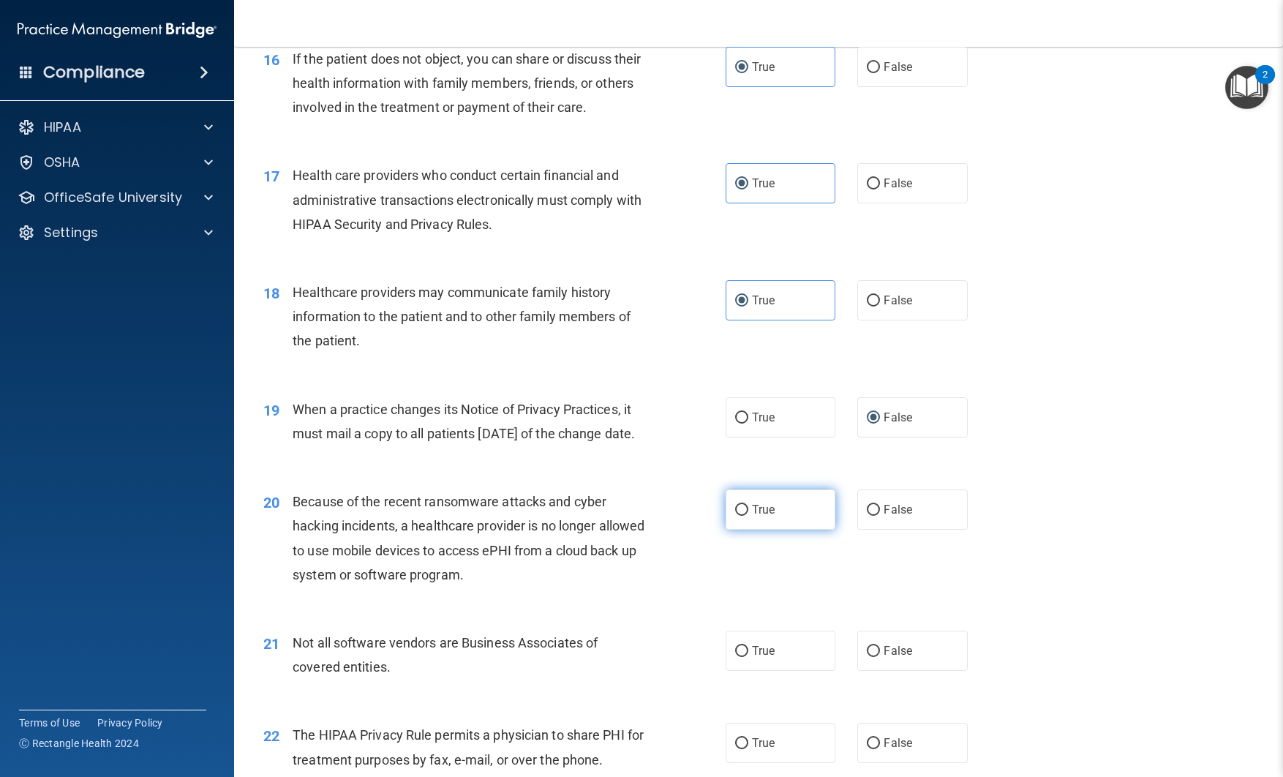
click at [739, 530] on label "True" at bounding box center [781, 510] width 110 height 40
click at [739, 516] on input "True" at bounding box center [741, 510] width 13 height 11
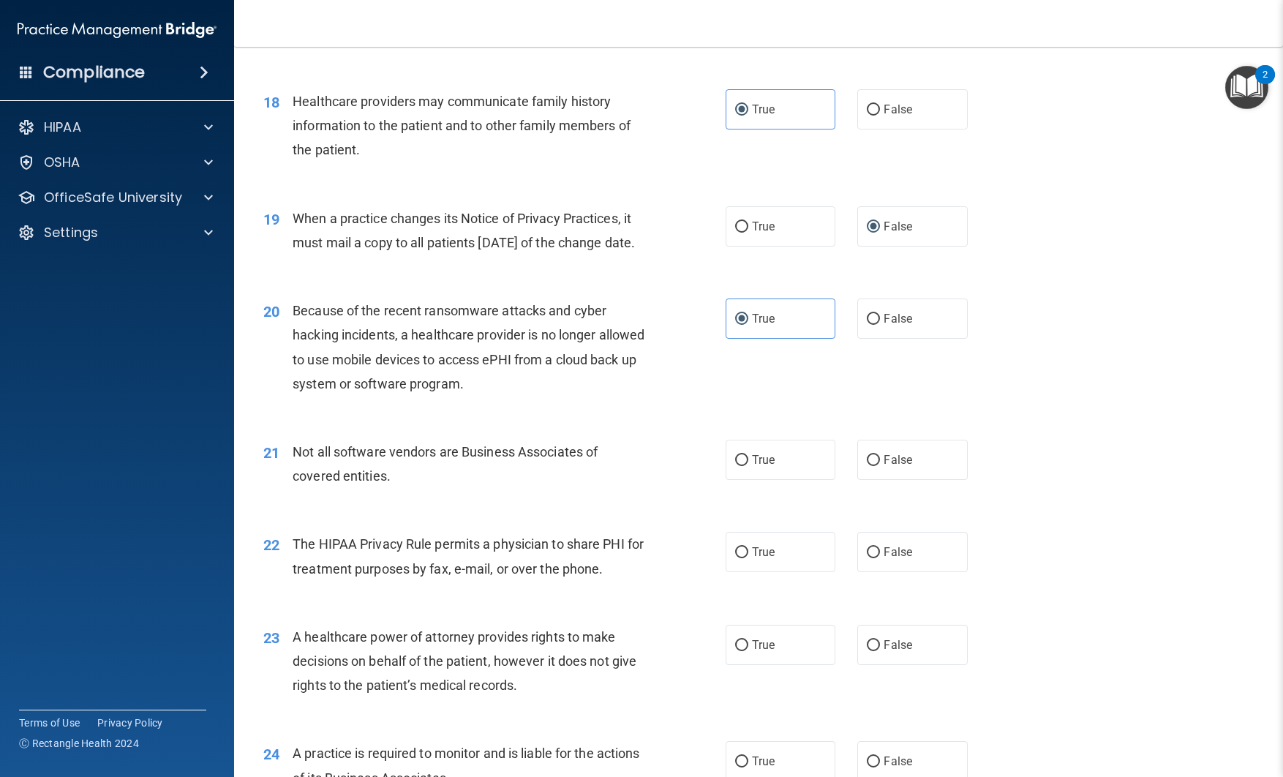
scroll to position [2065, 0]
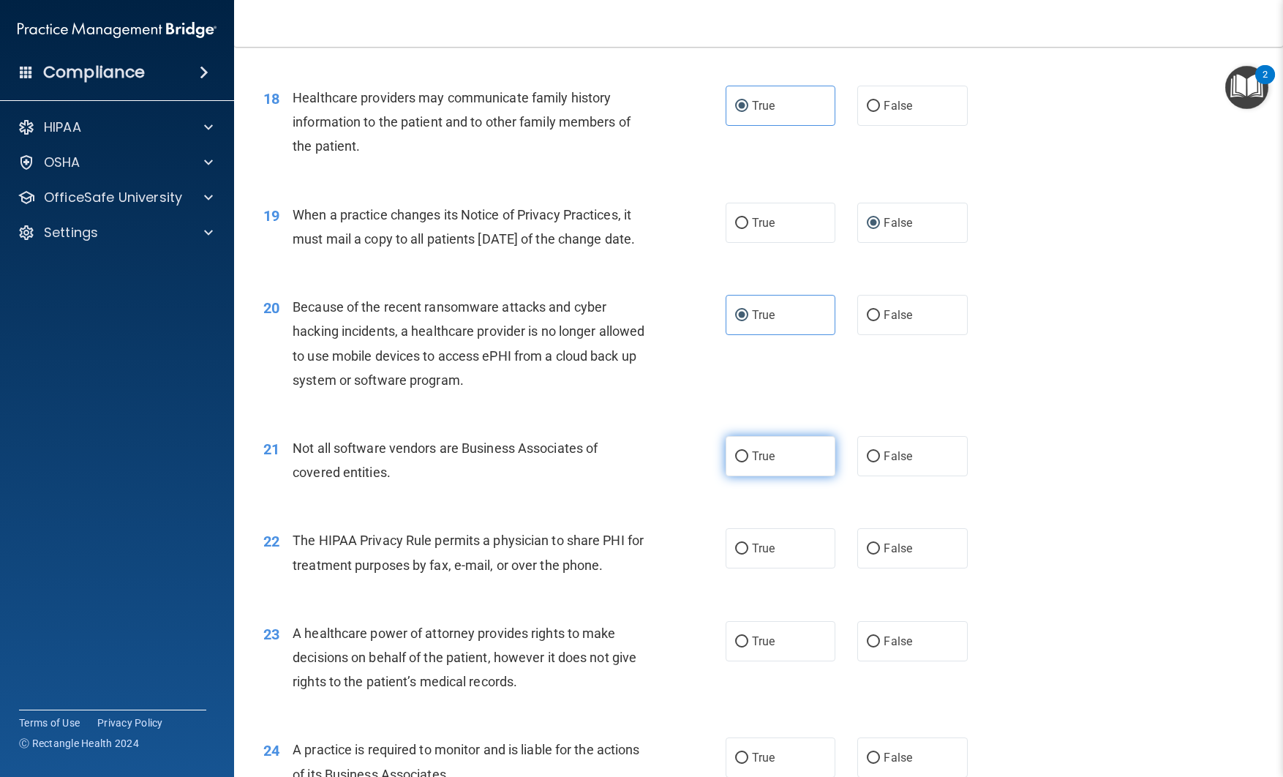
click at [746, 462] on input "True" at bounding box center [741, 456] width 13 height 11
click at [886, 555] on span "False" at bounding box center [898, 548] width 29 height 14
click at [880, 555] on input "False" at bounding box center [873, 549] width 13 height 11
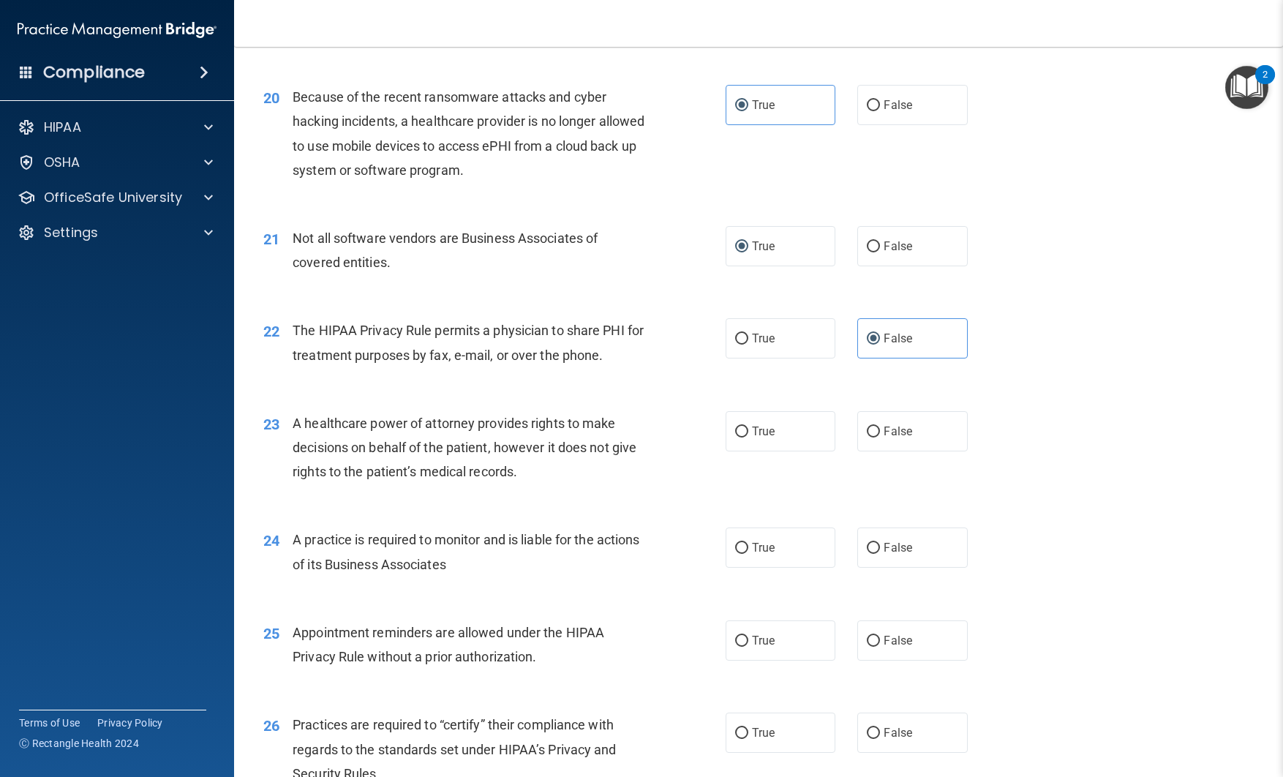
scroll to position [2279, 0]
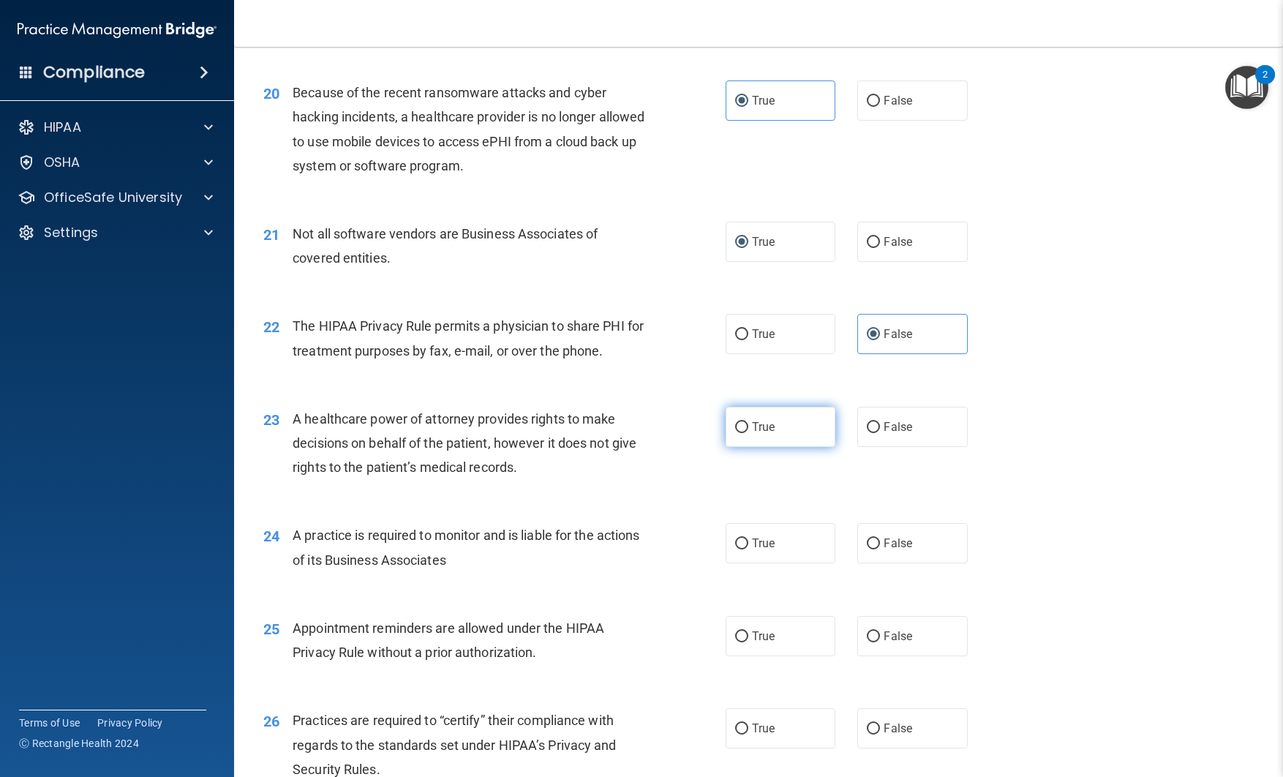
click at [752, 434] on span "True" at bounding box center [763, 427] width 23 height 14
click at [749, 433] on input "True" at bounding box center [741, 427] width 13 height 11
click at [884, 434] on span "False" at bounding box center [898, 427] width 29 height 14
click at [880, 433] on input "False" at bounding box center [873, 427] width 13 height 11
click at [873, 571] on div "24 A practice is required to monitor and is liable for the actions of its Busin…" at bounding box center [758, 551] width 1013 height 92
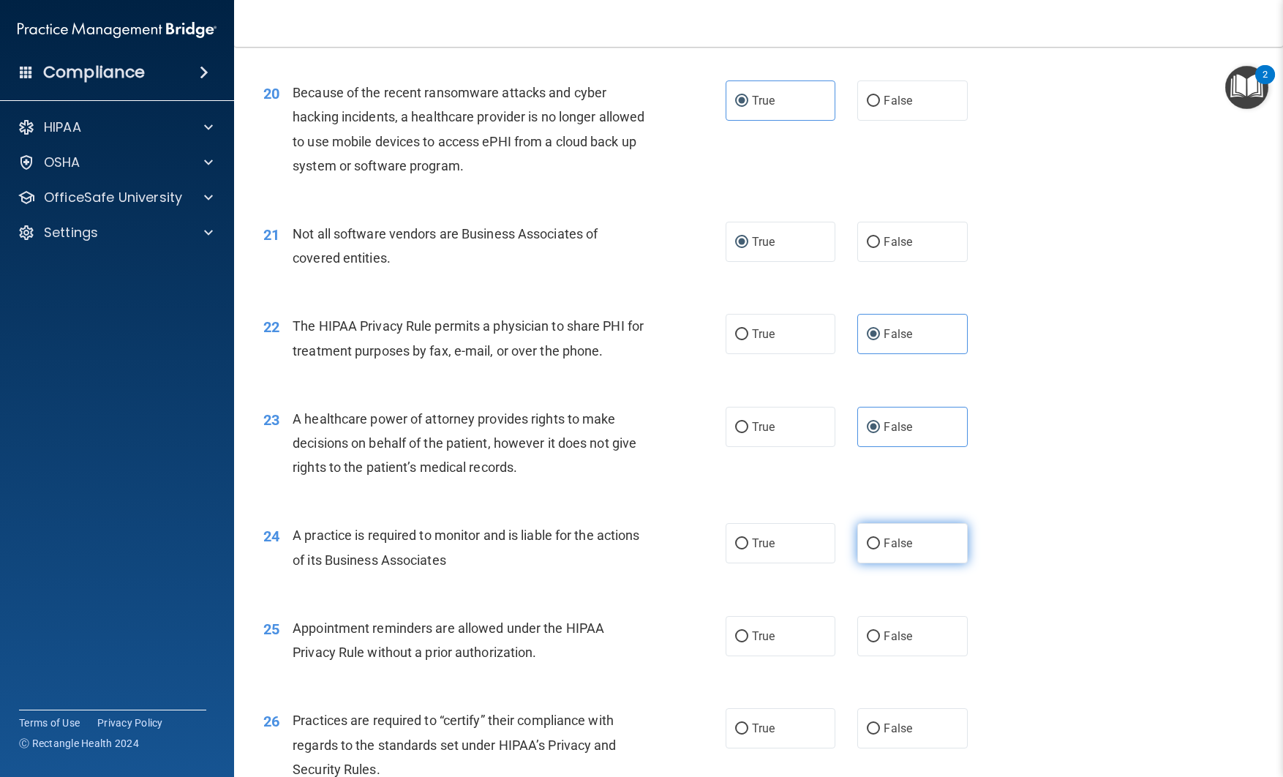
click at [877, 550] on input "False" at bounding box center [873, 544] width 13 height 11
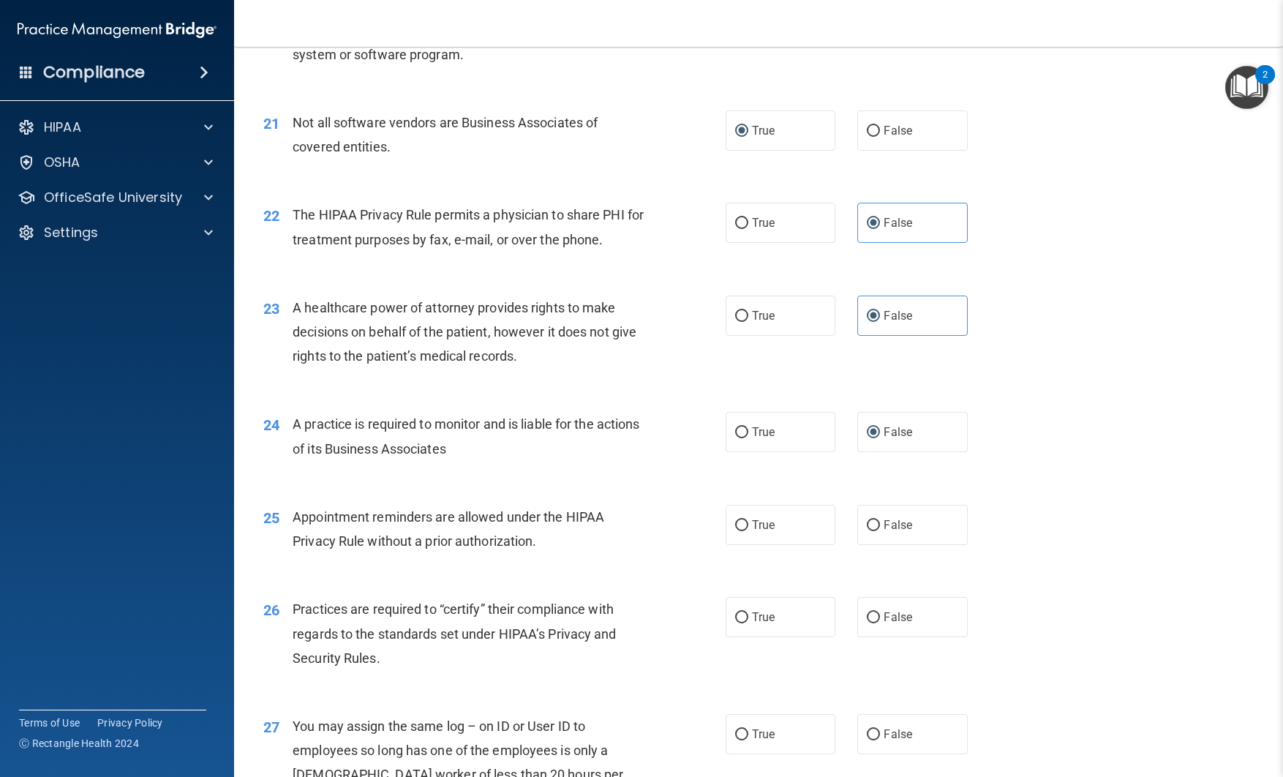
scroll to position [2392, 0]
click at [749, 544] on label "True" at bounding box center [781, 523] width 110 height 40
click at [749, 530] on input "True" at bounding box center [741, 524] width 13 height 11
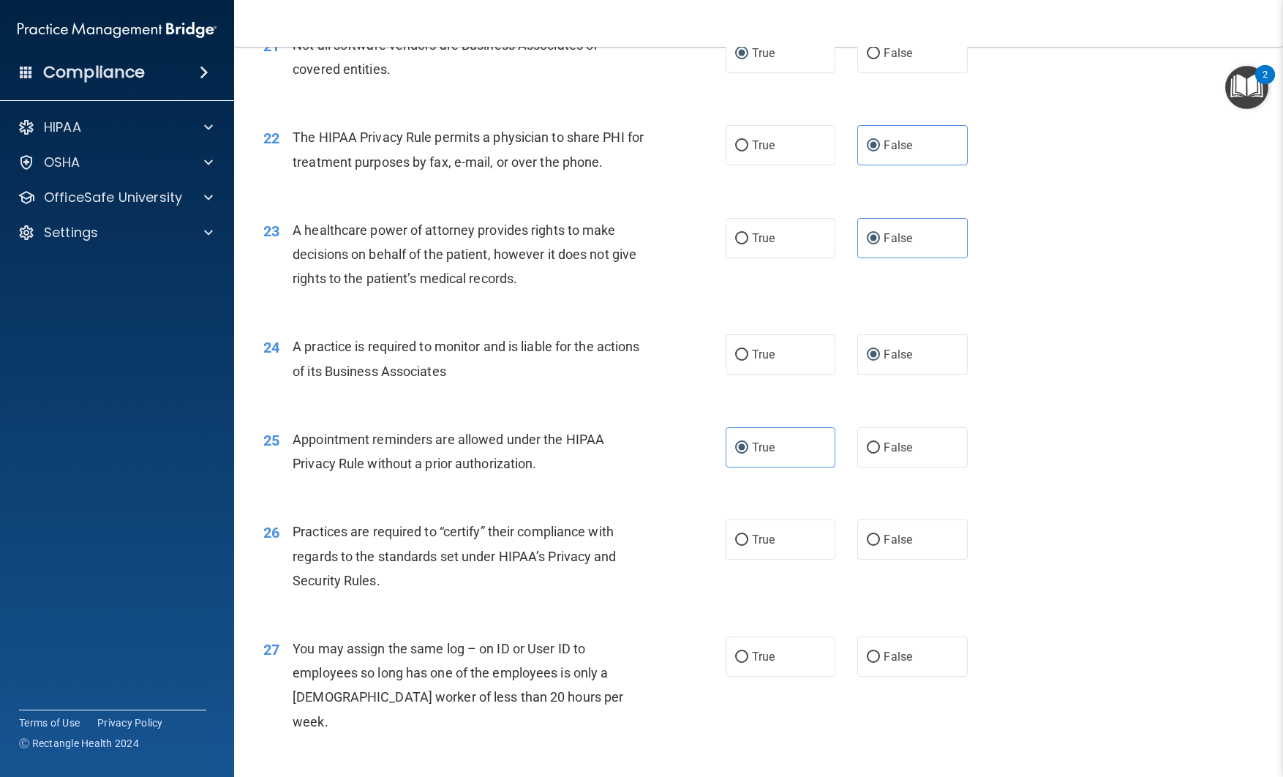
scroll to position [2473, 0]
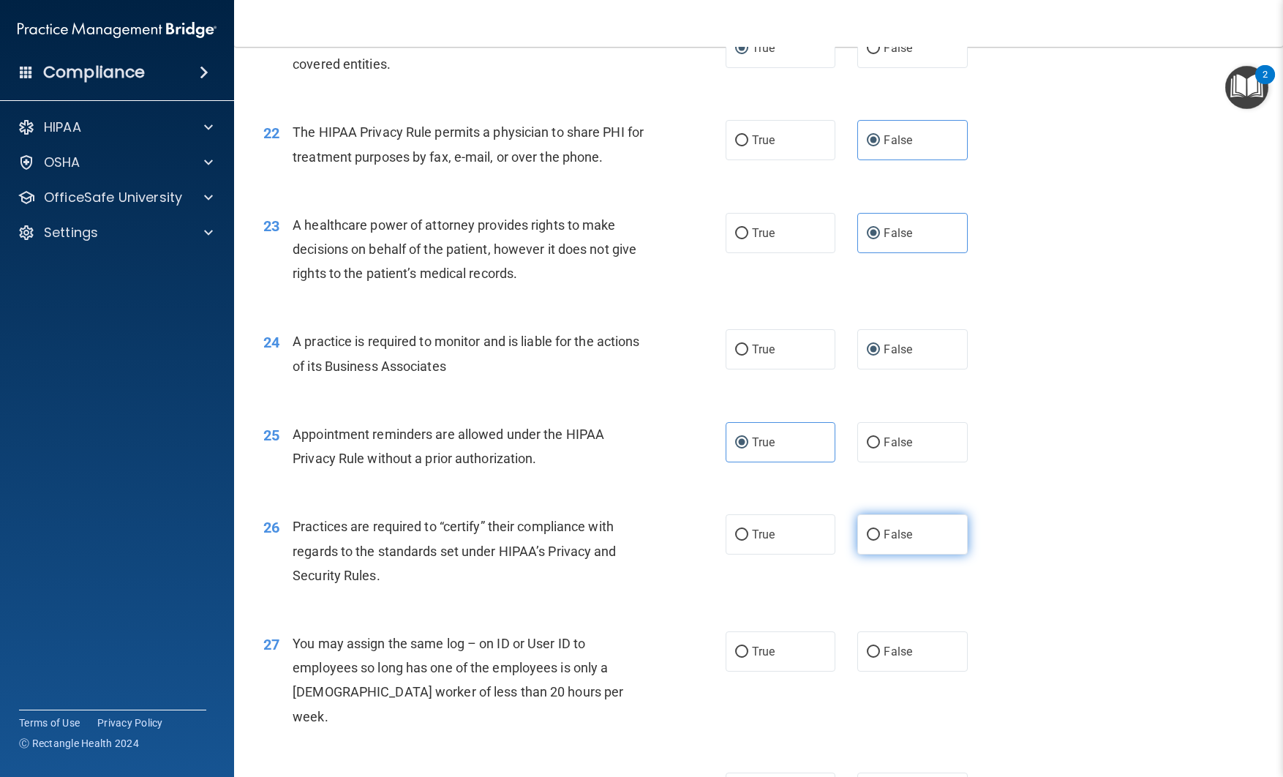
click at [886, 541] on span "False" at bounding box center [898, 535] width 29 height 14
click at [880, 541] on input "False" at bounding box center [873, 535] width 13 height 11
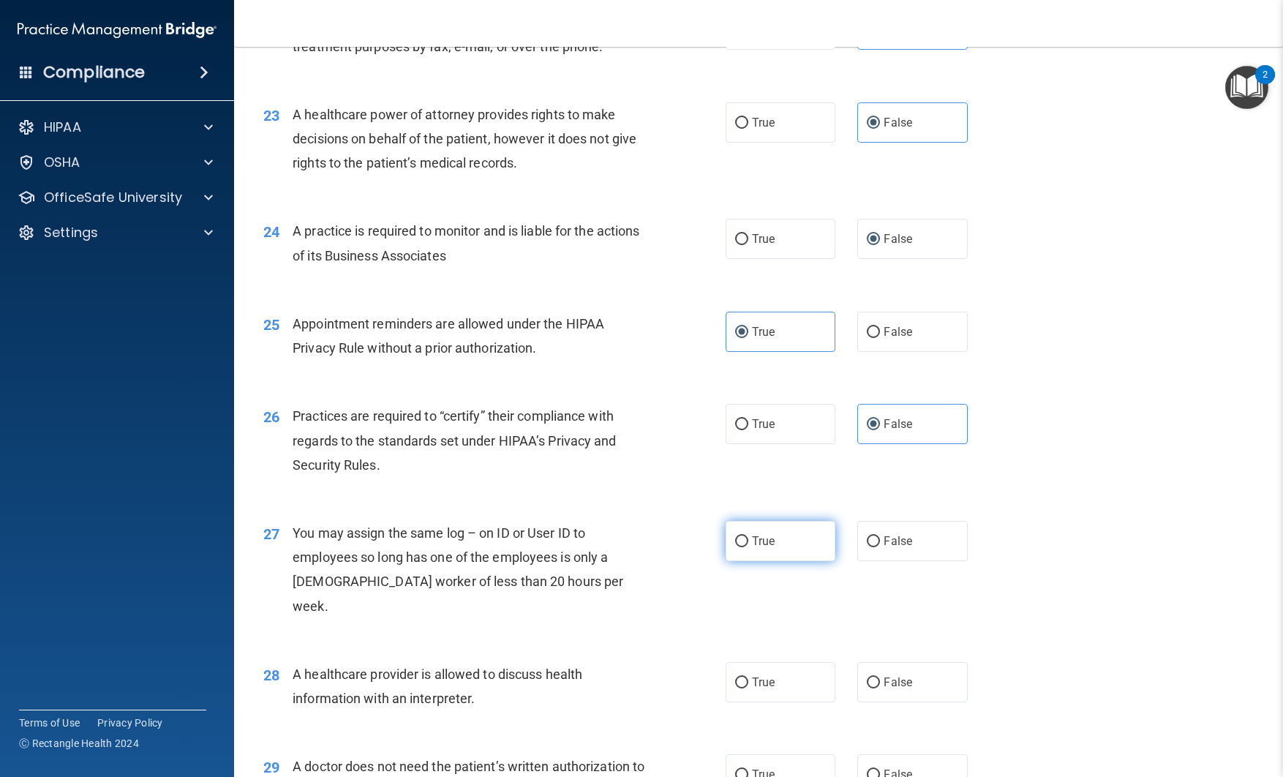
scroll to position [2595, 0]
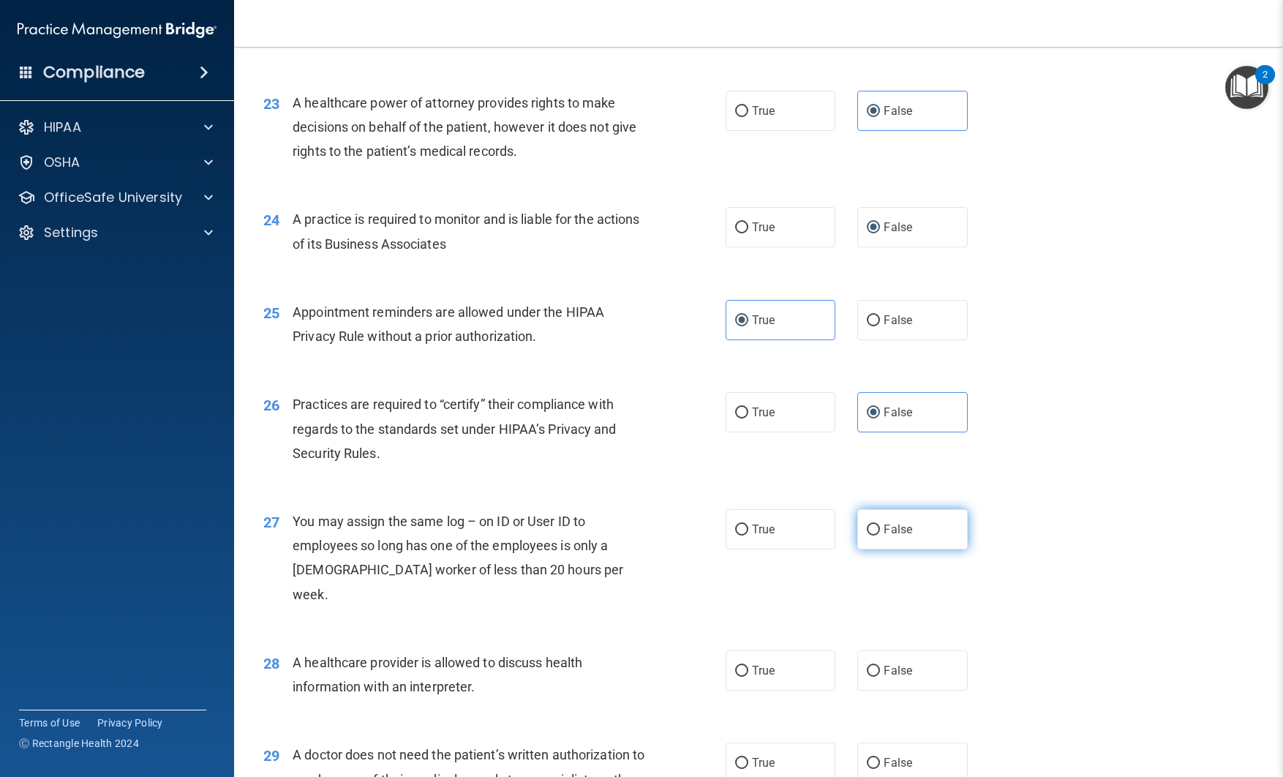
click at [874, 536] on input "False" at bounding box center [873, 530] width 13 height 11
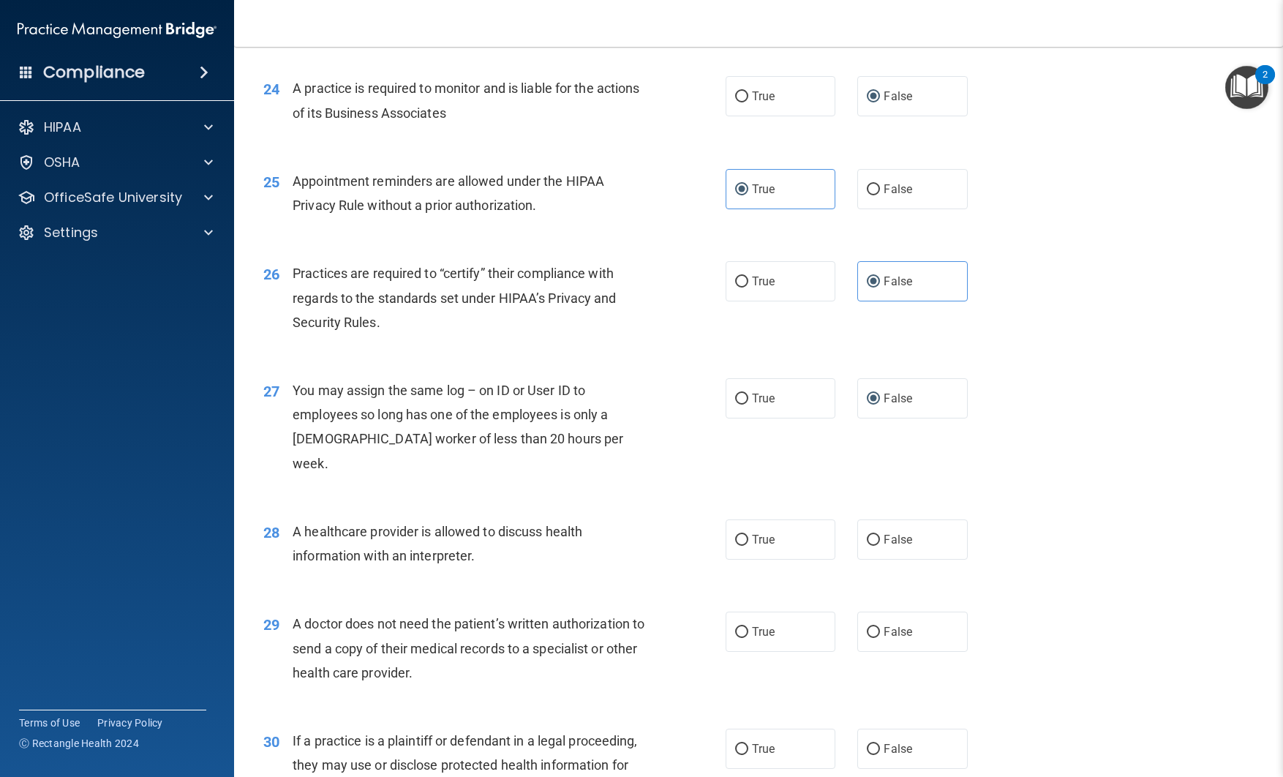
scroll to position [2727, 0]
click at [761, 546] on span "True" at bounding box center [763, 539] width 23 height 14
click at [749, 545] on input "True" at bounding box center [741, 539] width 13 height 11
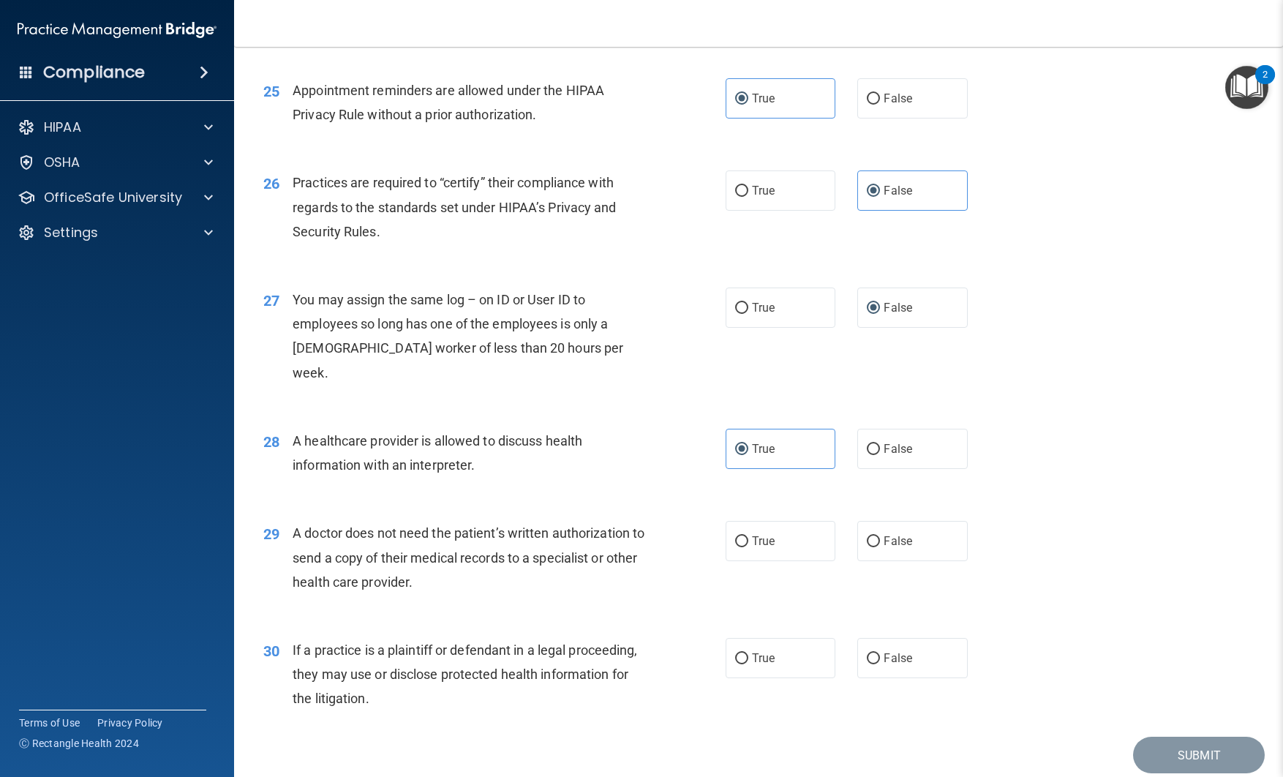
scroll to position [2819, 0]
click at [746, 545] on input "True" at bounding box center [741, 539] width 13 height 11
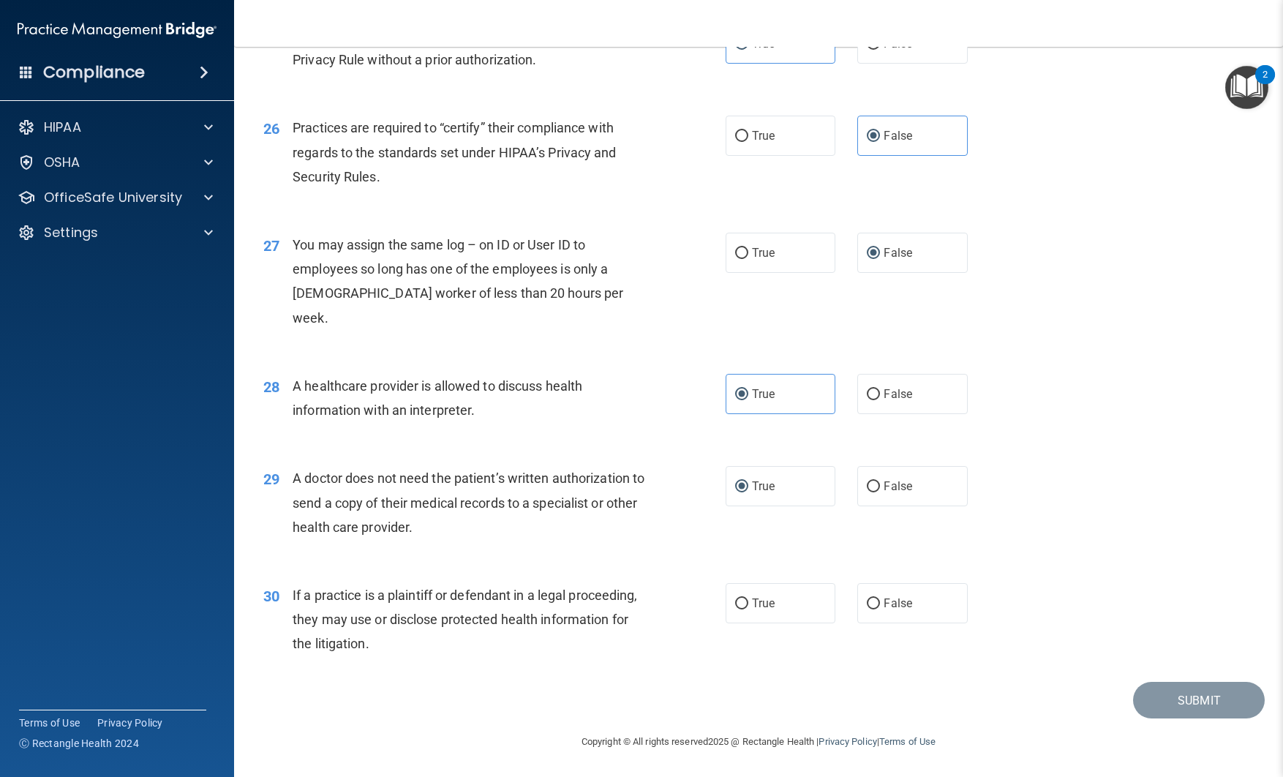
scroll to position [2897, 0]
click at [870, 601] on input "False" at bounding box center [873, 604] width 13 height 11
click at [1171, 688] on button "Submit" at bounding box center [1199, 700] width 132 height 37
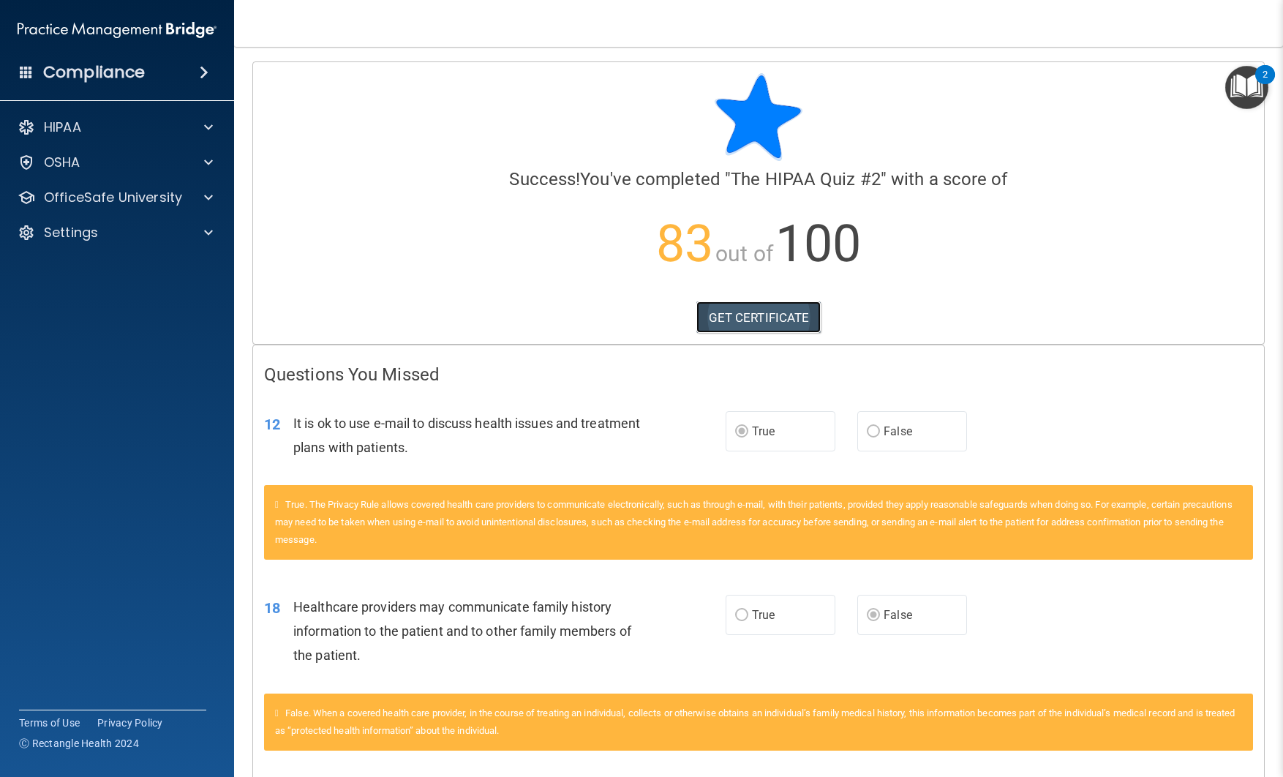
click at [773, 310] on link "GET CERTIFICATE" at bounding box center [759, 317] width 125 height 32
click at [157, 190] on p "OfficeSafe University" at bounding box center [113, 198] width 138 height 18
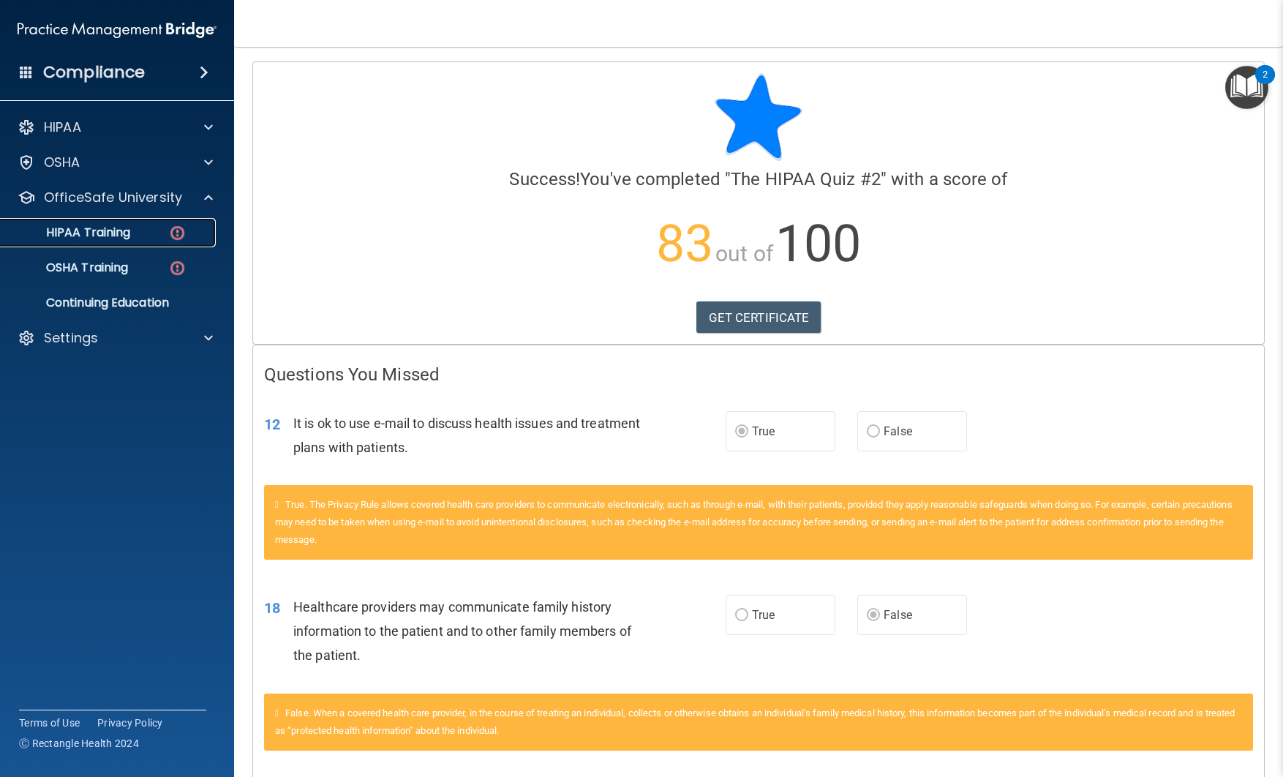
click at [119, 235] on p "HIPAA Training" at bounding box center [70, 232] width 121 height 15
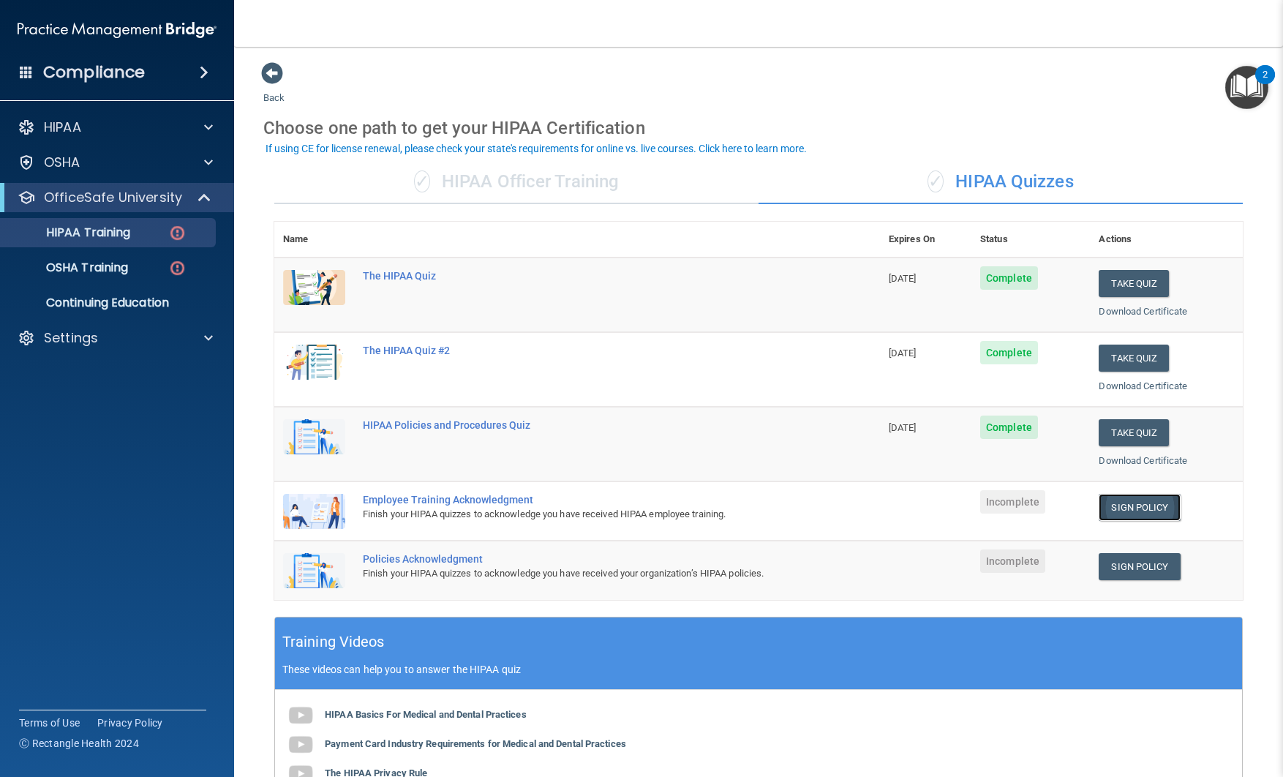
click at [1132, 516] on link "Sign Policy" at bounding box center [1139, 507] width 81 height 27
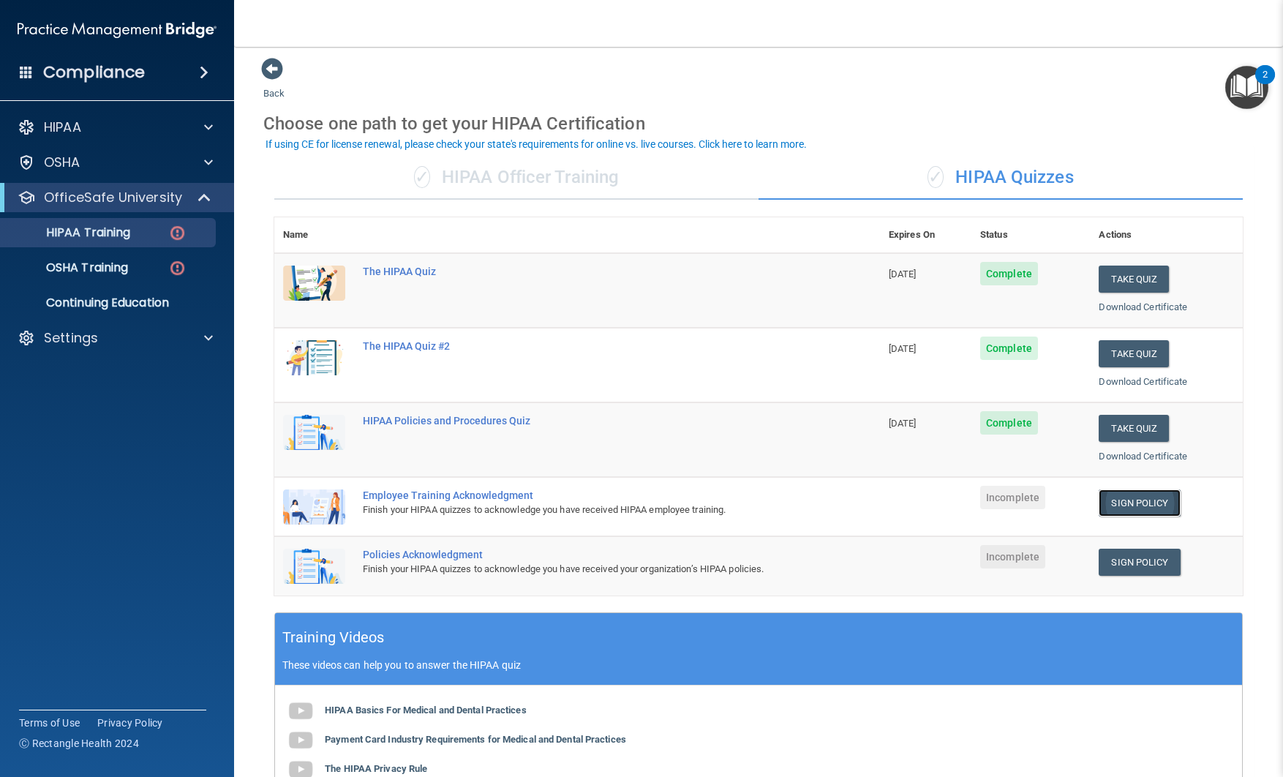
click at [1136, 506] on link "Sign Policy" at bounding box center [1139, 503] width 81 height 27
click at [1145, 562] on link "Sign Policy" at bounding box center [1139, 562] width 81 height 27
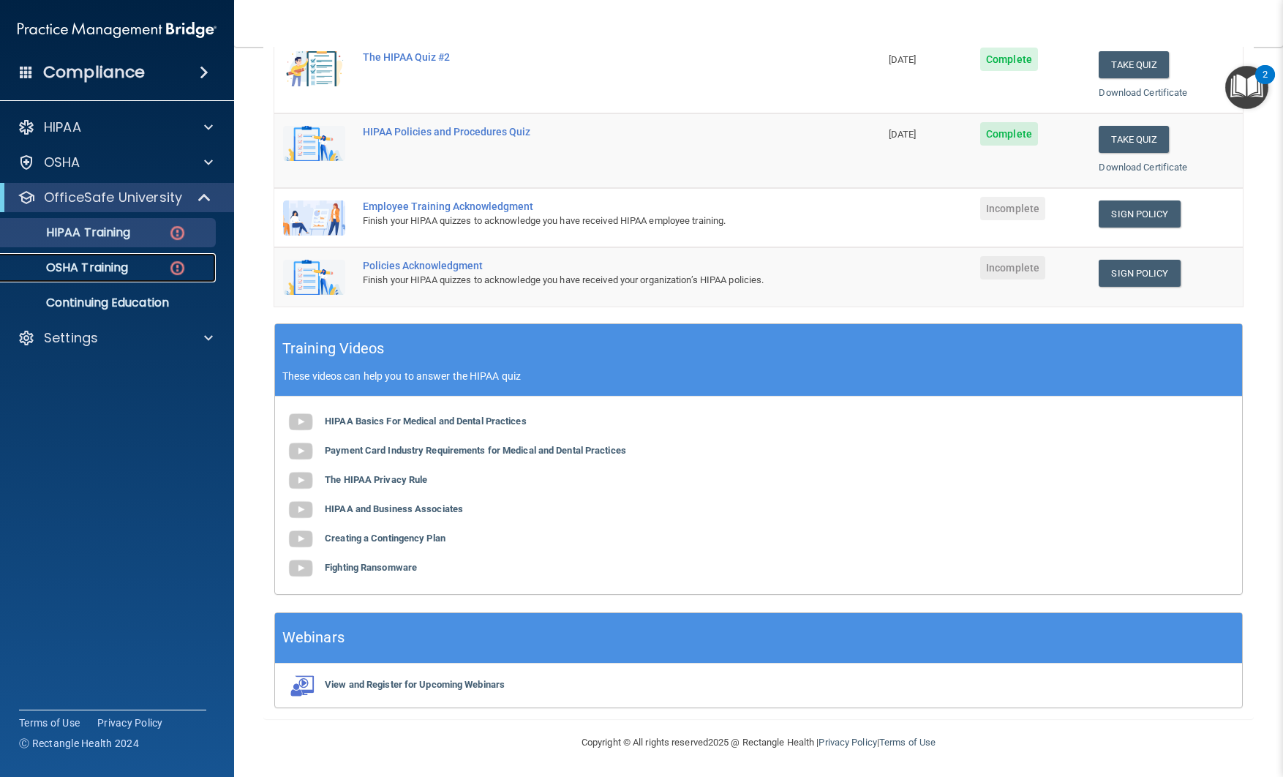
scroll to position [0, 0]
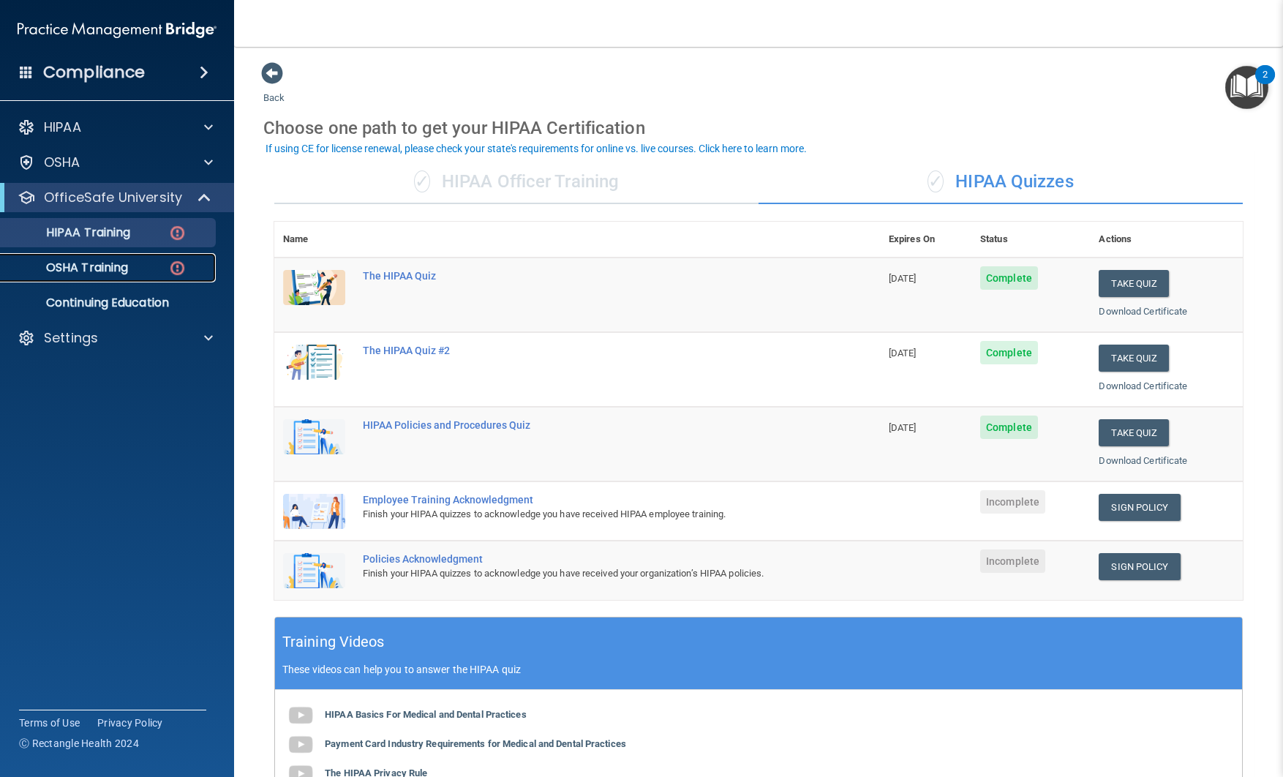
click at [117, 270] on p "OSHA Training" at bounding box center [69, 267] width 119 height 15
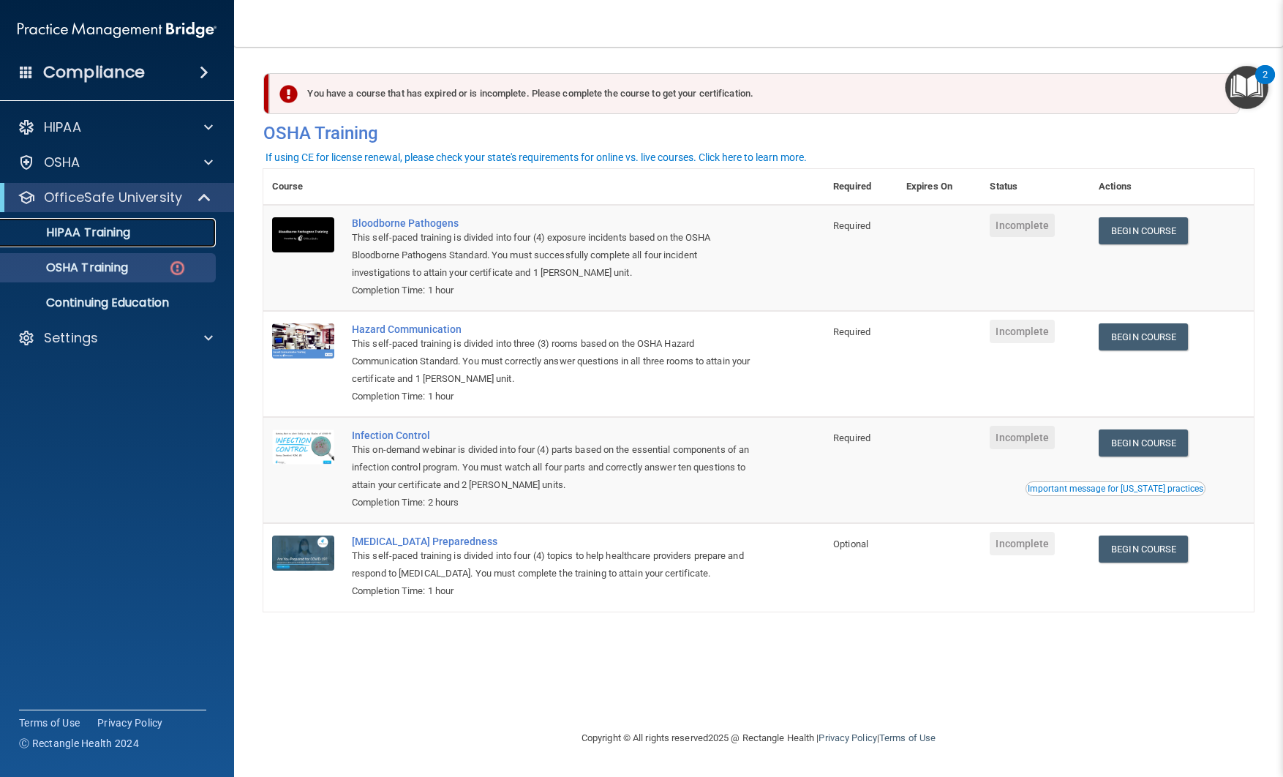
click at [59, 232] on p "HIPAA Training" at bounding box center [70, 232] width 121 height 15
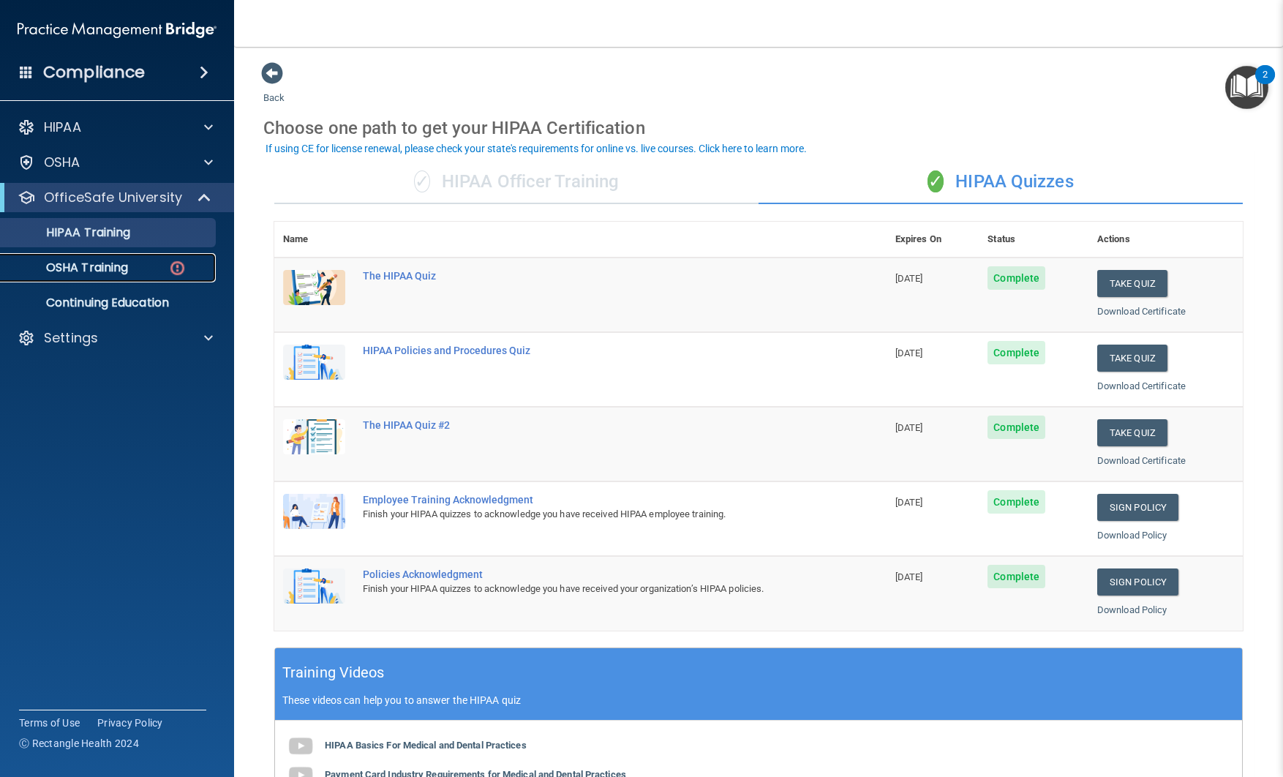
click at [75, 266] on p "OSHA Training" at bounding box center [69, 267] width 119 height 15
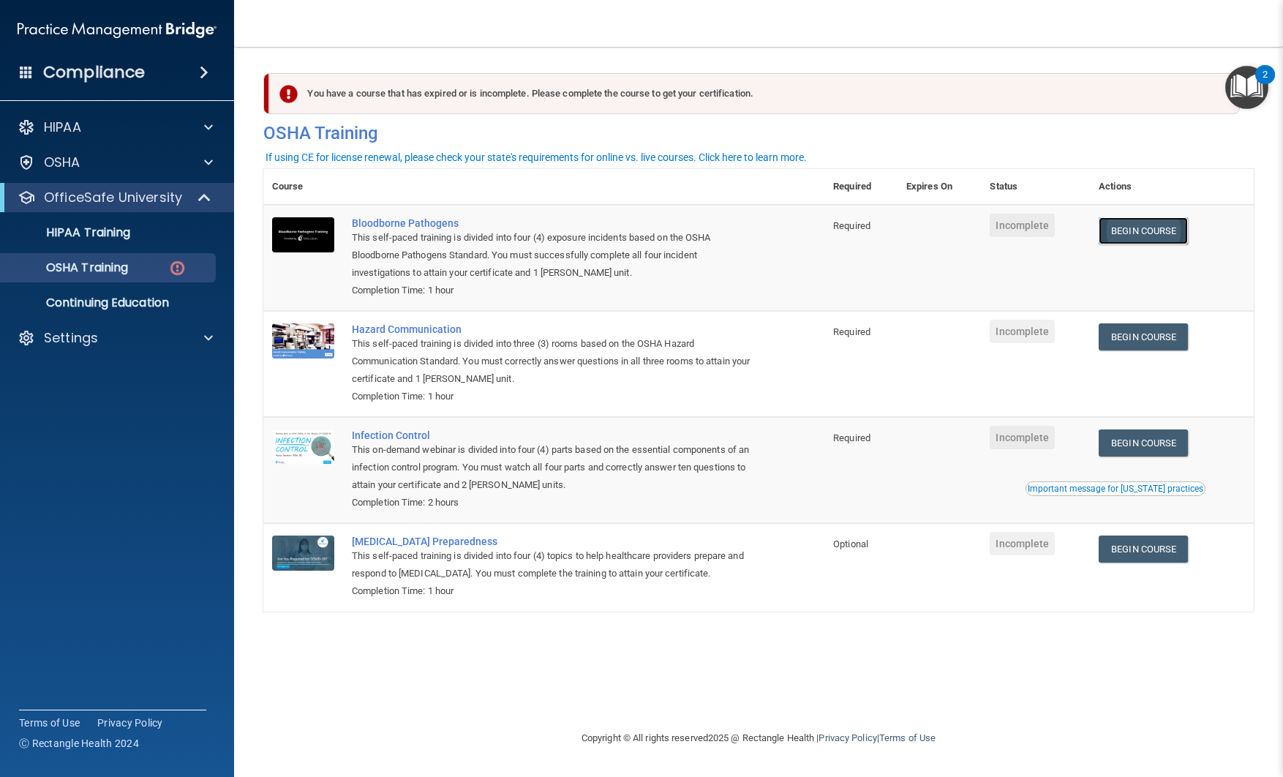
click at [1150, 235] on link "Begin Course" at bounding box center [1143, 230] width 89 height 27
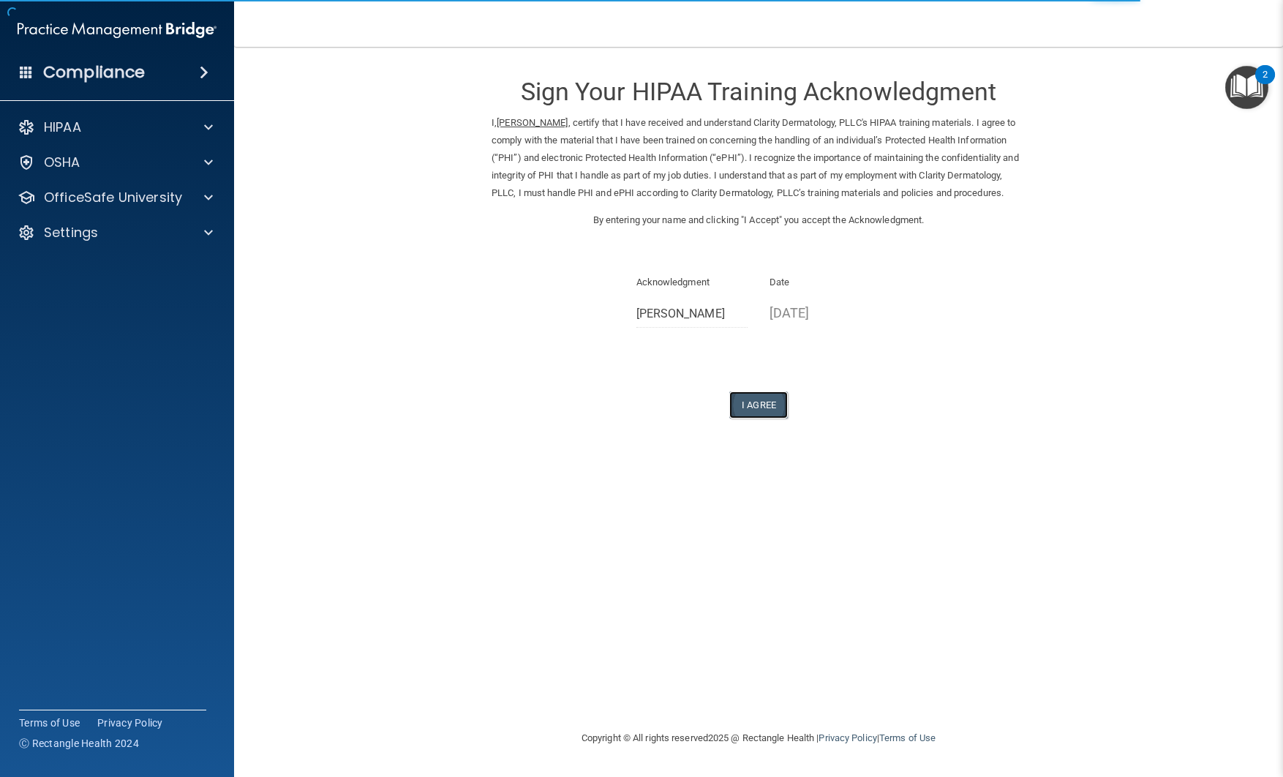
click at [757, 419] on button "I Agree" at bounding box center [759, 404] width 59 height 27
click at [765, 419] on button "I Agree" at bounding box center [759, 404] width 59 height 27
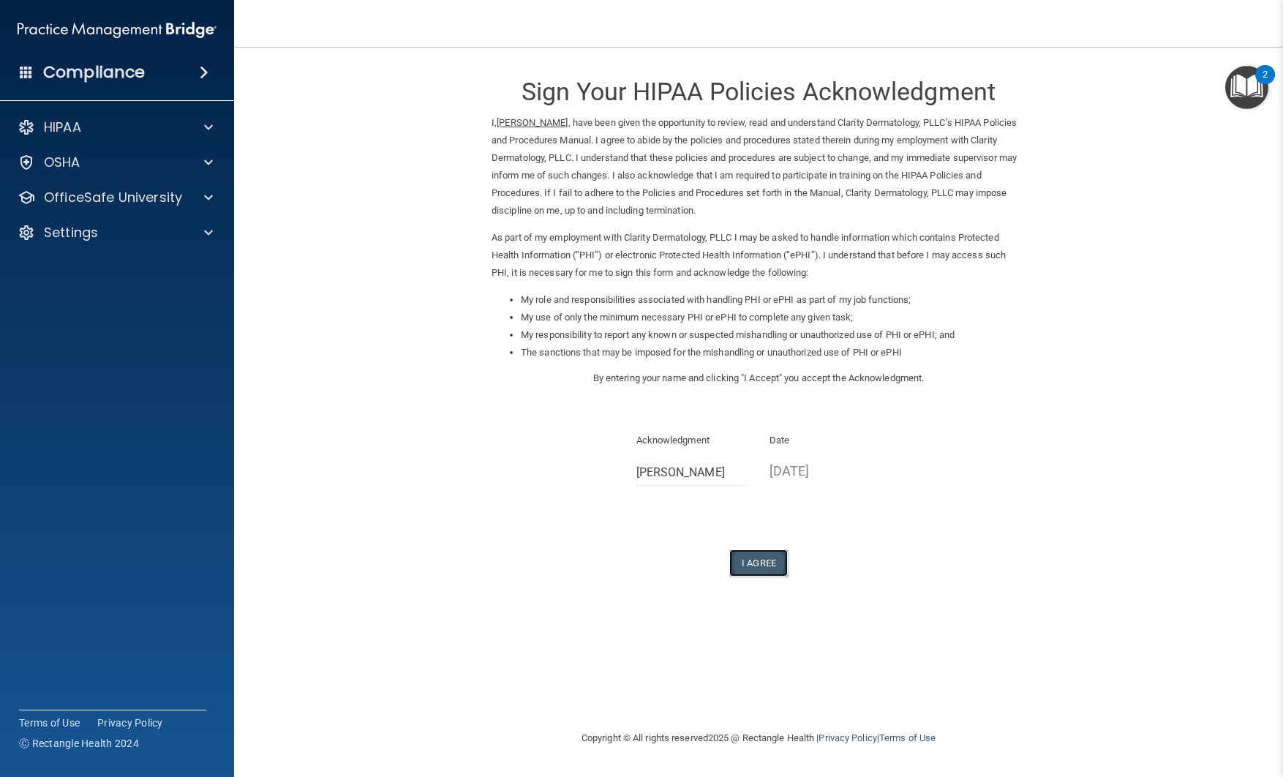
click at [757, 556] on button "I Agree" at bounding box center [759, 563] width 59 height 27
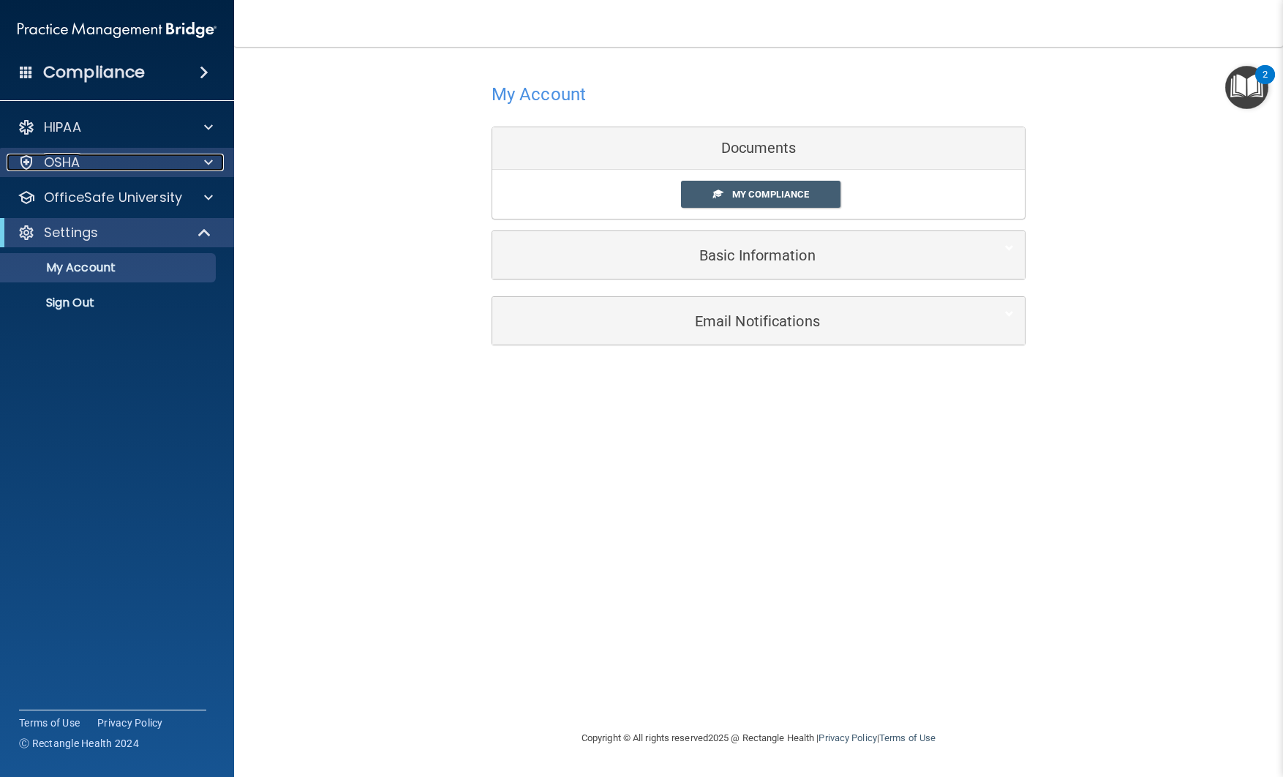
click at [95, 154] on div "OSHA" at bounding box center [97, 163] width 181 height 18
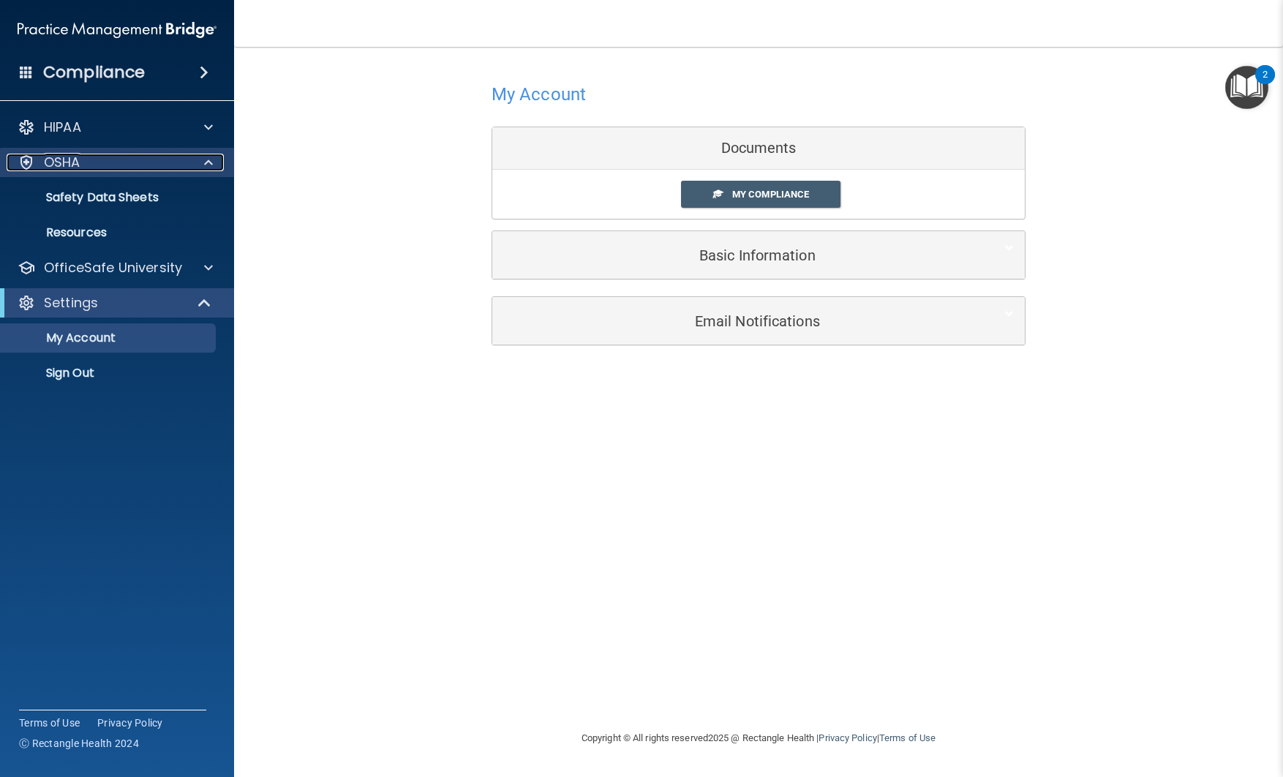
click at [66, 165] on p "OSHA" at bounding box center [62, 163] width 37 height 18
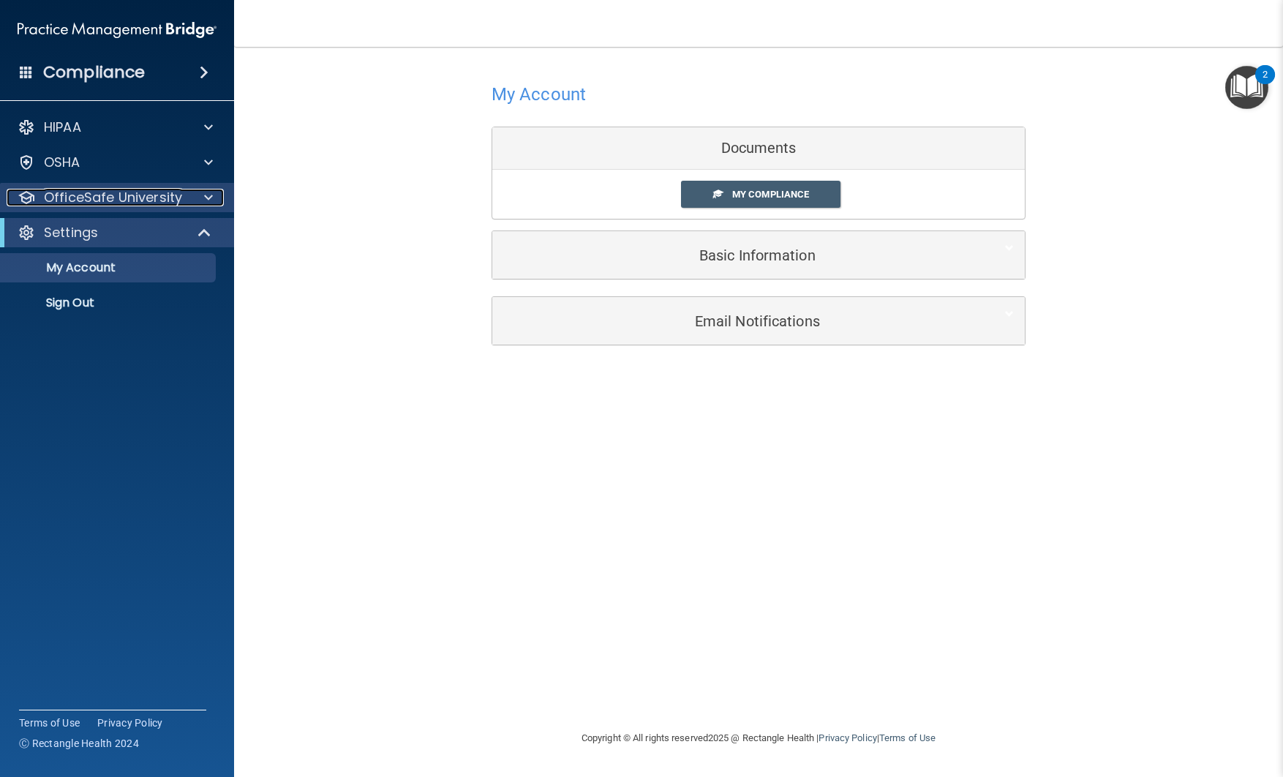
click at [220, 198] on div at bounding box center [206, 198] width 37 height 18
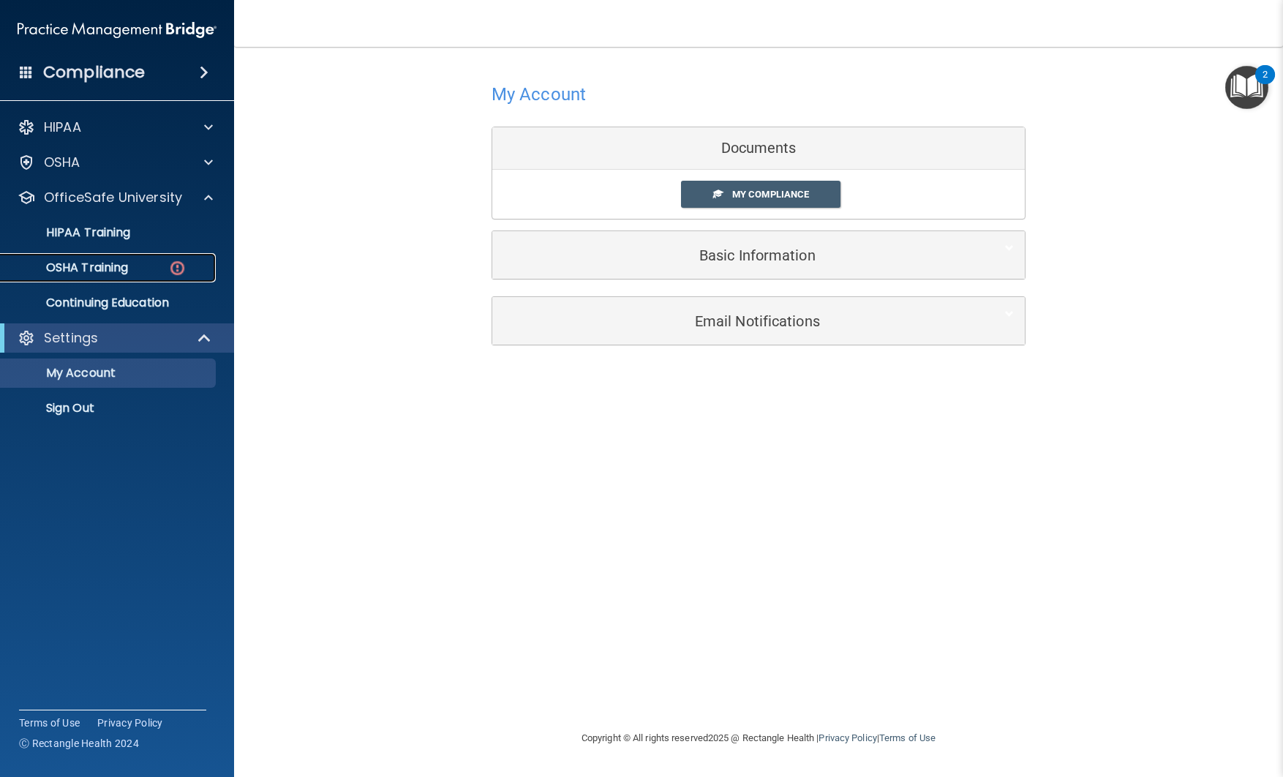
click at [85, 266] on p "OSHA Training" at bounding box center [69, 267] width 119 height 15
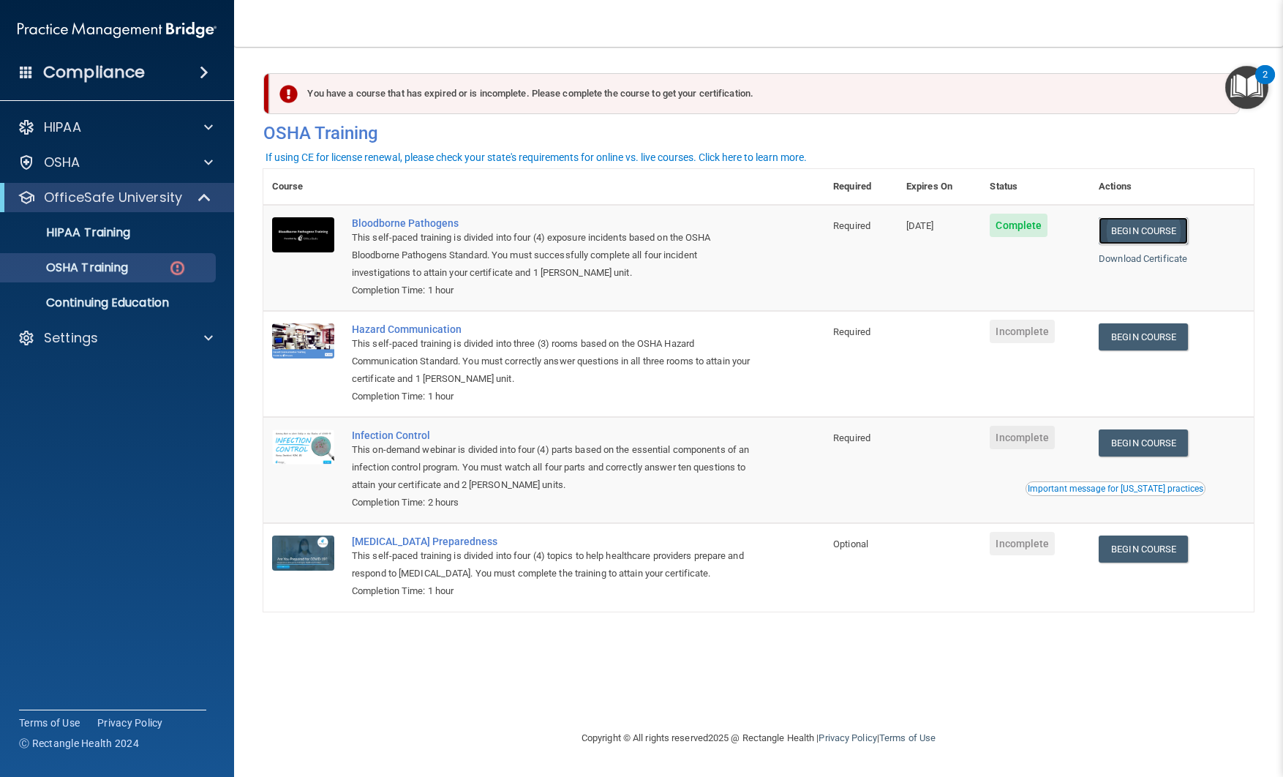
click at [1132, 233] on link "Begin Course" at bounding box center [1143, 230] width 89 height 27
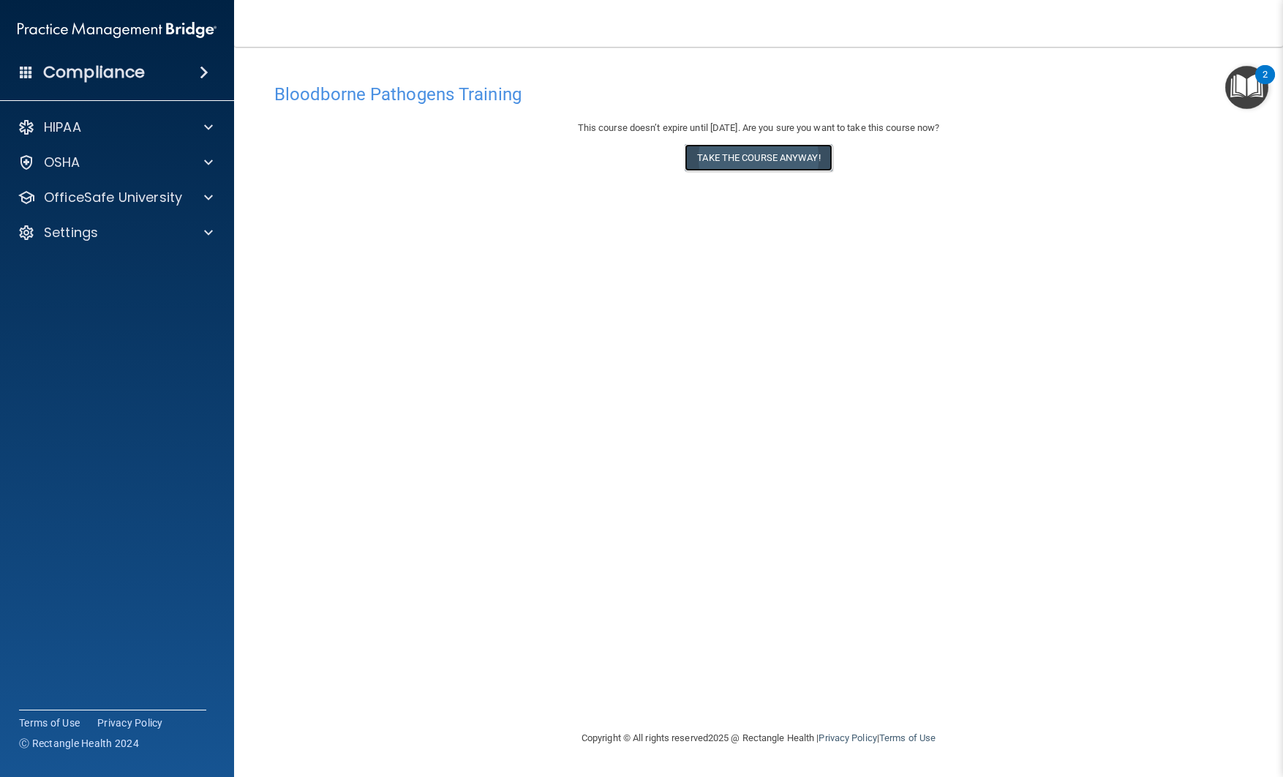
click at [765, 160] on button "Take the course anyway!" at bounding box center [758, 157] width 147 height 27
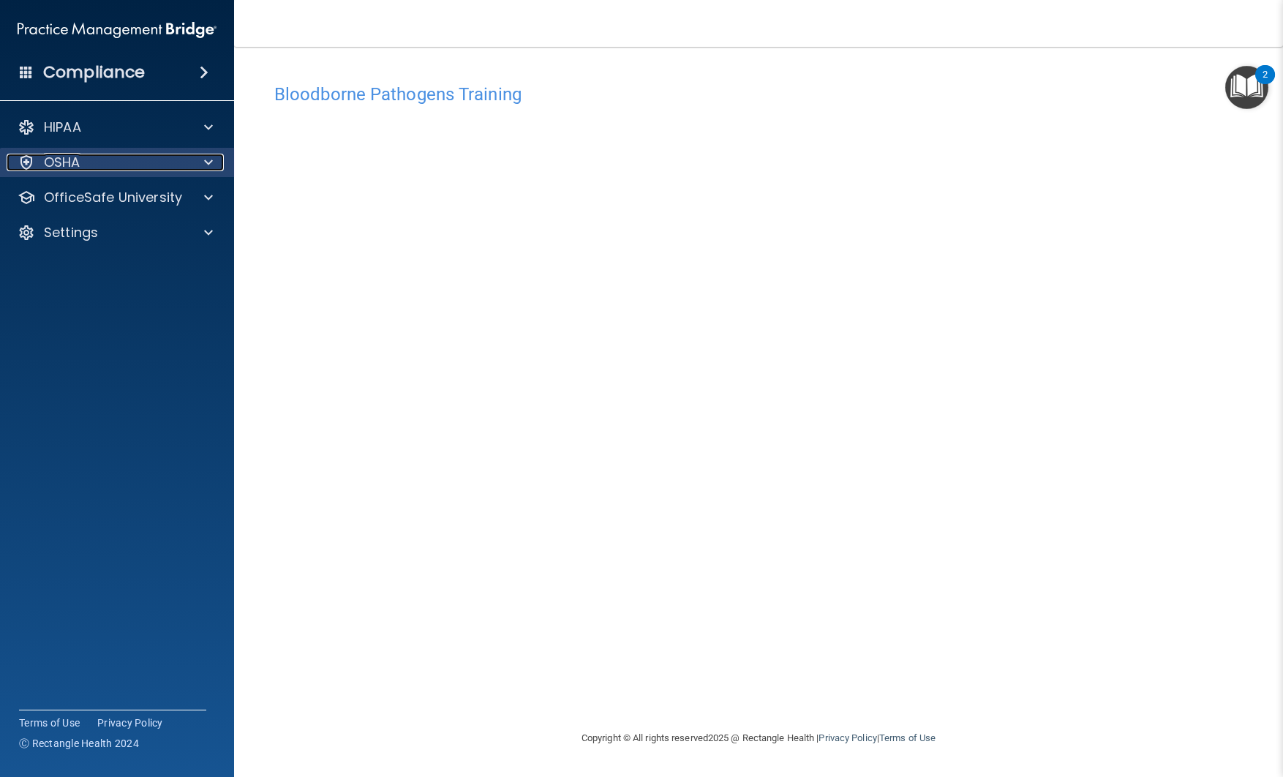
click at [207, 169] on span at bounding box center [208, 163] width 9 height 18
click at [95, 167] on div "OSHA" at bounding box center [97, 163] width 181 height 18
click at [105, 198] on p "OfficeSafe University" at bounding box center [113, 198] width 138 height 18
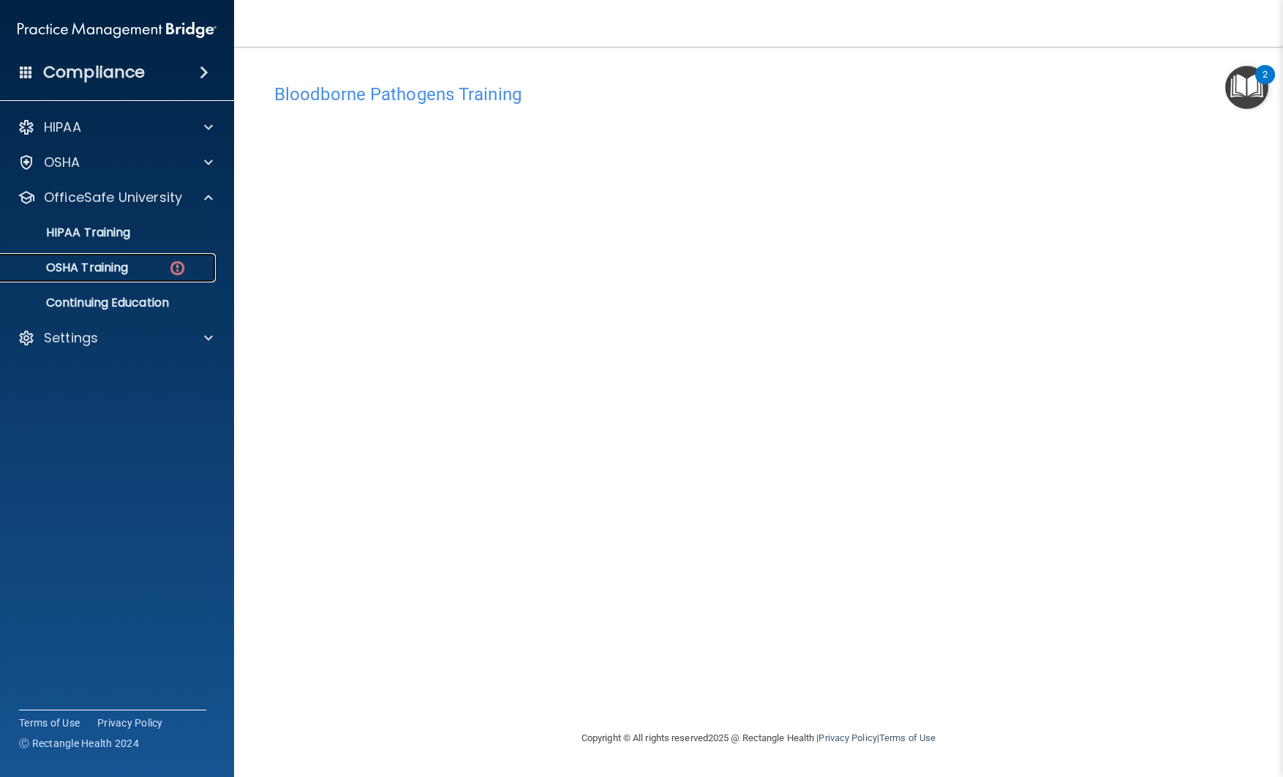
click at [94, 263] on p "OSHA Training" at bounding box center [69, 267] width 119 height 15
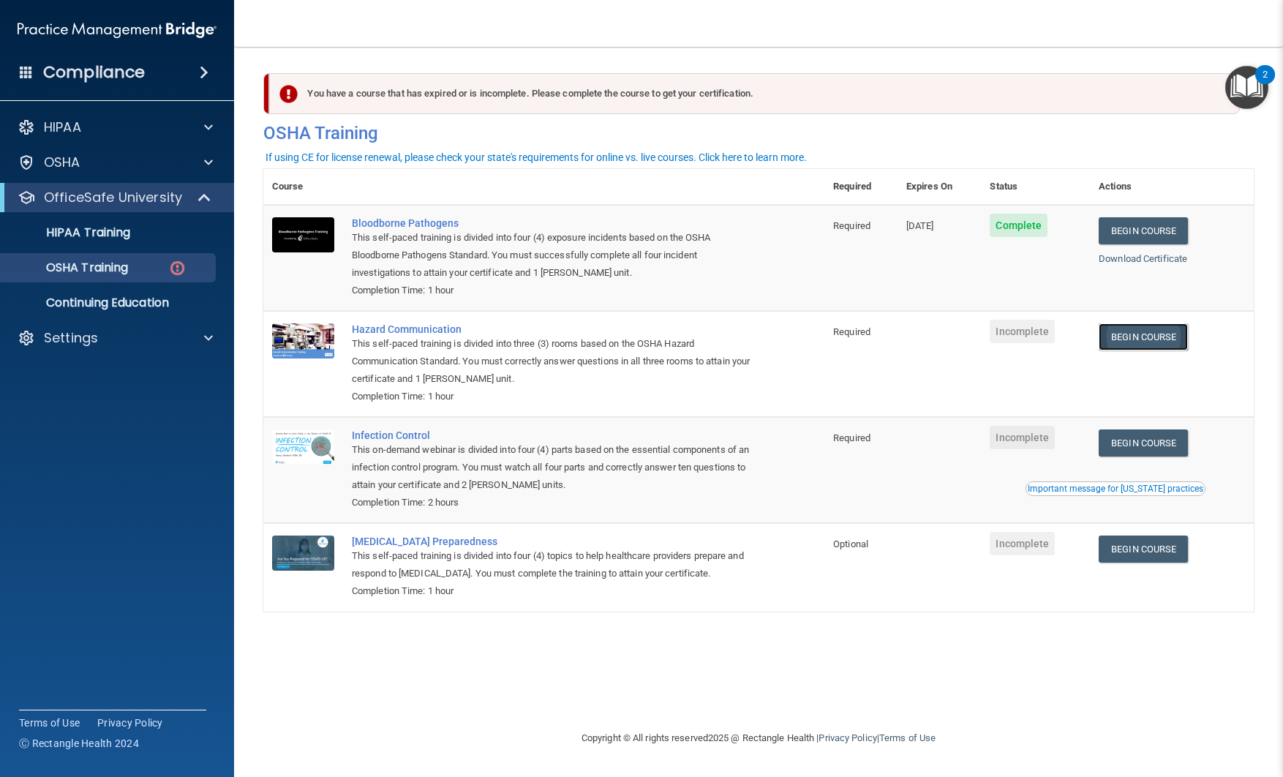
click at [1132, 342] on link "Begin Course" at bounding box center [1143, 336] width 89 height 27
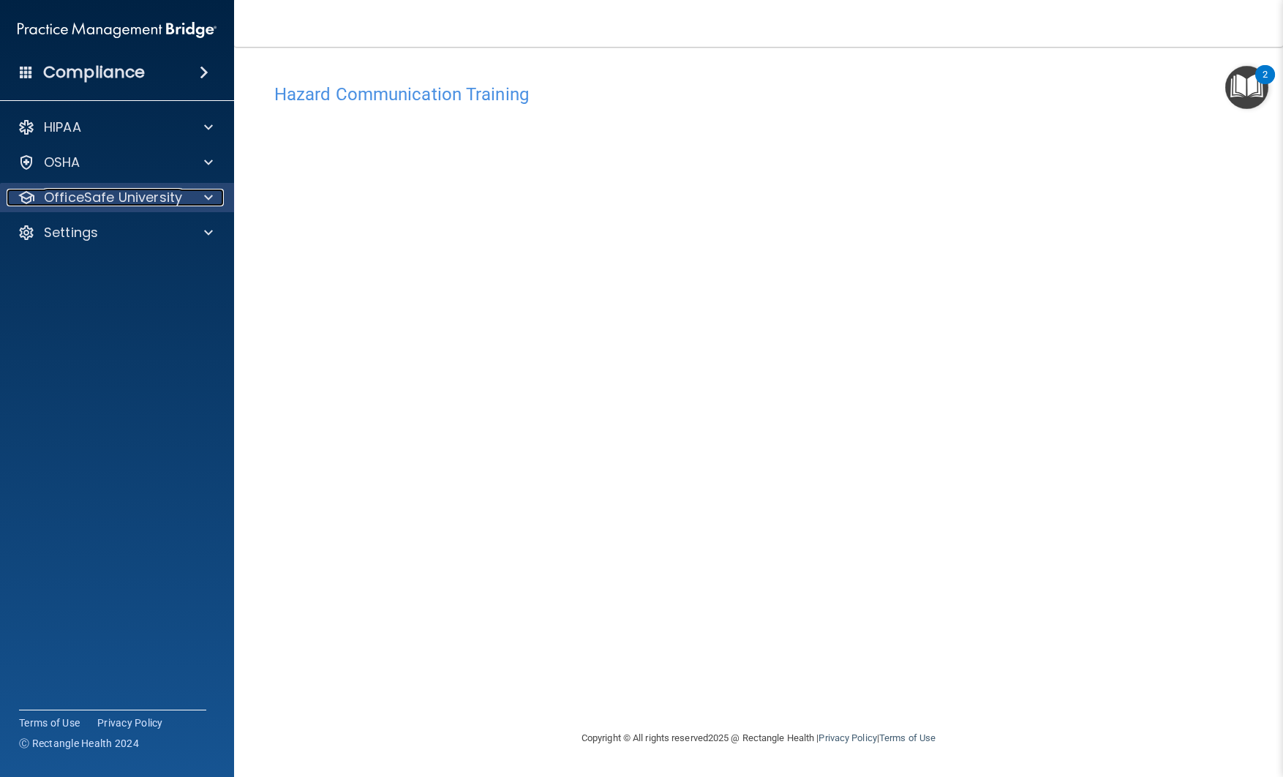
click at [203, 192] on div at bounding box center [206, 198] width 37 height 18
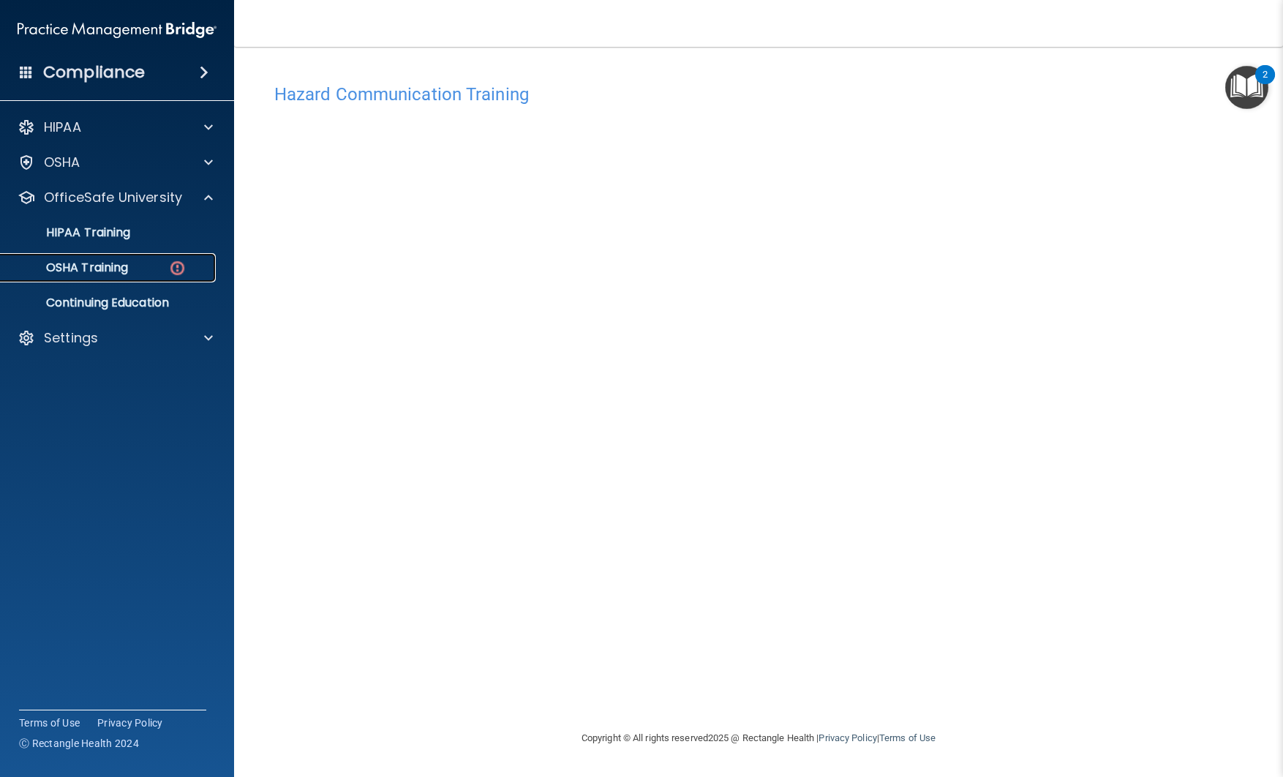
click at [132, 266] on div "OSHA Training" at bounding box center [110, 267] width 200 height 15
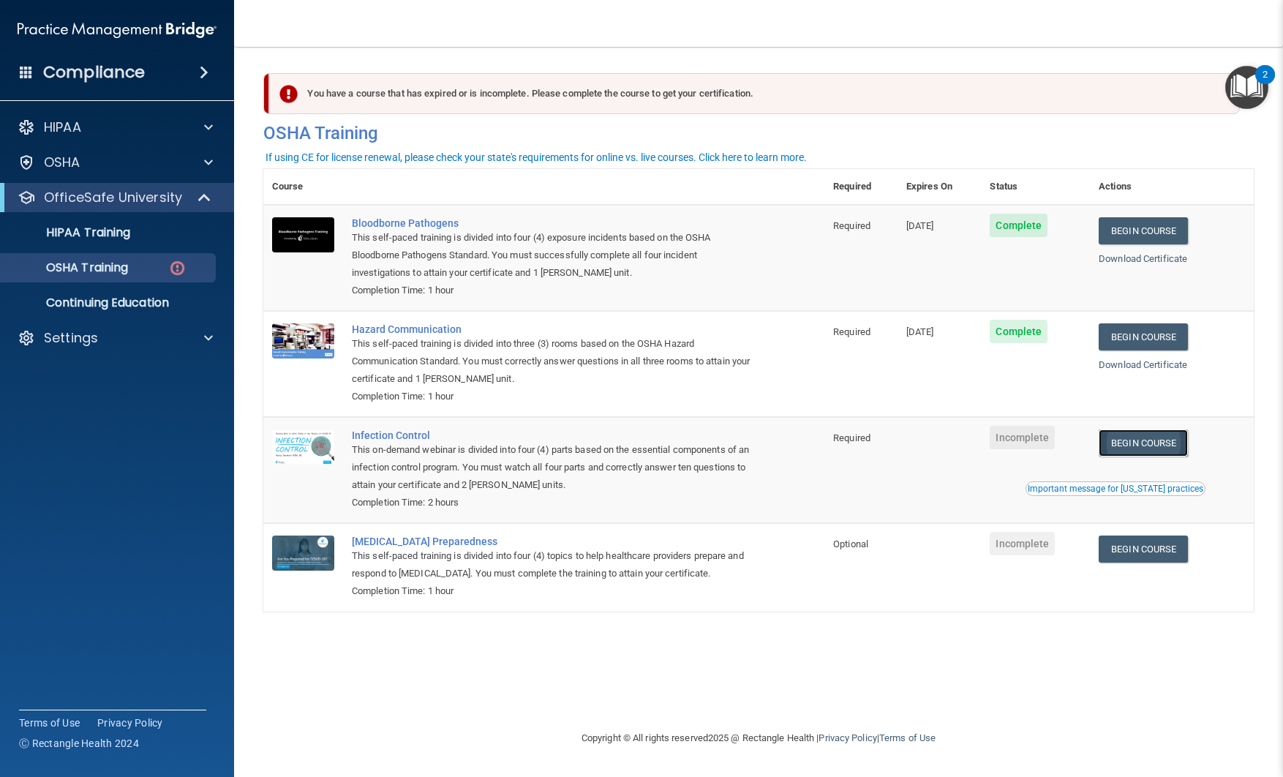
click at [1139, 446] on link "Begin Course" at bounding box center [1143, 443] width 89 height 27
